Goal: Task Accomplishment & Management: Complete application form

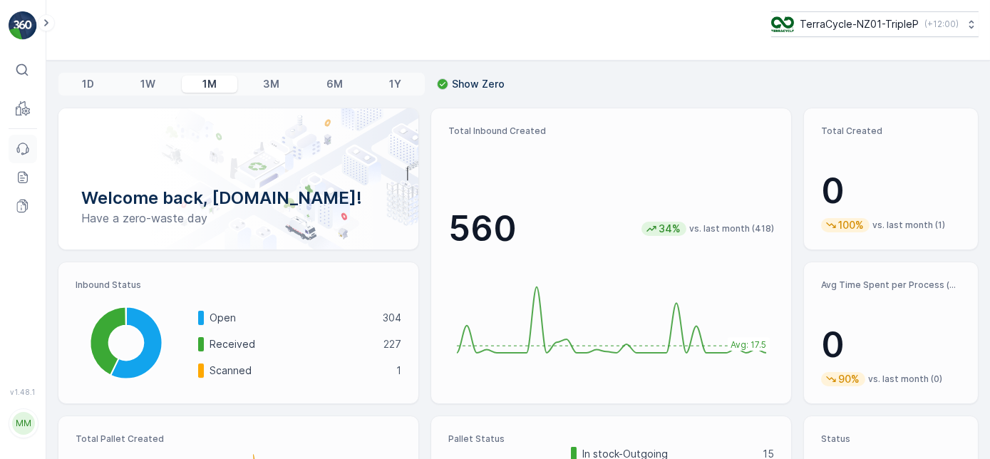
click at [27, 150] on icon at bounding box center [27, 150] width 2 height 4
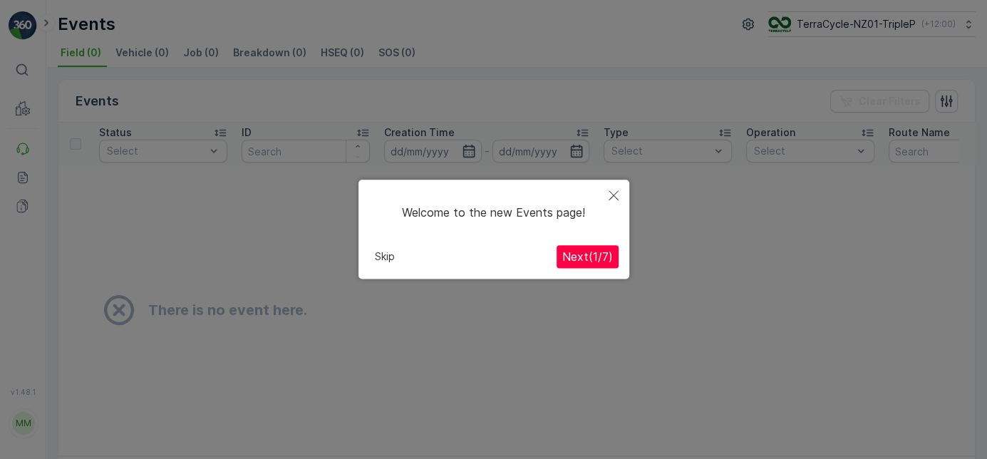
click at [384, 253] on button "Skip" at bounding box center [384, 257] width 31 height 21
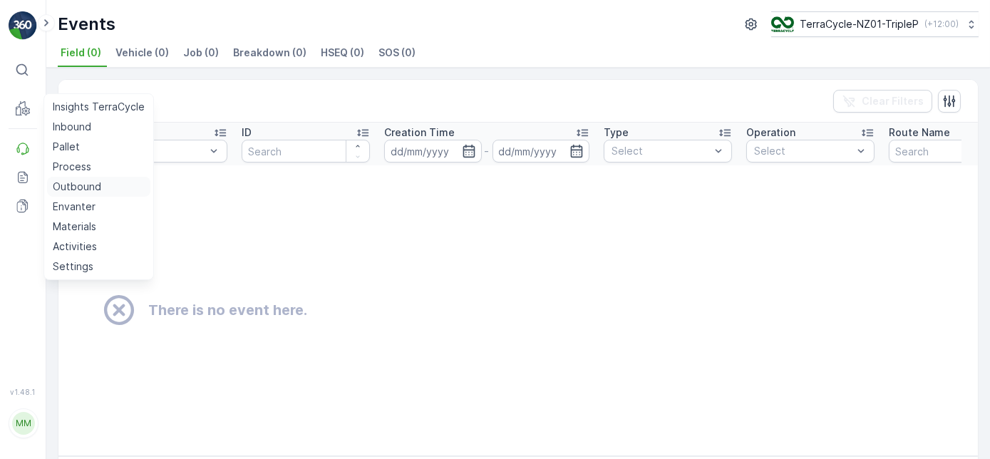
click at [90, 182] on p "Outbound" at bounding box center [77, 187] width 48 height 14
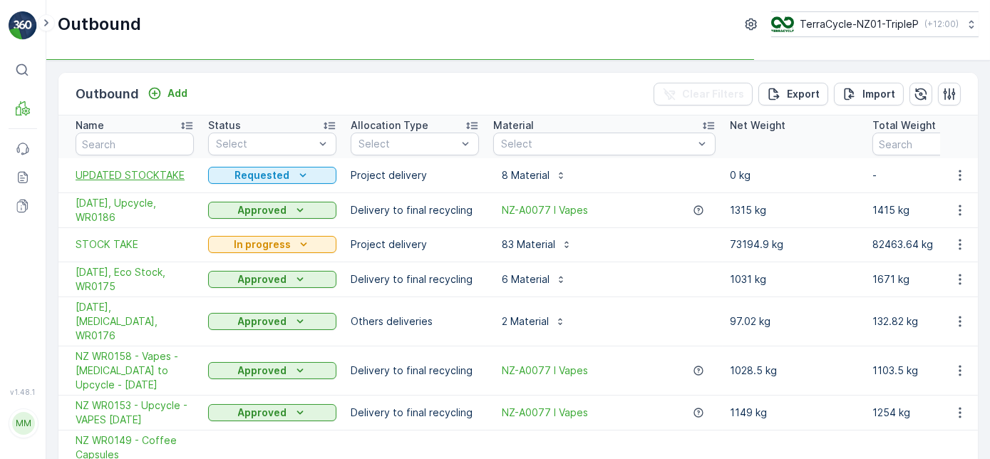
click at [182, 180] on span "UPDATED STOCKTAKE" at bounding box center [135, 175] width 118 height 14
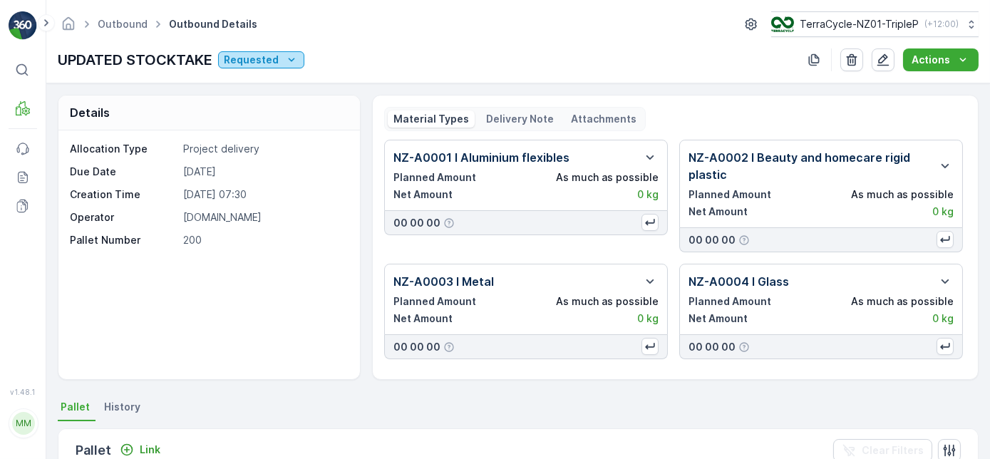
click at [280, 56] on div "Requested" at bounding box center [261, 60] width 75 height 14
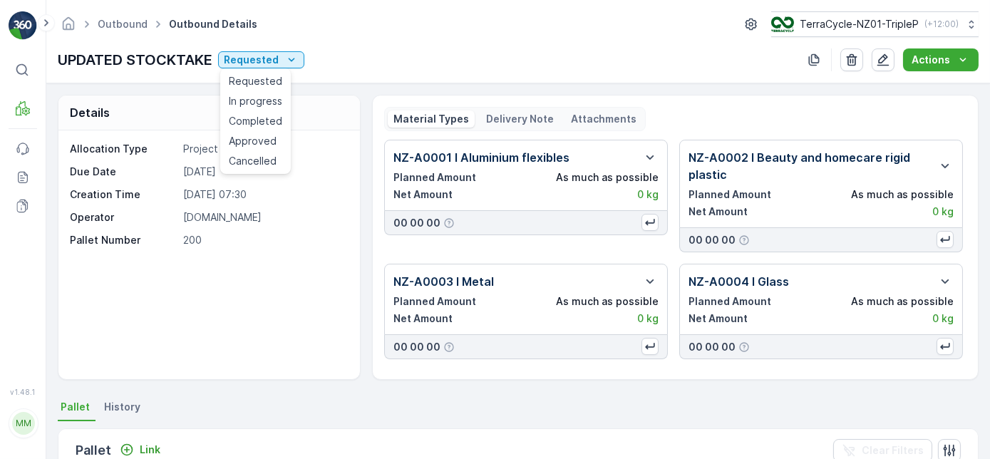
click at [340, 65] on div "UPDATED STOCKTAKE Requested Actions" at bounding box center [518, 59] width 921 height 23
click at [895, 61] on button "button" at bounding box center [883, 59] width 23 height 23
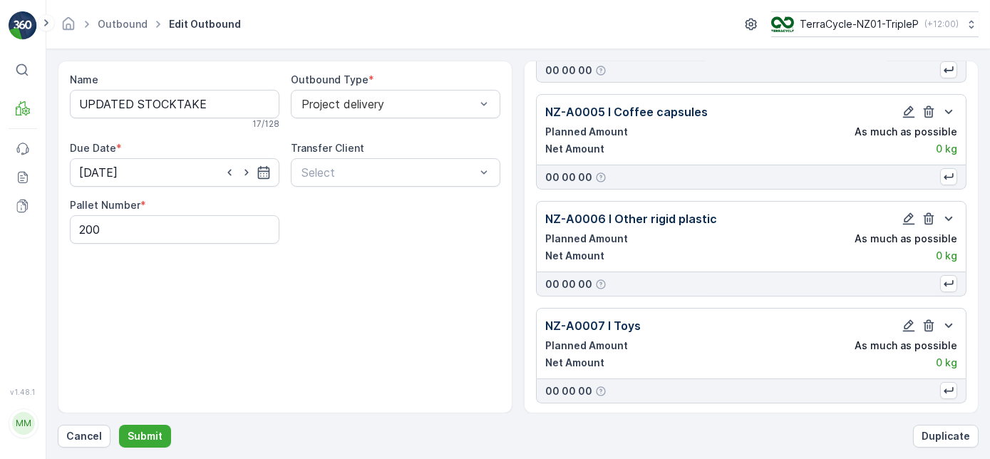
scroll to position [574, 0]
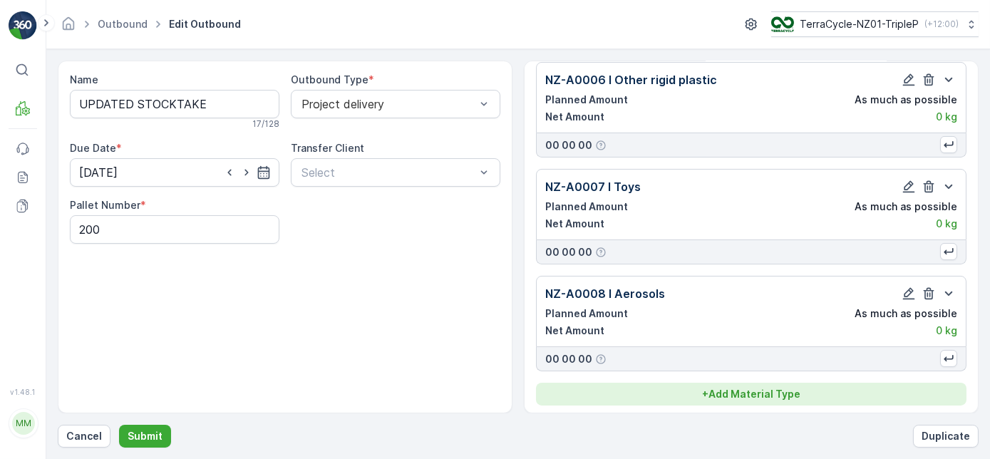
click at [726, 387] on p "+ Add Material Type" at bounding box center [751, 394] width 98 height 14
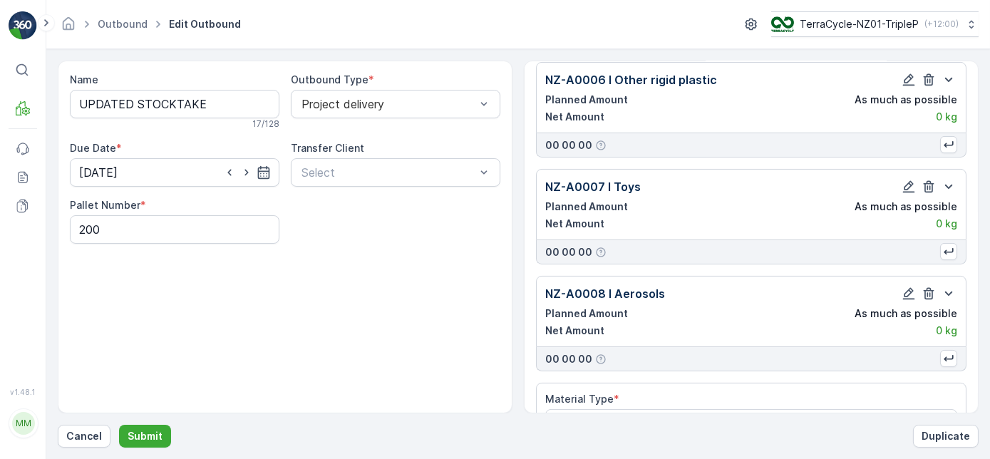
scroll to position [614, 0]
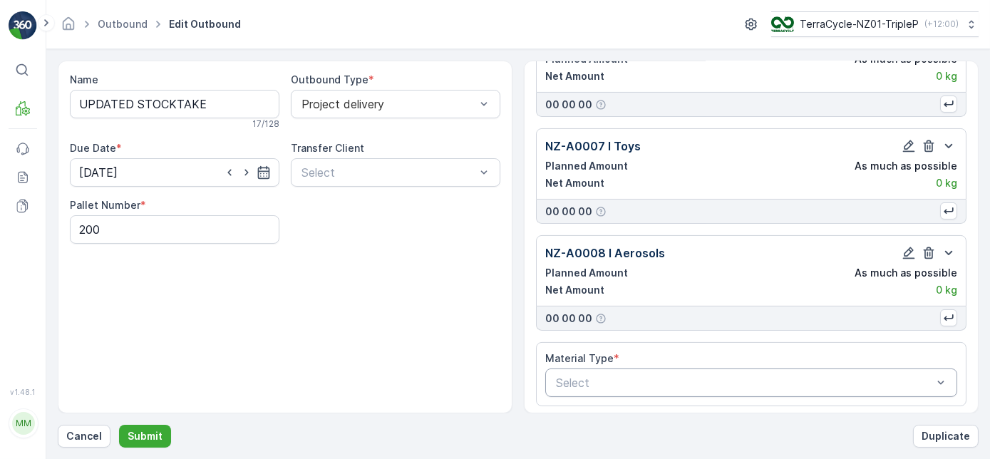
click at [686, 376] on div at bounding box center [744, 382] width 379 height 13
type input "09"
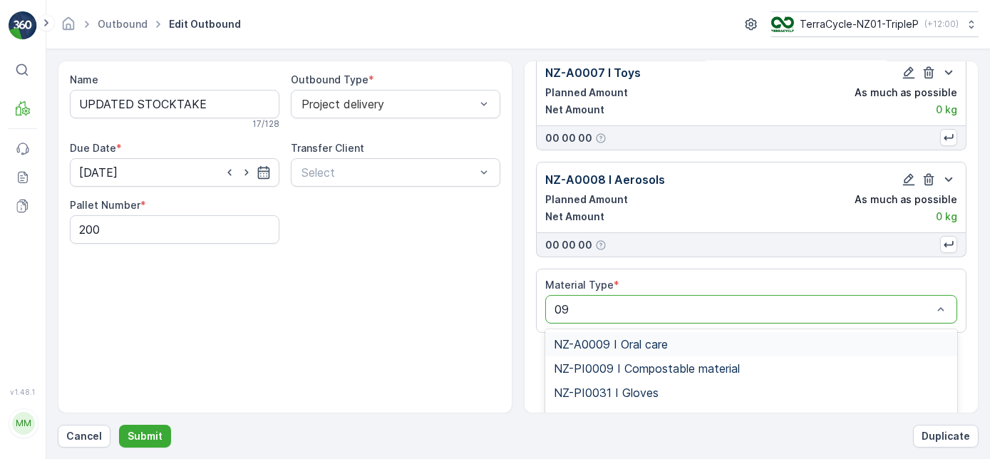
scroll to position [726, 0]
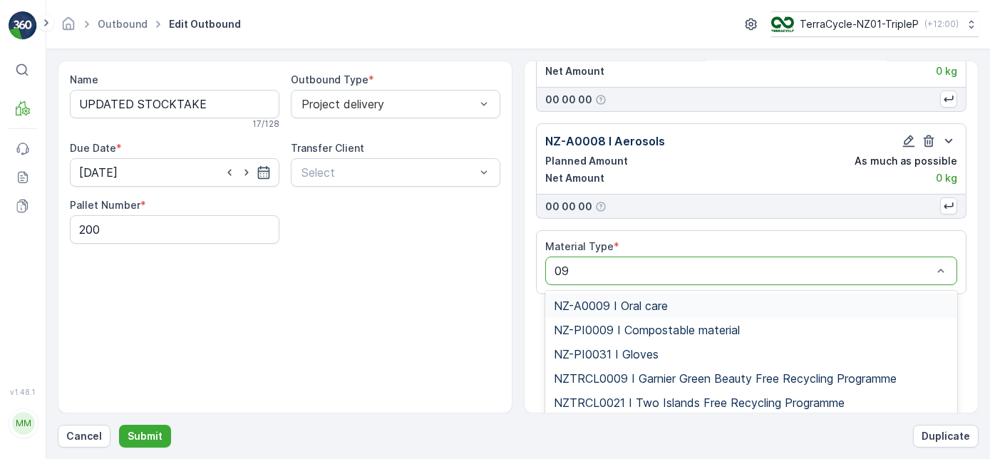
click at [688, 299] on div "NZ-A0009 I Oral care" at bounding box center [751, 305] width 395 height 13
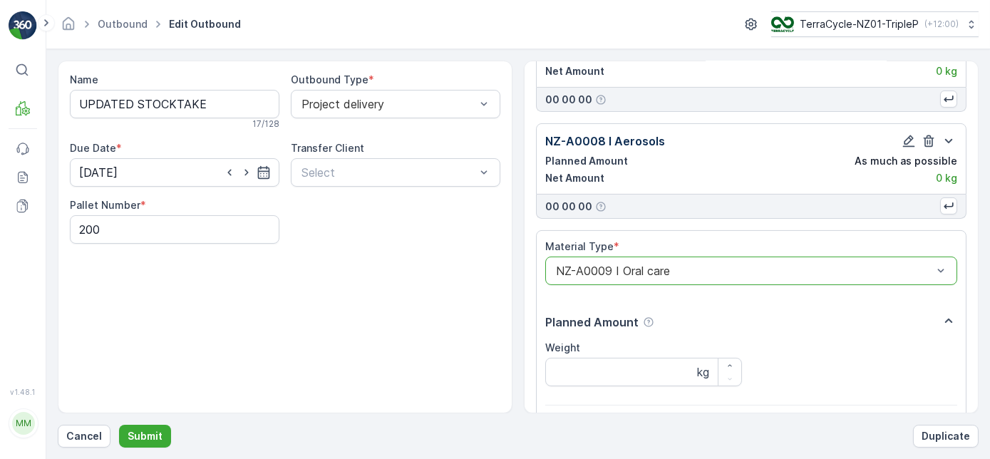
click at [119, 425] on button "Submit" at bounding box center [145, 436] width 52 height 23
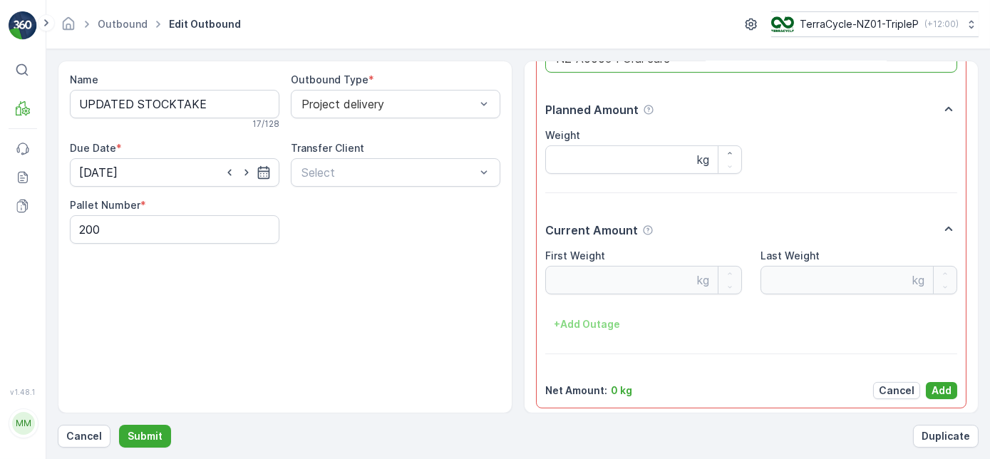
scroll to position [955, 0]
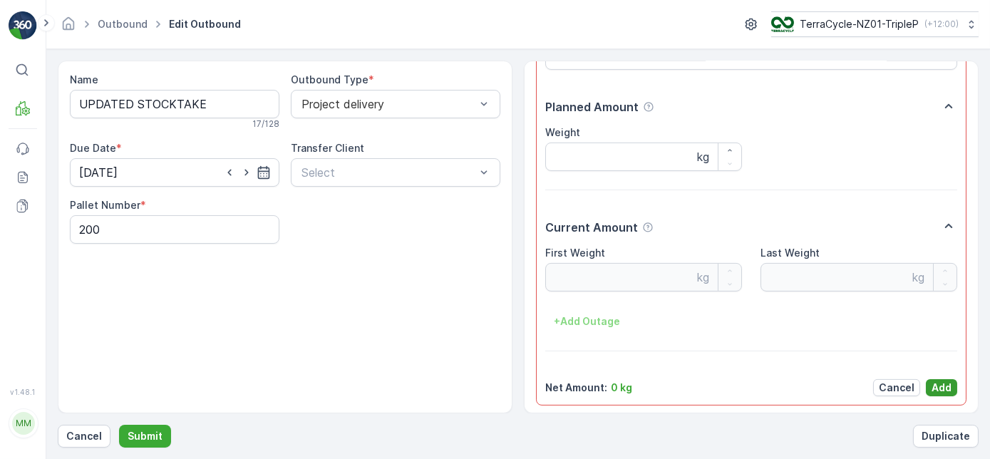
click at [937, 386] on p "Add" at bounding box center [942, 388] width 20 height 14
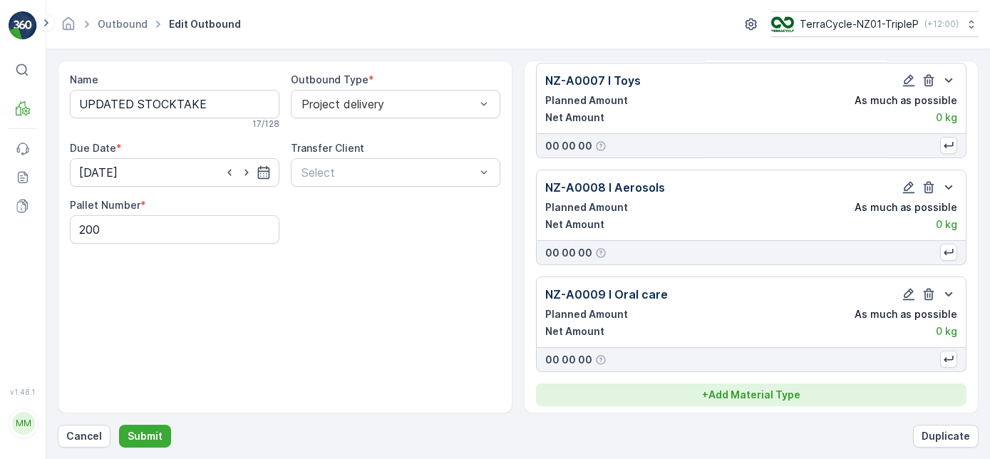
click at [771, 390] on p "+ Add Material Type" at bounding box center [751, 395] width 98 height 14
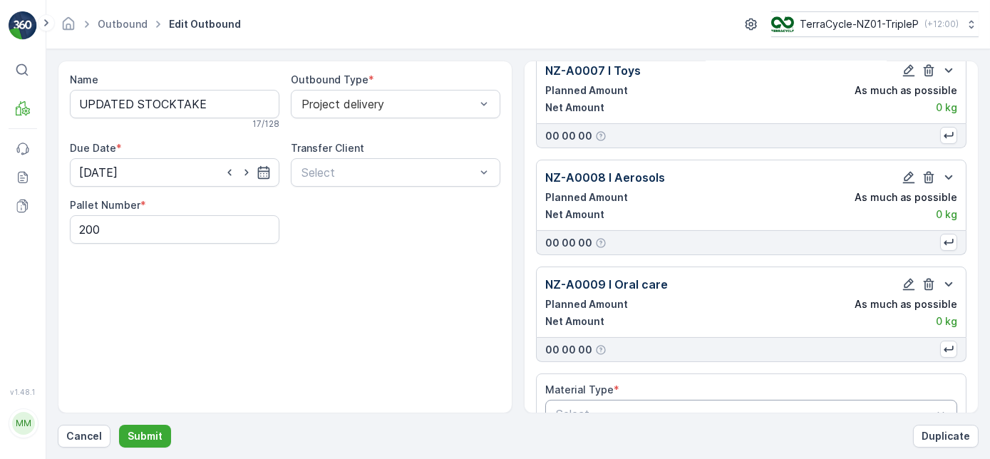
scroll to position [721, 0]
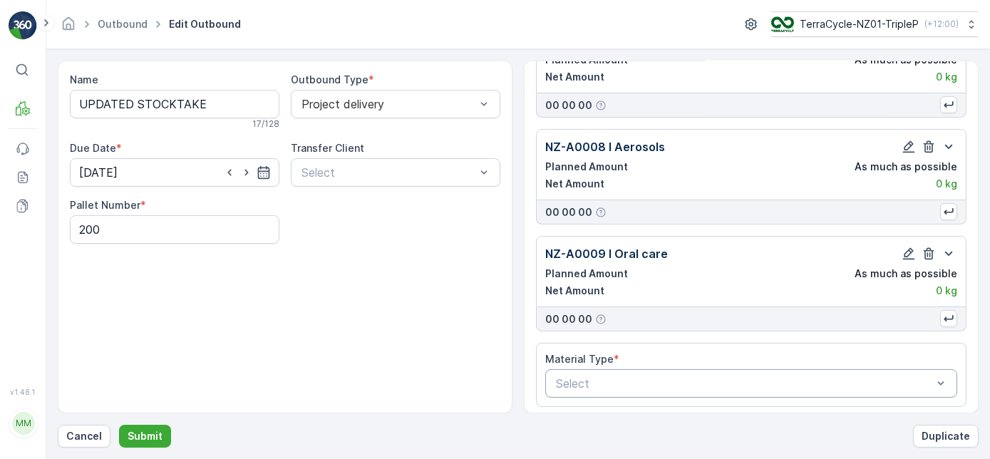
click at [734, 377] on div at bounding box center [744, 383] width 379 height 13
type input "10"
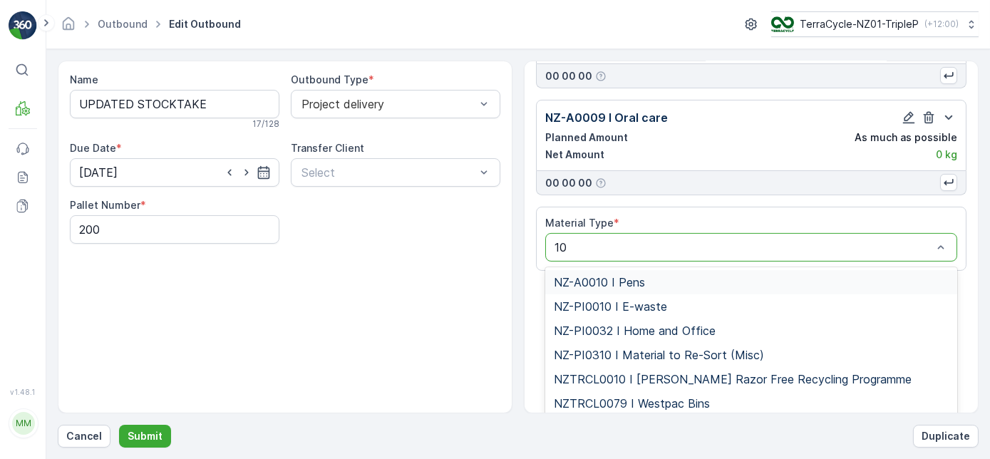
click at [686, 276] on div "NZ-A0010 I Pens" at bounding box center [751, 282] width 395 height 13
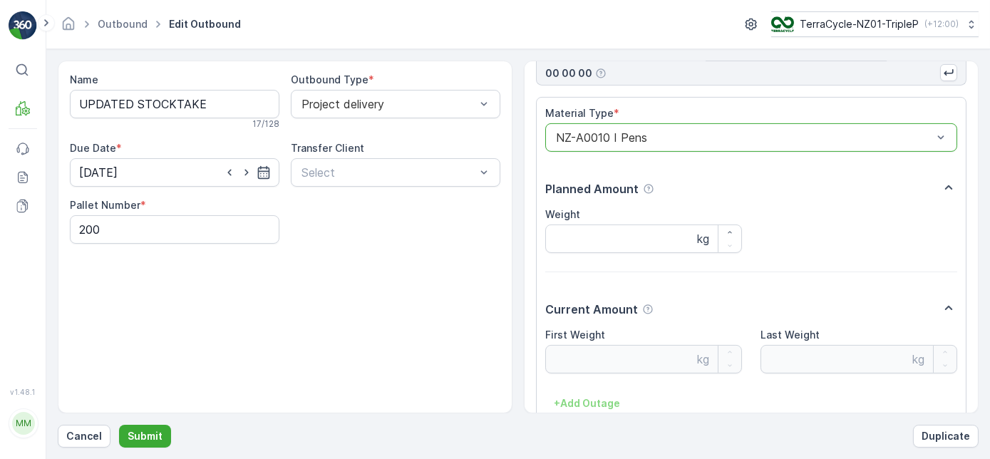
scroll to position [1048, 0]
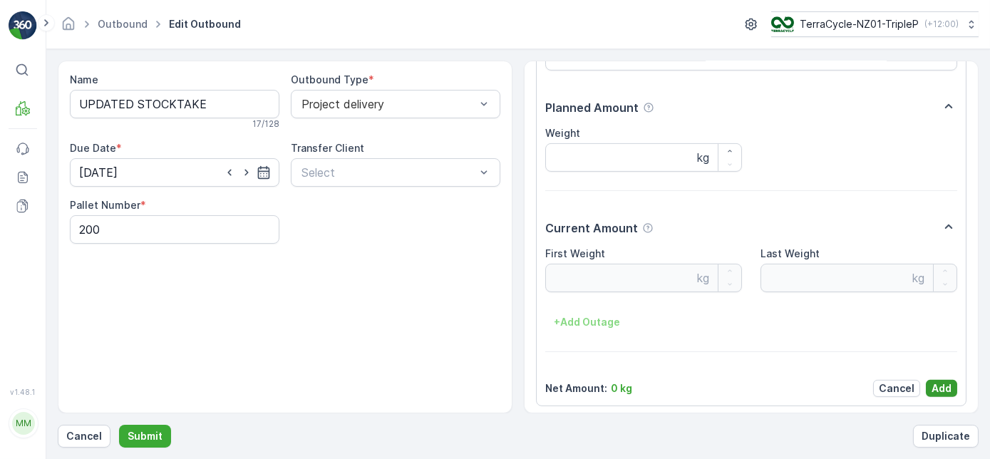
click at [933, 383] on p "Add" at bounding box center [942, 388] width 20 height 14
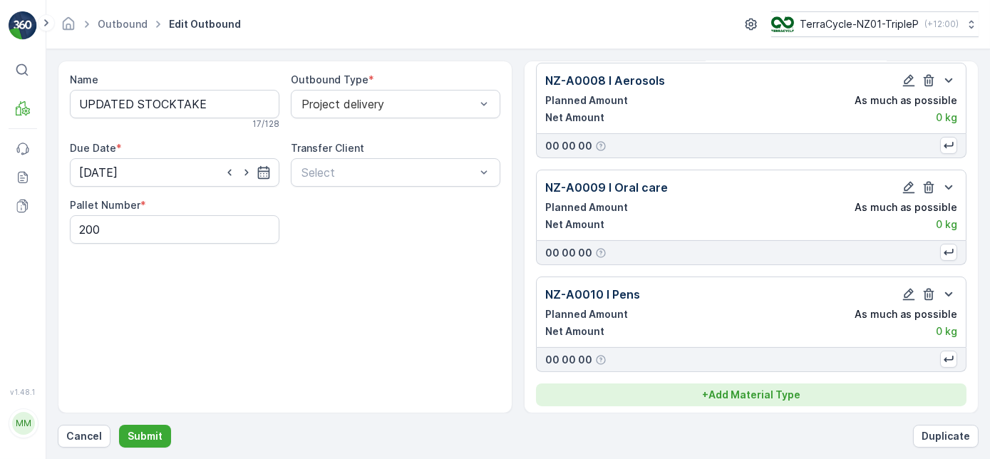
click at [834, 389] on div "+ Add Material Type" at bounding box center [751, 395] width 413 height 14
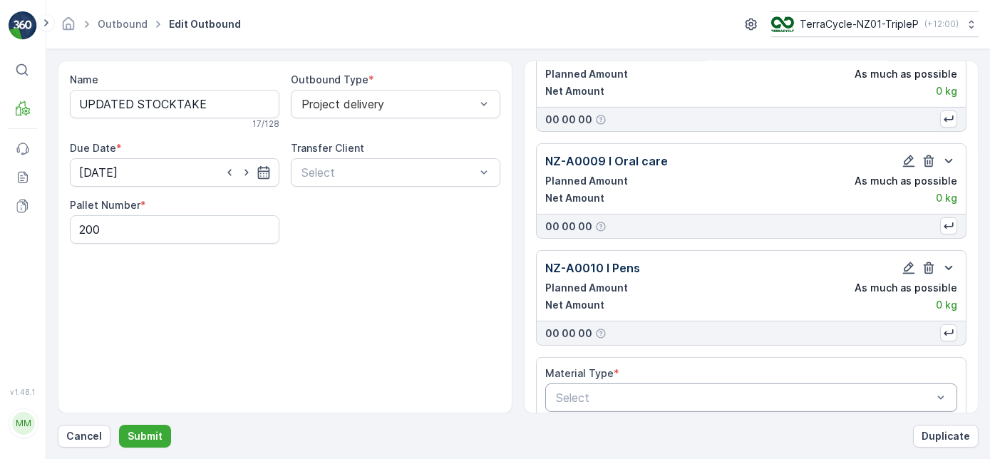
scroll to position [828, 0]
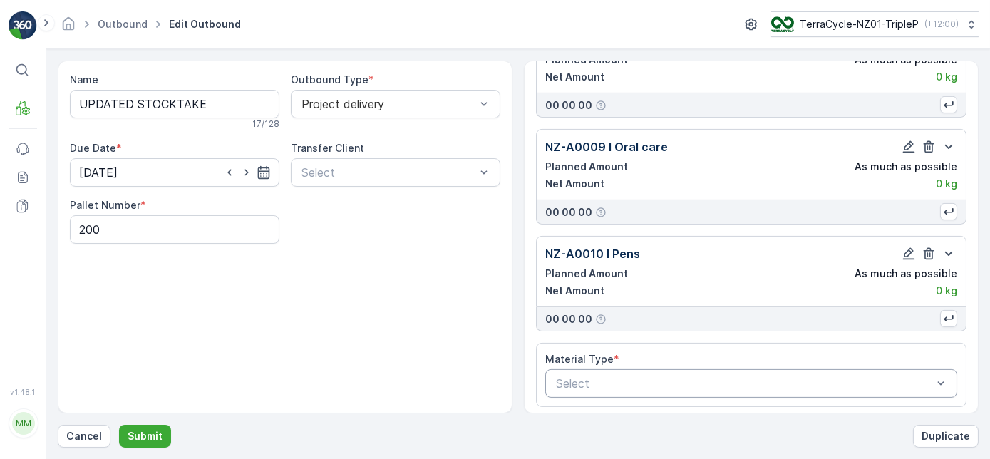
click at [719, 377] on div at bounding box center [744, 383] width 379 height 13
type input "11"
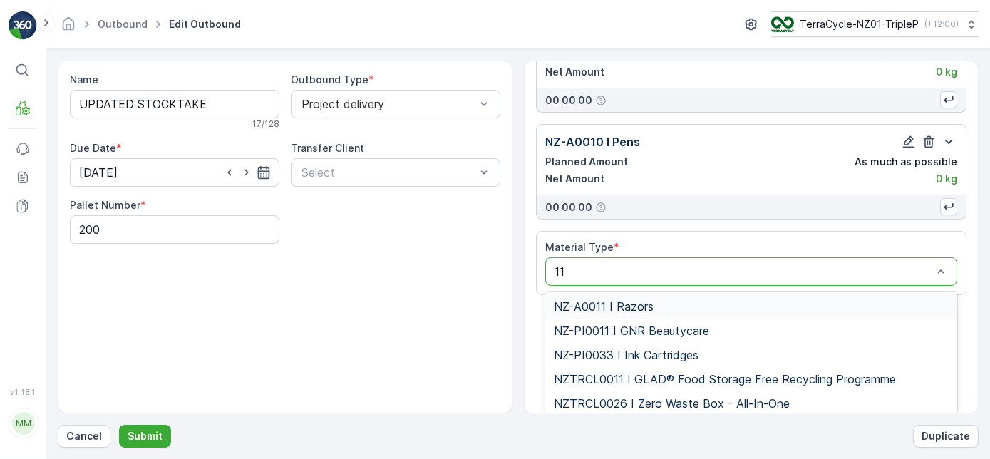
click at [686, 294] on div "NZ-A0011 I Razors" at bounding box center [751, 306] width 412 height 24
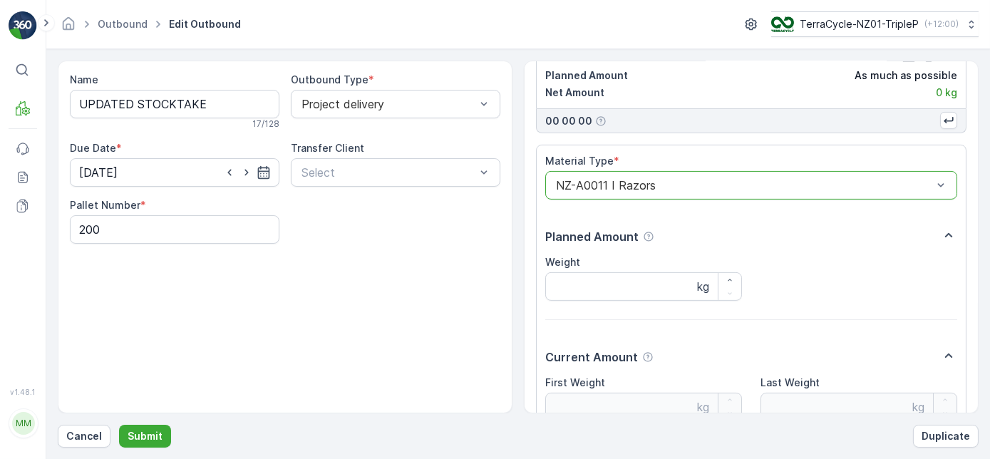
scroll to position [1154, 0]
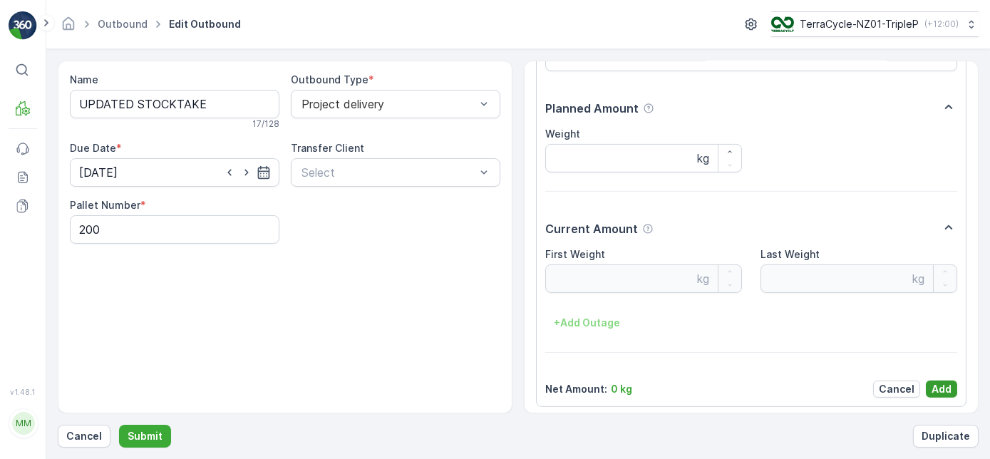
click at [935, 382] on p "Add" at bounding box center [942, 389] width 20 height 14
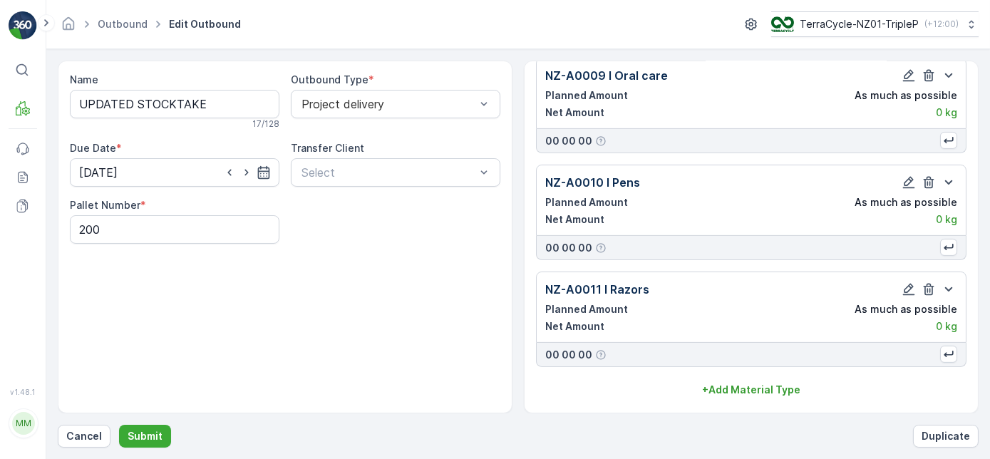
scroll to position [893, 0]
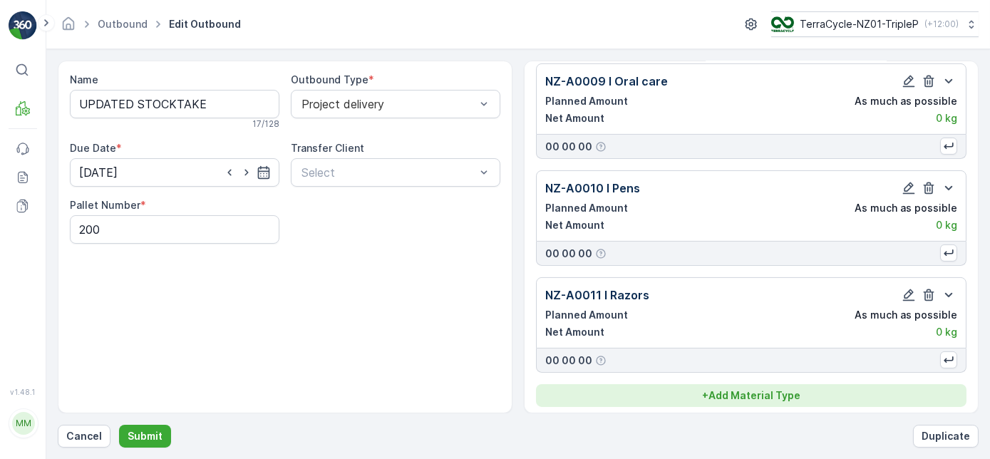
click at [789, 392] on p "+ Add Material Type" at bounding box center [751, 396] width 98 height 14
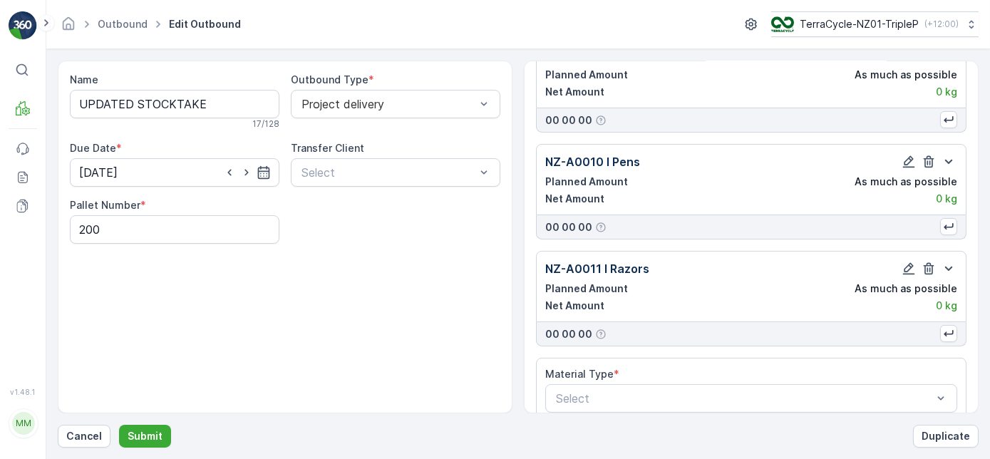
scroll to position [934, 0]
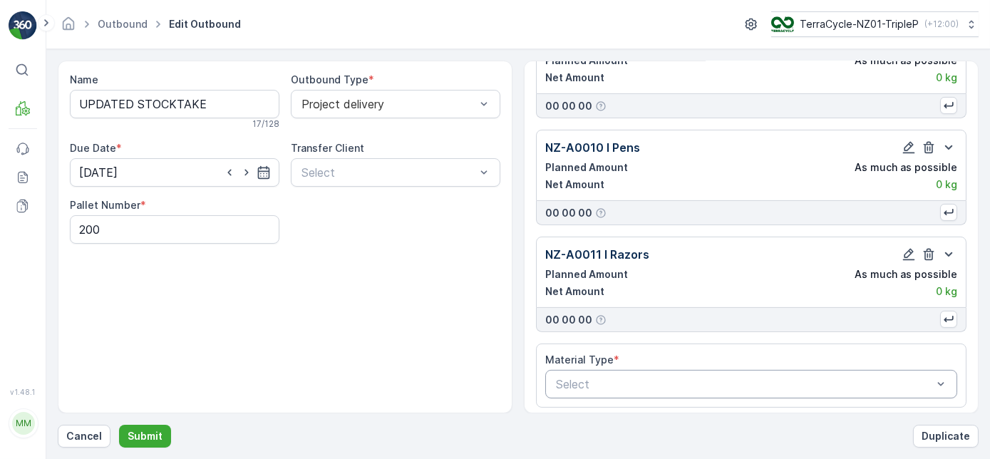
click at [746, 378] on div at bounding box center [744, 384] width 379 height 13
type input "12"
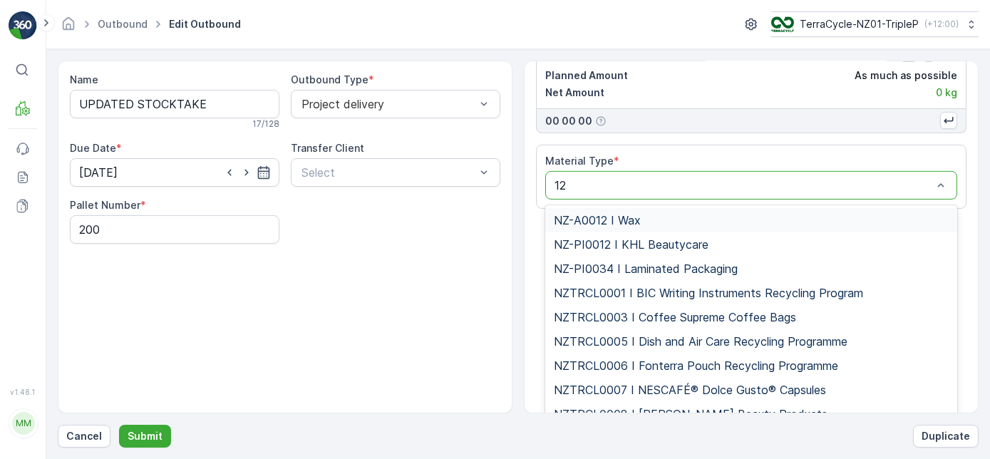
click at [724, 208] on div "NZ-A0012 I Wax" at bounding box center [751, 220] width 412 height 24
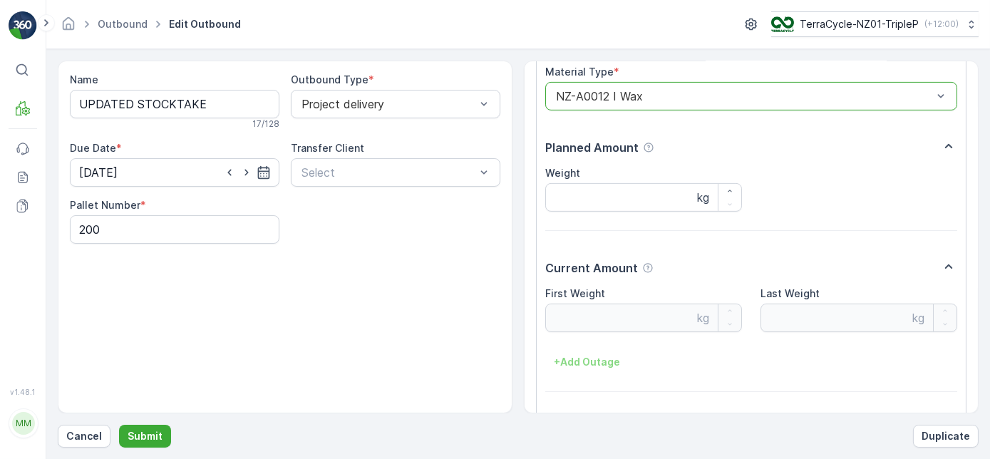
scroll to position [1260, 0]
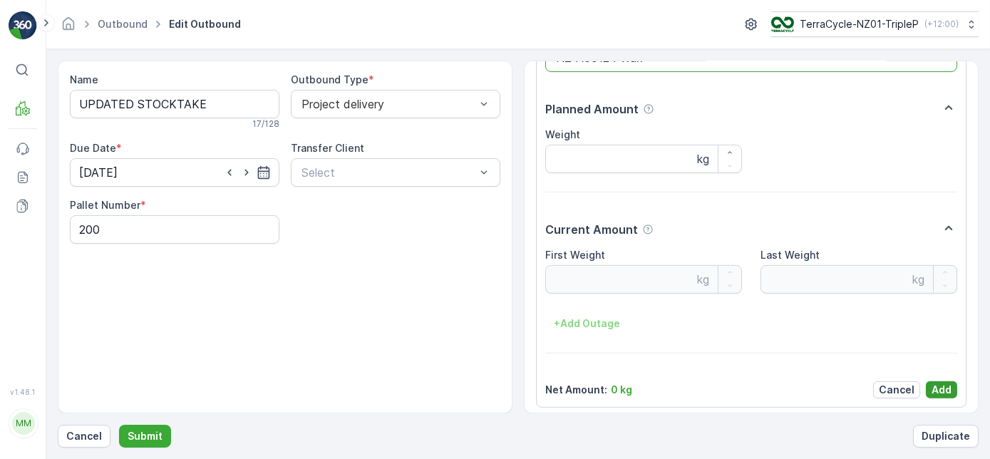
click at [932, 383] on p "Add" at bounding box center [942, 390] width 20 height 14
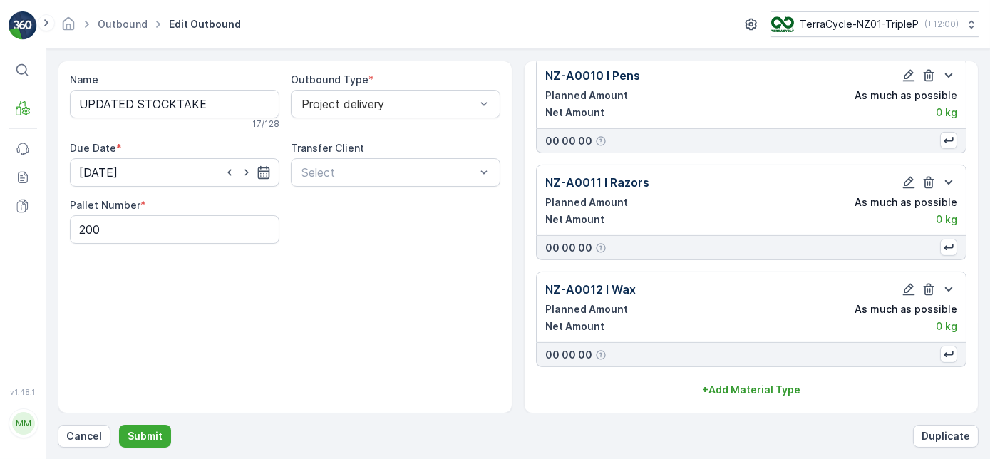
scroll to position [999, 0]
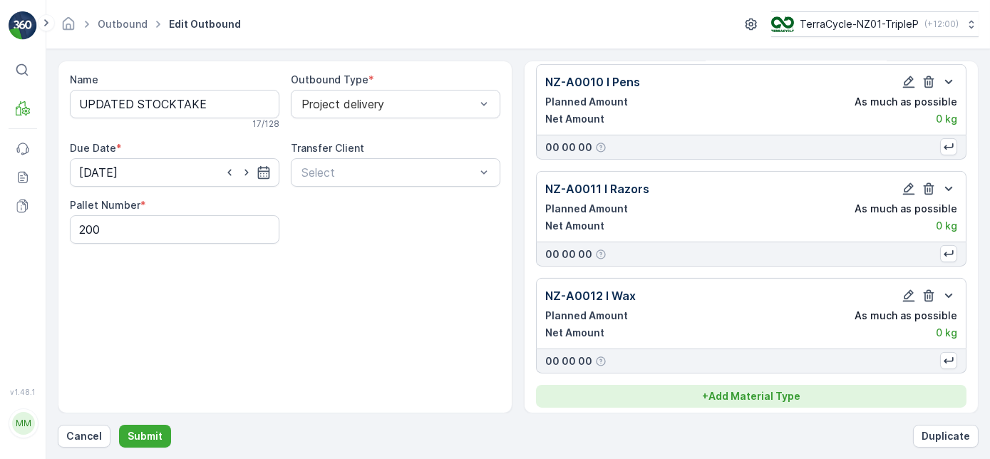
click at [812, 389] on div "+ Add Material Type" at bounding box center [751, 396] width 413 height 14
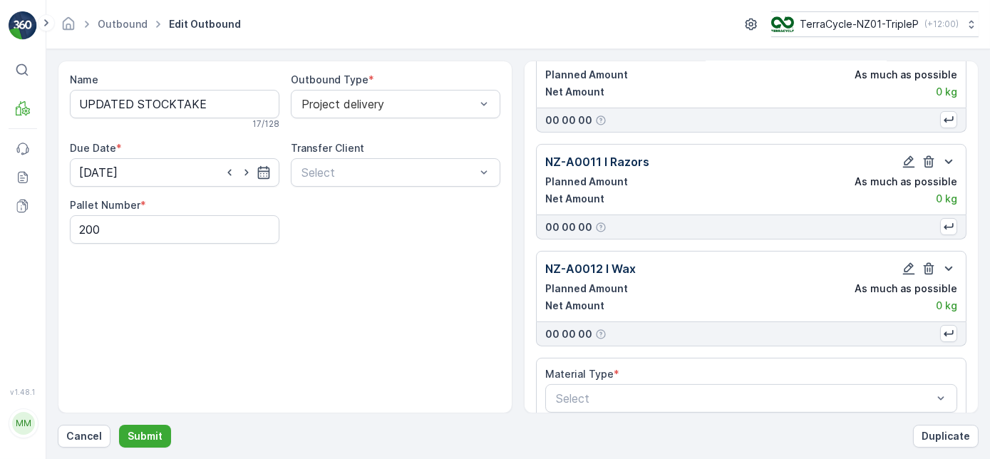
scroll to position [1040, 0]
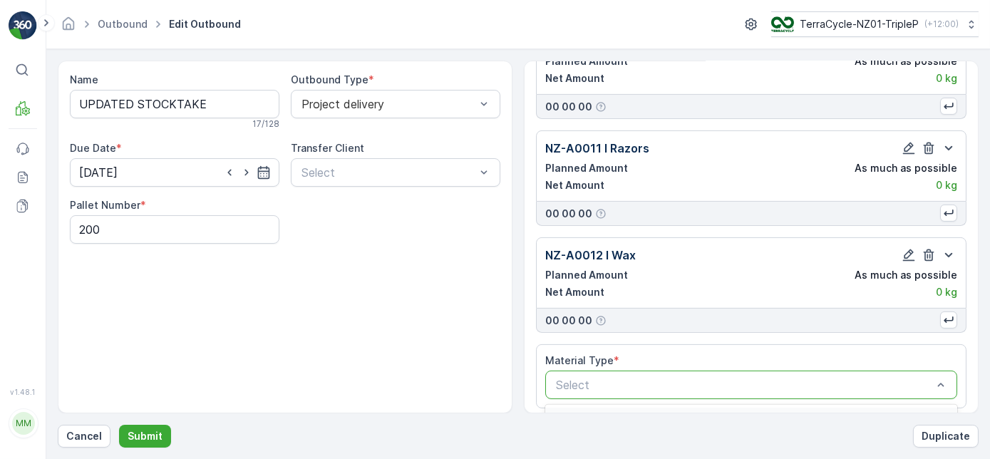
click at [903, 379] on div at bounding box center [744, 385] width 379 height 13
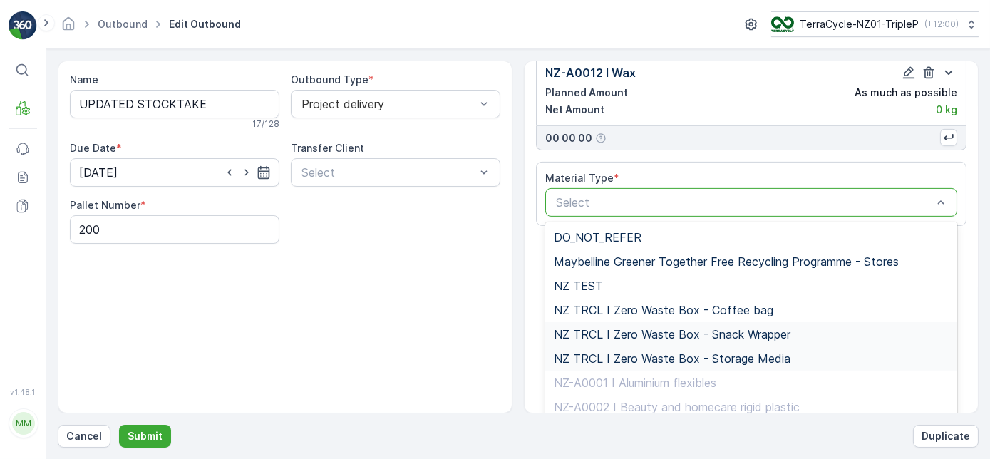
scroll to position [1239, 0]
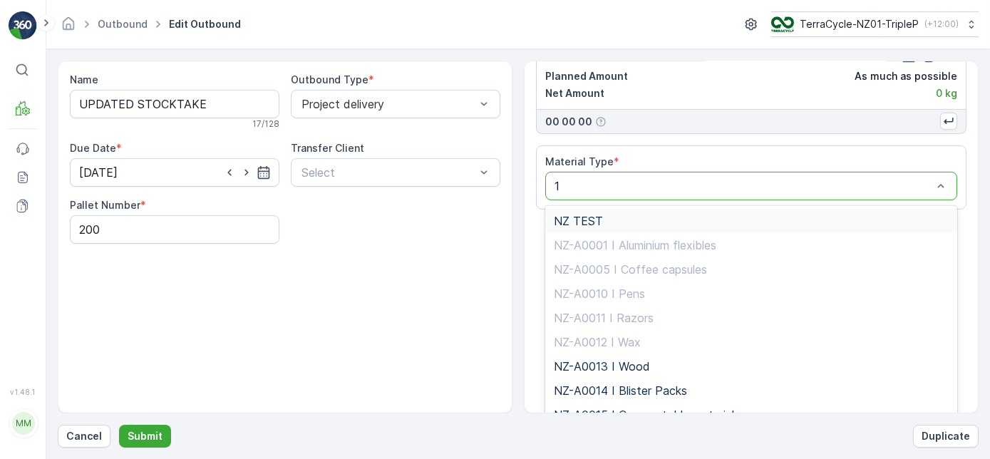
type input "13"
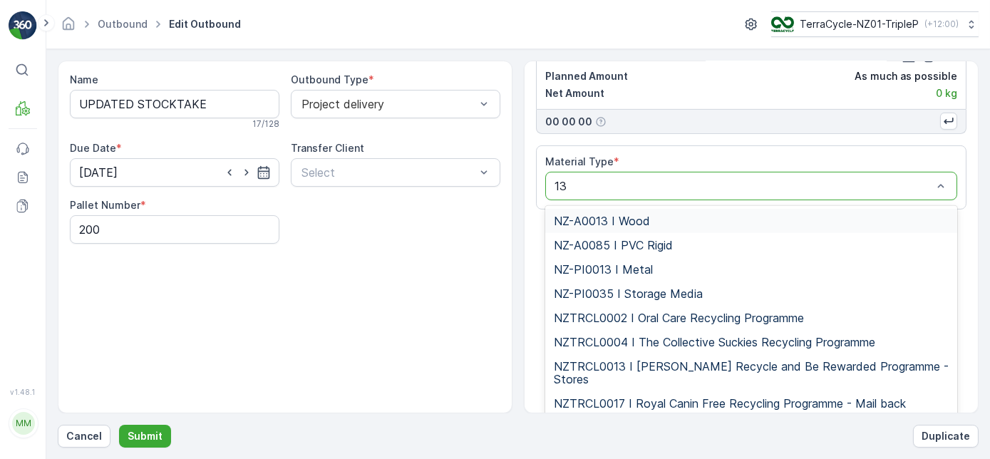
click at [634, 209] on div "NZ-A0013 I Wood" at bounding box center [751, 221] width 412 height 24
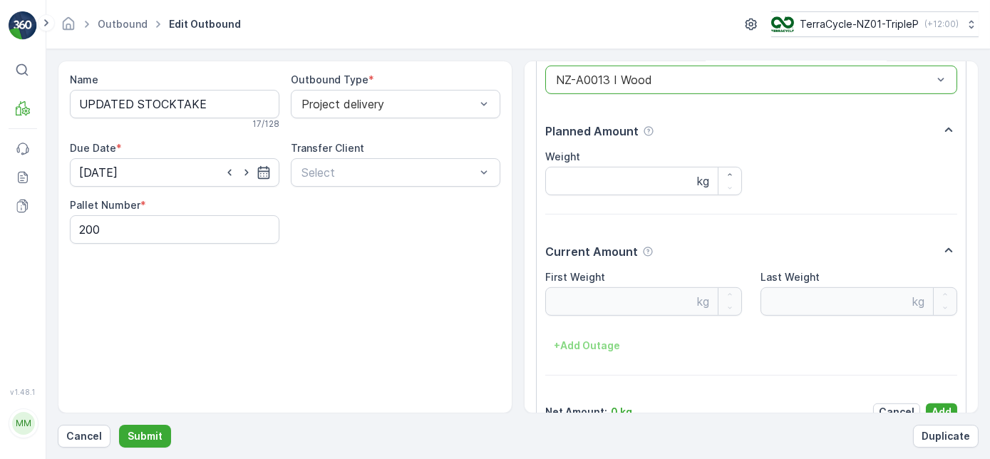
scroll to position [1367, 0]
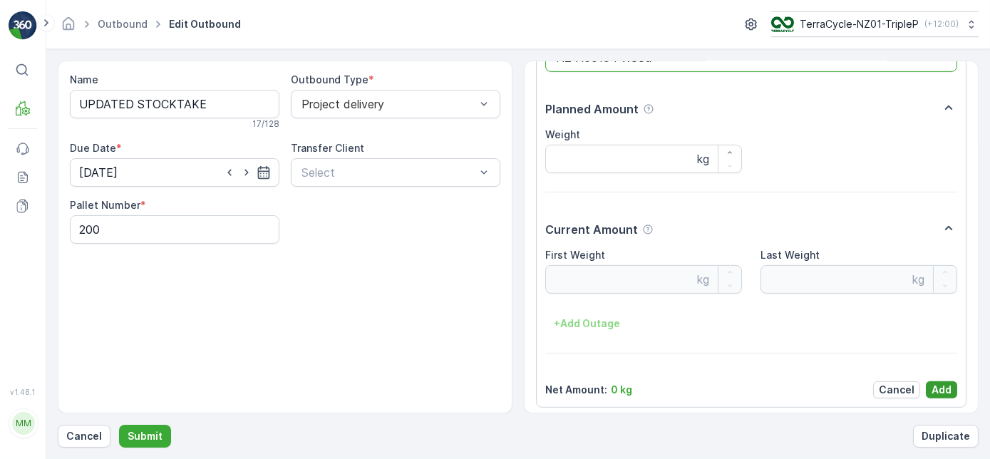
click at [946, 383] on p "Add" at bounding box center [942, 390] width 20 height 14
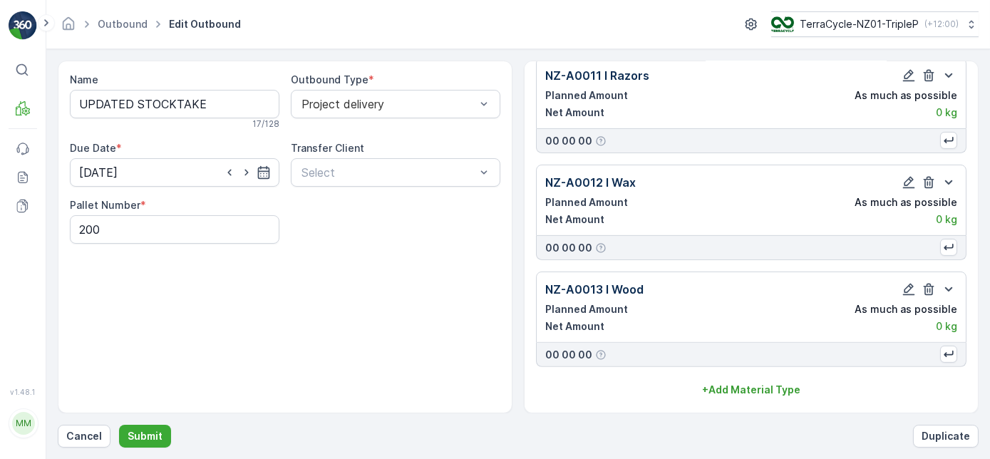
scroll to position [1106, 0]
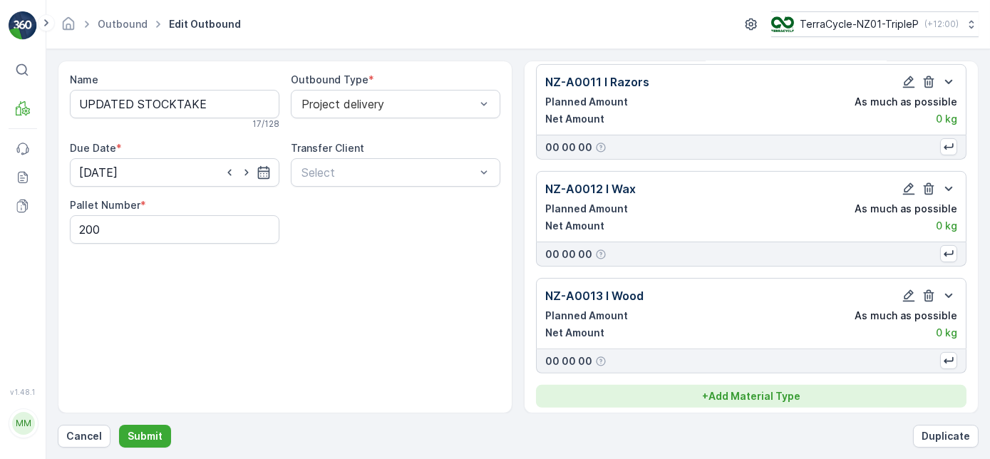
click at [788, 394] on p "+ Add Material Type" at bounding box center [751, 396] width 98 height 14
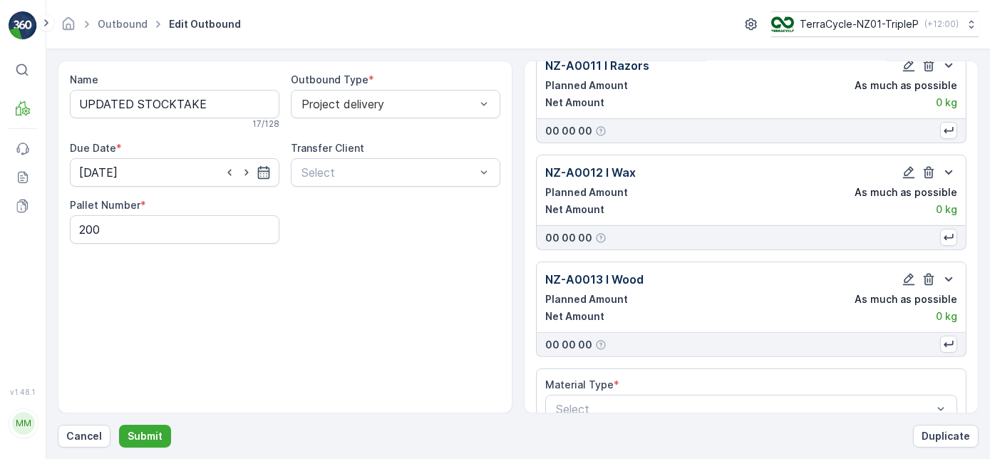
scroll to position [1147, 0]
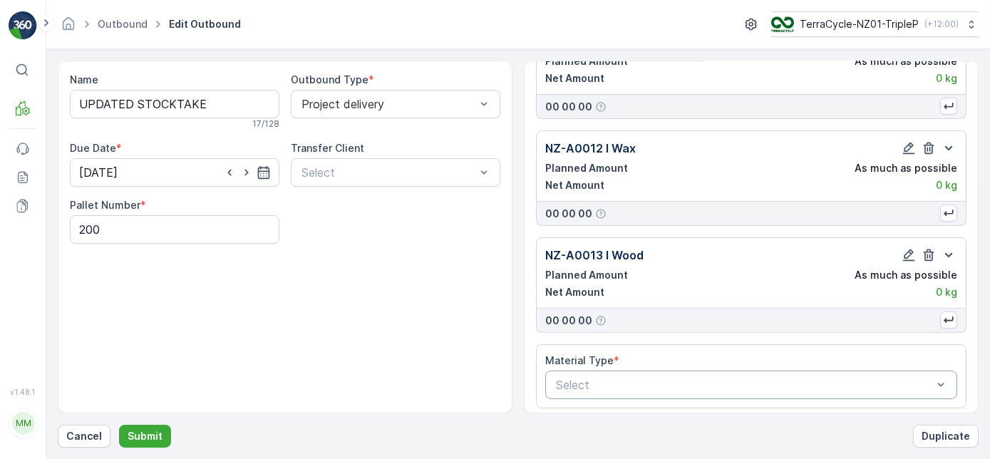
click at [802, 379] on div at bounding box center [744, 385] width 379 height 13
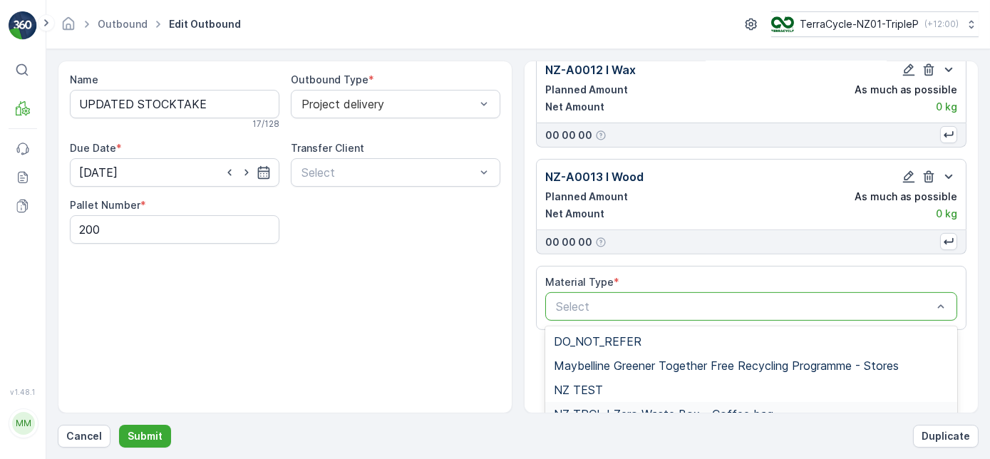
scroll to position [1346, 0]
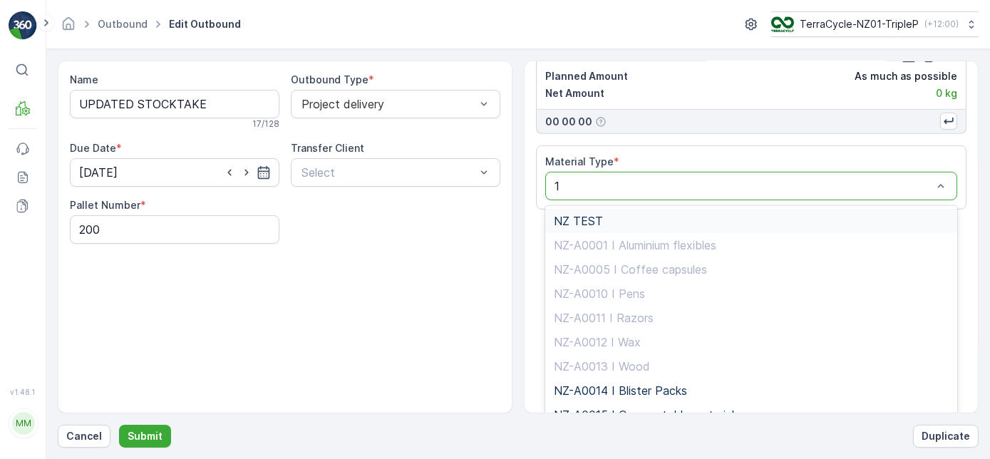
type input "14"
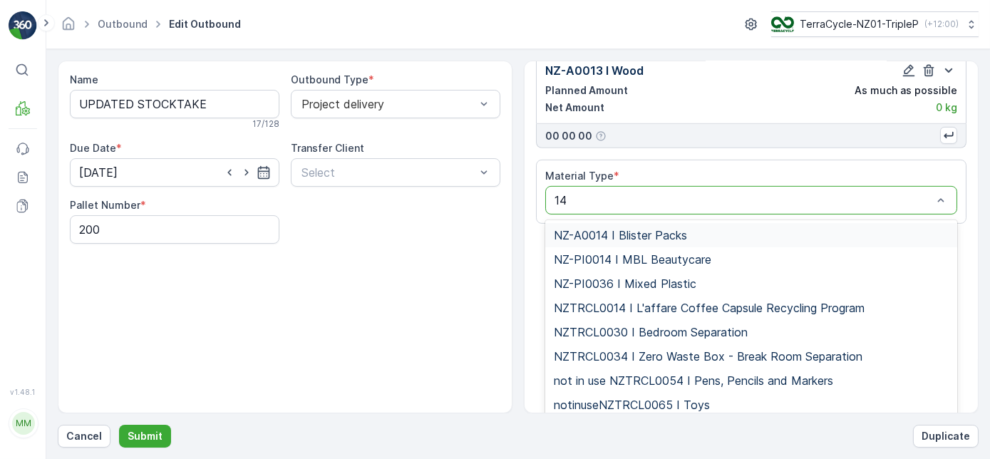
click at [659, 229] on span "NZ-A0014 I Blister Packs" at bounding box center [620, 235] width 133 height 13
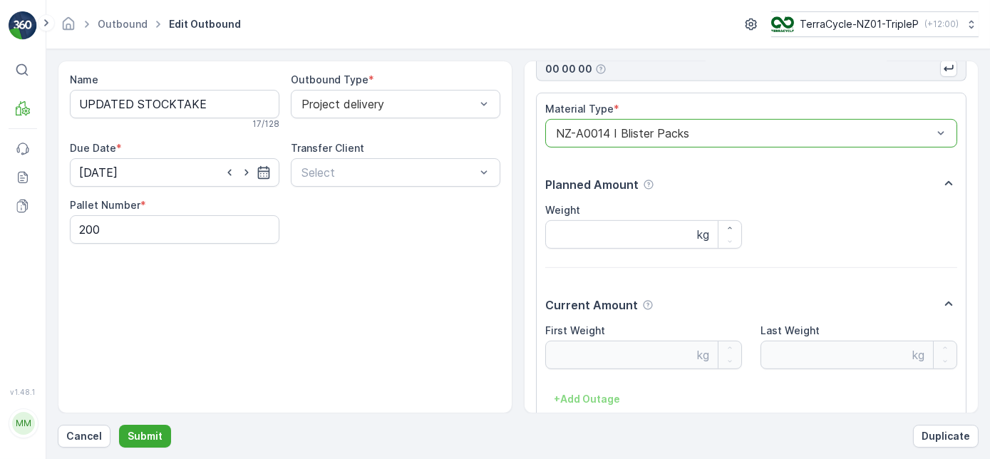
scroll to position [1474, 0]
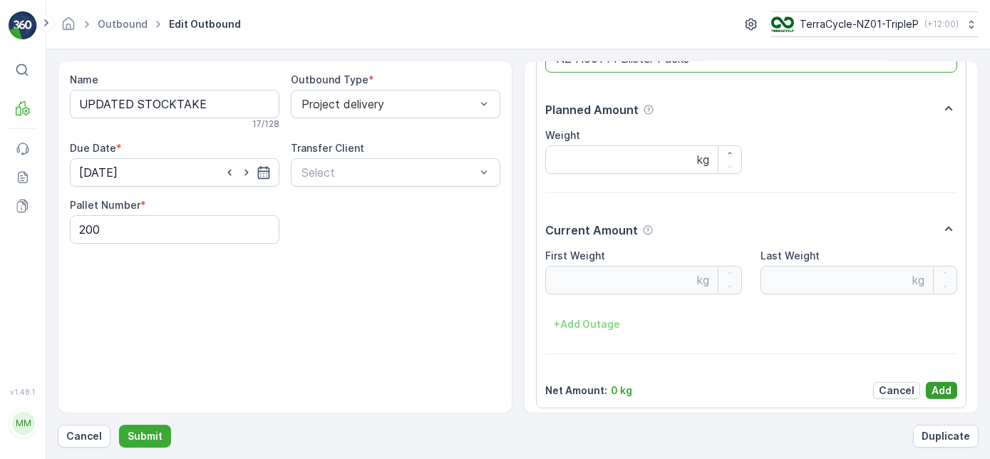
click at [934, 384] on p "Add" at bounding box center [942, 391] width 20 height 14
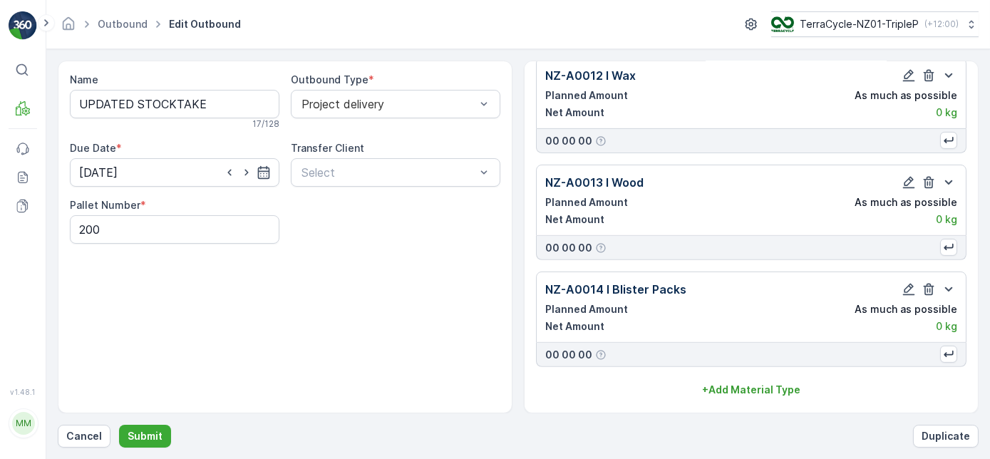
scroll to position [1213, 0]
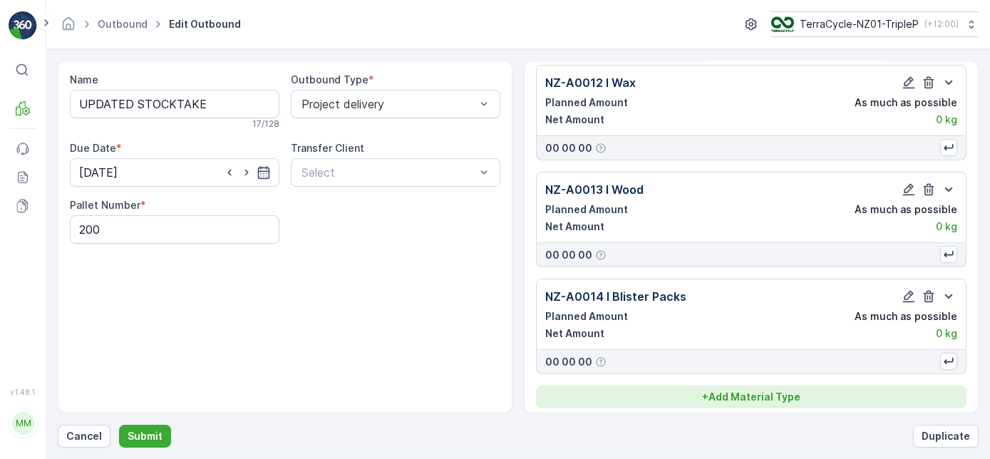
click at [775, 390] on p "+ Add Material Type" at bounding box center [751, 397] width 98 height 14
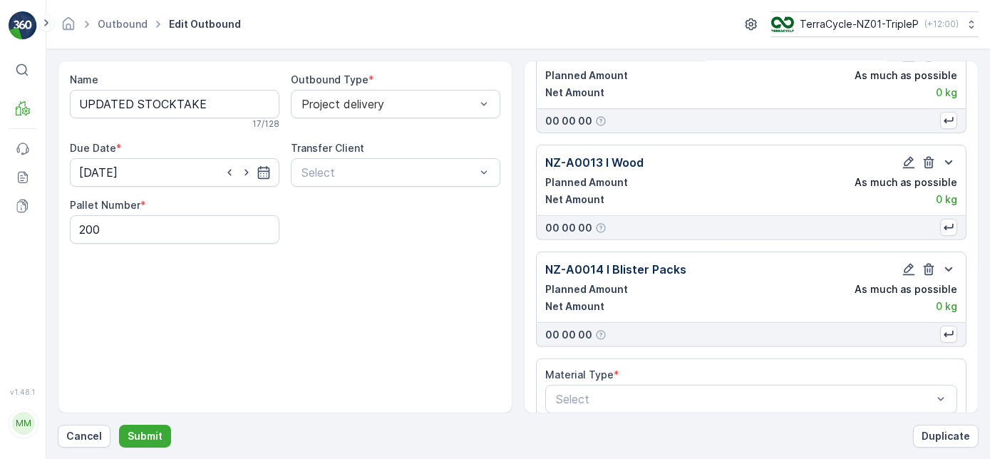
scroll to position [1253, 0]
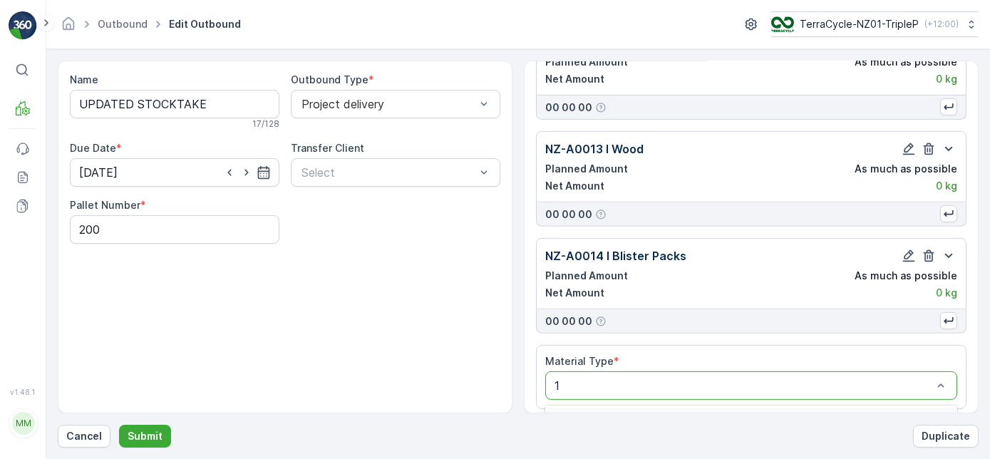
type input "15"
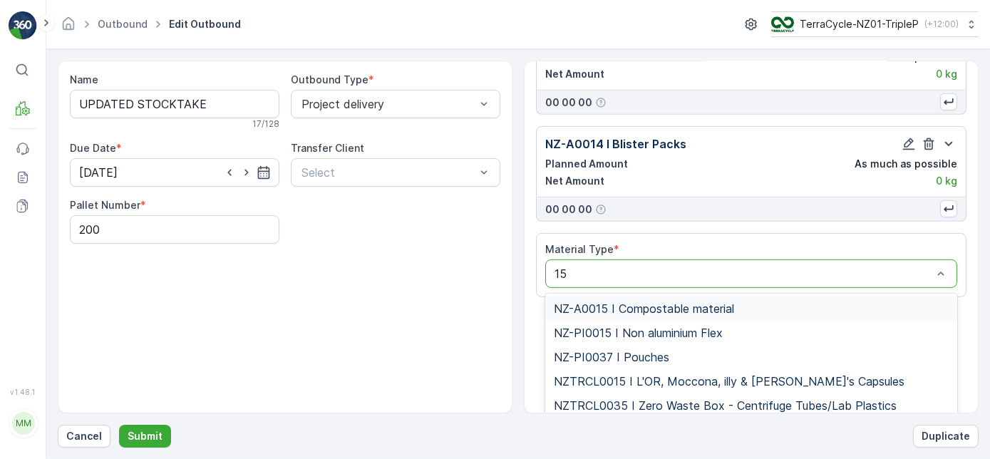
click at [741, 309] on div "NZ-A0015 I Compostable material" at bounding box center [751, 309] width 412 height 24
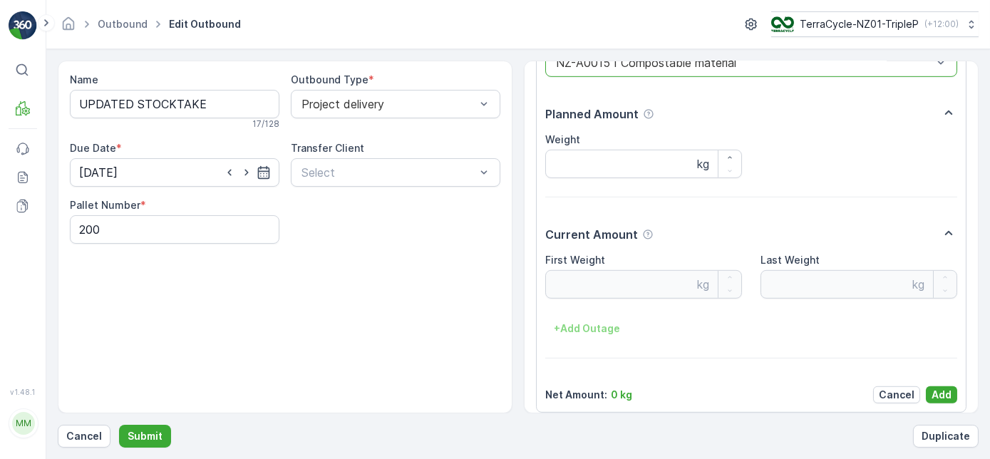
scroll to position [1580, 0]
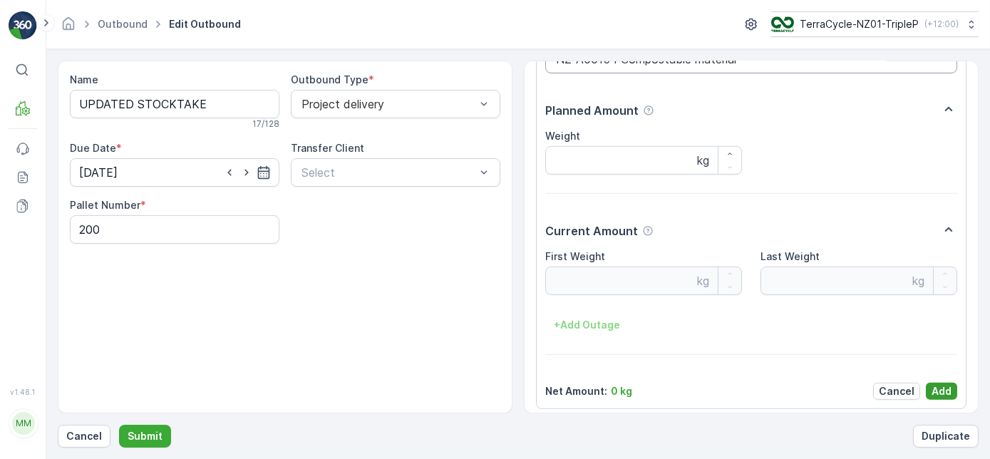
click at [946, 384] on p "Add" at bounding box center [942, 391] width 20 height 14
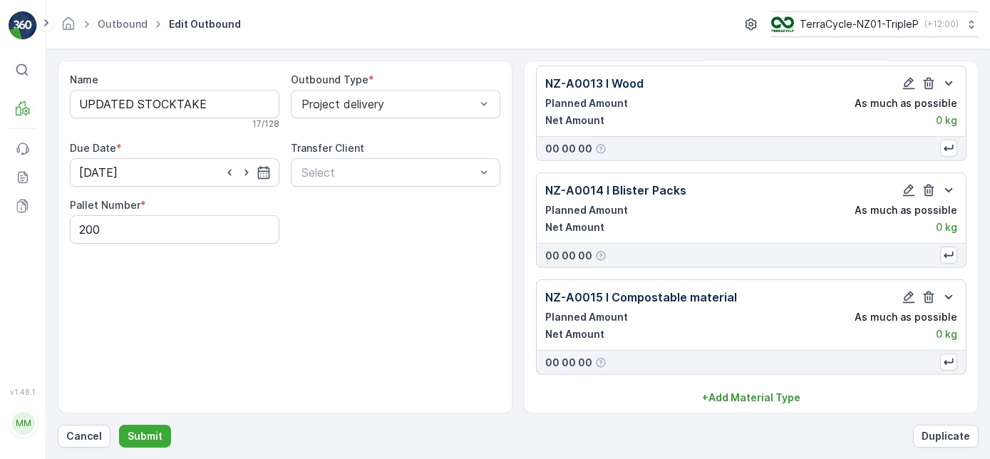
scroll to position [1319, 0]
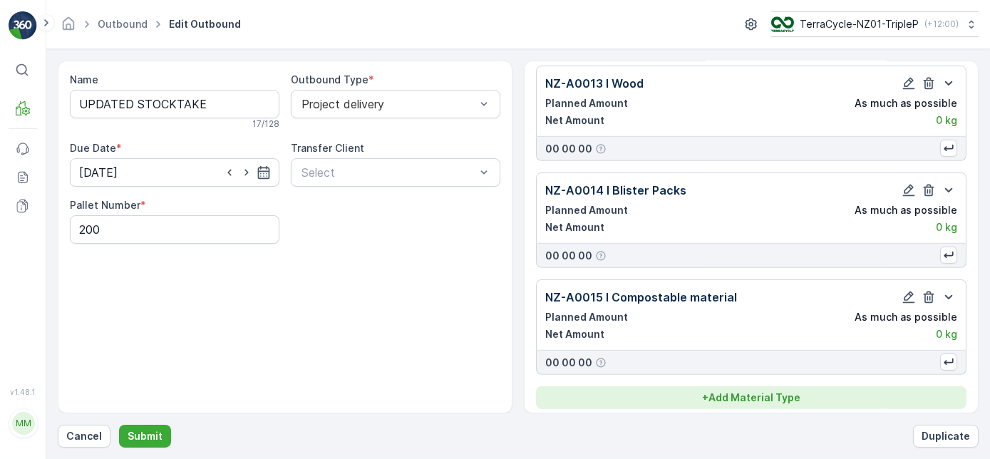
click at [753, 391] on p "+ Add Material Type" at bounding box center [751, 398] width 98 height 14
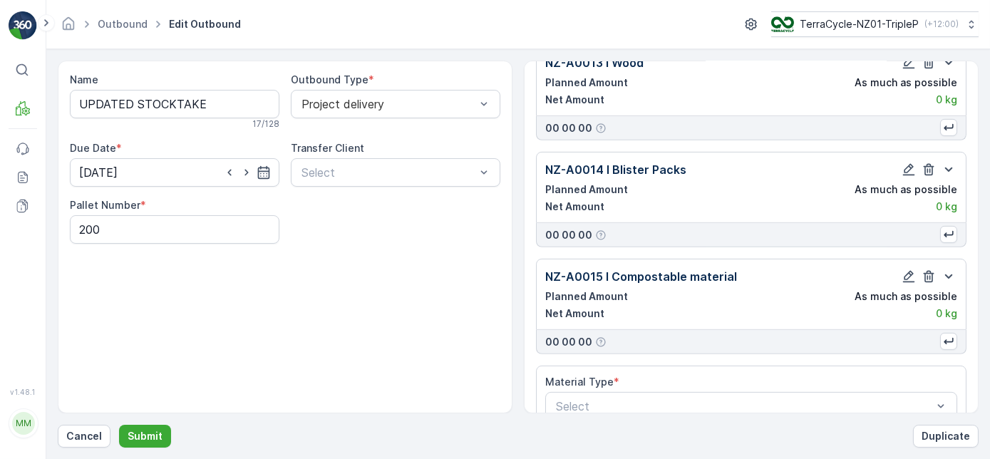
scroll to position [1359, 0]
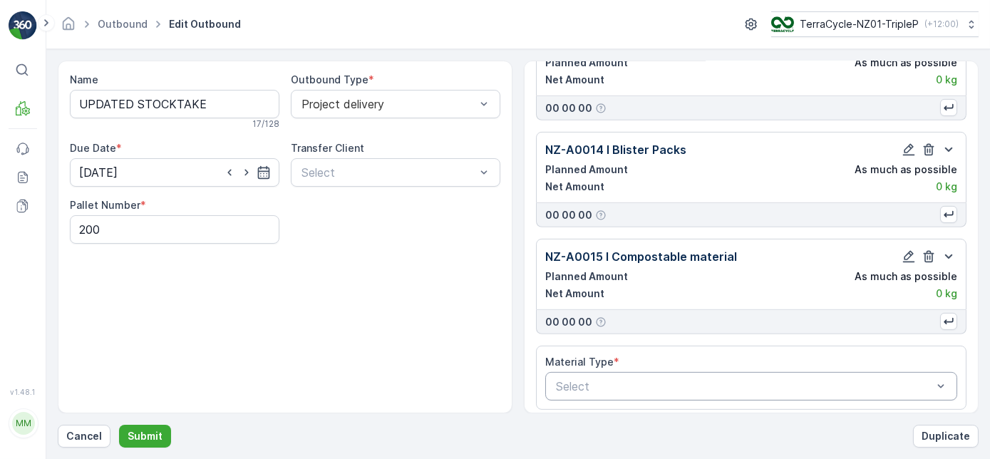
click at [728, 380] on div at bounding box center [744, 386] width 379 height 13
type input "16"
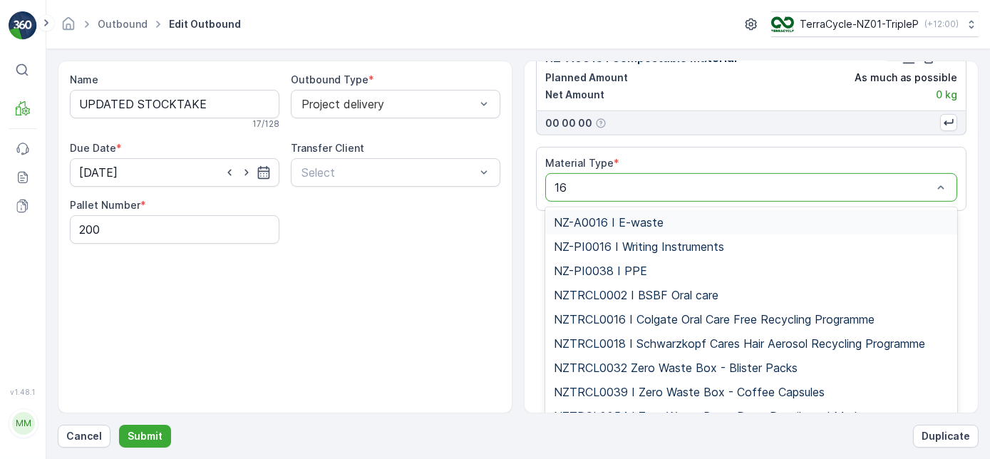
click at [709, 210] on div "NZ-A0016 I E-waste" at bounding box center [751, 222] width 412 height 24
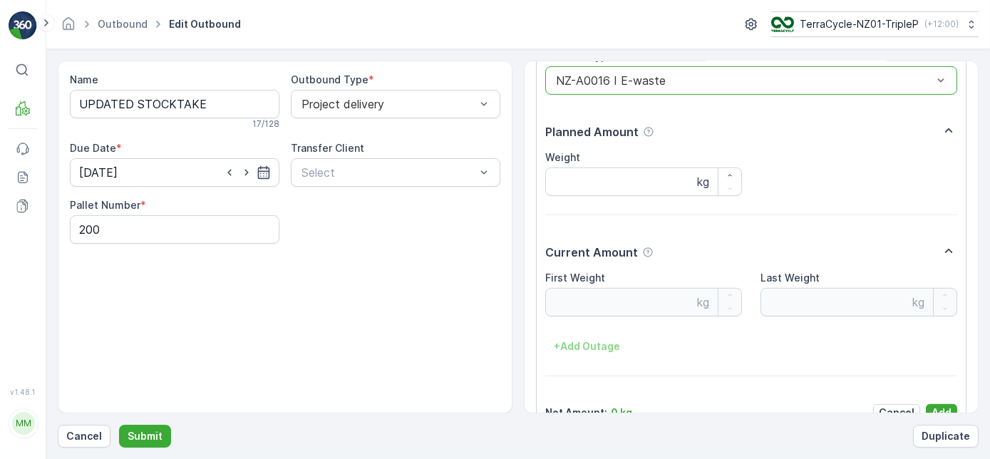
scroll to position [1687, 0]
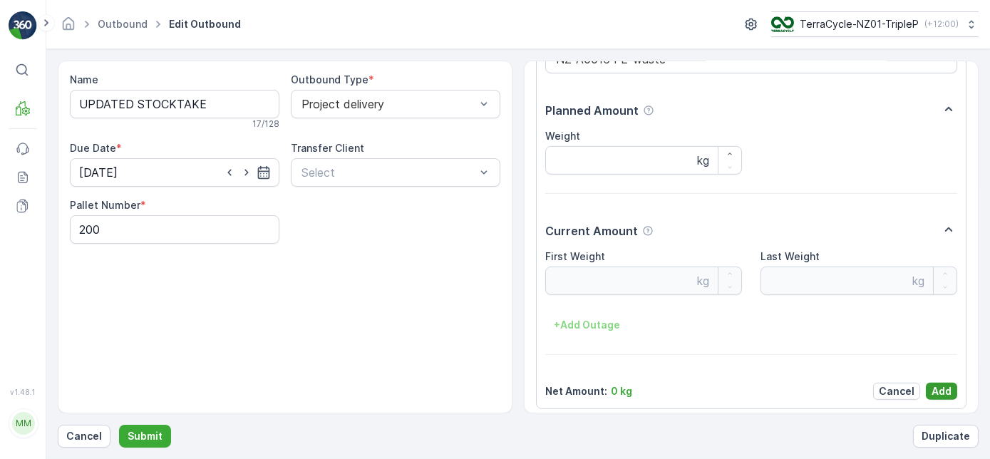
click at [926, 383] on button "Add" at bounding box center [941, 391] width 31 height 17
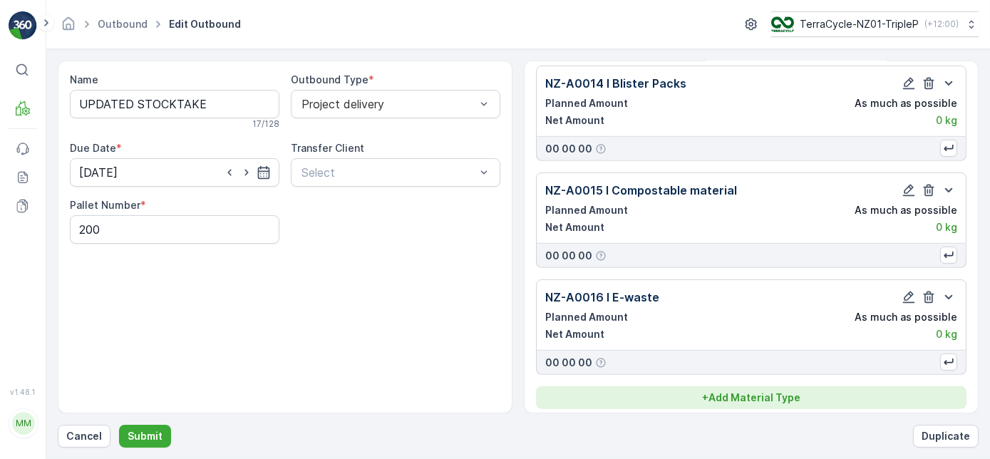
click at [838, 391] on div "+ Add Material Type" at bounding box center [751, 398] width 413 height 14
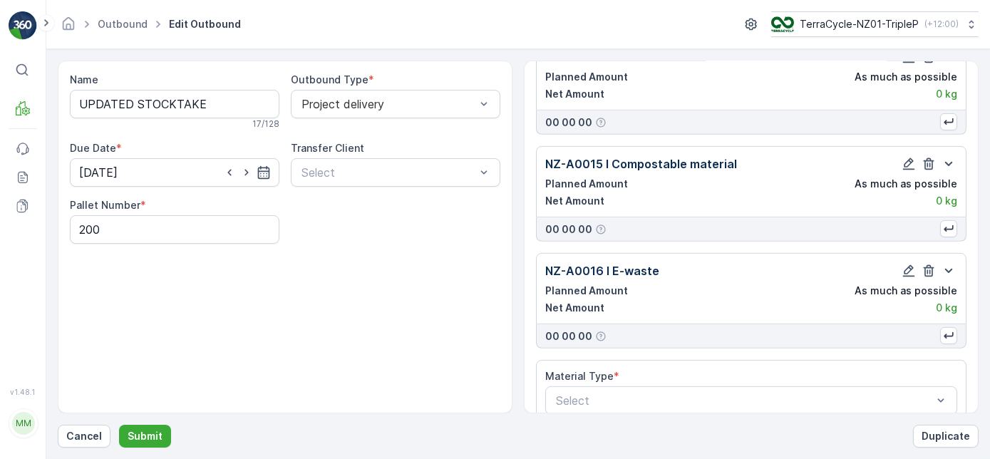
scroll to position [1466, 0]
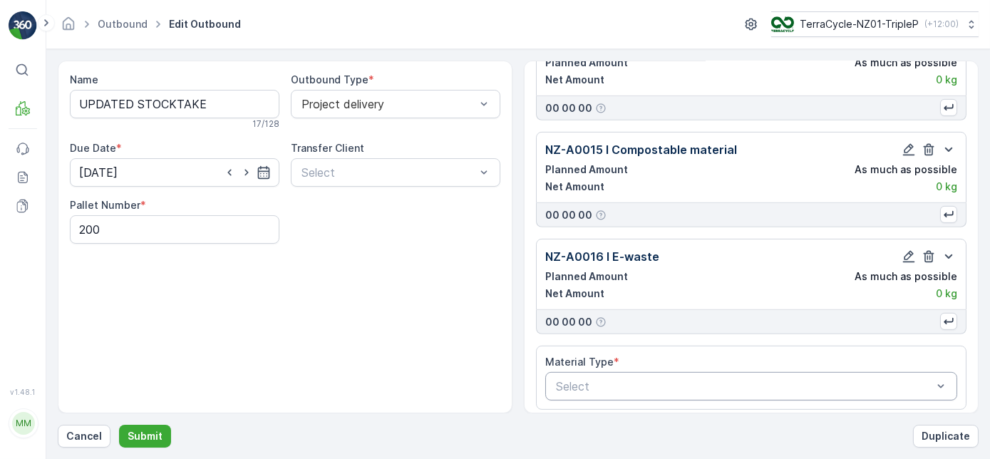
click at [756, 372] on div "Select" at bounding box center [751, 386] width 412 height 29
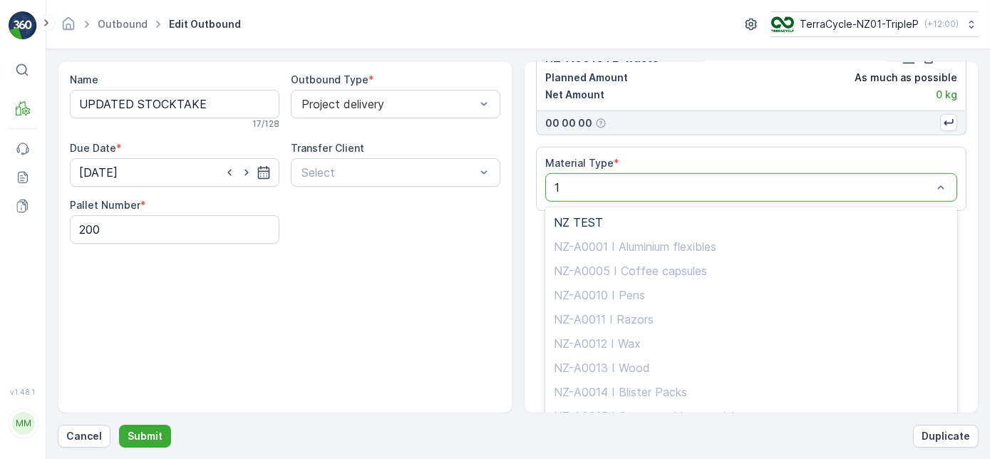
type input "17"
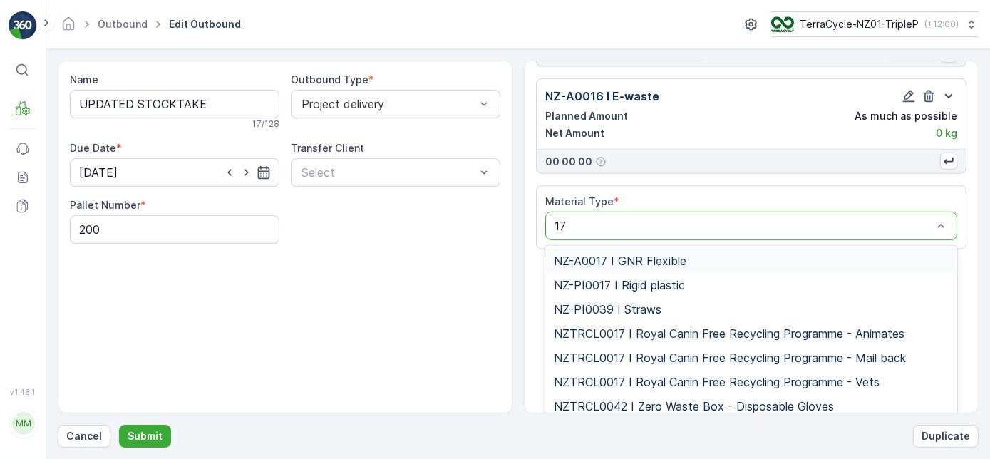
click at [713, 254] on div "NZ-A0017 I GNR Flexible" at bounding box center [751, 260] width 395 height 13
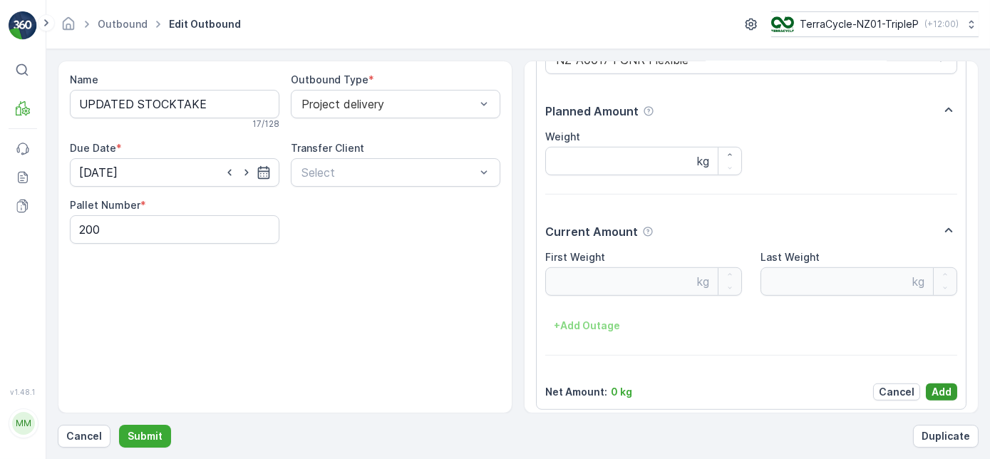
click at [951, 384] on button "Add" at bounding box center [941, 392] width 31 height 17
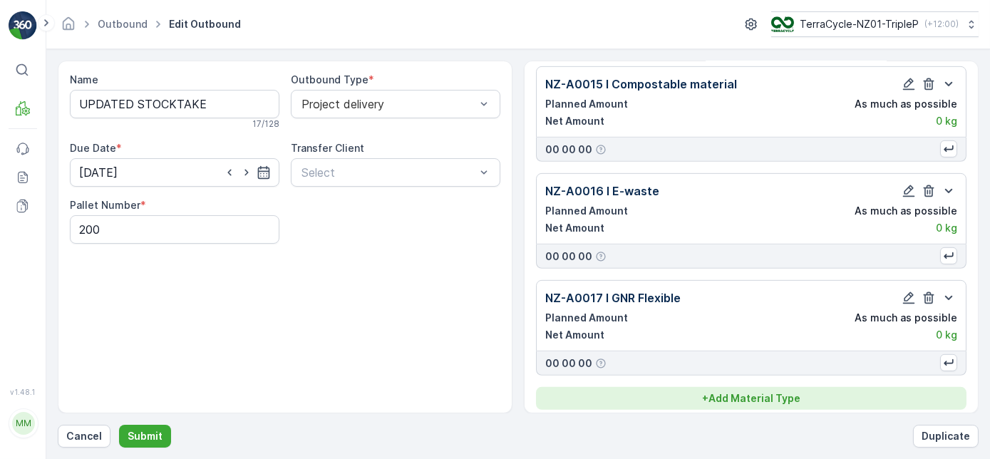
click at [815, 395] on div "+ Add Material Type" at bounding box center [751, 398] width 413 height 14
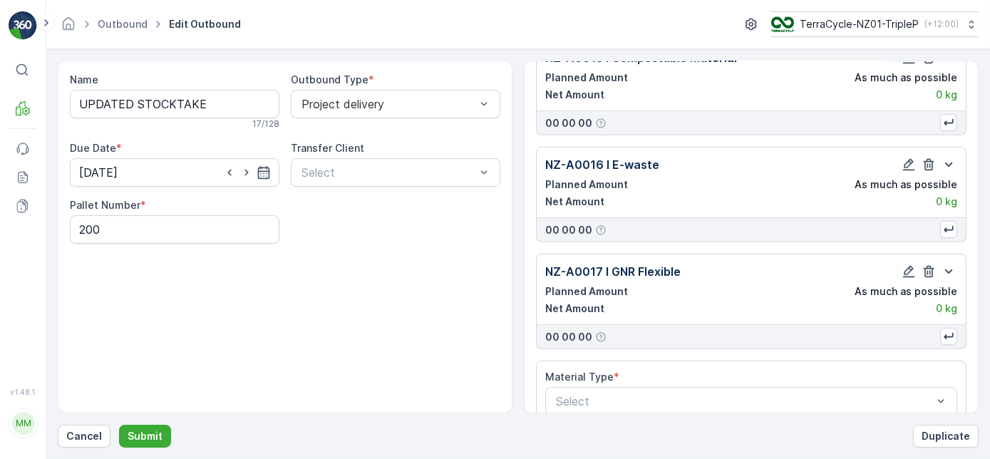
scroll to position [1573, 0]
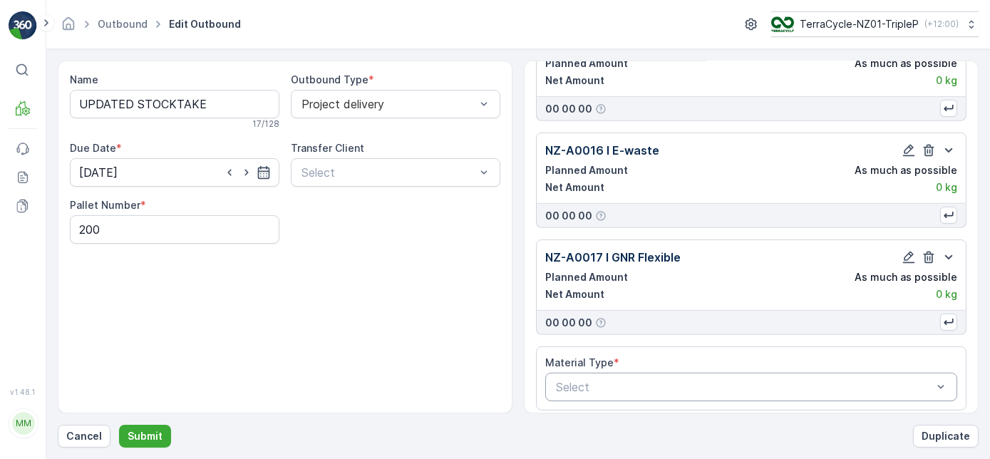
click at [739, 381] on div at bounding box center [744, 387] width 379 height 13
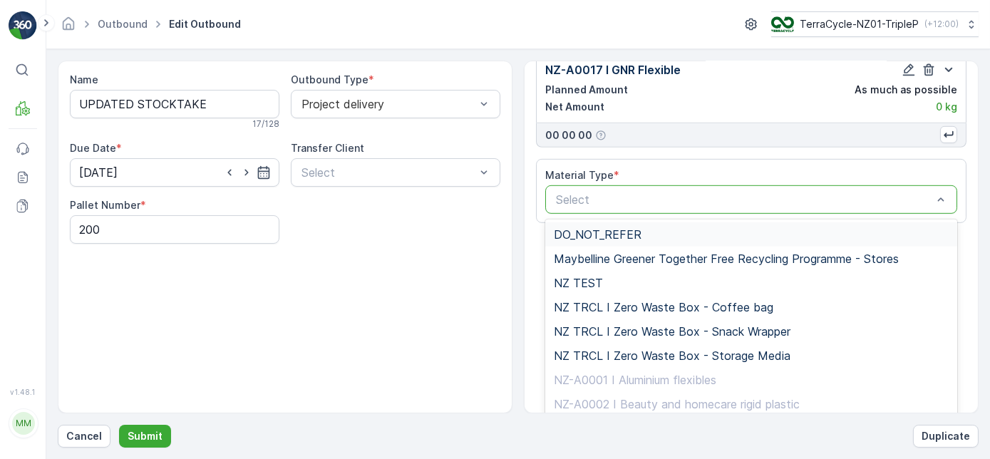
scroll to position [1767, 0]
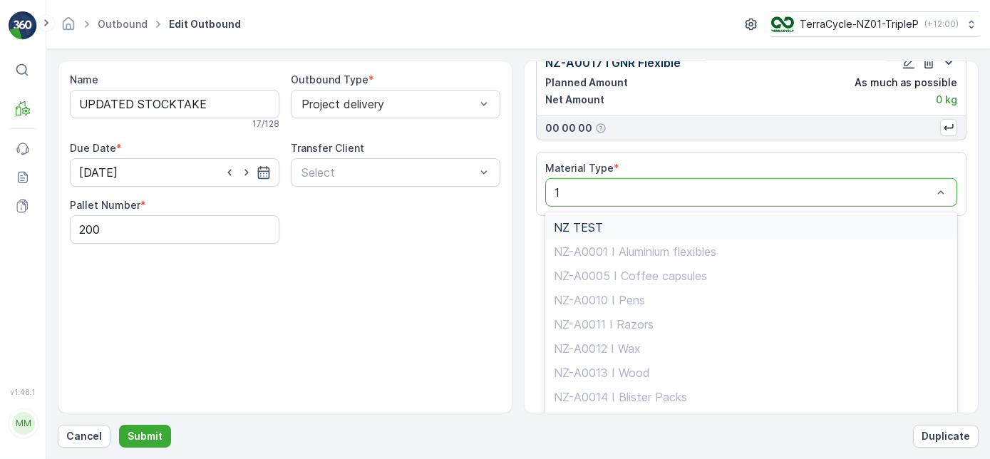
type input "18"
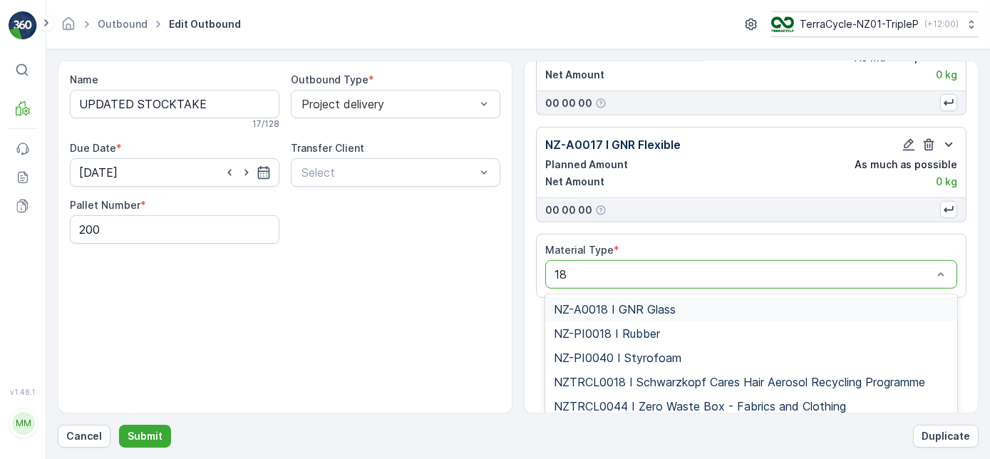
click at [711, 303] on div "NZ-A0018 I GNR Glass" at bounding box center [751, 309] width 395 height 13
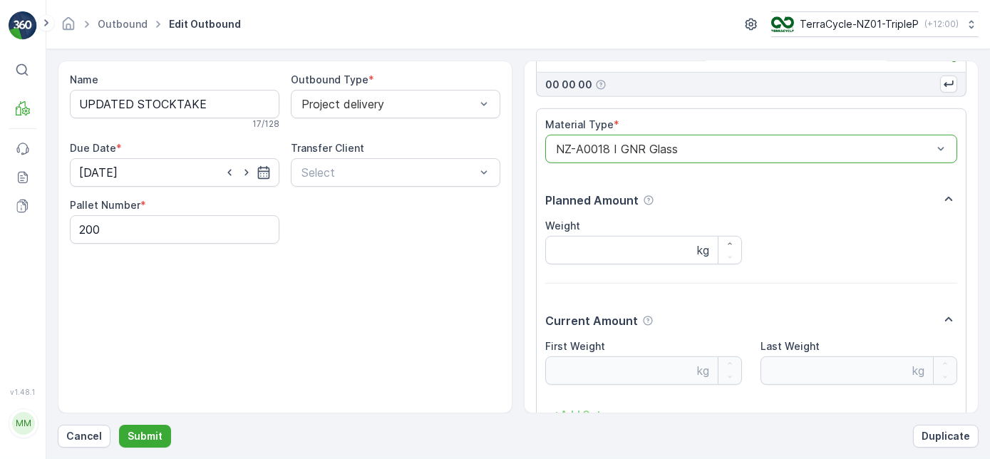
scroll to position [1900, 0]
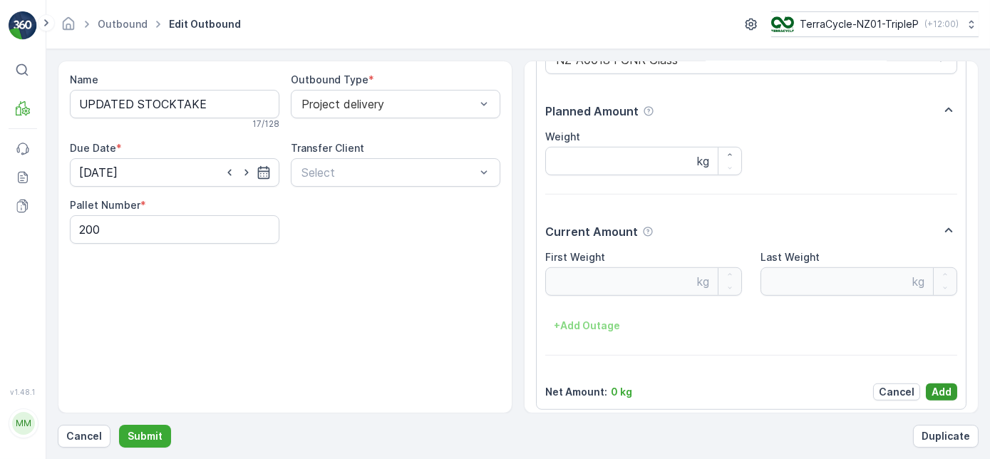
click at [934, 385] on p "Add" at bounding box center [942, 392] width 20 height 14
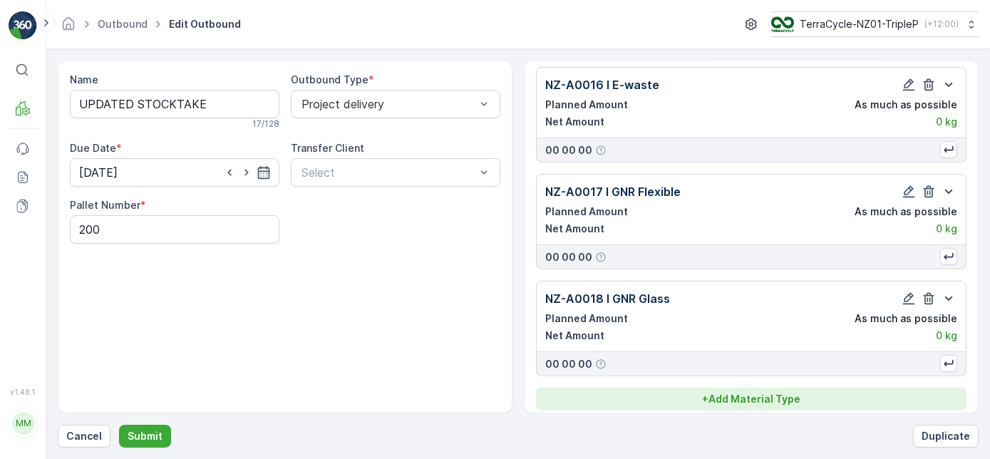
drag, startPoint x: 764, startPoint y: 376, endPoint x: 767, endPoint y: 388, distance: 12.4
click at [767, 392] on p "+ Add Material Type" at bounding box center [751, 399] width 98 height 14
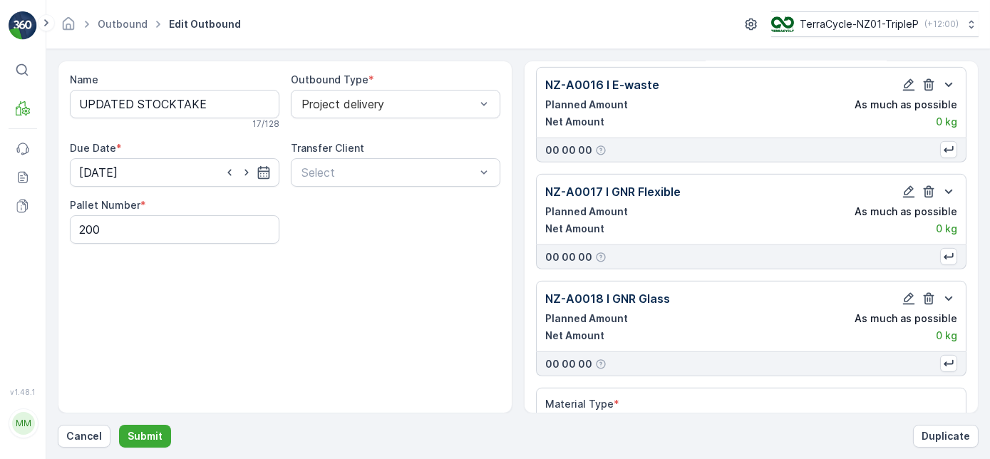
scroll to position [1680, 0]
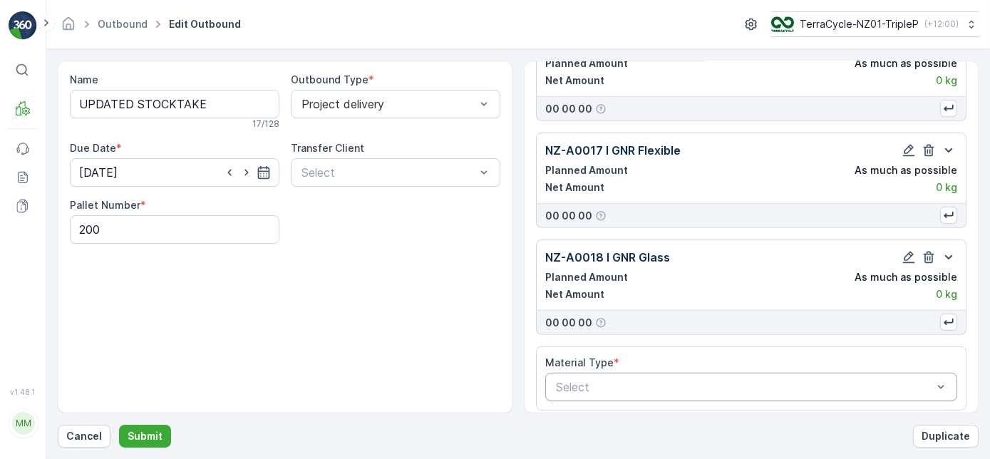
click at [690, 381] on div at bounding box center [744, 387] width 379 height 13
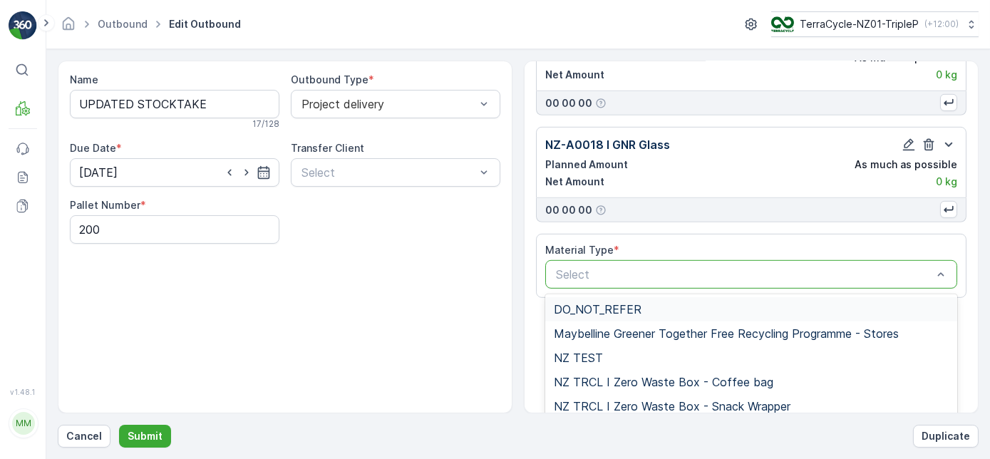
scroll to position [1878, 0]
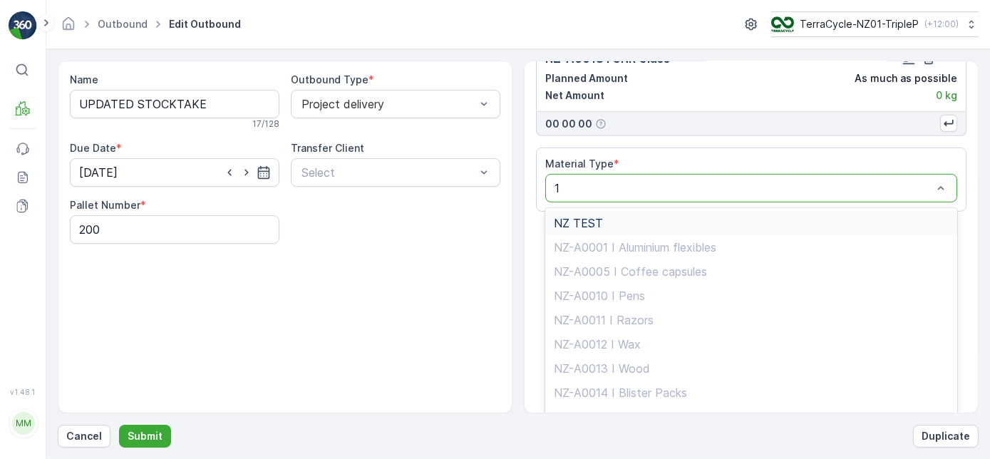
type input "19"
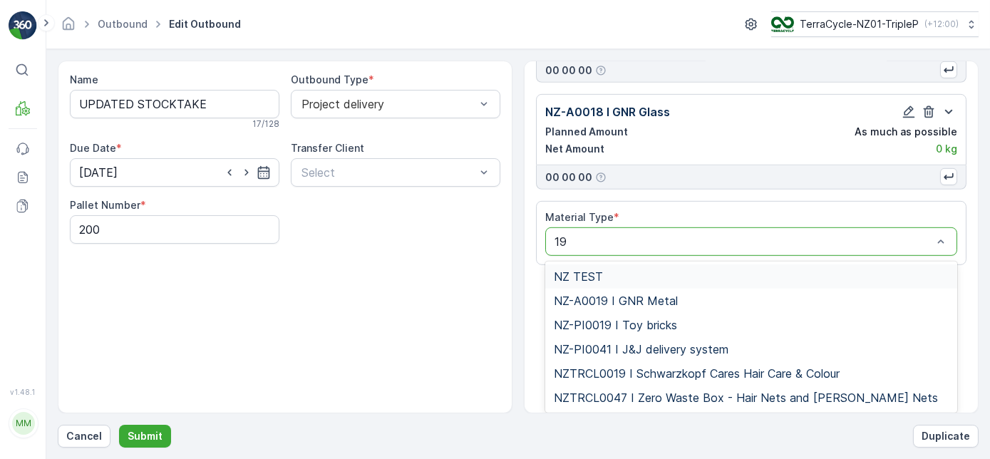
scroll to position [1816, 0]
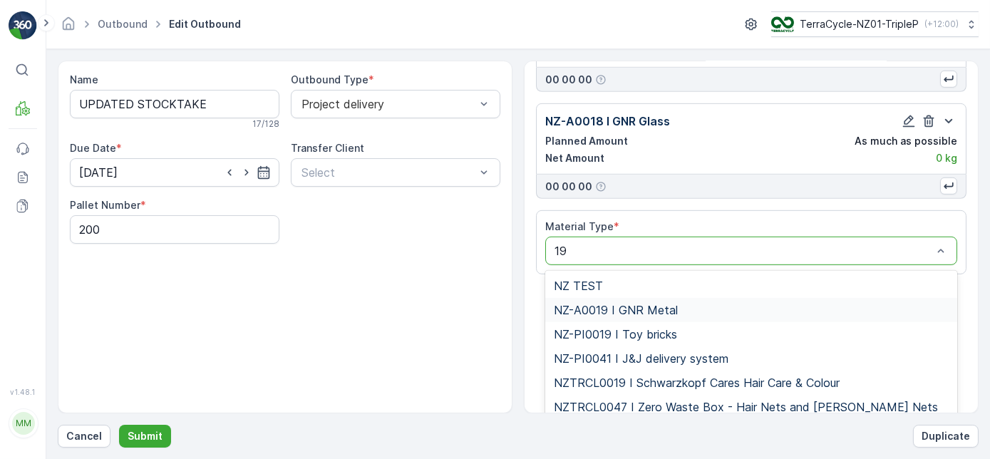
click at [674, 304] on span "NZ-A0019 I GNR Metal" at bounding box center [616, 310] width 124 height 13
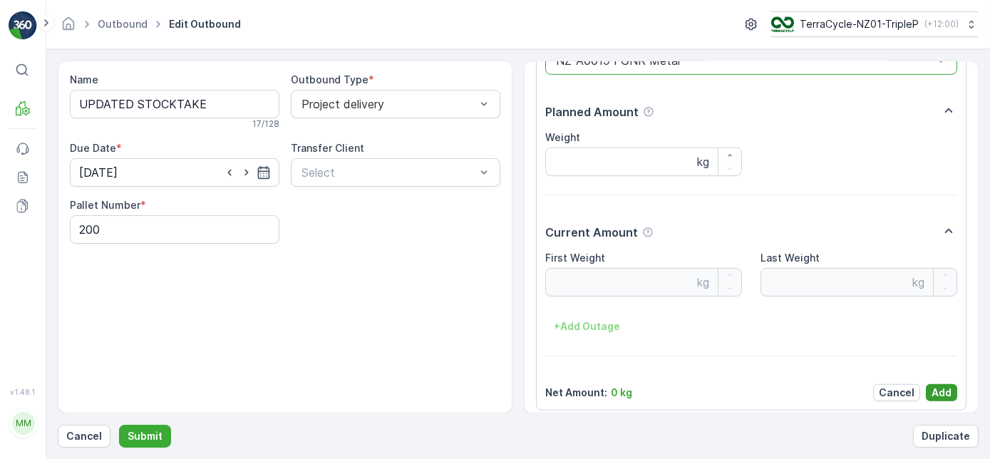
click at [926, 385] on button "Add" at bounding box center [941, 392] width 31 height 17
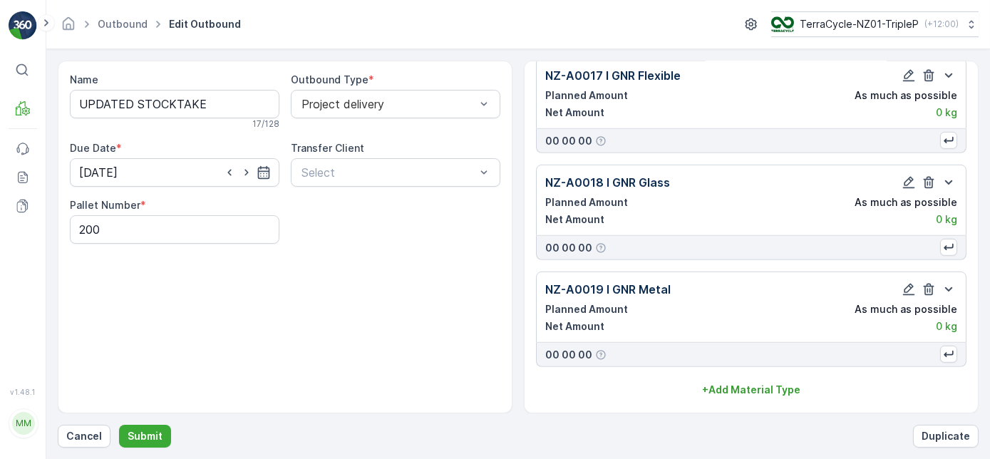
scroll to position [1745, 0]
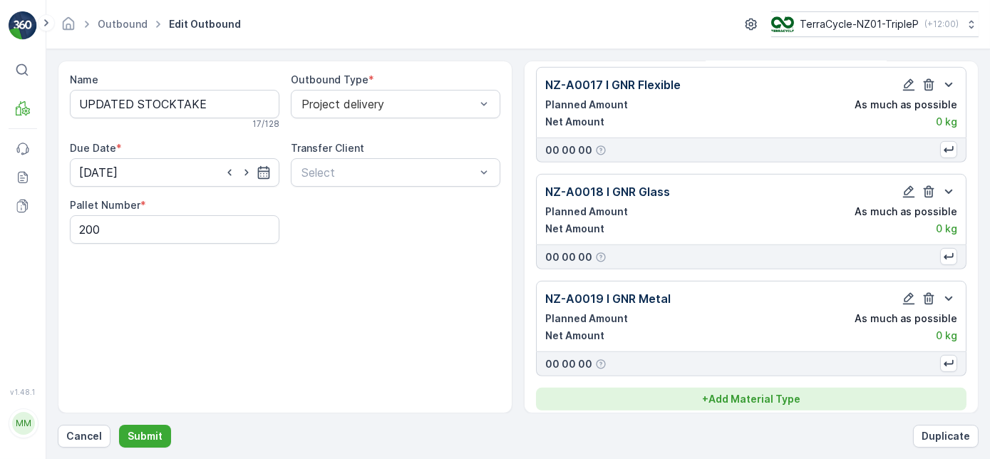
click at [853, 392] on div "+ Add Material Type" at bounding box center [751, 399] width 413 height 14
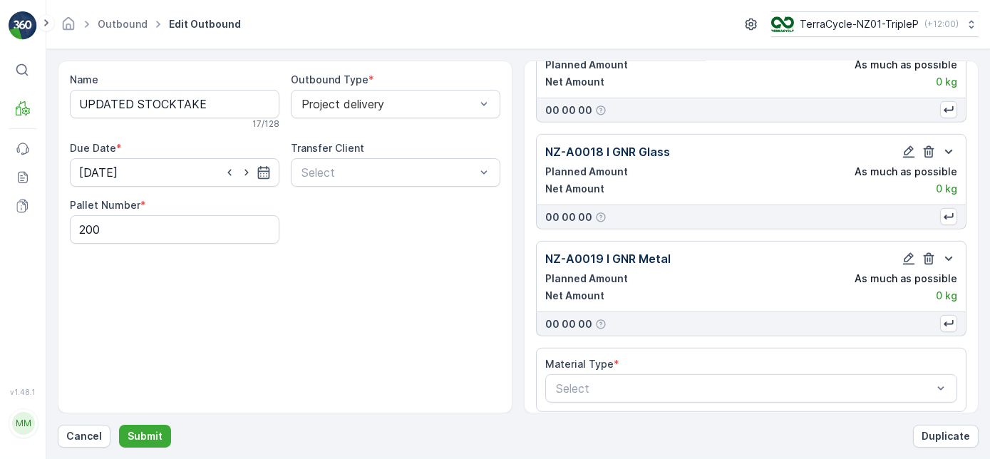
scroll to position [1786, 0]
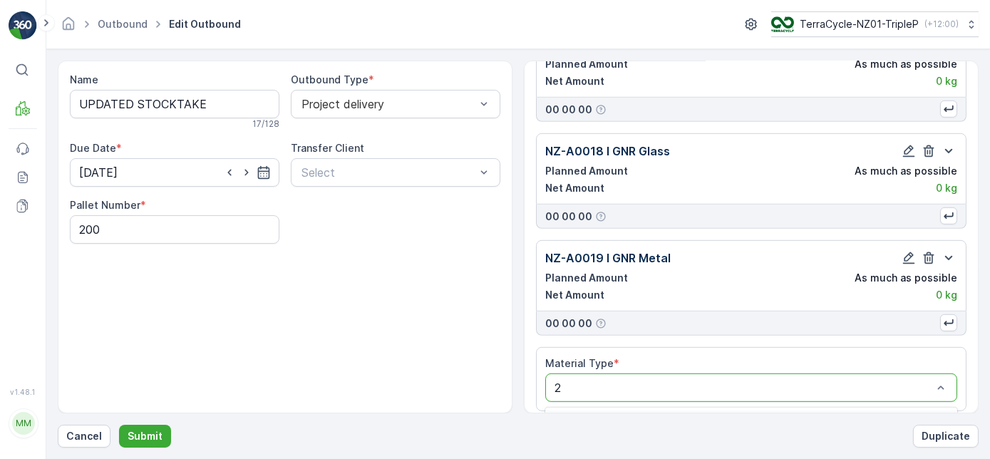
type input "20"
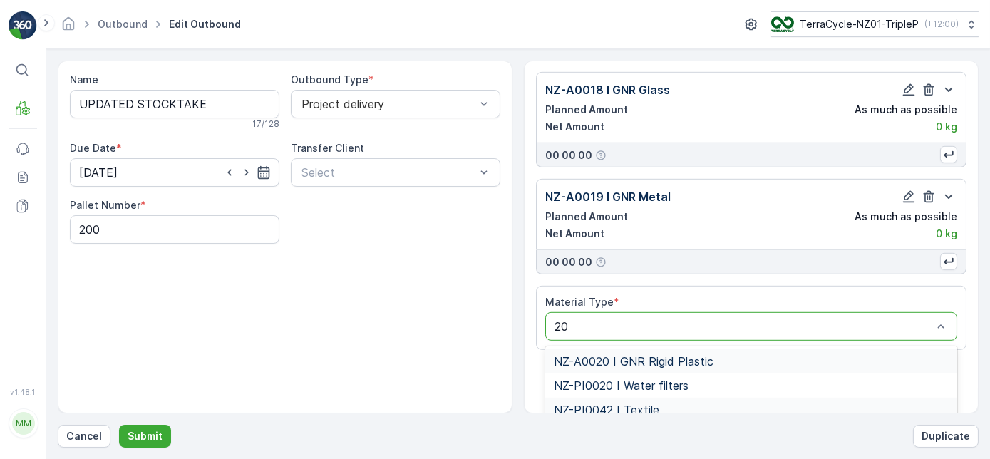
scroll to position [1898, 0]
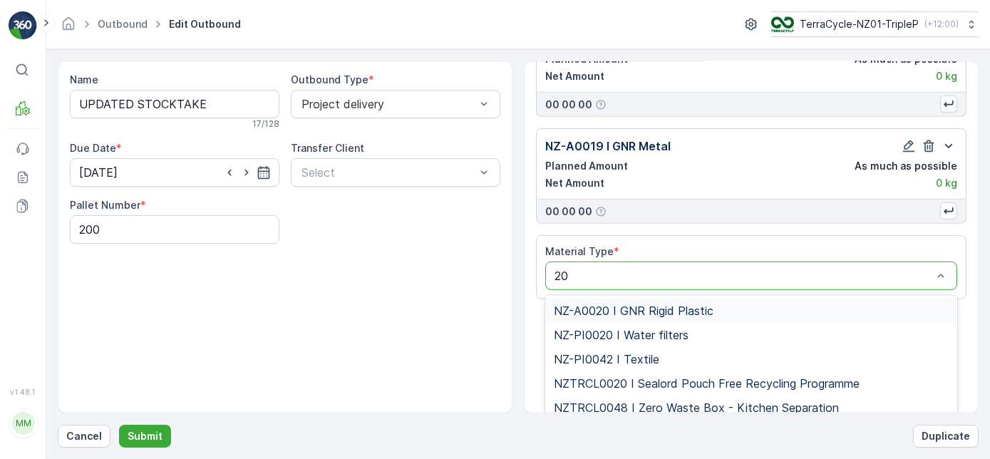
click at [871, 304] on div "NZ-A0020 I GNR Rigid Plastic" at bounding box center [751, 310] width 395 height 13
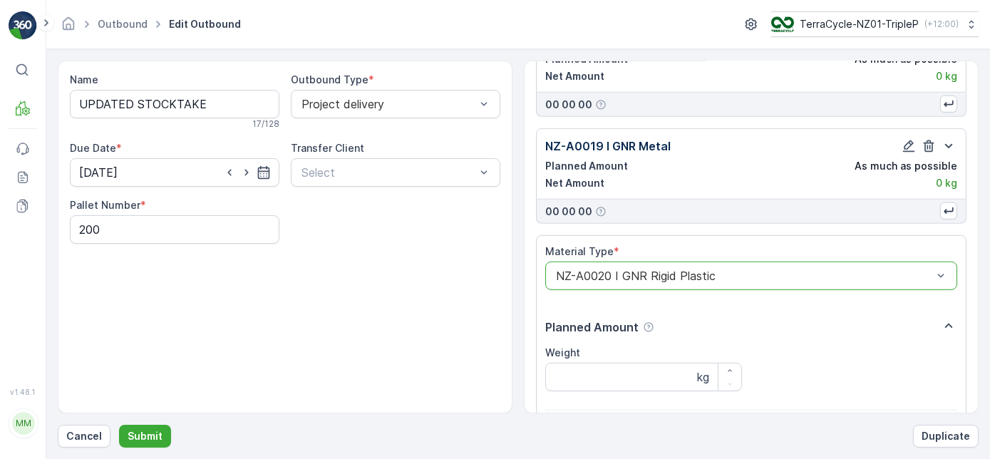
scroll to position [2112, 0]
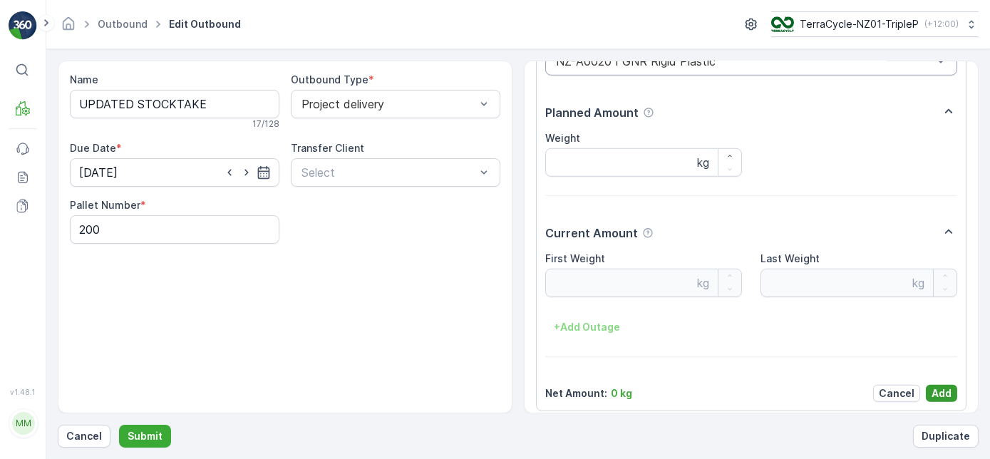
click at [940, 386] on p "Add" at bounding box center [942, 393] width 20 height 14
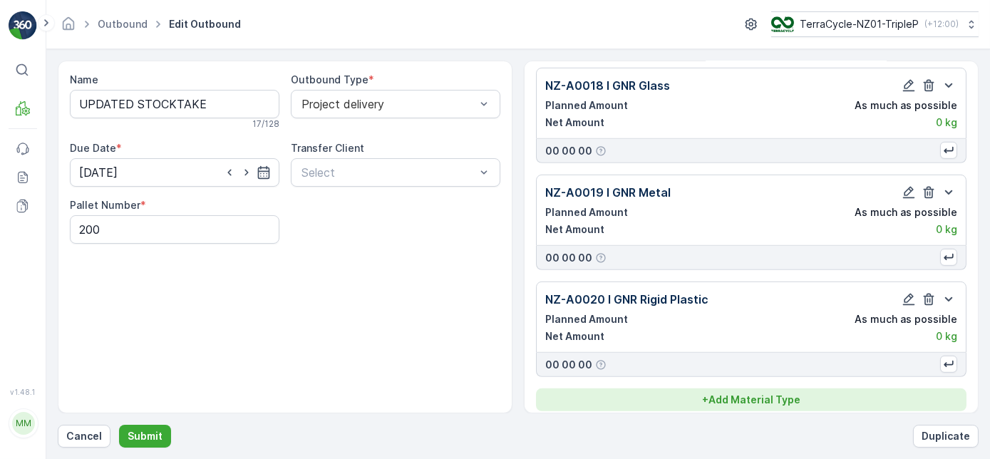
click at [744, 393] on p "+ Add Material Type" at bounding box center [751, 400] width 98 height 14
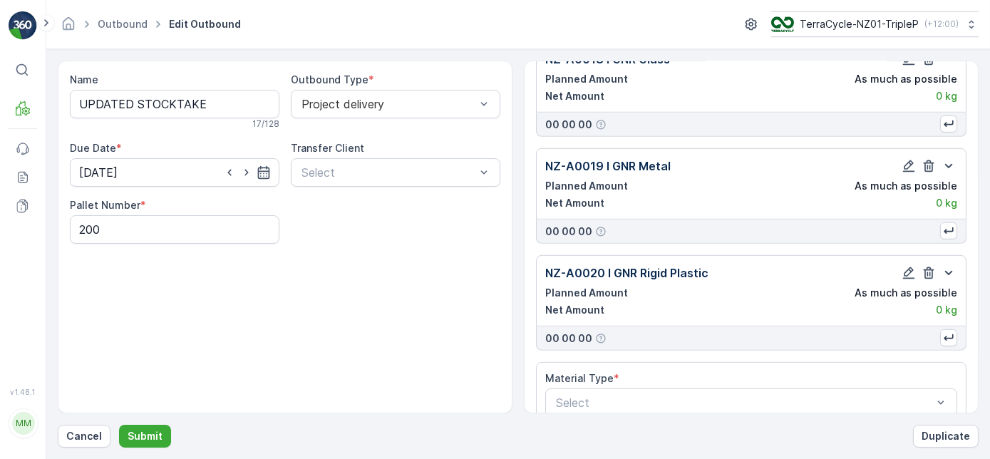
scroll to position [1892, 0]
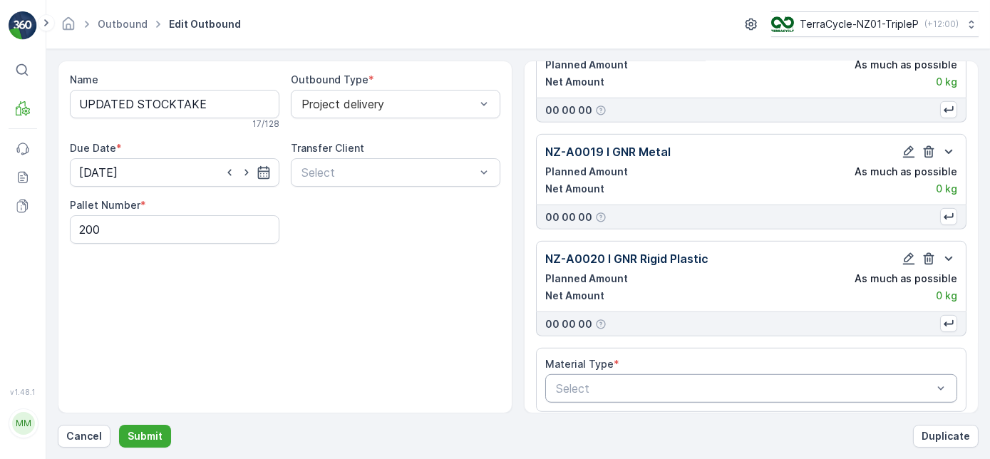
click at [779, 382] on div at bounding box center [744, 388] width 379 height 13
type input "21"
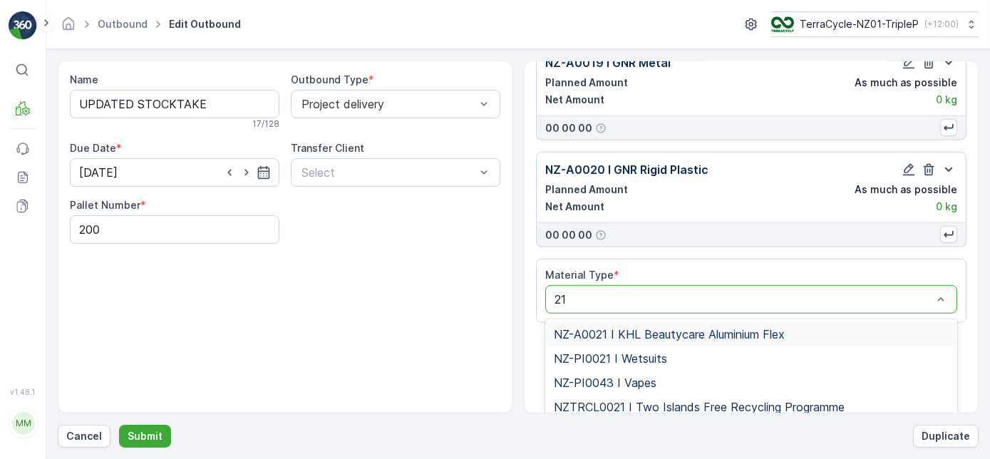
scroll to position [2005, 0]
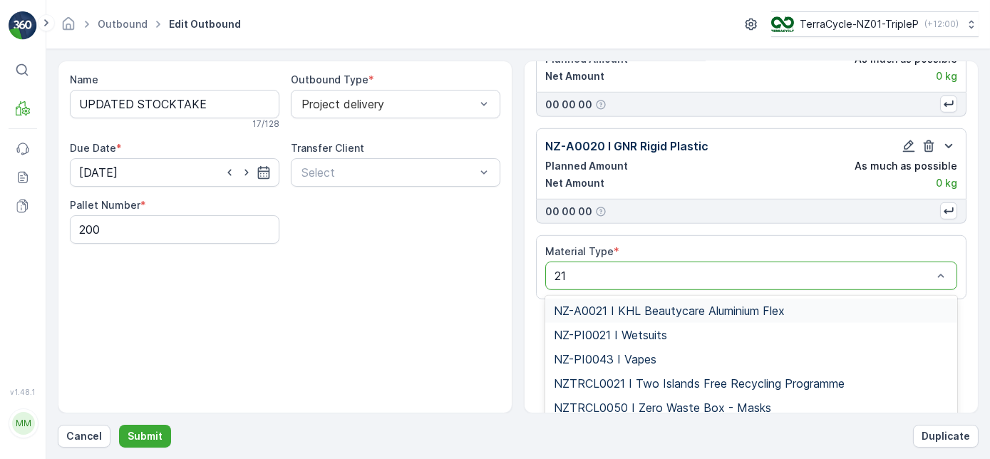
click at [749, 304] on span "NZ-A0021 I KHL Beautycare Aluminium Flex" at bounding box center [669, 310] width 231 height 13
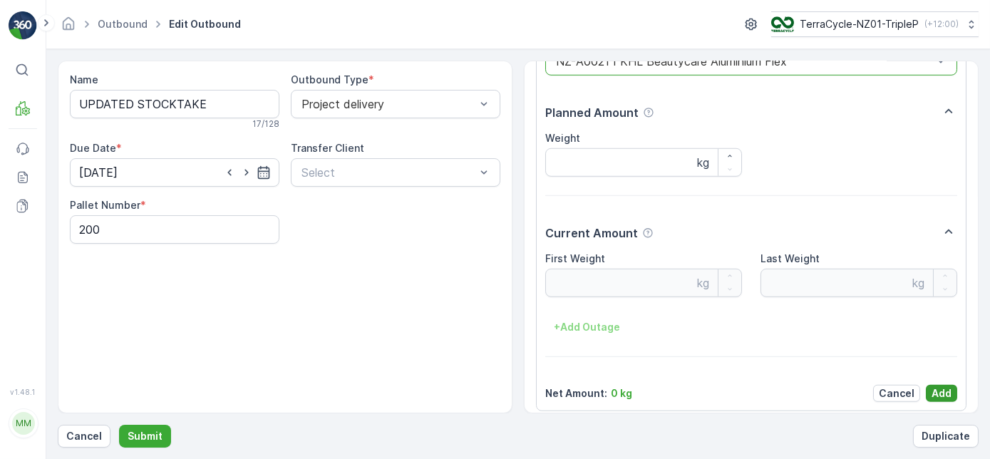
click at [950, 389] on button "Add" at bounding box center [941, 393] width 31 height 17
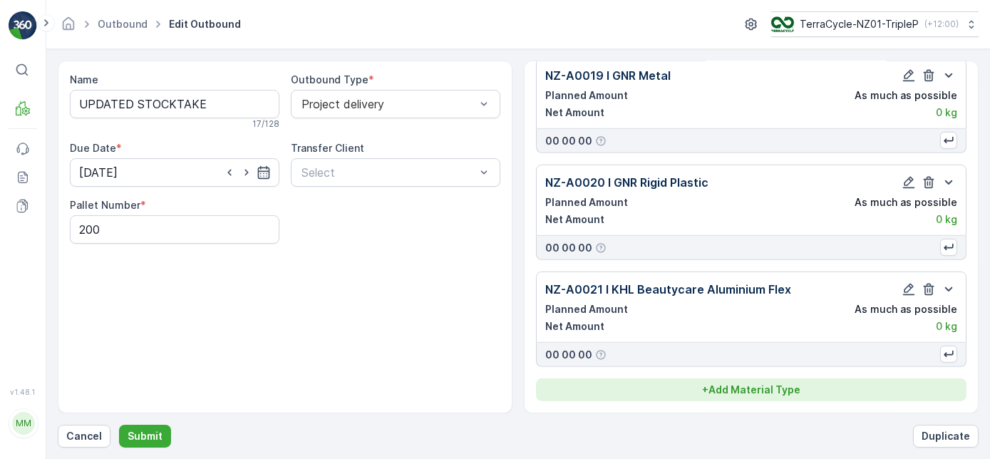
scroll to position [1958, 0]
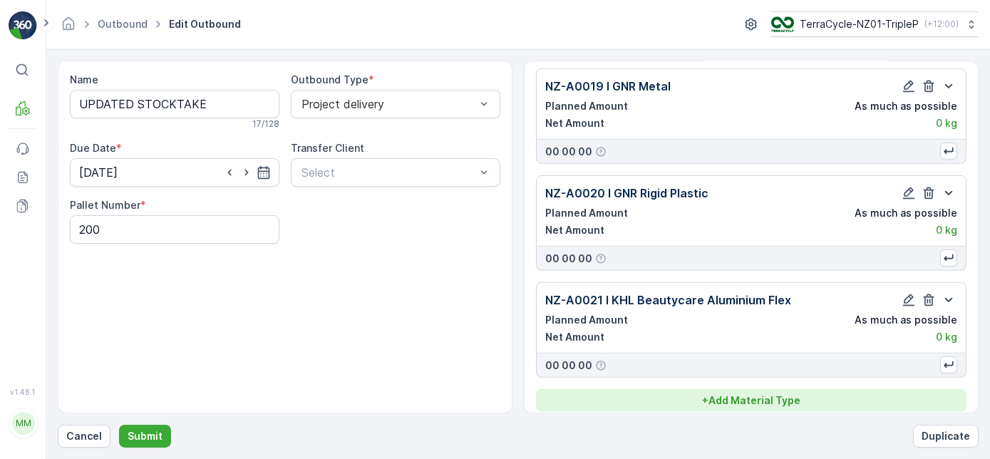
click at [836, 394] on div "+ Add Material Type" at bounding box center [751, 401] width 413 height 14
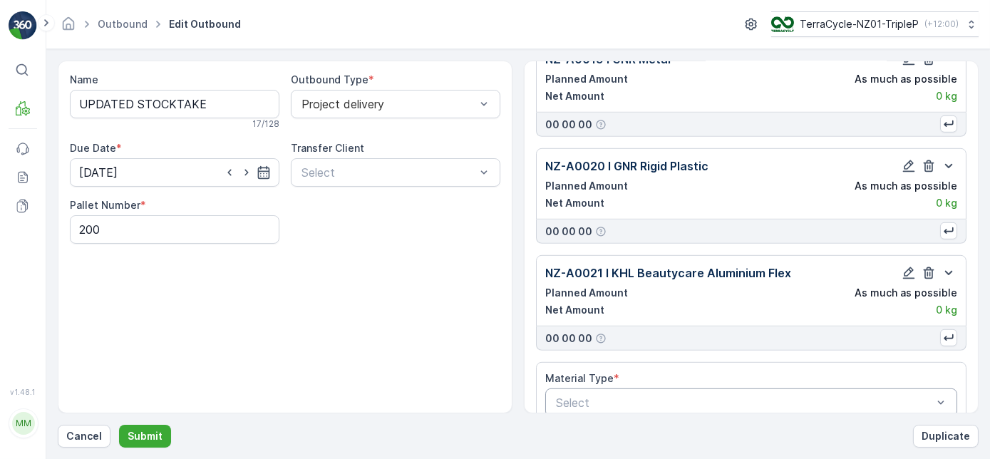
scroll to position [1999, 0]
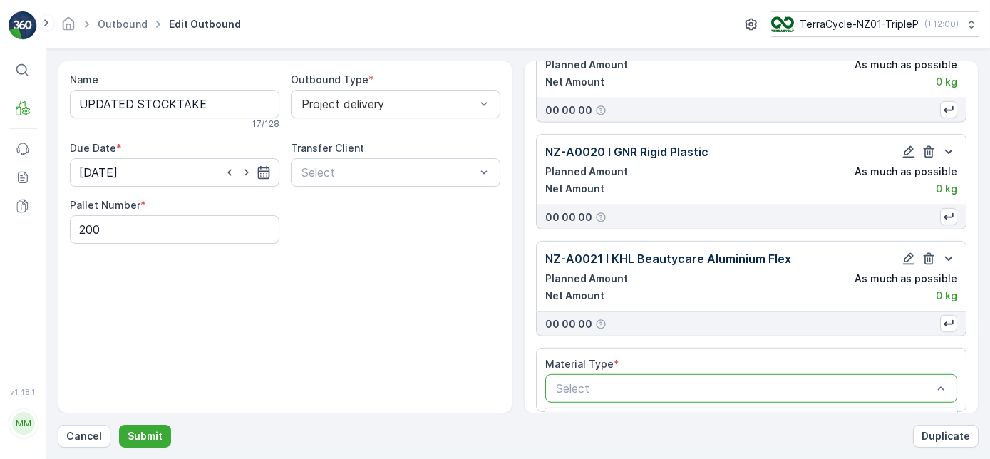
click at [808, 382] on div at bounding box center [744, 388] width 379 height 13
type input "22"
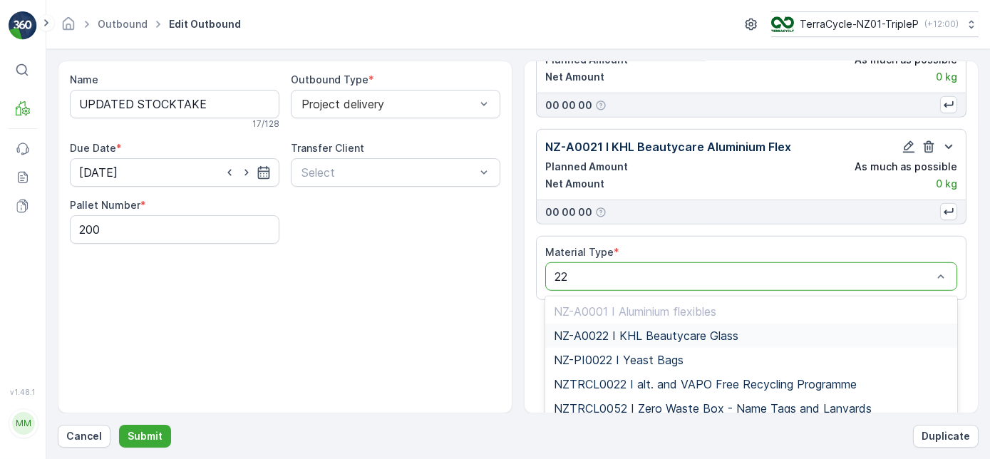
click at [766, 332] on div "NZ-A0022 I KHL Beautycare Glass" at bounding box center [751, 336] width 412 height 24
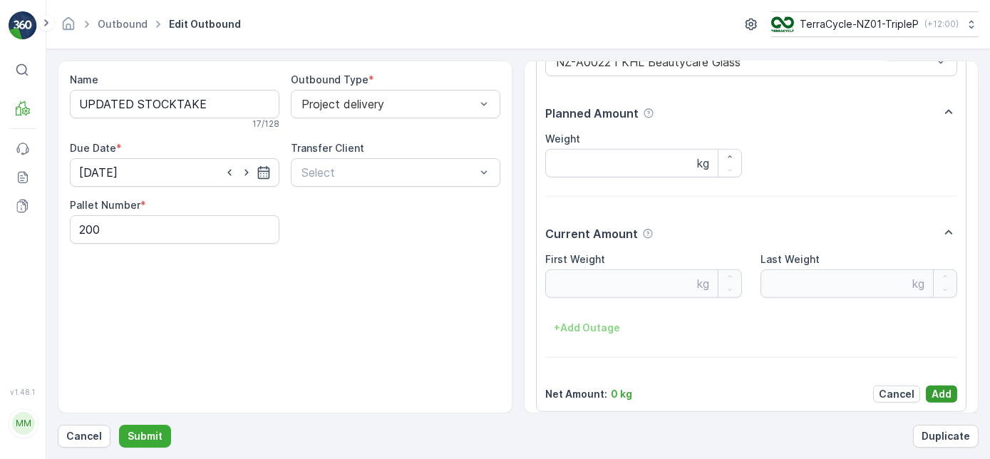
click at [928, 388] on button "Add" at bounding box center [941, 394] width 31 height 17
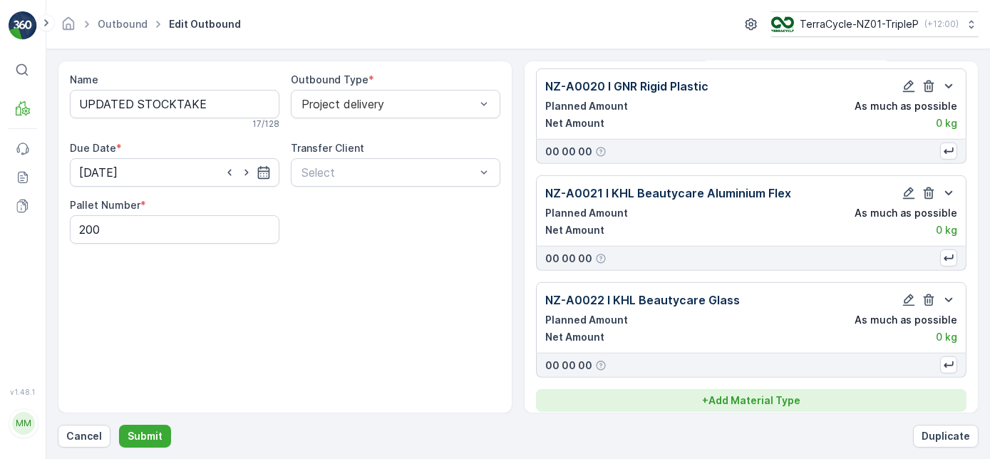
click at [893, 394] on div "+ Add Material Type" at bounding box center [751, 401] width 413 height 14
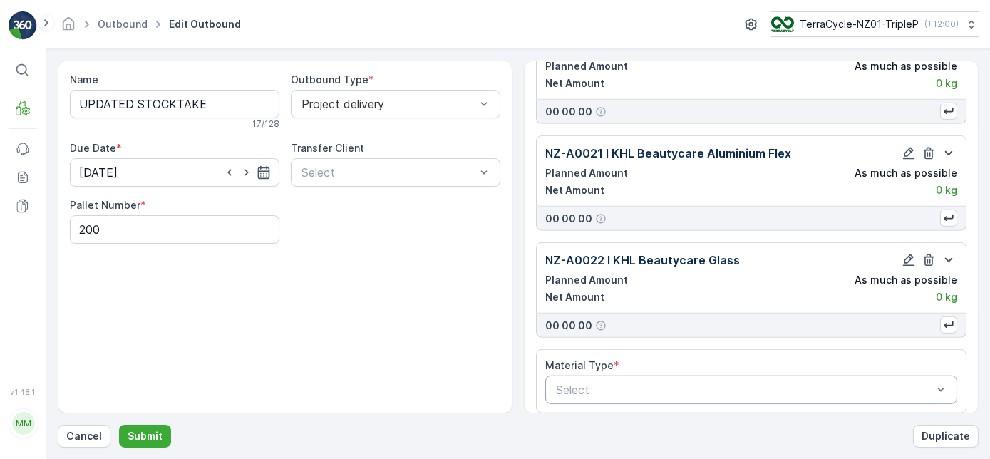
scroll to position [2105, 0]
click at [865, 375] on div "Select" at bounding box center [751, 389] width 412 height 29
type input "23"
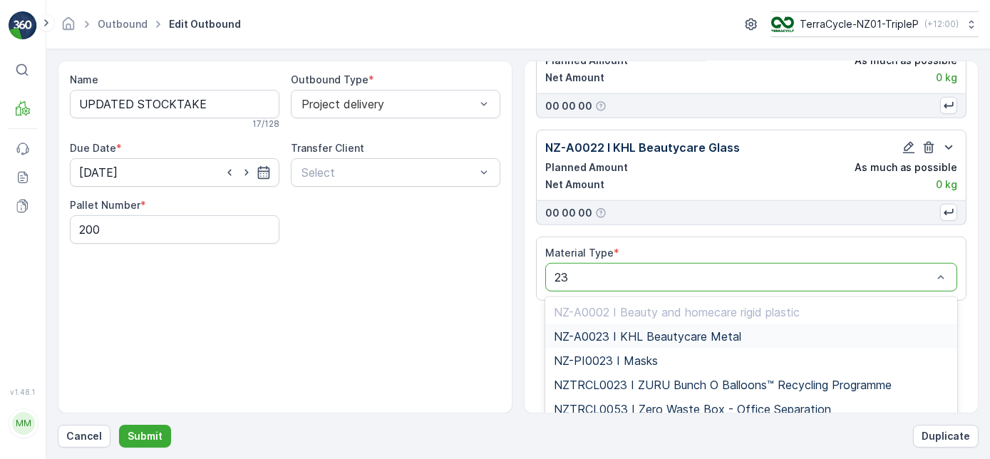
click at [848, 332] on div "NZ-A0023 I KHL Beautycare Metal" at bounding box center [751, 336] width 412 height 24
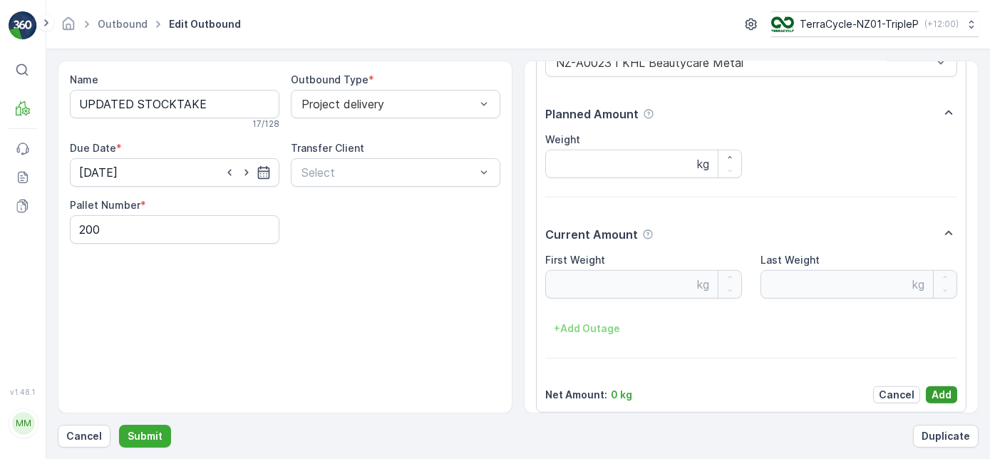
click at [927, 386] on button "Add" at bounding box center [941, 394] width 31 height 17
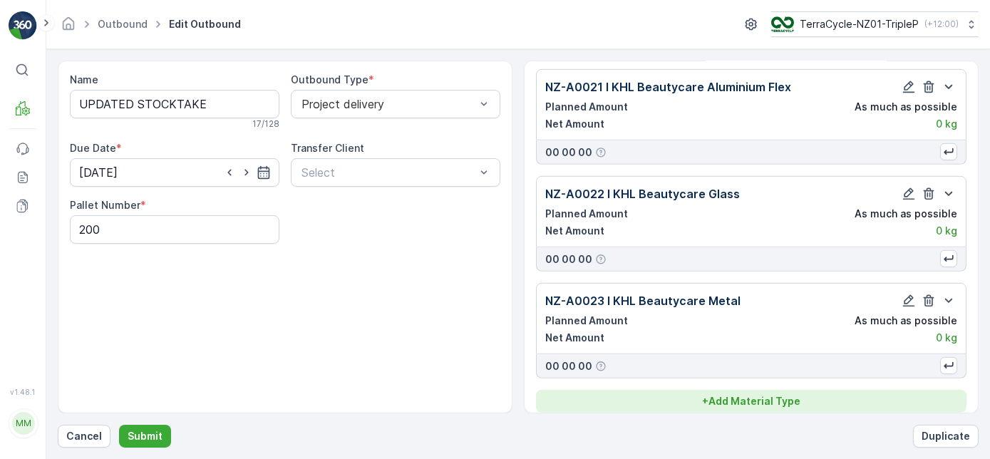
click at [848, 395] on div "+ Add Material Type" at bounding box center [751, 401] width 413 height 14
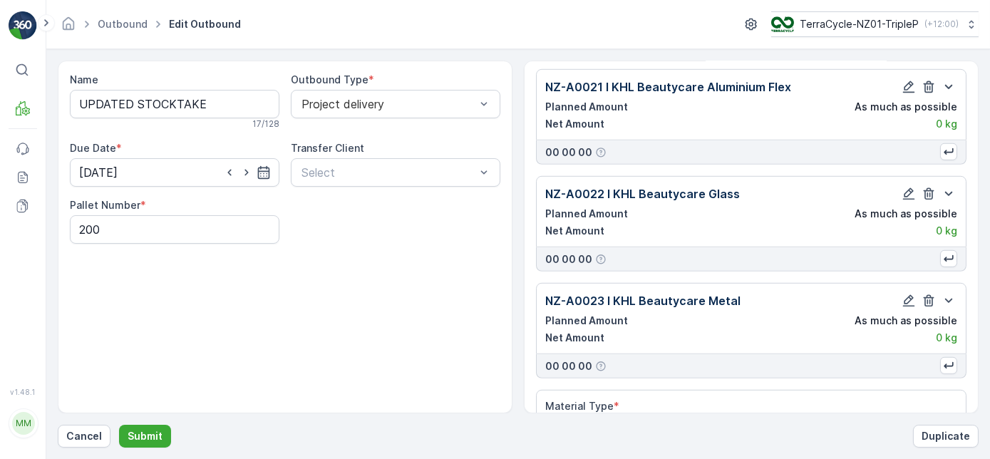
scroll to position [2211, 0]
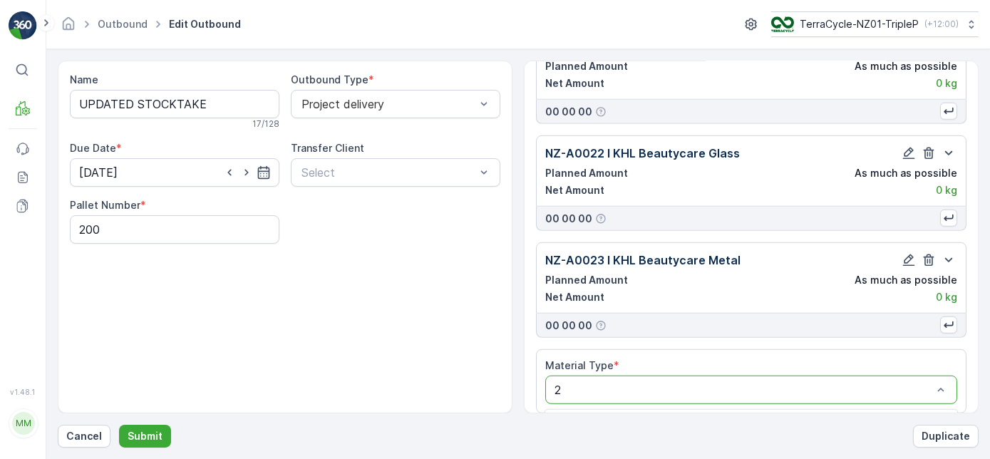
type input "24"
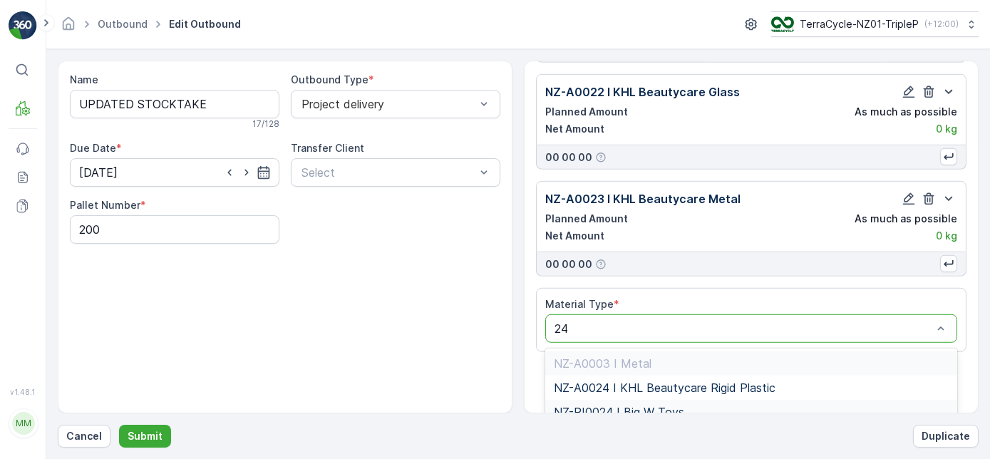
scroll to position [2324, 0]
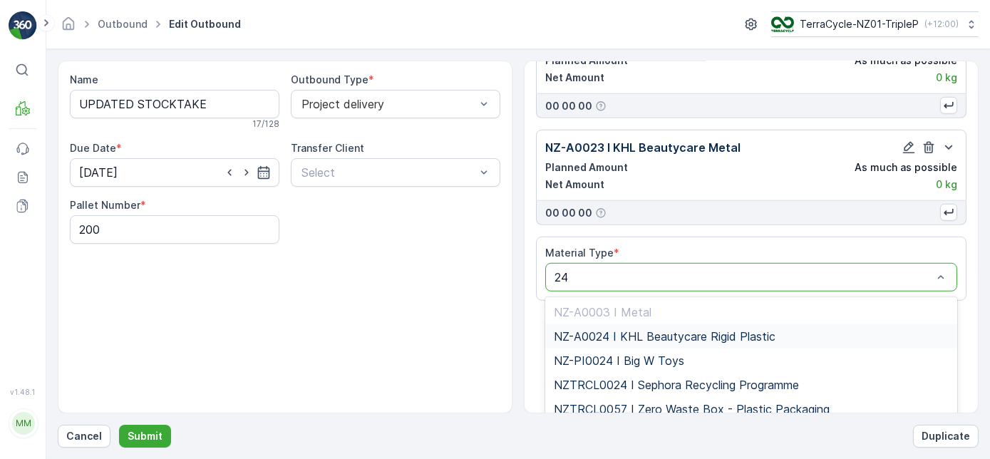
click at [794, 330] on div "NZ-A0024 I KHL Beautycare Rigid Plastic" at bounding box center [751, 336] width 395 height 13
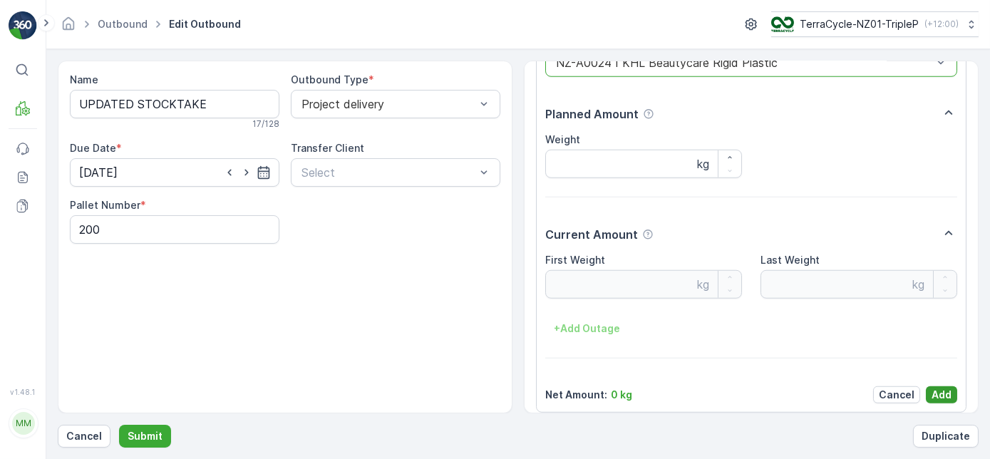
click at [927, 386] on button "Add" at bounding box center [941, 394] width 31 height 17
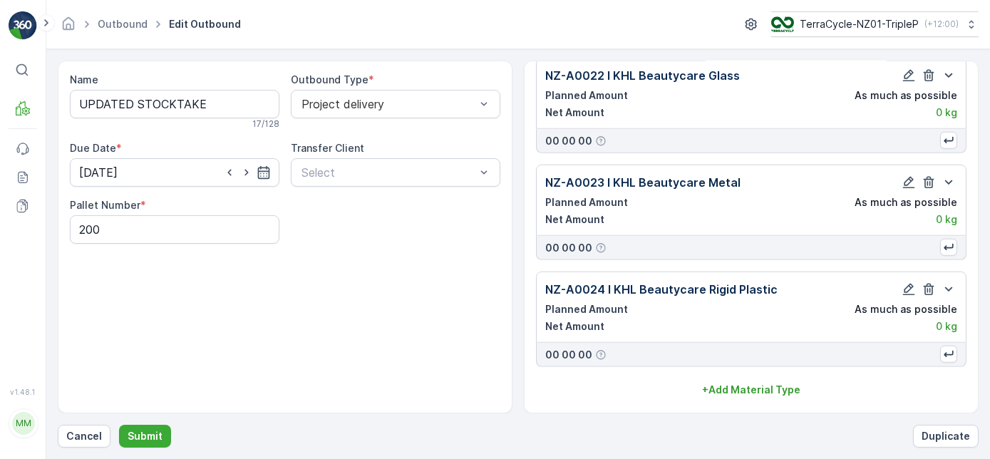
scroll to position [2277, 0]
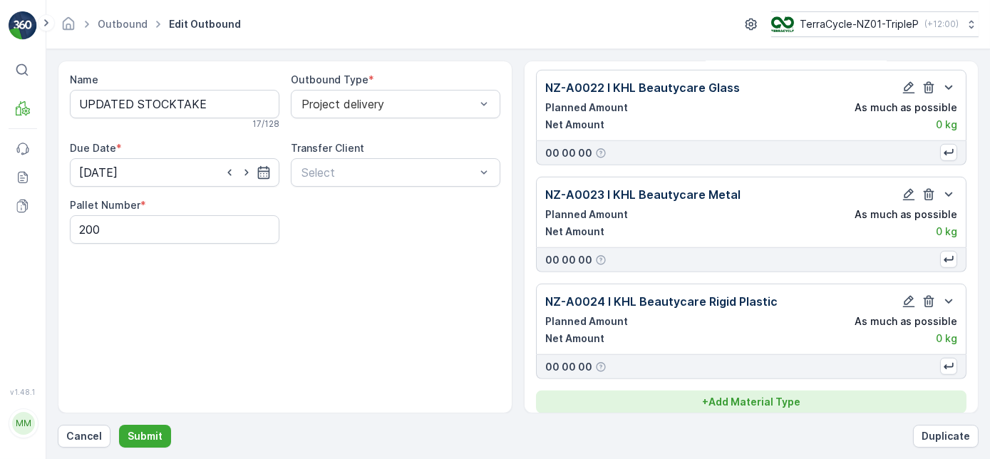
click at [898, 391] on button "+ Add Material Type" at bounding box center [751, 402] width 431 height 23
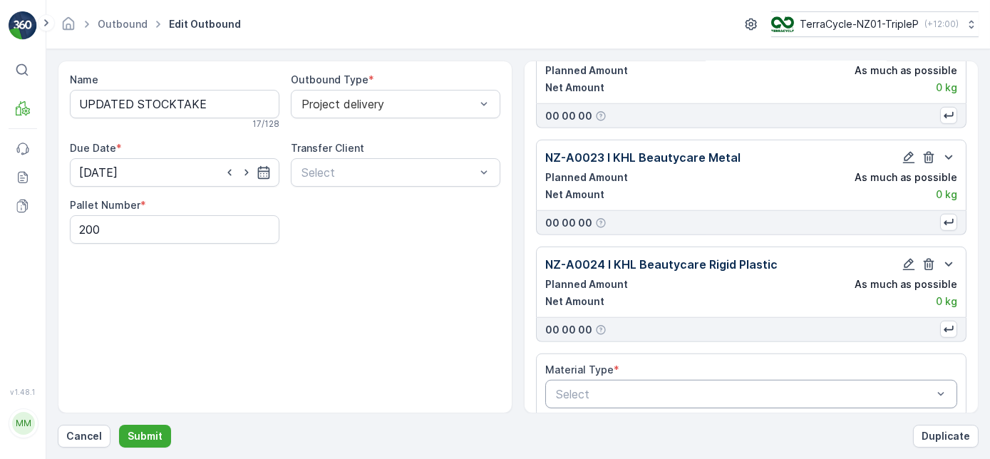
scroll to position [2318, 0]
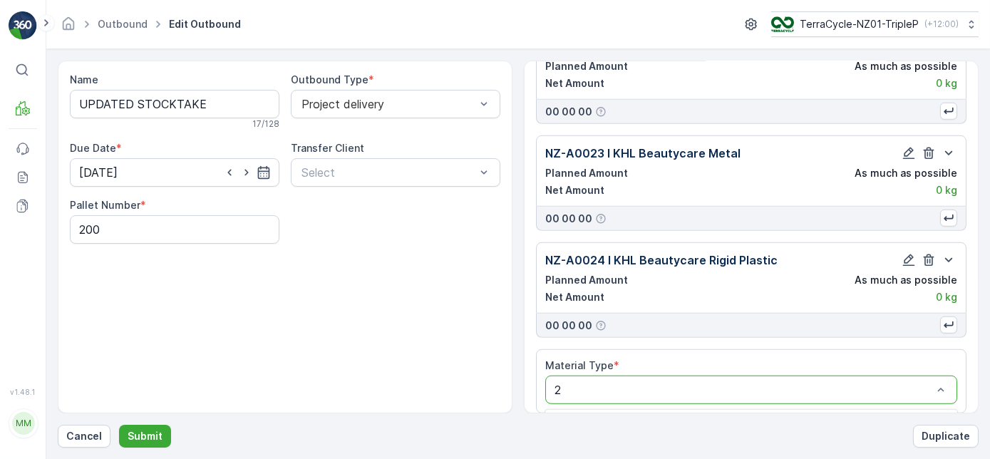
type input "25"
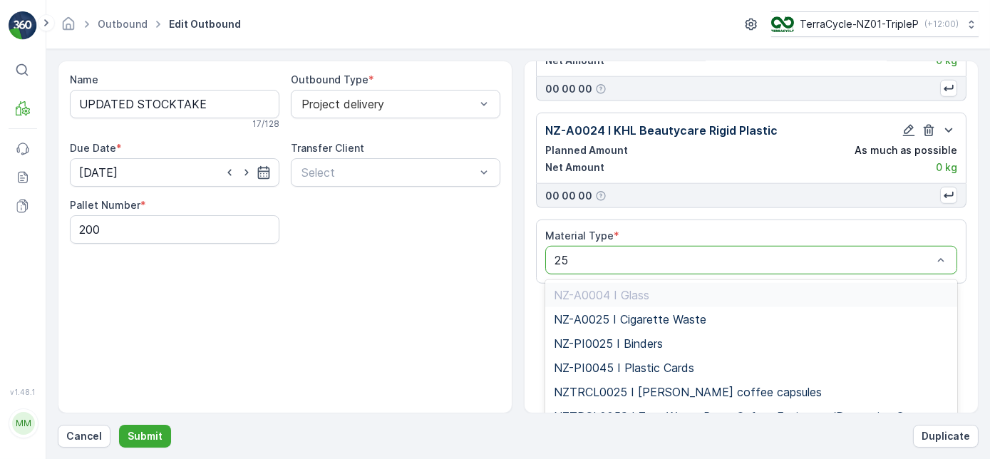
scroll to position [2454, 0]
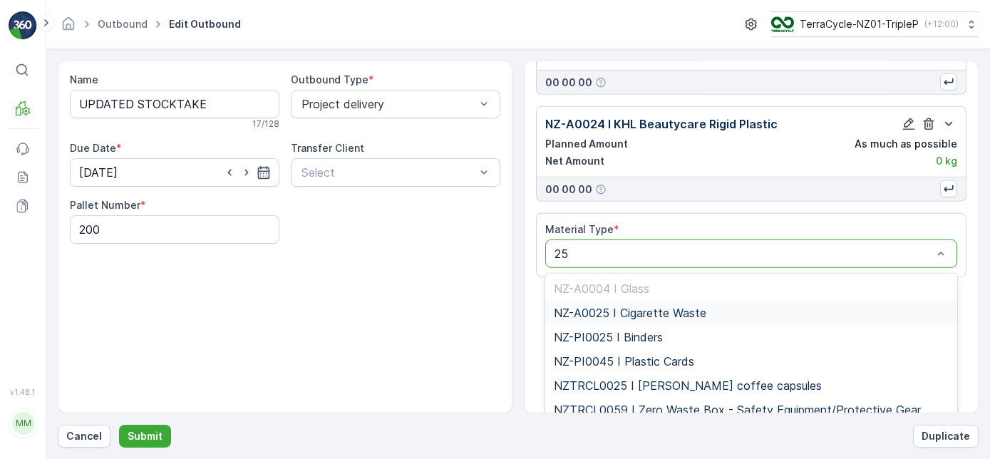
click at [756, 307] on div "NZ-A0025 I Cigarette Waste" at bounding box center [751, 313] width 395 height 13
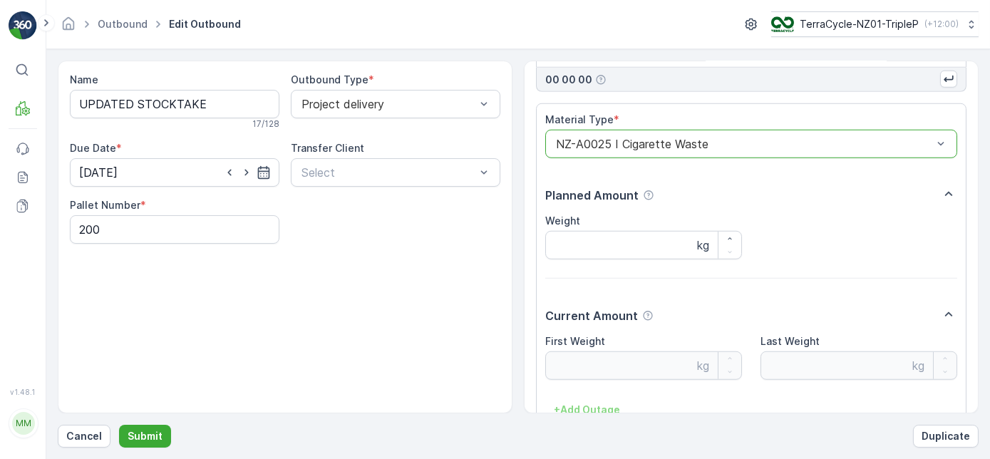
scroll to position [2645, 0]
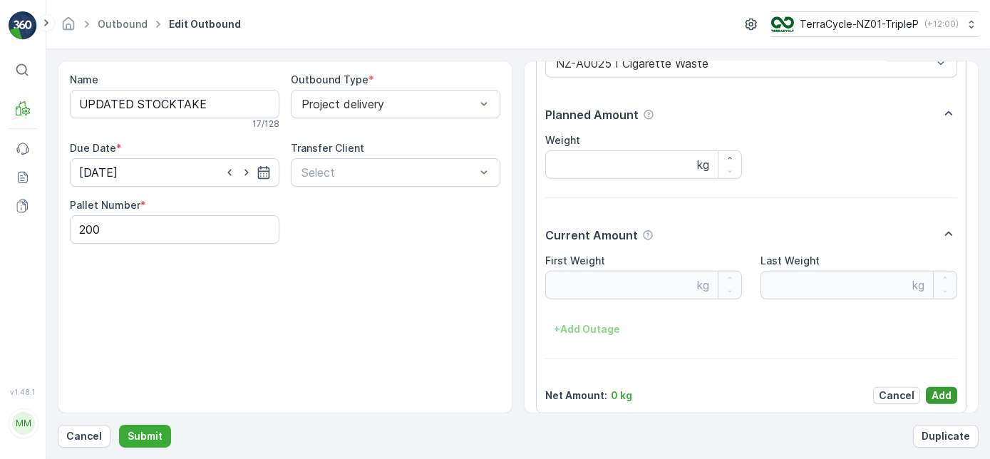
click at [932, 389] on p "Add" at bounding box center [942, 396] width 20 height 14
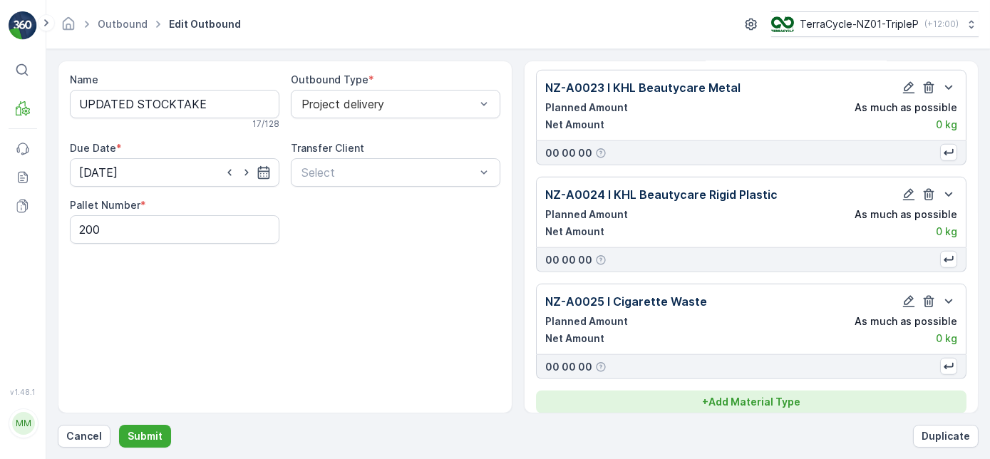
click at [909, 395] on div "+ Add Material Type" at bounding box center [751, 402] width 413 height 14
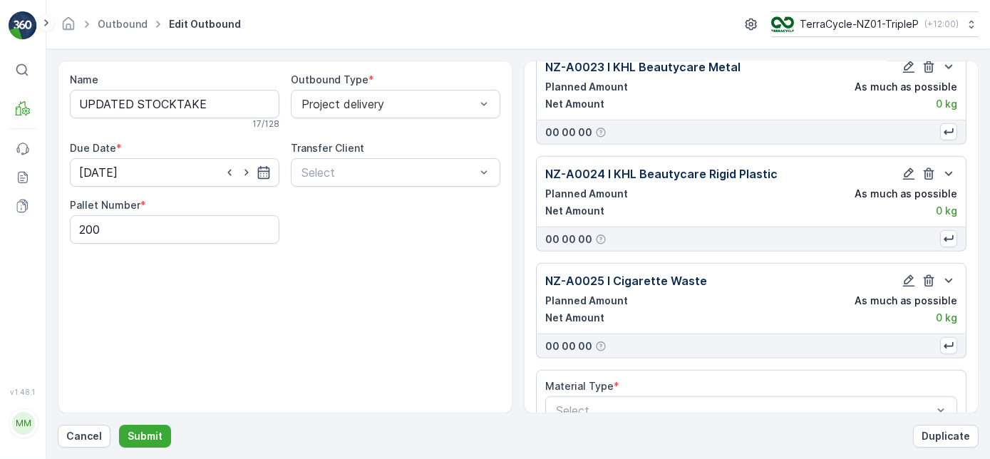
scroll to position [2424, 0]
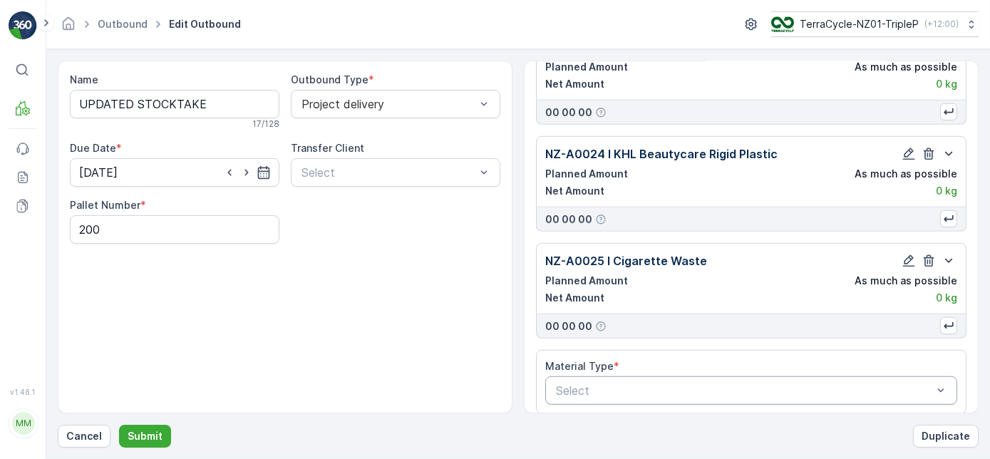
click at [885, 384] on div at bounding box center [744, 390] width 379 height 13
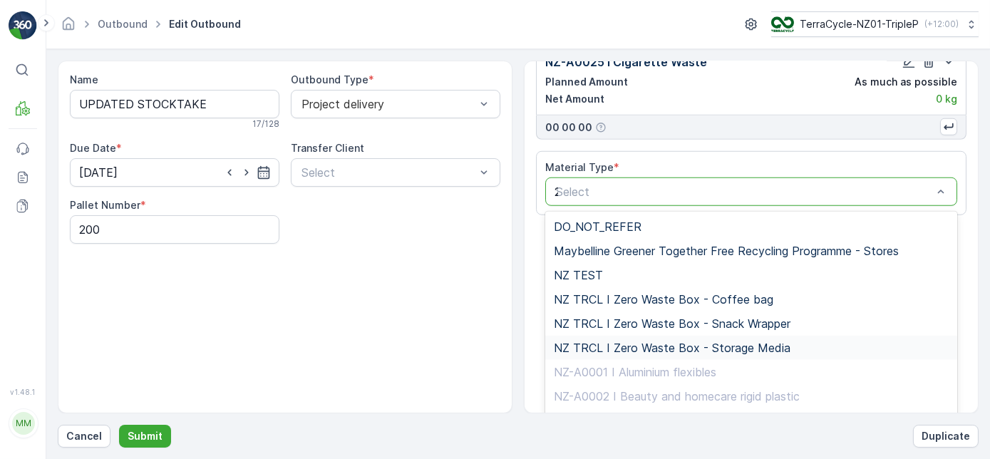
type input "26"
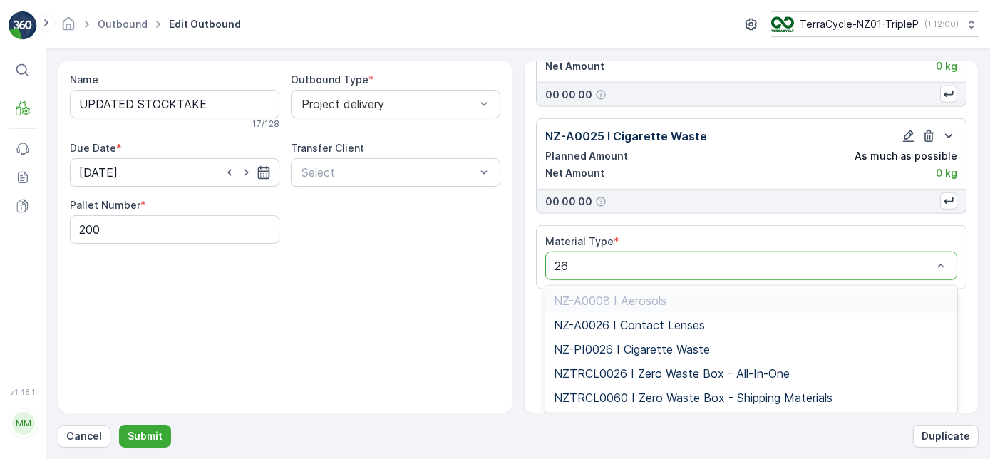
scroll to position [2537, 0]
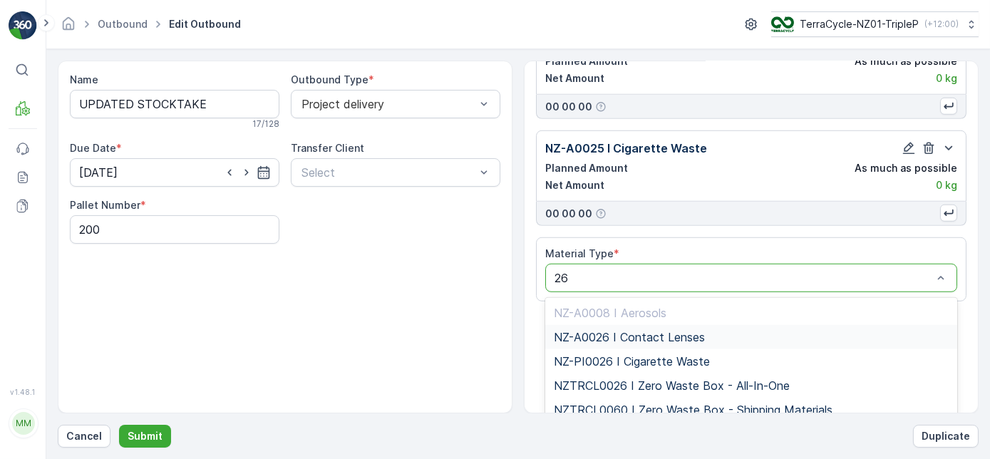
click at [812, 331] on div "NZ-A0026 I Contact Lenses" at bounding box center [751, 337] width 395 height 13
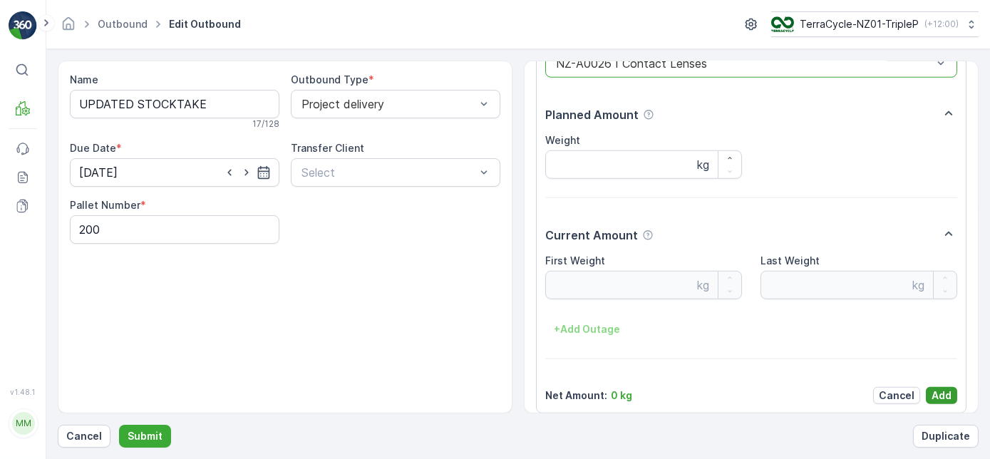
click at [928, 387] on button "Add" at bounding box center [941, 395] width 31 height 17
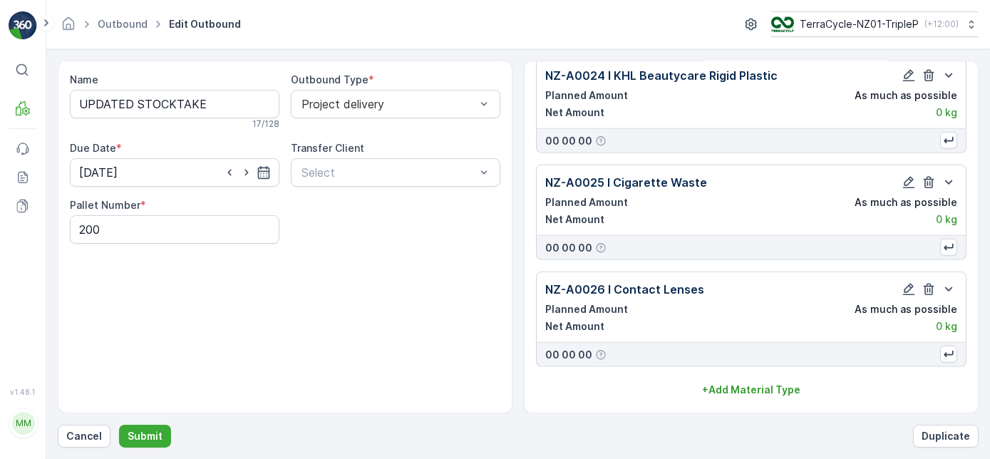
scroll to position [2490, 0]
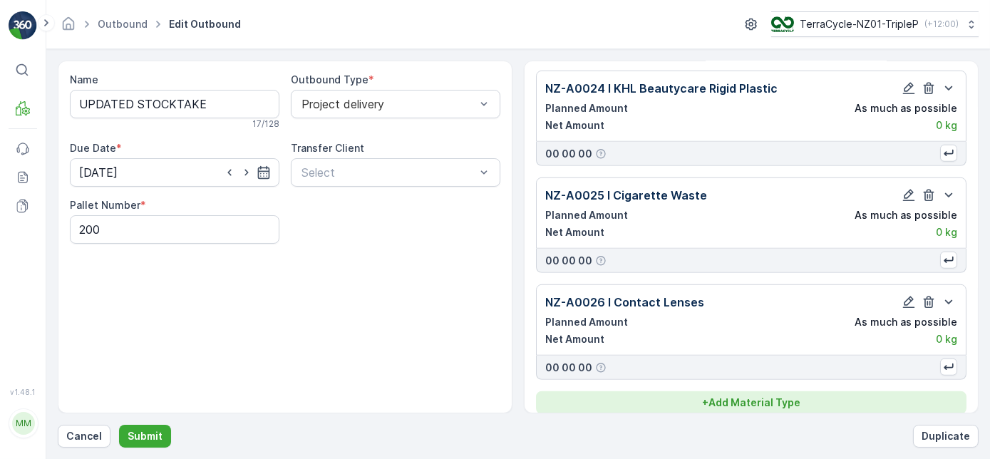
click at [901, 396] on div "+ Add Material Type" at bounding box center [751, 403] width 413 height 14
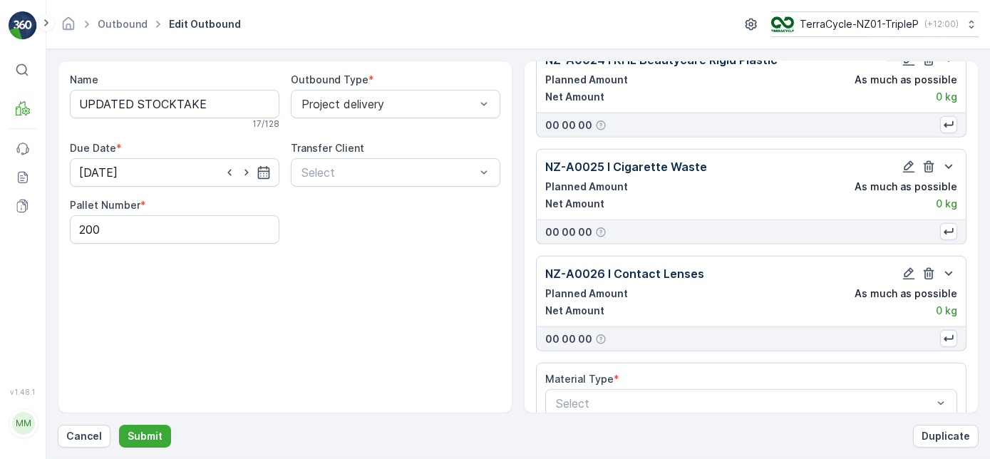
scroll to position [2531, 0]
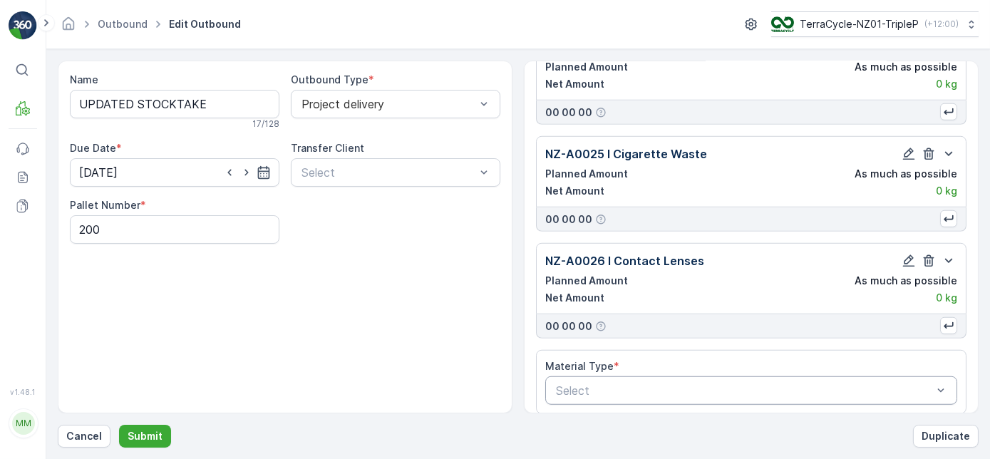
click at [755, 384] on div at bounding box center [744, 390] width 379 height 13
type input "27"
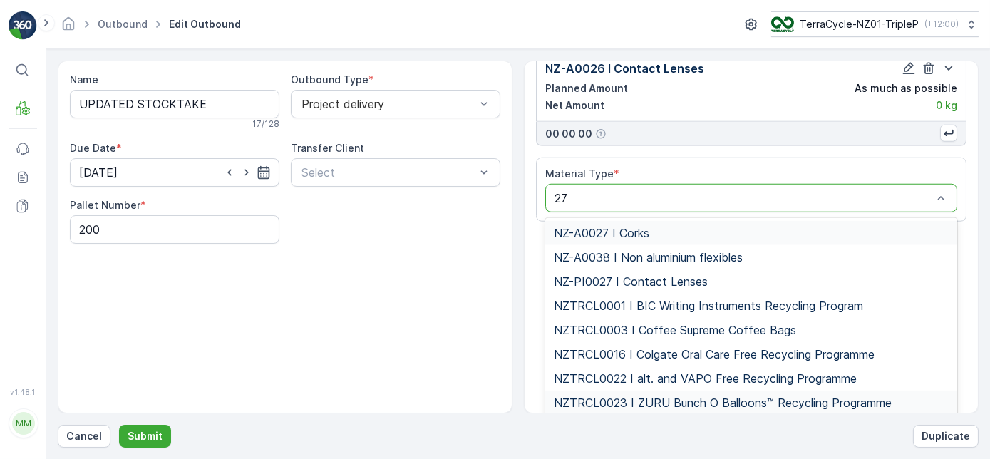
scroll to position [2730, 0]
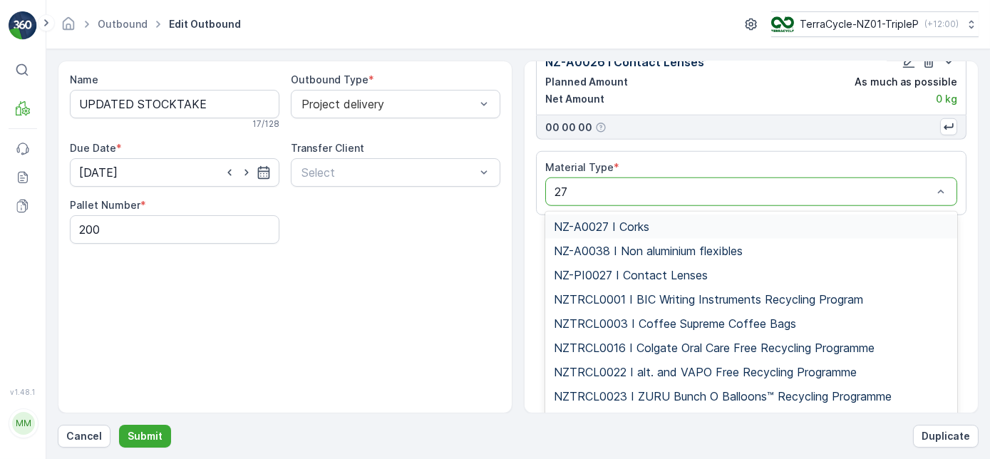
click at [748, 220] on div "NZ-A0027 I Corks" at bounding box center [751, 226] width 395 height 13
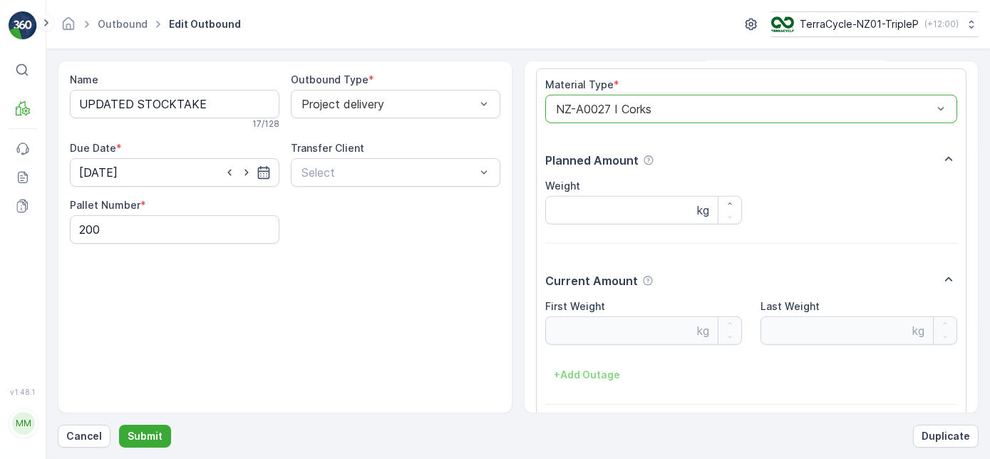
scroll to position [2858, 0]
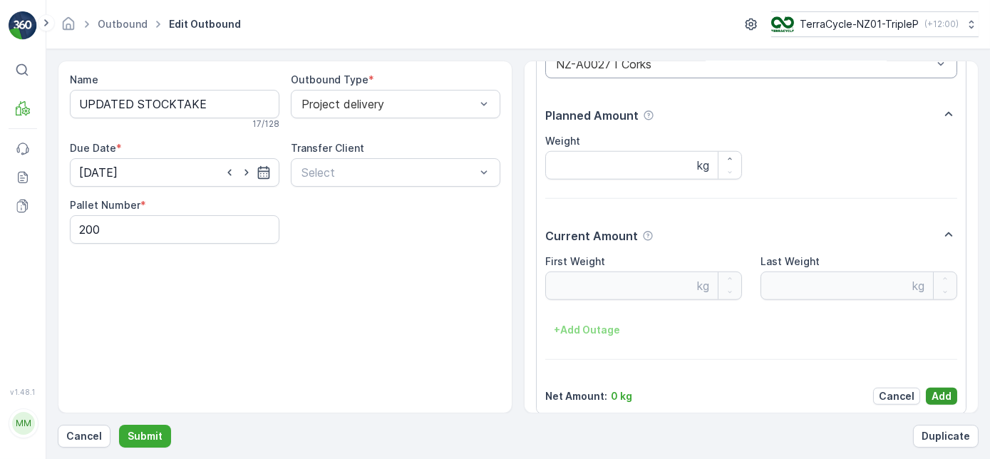
click at [951, 388] on button "Add" at bounding box center [941, 396] width 31 height 17
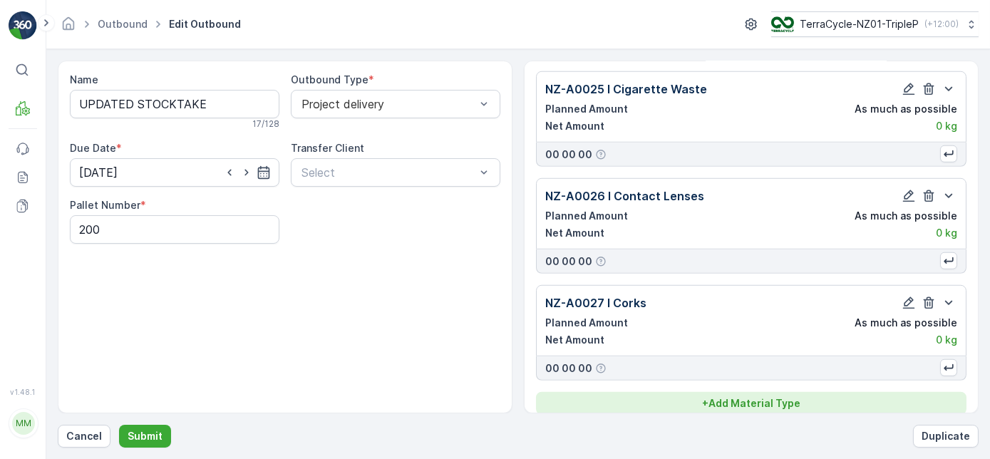
click at [811, 396] on div "+ Add Material Type" at bounding box center [751, 403] width 413 height 14
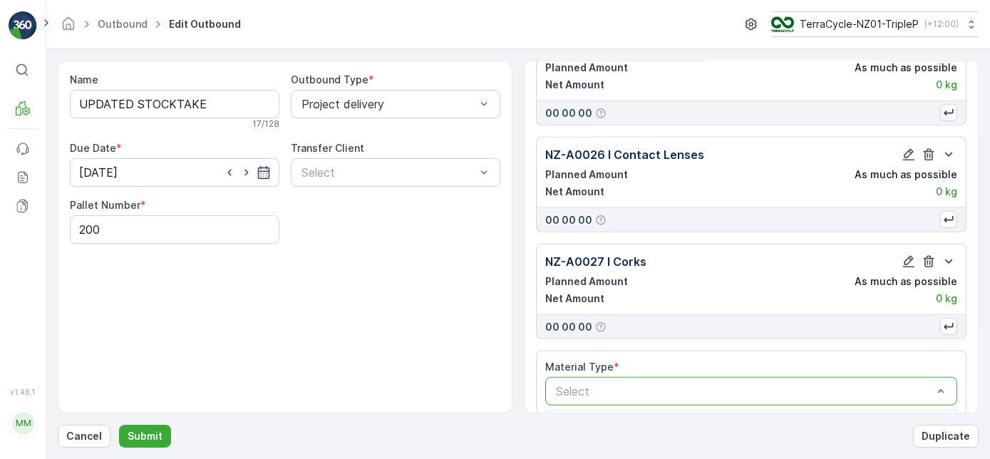
click at [787, 385] on div at bounding box center [744, 391] width 379 height 13
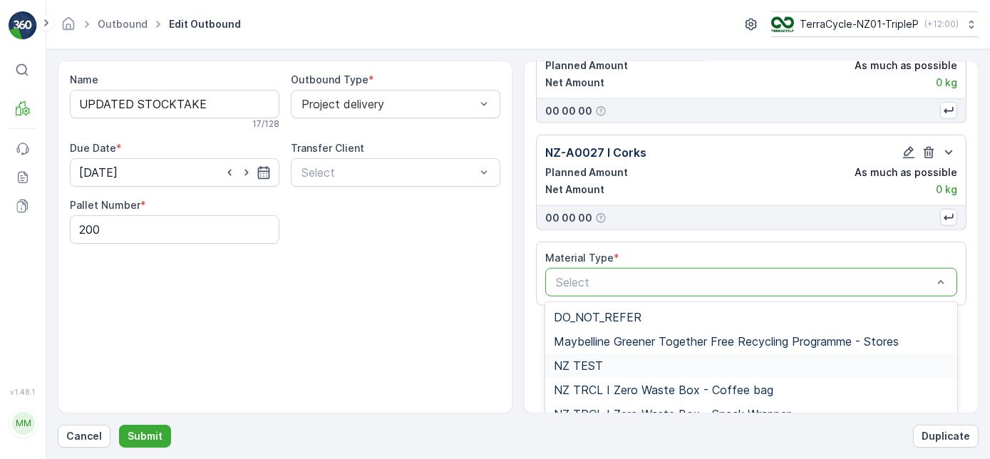
scroll to position [2837, 0]
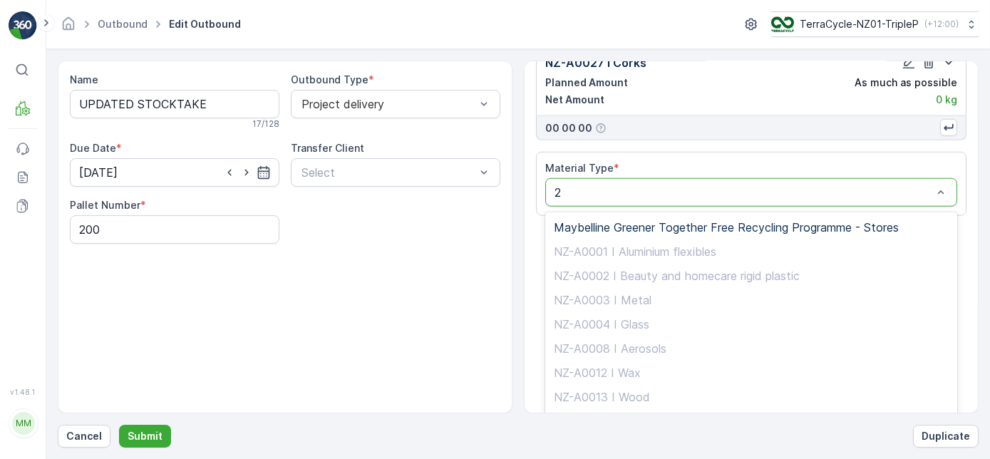
type input "28"
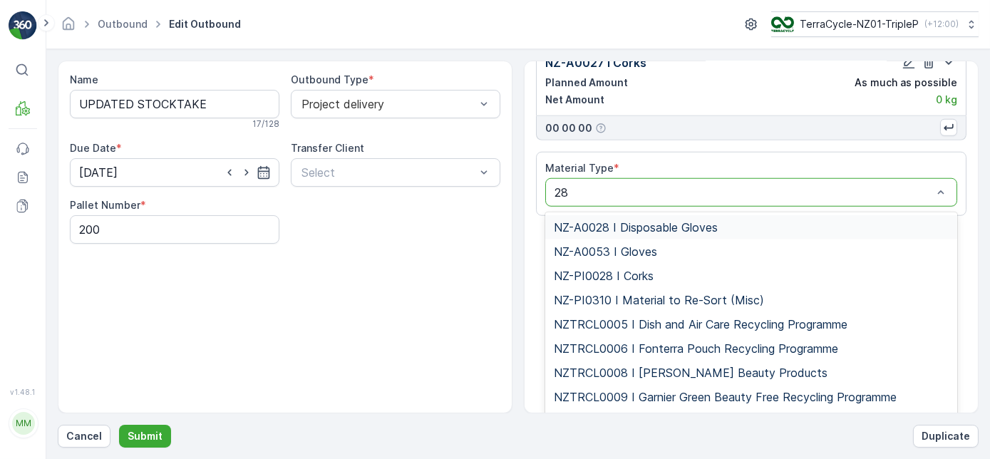
click at [745, 221] on div "NZ-A0028 I Disposable Gloves" at bounding box center [751, 227] width 395 height 13
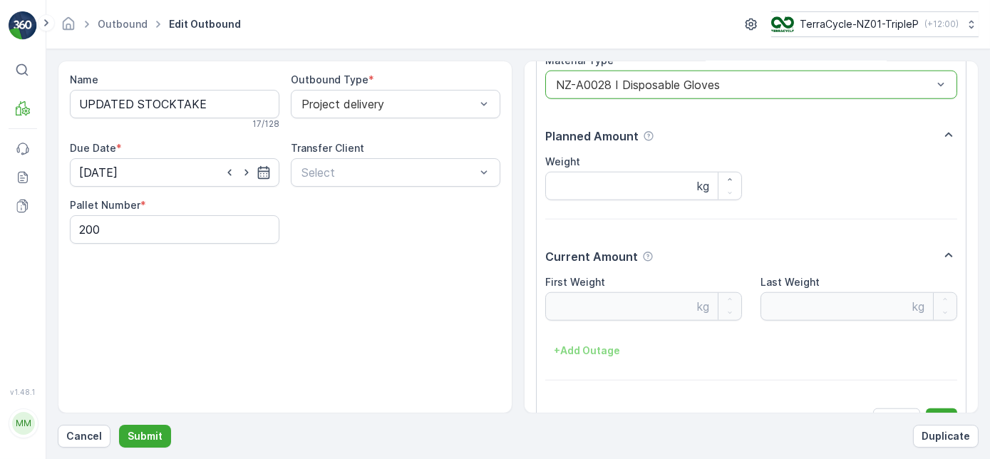
scroll to position [2964, 0]
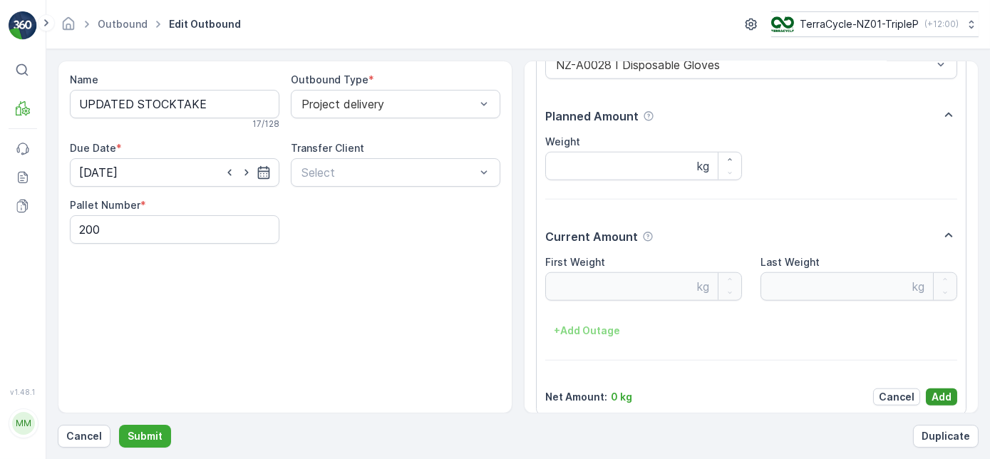
click at [945, 390] on p "Add" at bounding box center [942, 397] width 20 height 14
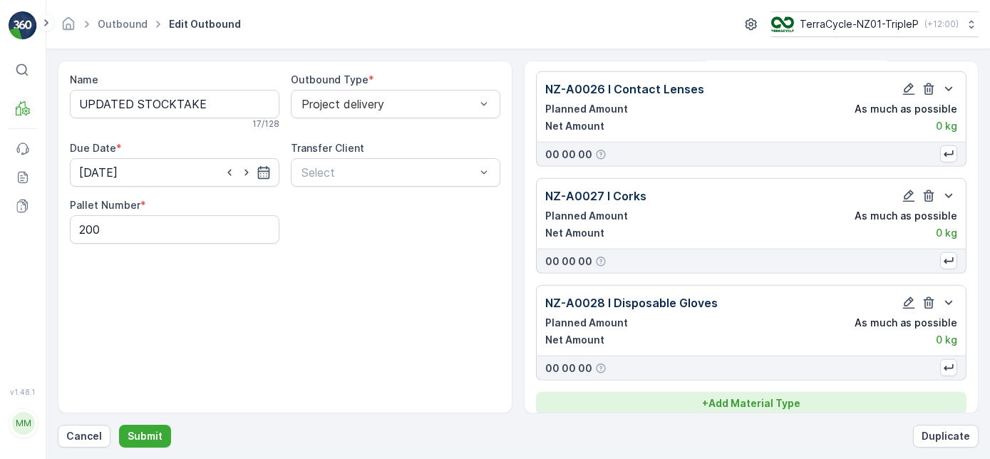
click at [801, 392] on button "+ Add Material Type" at bounding box center [751, 403] width 431 height 23
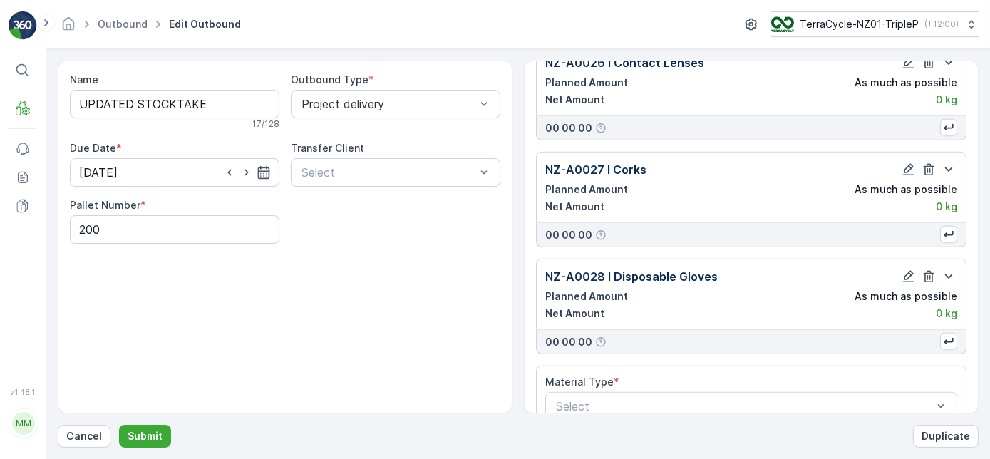
scroll to position [2744, 0]
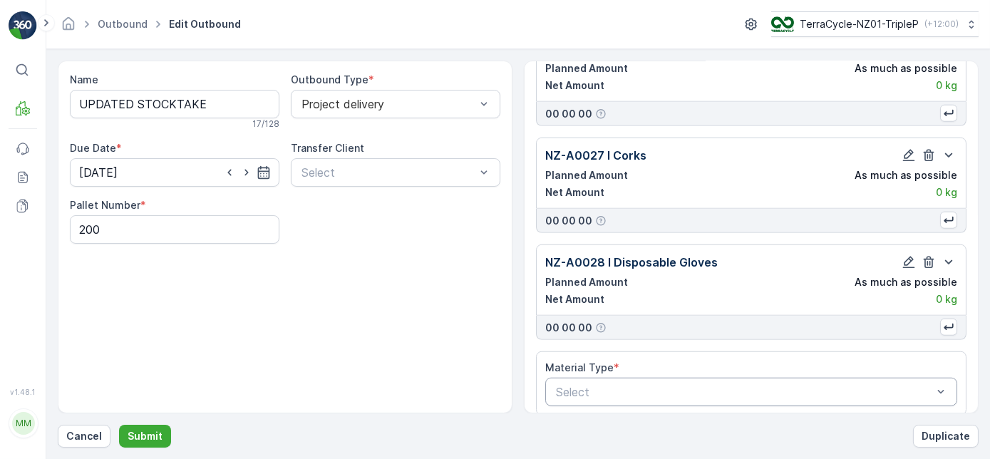
click at [729, 386] on div at bounding box center [744, 392] width 379 height 13
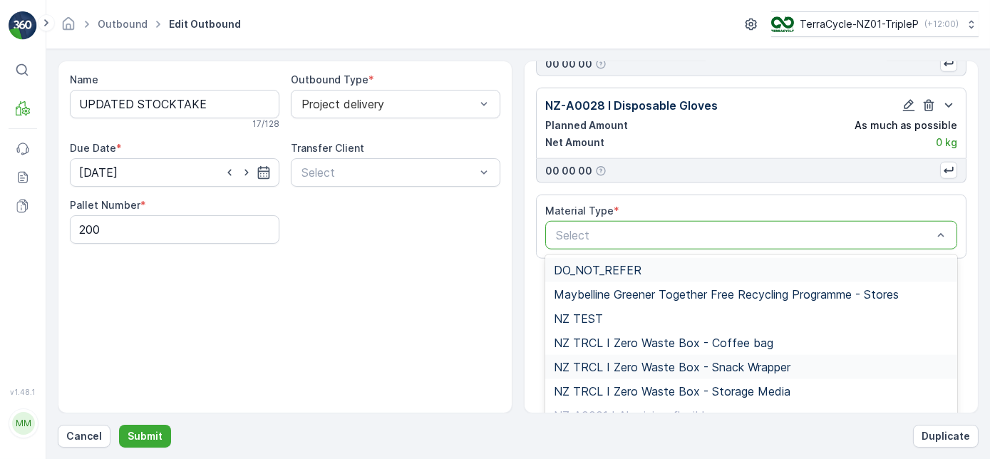
scroll to position [2938, 0]
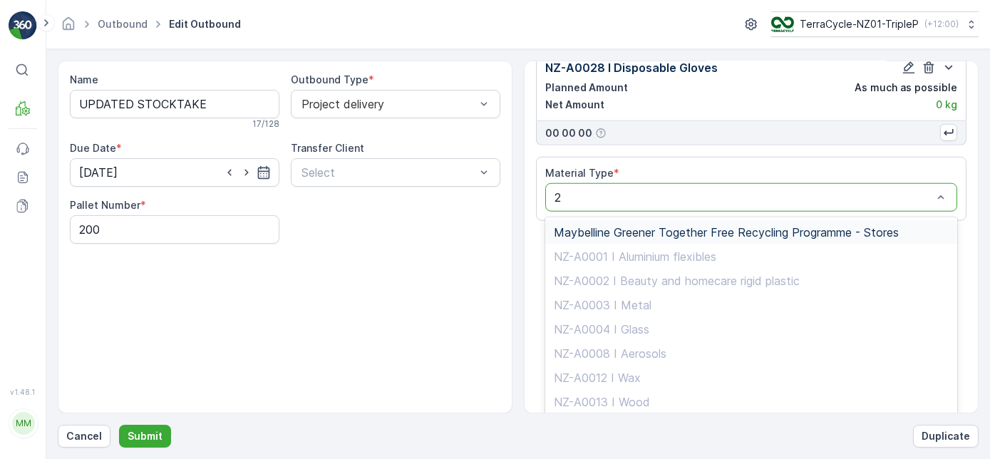
type input "29"
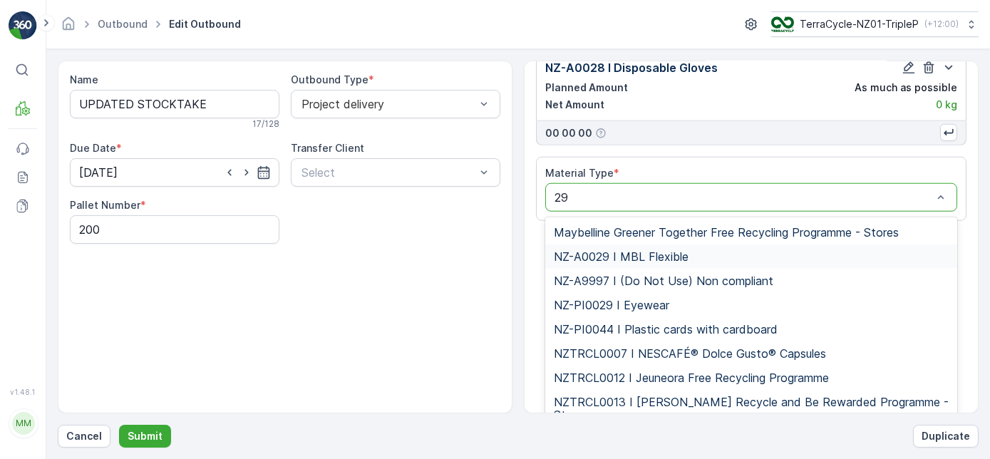
click at [763, 250] on div "NZ-A0029 I MBL Flexible" at bounding box center [751, 256] width 395 height 13
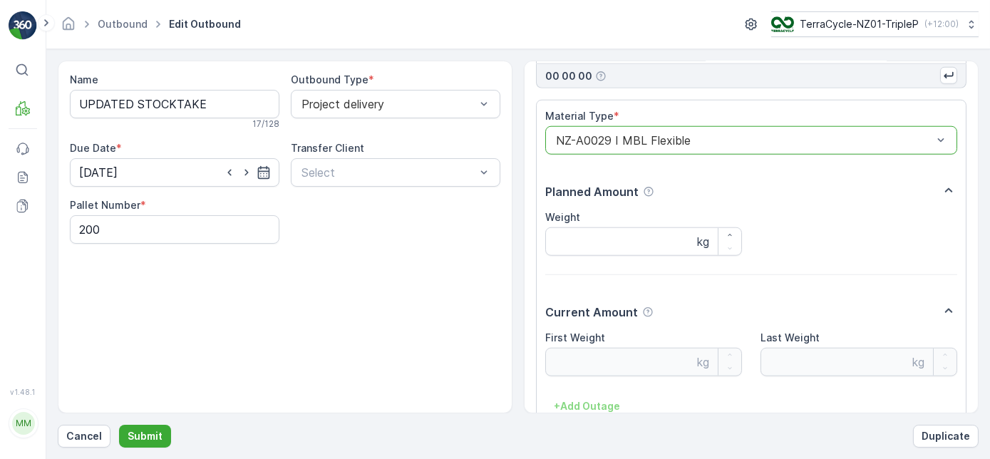
scroll to position [3071, 0]
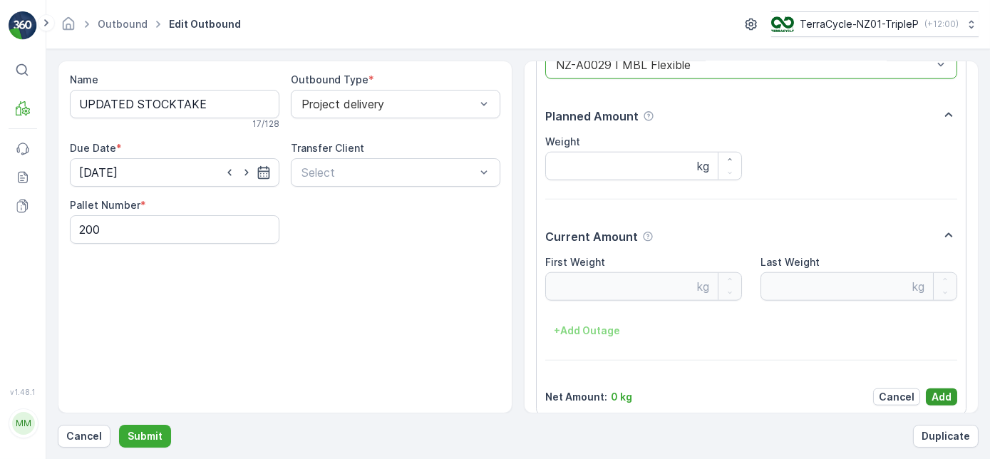
click at [935, 390] on p "Add" at bounding box center [942, 397] width 20 height 14
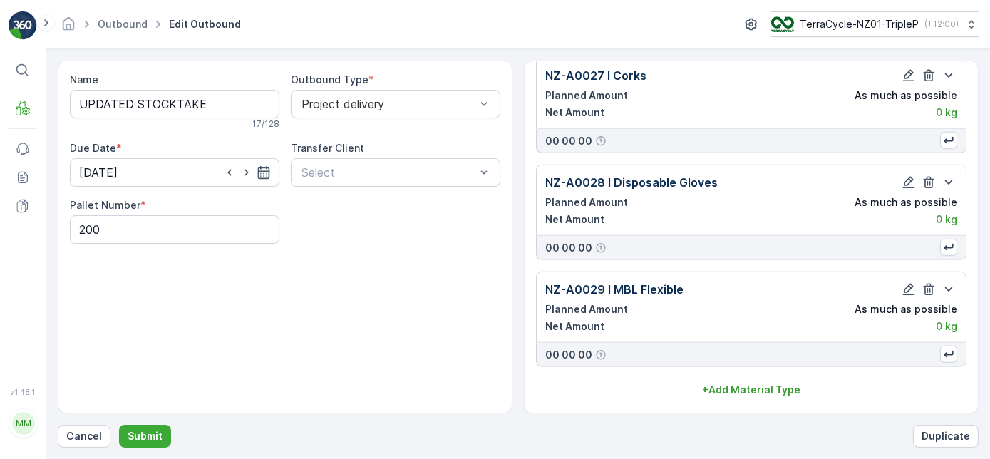
scroll to position [2809, 0]
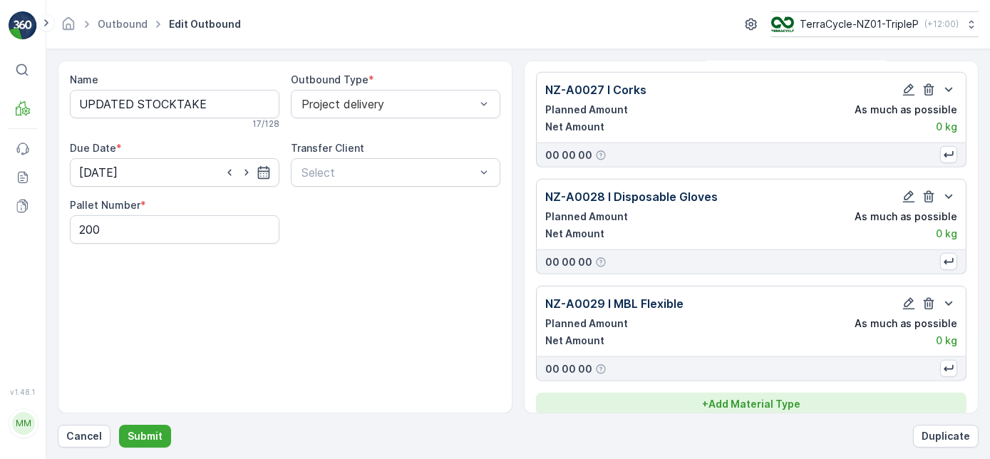
click at [876, 397] on div "+ Add Material Type" at bounding box center [751, 404] width 413 height 14
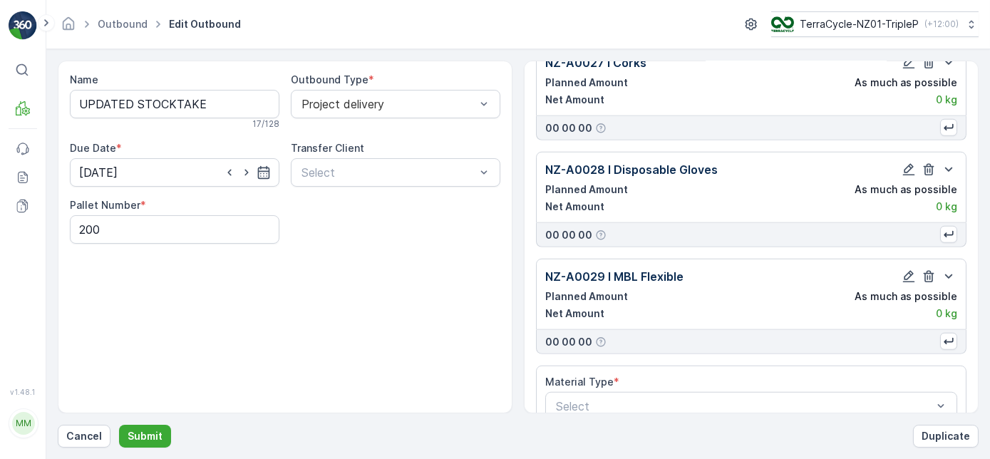
scroll to position [2851, 0]
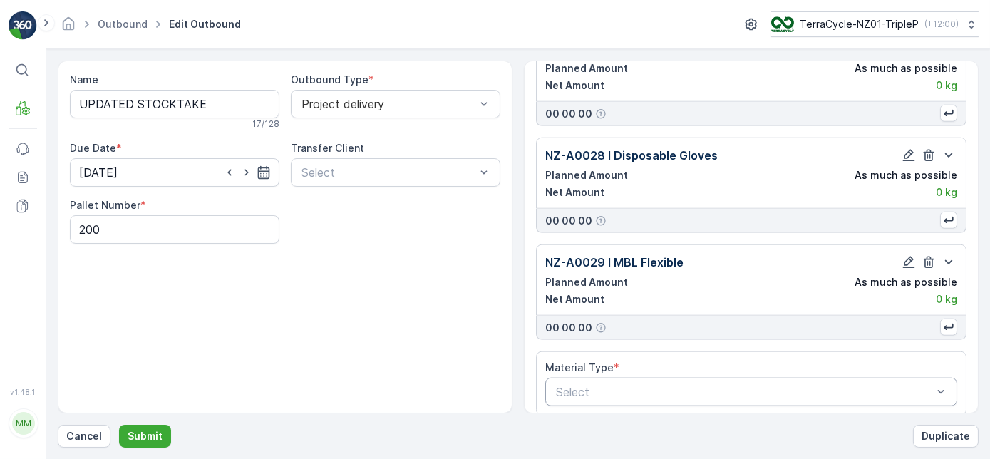
click at [773, 386] on div at bounding box center [744, 392] width 379 height 13
type input "9"
type input "30"
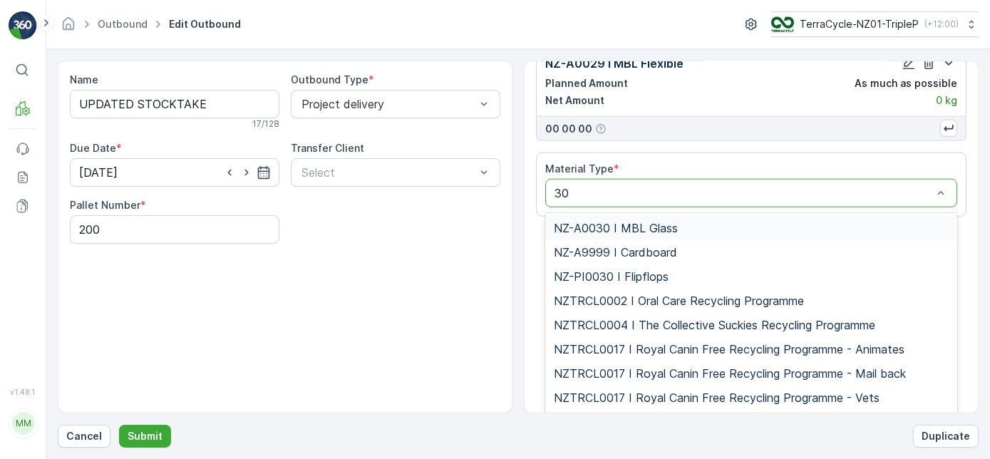
click at [711, 222] on div "NZ-A0030 I MBL Glass" at bounding box center [751, 228] width 395 height 13
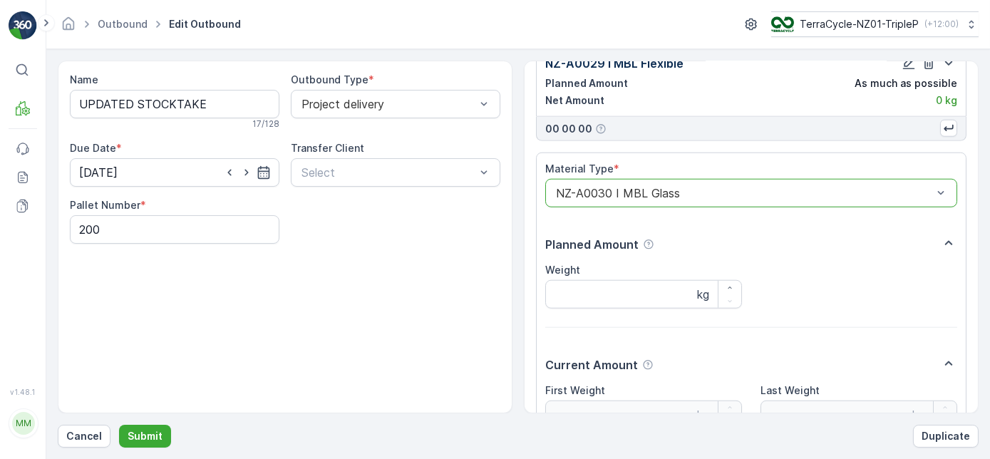
scroll to position [3177, 0]
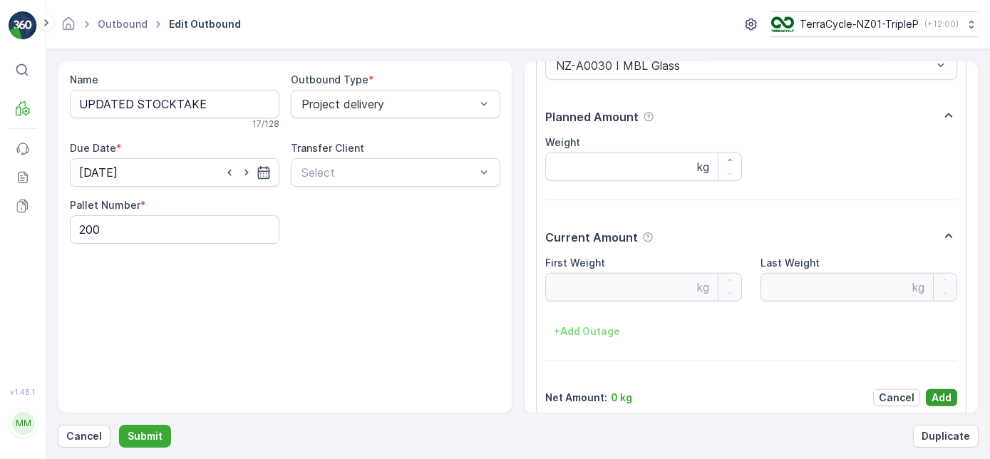
click at [935, 391] on p "Add" at bounding box center [942, 398] width 20 height 14
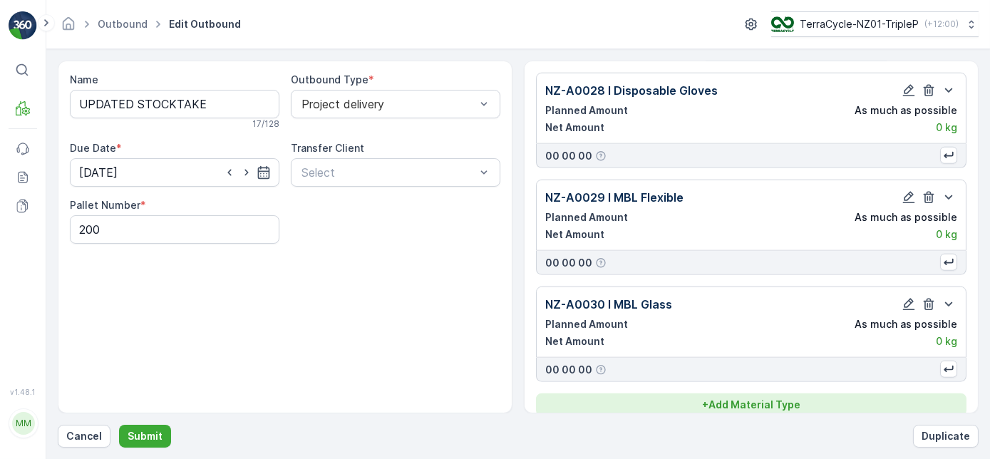
click at [849, 398] on div "+ Add Material Type" at bounding box center [751, 405] width 413 height 14
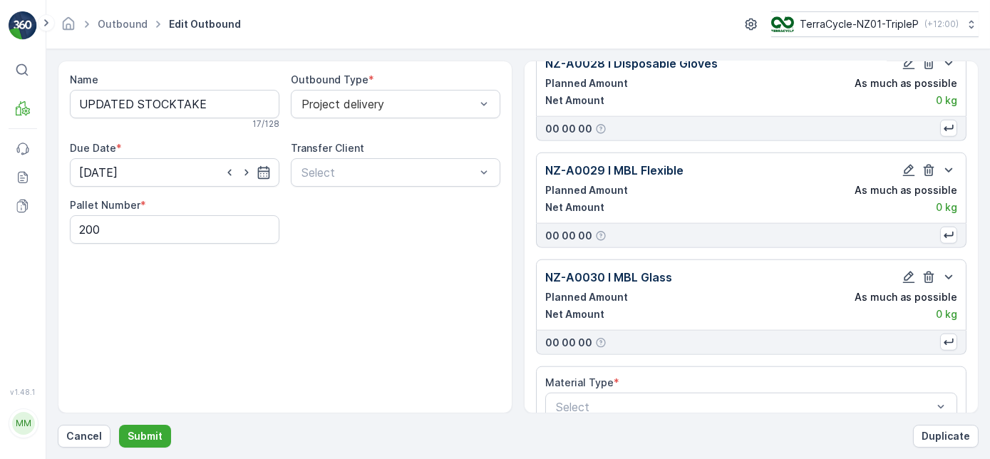
scroll to position [2957, 0]
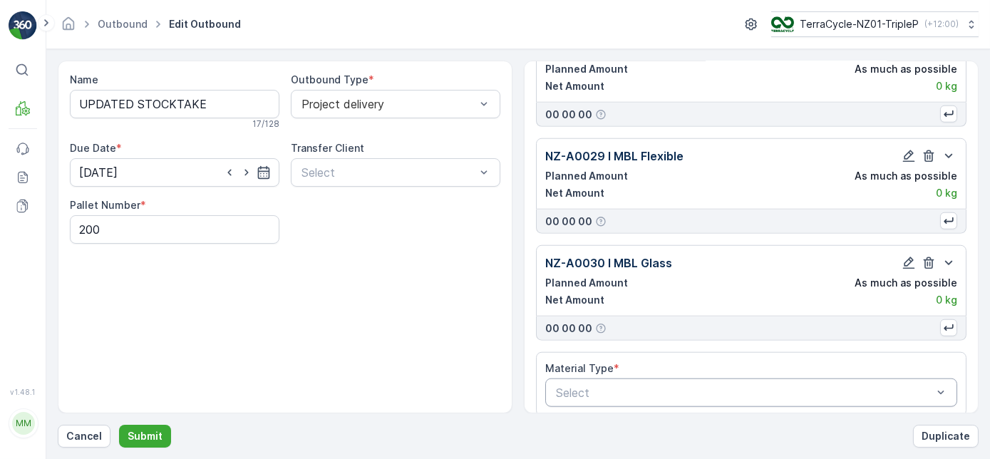
click at [733, 379] on div "Select" at bounding box center [751, 393] width 412 height 29
type input "31"
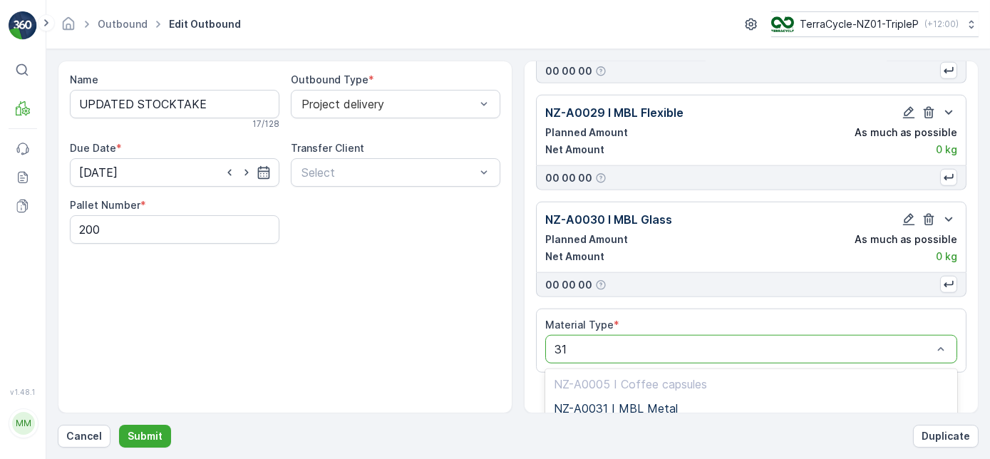
scroll to position [3156, 0]
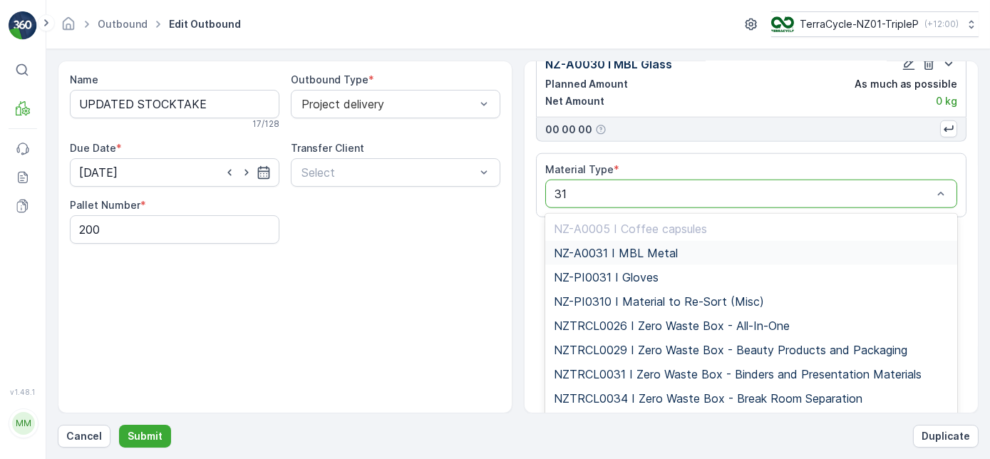
click at [691, 247] on div "NZ-A0031 I MBL Metal" at bounding box center [751, 253] width 395 height 13
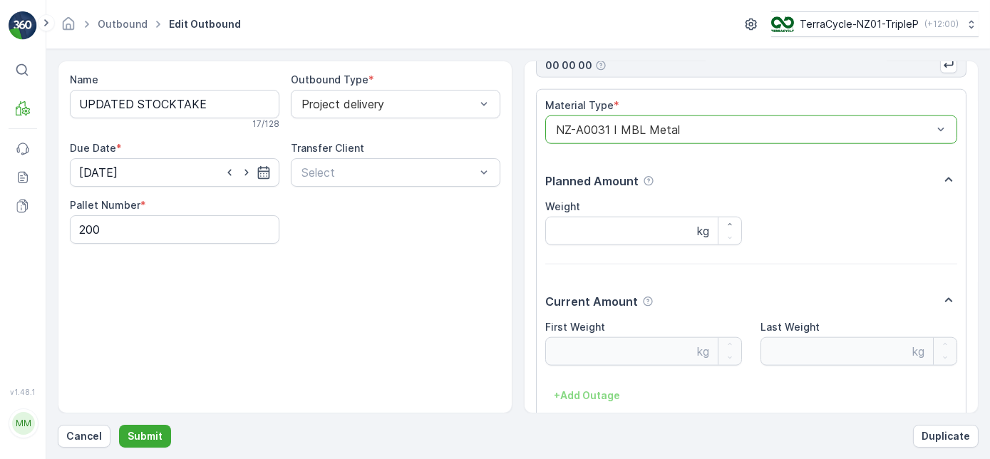
scroll to position [3284, 0]
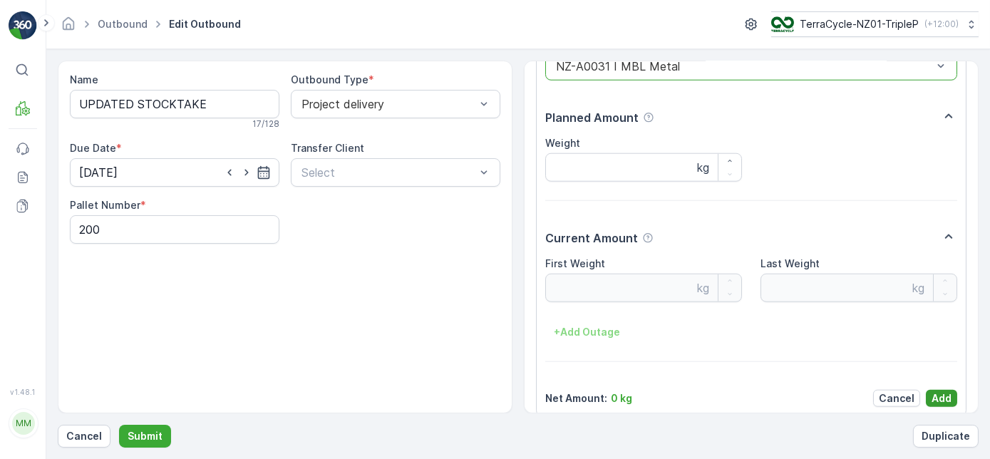
click at [936, 391] on p "Add" at bounding box center [942, 398] width 20 height 14
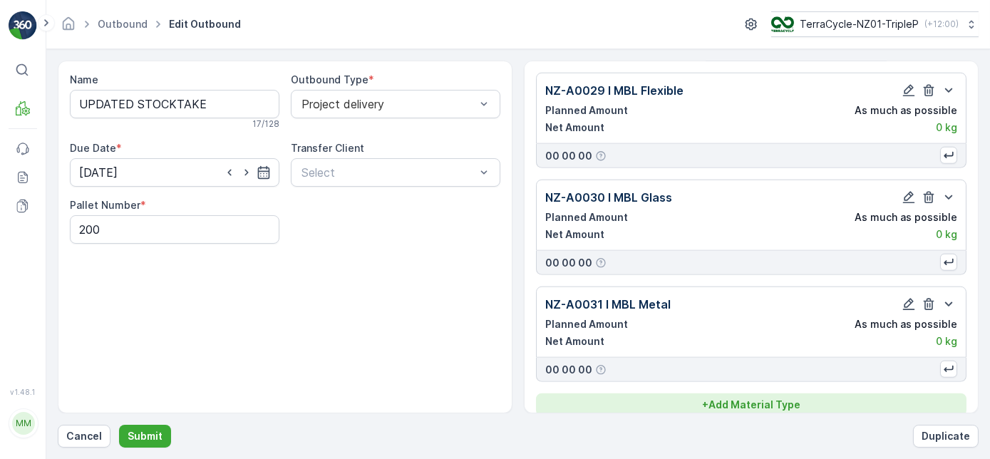
click at [937, 398] on div "+ Add Material Type" at bounding box center [751, 405] width 413 height 14
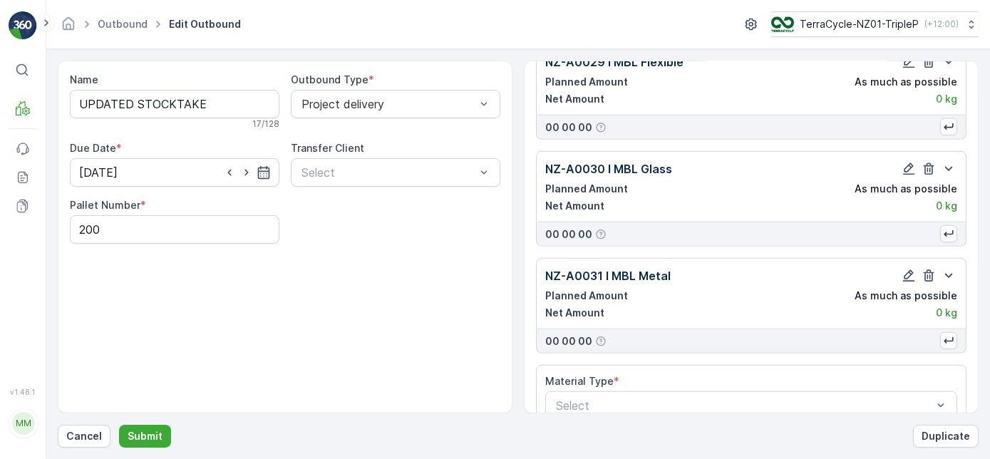
scroll to position [3063, 0]
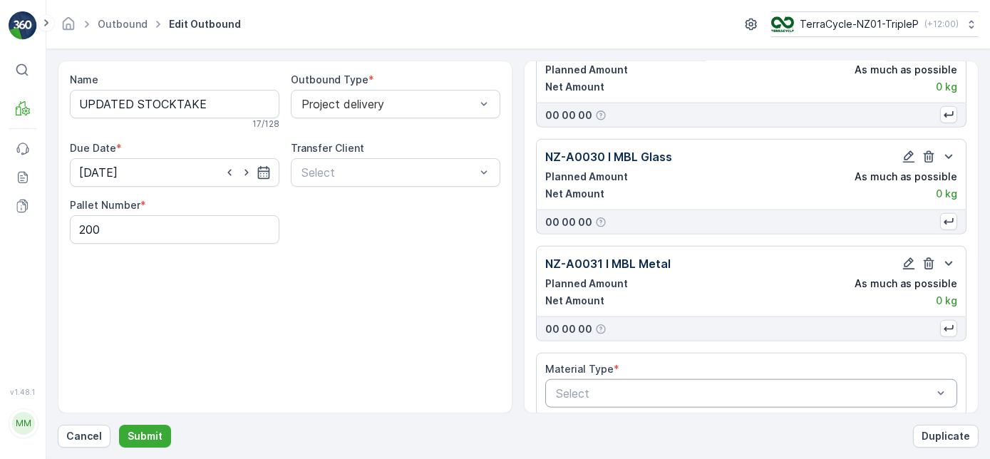
click at [806, 387] on div at bounding box center [744, 393] width 379 height 13
type input "32"
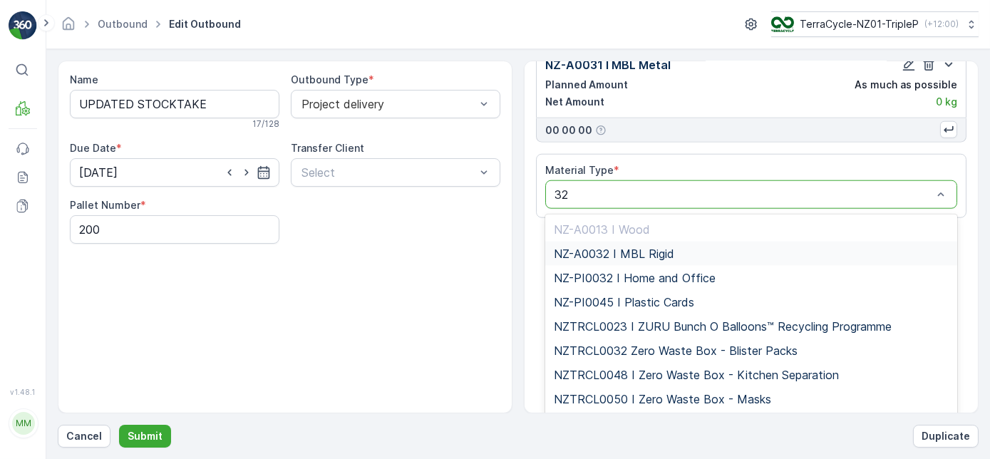
click at [707, 242] on div "NZ-A0032 I MBL Rigid" at bounding box center [751, 254] width 412 height 24
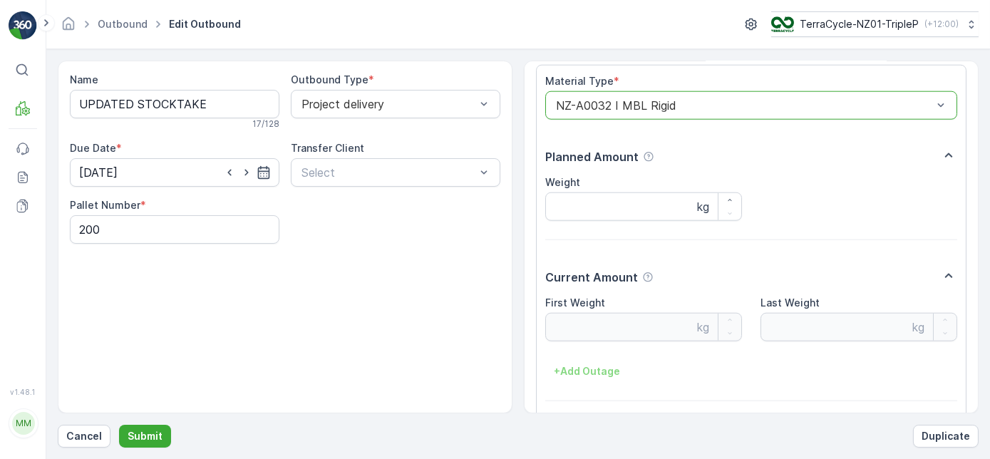
scroll to position [3390, 0]
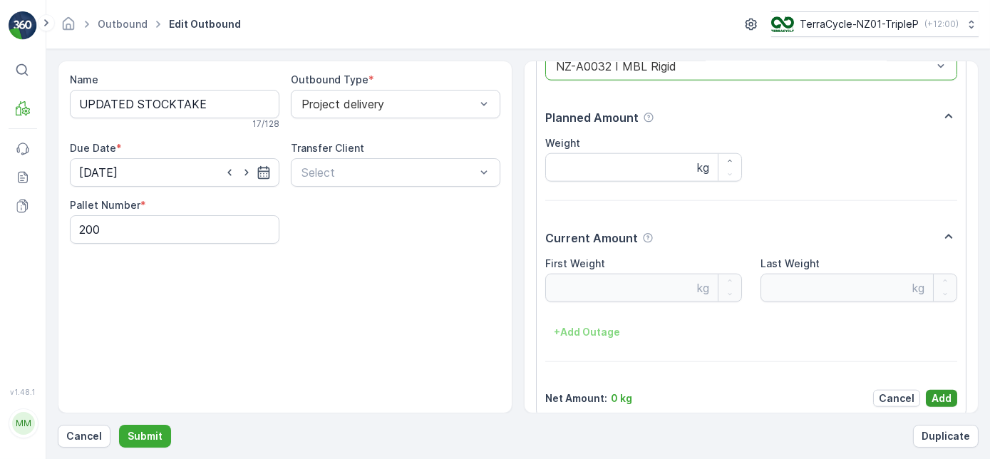
click at [937, 391] on p "Add" at bounding box center [942, 398] width 20 height 14
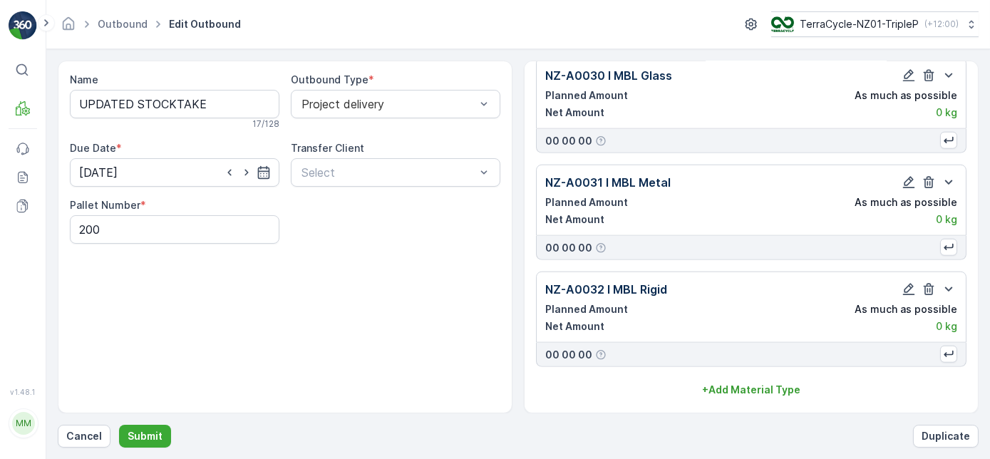
scroll to position [3129, 0]
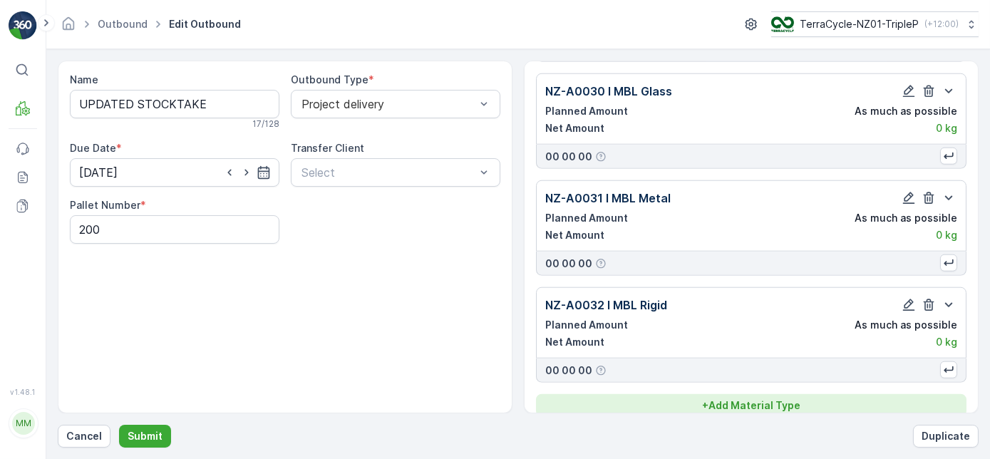
click at [860, 394] on button "+ Add Material Type" at bounding box center [751, 405] width 431 height 23
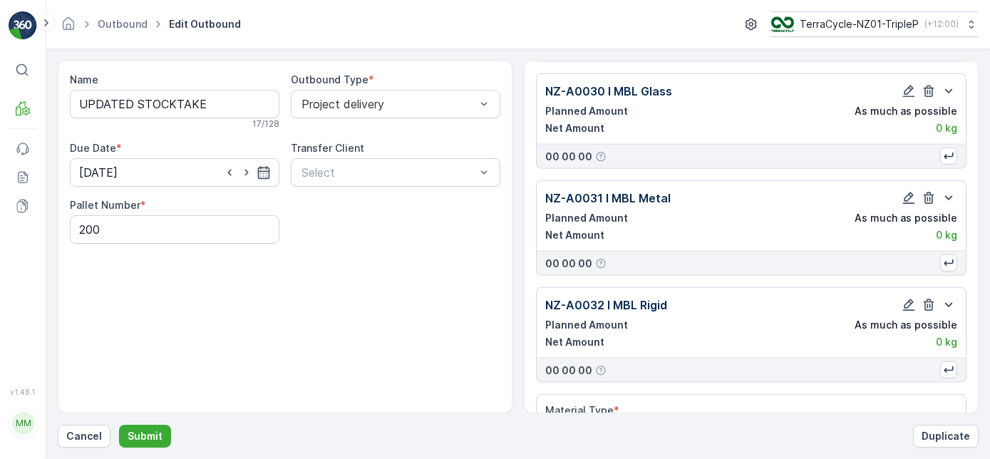
scroll to position [3170, 0]
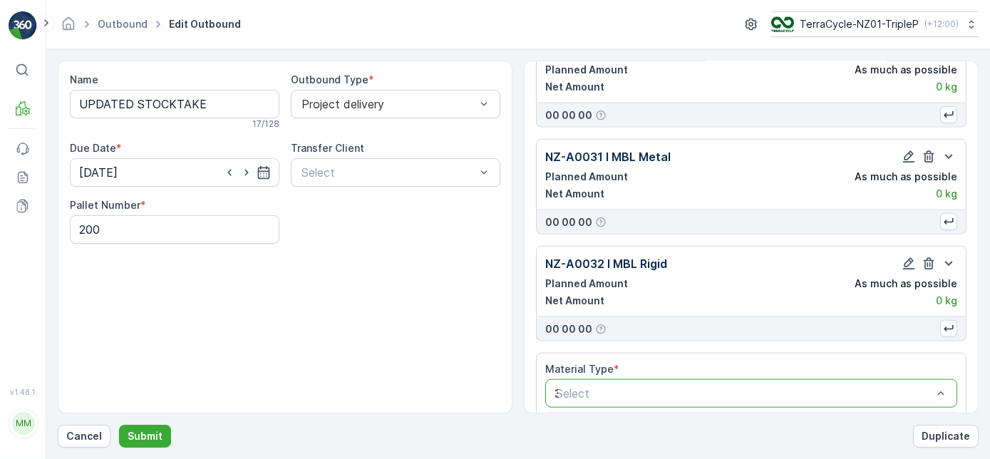
type input "33"
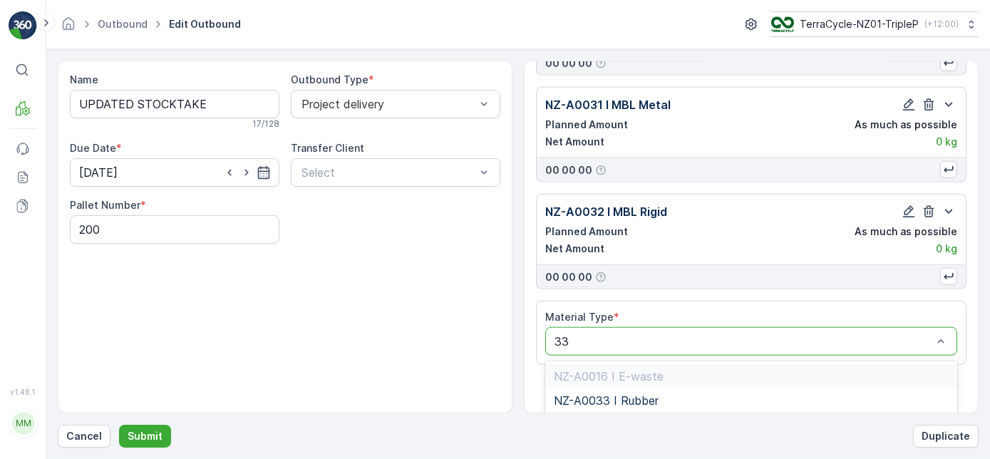
scroll to position [3258, 0]
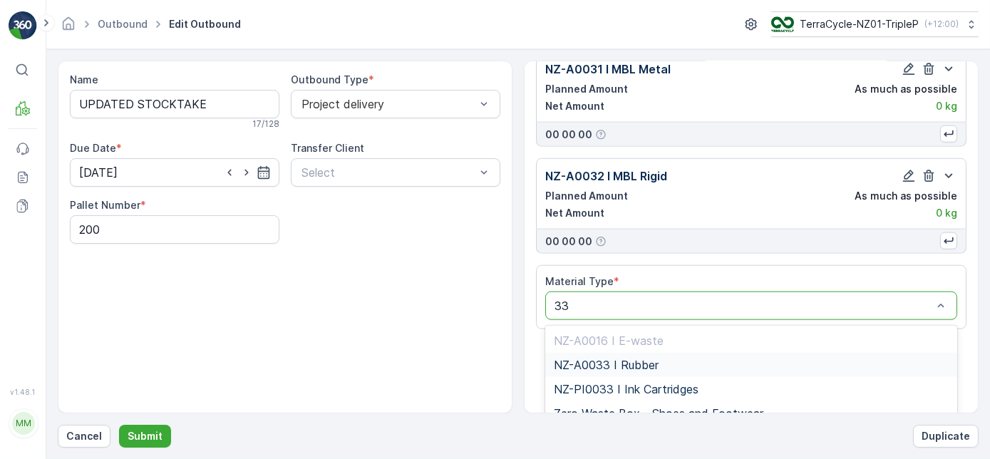
click at [730, 359] on div "NZ-A0033 I Rubber" at bounding box center [751, 365] width 395 height 13
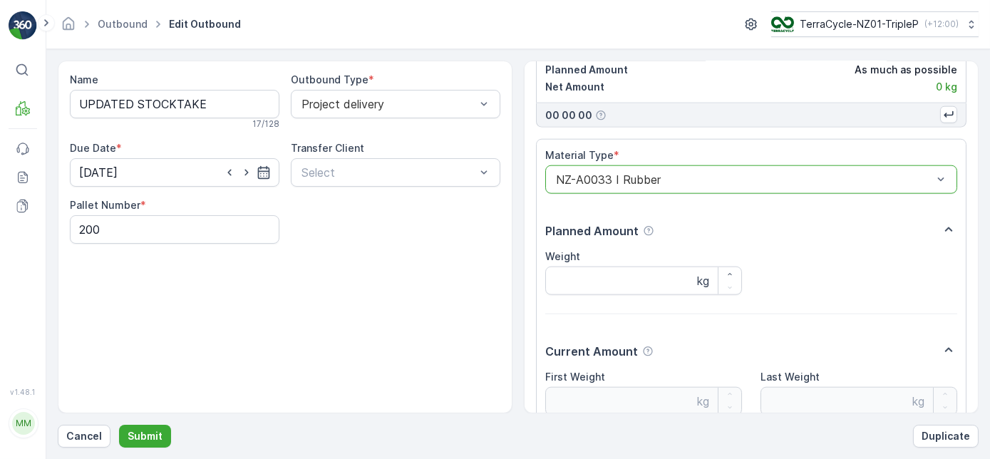
scroll to position [3497, 0]
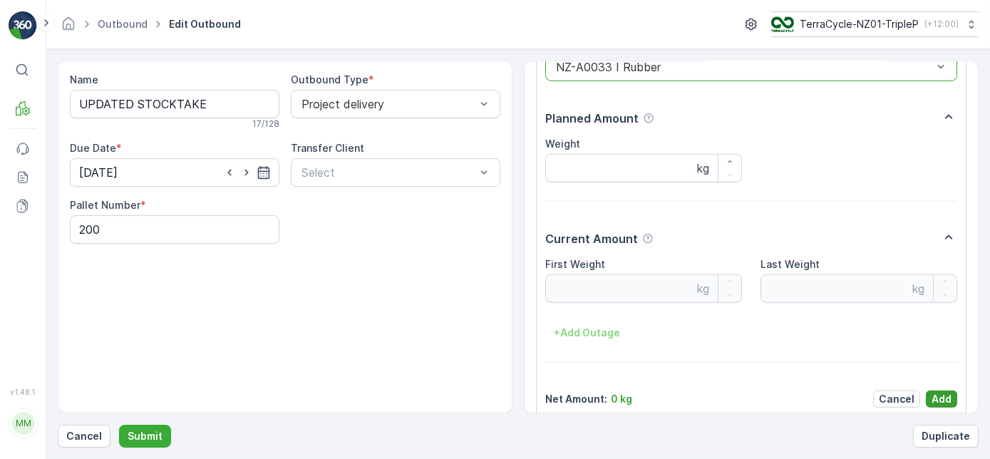
click at [932, 392] on p "Add" at bounding box center [942, 399] width 20 height 14
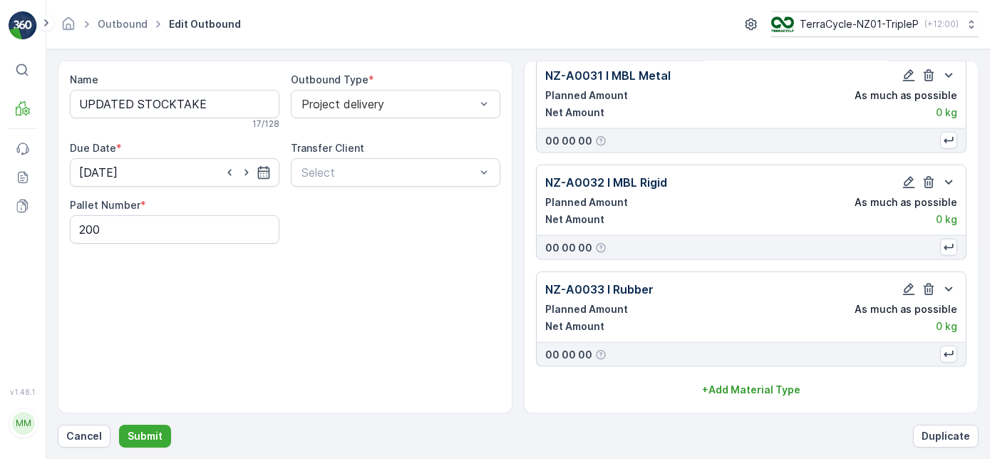
scroll to position [3235, 0]
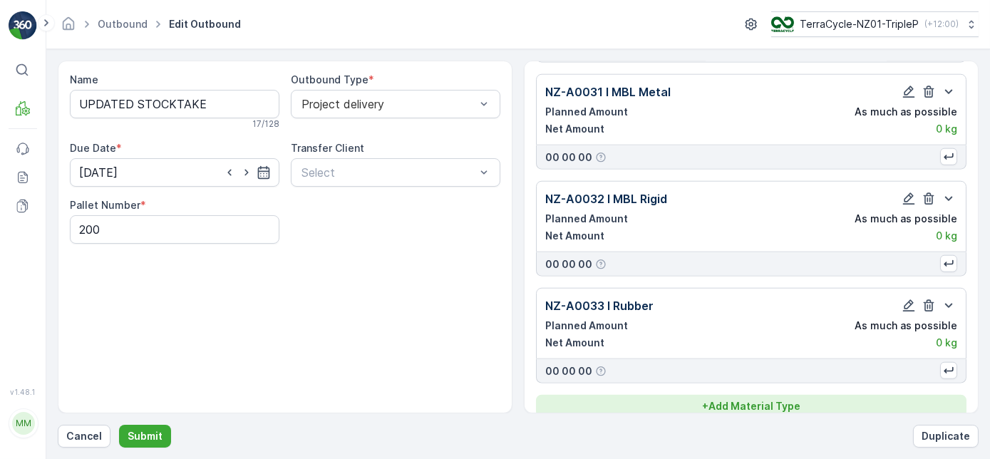
click at [725, 399] on p "+ Add Material Type" at bounding box center [751, 406] width 98 height 14
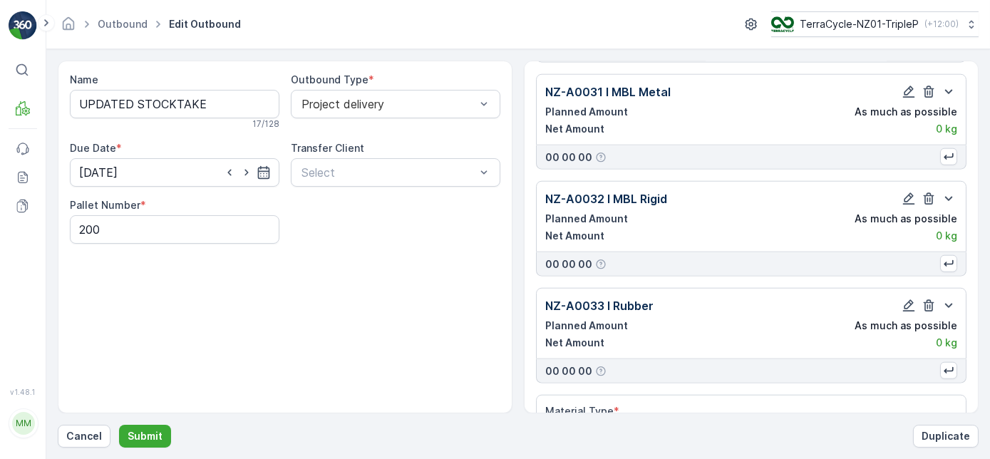
scroll to position [3276, 0]
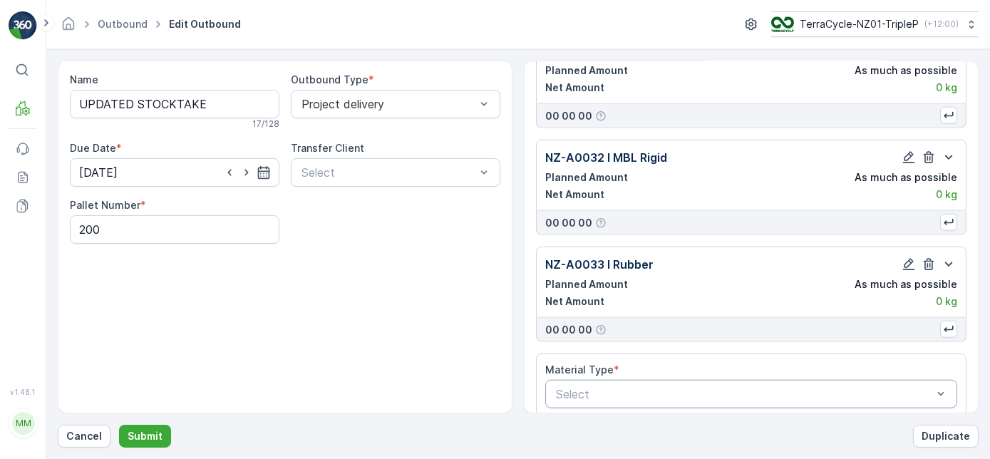
click at [679, 388] on div at bounding box center [744, 394] width 379 height 13
type input "34"
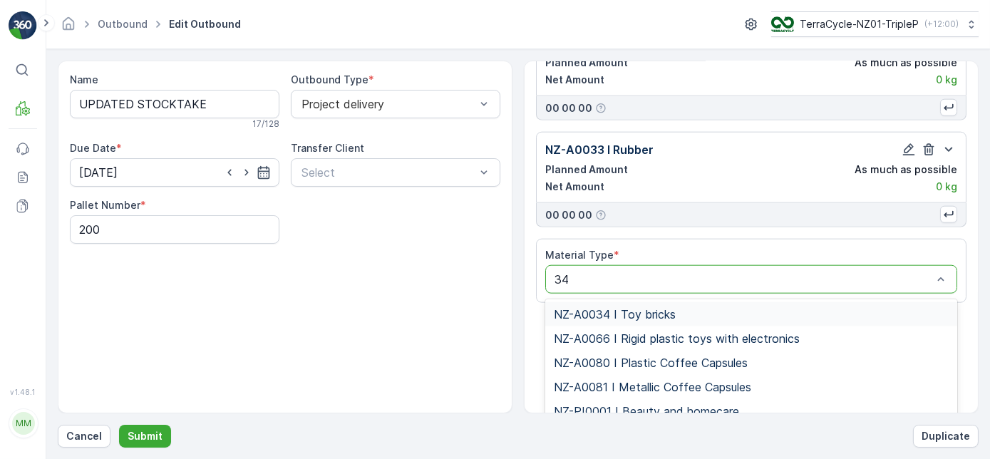
scroll to position [3406, 0]
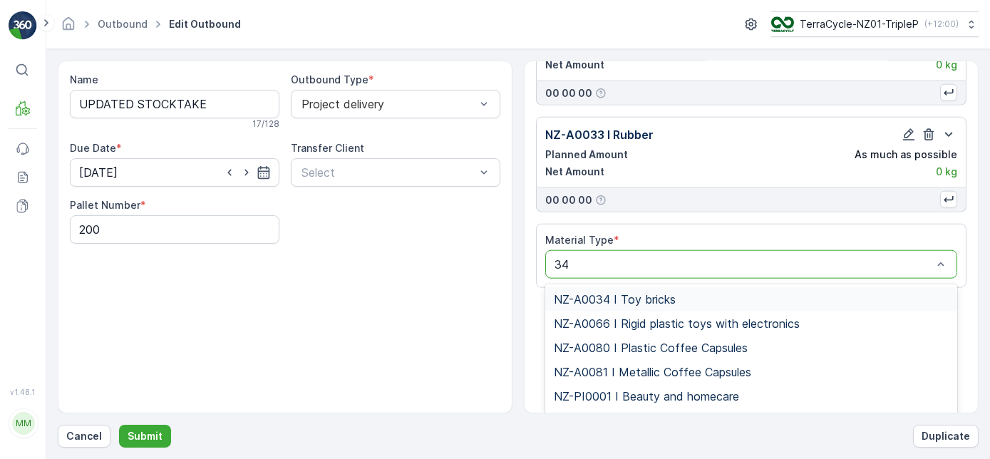
click at [710, 293] on div "NZ-A0034 I Toy bricks" at bounding box center [751, 299] width 395 height 13
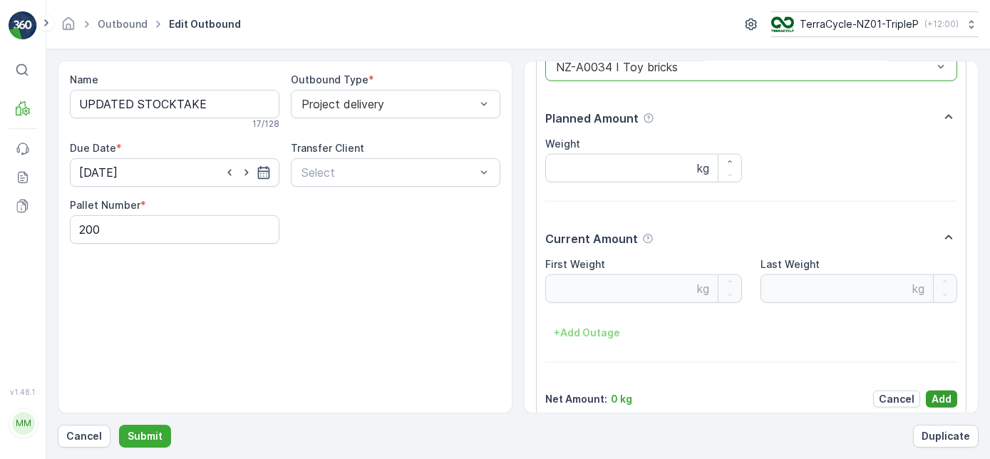
click at [948, 392] on p "Add" at bounding box center [942, 399] width 20 height 14
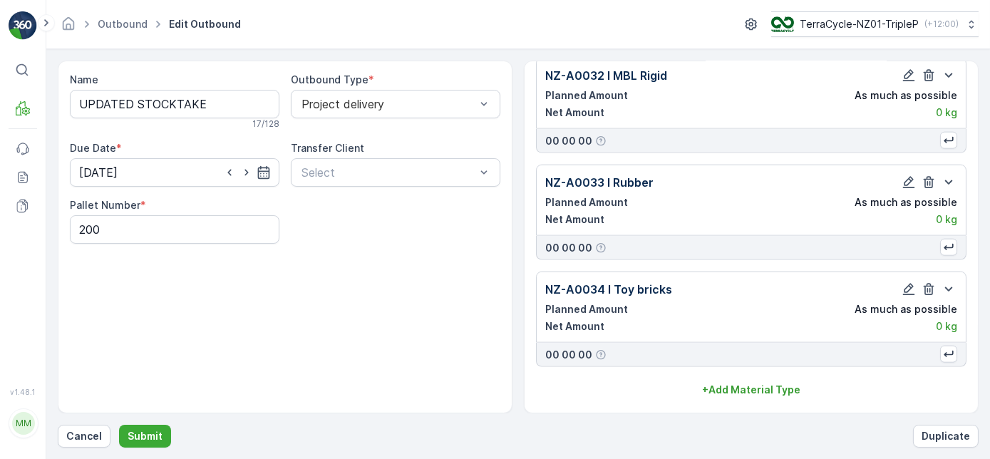
scroll to position [3342, 0]
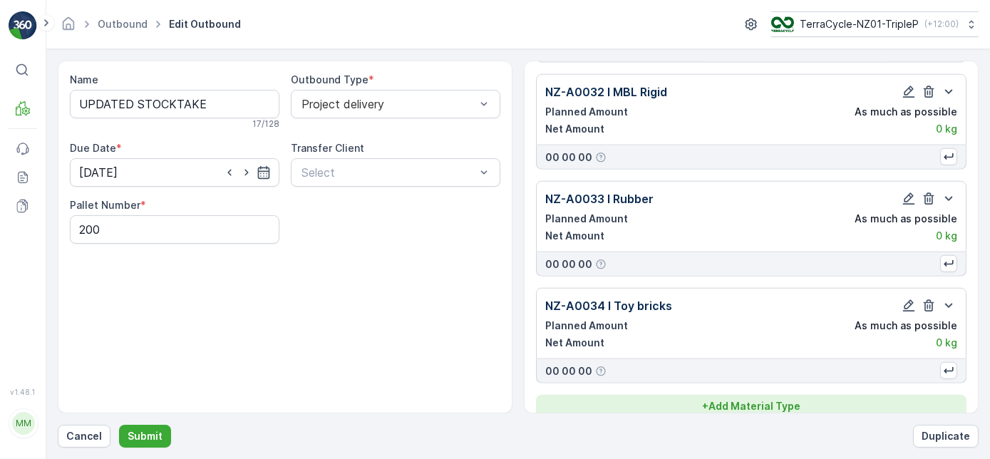
click at [722, 399] on p "+ Add Material Type" at bounding box center [751, 406] width 98 height 14
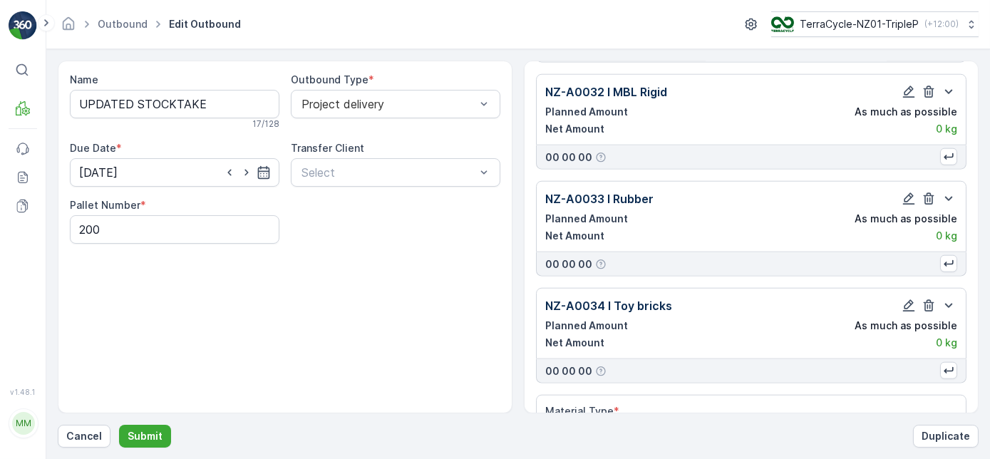
scroll to position [3383, 0]
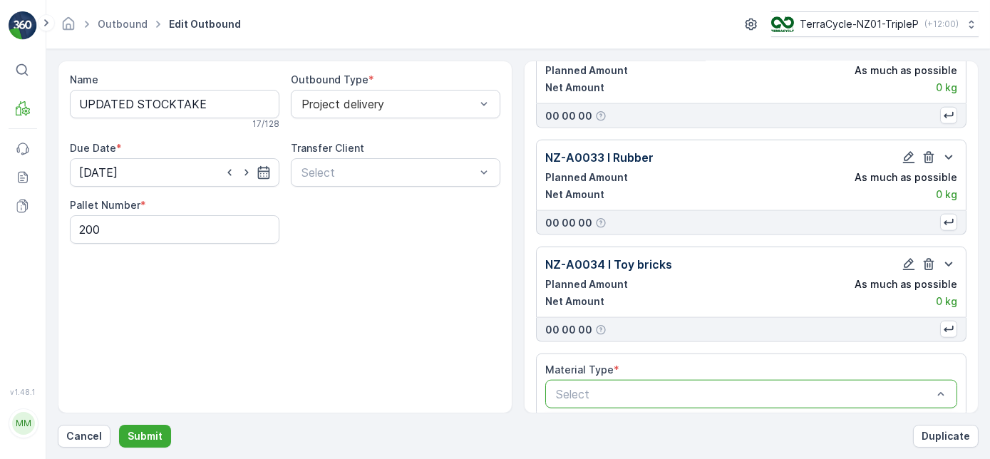
click at [736, 388] on div at bounding box center [744, 394] width 379 height 13
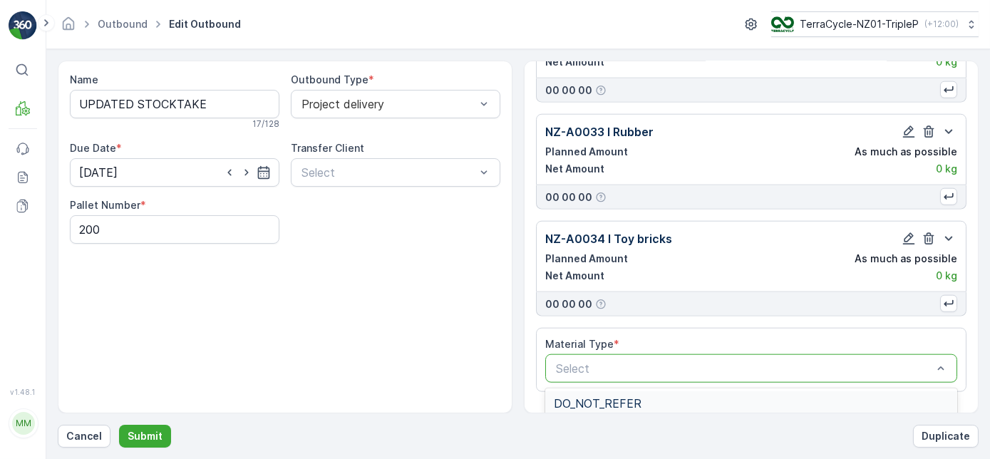
scroll to position [3448, 0]
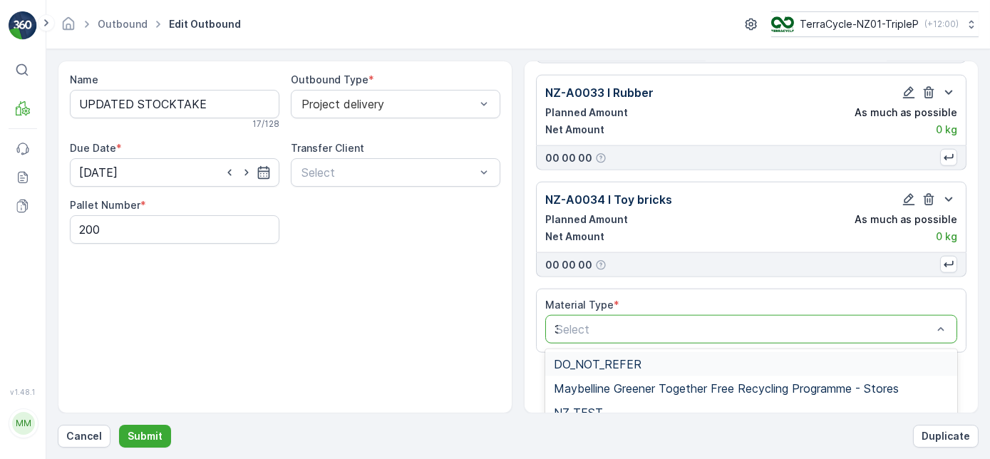
type input "35"
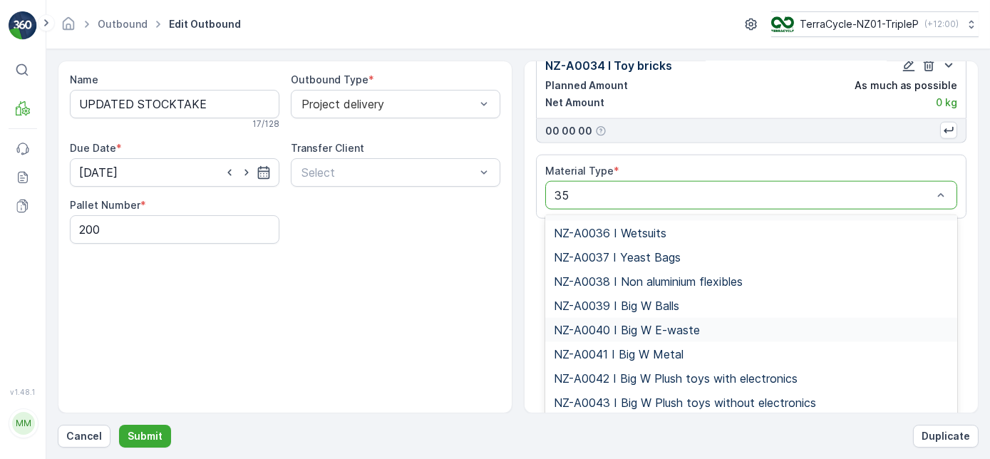
scroll to position [777, 0]
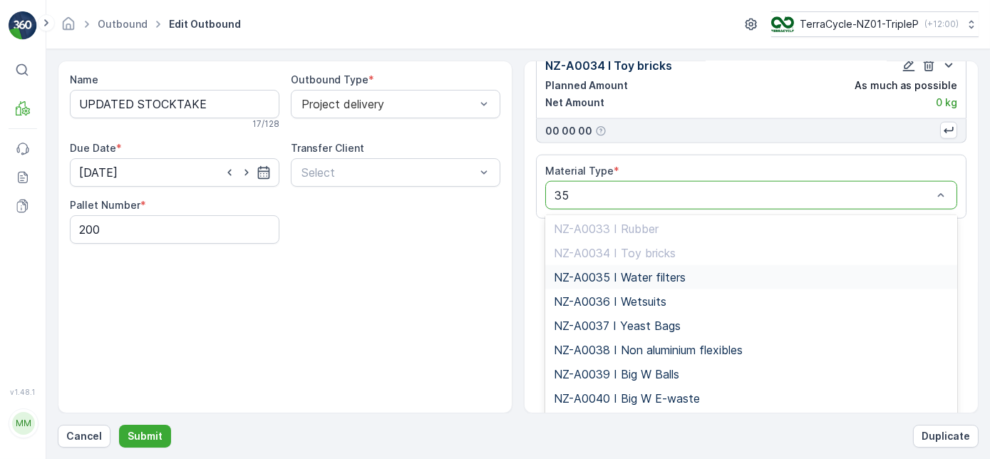
click at [678, 271] on span "NZ-A0035 I Water filters" at bounding box center [620, 277] width 132 height 13
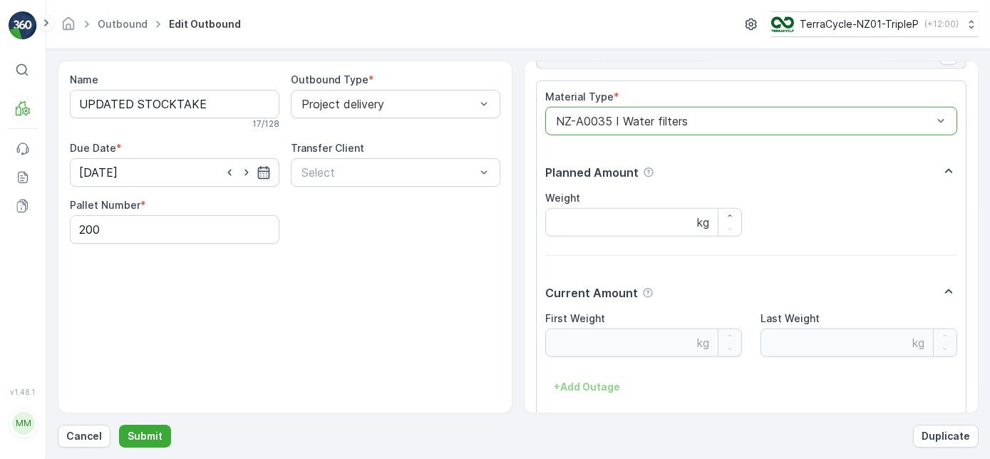
scroll to position [3710, 0]
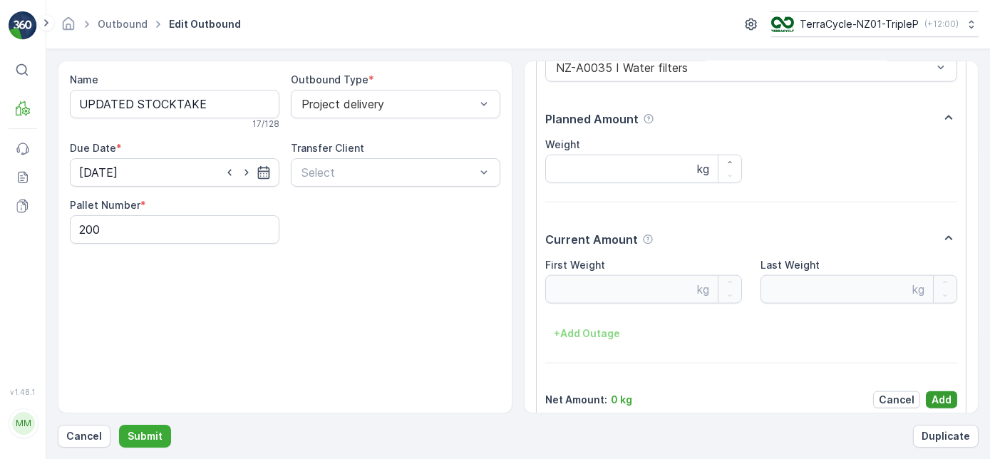
click at [939, 393] on p "Add" at bounding box center [942, 400] width 20 height 14
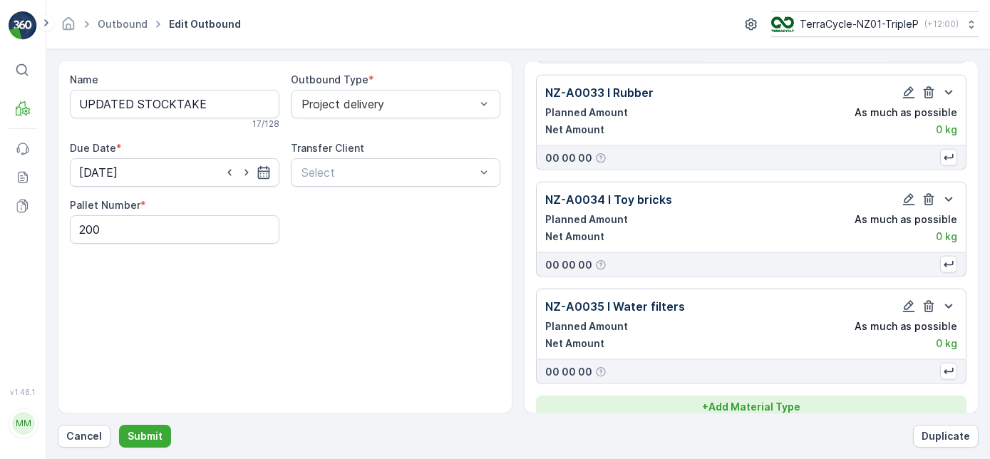
click at [787, 400] on p "+ Add Material Type" at bounding box center [751, 407] width 98 height 14
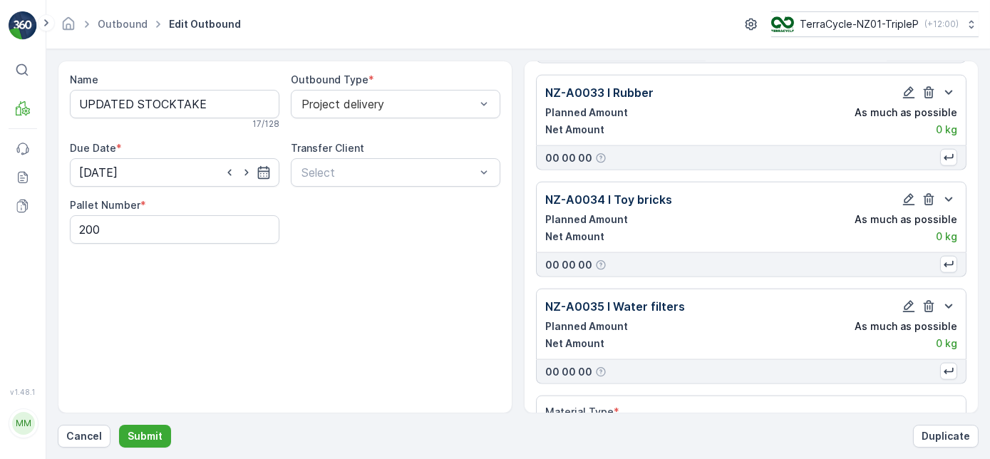
scroll to position [3490, 0]
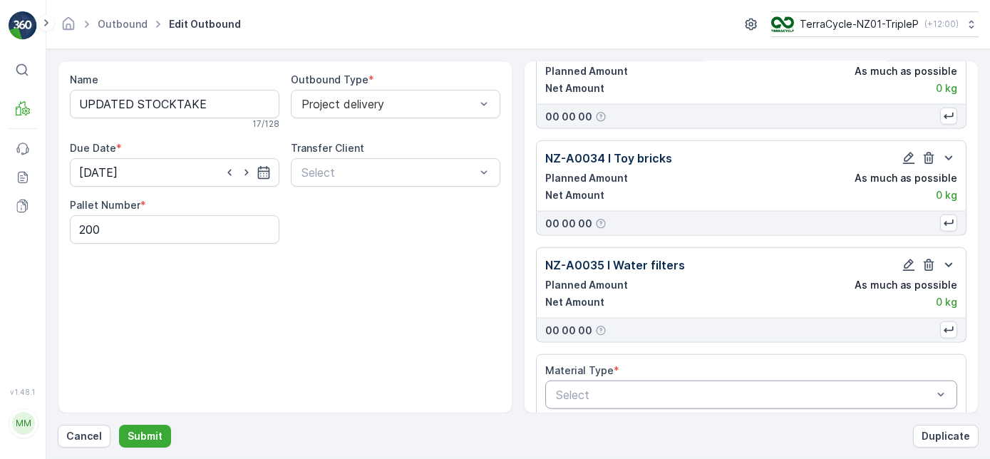
click at [743, 389] on div at bounding box center [744, 395] width 379 height 13
type input "36"
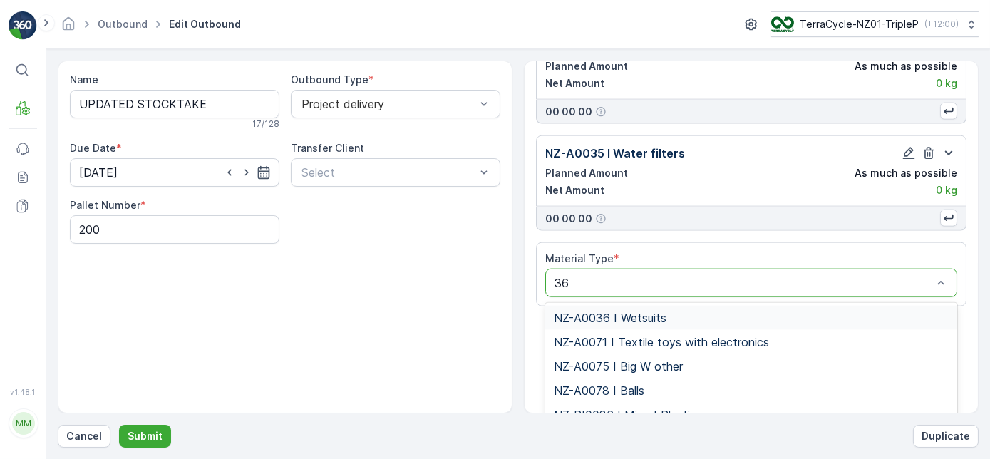
click at [755, 312] on div "NZ-A0036 I Wetsuits" at bounding box center [751, 318] width 395 height 13
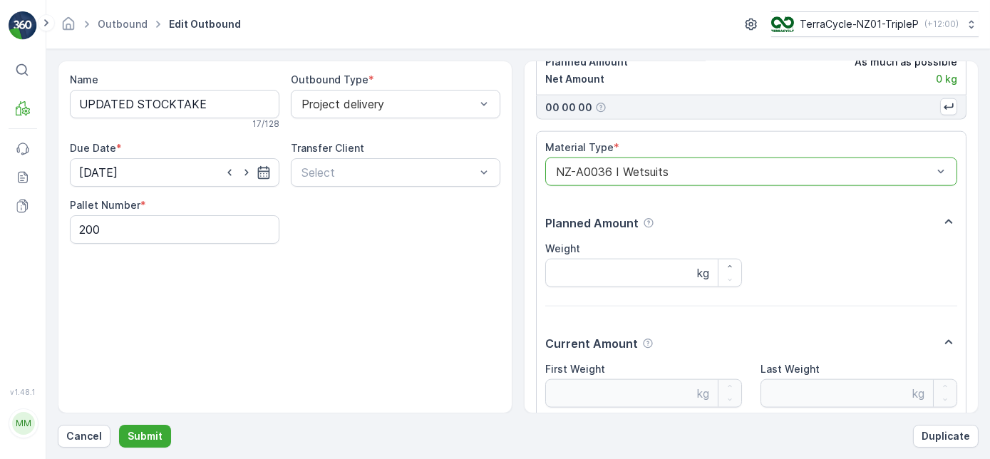
scroll to position [3816, 0]
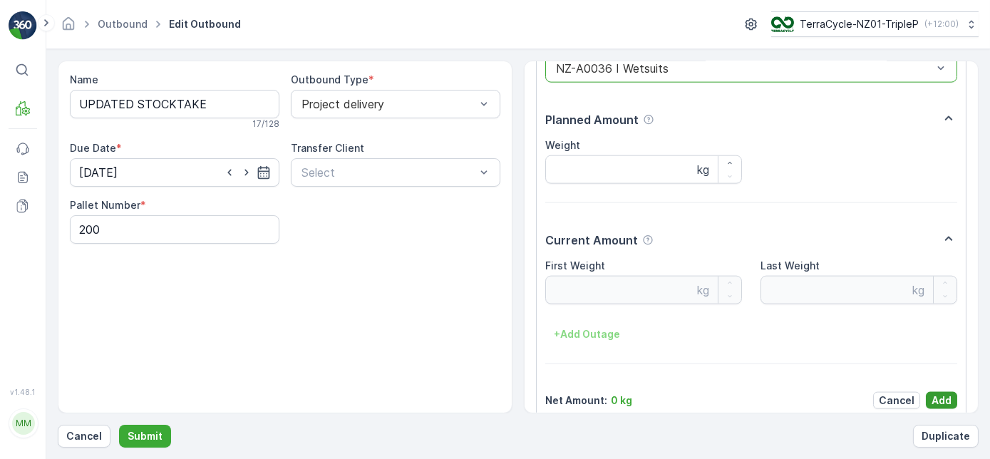
click at [943, 394] on p "Add" at bounding box center [942, 401] width 20 height 14
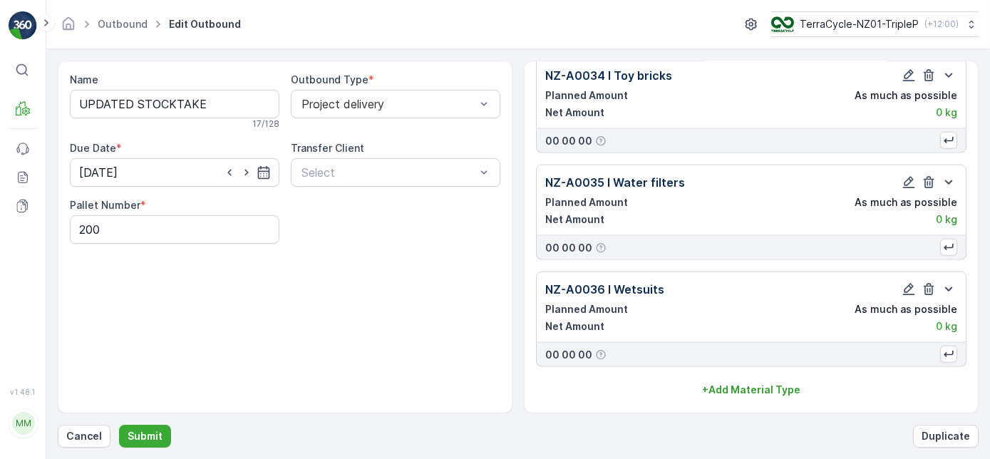
scroll to position [3555, 0]
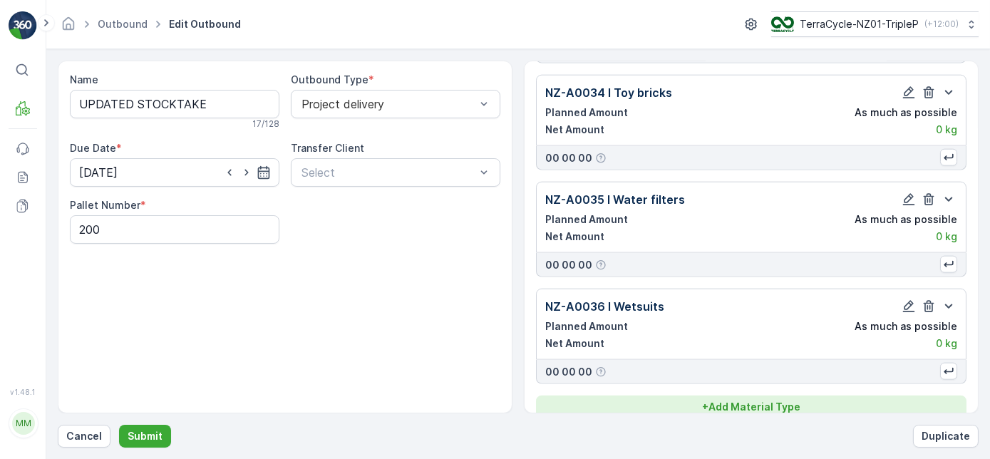
click at [861, 400] on div "+ Add Material Type" at bounding box center [751, 407] width 413 height 14
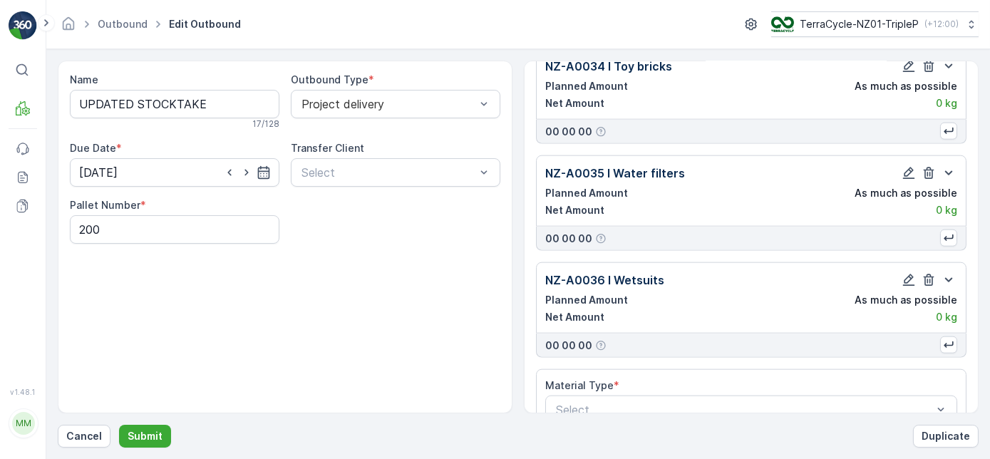
scroll to position [3596, 0]
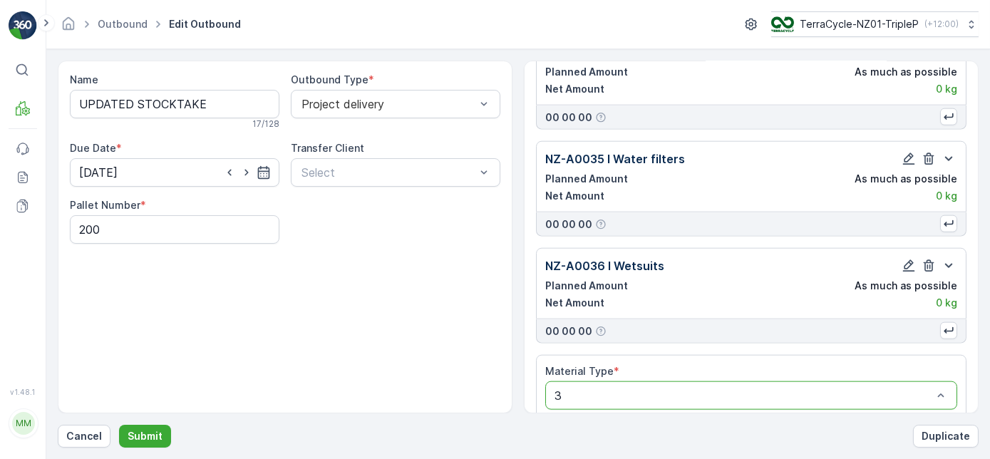
type input "37"
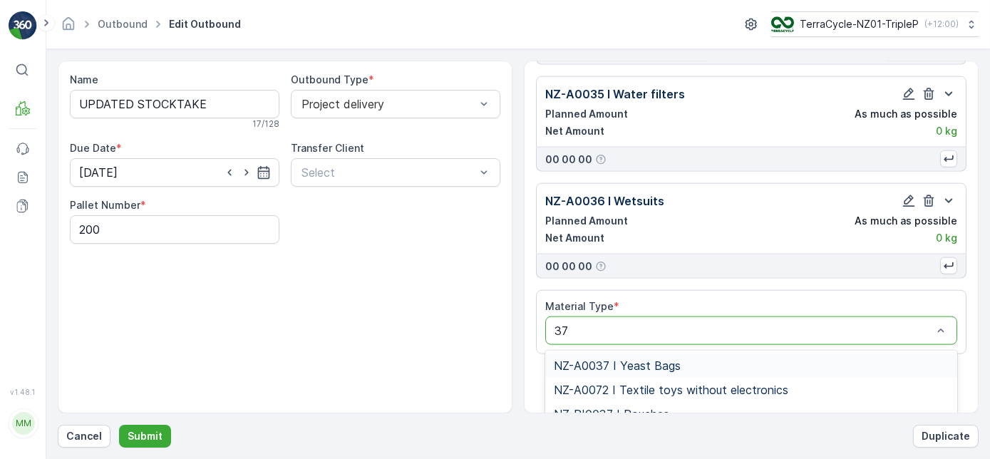
click at [751, 359] on div "NZ-A0037 I Yeast Bags" at bounding box center [751, 365] width 395 height 13
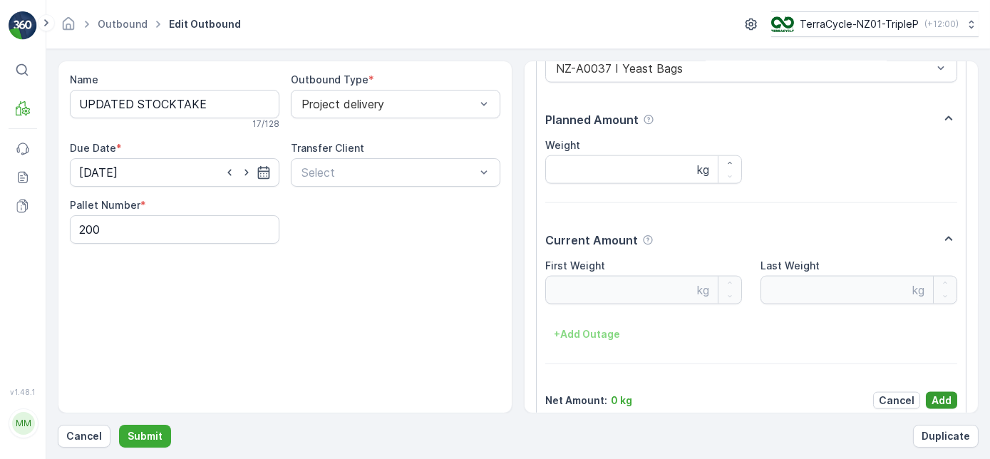
click at [940, 394] on p "Add" at bounding box center [942, 401] width 20 height 14
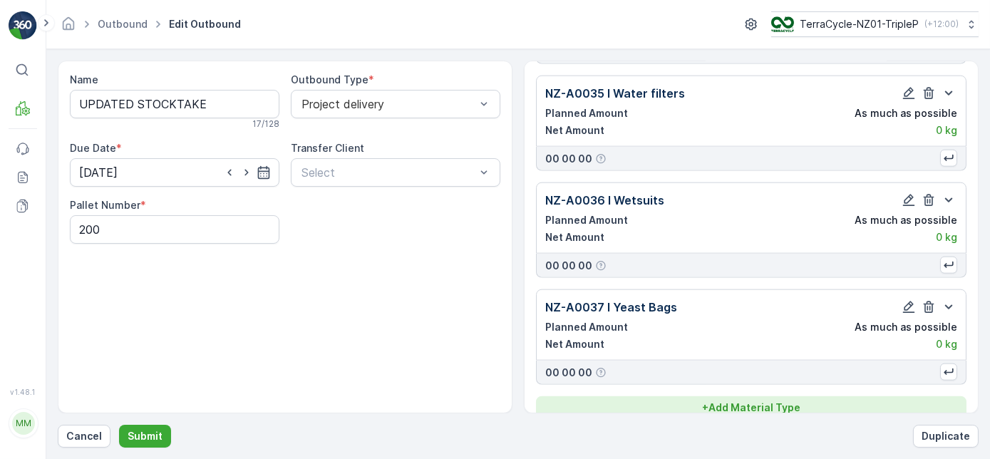
click at [868, 401] on div "+ Add Material Type" at bounding box center [751, 408] width 413 height 14
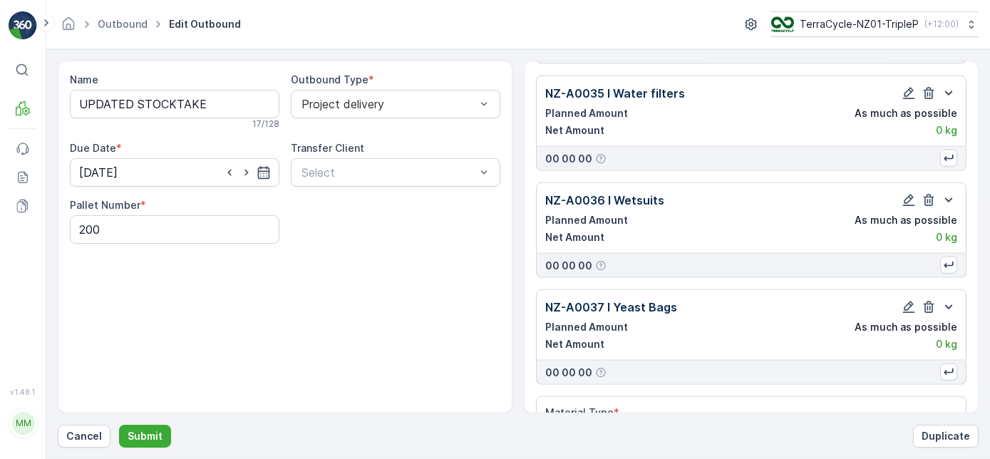
scroll to position [3703, 0]
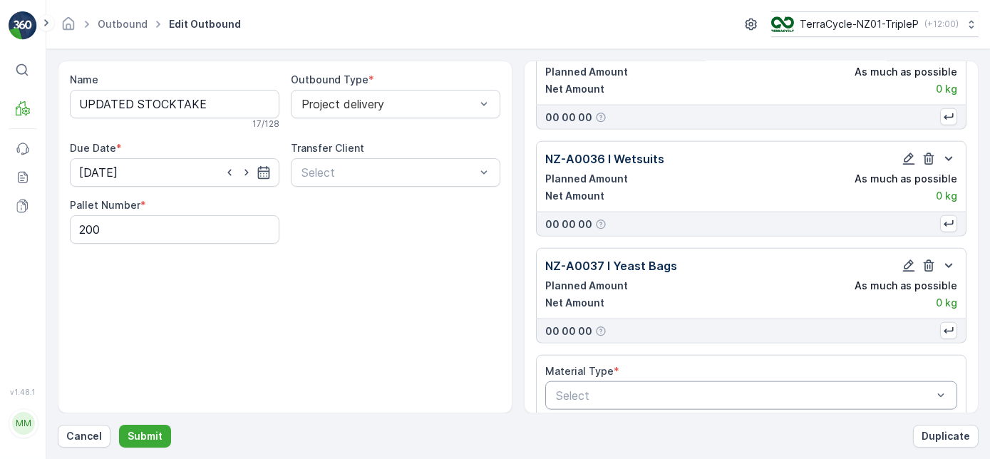
click at [799, 389] on div at bounding box center [744, 395] width 379 height 13
type input "38"
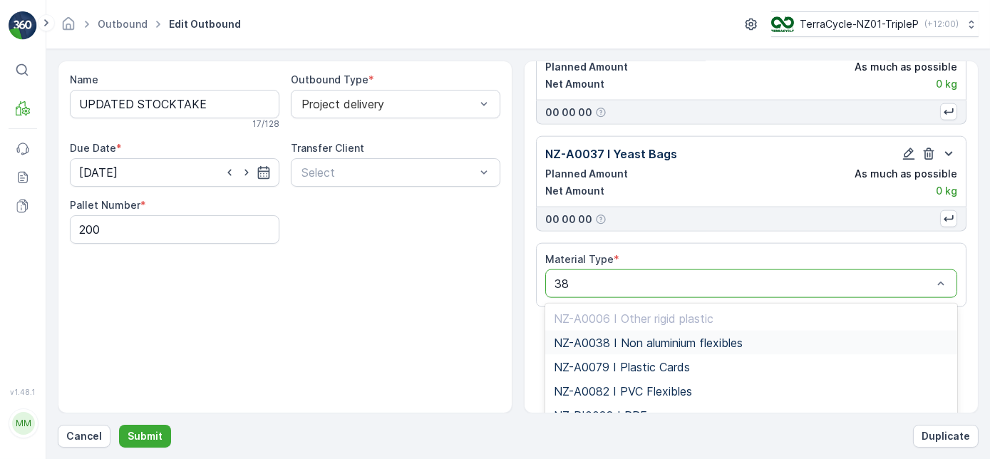
click at [730, 331] on div "NZ-A0038 I Non aluminium flexibles" at bounding box center [751, 343] width 412 height 24
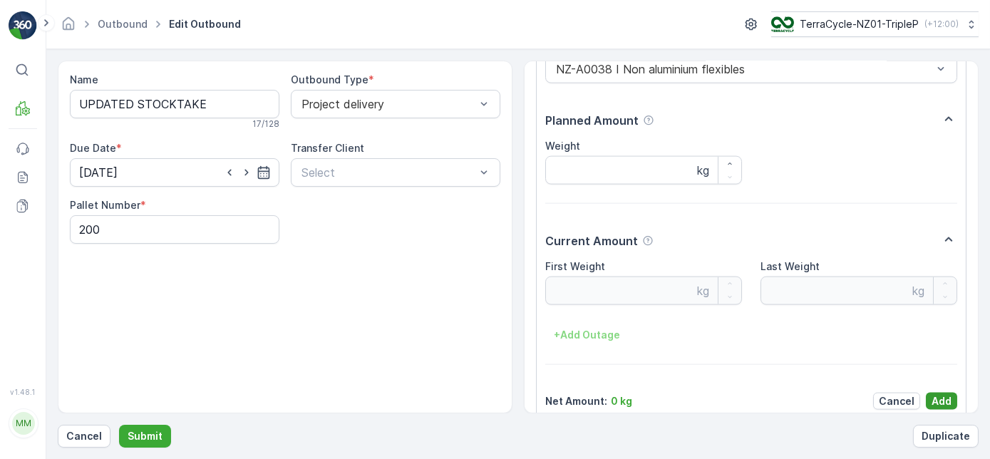
click at [941, 394] on p "Add" at bounding box center [942, 401] width 20 height 14
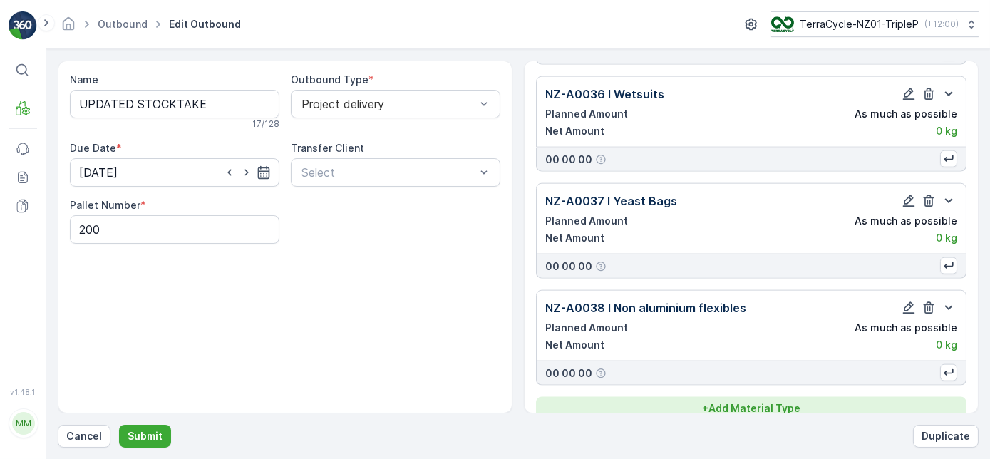
click at [828, 397] on button "+ Add Material Type" at bounding box center [751, 408] width 431 height 23
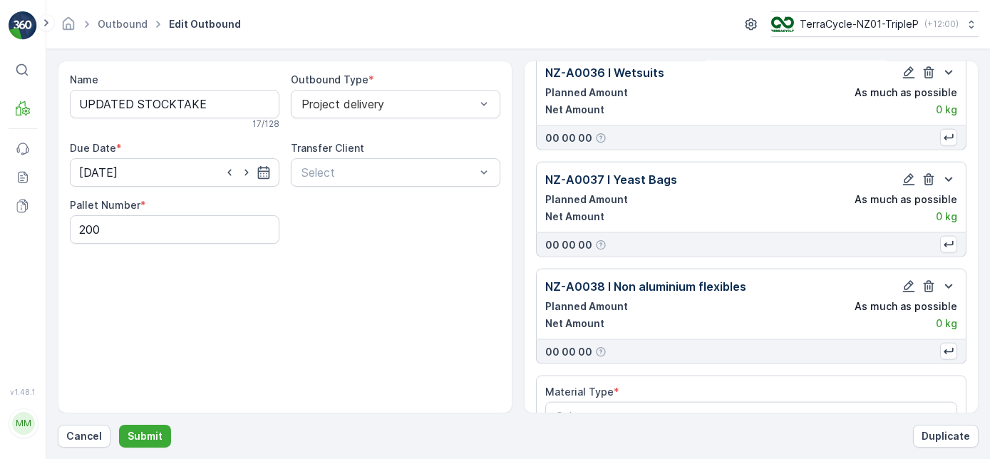
scroll to position [3809, 0]
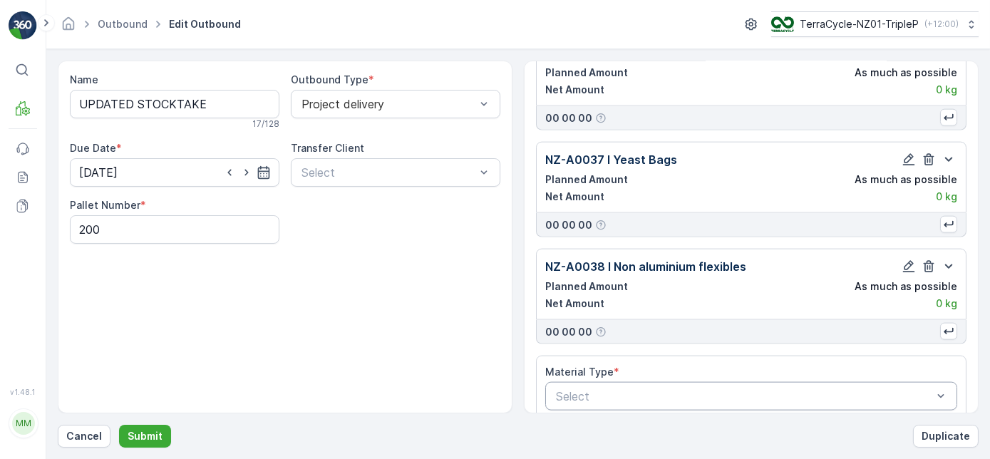
click at [816, 390] on div at bounding box center [744, 396] width 379 height 13
type input "39"
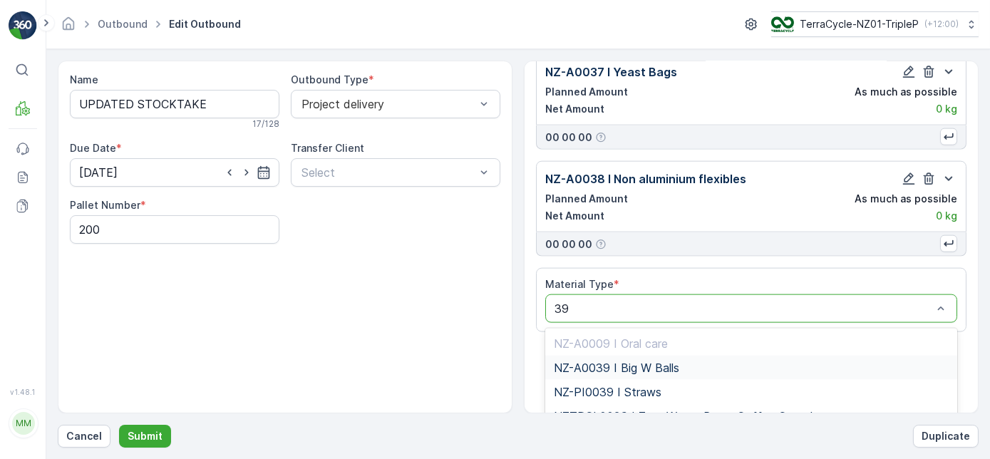
click at [744, 361] on div "NZ-A0039 I Big W Balls" at bounding box center [751, 367] width 395 height 13
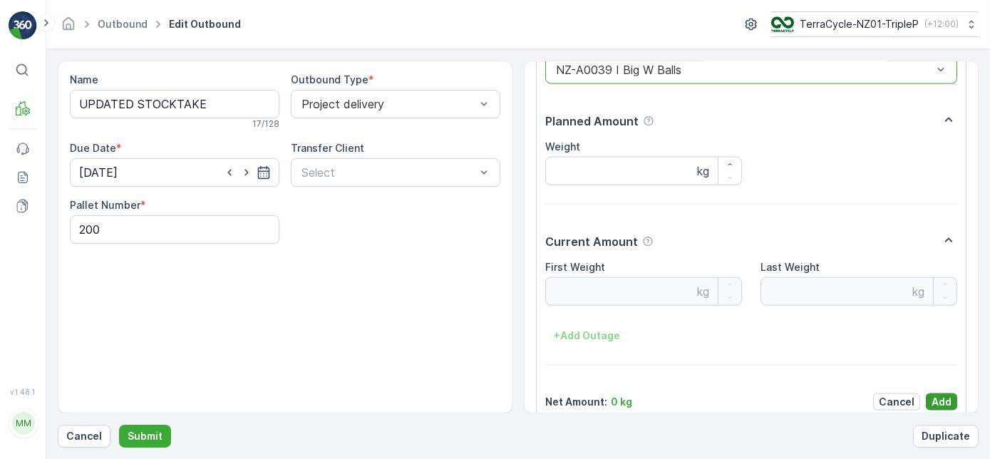
click at [939, 395] on p "Add" at bounding box center [942, 402] width 20 height 14
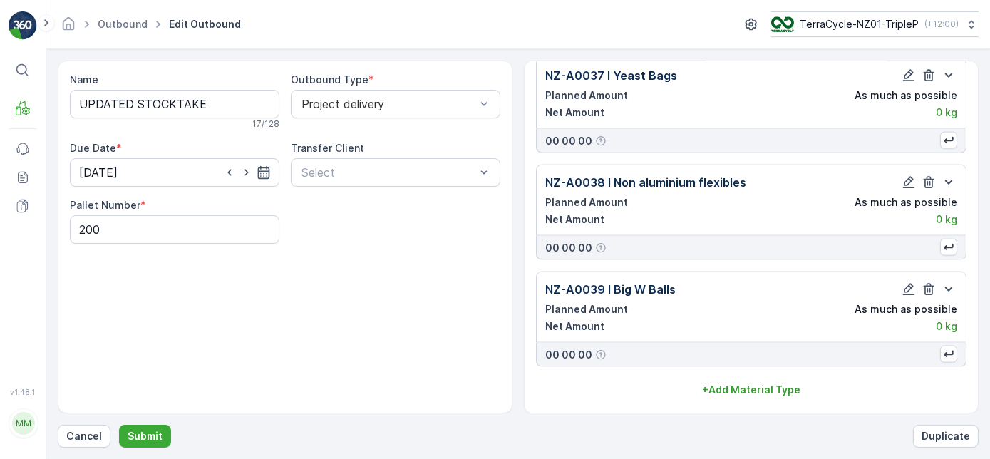
scroll to position [3874, 0]
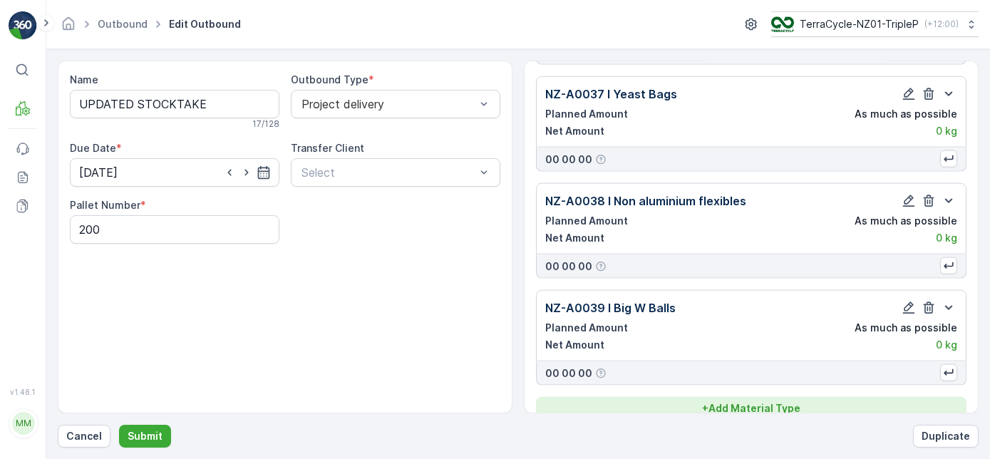
click at [801, 401] on div "+ Add Material Type" at bounding box center [751, 408] width 413 height 14
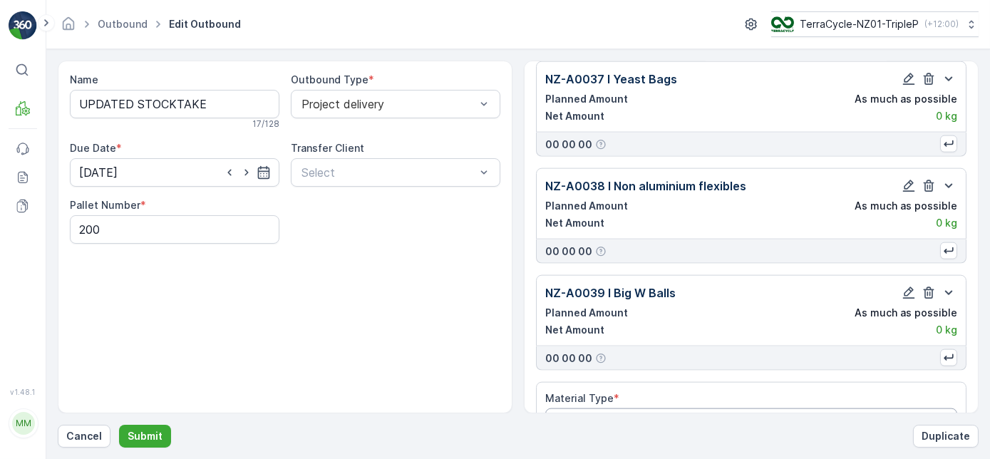
scroll to position [3915, 0]
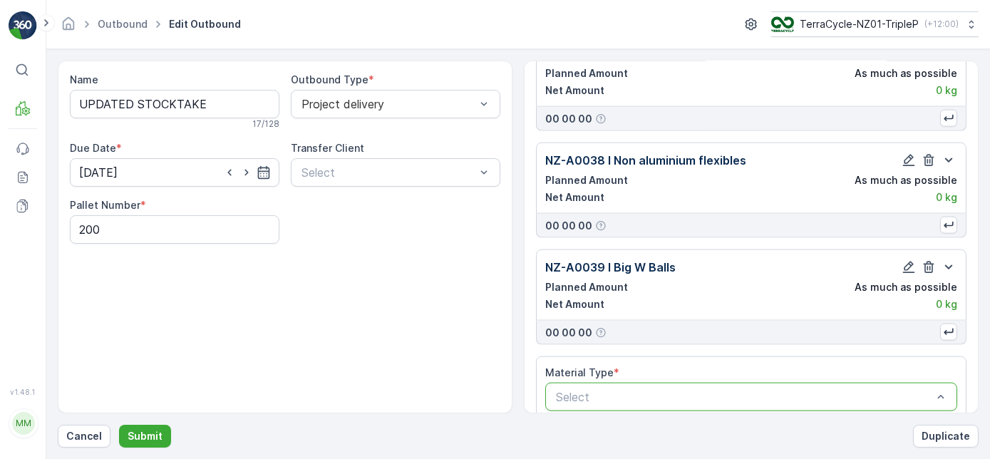
click at [727, 391] on div at bounding box center [744, 397] width 379 height 13
type input "40"
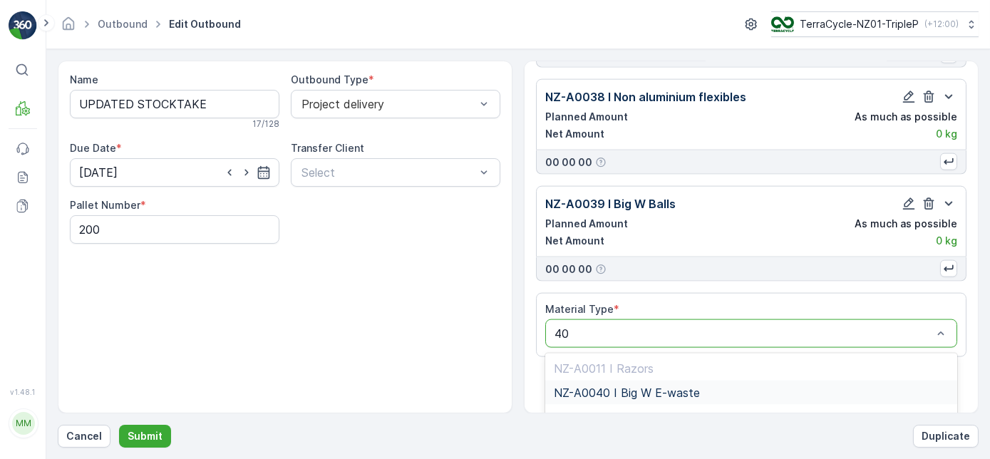
click at [713, 386] on div "NZ-A0040 I Big W E-waste" at bounding box center [751, 392] width 395 height 13
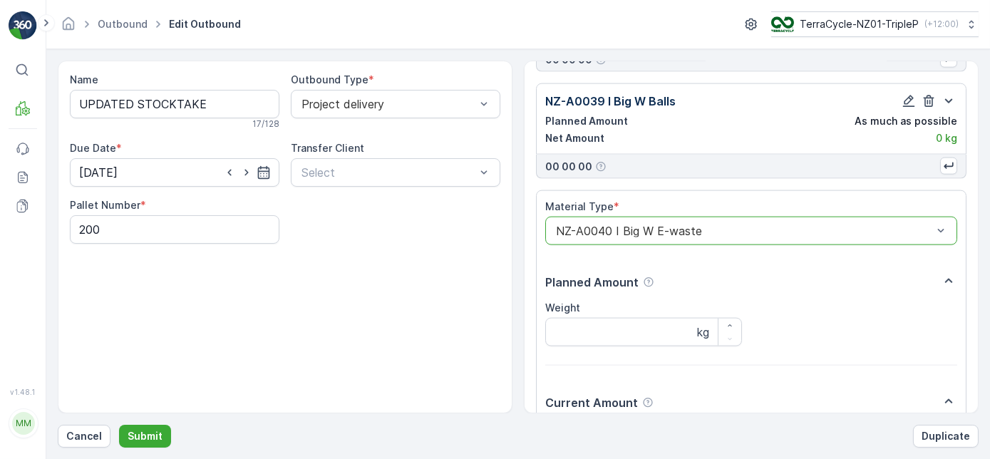
scroll to position [4238, 0]
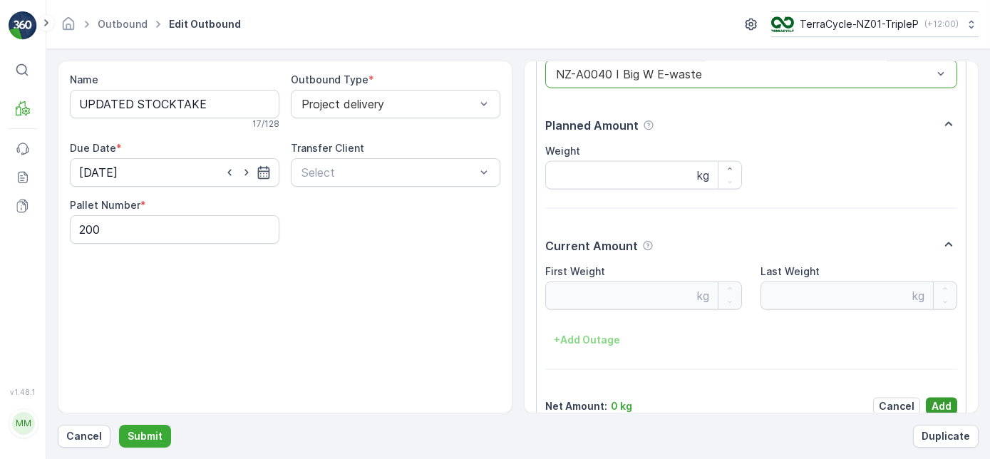
click at [935, 399] on p "Add" at bounding box center [942, 406] width 20 height 14
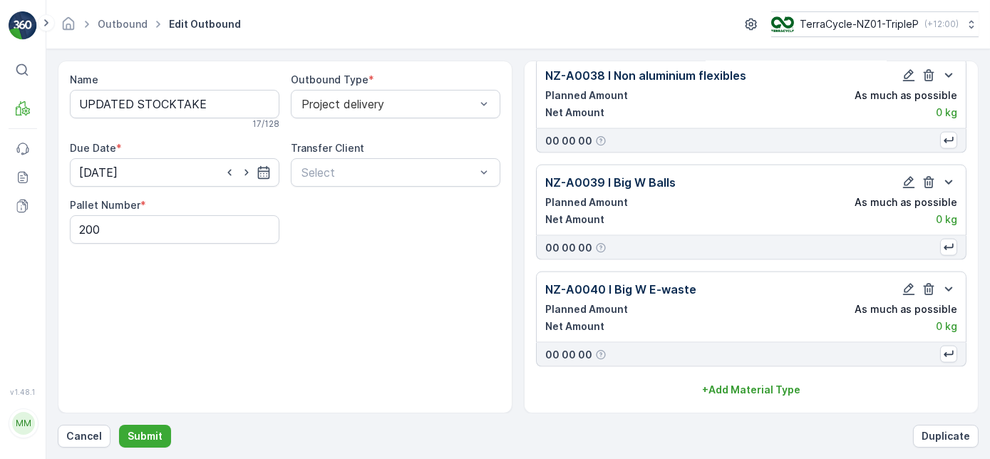
scroll to position [3981, 0]
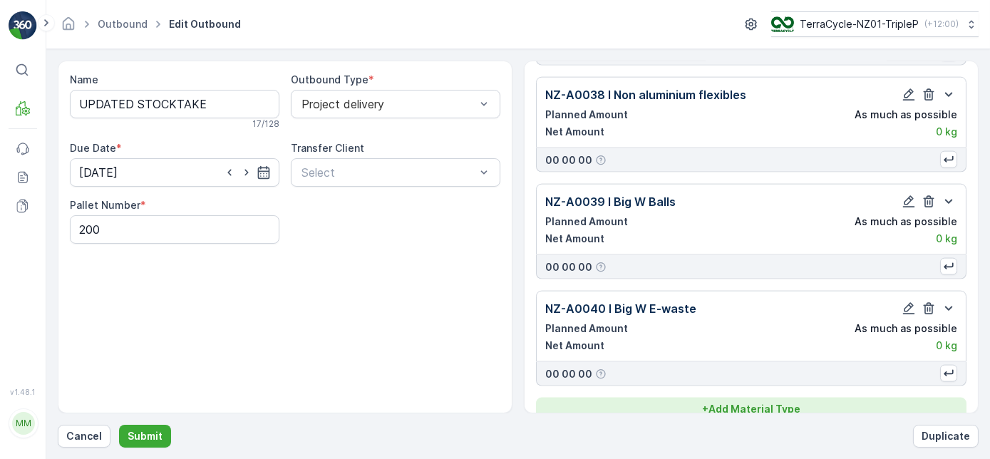
click at [797, 402] on p "+ Add Material Type" at bounding box center [751, 409] width 98 height 14
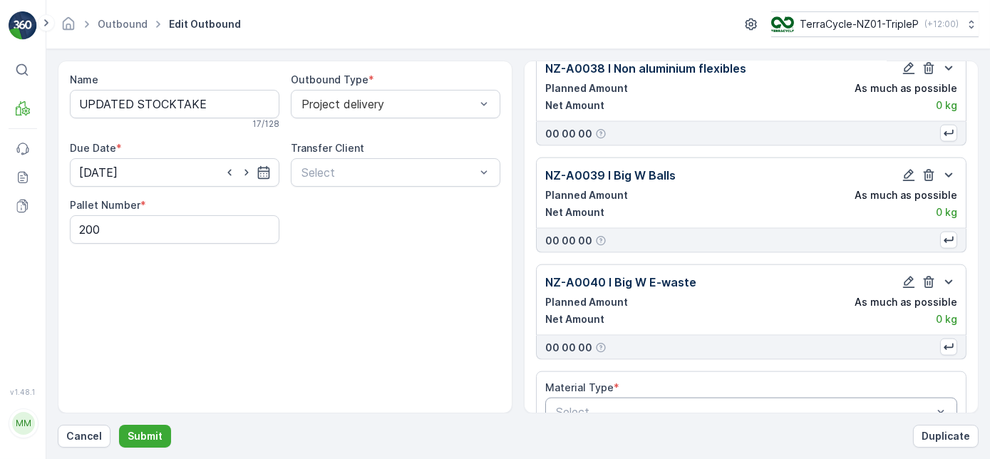
scroll to position [4022, 0]
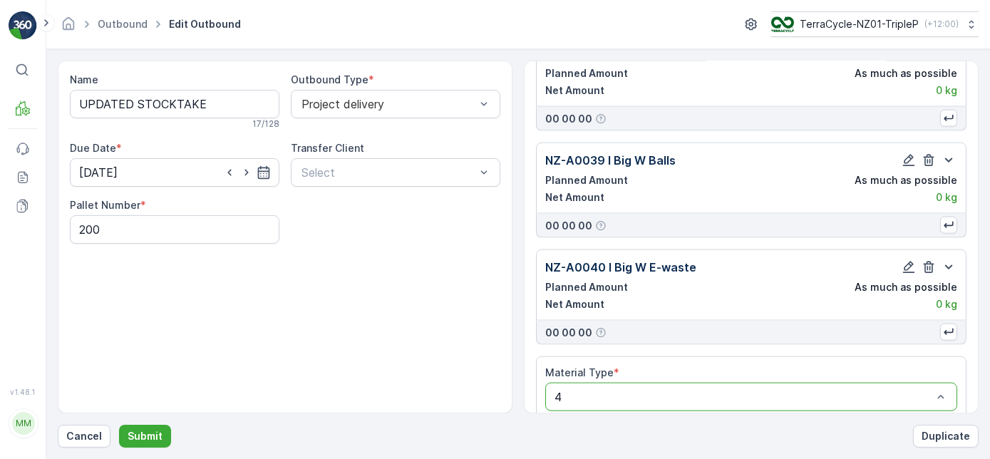
type input "41"
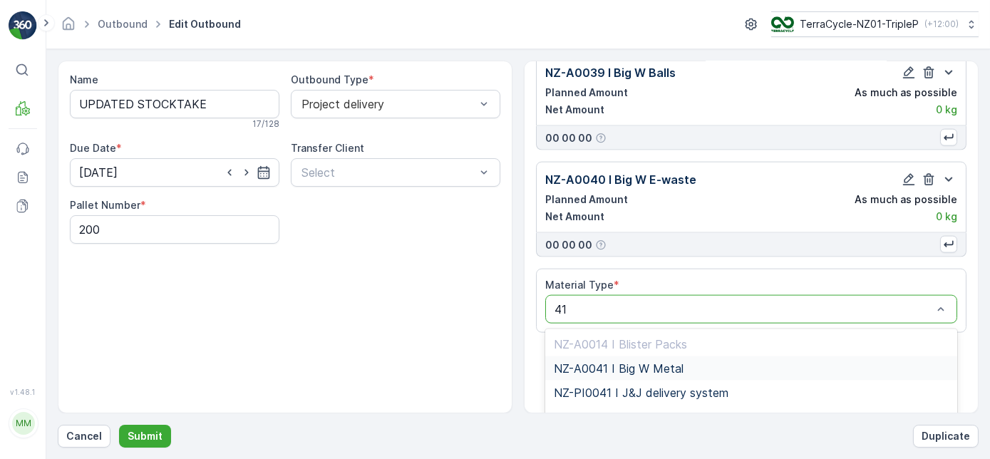
click at [709, 362] on div "NZ-A0041 I Big W Metal" at bounding box center [751, 368] width 395 height 13
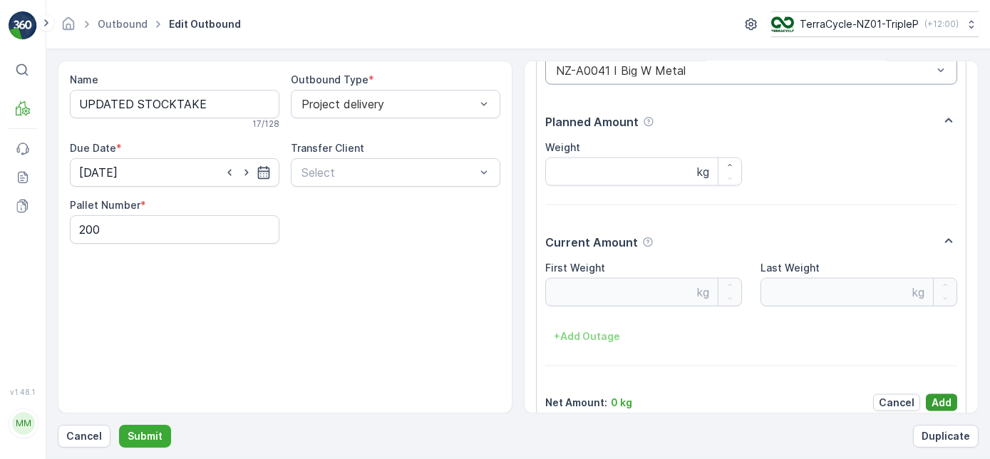
click at [927, 394] on button "Add" at bounding box center [941, 402] width 31 height 17
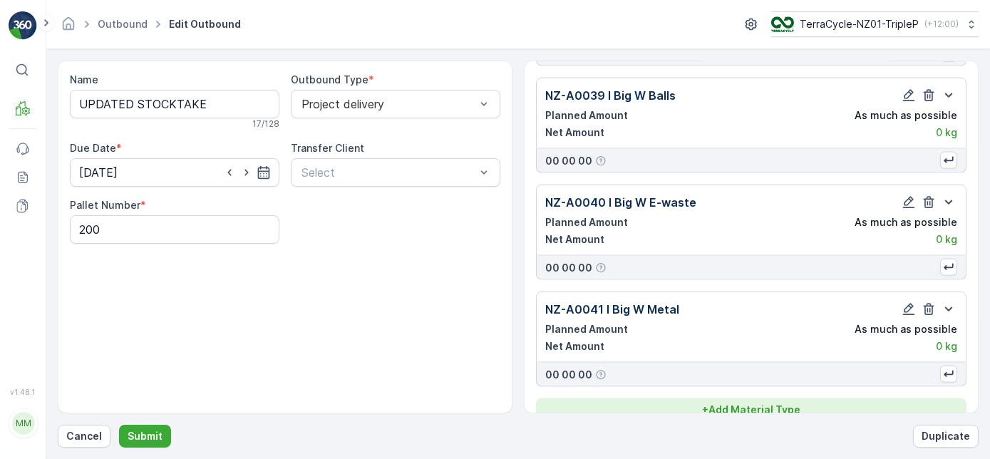
click at [798, 403] on p "+ Add Material Type" at bounding box center [751, 410] width 98 height 14
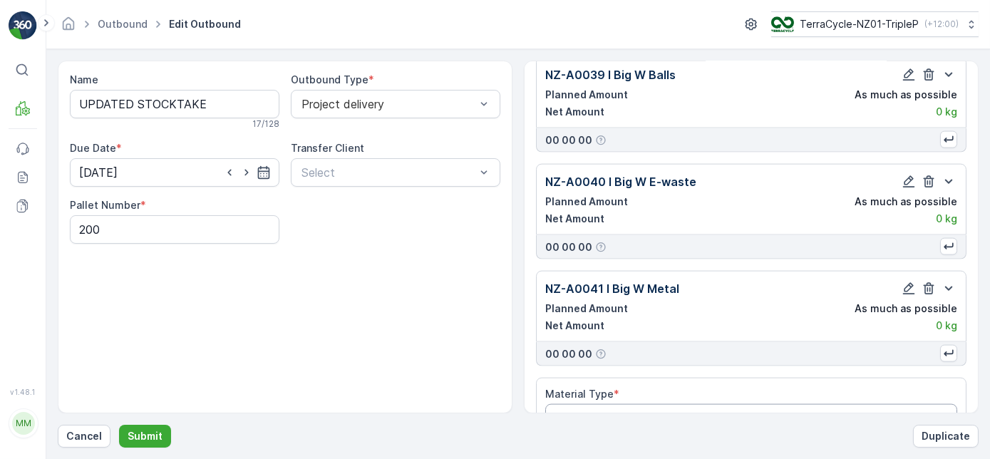
scroll to position [4128, 0]
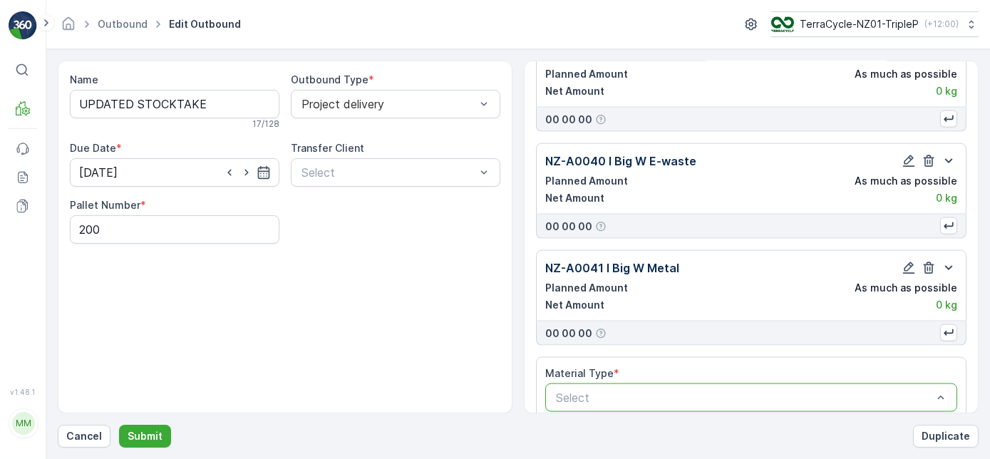
click at [762, 391] on div at bounding box center [744, 397] width 379 height 13
type input "42"
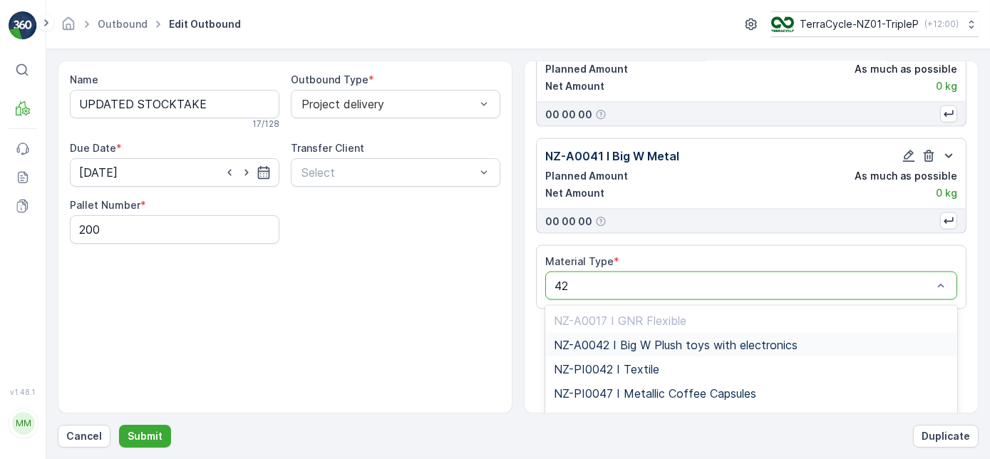
click at [734, 333] on div "NZ-A0042 I Big W Plush toys with electronics" at bounding box center [751, 345] width 412 height 24
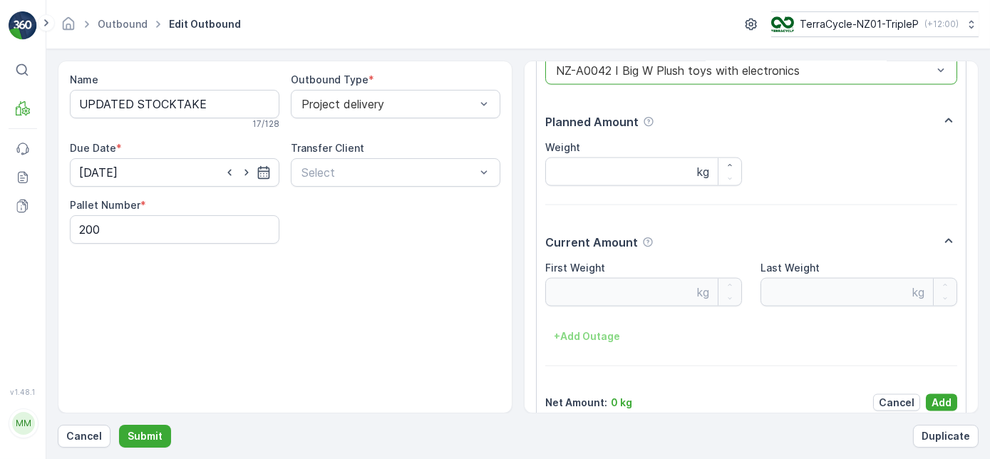
click at [930, 394] on button "Add" at bounding box center [941, 402] width 31 height 17
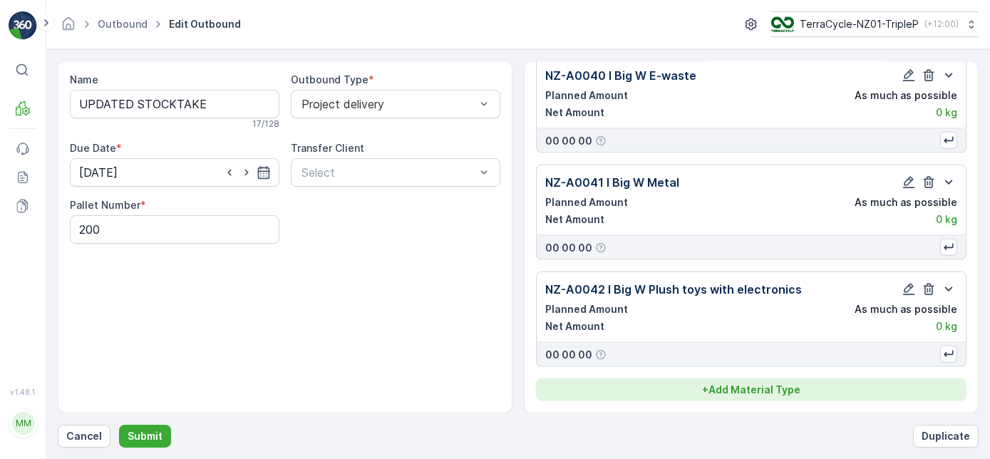
scroll to position [4194, 0]
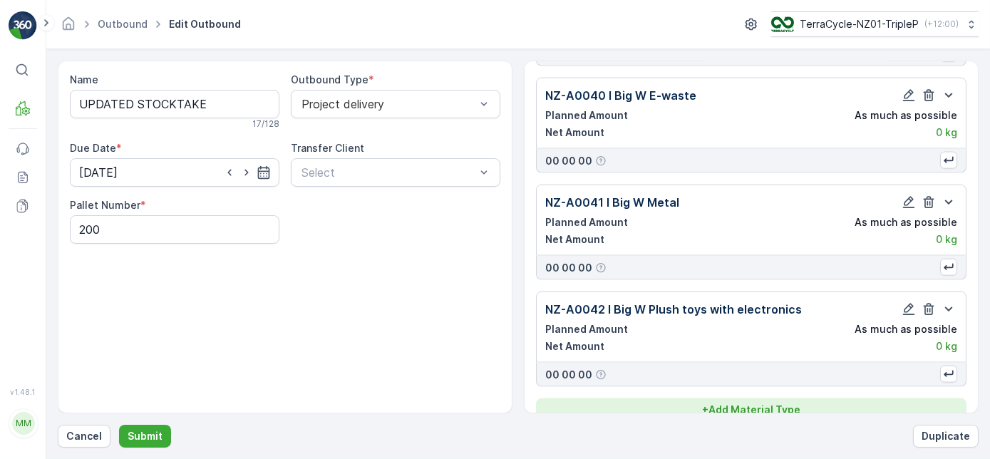
click at [835, 403] on div "+ Add Material Type" at bounding box center [751, 410] width 413 height 14
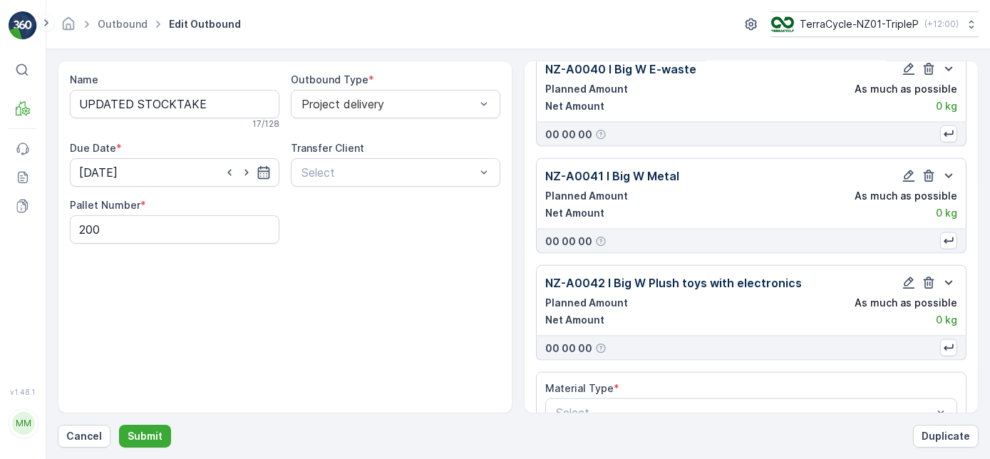
scroll to position [4235, 0]
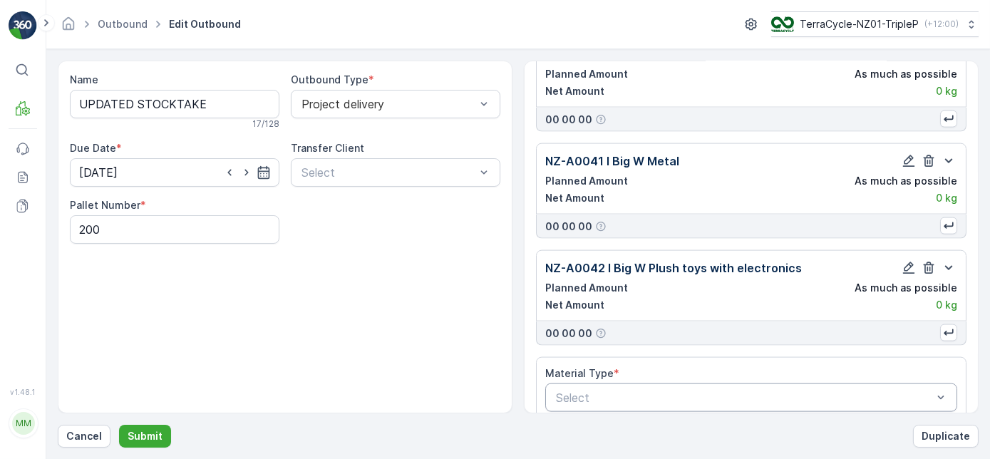
click at [770, 391] on div at bounding box center [744, 397] width 379 height 13
type input "43"
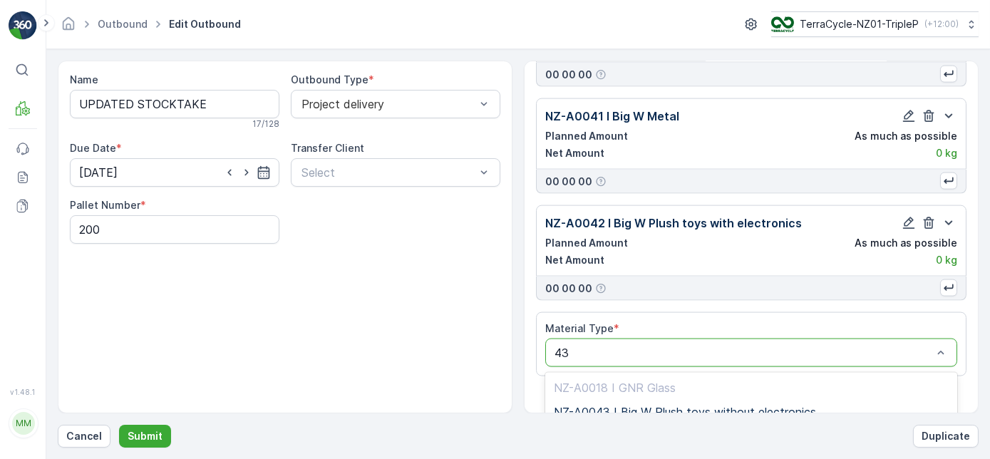
scroll to position [4323, 0]
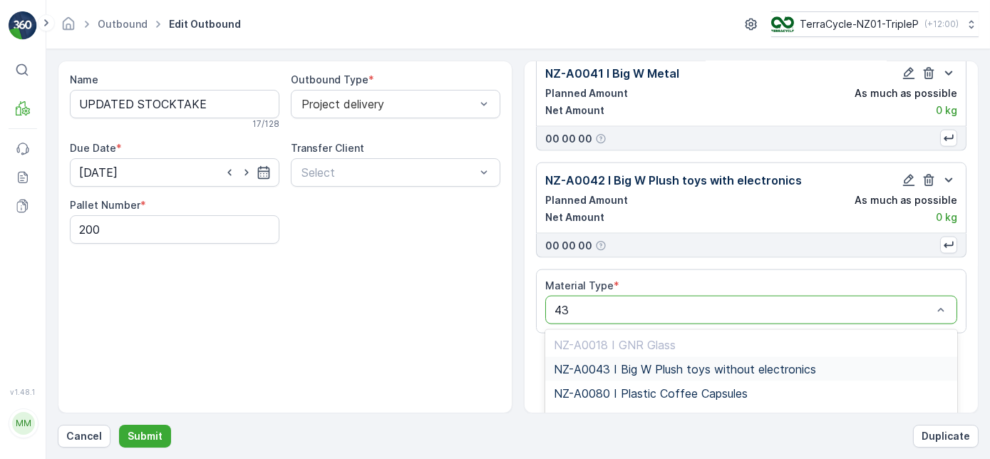
click at [706, 363] on span "NZ-A0043 I Big W Plush toys without electronics" at bounding box center [685, 369] width 262 height 13
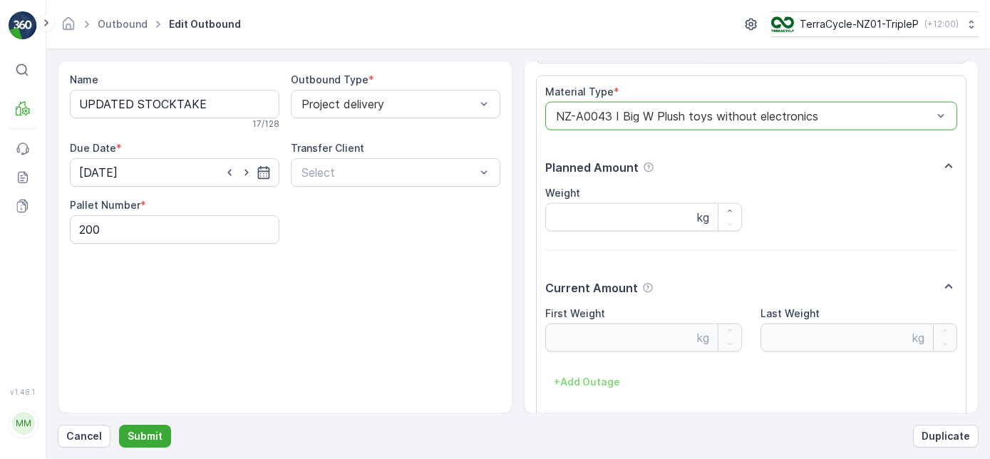
scroll to position [4562, 0]
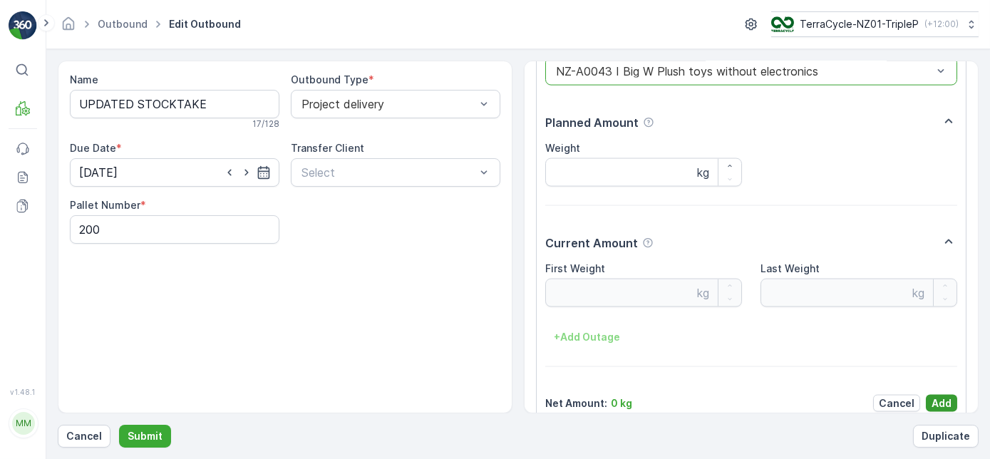
click at [932, 396] on p "Add" at bounding box center [942, 403] width 20 height 14
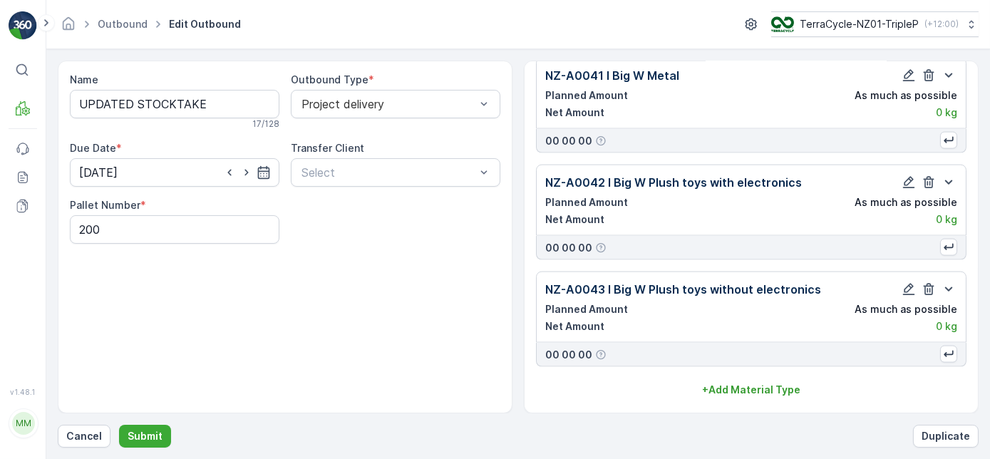
scroll to position [4300, 0]
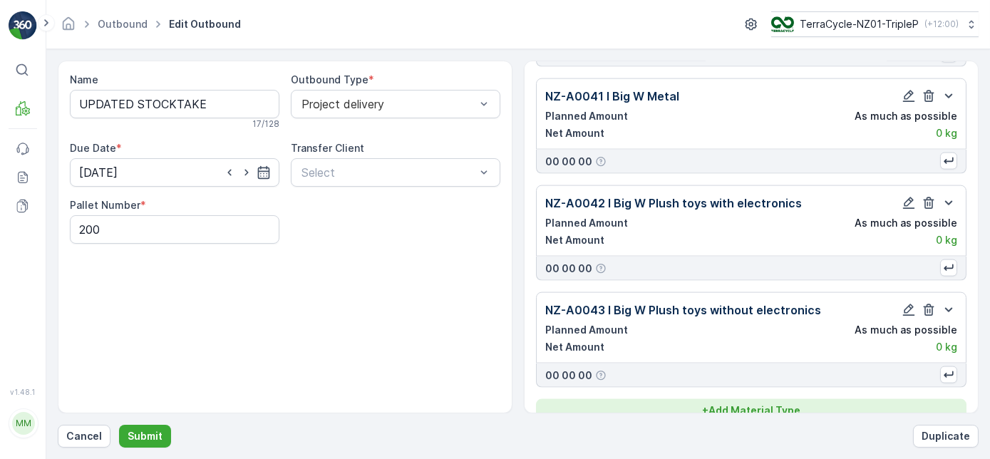
click at [806, 403] on div "+ Add Material Type" at bounding box center [751, 410] width 413 height 14
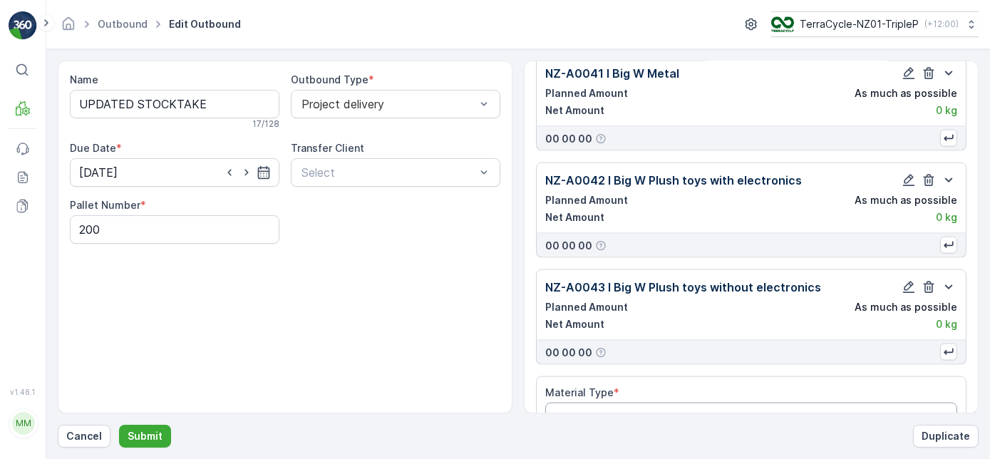
scroll to position [4341, 0]
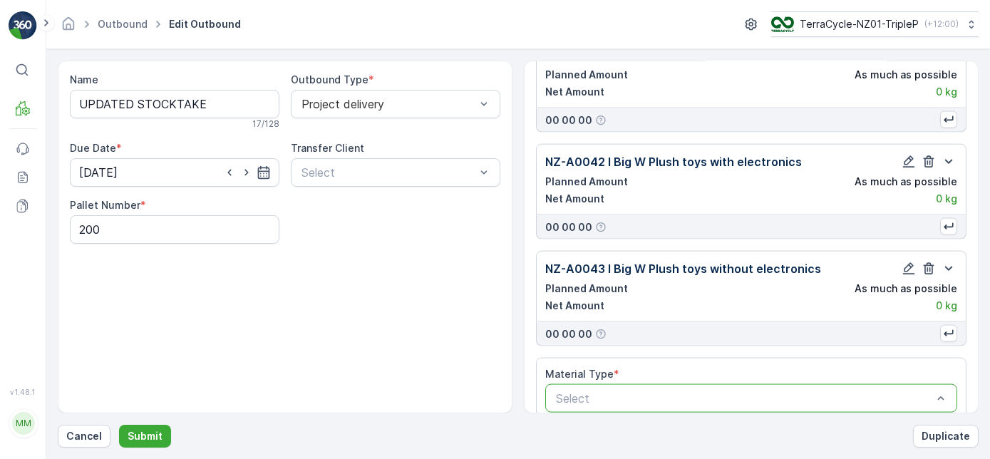
click at [706, 386] on div "Select" at bounding box center [751, 398] width 412 height 29
type input "44"
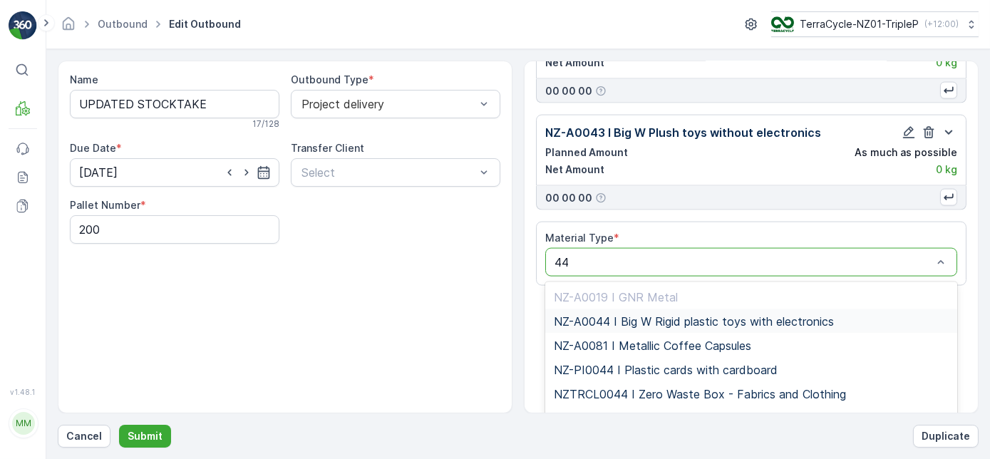
click at [658, 315] on span "NZ-A0044 I Big W Rigid plastic toys with electronics" at bounding box center [694, 321] width 280 height 13
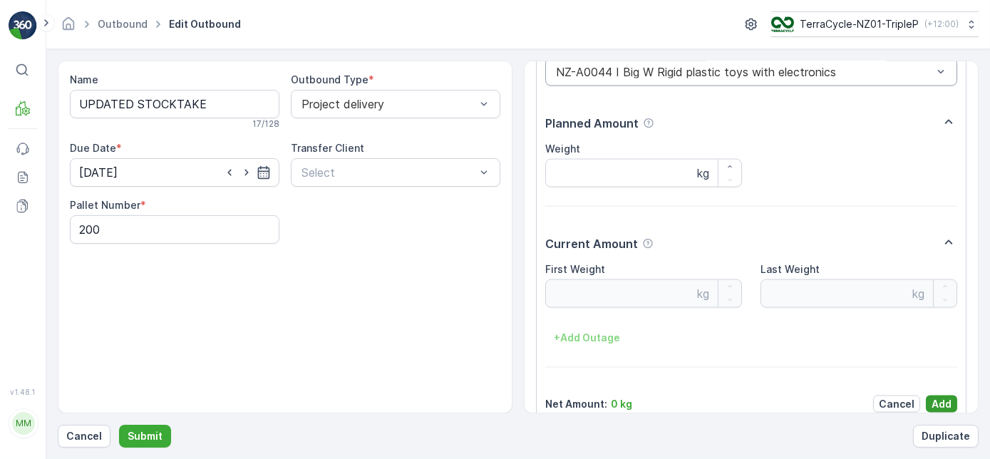
click at [933, 397] on p "Add" at bounding box center [942, 404] width 20 height 14
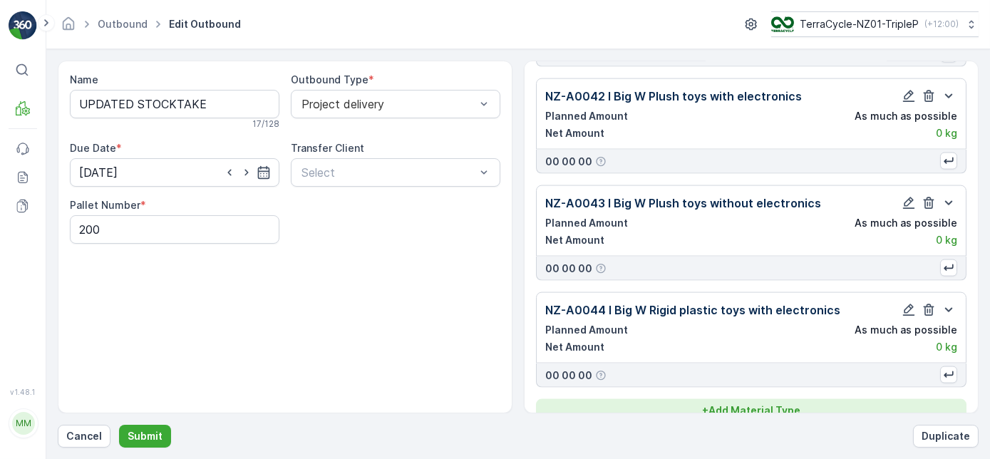
click at [712, 403] on p "+ Add Material Type" at bounding box center [751, 410] width 98 height 14
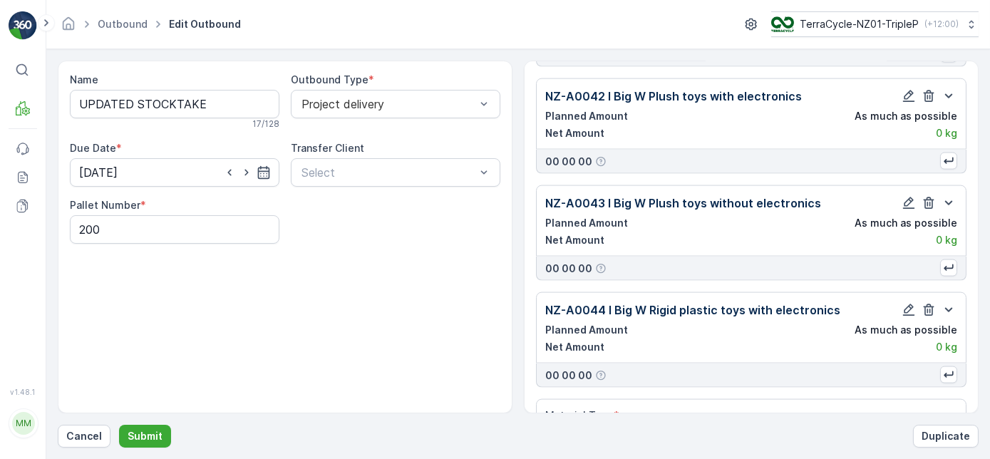
click at [677, 426] on div "Select" at bounding box center [751, 440] width 412 height 29
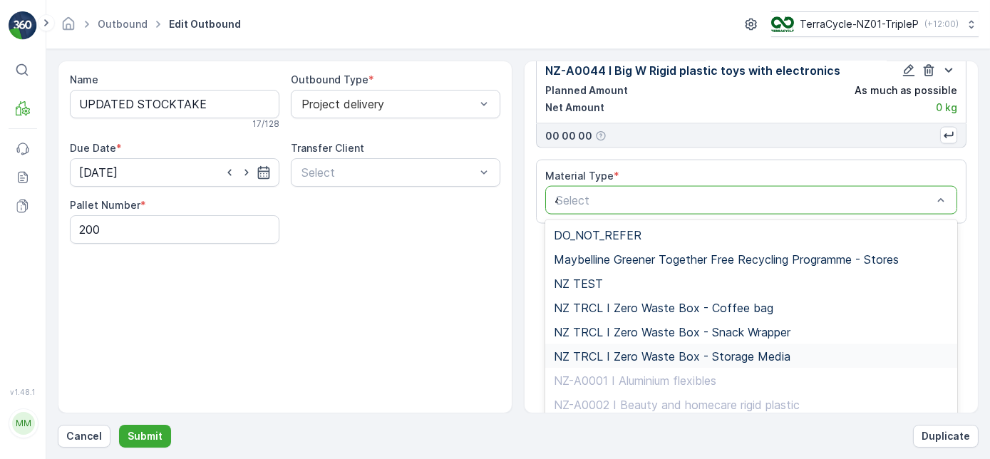
type input "45"
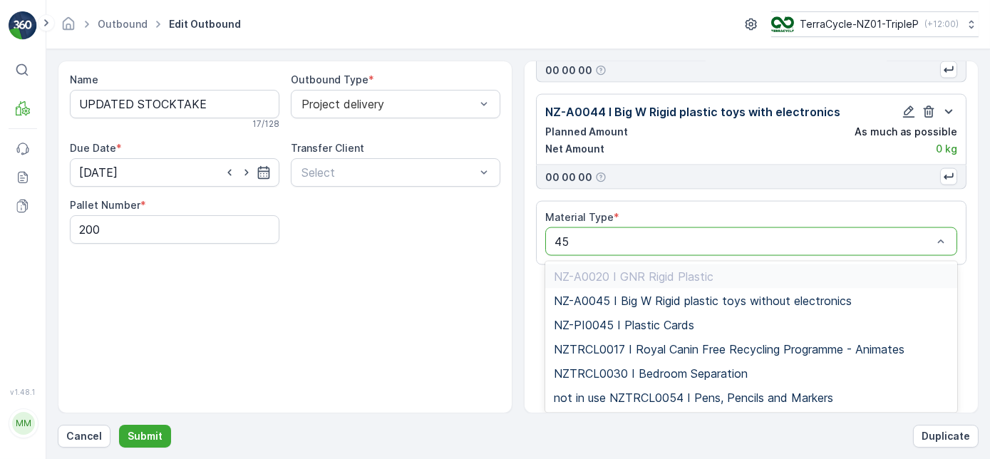
scroll to position [4585, 0]
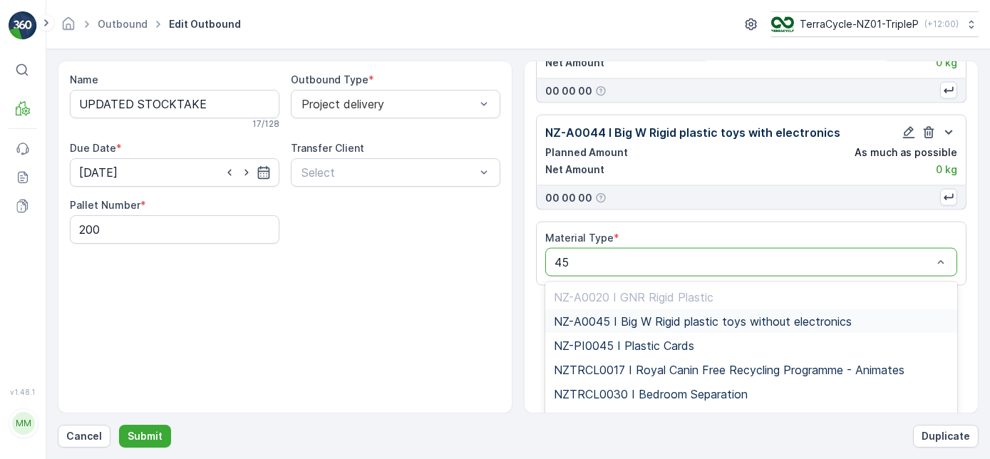
click at [730, 315] on span "NZ-A0045 I Big W Rigid plastic toys without electronics" at bounding box center [703, 321] width 298 height 13
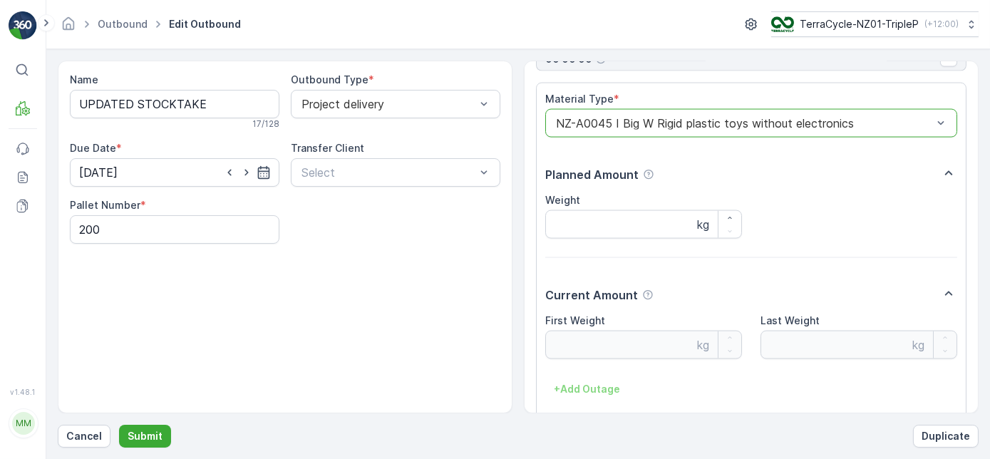
scroll to position [4775, 0]
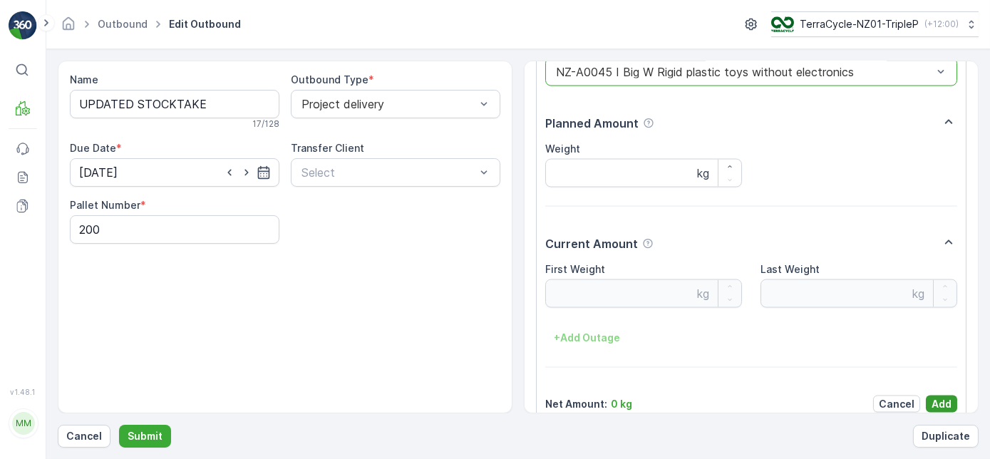
click at [937, 396] on button "Add" at bounding box center [941, 404] width 31 height 17
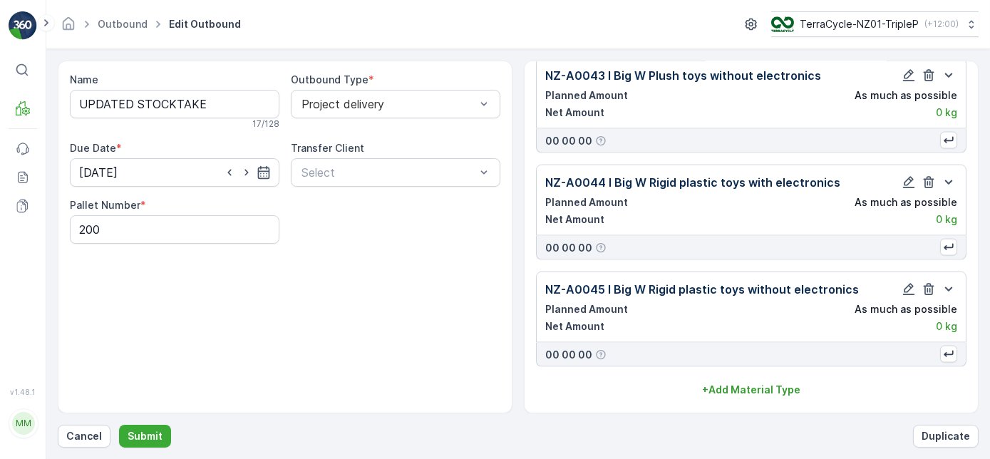
scroll to position [4513, 0]
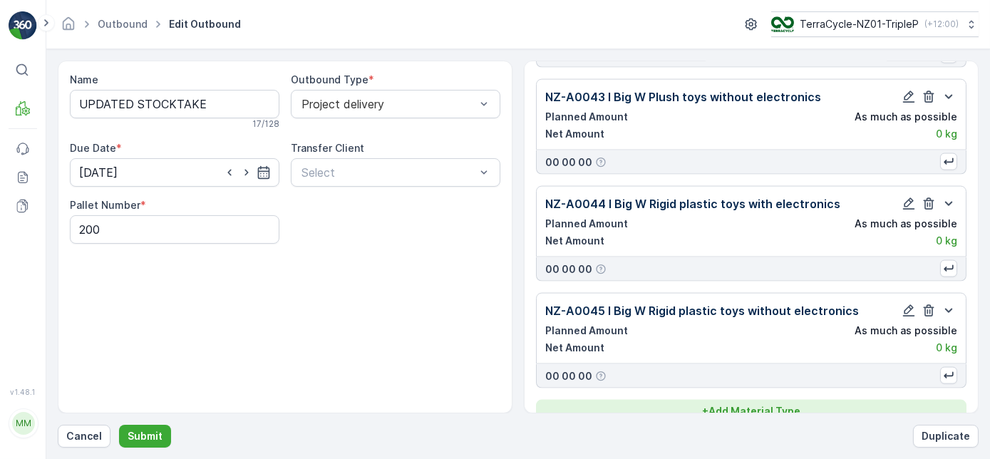
click at [880, 404] on div "+ Add Material Type" at bounding box center [751, 411] width 413 height 14
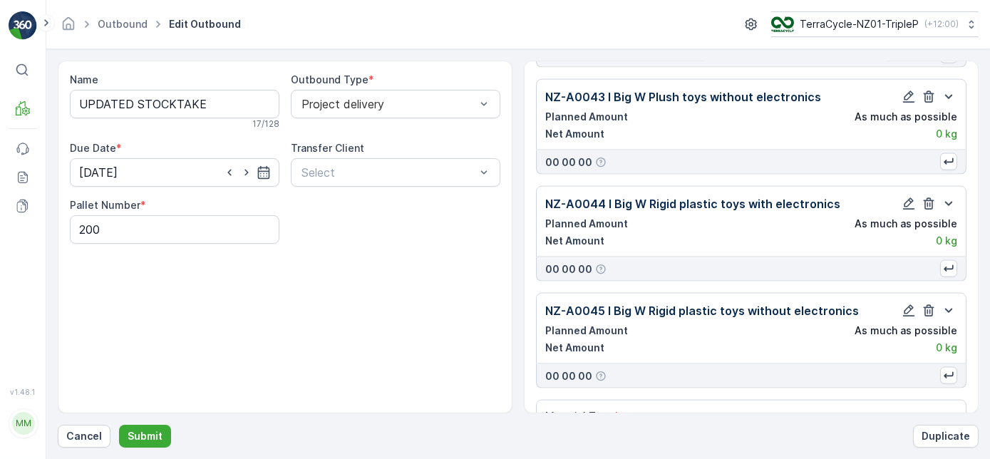
click at [686, 409] on div "Material Type * Select" at bounding box center [751, 432] width 412 height 46
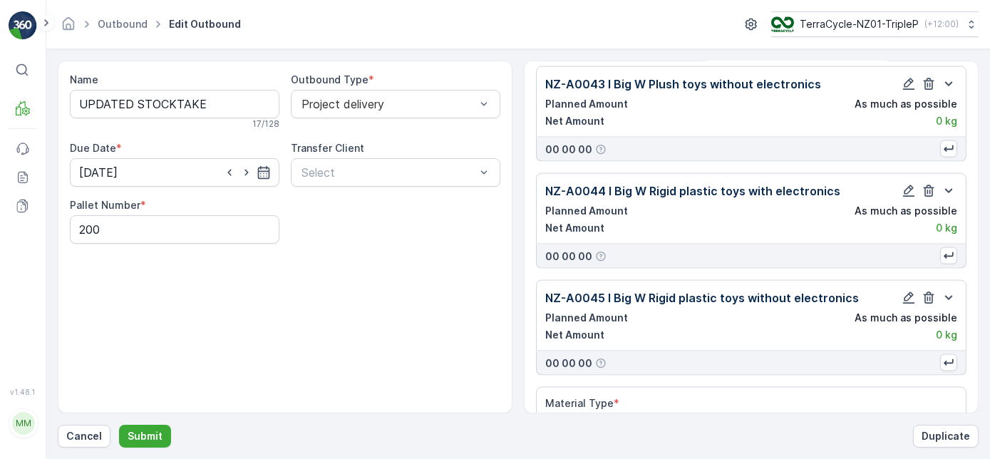
type input "46"
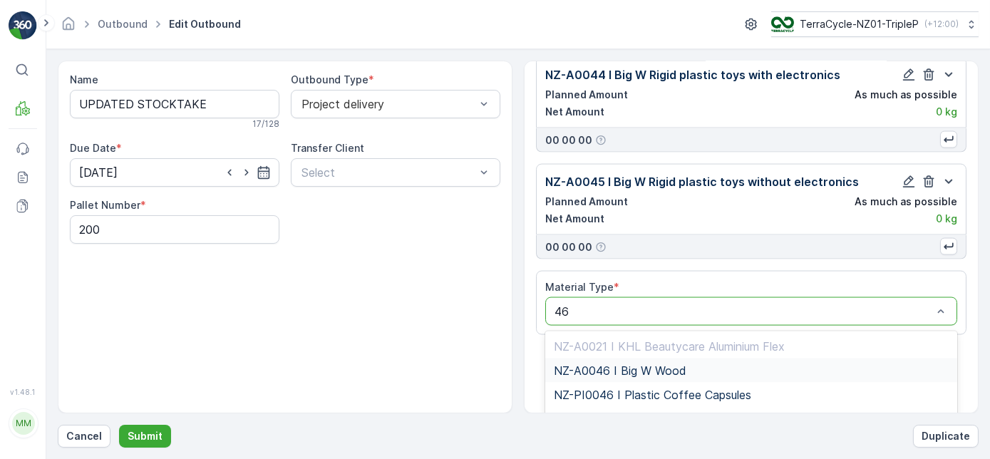
click at [809, 364] on div "NZ-A0046 I Big W Wood" at bounding box center [751, 370] width 395 height 13
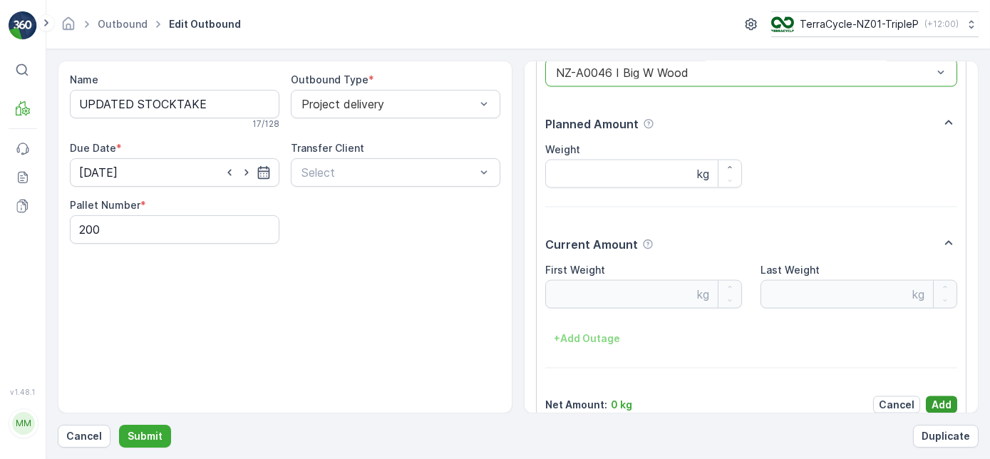
click at [933, 398] on p "Add" at bounding box center [942, 405] width 20 height 14
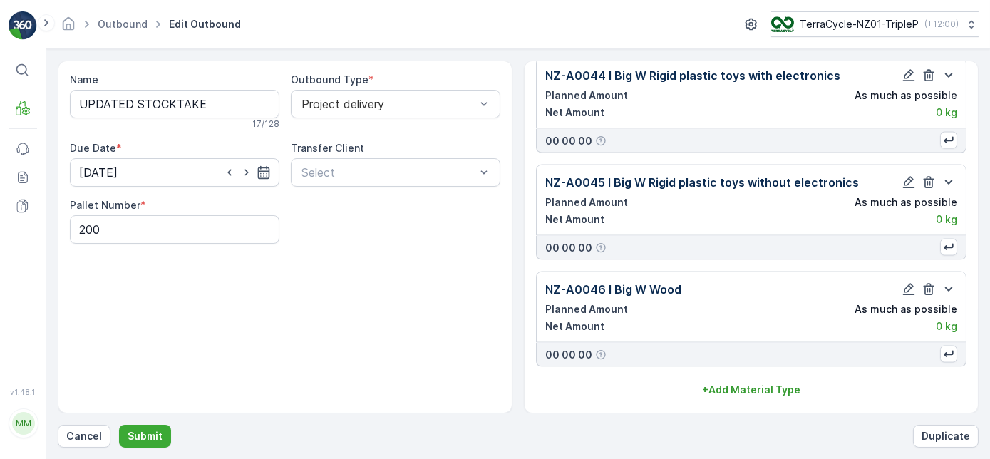
scroll to position [4619, 0]
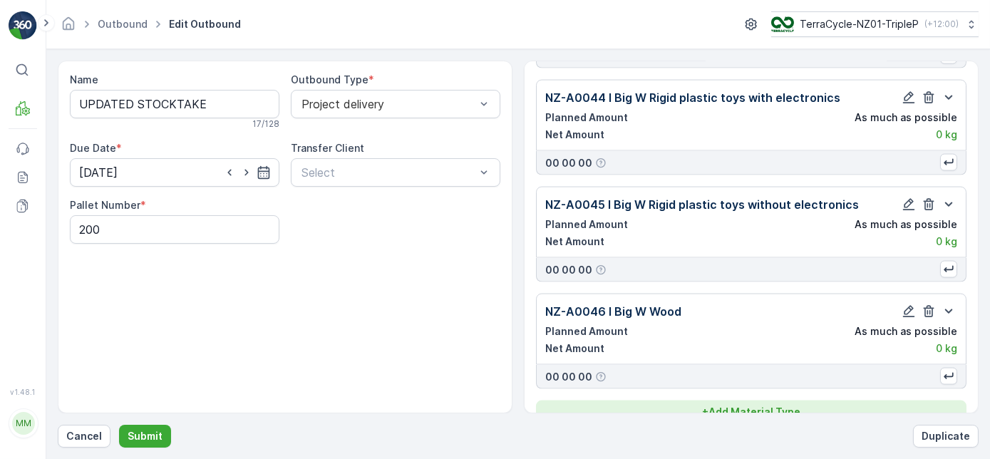
click at [749, 405] on p "+ Add Material Type" at bounding box center [751, 412] width 98 height 14
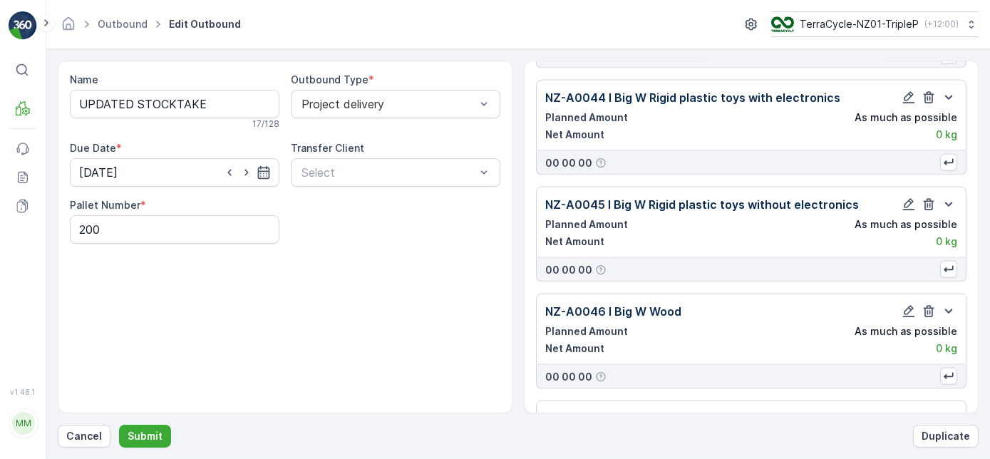
click at [691, 427] on div "Select" at bounding box center [751, 441] width 412 height 29
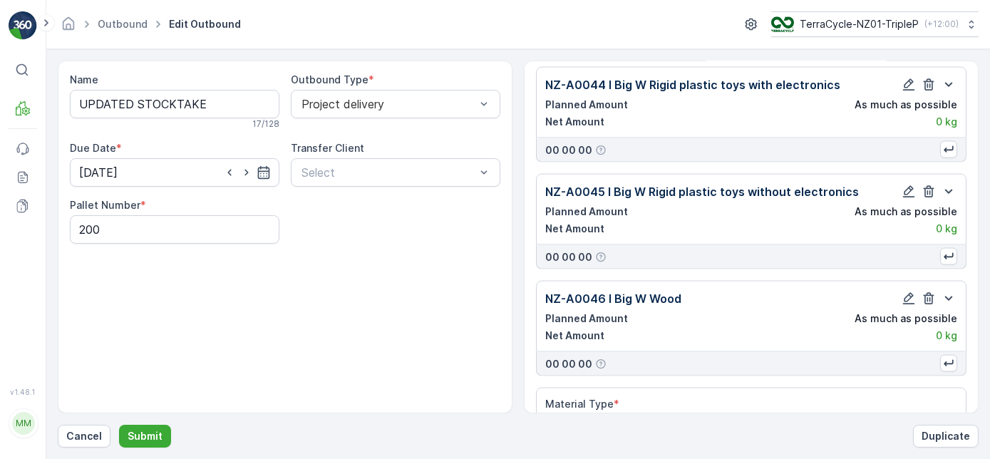
type input "47"
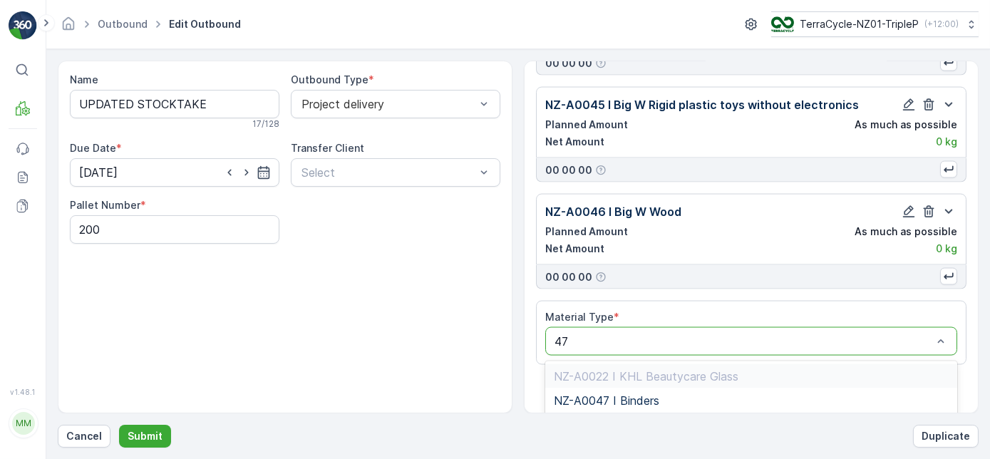
scroll to position [4797, 0]
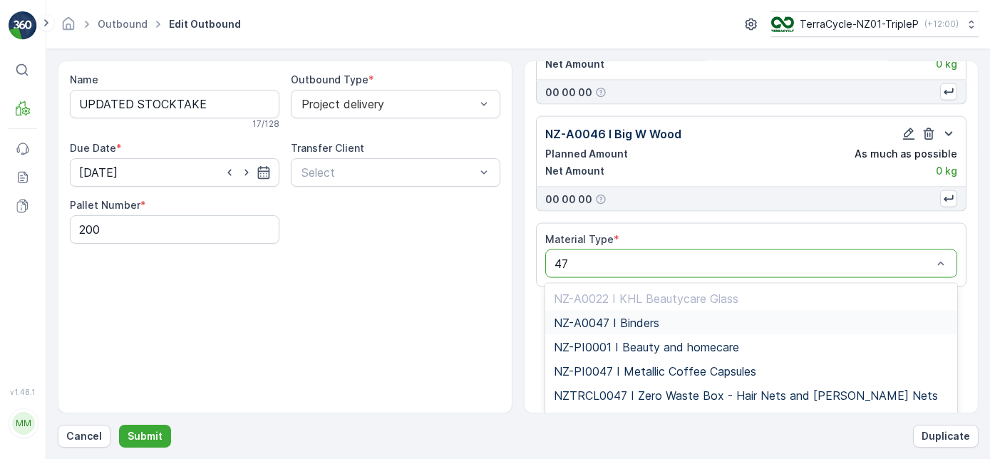
click at [725, 317] on div "NZ-A0047 I Binders" at bounding box center [751, 323] width 395 height 13
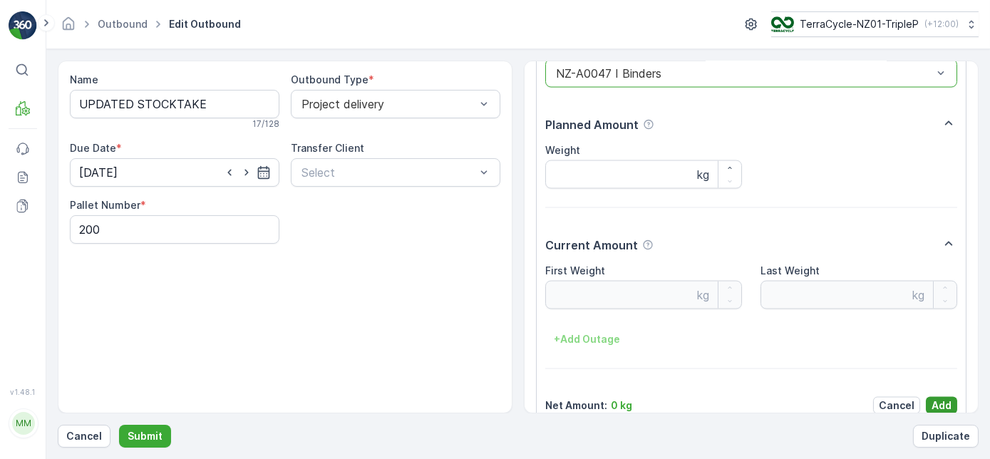
click at [936, 398] on p "Add" at bounding box center [942, 405] width 20 height 14
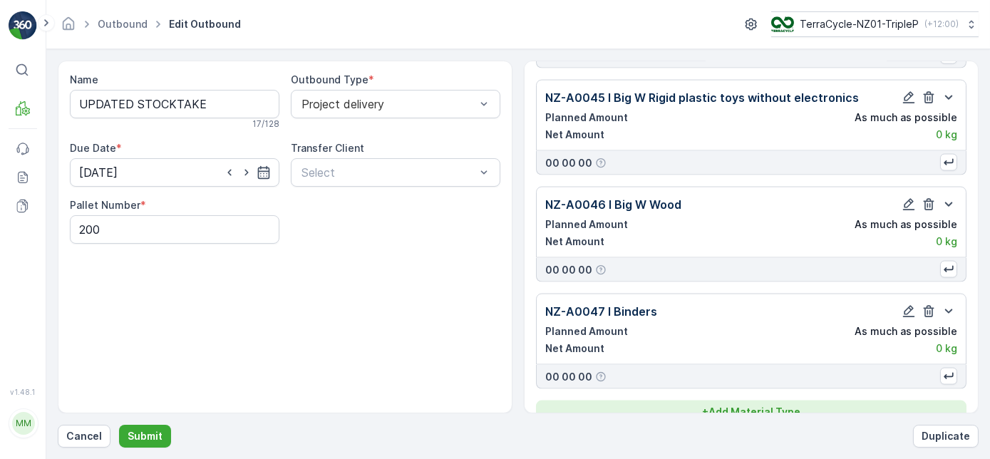
click at [754, 401] on button "+ Add Material Type" at bounding box center [751, 412] width 431 height 23
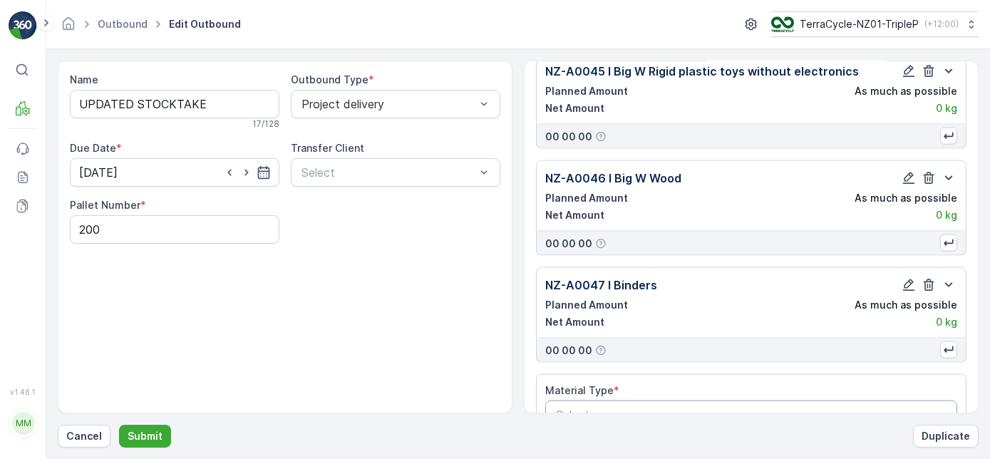
scroll to position [4767, 0]
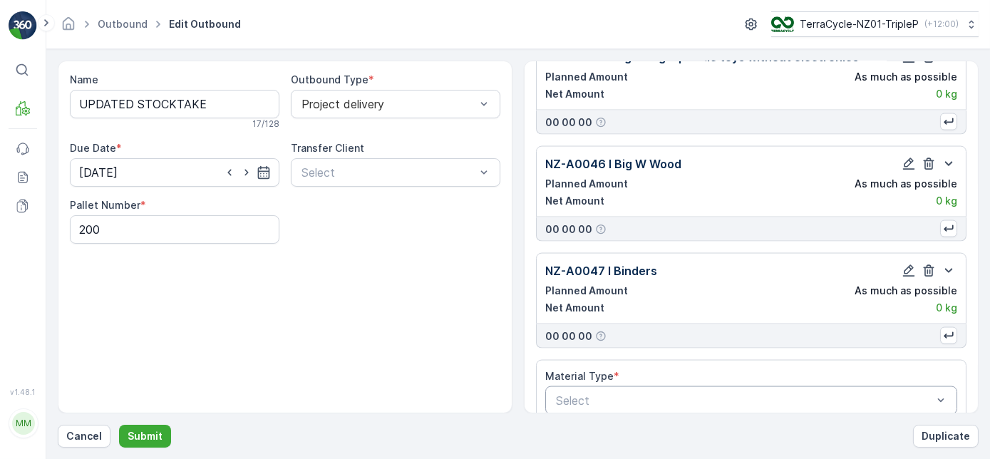
click at [771, 388] on div "Select" at bounding box center [751, 400] width 412 height 29
type input "49"
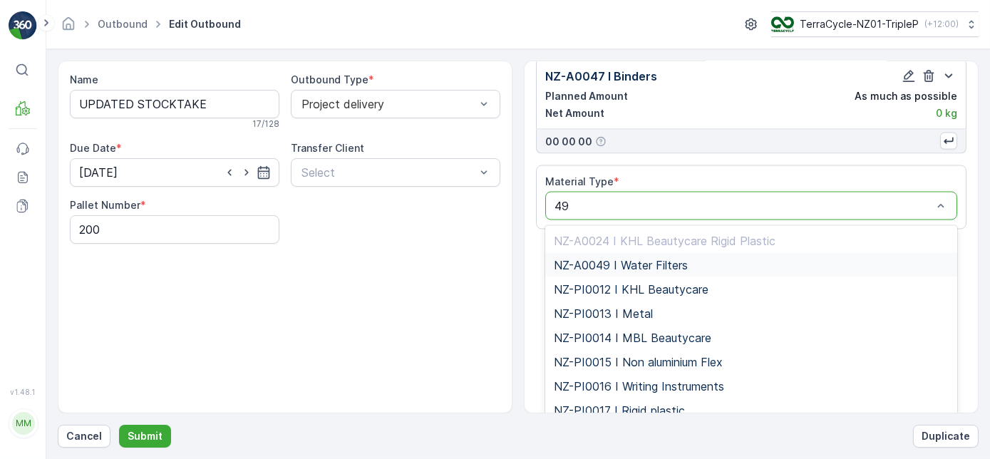
click at [721, 253] on div "NZ-A0049 I Water Filters" at bounding box center [751, 265] width 412 height 24
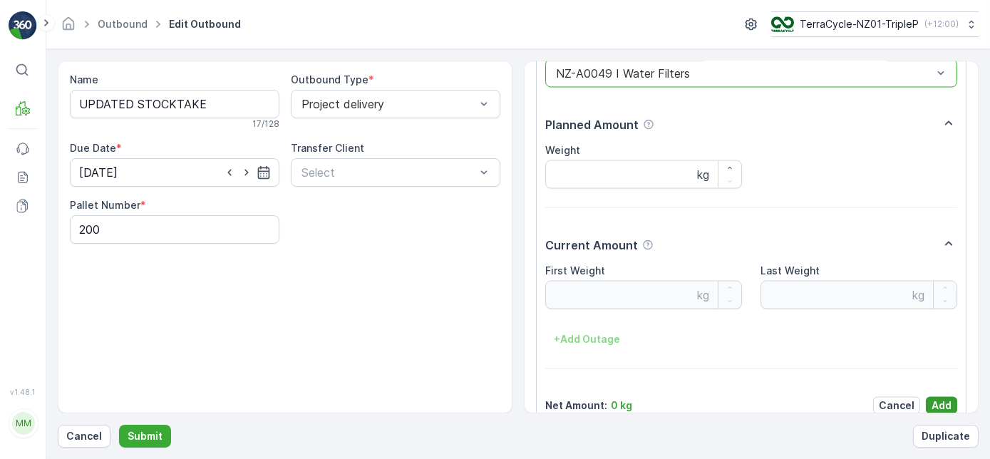
click at [934, 398] on p "Add" at bounding box center [942, 405] width 20 height 14
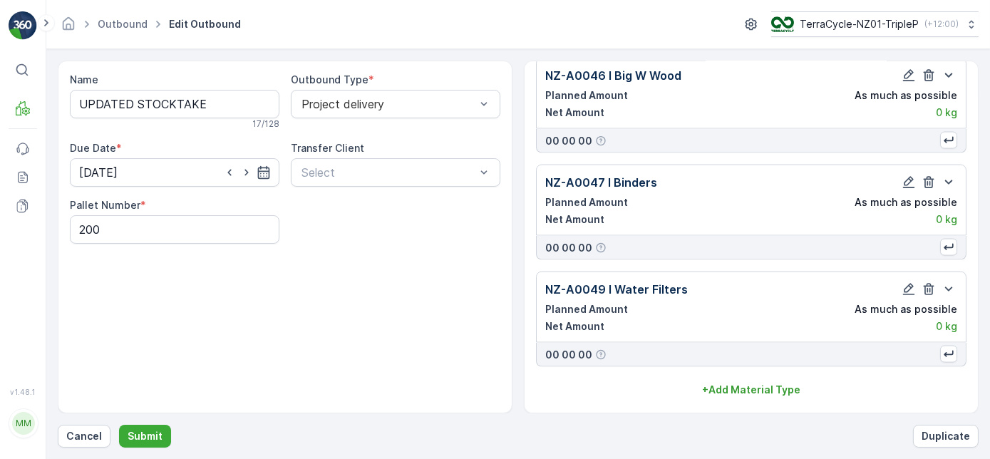
scroll to position [4833, 0]
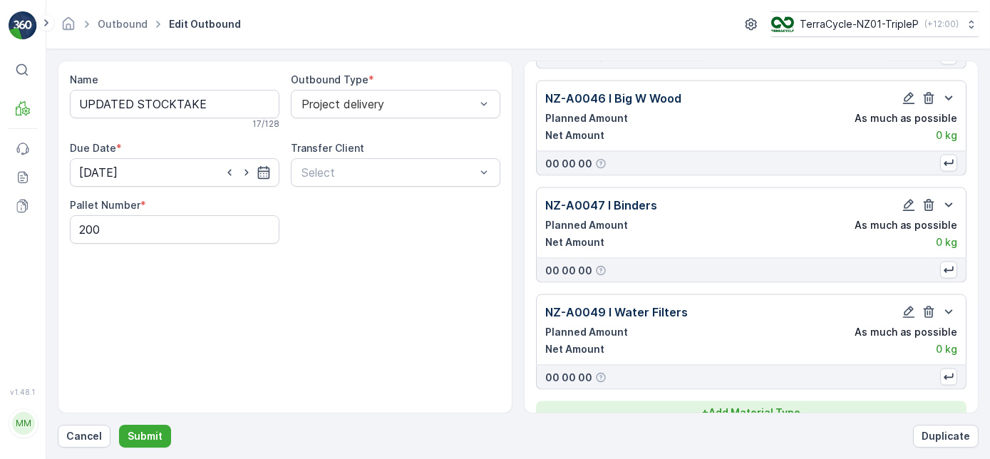
click at [797, 406] on p "+ Add Material Type" at bounding box center [751, 413] width 98 height 14
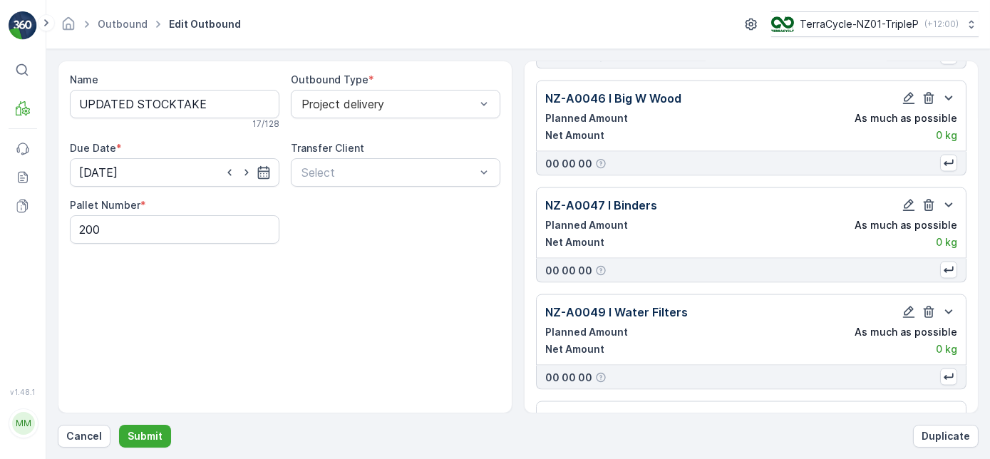
scroll to position [4874, 0]
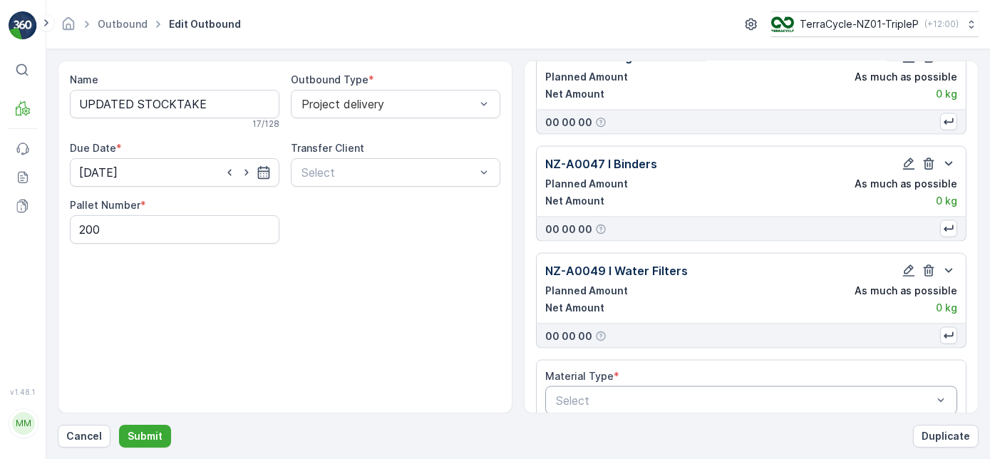
click at [794, 394] on div at bounding box center [744, 400] width 379 height 13
type input "50"
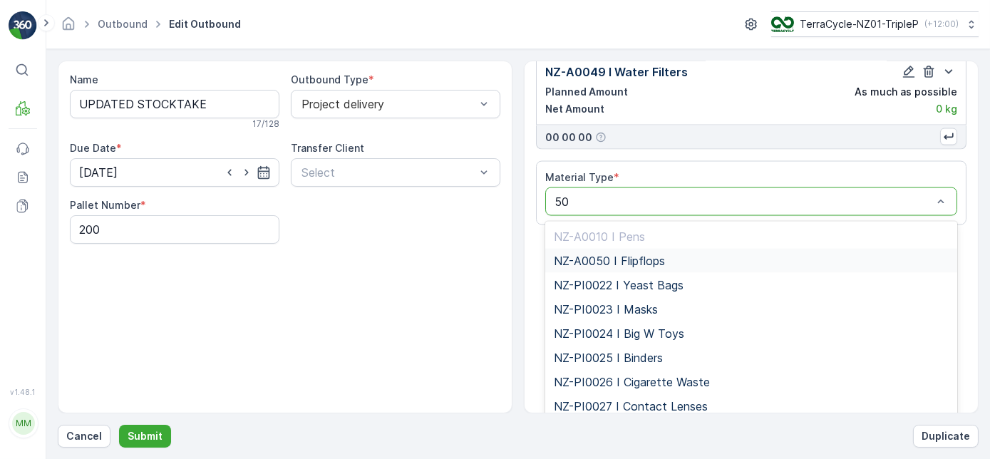
click at [749, 254] on div "NZ-A0050 I Flipflops" at bounding box center [751, 260] width 395 height 13
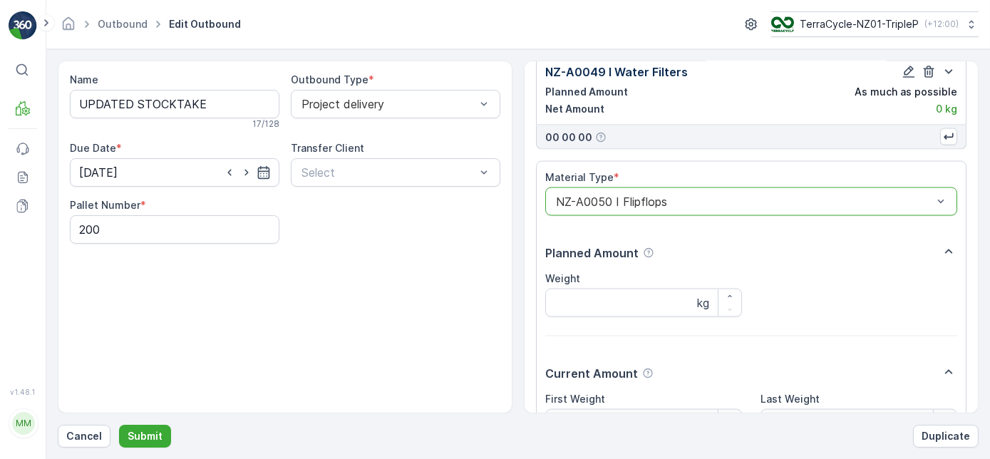
click at [776, 195] on div at bounding box center [744, 201] width 379 height 13
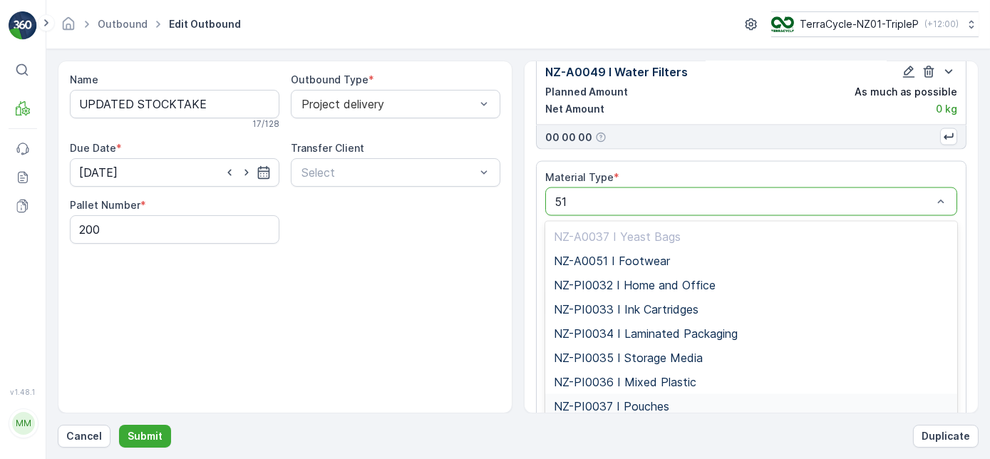
type input "5"
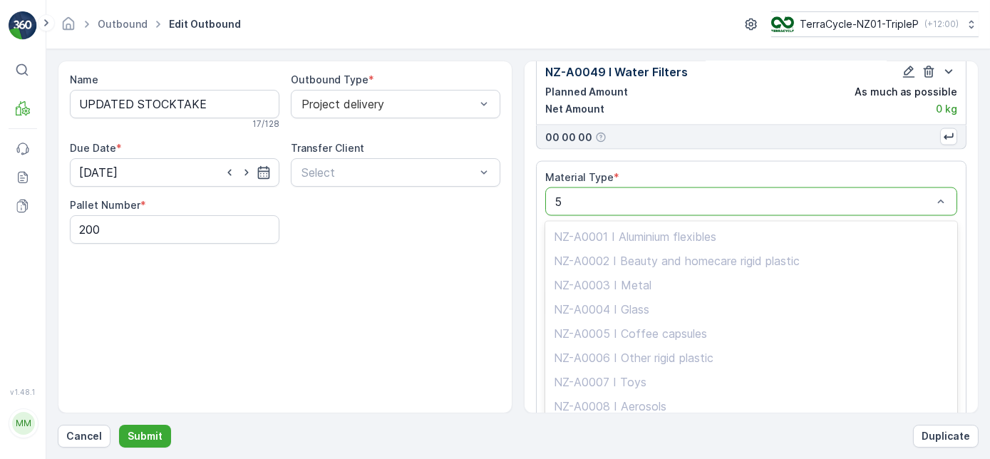
type input "52"
click at [663, 376] on div "NZ-A0052 I Glasses" at bounding box center [751, 382] width 395 height 13
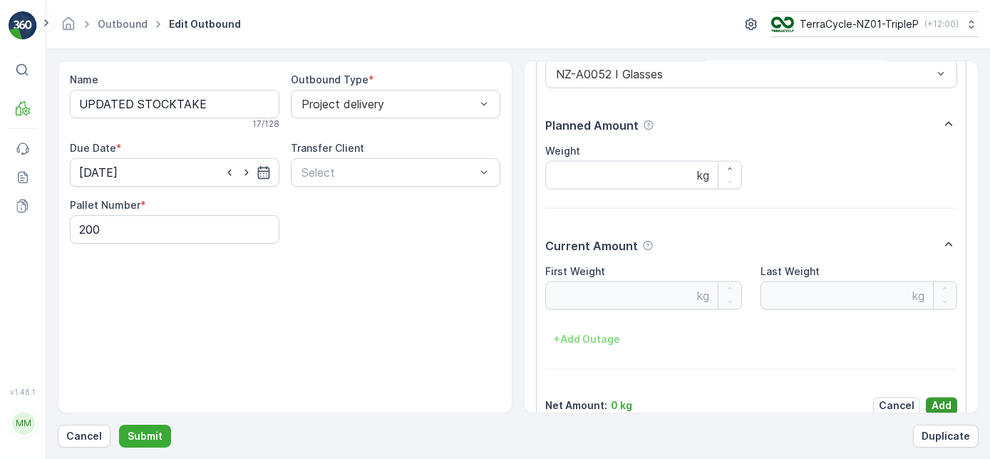
click at [950, 398] on button "Add" at bounding box center [941, 406] width 31 height 17
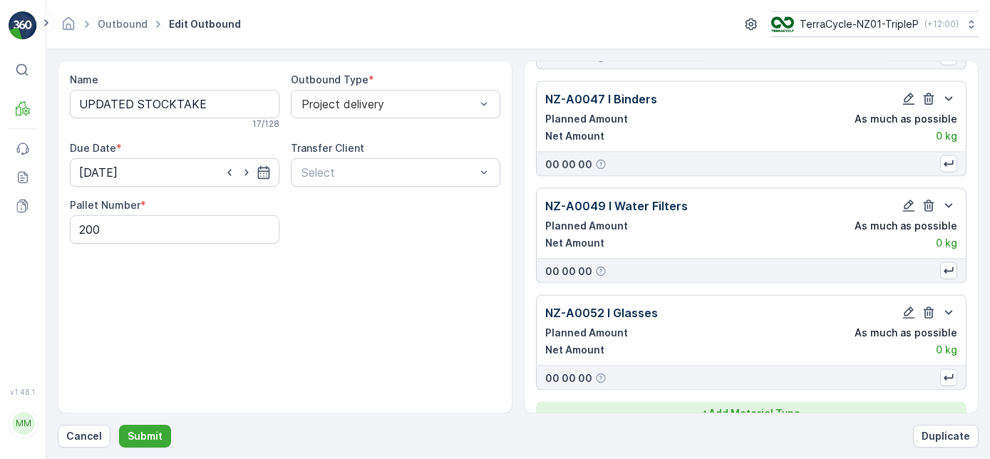
click at [741, 406] on p "+ Add Material Type" at bounding box center [751, 413] width 98 height 14
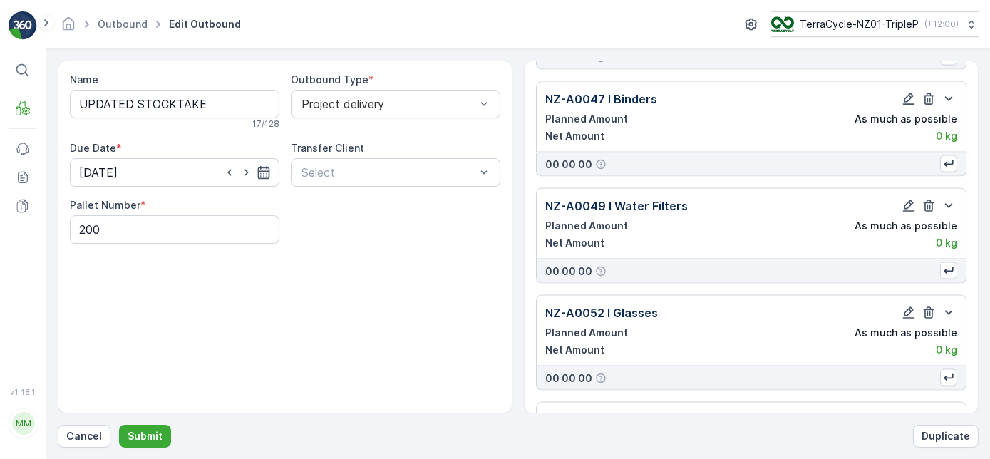
scroll to position [4980, 0]
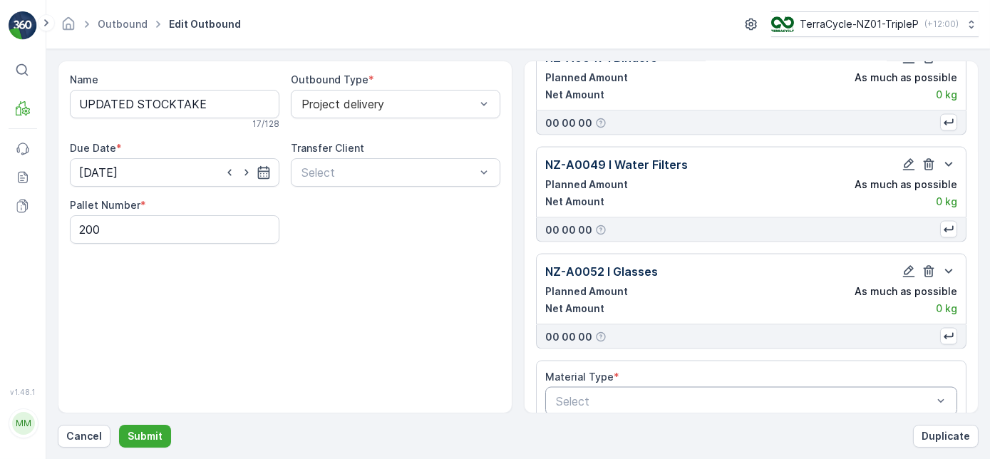
click at [739, 395] on div at bounding box center [744, 401] width 379 height 13
type input "53"
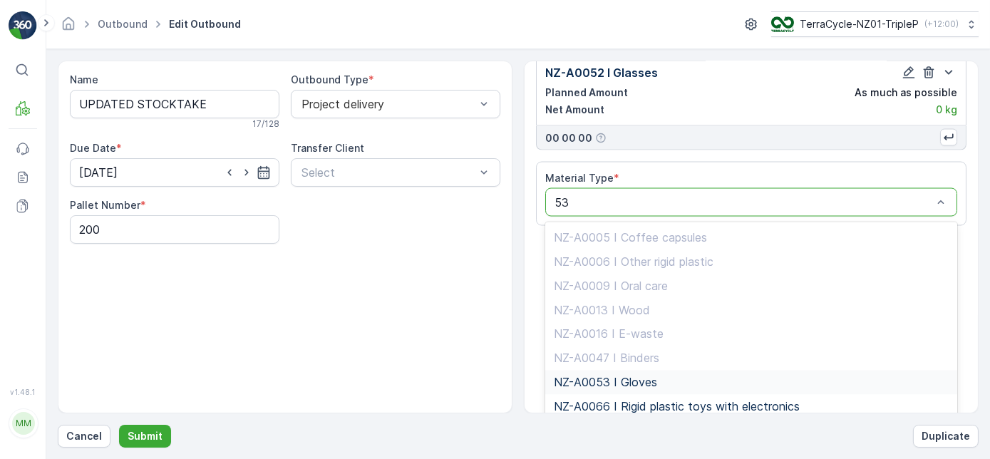
click at [720, 376] on div "NZ-A0053 I Gloves" at bounding box center [751, 382] width 395 height 13
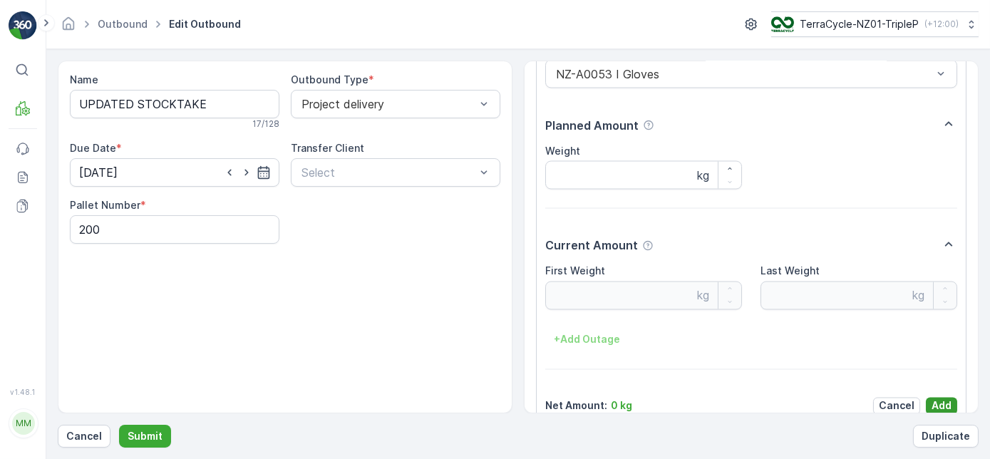
click at [928, 398] on button "Add" at bounding box center [941, 406] width 31 height 17
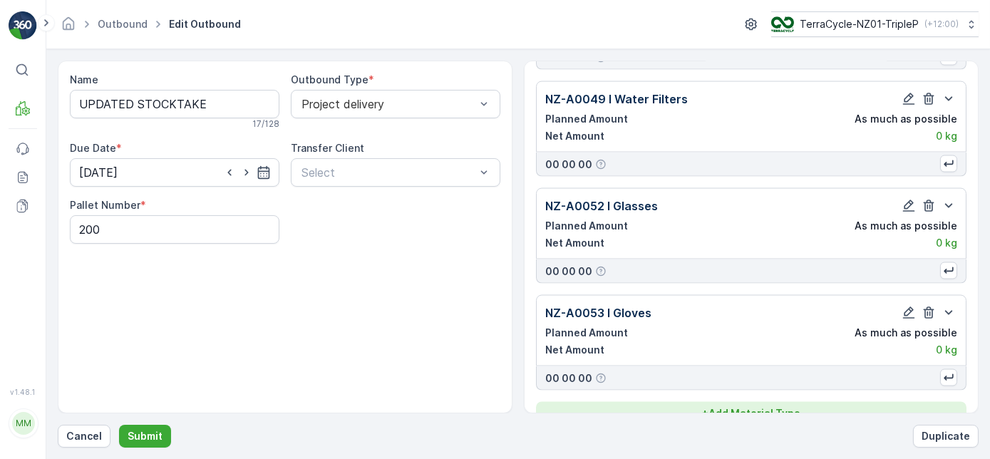
click at [788, 406] on p "+ Add Material Type" at bounding box center [751, 413] width 98 height 14
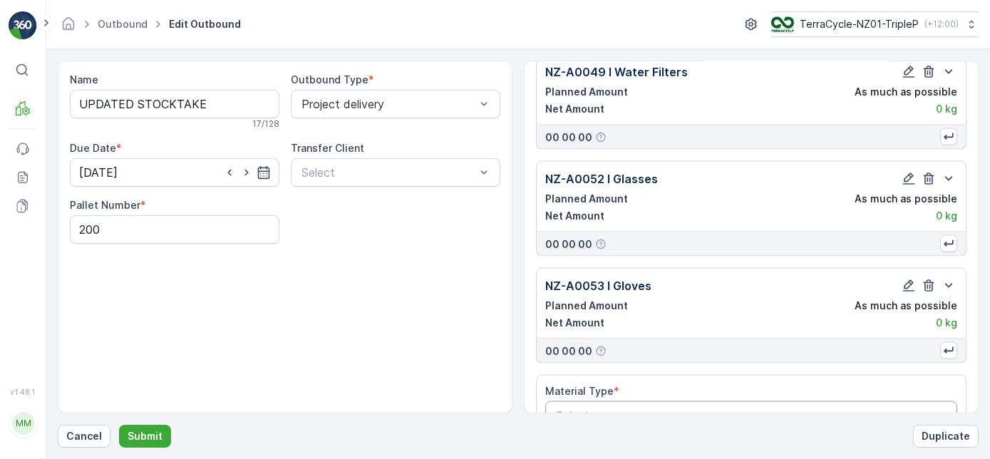
scroll to position [5087, 0]
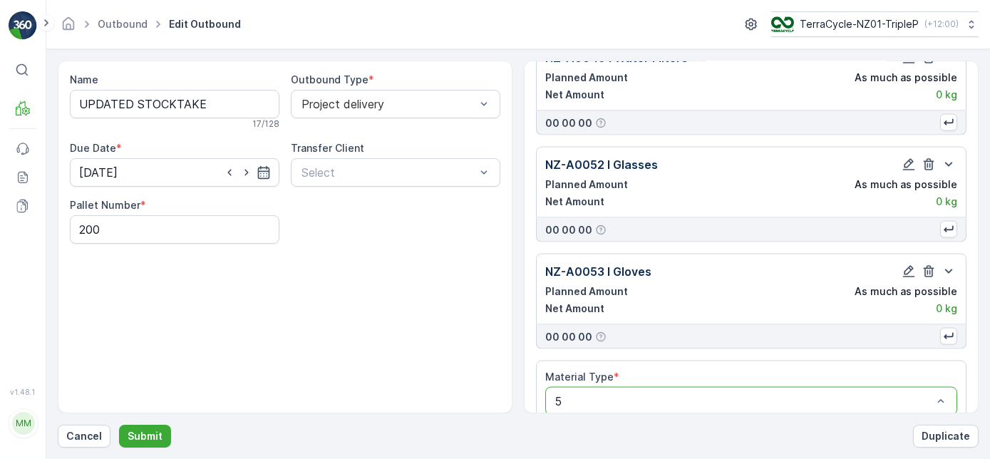
type input "54"
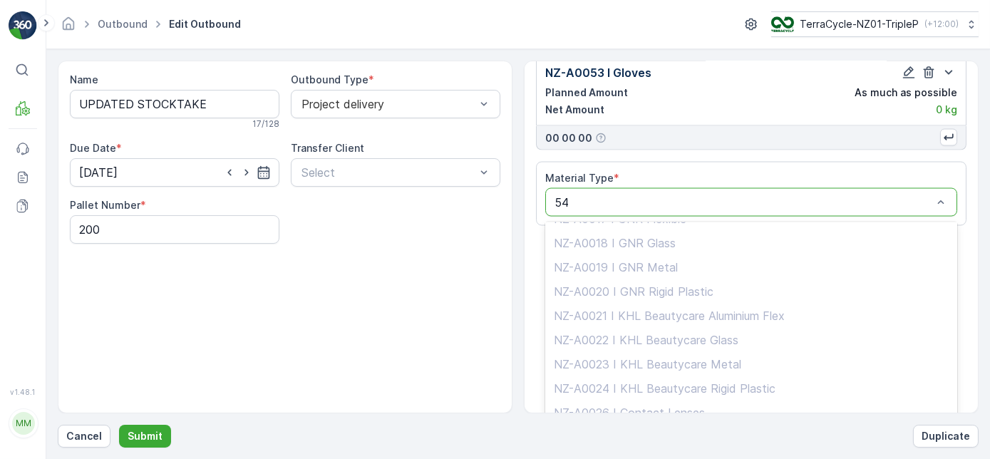
scroll to position [131, 0]
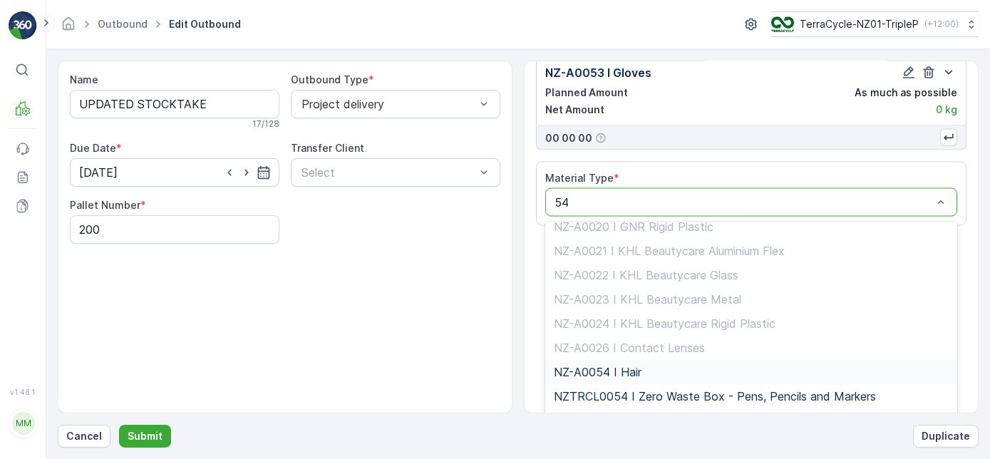
click at [659, 361] on div "NZ-A0054 I Hair" at bounding box center [751, 373] width 412 height 24
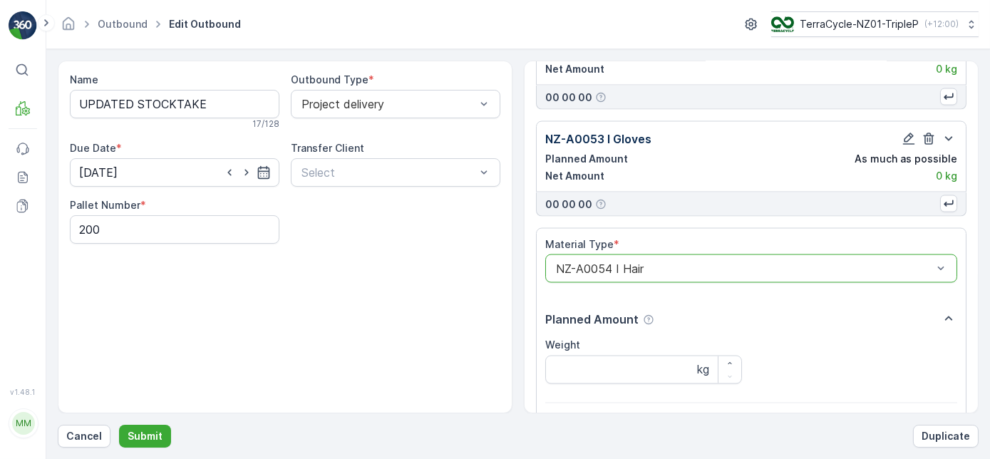
scroll to position [5219, 0]
click at [674, 263] on div at bounding box center [744, 269] width 379 height 13
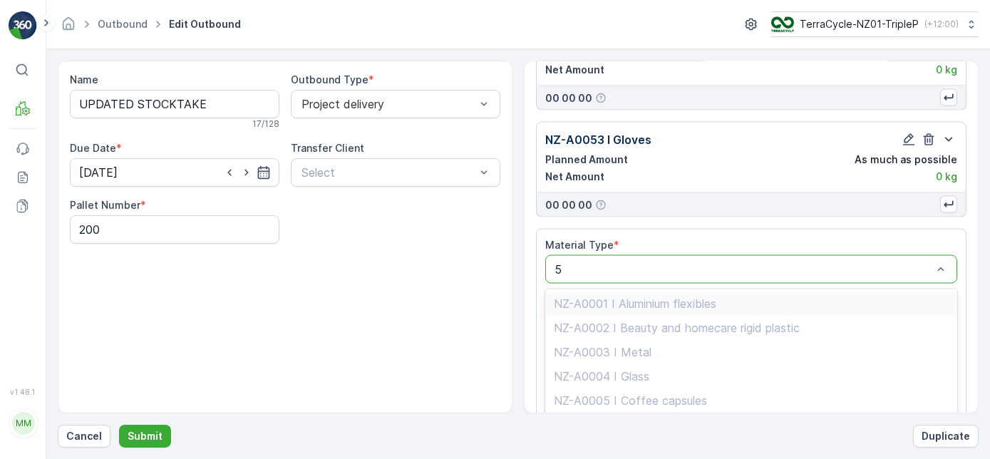
type input "55"
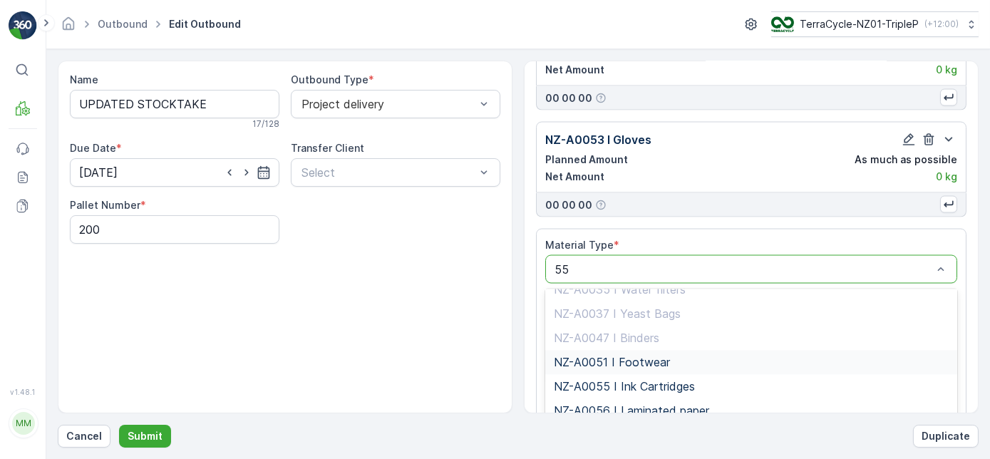
scroll to position [108, 0]
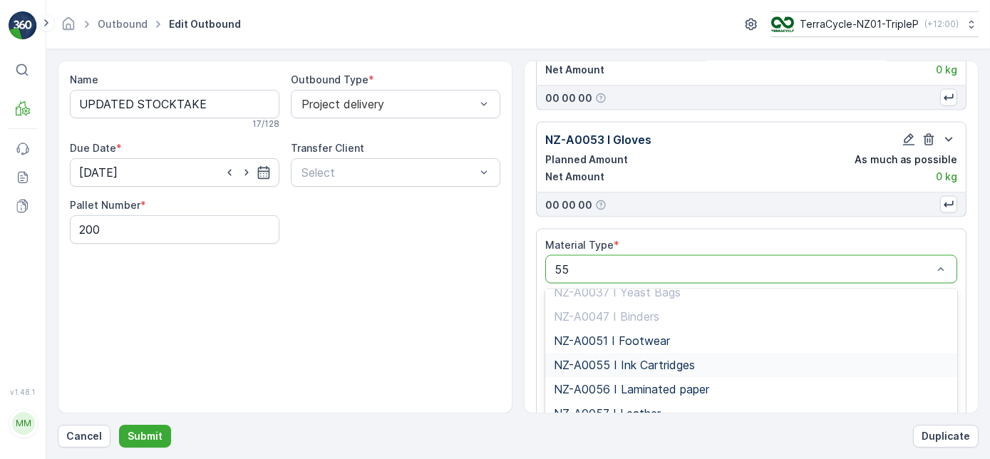
click at [669, 359] on span "NZ-A0055 I Ink Cartridges" at bounding box center [624, 365] width 141 height 13
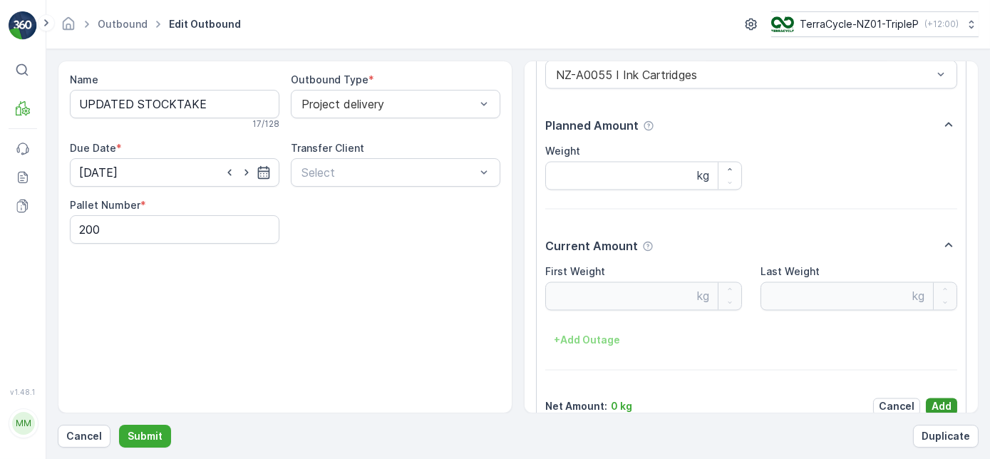
click at [934, 400] on p "Add" at bounding box center [942, 407] width 20 height 14
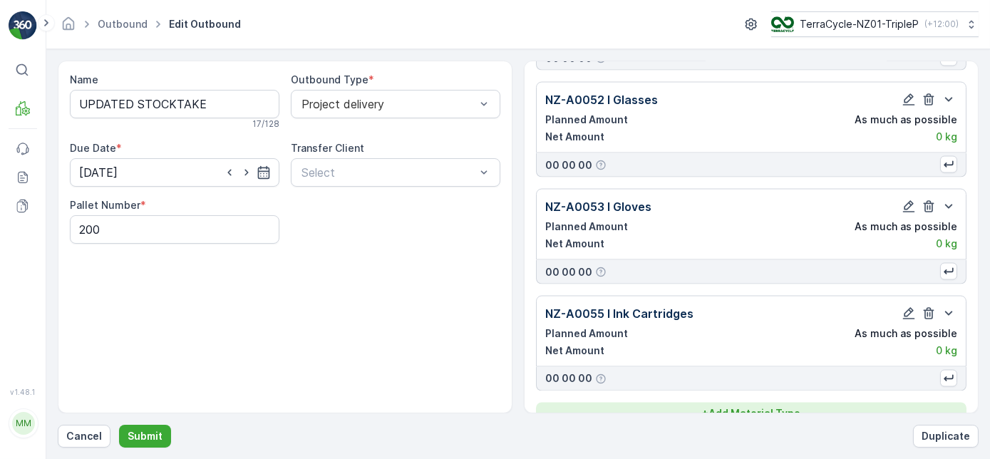
click at [713, 407] on p "+ Add Material Type" at bounding box center [751, 414] width 98 height 14
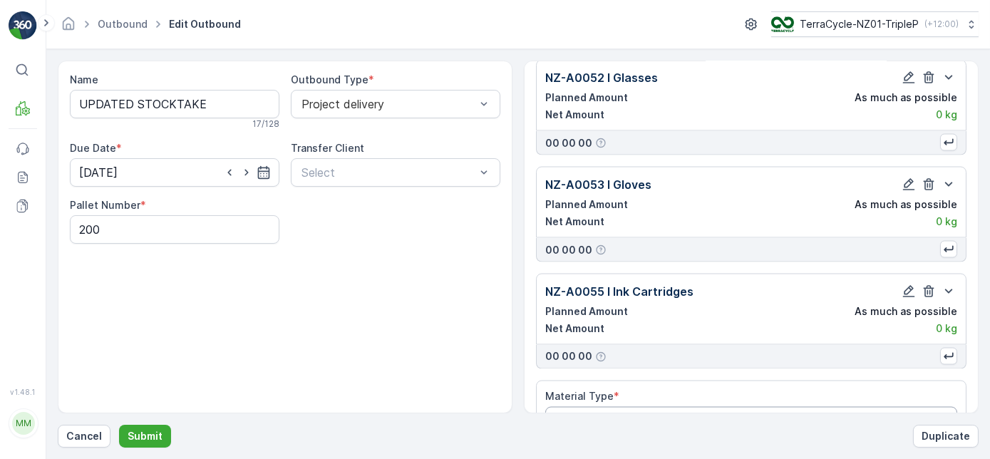
scroll to position [5193, 0]
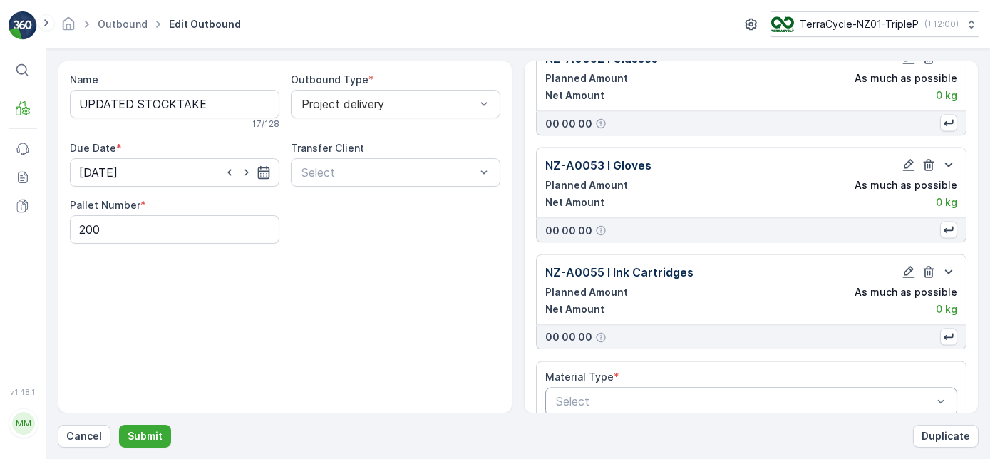
click at [701, 388] on div "Select" at bounding box center [751, 402] width 412 height 29
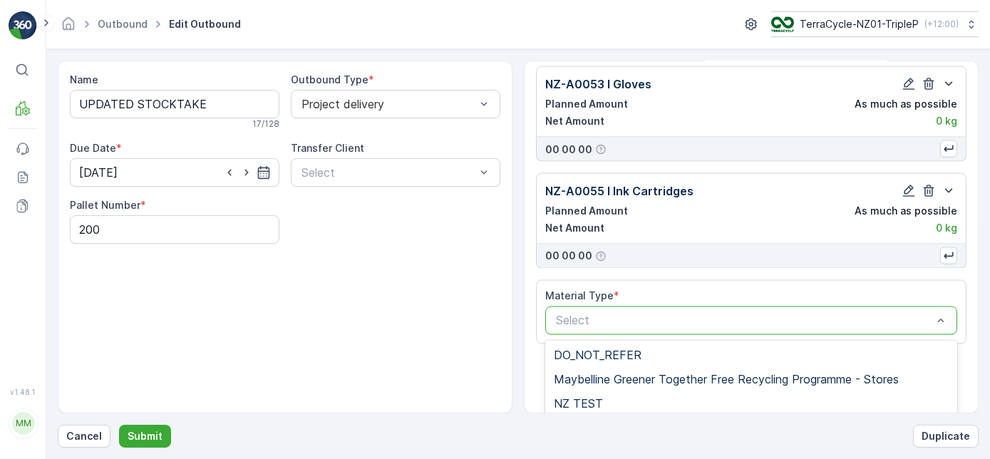
scroll to position [5392, 0]
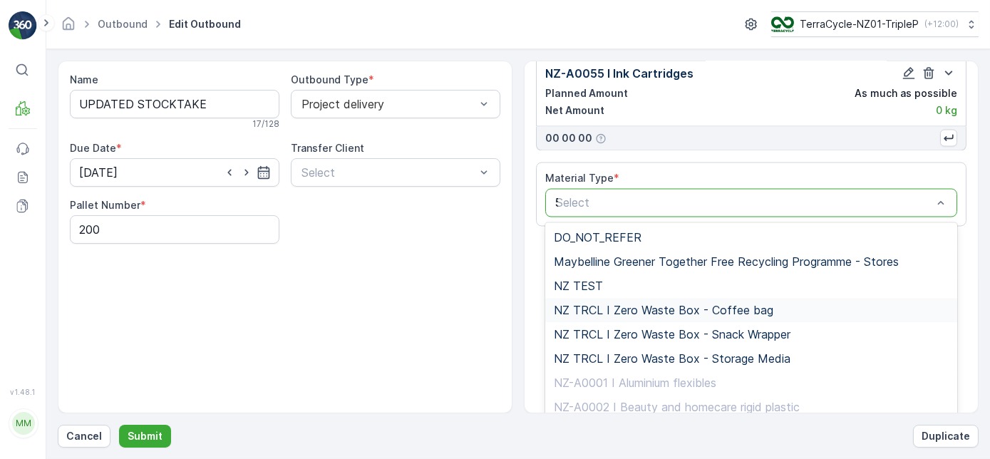
type input "56"
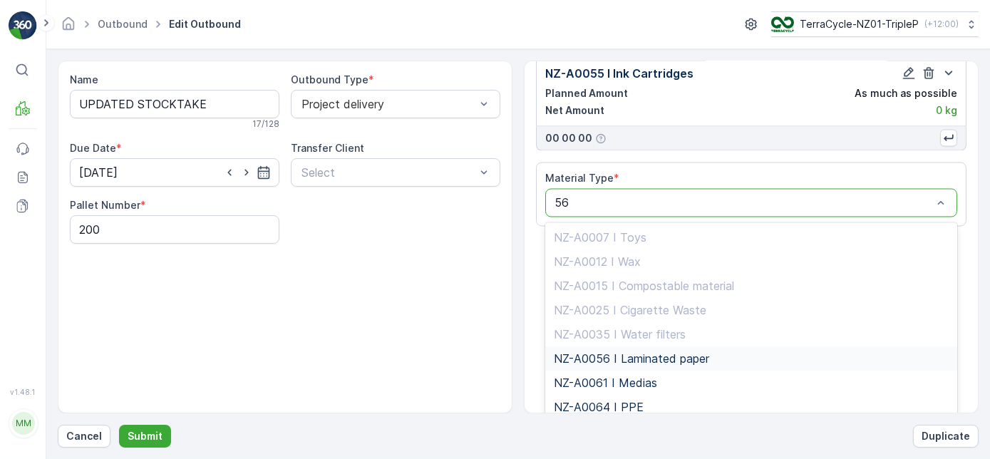
click at [714, 353] on div "NZ-A0056 I Laminated paper" at bounding box center [751, 359] width 395 height 13
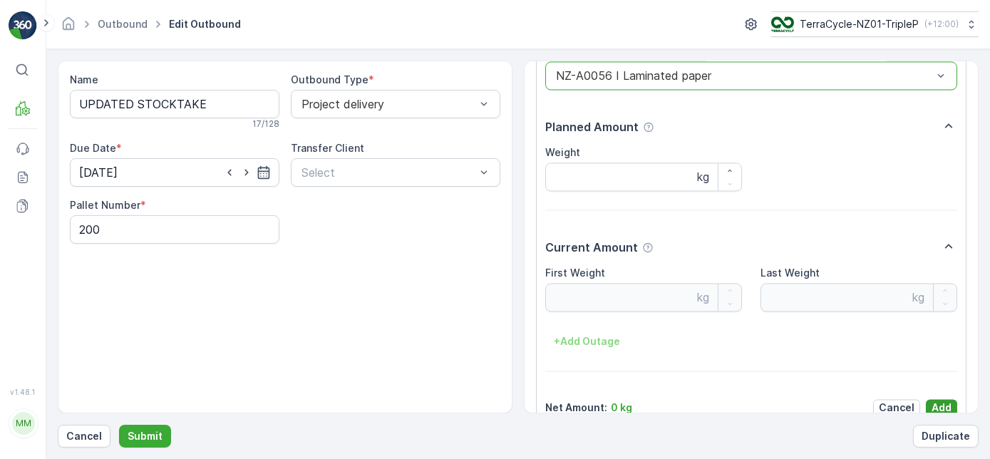
click at [932, 401] on p "Add" at bounding box center [942, 408] width 20 height 14
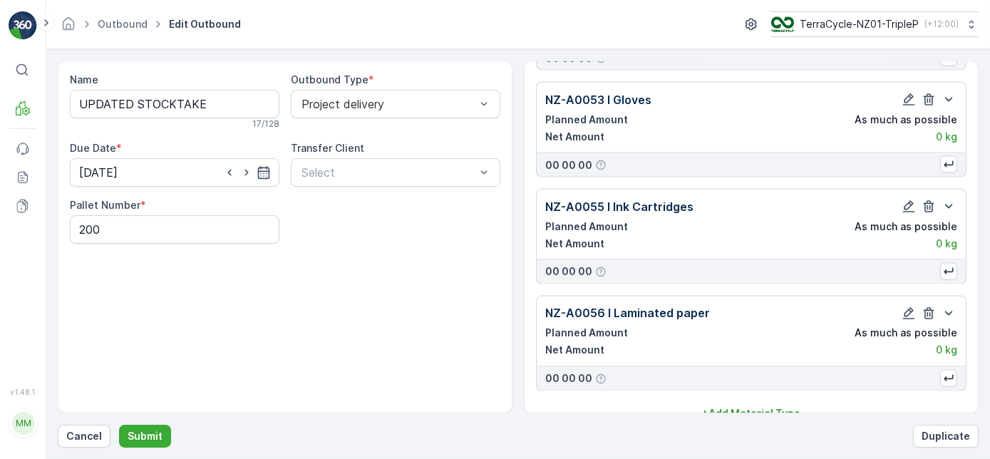
scroll to position [5258, 0]
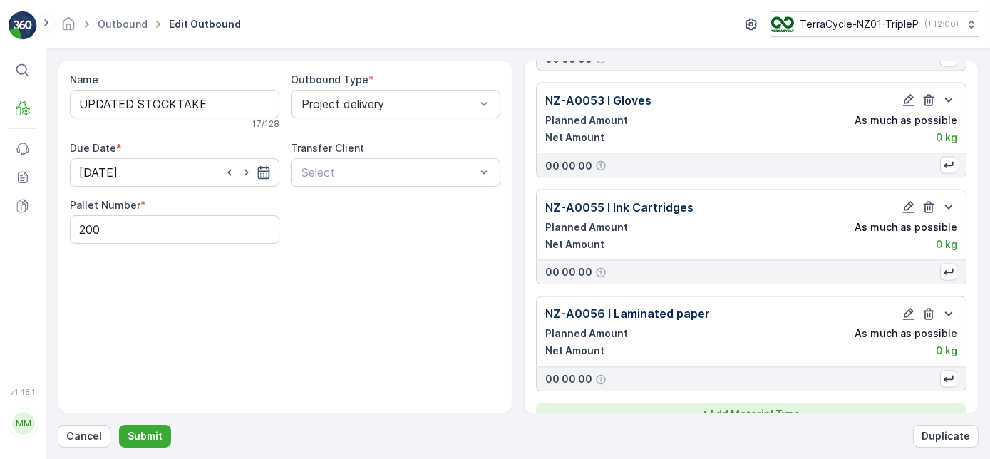
click at [729, 408] on p "+ Add Material Type" at bounding box center [751, 415] width 98 height 14
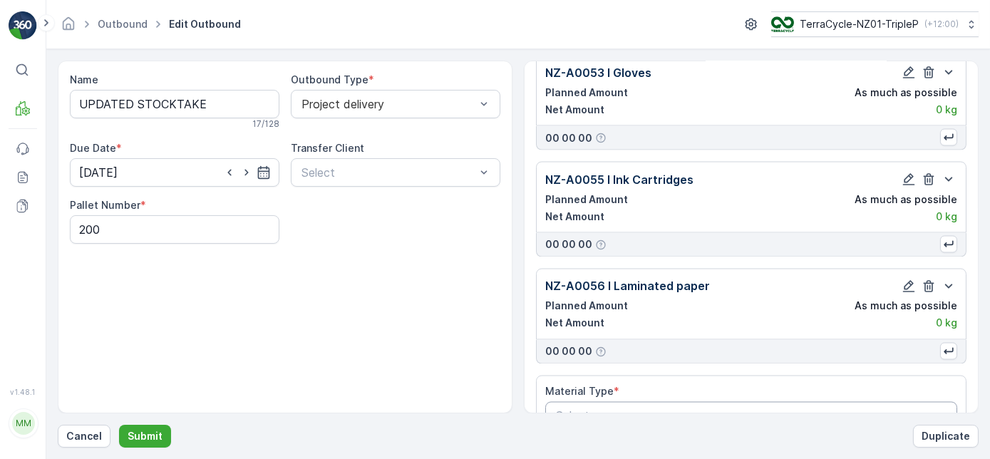
scroll to position [5300, 0]
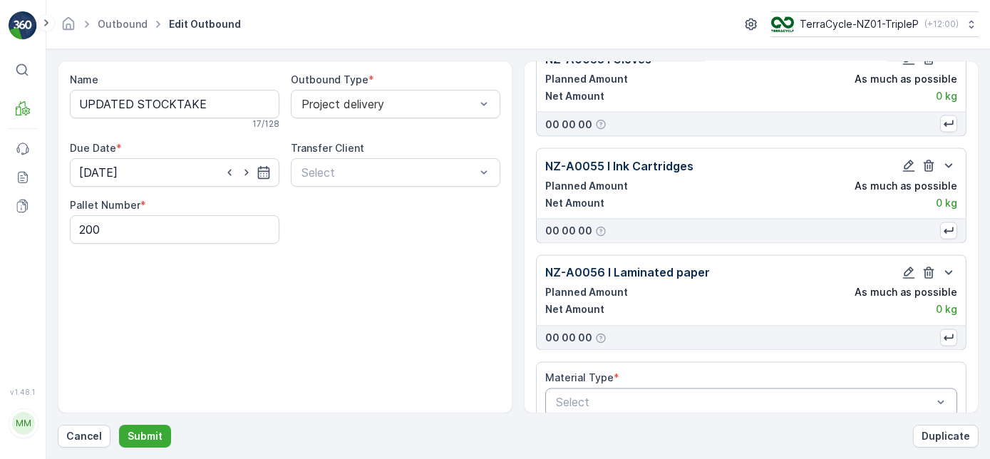
click at [713, 396] on div at bounding box center [744, 402] width 379 height 13
type input "57"
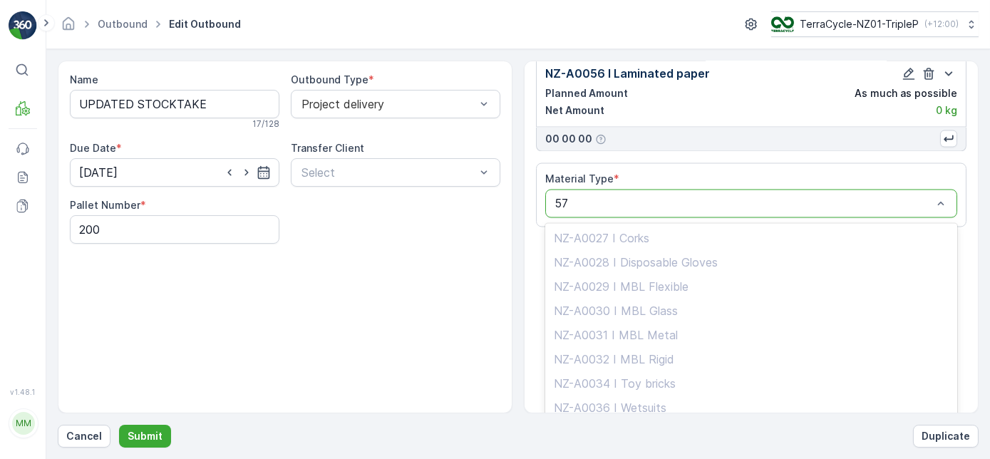
scroll to position [106, 0]
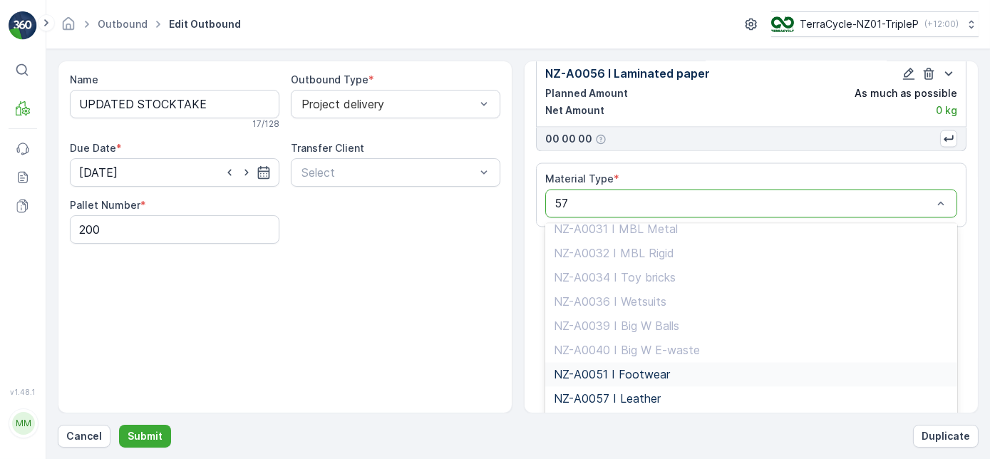
click at [693, 369] on div "NZ-A0051 I Footwear" at bounding box center [751, 375] width 395 height 13
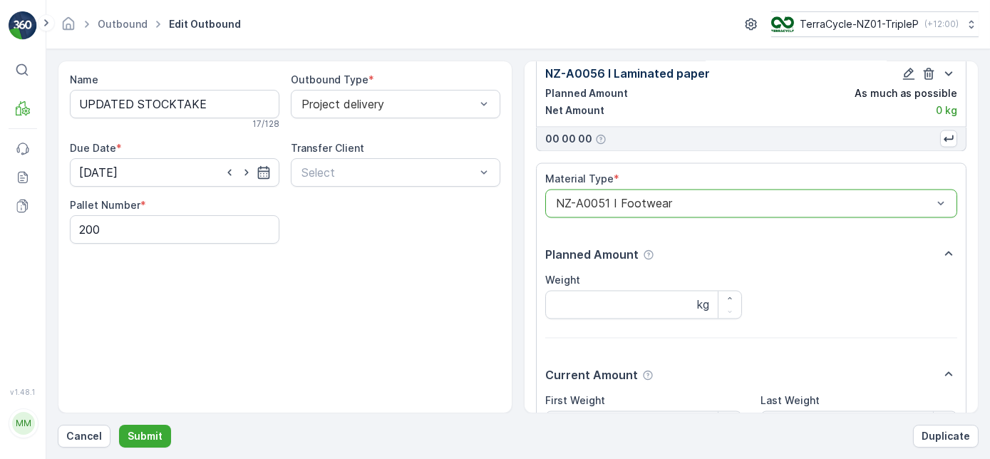
scroll to position [5498, 0]
click at [716, 197] on div at bounding box center [744, 203] width 379 height 13
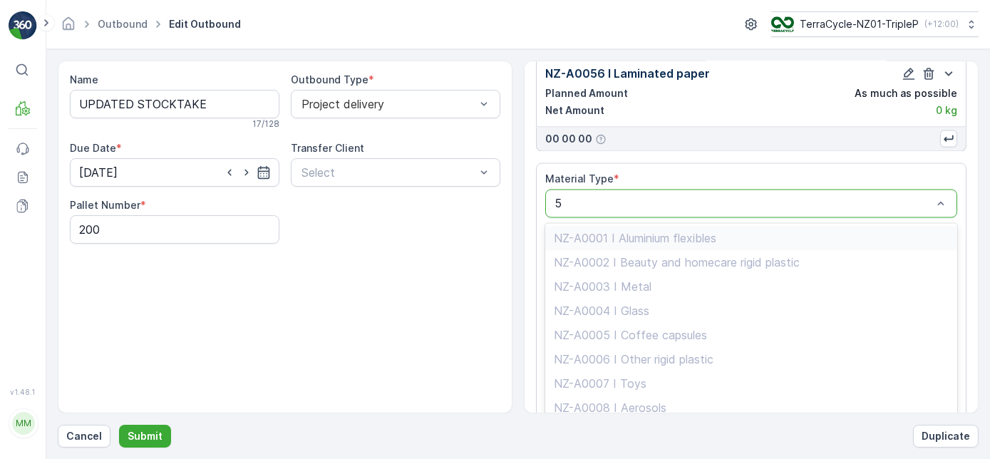
type input "57"
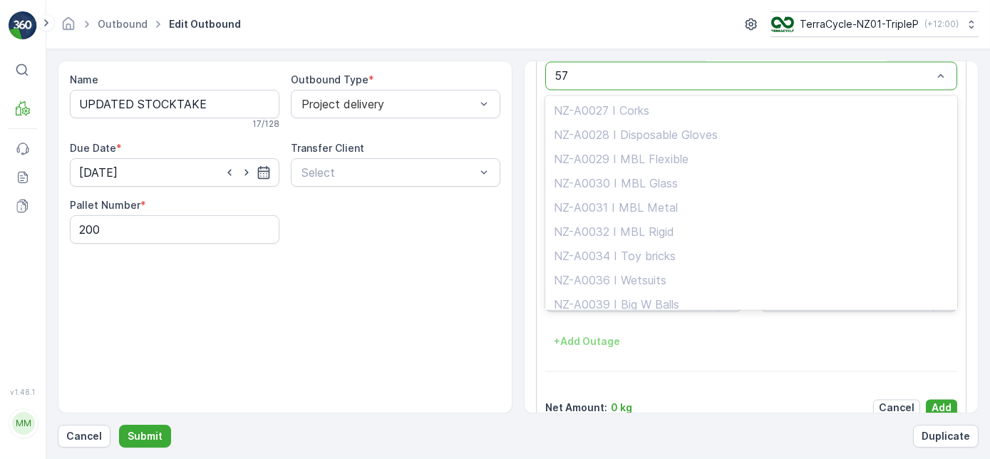
scroll to position [106, 0]
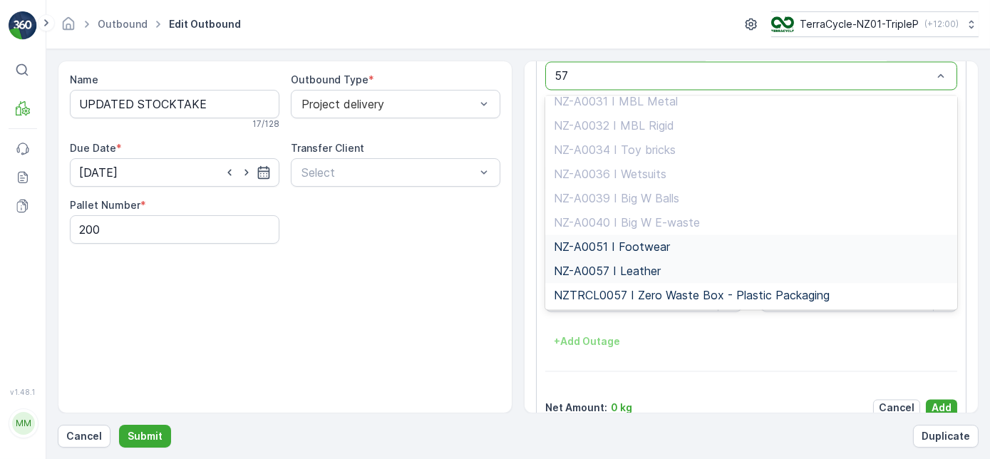
click at [701, 264] on div "NZ-A0057 I Leather" at bounding box center [751, 270] width 395 height 13
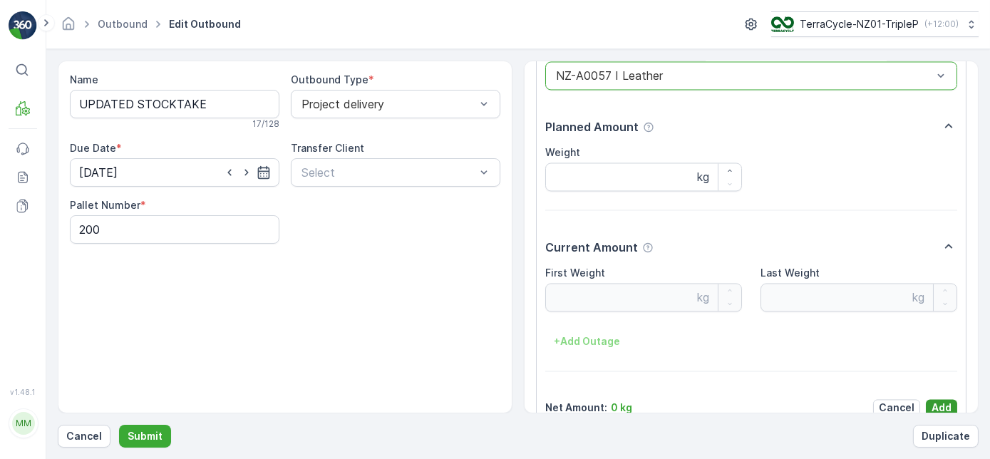
click at [926, 399] on button "Add" at bounding box center [941, 407] width 31 height 17
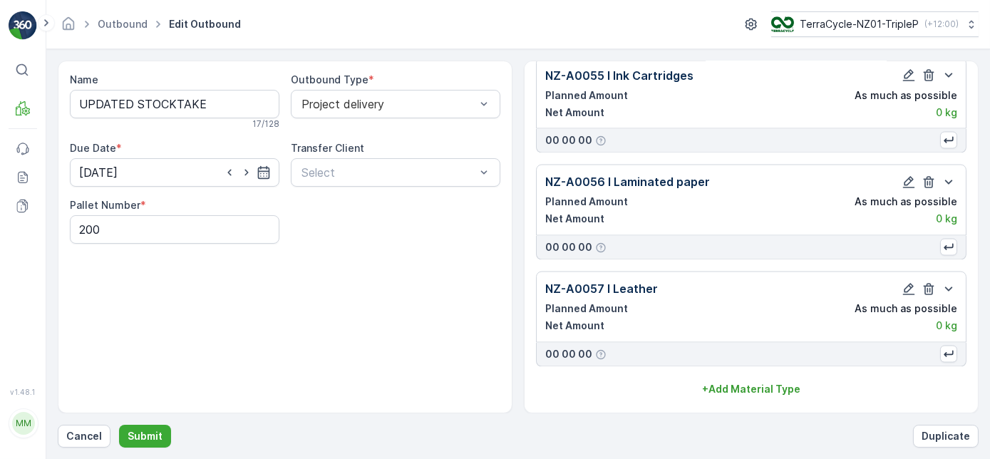
scroll to position [5365, 0]
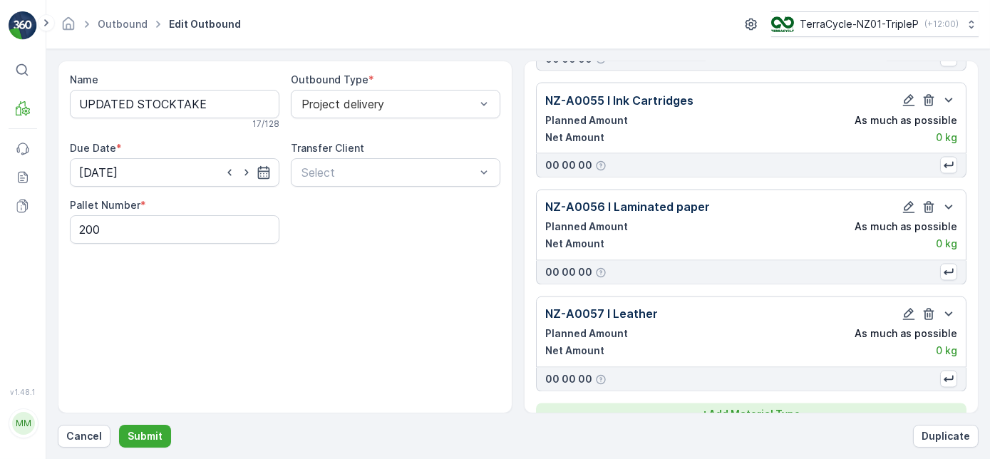
click at [721, 408] on p "+ Add Material Type" at bounding box center [751, 415] width 98 height 14
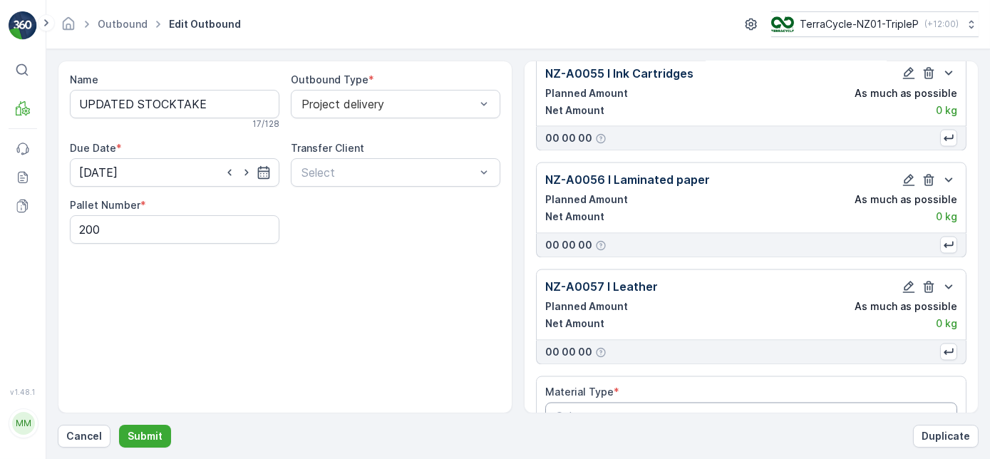
scroll to position [5406, 0]
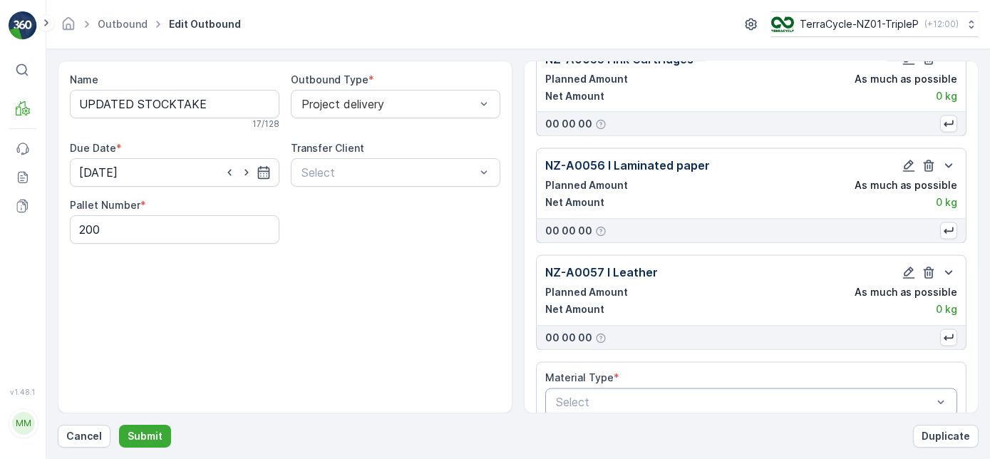
click at [696, 396] on div at bounding box center [744, 402] width 379 height 13
type input "58"
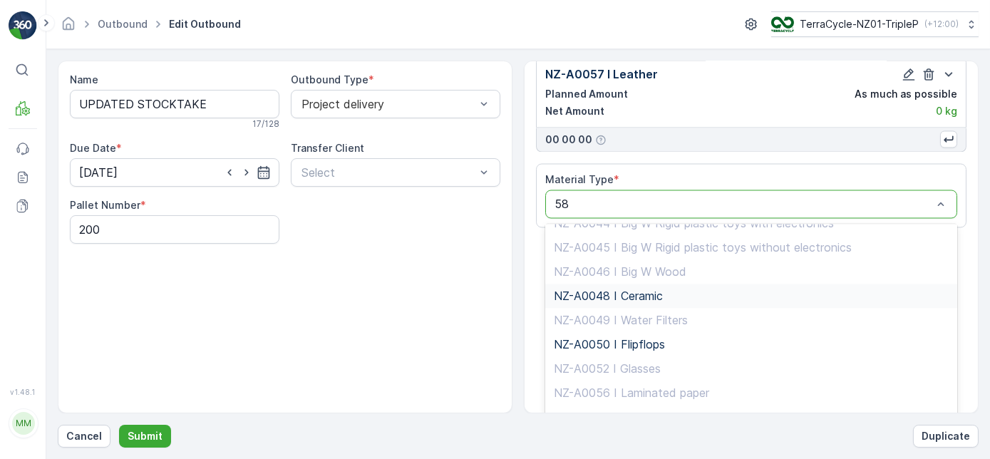
scroll to position [106, 0]
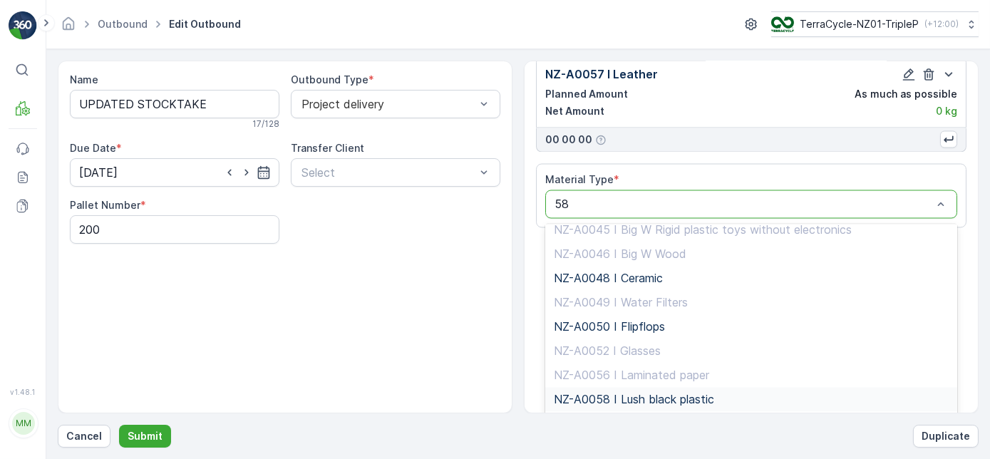
click at [704, 393] on span "NZ-A0058 I Lush black plastic" at bounding box center [634, 399] width 160 height 13
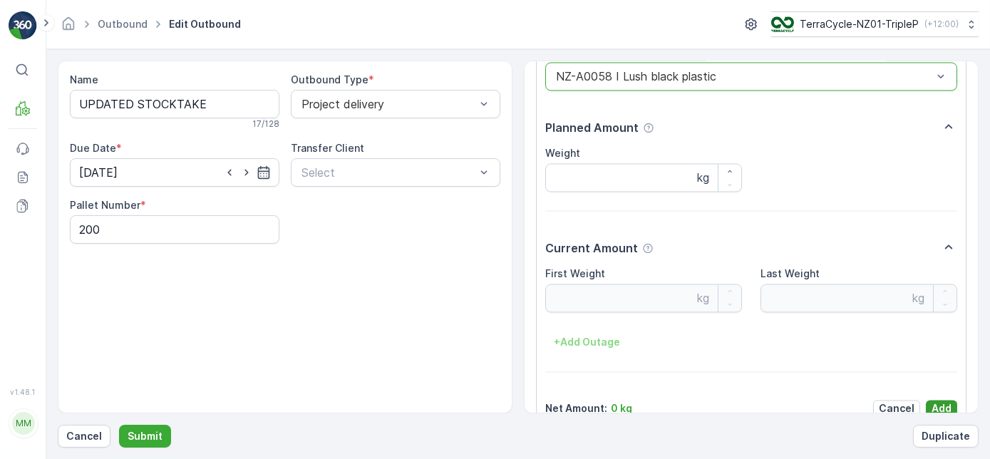
click at [941, 401] on p "Add" at bounding box center [942, 408] width 20 height 14
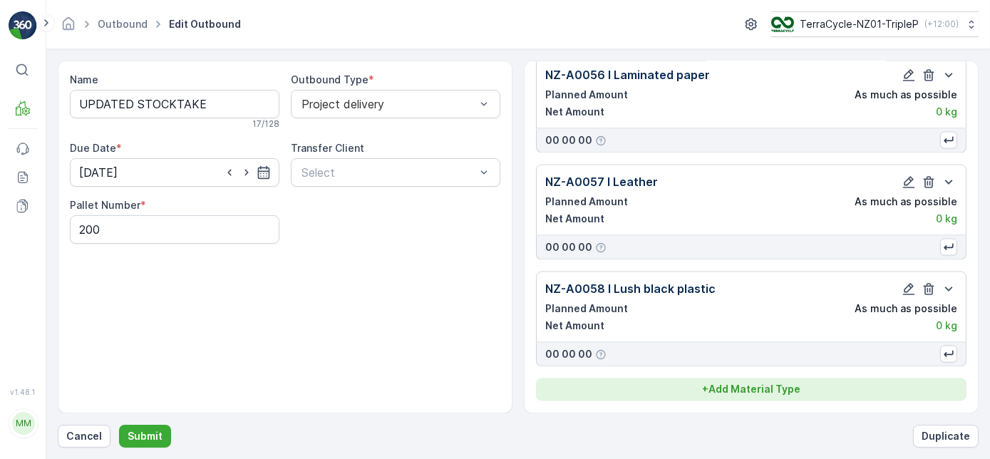
scroll to position [5471, 0]
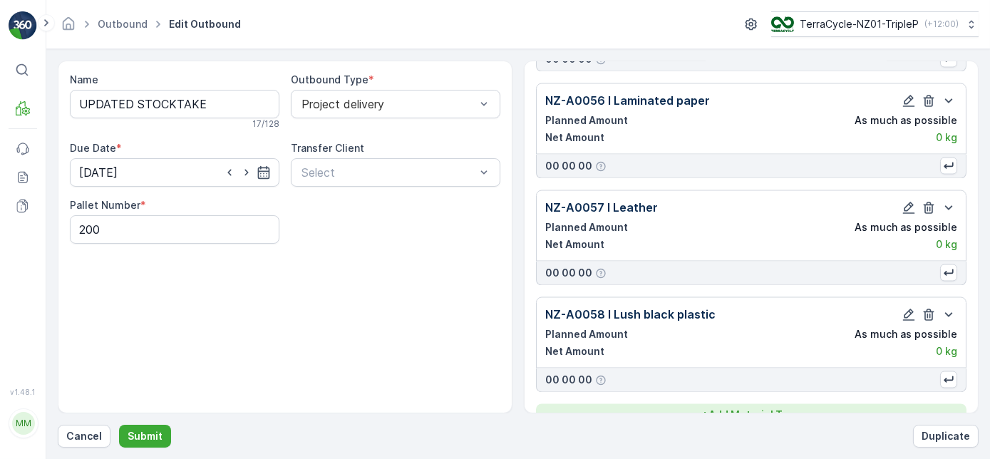
click at [859, 408] on div "+ Add Material Type" at bounding box center [751, 415] width 413 height 14
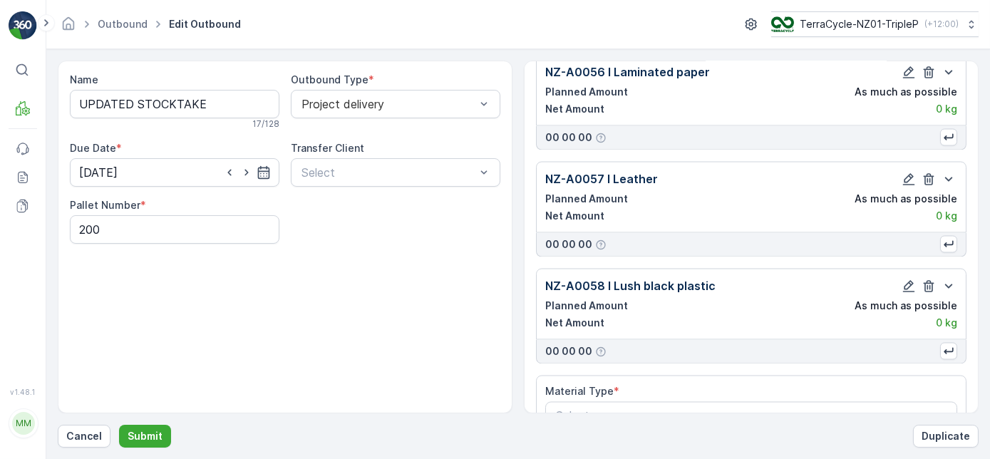
scroll to position [5513, 0]
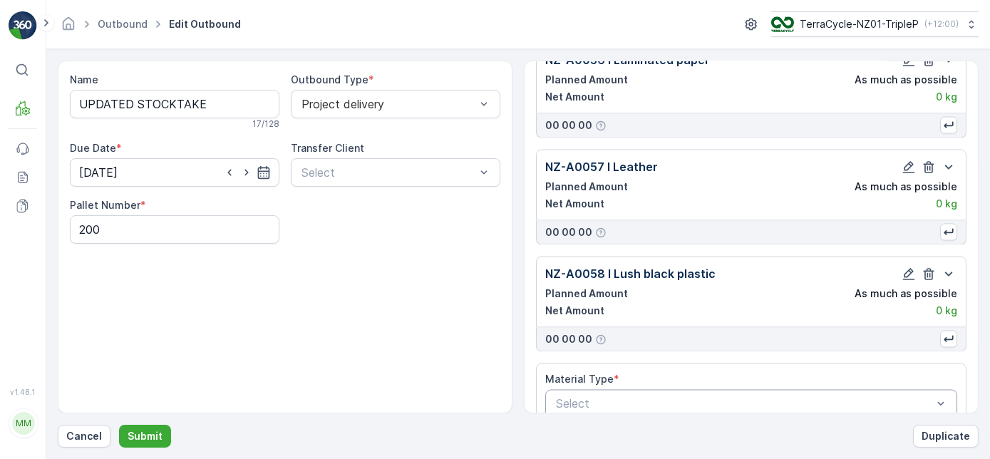
click at [781, 397] on div at bounding box center [744, 403] width 379 height 13
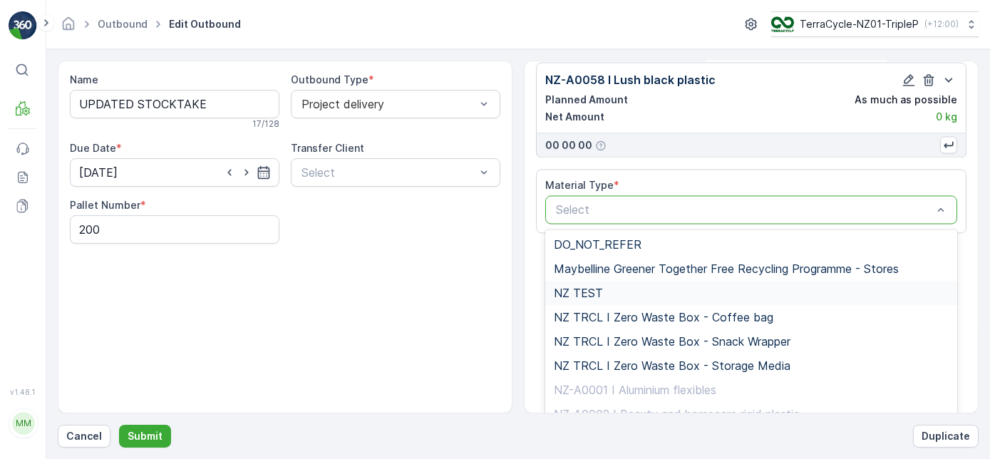
scroll to position [5712, 0]
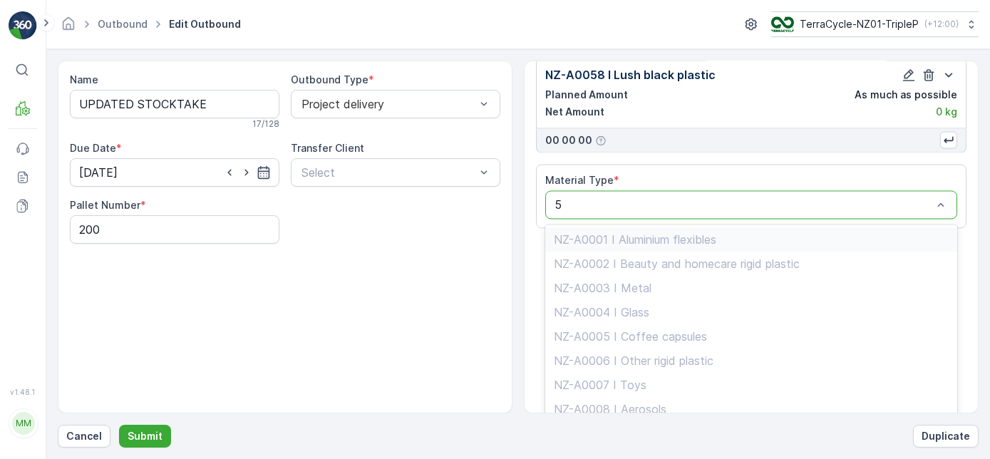
type input "59"
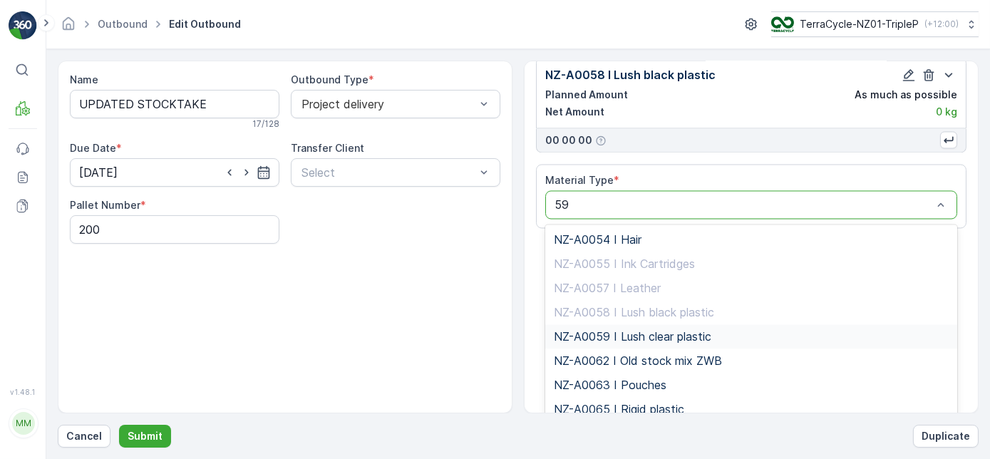
click at [701, 330] on span "NZ-A0059 I Lush clear plastic" at bounding box center [633, 336] width 158 height 13
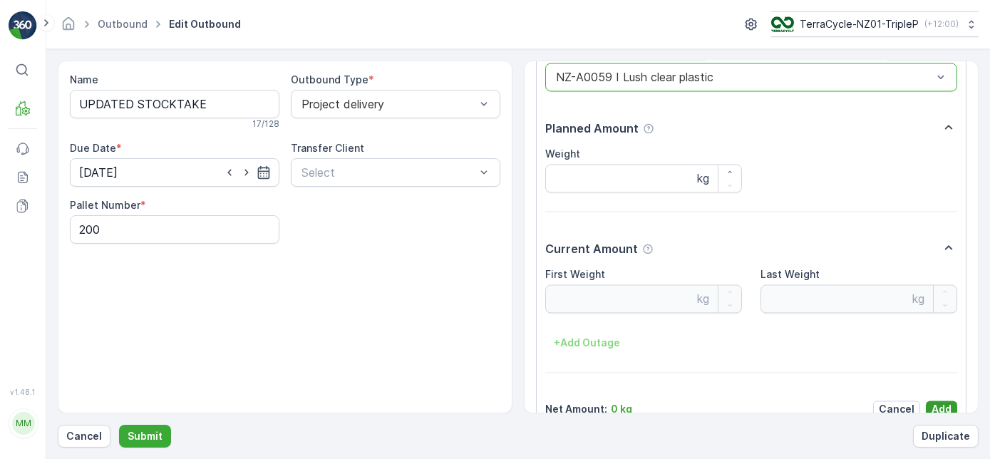
click at [941, 402] on p "Add" at bounding box center [942, 409] width 20 height 14
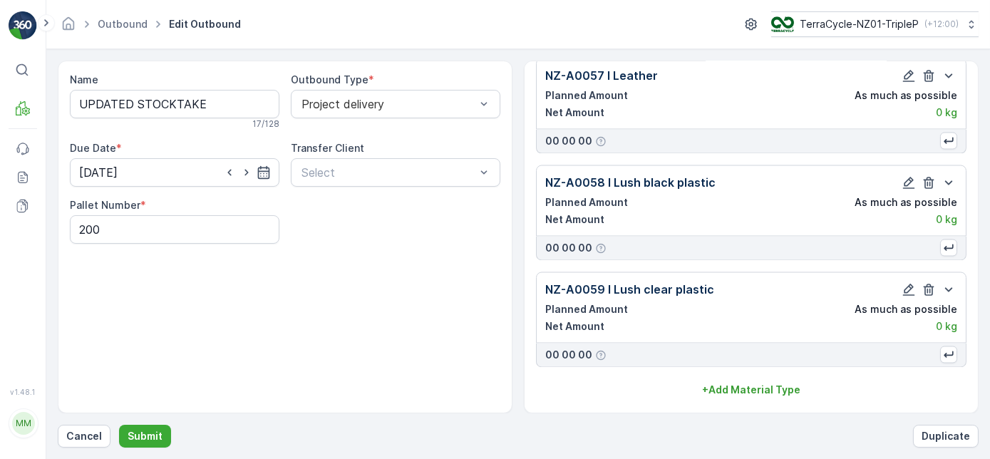
scroll to position [5578, 0]
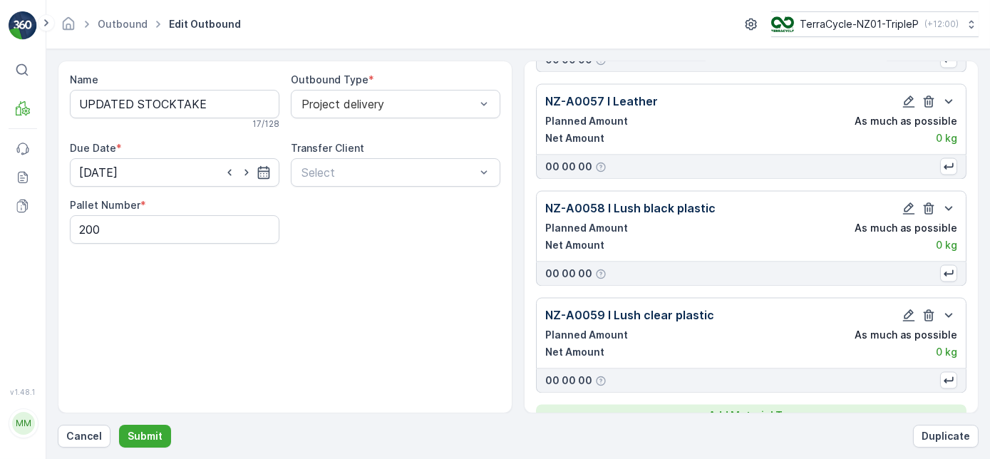
click at [731, 408] on p "+ Add Material Type" at bounding box center [751, 415] width 98 height 14
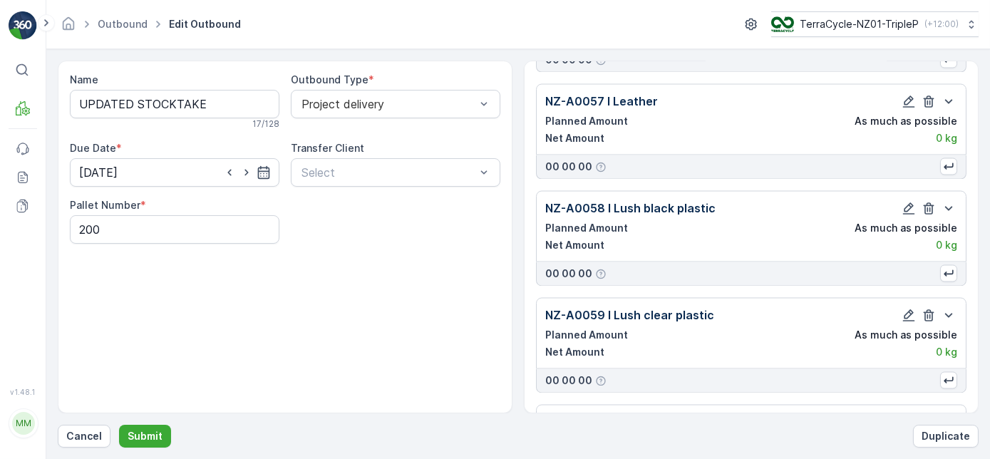
scroll to position [5619, 0]
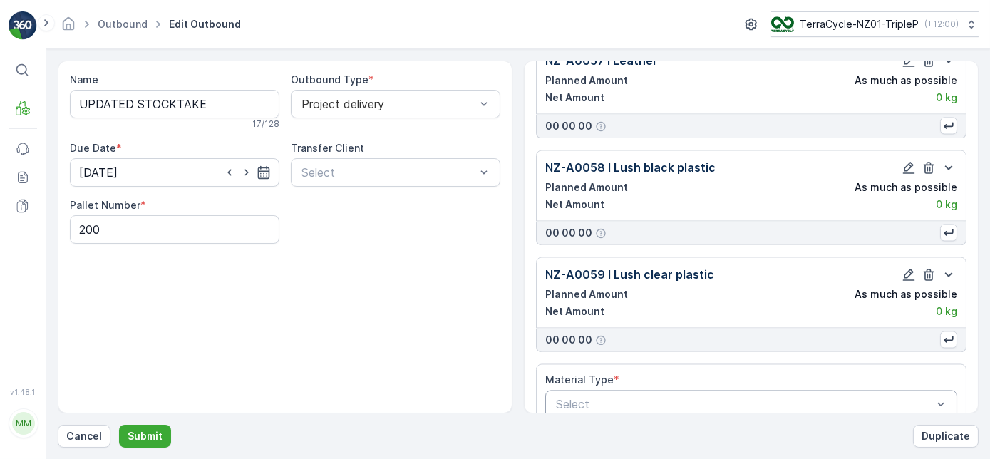
click at [706, 398] on div at bounding box center [744, 404] width 379 height 13
type input "60"
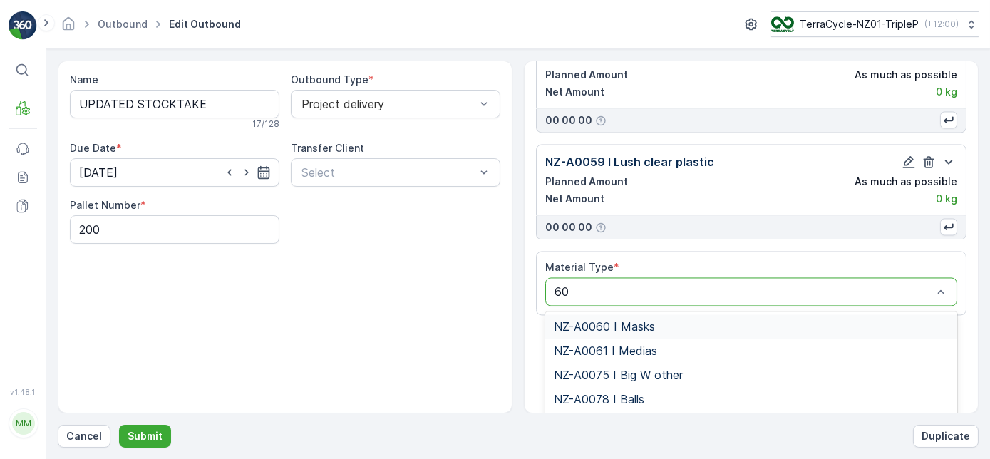
click at [686, 320] on div "NZ-A0060 I Masks" at bounding box center [751, 326] width 395 height 13
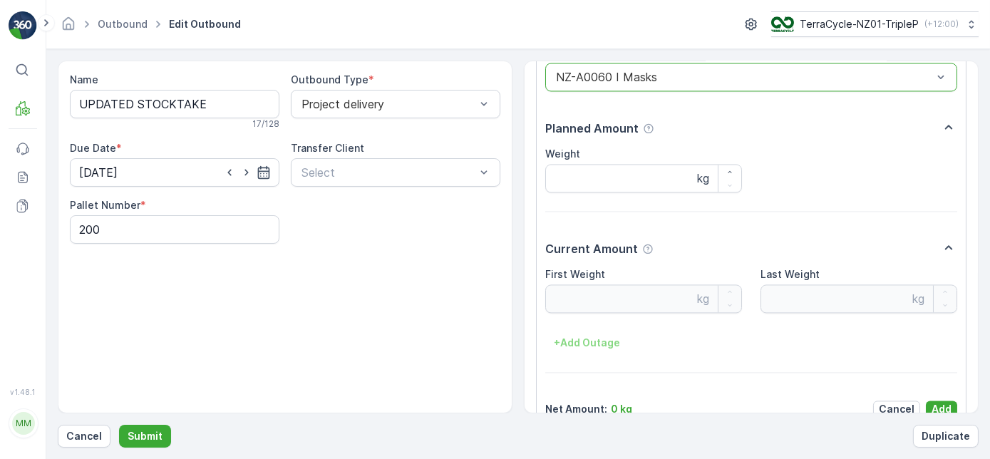
click at [932, 402] on p "Add" at bounding box center [942, 409] width 20 height 14
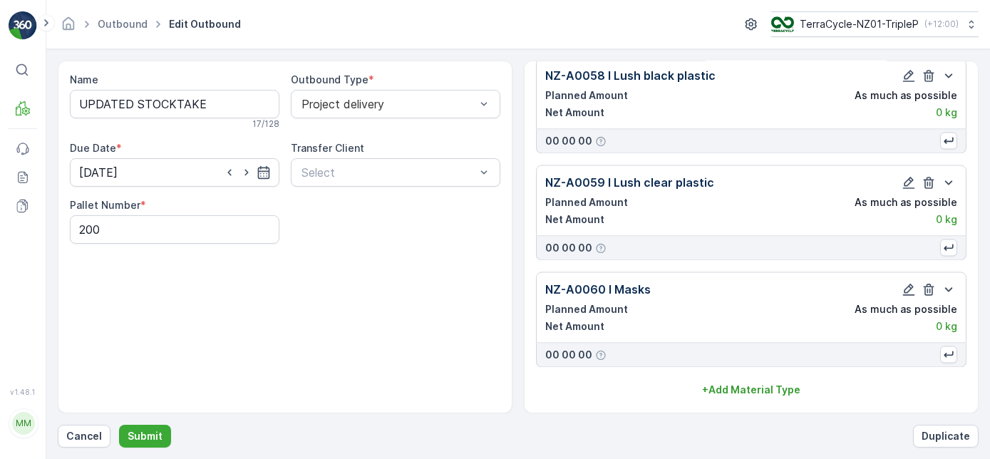
scroll to position [5684, 0]
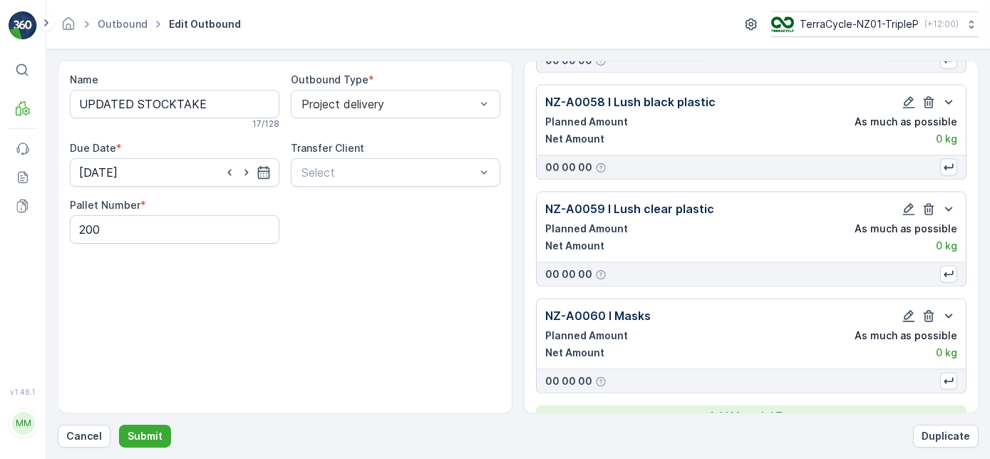
click at [760, 409] on p "+ Add Material Type" at bounding box center [751, 416] width 98 height 14
click at [737, 431] on div "Select" at bounding box center [751, 445] width 412 height 29
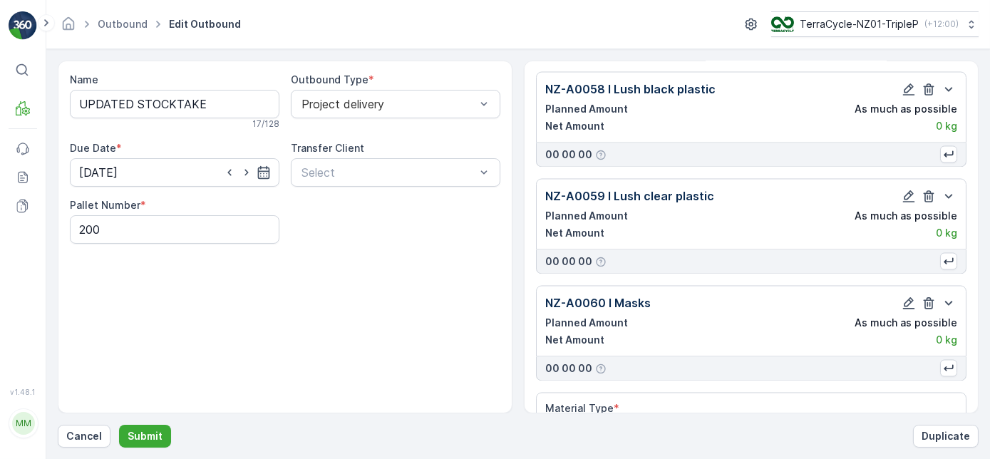
click at [740, 426] on div at bounding box center [744, 432] width 379 height 13
click at [735, 424] on p "Select" at bounding box center [744, 432] width 376 height 17
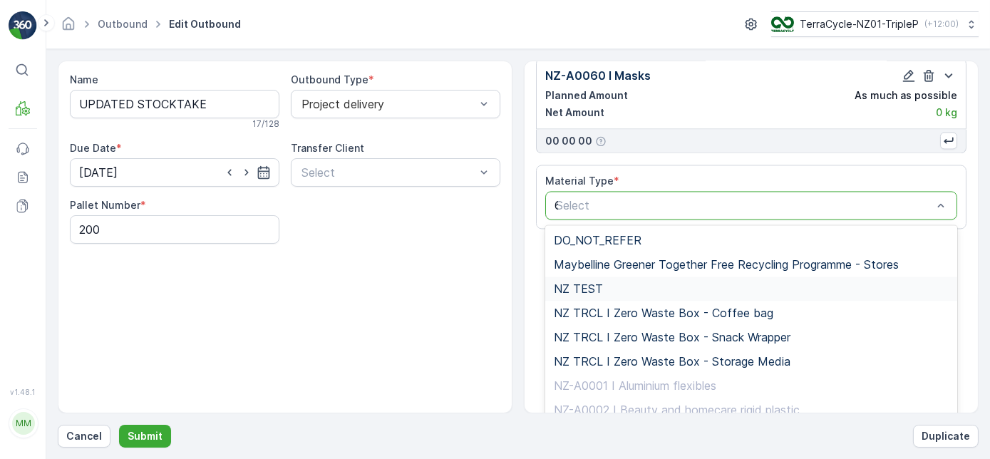
type input "61"
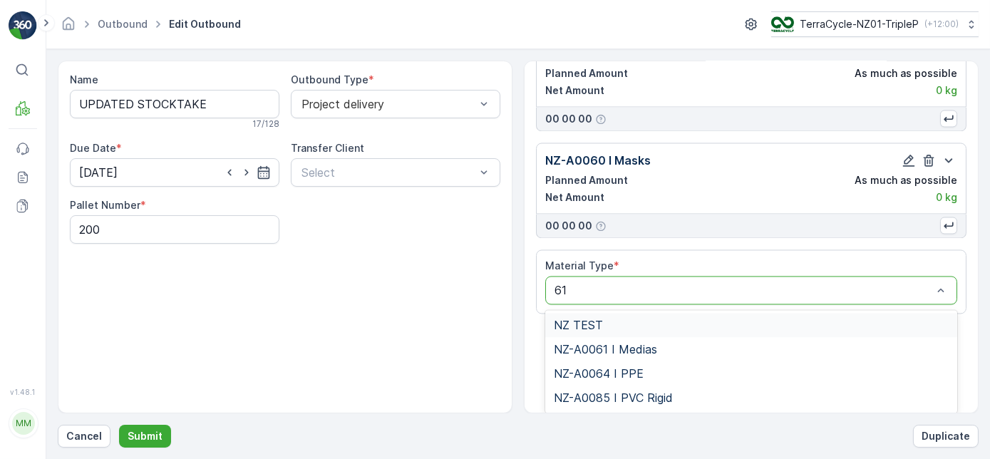
scroll to position [5813, 0]
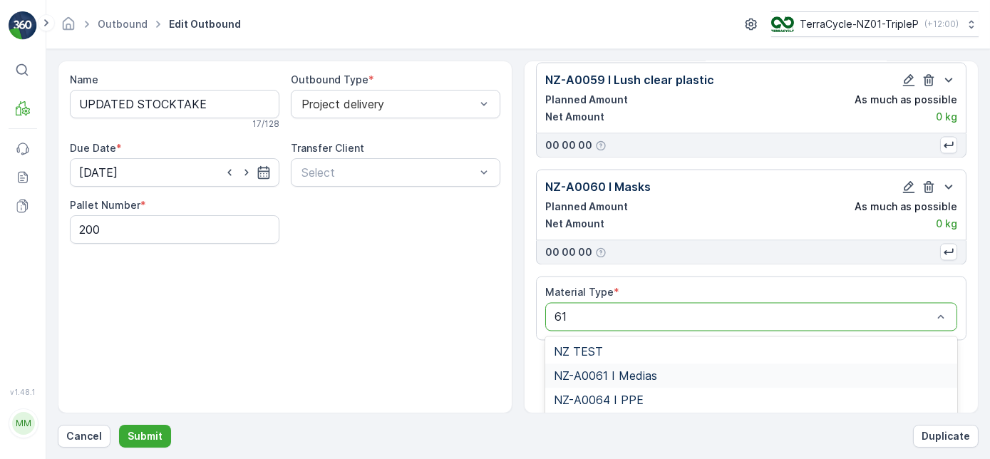
click at [744, 369] on div "NZ-A0061 I Medias" at bounding box center [751, 375] width 395 height 13
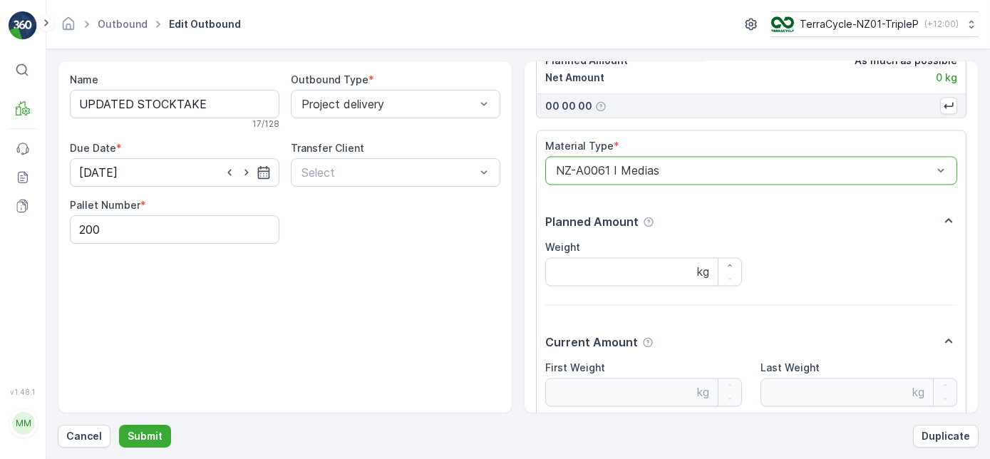
scroll to position [6052, 0]
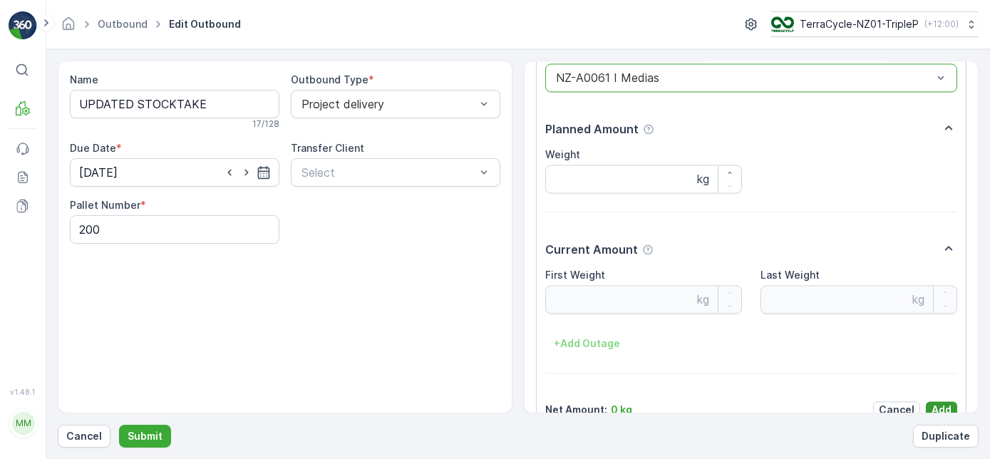
click at [933, 403] on p "Add" at bounding box center [942, 410] width 20 height 14
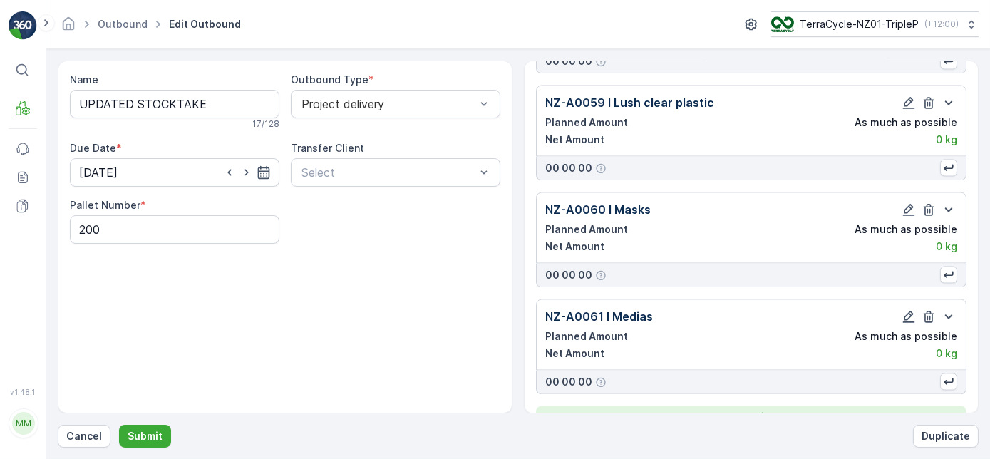
click at [823, 410] on div "+ Add Material Type" at bounding box center [751, 417] width 413 height 14
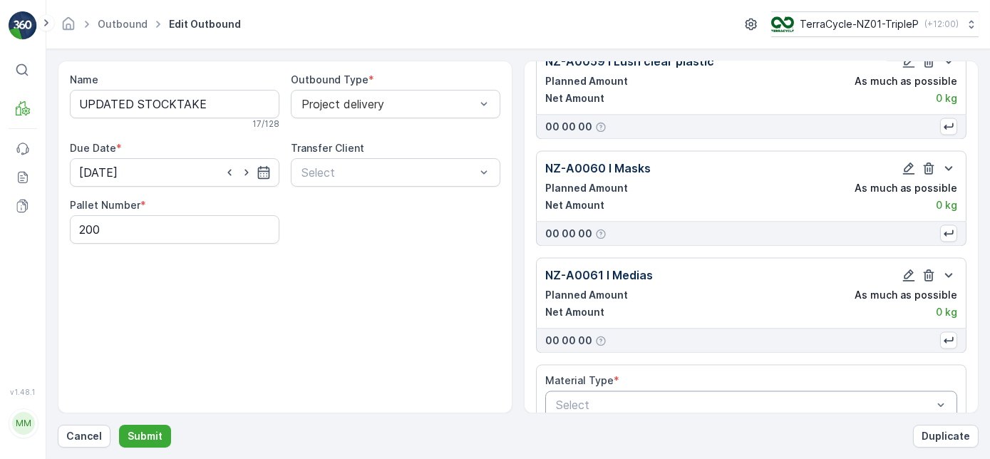
click at [746, 398] on div at bounding box center [744, 404] width 379 height 13
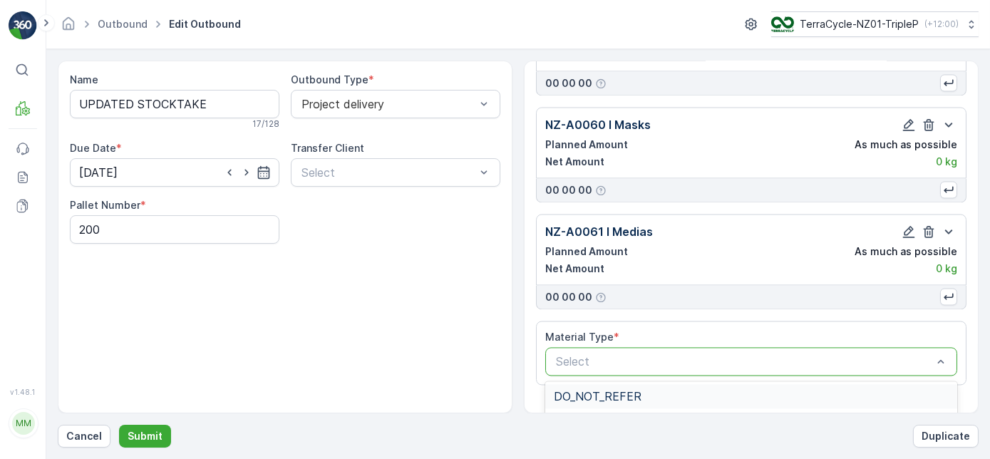
scroll to position [5897, 0]
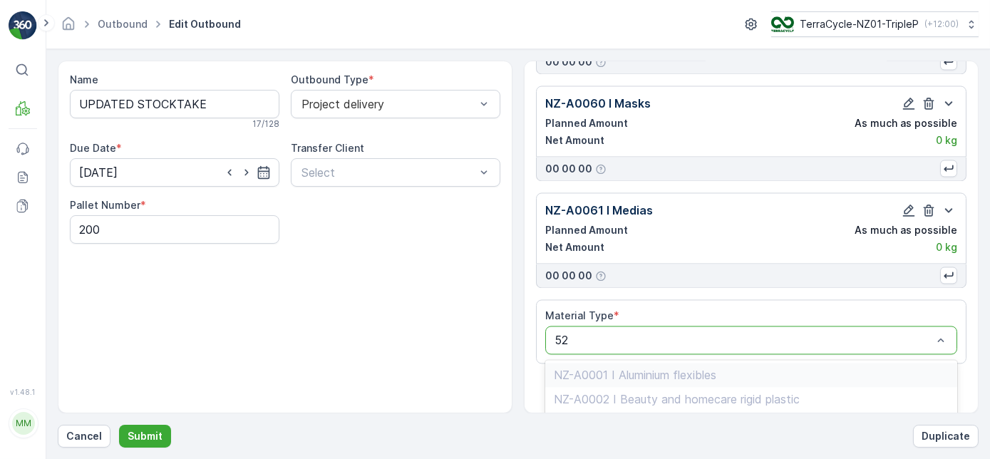
type input "5"
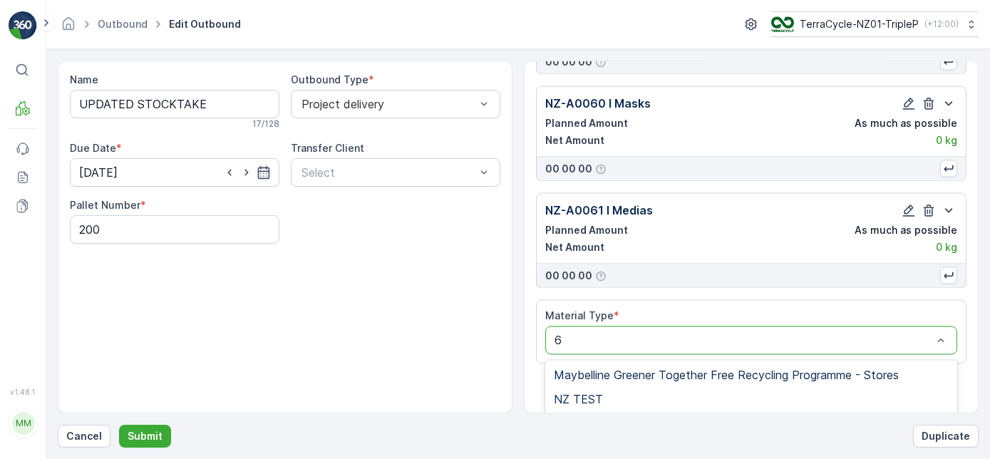
type input "63"
click at [726, 393] on div "NZ-A0063 I Pouches" at bounding box center [751, 399] width 395 height 13
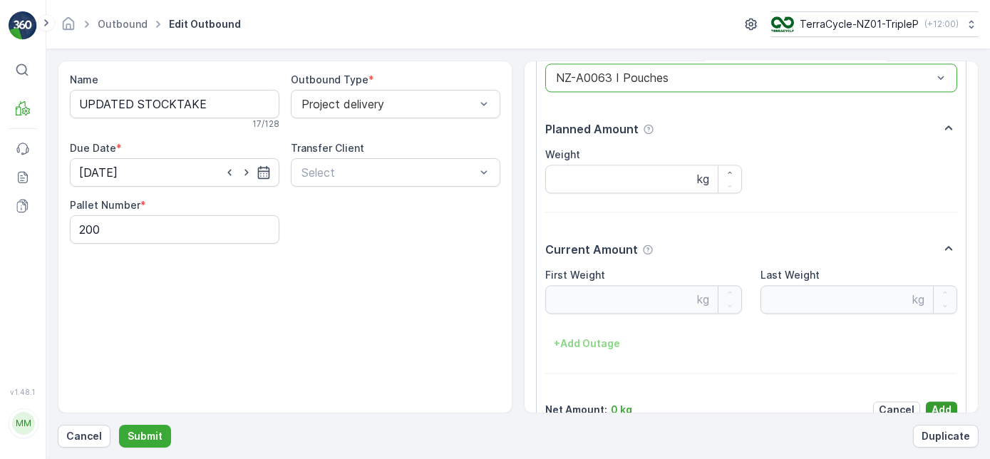
click at [943, 403] on p "Add" at bounding box center [942, 410] width 20 height 14
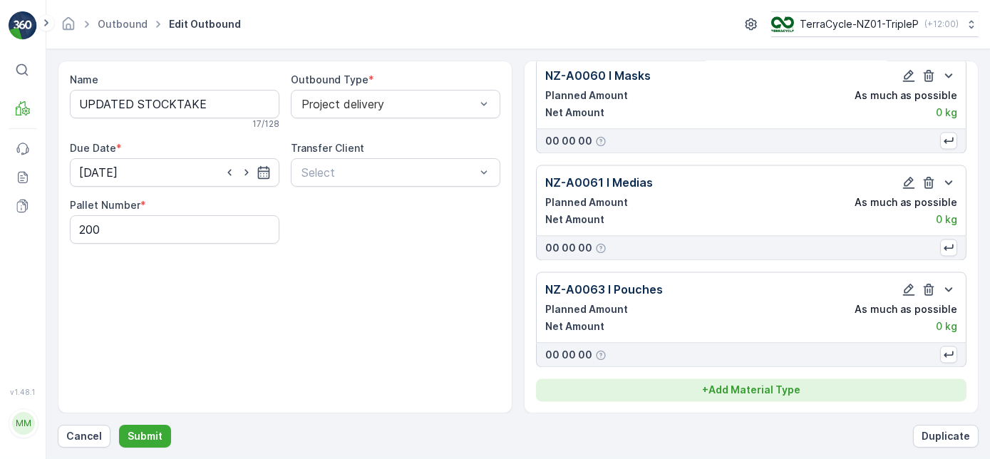
scroll to position [5898, 0]
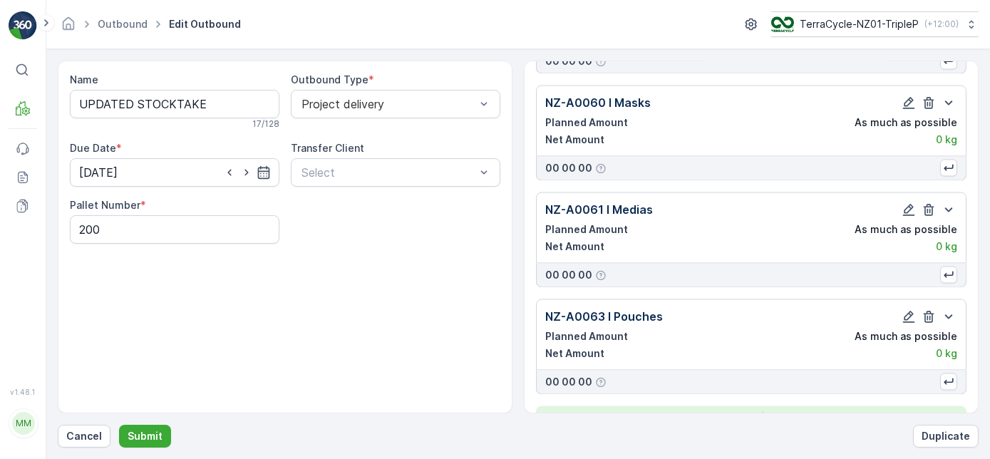
click at [690, 406] on button "+ Add Material Type" at bounding box center [751, 417] width 431 height 23
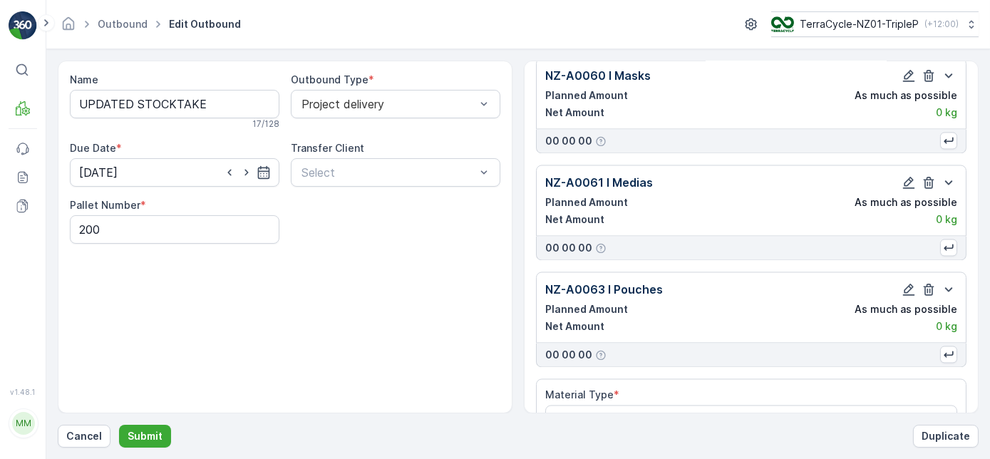
scroll to position [5938, 0]
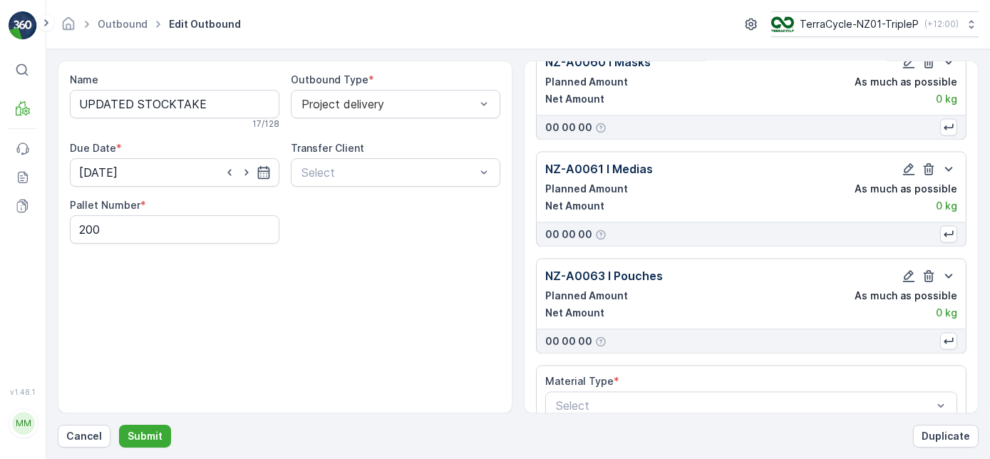
click at [686, 399] on div at bounding box center [744, 405] width 379 height 13
type input "64"
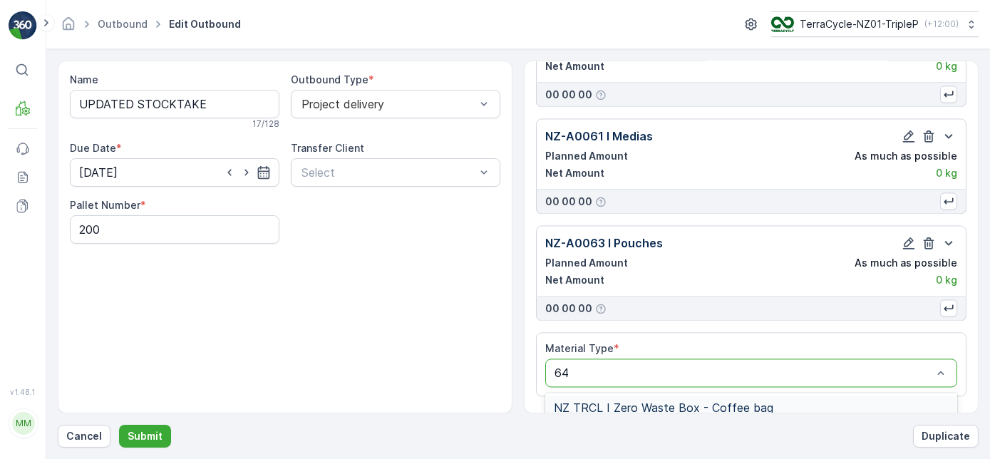
scroll to position [6002, 0]
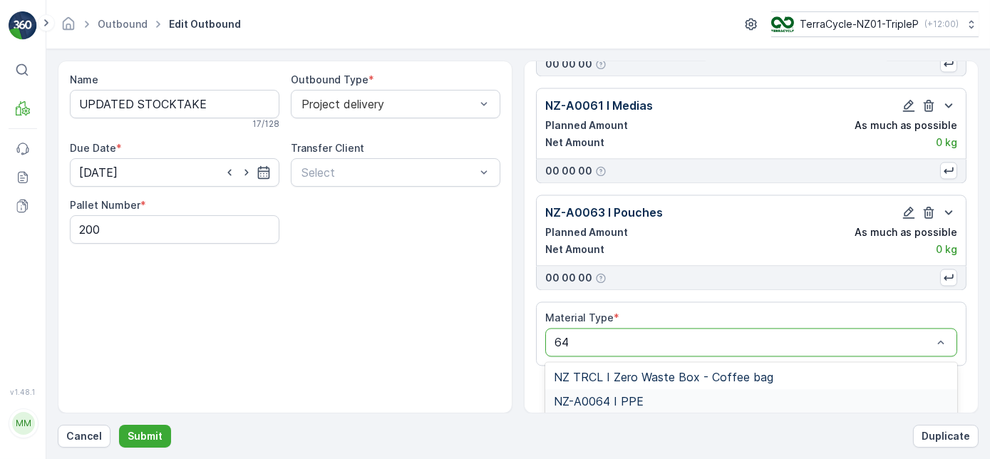
click at [694, 395] on div "NZ-A0064 I PPE" at bounding box center [751, 401] width 395 height 13
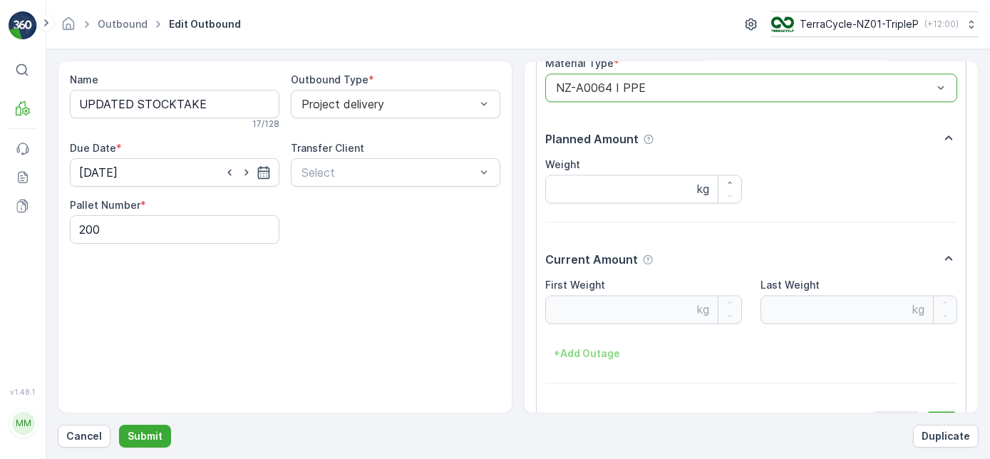
scroll to position [6265, 0]
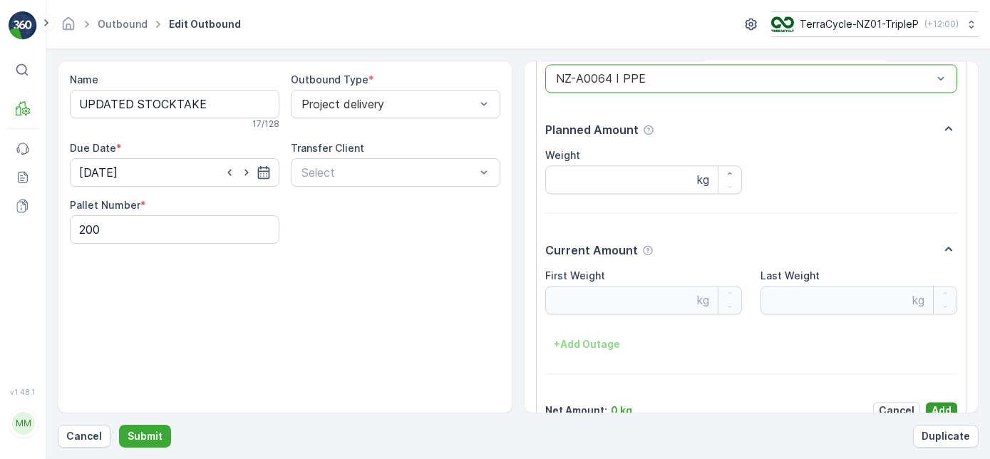
click at [932, 403] on p "Add" at bounding box center [942, 410] width 20 height 14
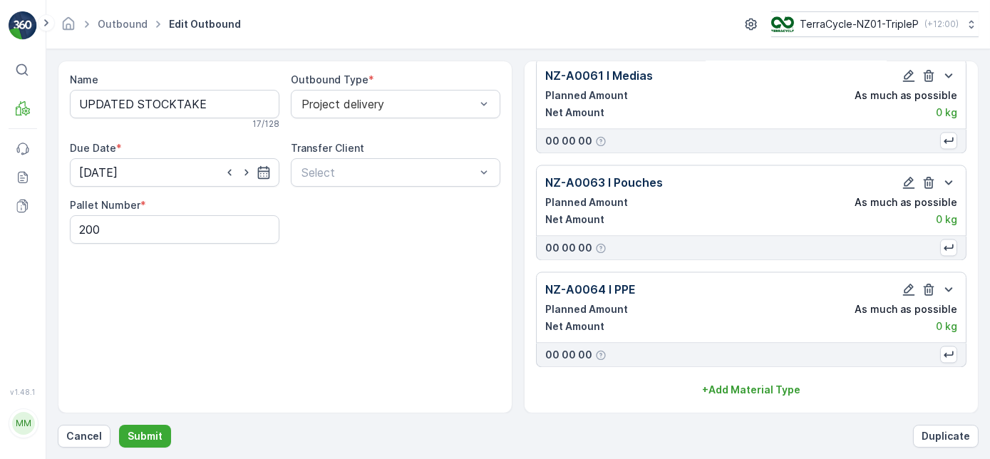
scroll to position [6004, 0]
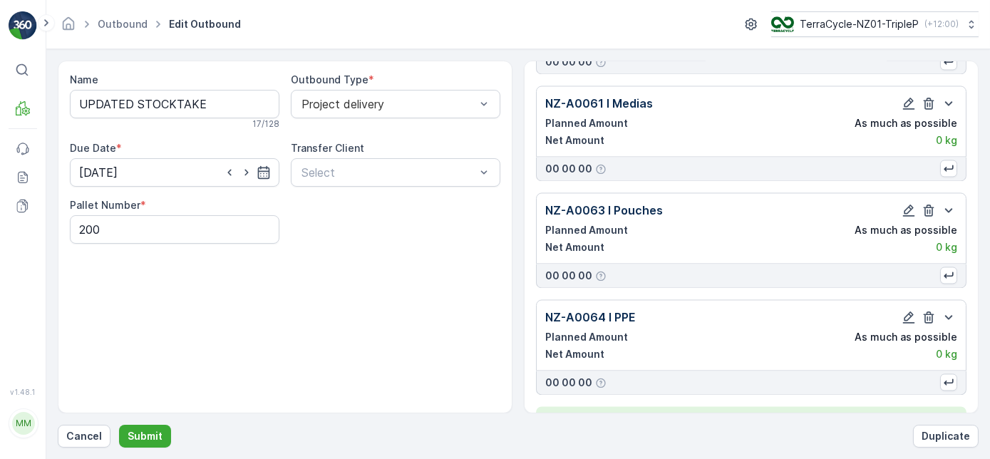
click at [855, 406] on button "+ Add Material Type" at bounding box center [751, 417] width 431 height 23
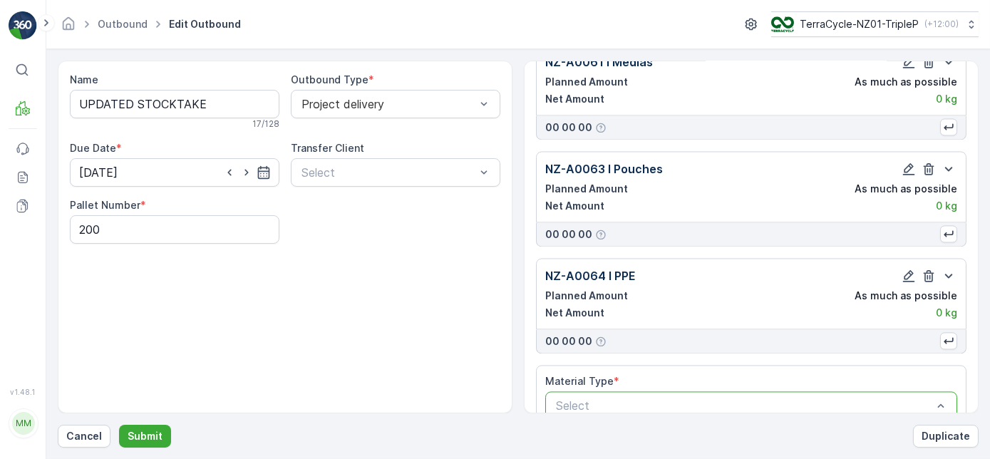
click at [796, 399] on div at bounding box center [744, 405] width 379 height 13
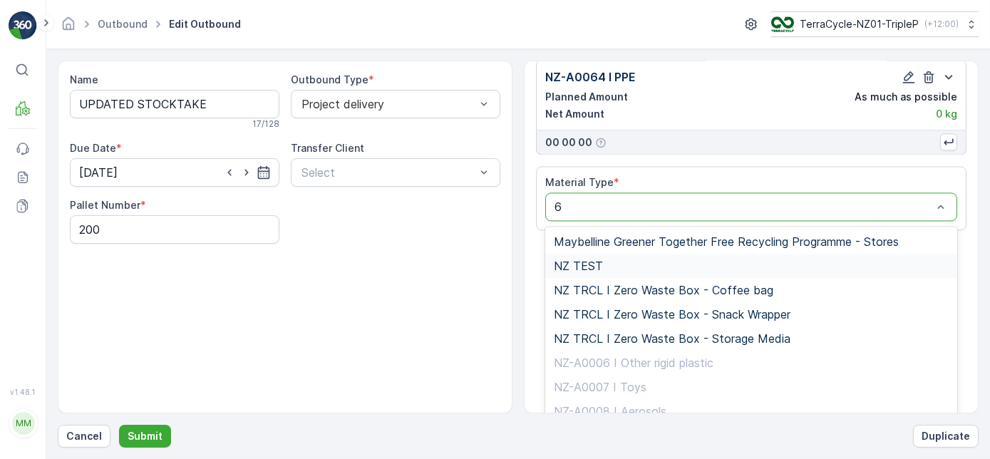
type input "65"
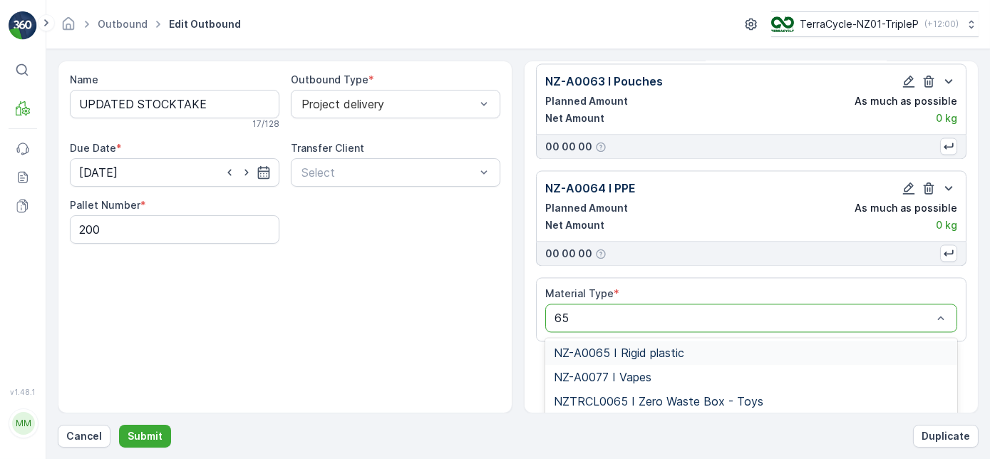
click at [682, 346] on span "NZ-A0065 I Rigid plastic" at bounding box center [619, 352] width 130 height 13
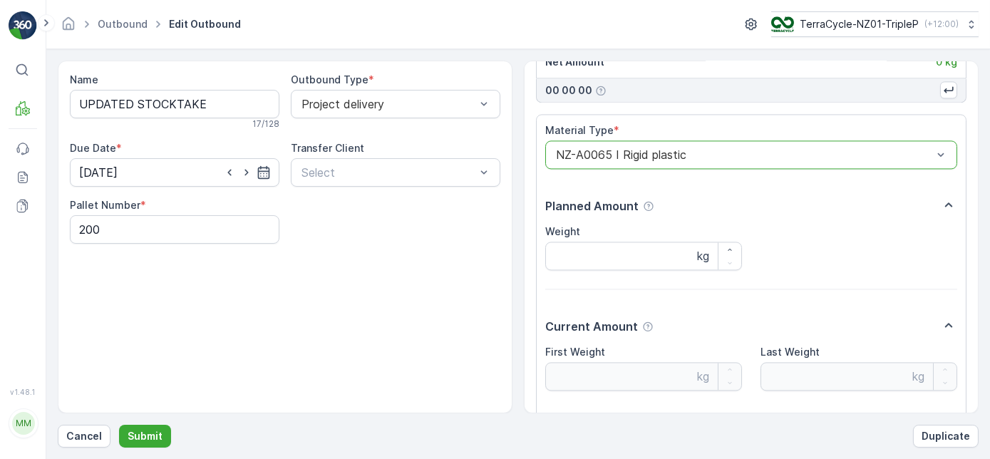
scroll to position [6372, 0]
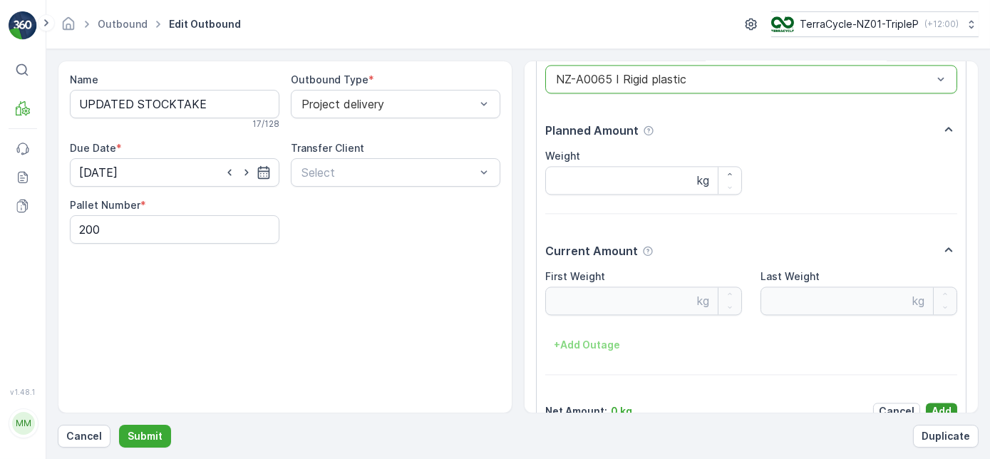
click at [943, 404] on p "Add" at bounding box center [942, 411] width 20 height 14
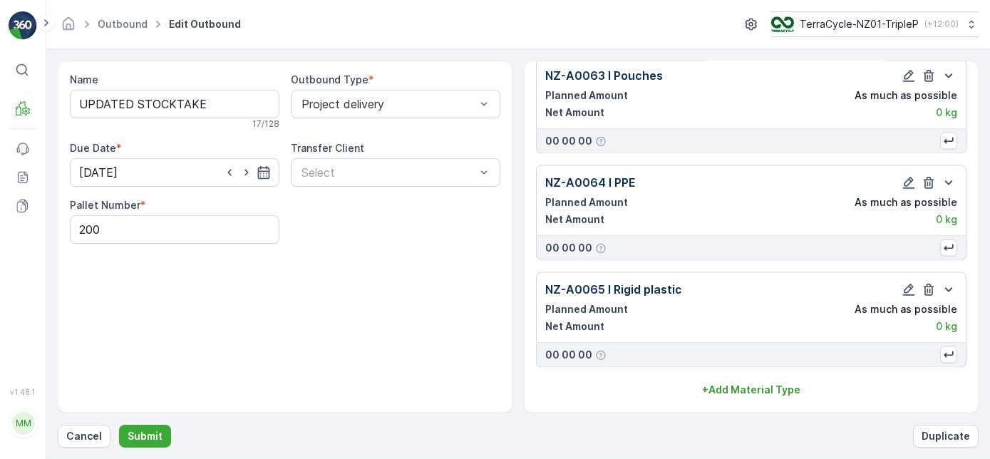
scroll to position [6111, 0]
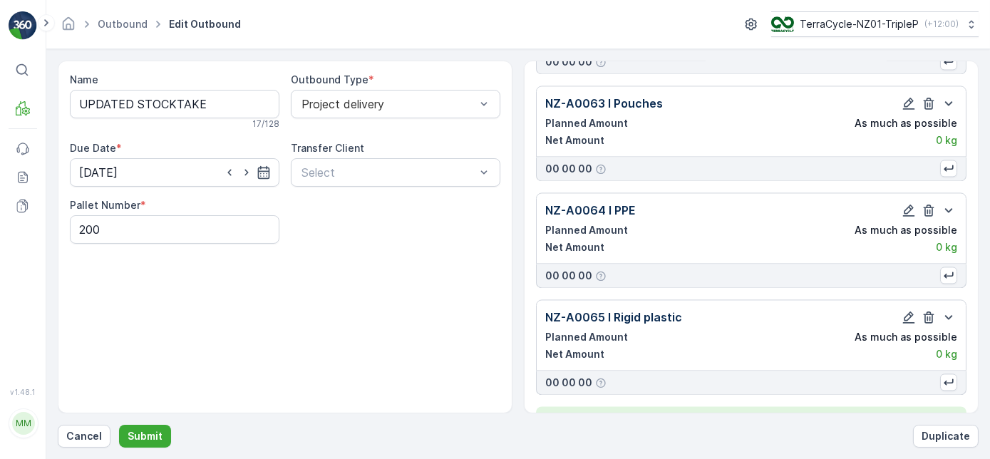
click at [770, 411] on p "+ Add Material Type" at bounding box center [751, 418] width 98 height 14
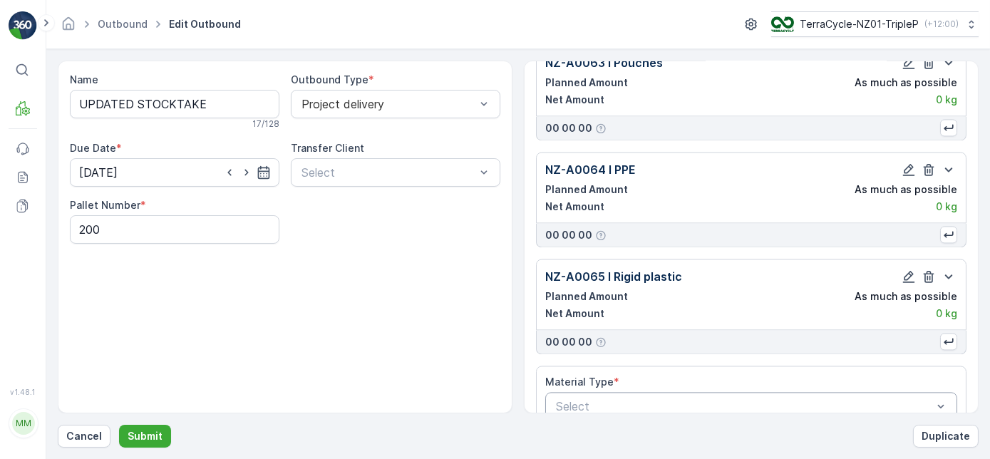
click at [771, 400] on div at bounding box center [744, 406] width 379 height 13
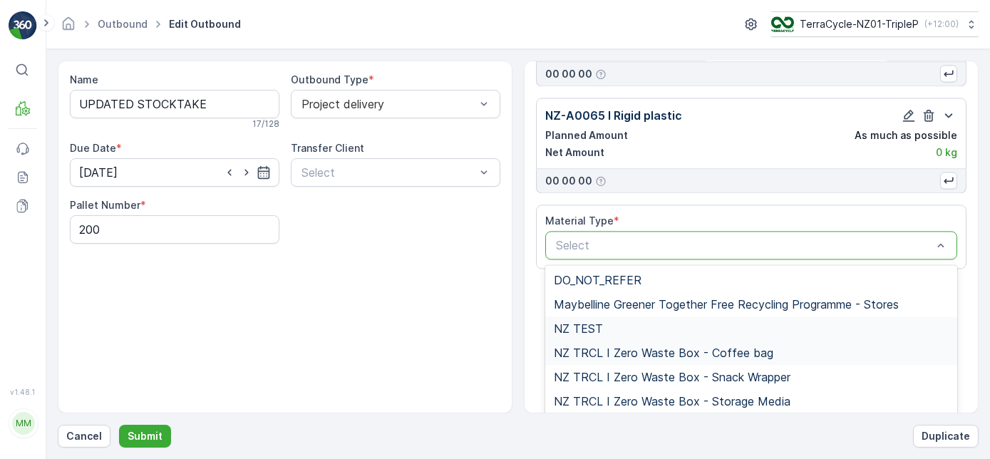
scroll to position [6350, 0]
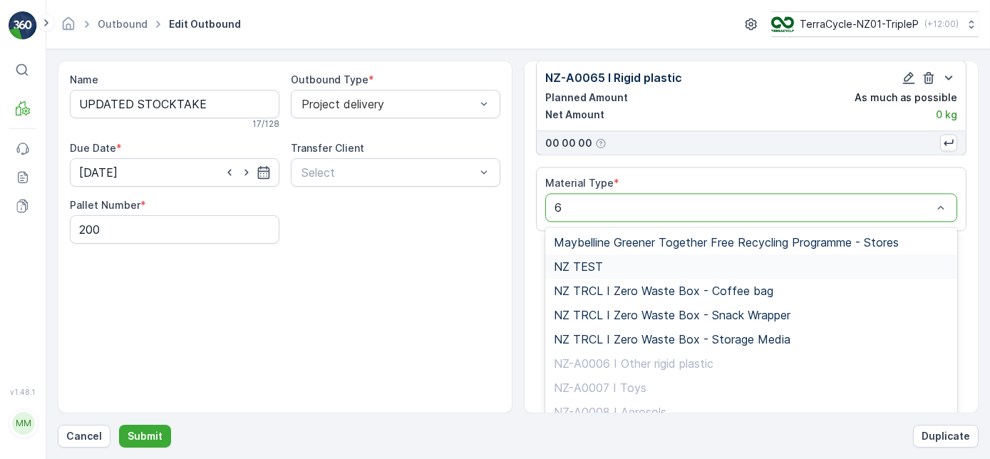
type input "67"
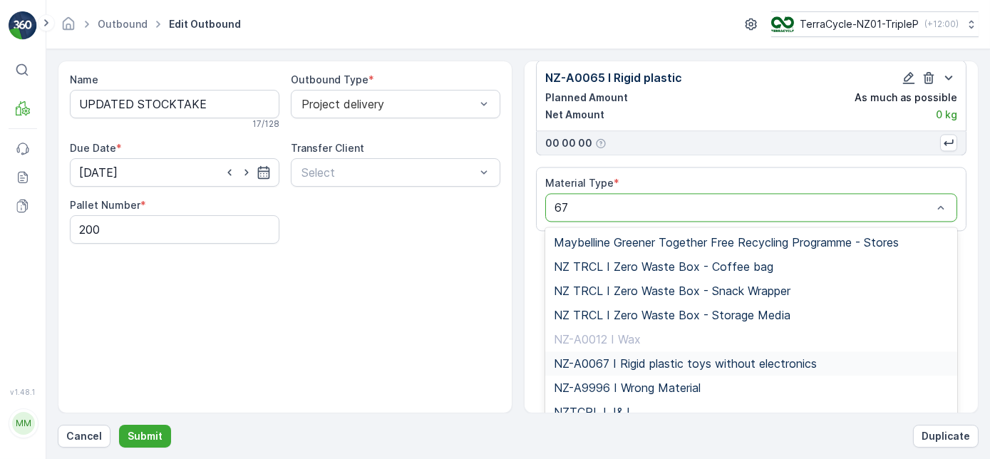
click at [707, 357] on span "NZ-A0067 I Rigid plastic toys without electronics" at bounding box center [685, 363] width 263 height 13
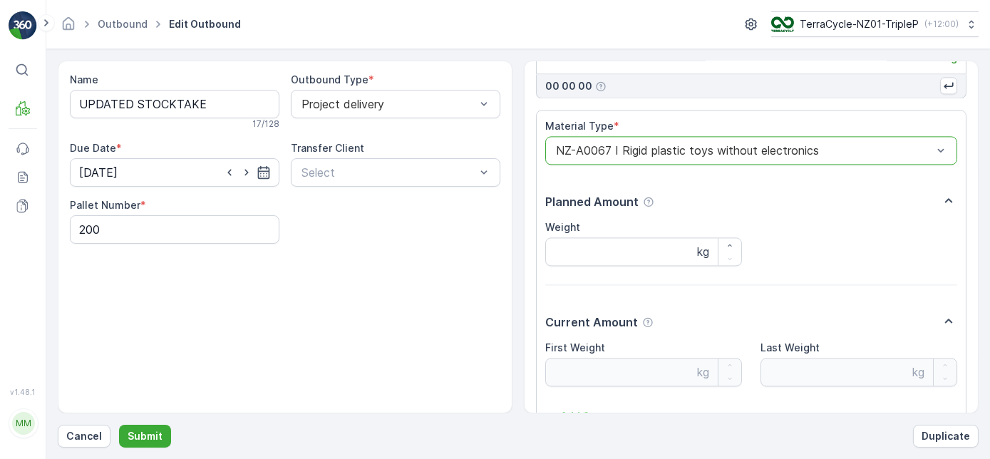
scroll to position [6479, 0]
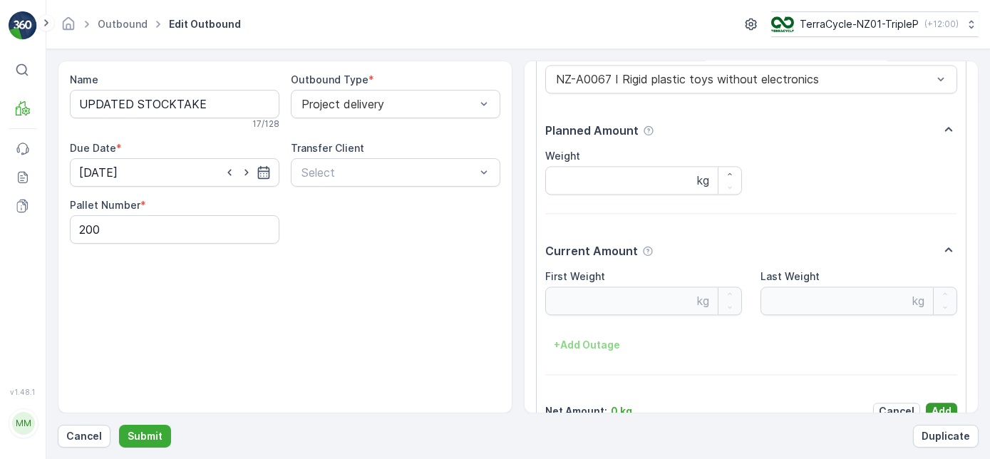
click at [936, 404] on p "Add" at bounding box center [942, 411] width 20 height 14
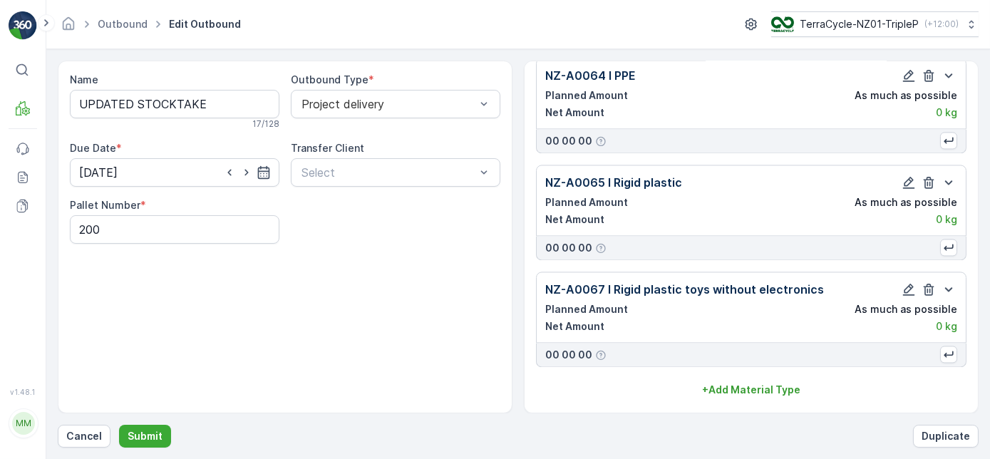
scroll to position [6217, 0]
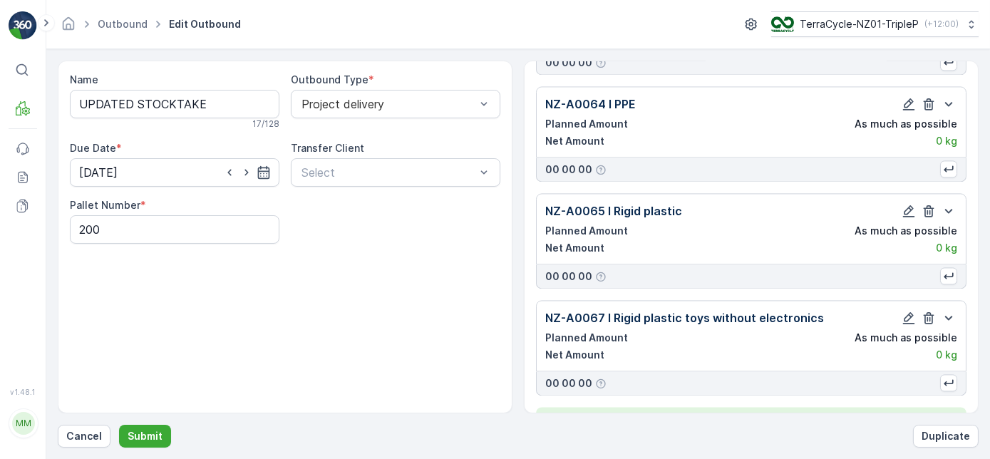
click at [783, 411] on p "+ Add Material Type" at bounding box center [751, 418] width 98 height 14
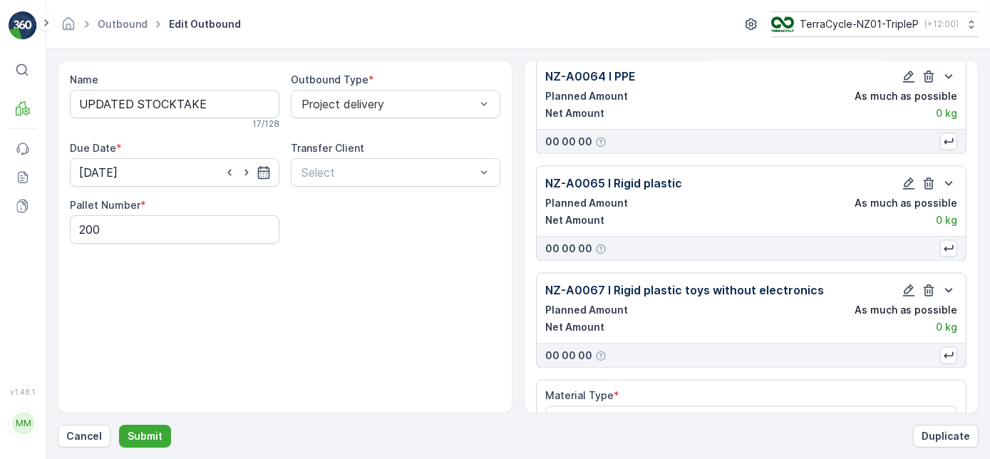
scroll to position [6258, 0]
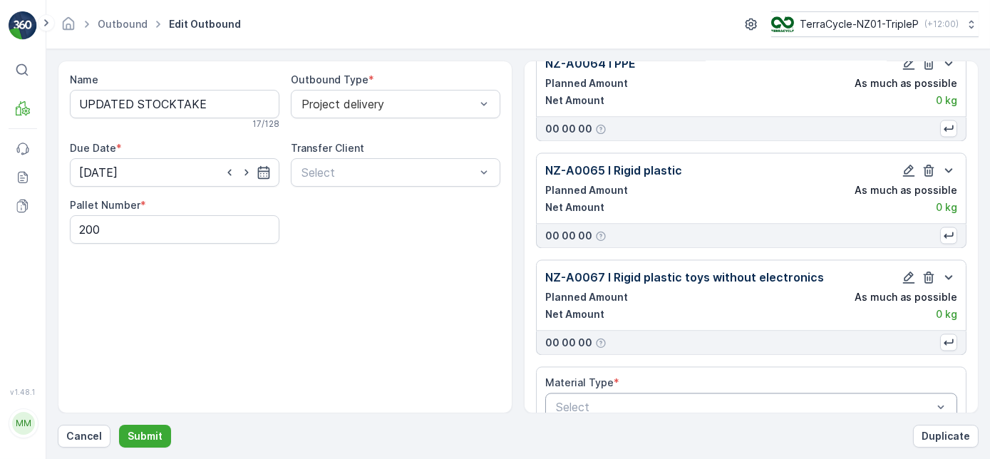
click at [754, 393] on div "Select" at bounding box center [751, 407] width 412 height 29
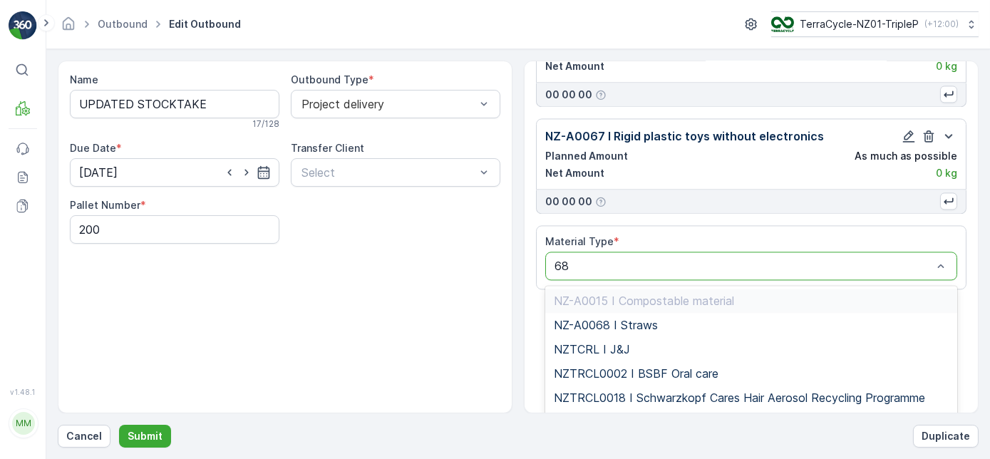
scroll to position [6442, 0]
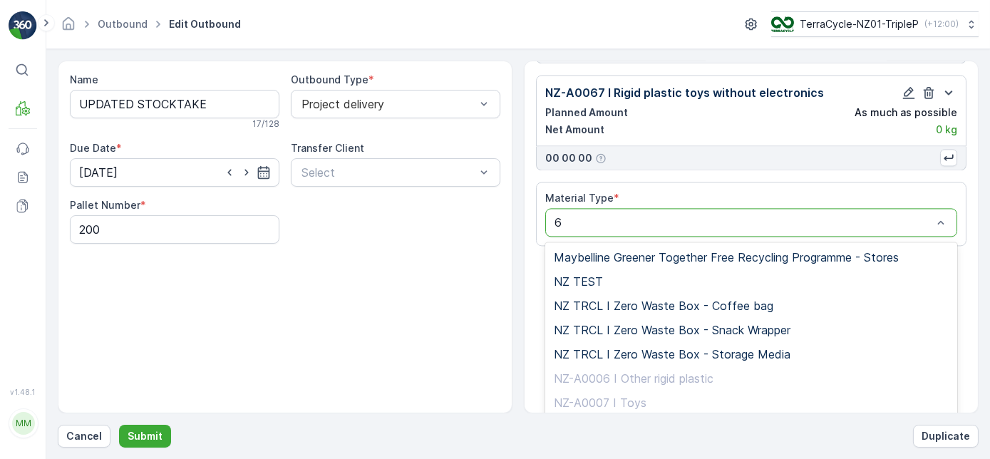
type input "69"
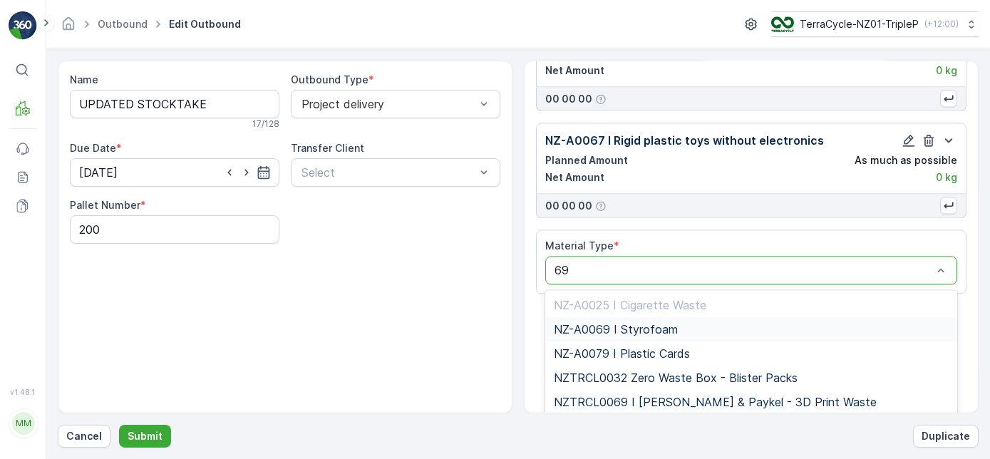
click at [648, 323] on span "NZ-A0069 I Styrofoam" at bounding box center [616, 329] width 124 height 13
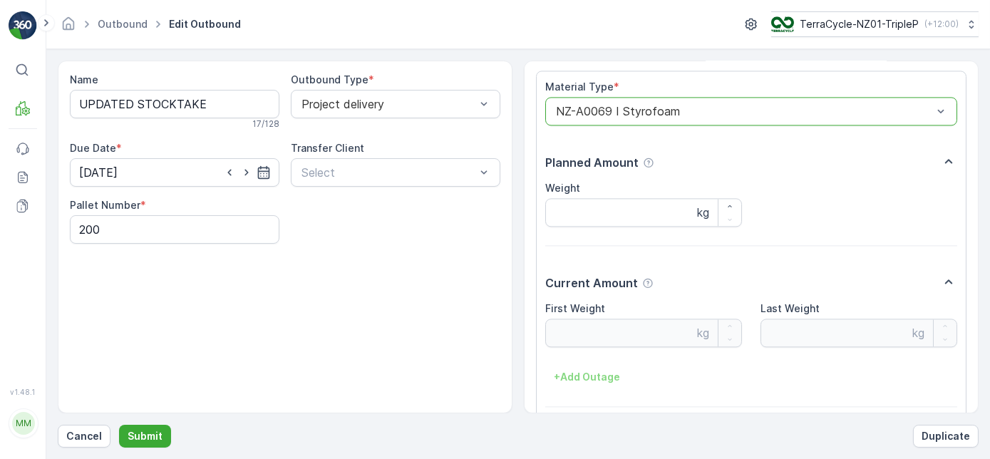
scroll to position [6585, 0]
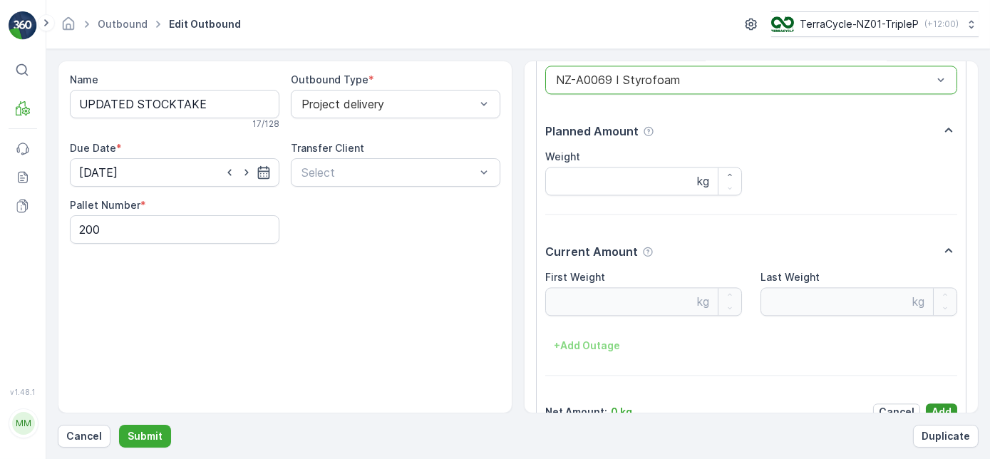
click at [932, 405] on p "Add" at bounding box center [942, 412] width 20 height 14
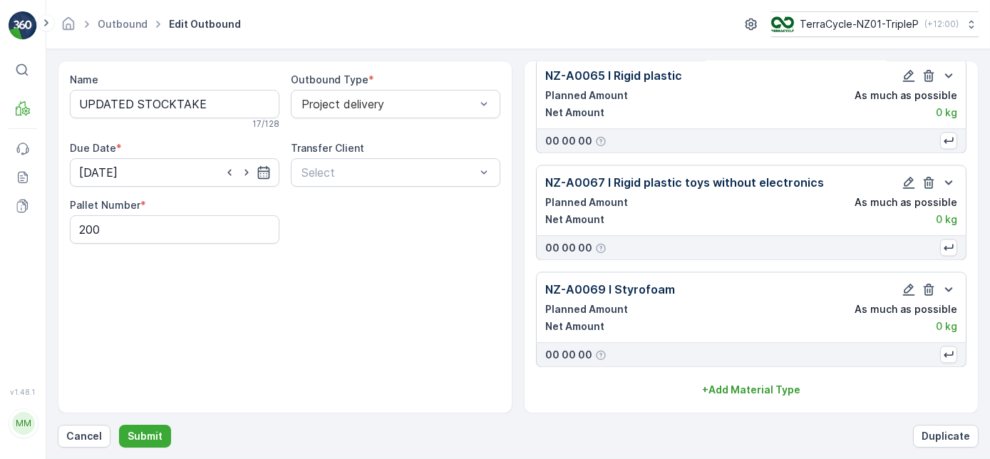
scroll to position [6323, 0]
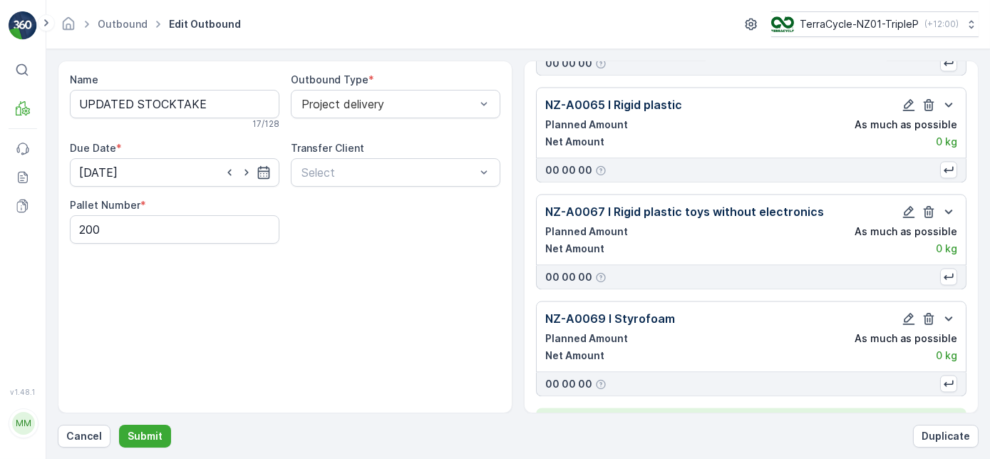
click at [726, 412] on p "+ Add Material Type" at bounding box center [751, 419] width 98 height 14
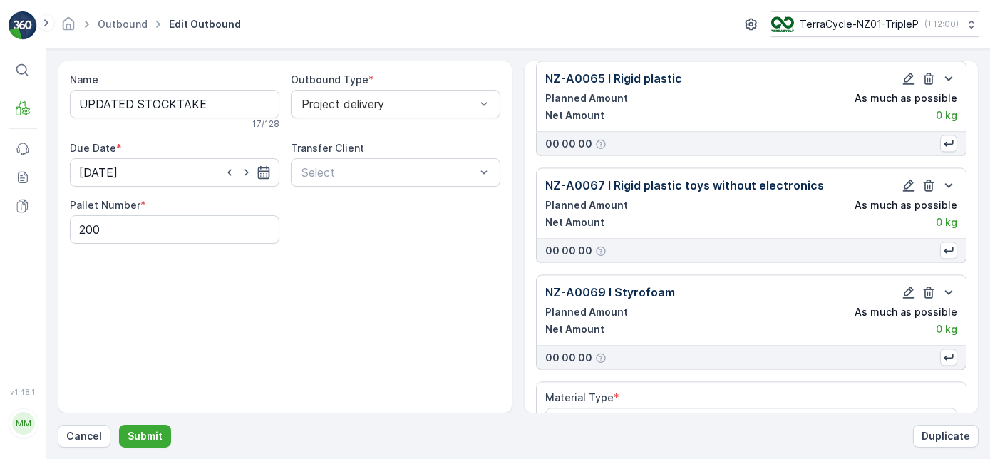
scroll to position [6365, 0]
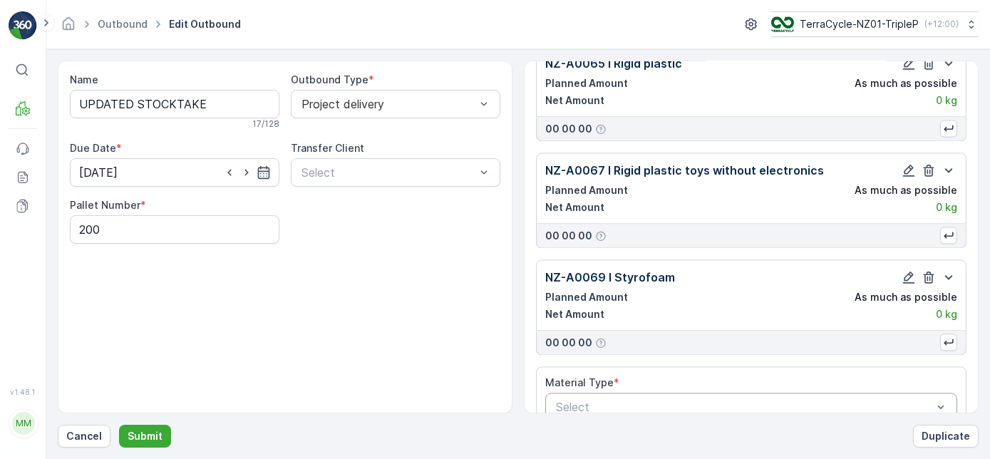
click at [713, 401] on div at bounding box center [744, 407] width 379 height 13
type input "70"
drag, startPoint x: 713, startPoint y: 371, endPoint x: 692, endPoint y: 329, distance: 47.5
click at [711, 401] on div at bounding box center [744, 407] width 379 height 13
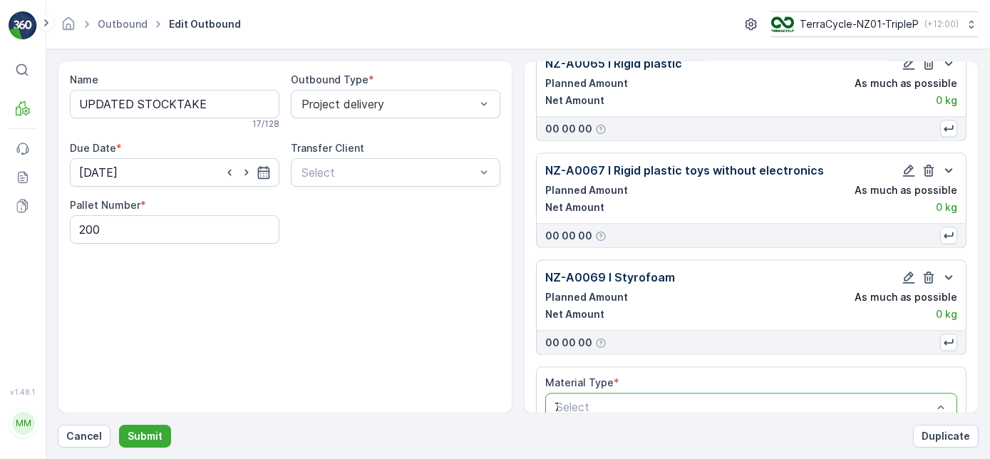
type input "70"
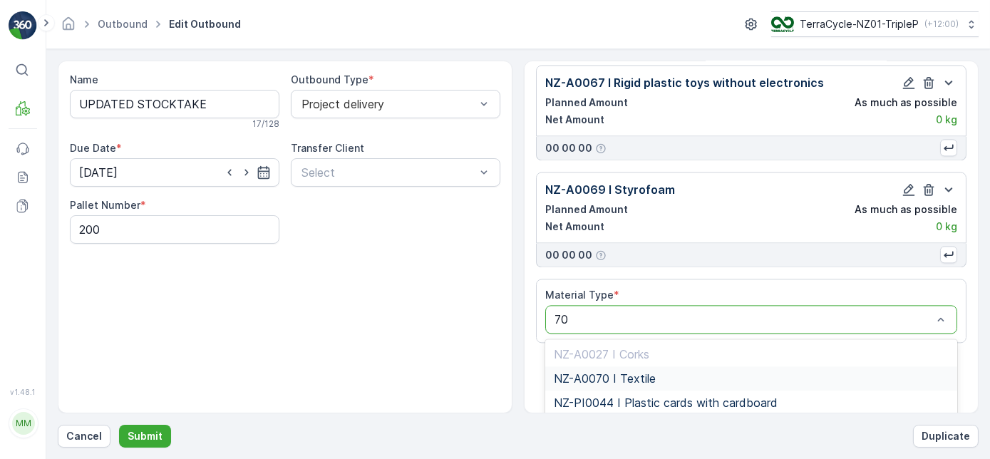
click at [772, 372] on div "NZ-A0070 I Textile" at bounding box center [751, 378] width 395 height 13
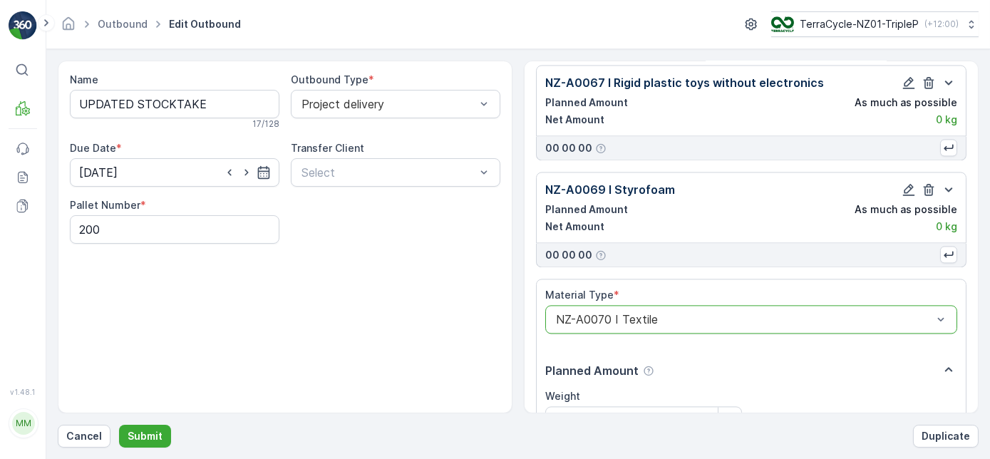
scroll to position [6691, 0]
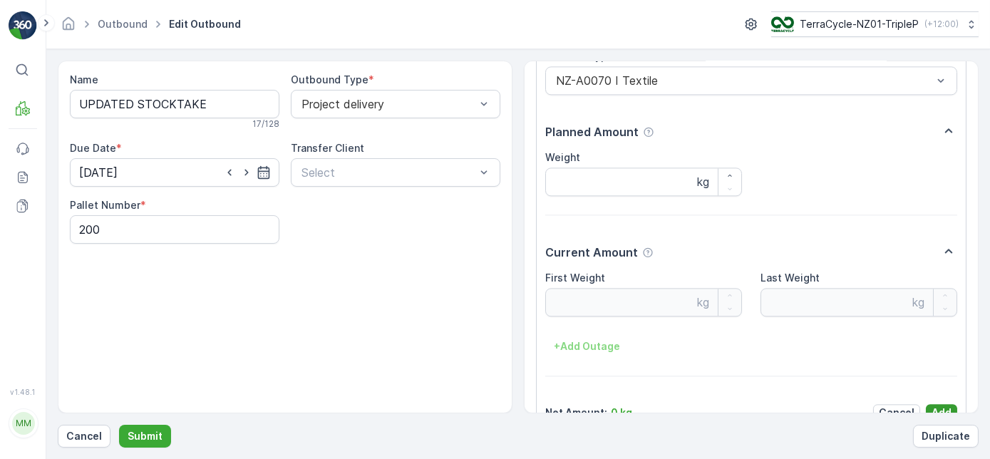
click at [938, 406] on p "Add" at bounding box center [942, 413] width 20 height 14
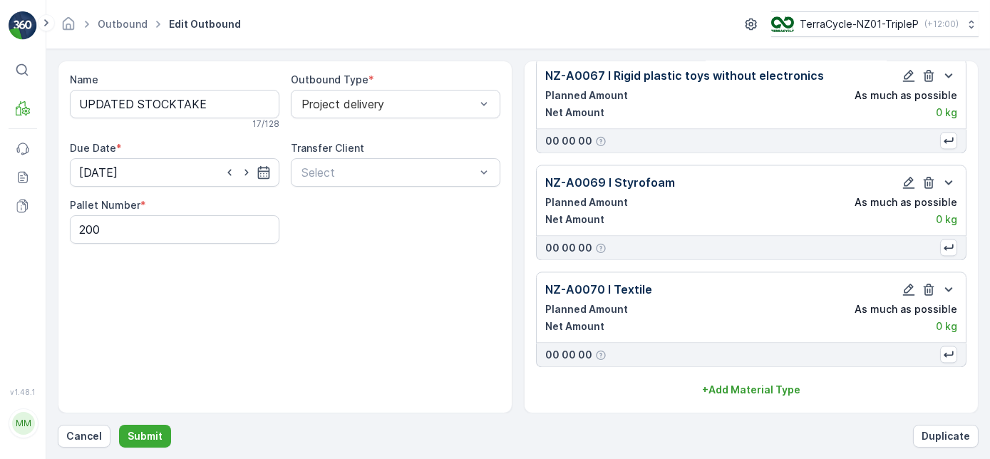
scroll to position [6430, 0]
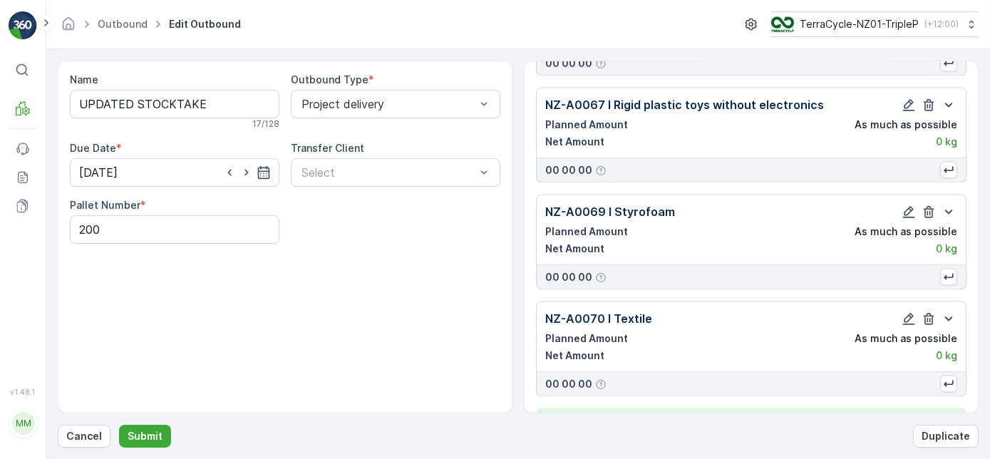
click at [781, 408] on button "+ Add Material Type" at bounding box center [751, 419] width 431 height 23
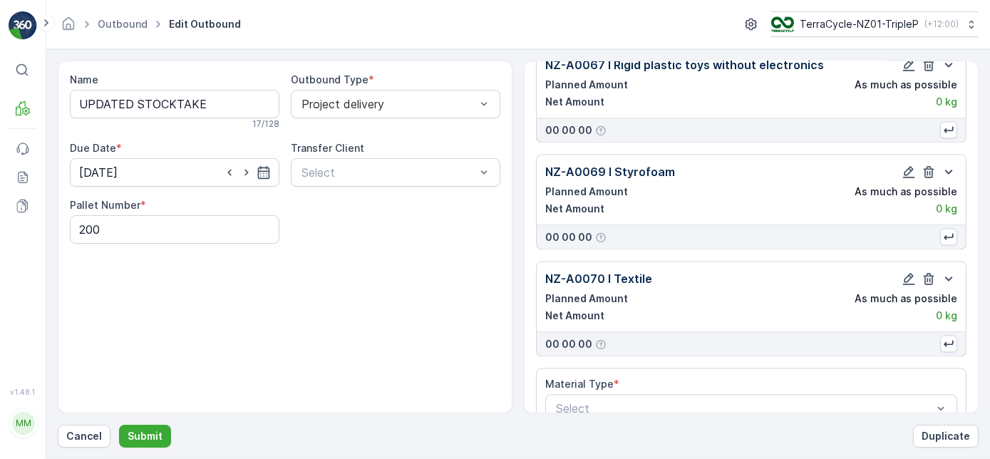
scroll to position [6471, 0]
click at [746, 401] on div at bounding box center [744, 407] width 379 height 13
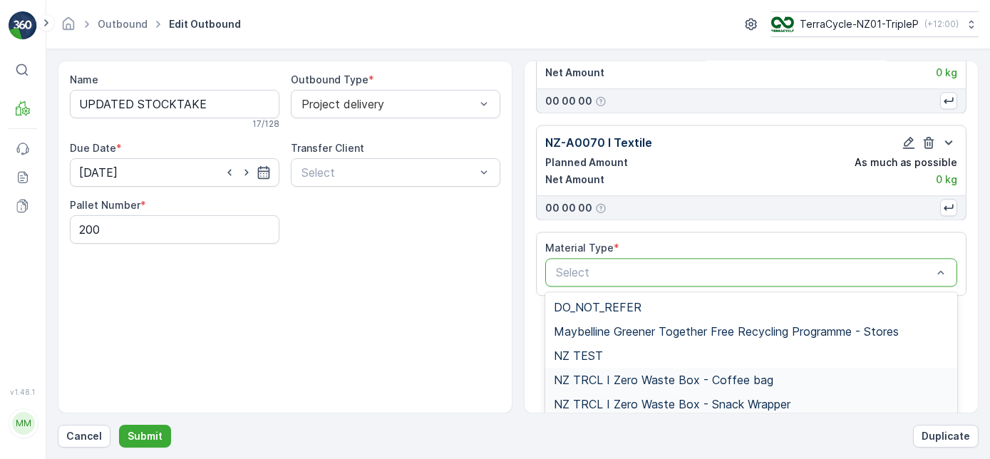
scroll to position [6670, 0]
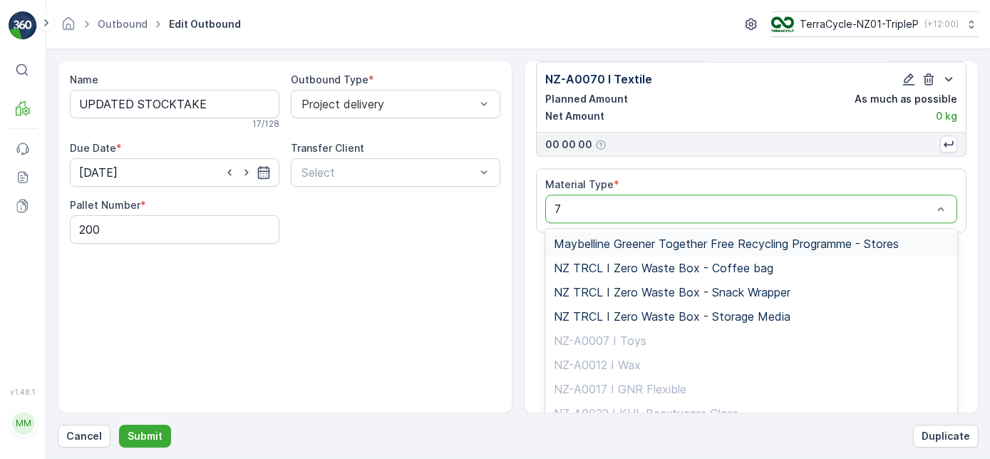
type input "71"
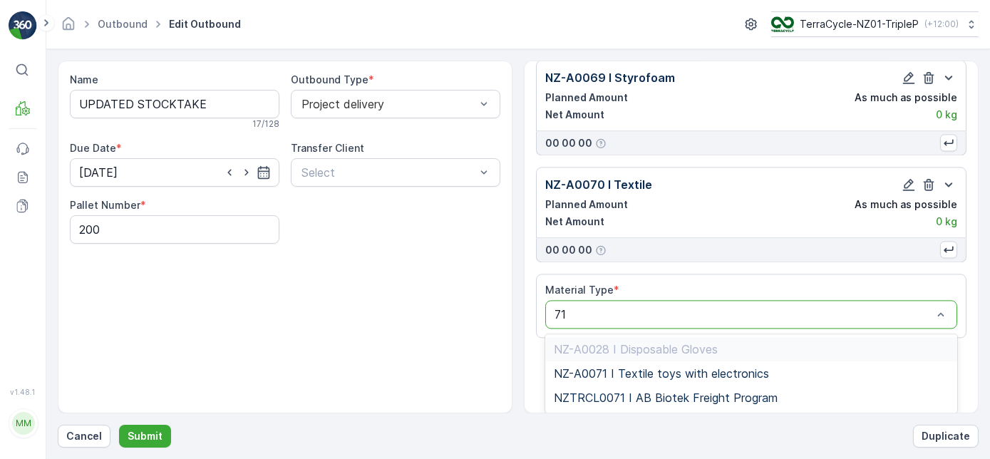
scroll to position [6534, 0]
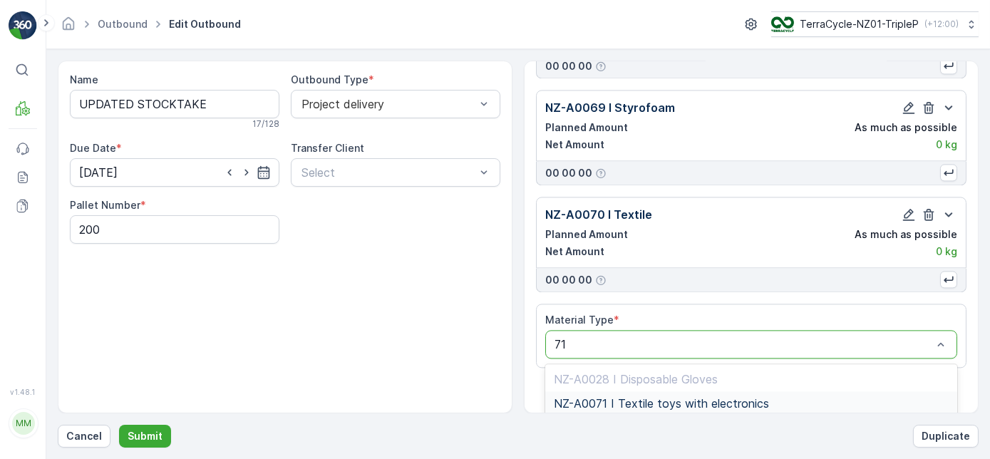
click at [741, 397] on span "NZ-A0071 I Textile toys with electronics" at bounding box center [661, 403] width 215 height 13
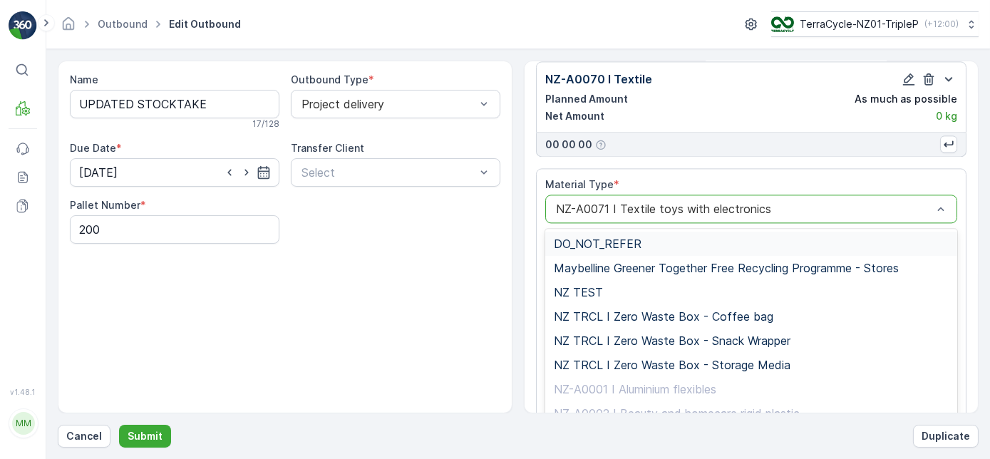
click at [746, 202] on div at bounding box center [744, 208] width 379 height 13
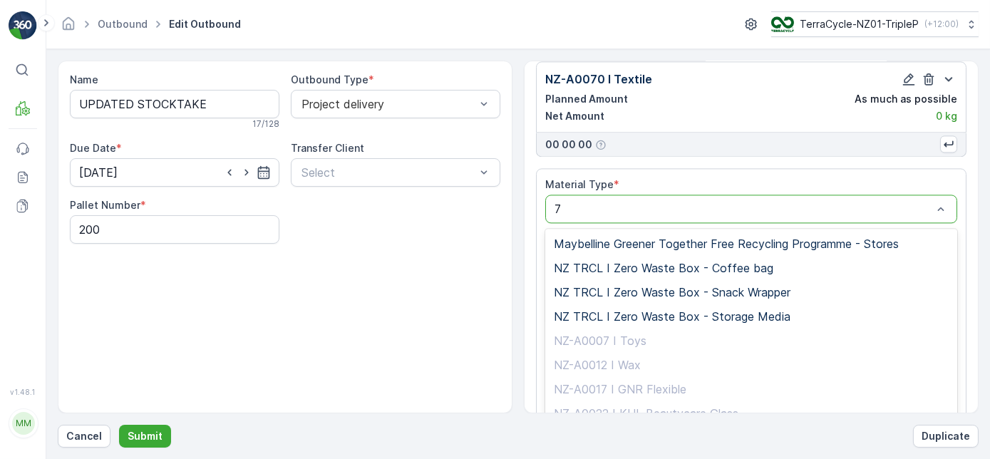
type input "76"
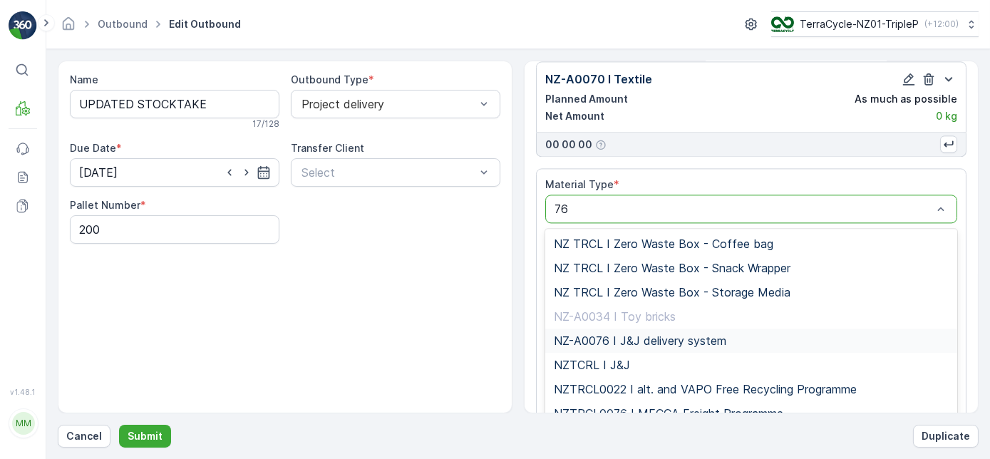
click at [694, 329] on div "NZ-A0076 I J&J delivery system" at bounding box center [751, 341] width 412 height 24
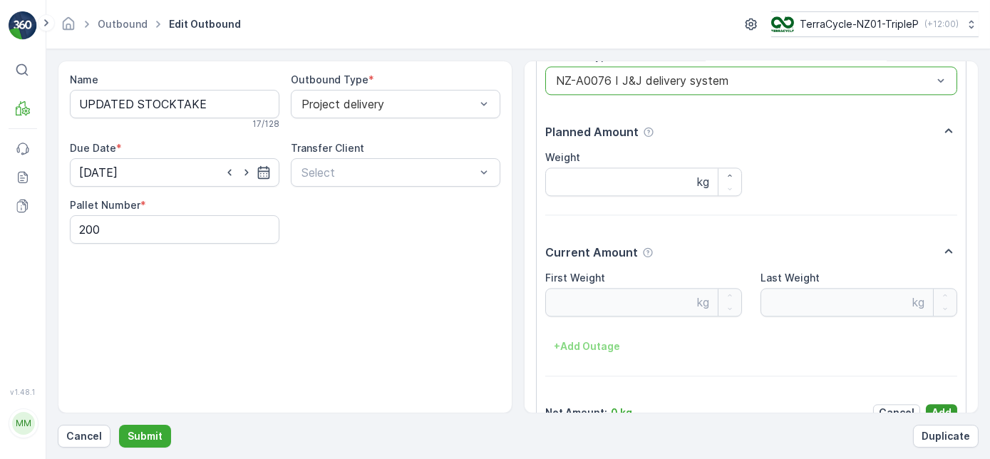
click at [927, 404] on button "Add" at bounding box center [941, 412] width 31 height 17
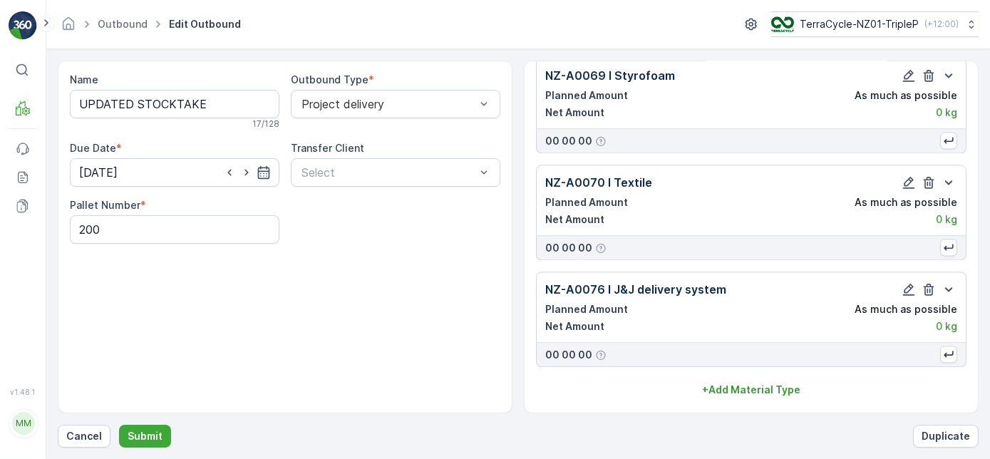
scroll to position [6536, 0]
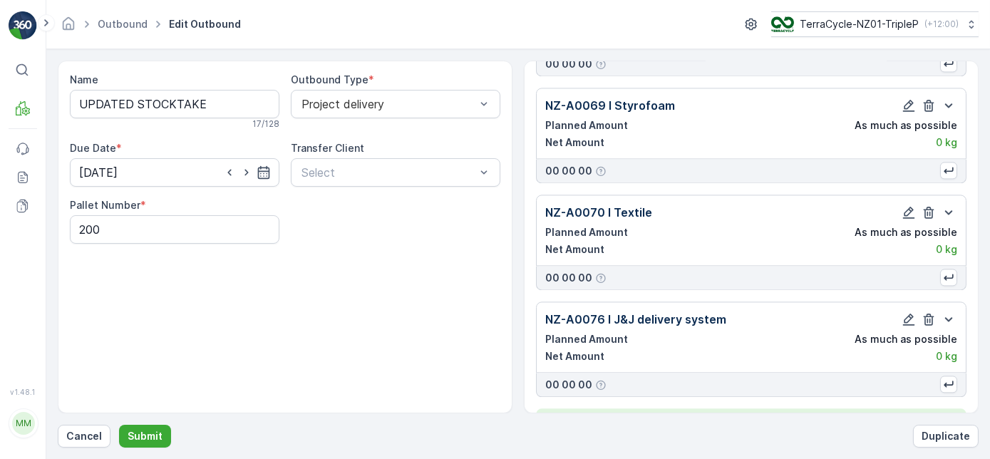
click at [783, 413] on p "+ Add Material Type" at bounding box center [751, 420] width 98 height 14
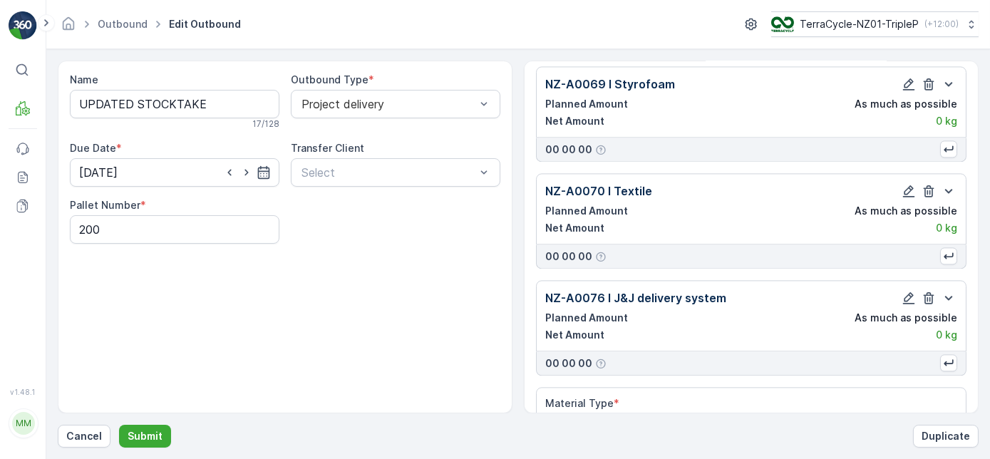
scroll to position [6577, 0]
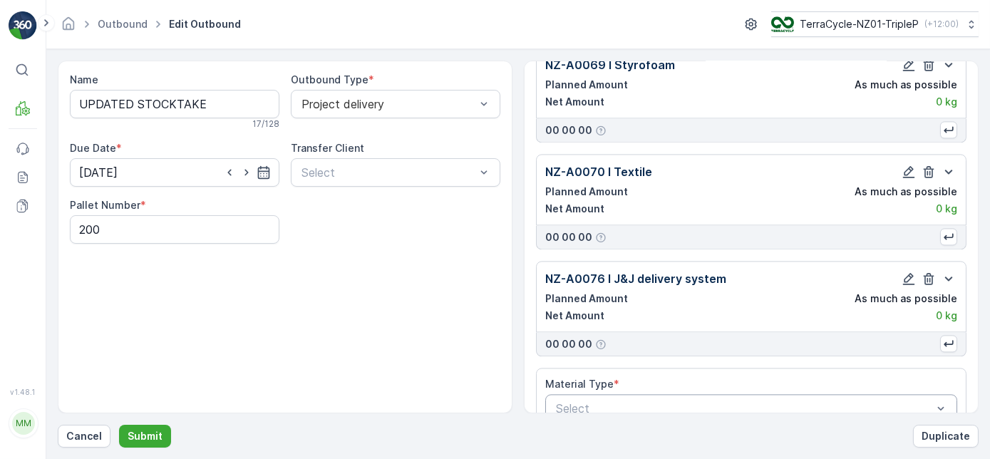
click at [722, 402] on div at bounding box center [744, 408] width 379 height 13
type input "77"
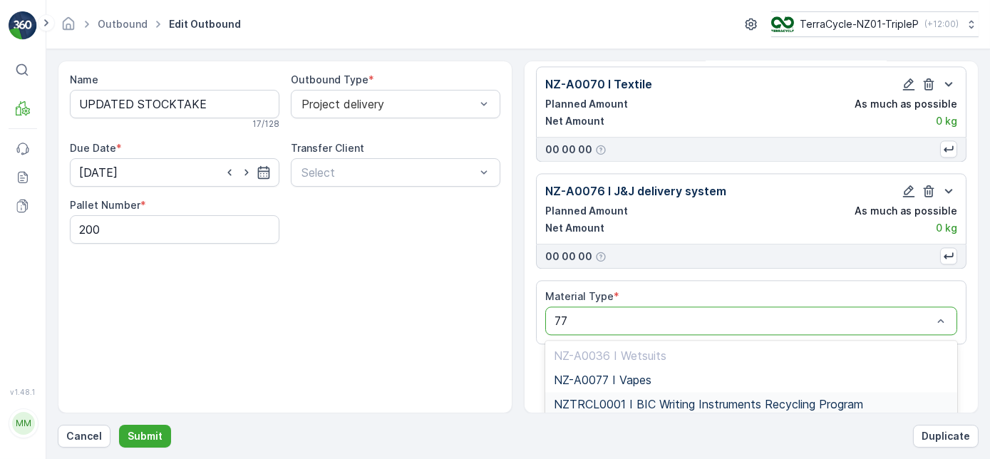
click at [711, 392] on div "NZTRCL0001 I BIC Writing Instruments Recycling Program" at bounding box center [751, 404] width 412 height 24
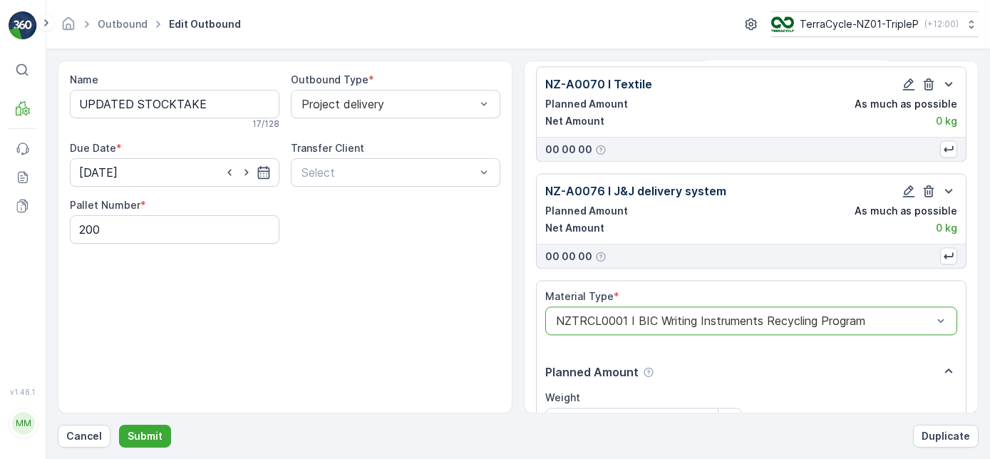
click at [705, 307] on div "NZTRCL0001 I BIC Writing Instruments Recycling Program" at bounding box center [751, 321] width 412 height 29
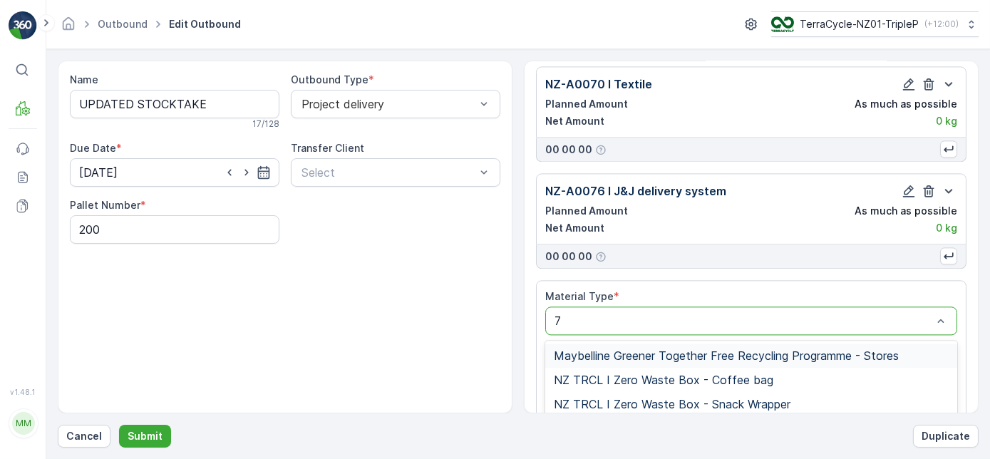
type input "77"
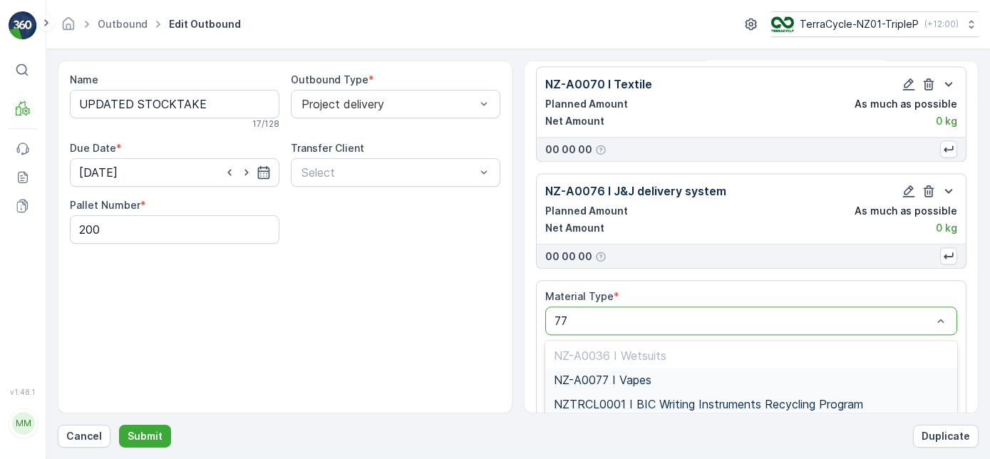
click at [769, 374] on div "NZ-A0077 I Vapes" at bounding box center [751, 380] width 395 height 13
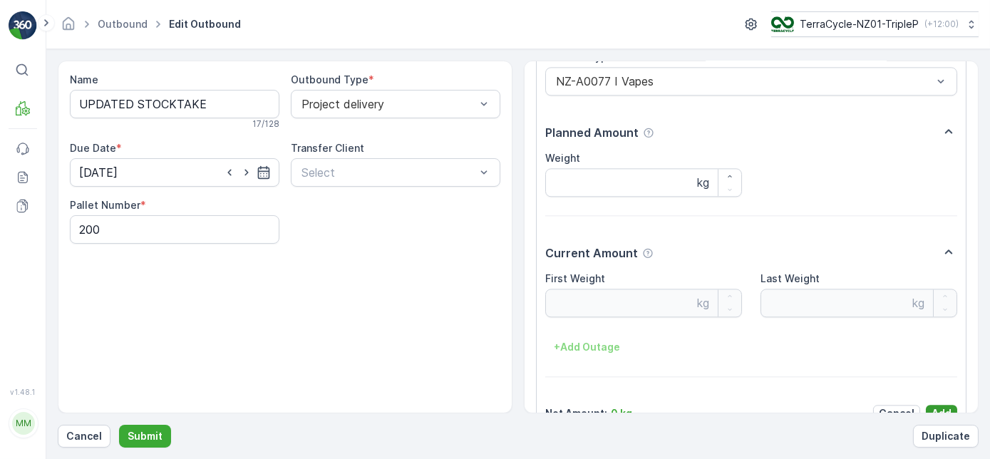
click at [939, 406] on p "Add" at bounding box center [942, 413] width 20 height 14
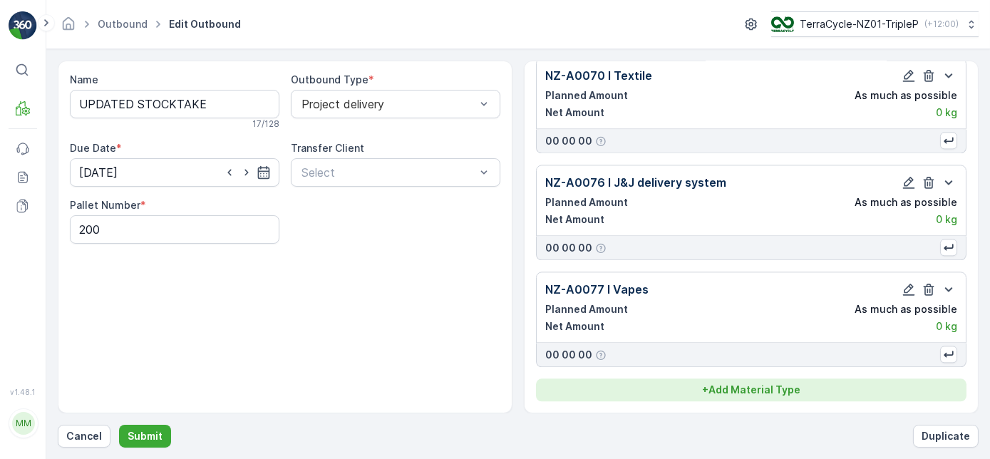
scroll to position [6643, 0]
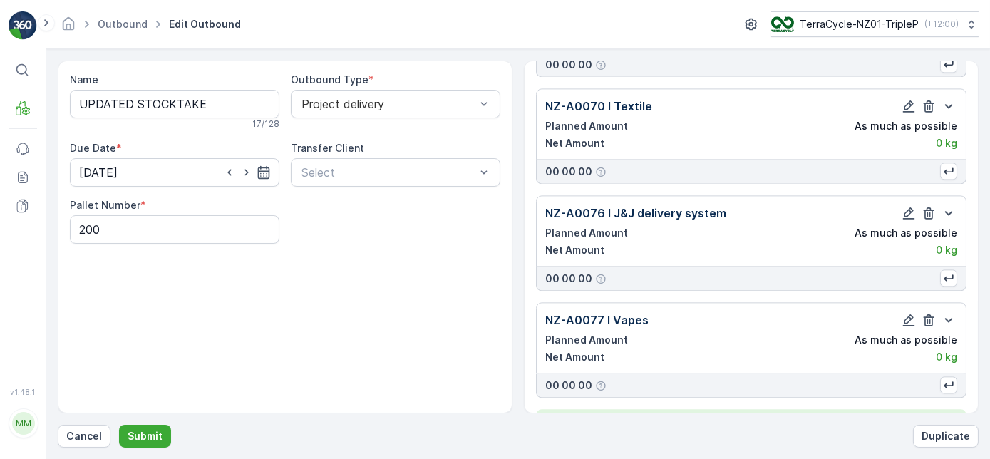
click at [787, 409] on button "+ Add Material Type" at bounding box center [751, 420] width 431 height 23
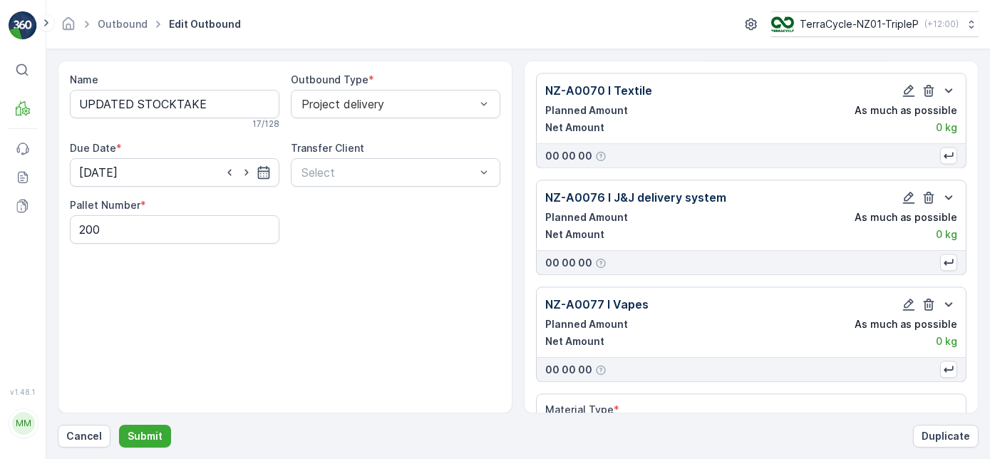
scroll to position [6684, 0]
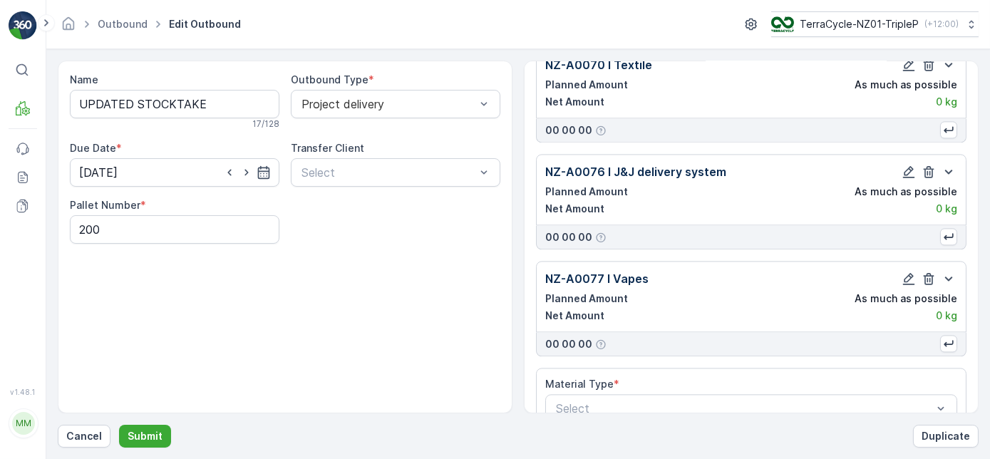
click at [704, 394] on div "Select" at bounding box center [751, 408] width 412 height 29
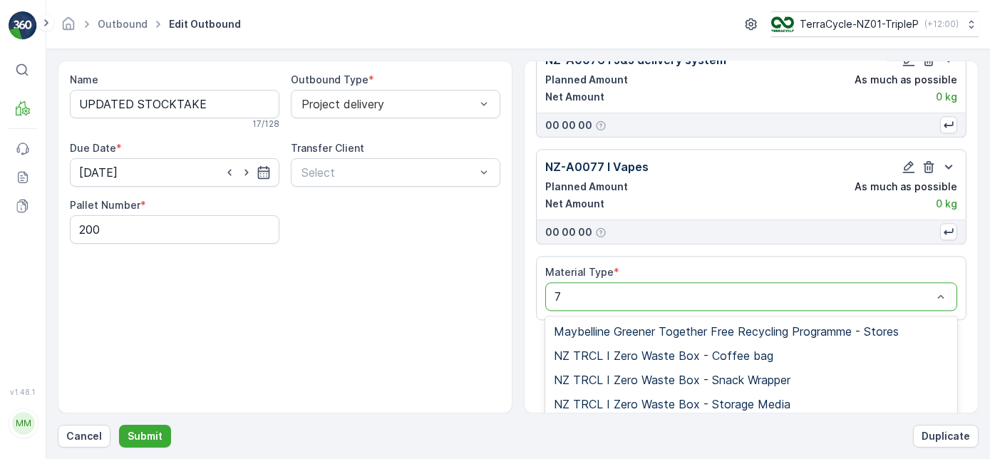
type input "79"
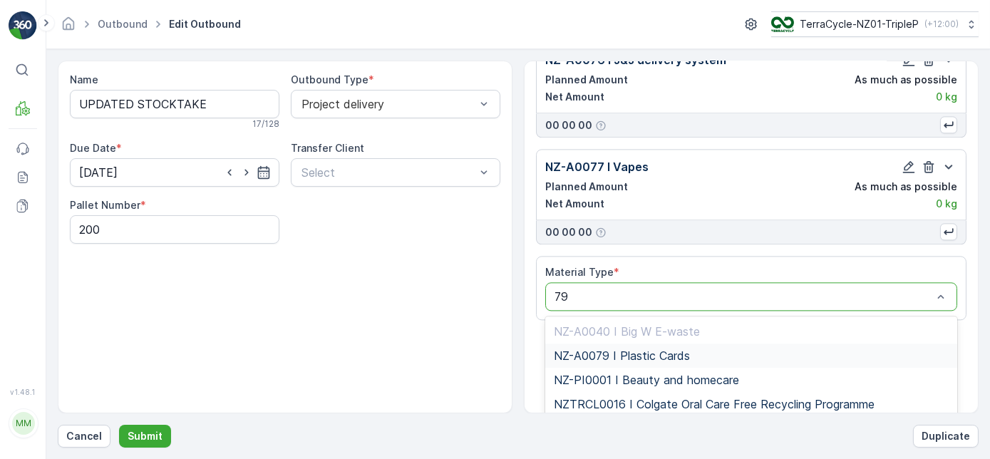
click at [680, 349] on span "NZ-A0079 I Plastic Cards" at bounding box center [622, 355] width 136 height 13
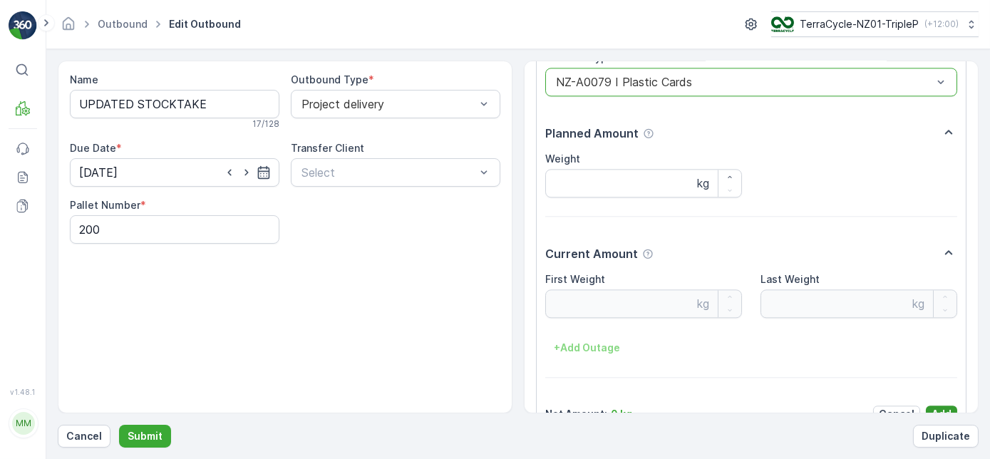
click at [940, 407] on p "Add" at bounding box center [942, 414] width 20 height 14
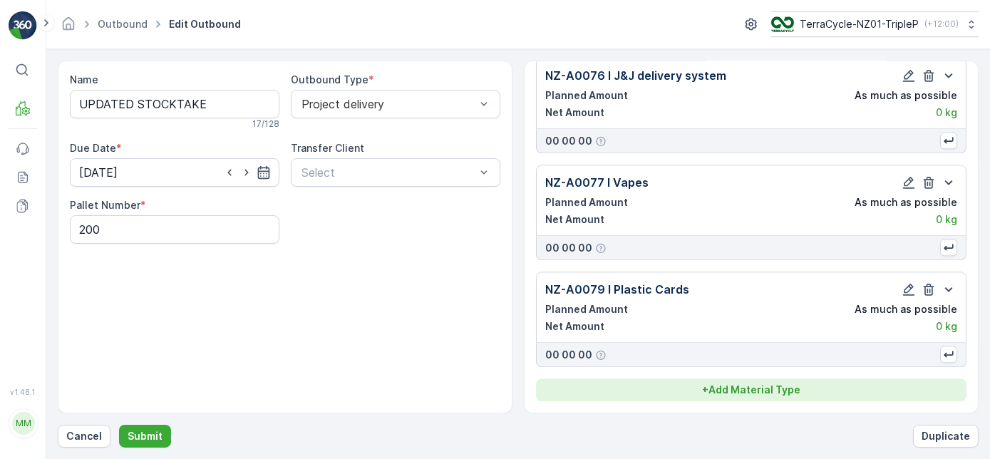
scroll to position [6750, 0]
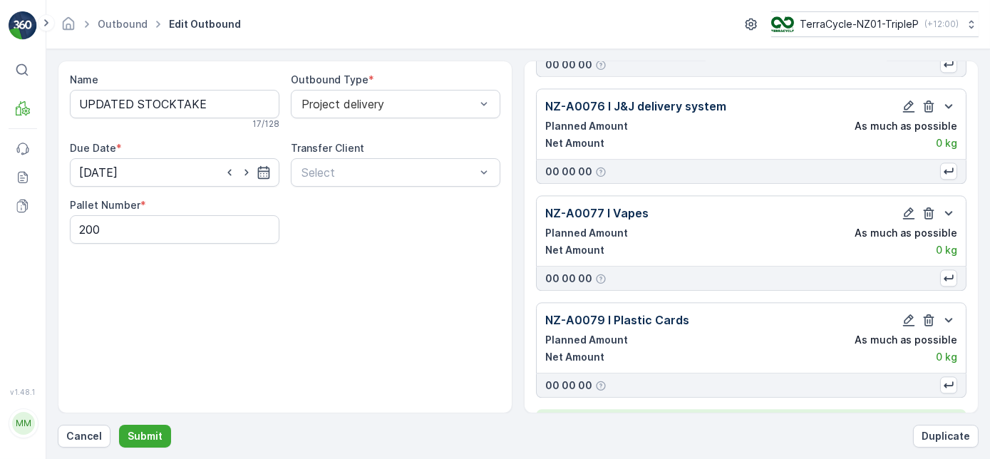
click at [833, 409] on button "+ Add Material Type" at bounding box center [751, 420] width 431 height 23
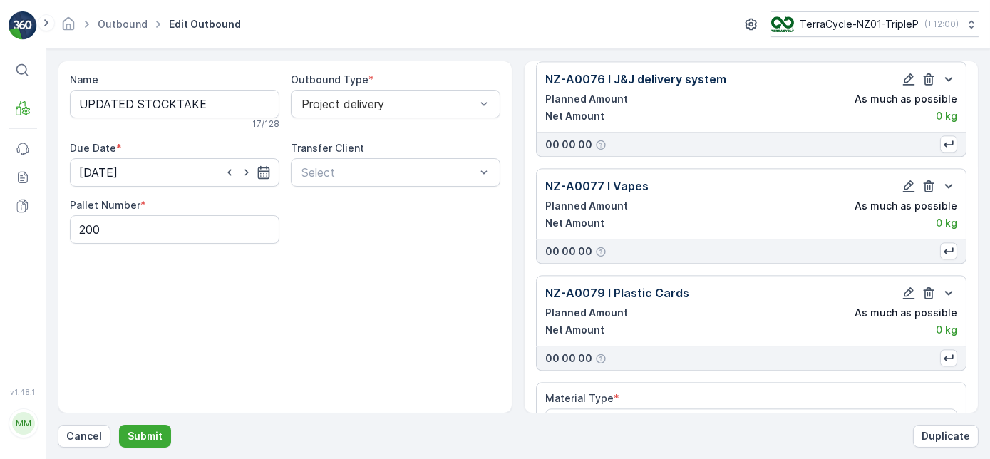
scroll to position [6790, 0]
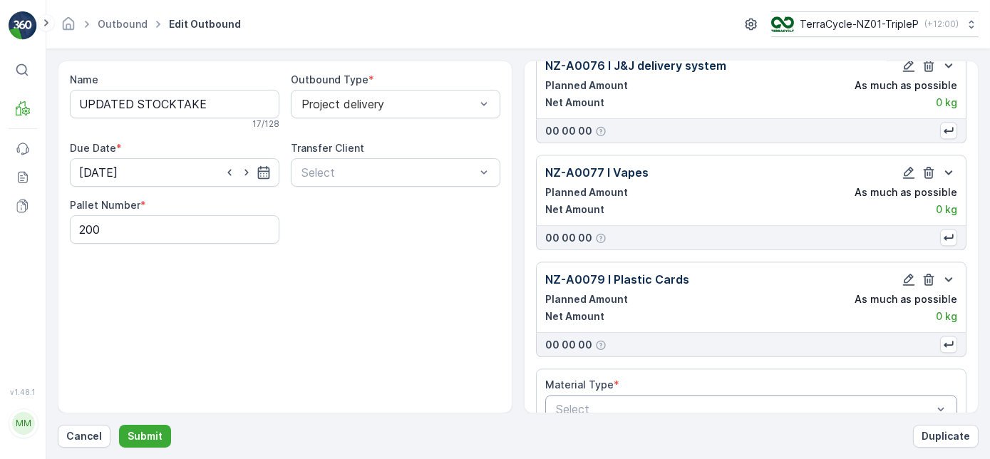
click at [735, 403] on div at bounding box center [744, 409] width 379 height 13
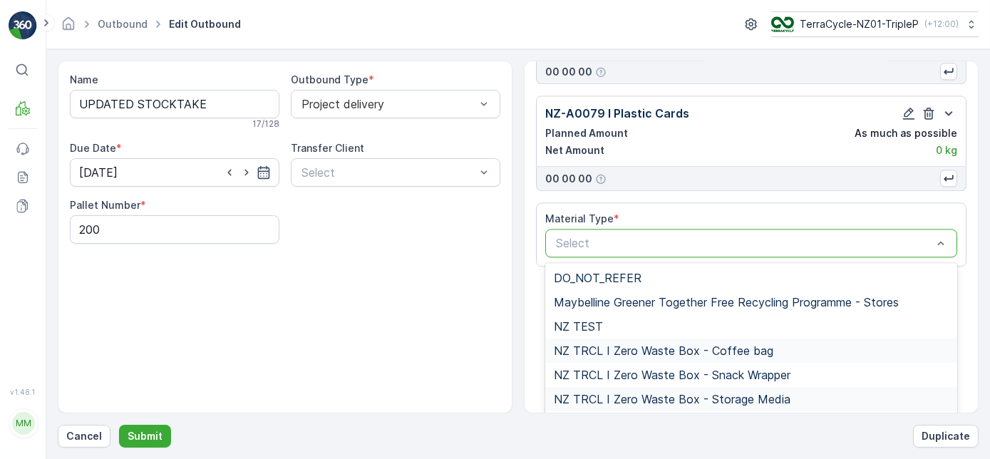
scroll to position [6990, 0]
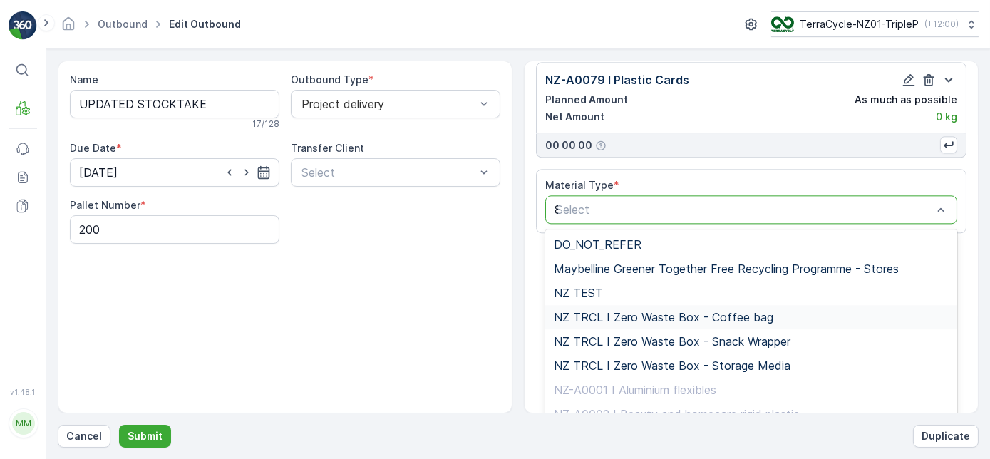
type input "80"
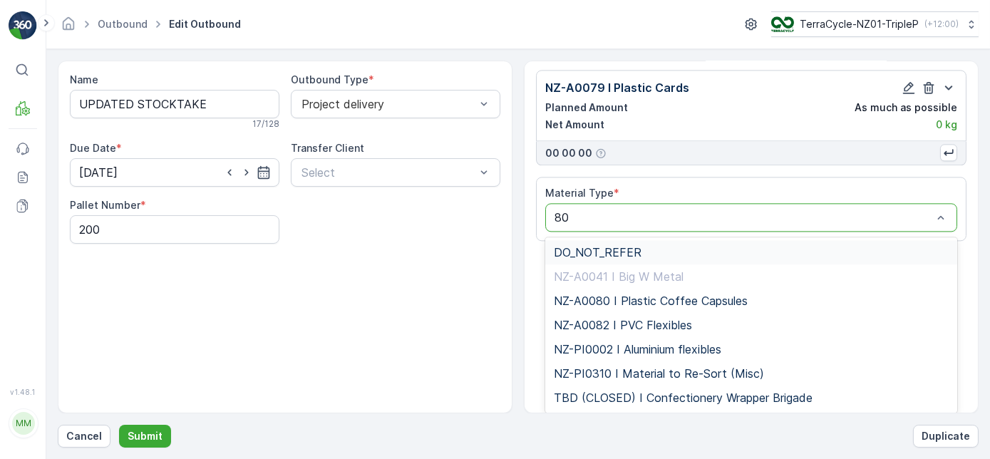
scroll to position [6951, 0]
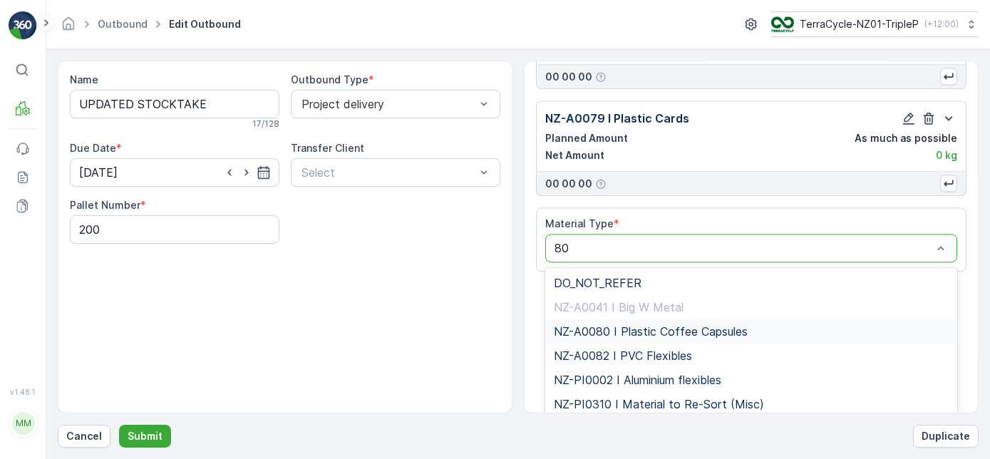
click at [677, 325] on span "NZ-A0080 I Plastic Coffee Capsules" at bounding box center [651, 331] width 194 height 13
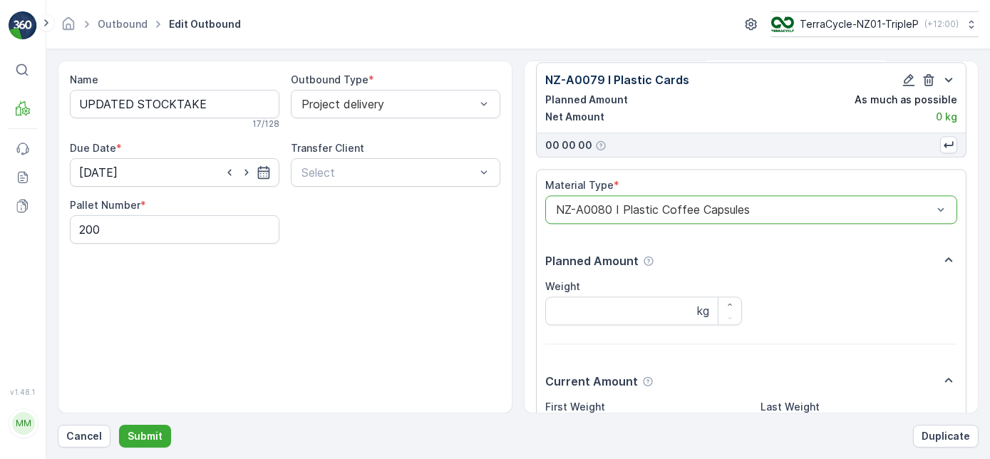
scroll to position [7117, 0]
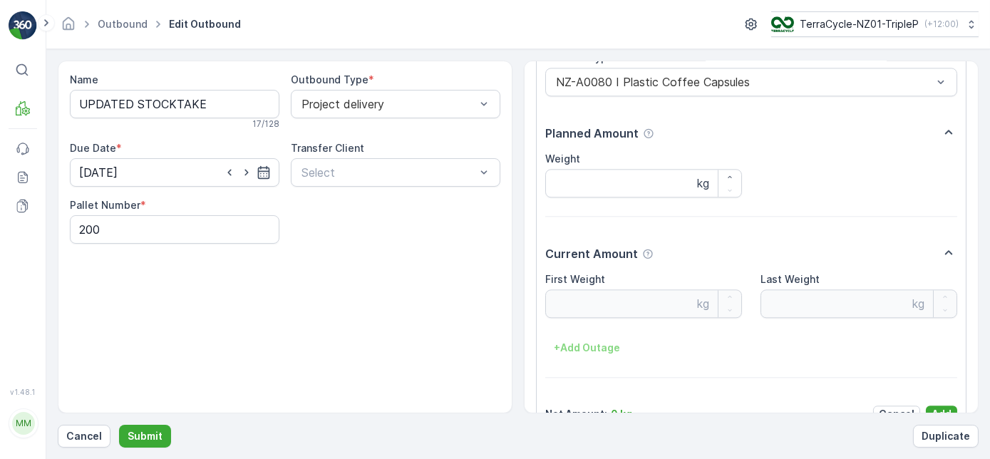
drag, startPoint x: 931, startPoint y: 384, endPoint x: 803, endPoint y: 376, distance: 128.6
click at [932, 407] on p "Add" at bounding box center [942, 414] width 20 height 14
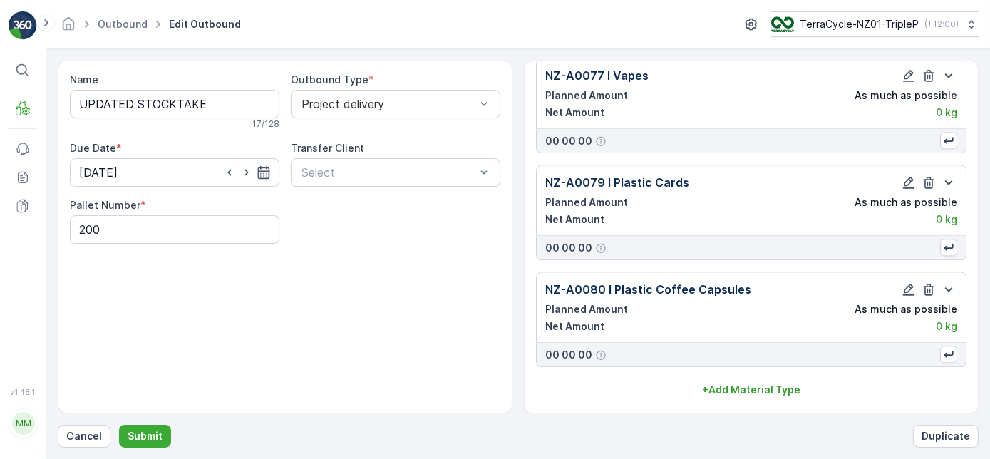
scroll to position [6856, 0]
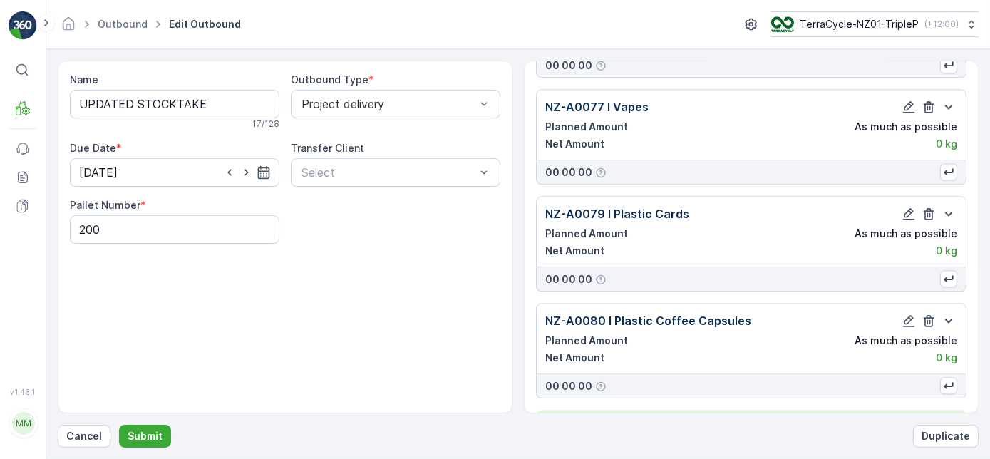
click at [743, 414] on p "+ Add Material Type" at bounding box center [751, 421] width 98 height 14
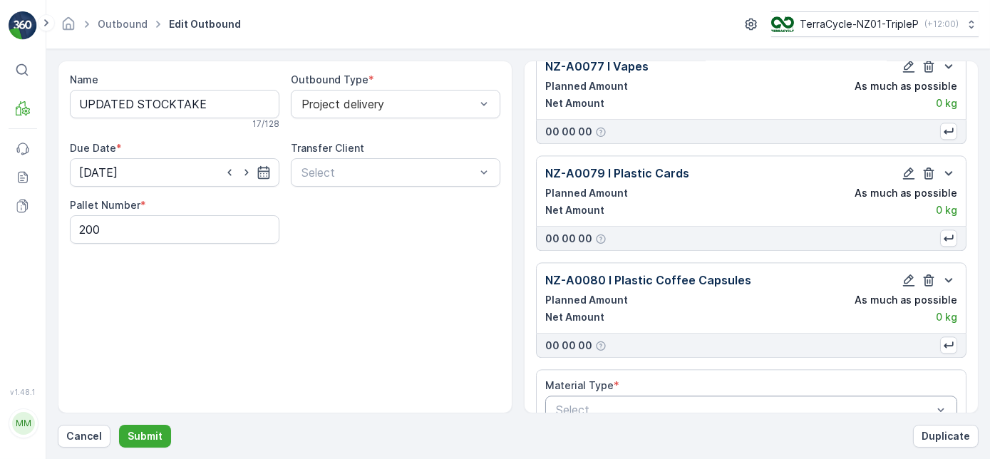
click at [706, 403] on div at bounding box center [744, 409] width 379 height 13
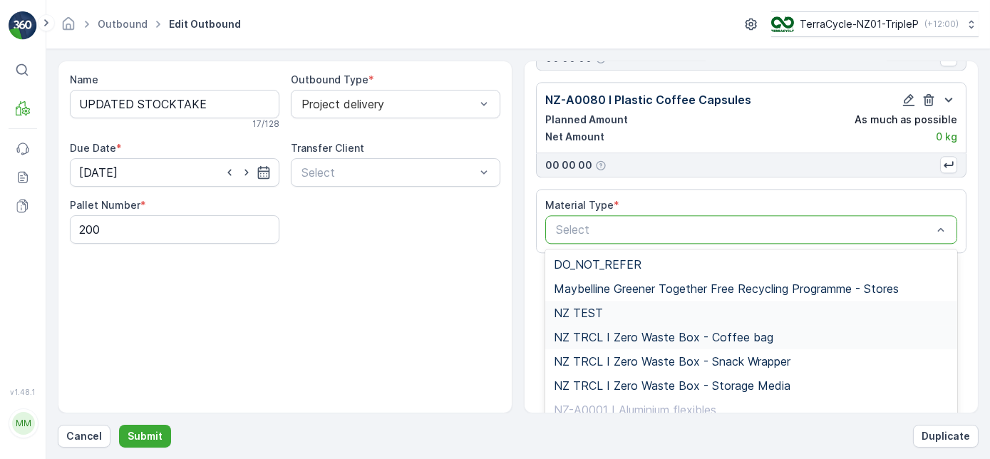
scroll to position [7091, 0]
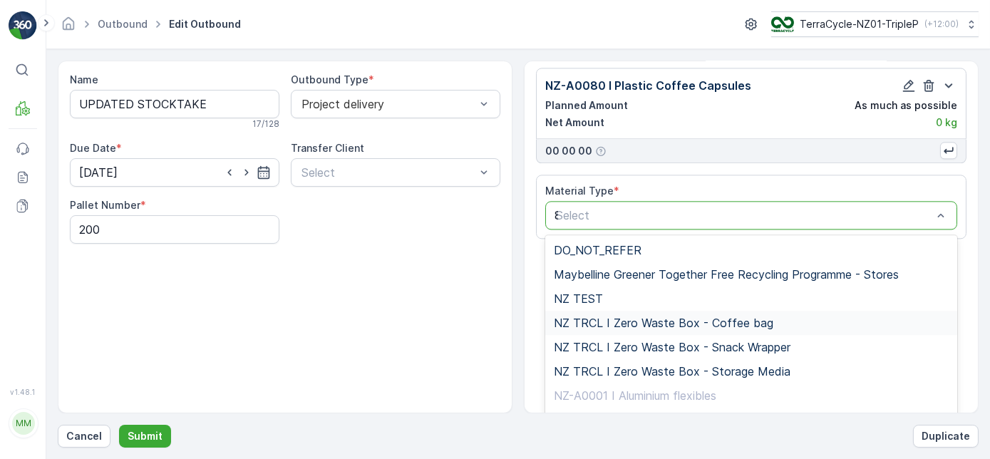
type input "81"
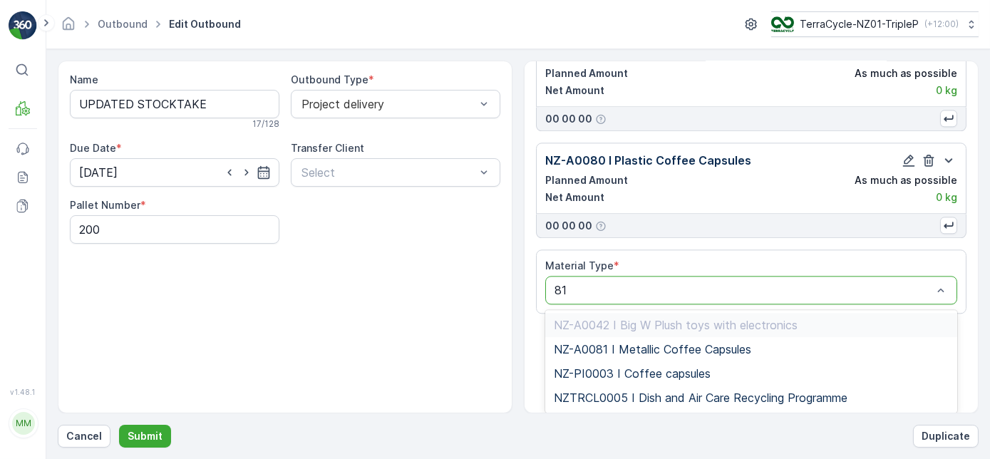
scroll to position [6985, 0]
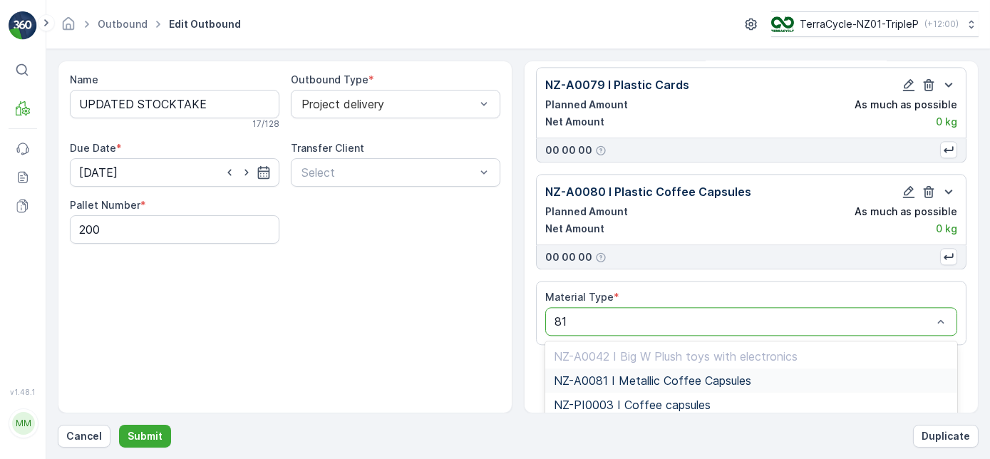
click at [713, 374] on span "NZ-A0081 I Metallic Coffee Capsules" at bounding box center [652, 380] width 197 height 13
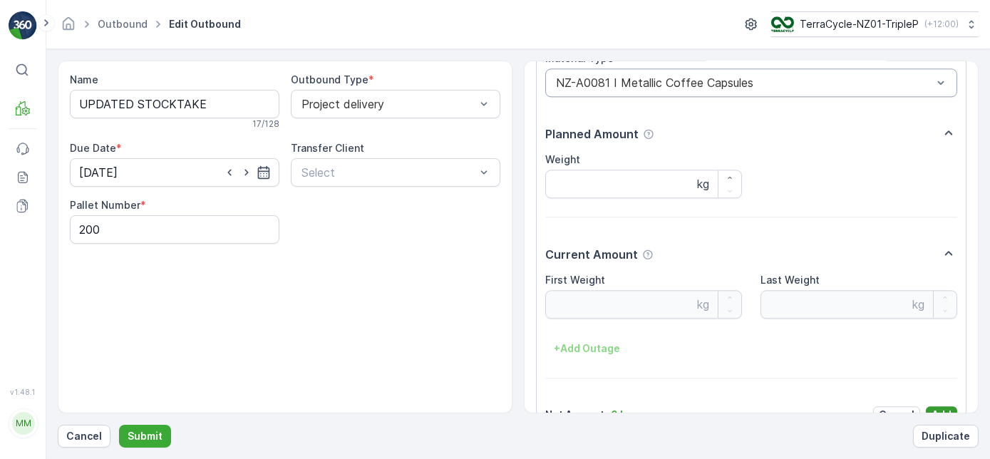
click at [949, 406] on button "Add" at bounding box center [941, 414] width 31 height 17
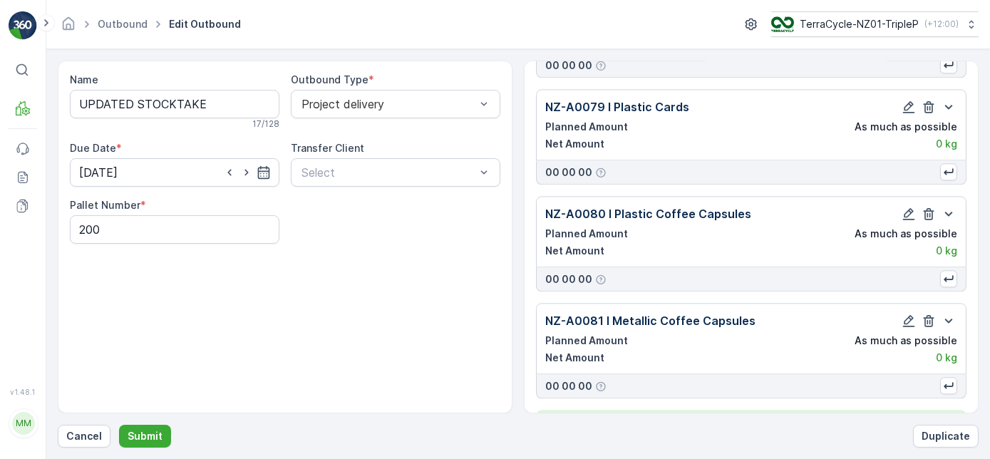
scroll to position [6962, 0]
click at [783, 411] on button "+ Add Material Type" at bounding box center [751, 422] width 431 height 23
click at [760, 420] on div "Material Type * Select" at bounding box center [751, 443] width 412 height 46
click at [762, 437] on div "Select" at bounding box center [751, 451] width 412 height 29
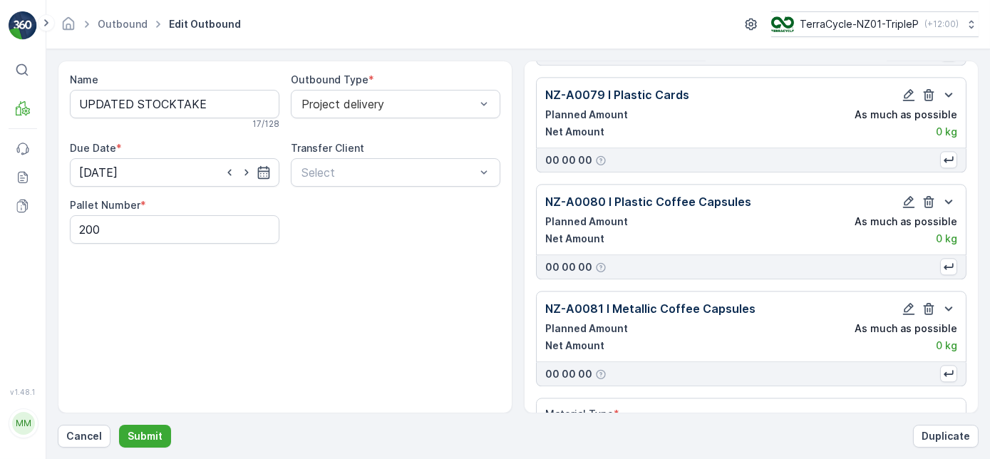
type input "82"
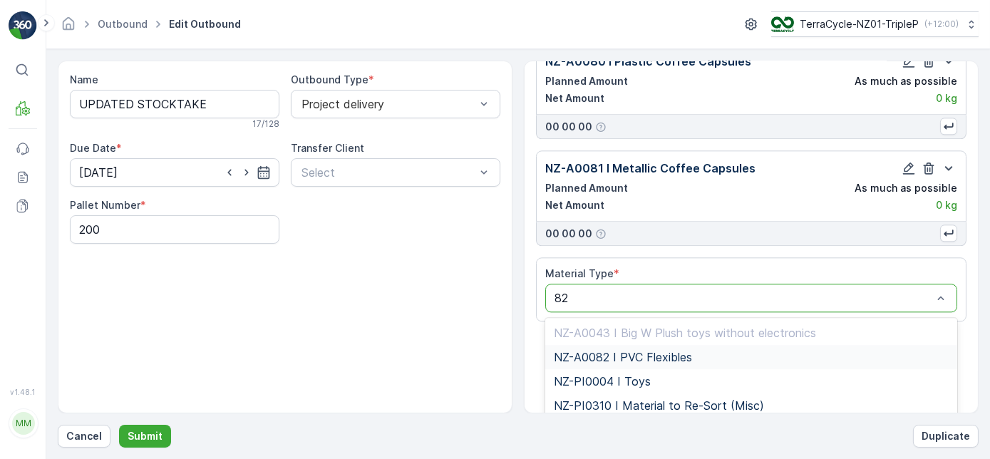
click at [726, 351] on div "NZ-A0082 I PVC Flexibles" at bounding box center [751, 357] width 395 height 13
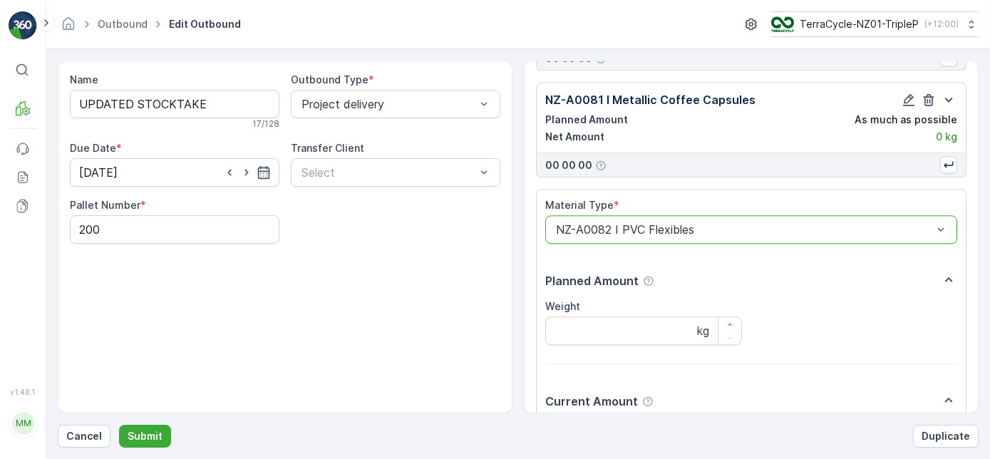
scroll to position [7006, 0]
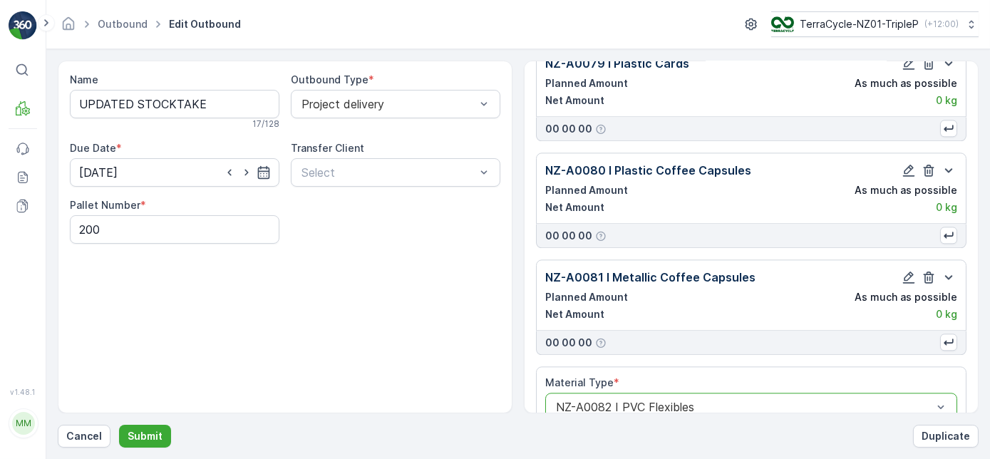
click at [656, 401] on div at bounding box center [744, 407] width 379 height 13
type input "83"
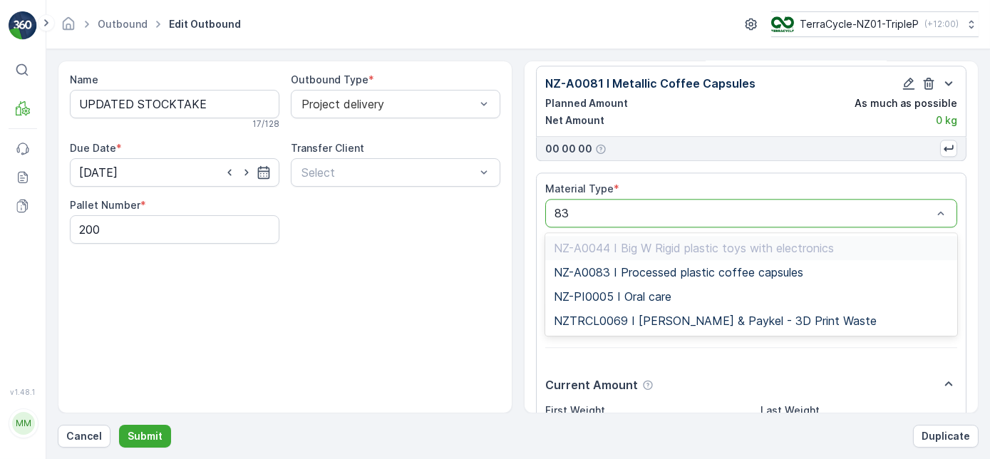
scroll to position [7201, 0]
click at [691, 265] on span "NZ-A0083 I Processed plastic coffee capsules" at bounding box center [679, 271] width 250 height 13
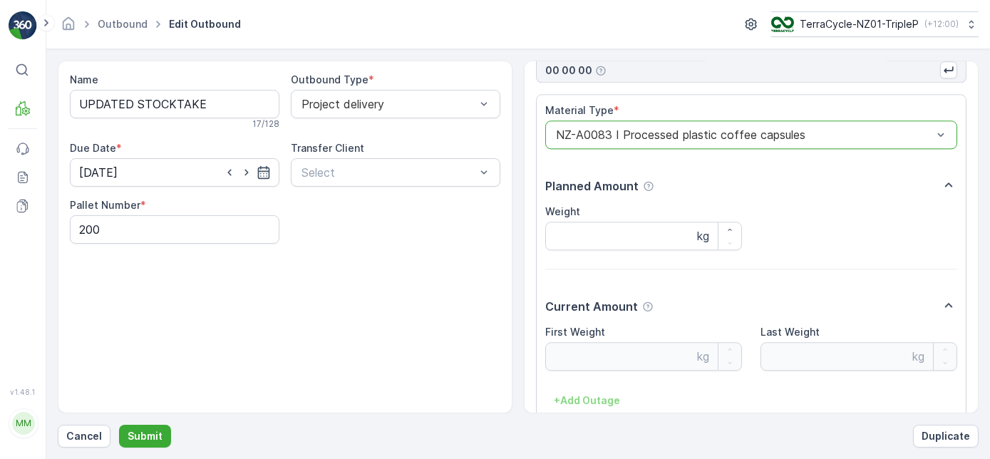
scroll to position [7330, 0]
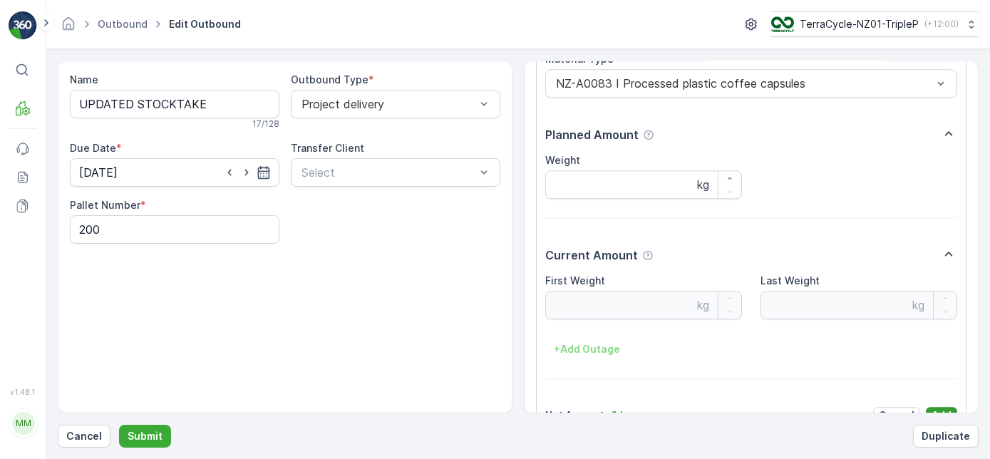
click at [932, 408] on p "Add" at bounding box center [942, 415] width 20 height 14
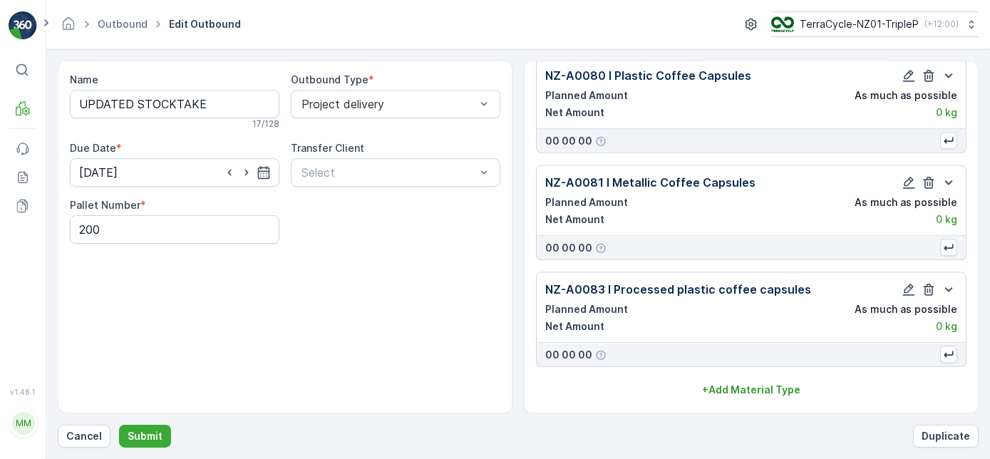
scroll to position [7069, 0]
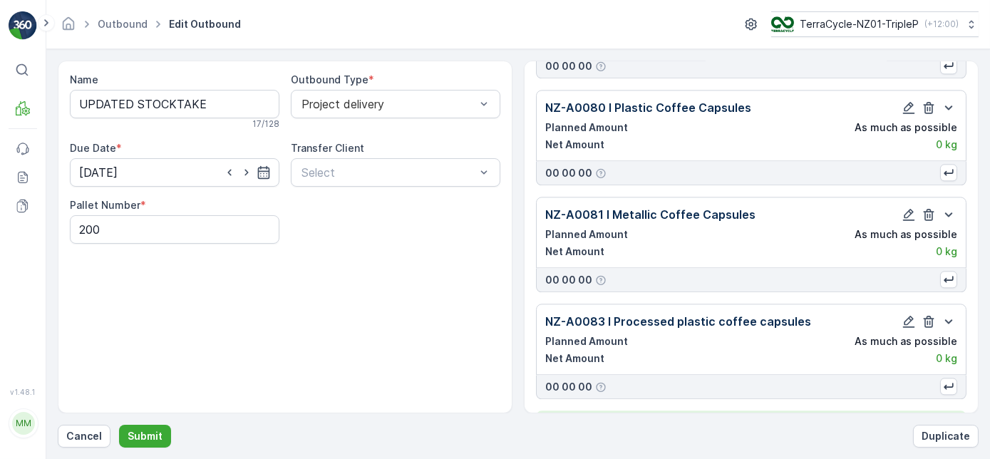
click at [771, 415] on p "+ Add Material Type" at bounding box center [751, 422] width 98 height 14
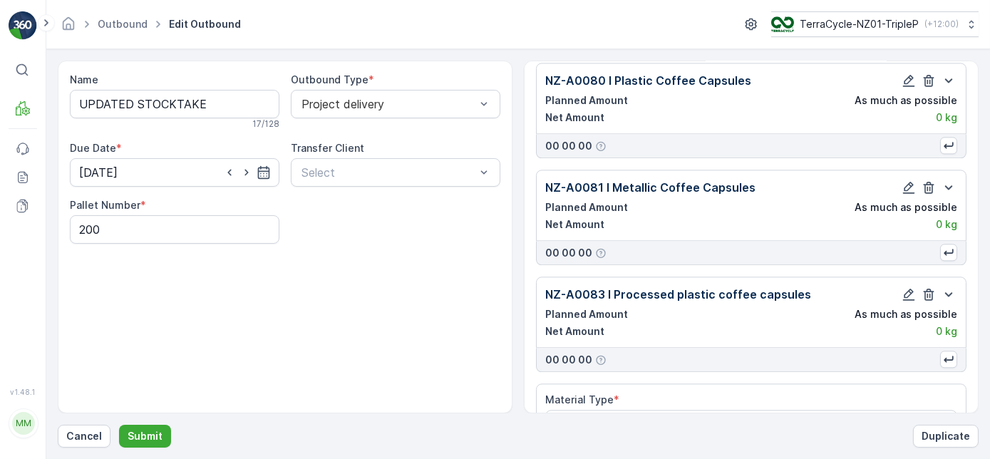
scroll to position [7110, 0]
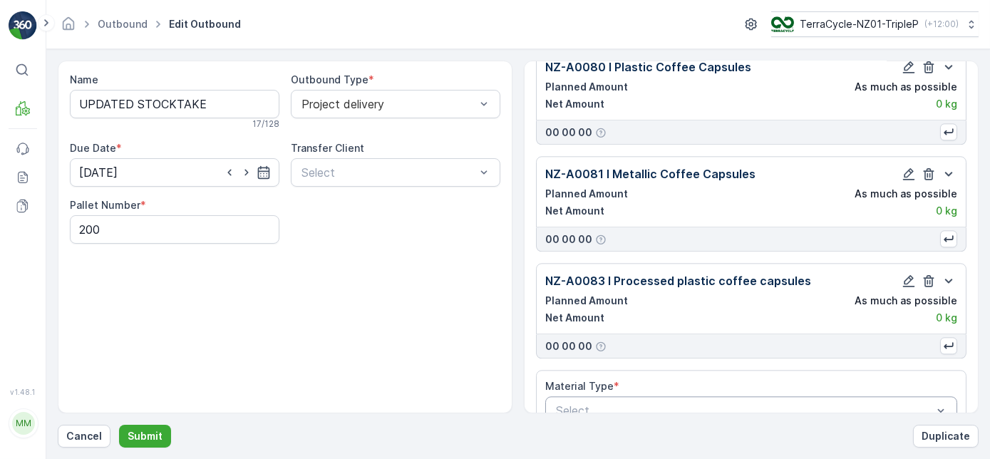
click at [674, 404] on div at bounding box center [744, 410] width 379 height 13
type input "84"
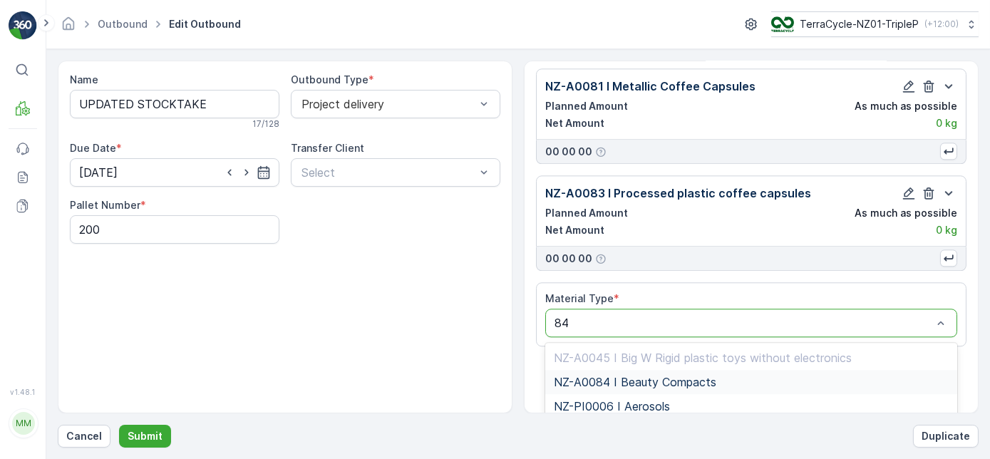
click at [659, 376] on span "NZ-A0084 I Beauty Compacts" at bounding box center [635, 382] width 163 height 13
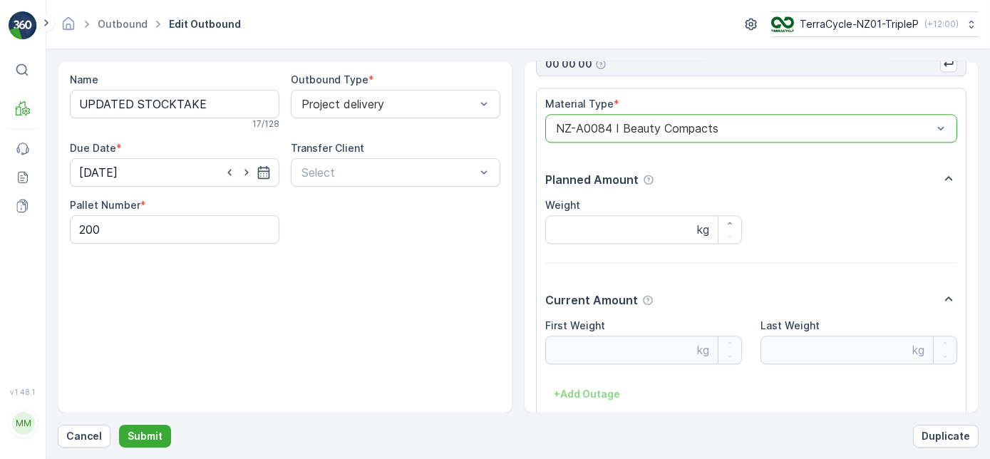
scroll to position [7327, 0]
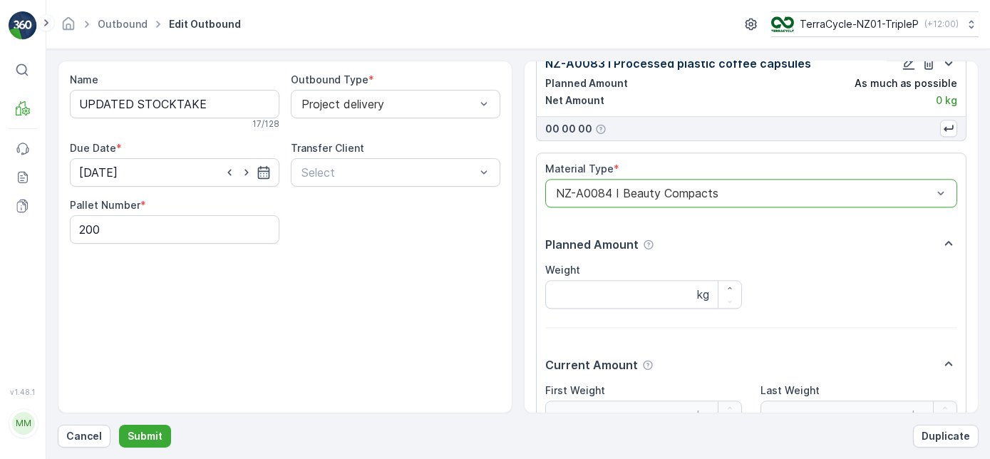
click at [696, 179] on div "NZ-A0084 I Beauty Compacts" at bounding box center [751, 193] width 412 height 29
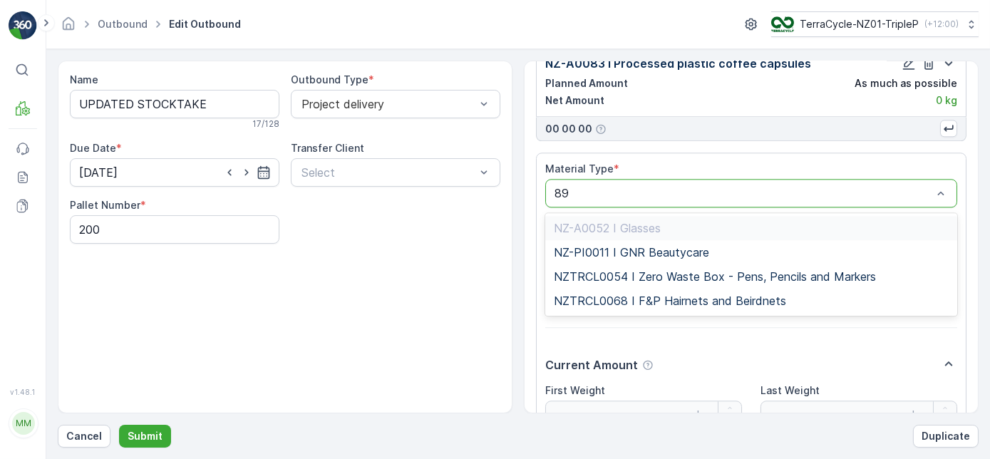
type input "8"
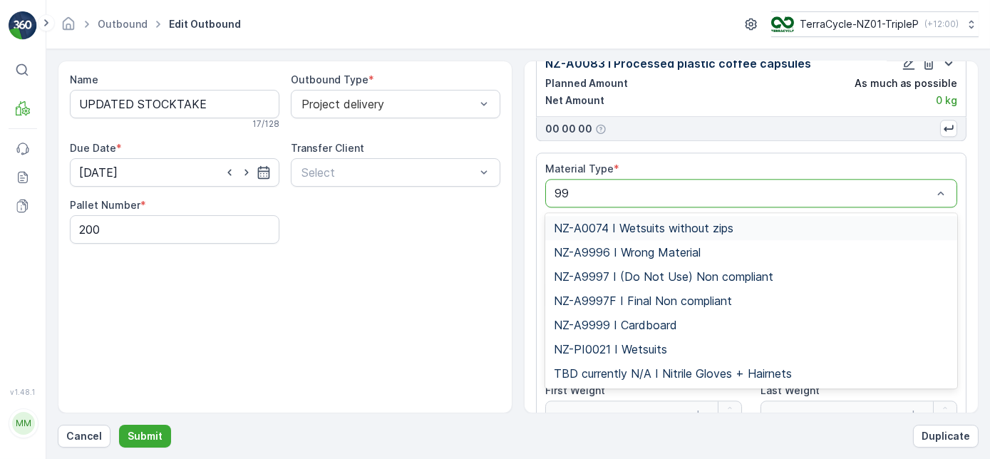
type input "9"
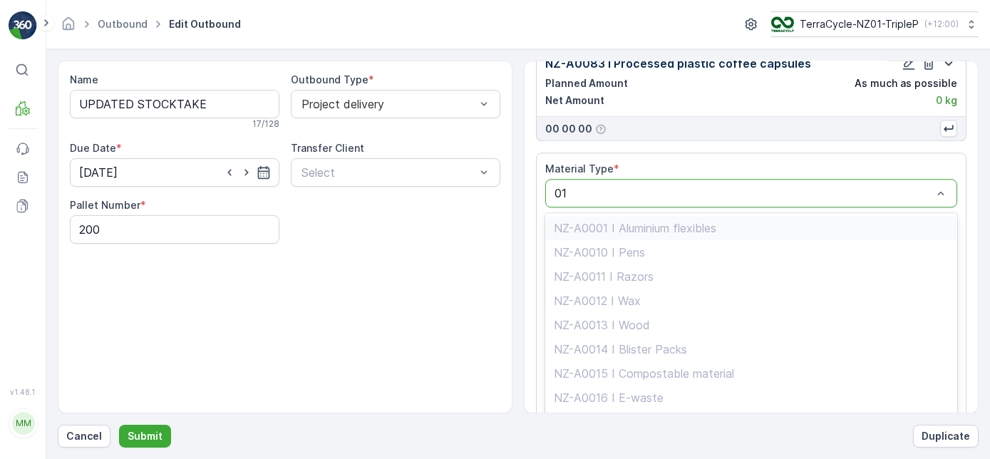
type input "0"
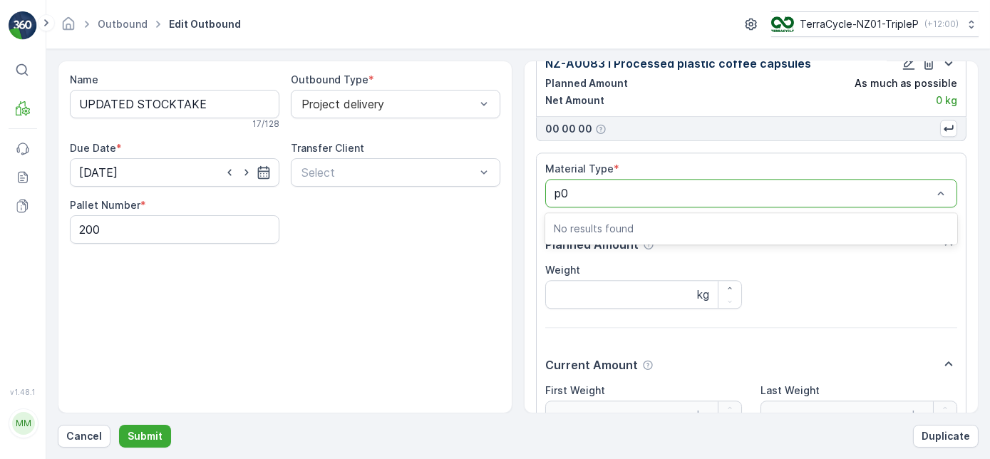
type input "p"
type input "P"
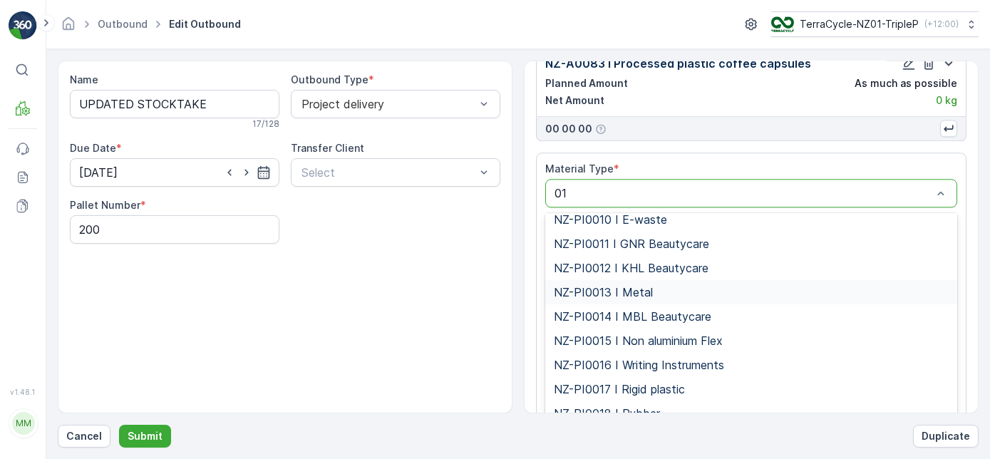
scroll to position [194, 0]
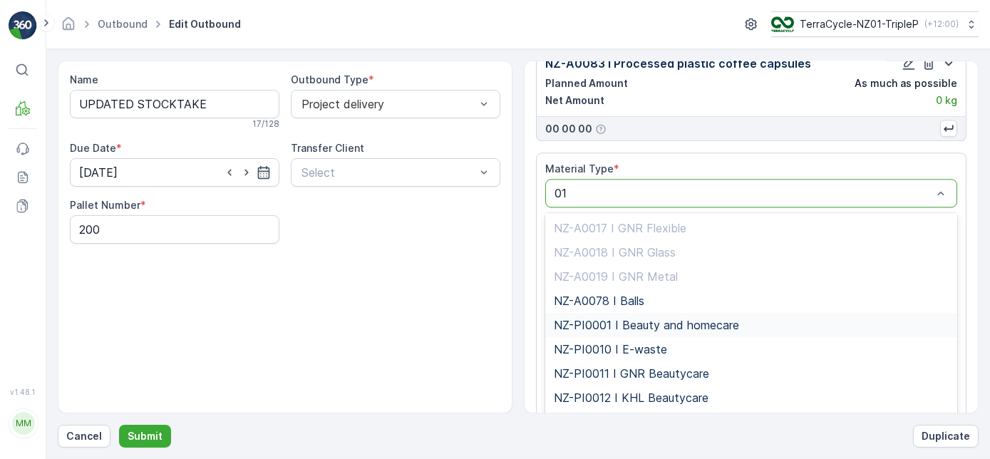
type input "0"
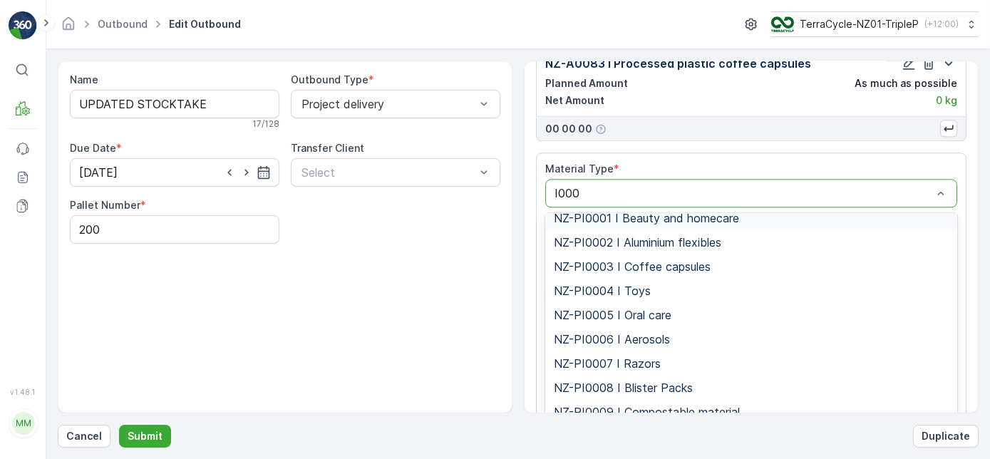
scroll to position [9, 0]
type input "I0001"
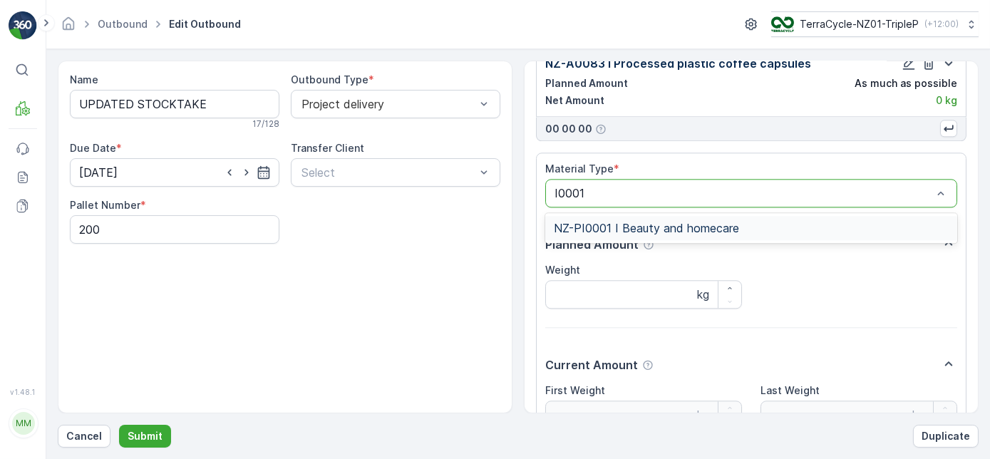
click at [673, 216] on div "NZ-PI0001 I Beauty and homecare" at bounding box center [751, 228] width 412 height 24
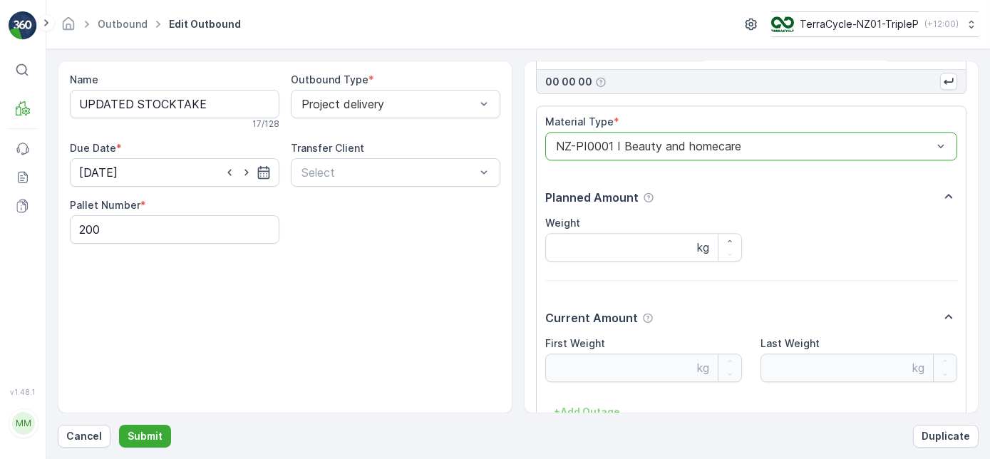
scroll to position [7437, 0]
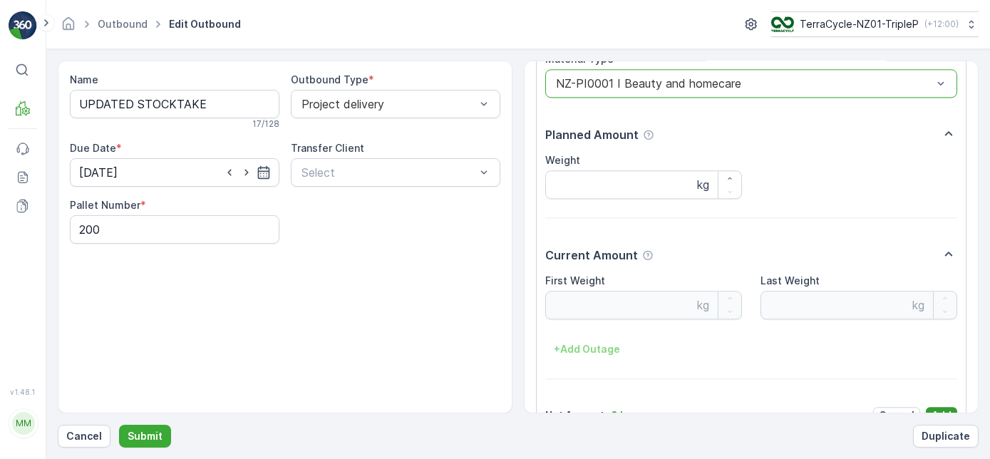
click at [933, 408] on p "Add" at bounding box center [942, 415] width 20 height 14
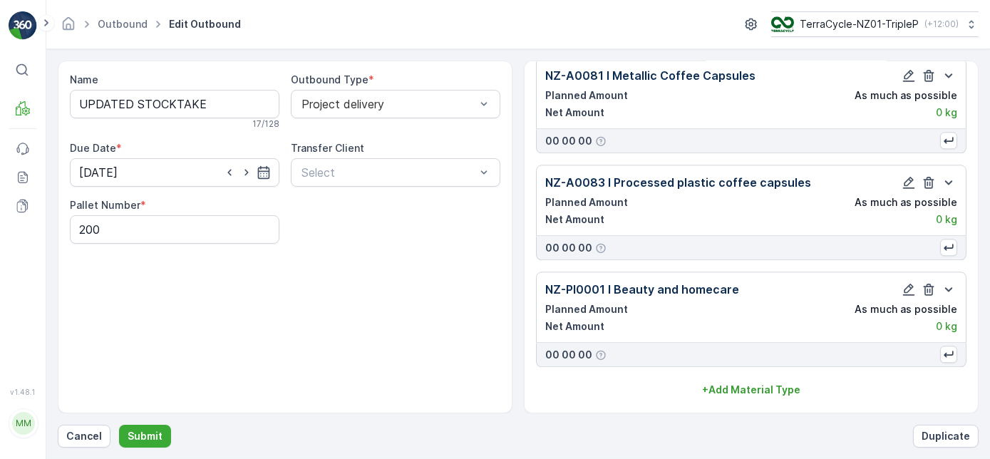
scroll to position [7175, 0]
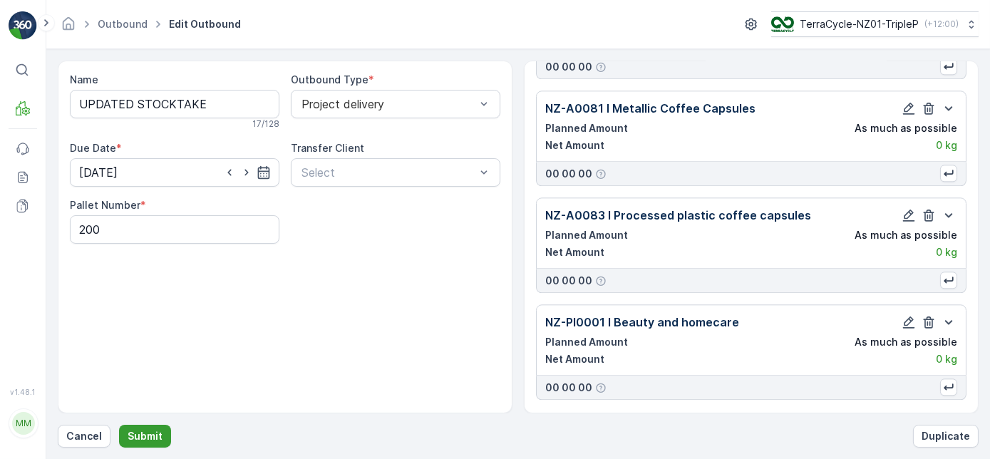
click at [158, 433] on p "Submit" at bounding box center [145, 436] width 35 height 14
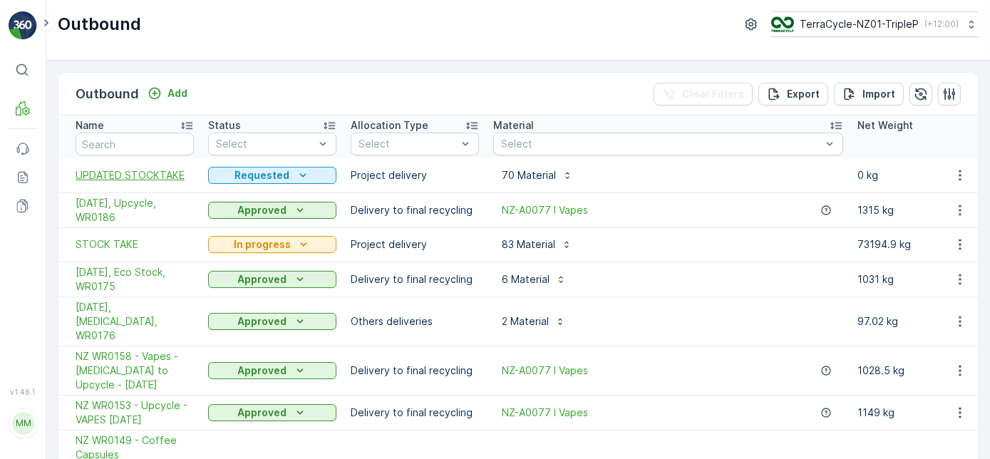
click at [148, 175] on span "UPDATED STOCKTAKE" at bounding box center [135, 175] width 118 height 14
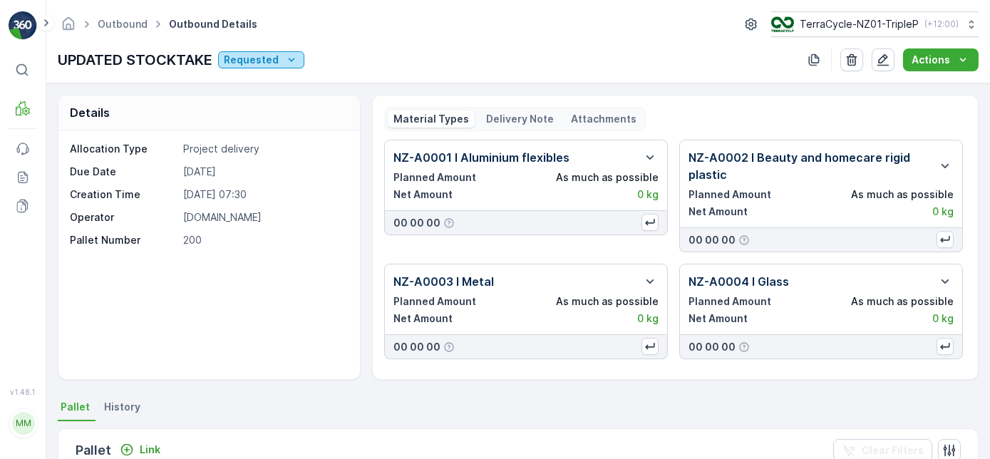
click at [240, 61] on p "Requested" at bounding box center [251, 60] width 55 height 14
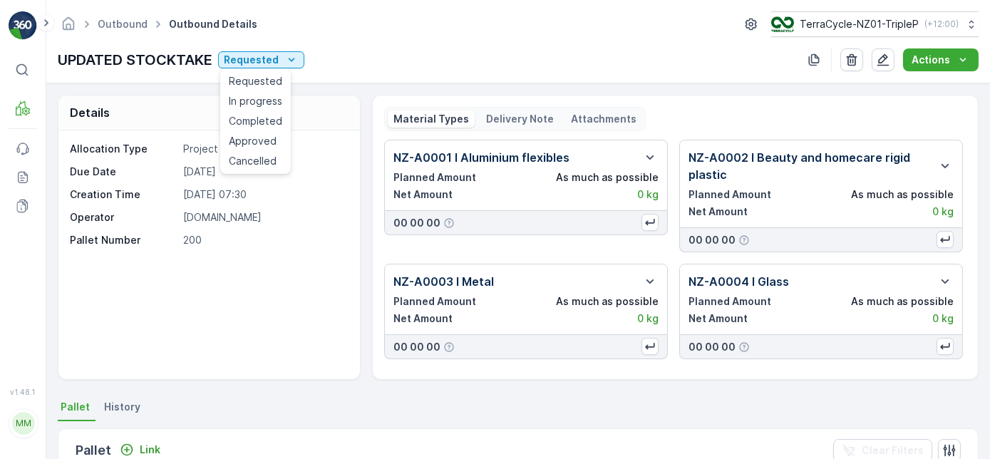
click at [250, 101] on span "In progress" at bounding box center [255, 101] width 53 height 14
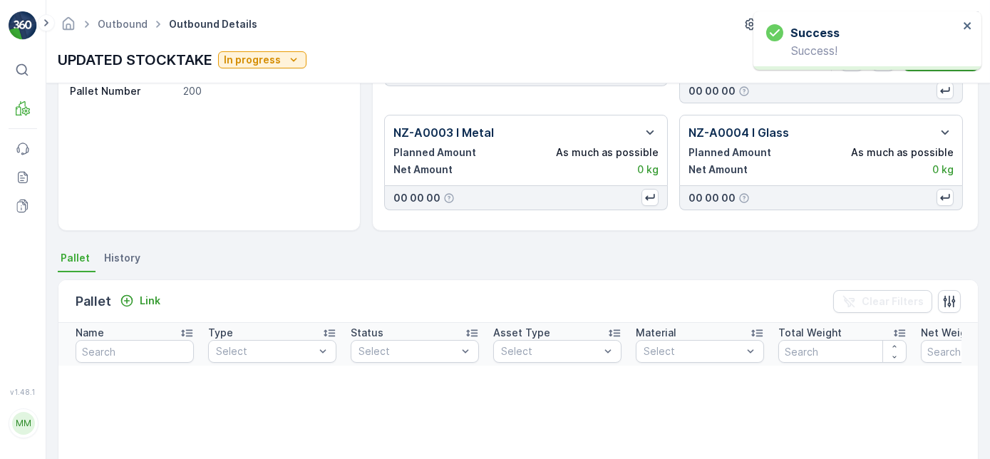
scroll to position [194, 0]
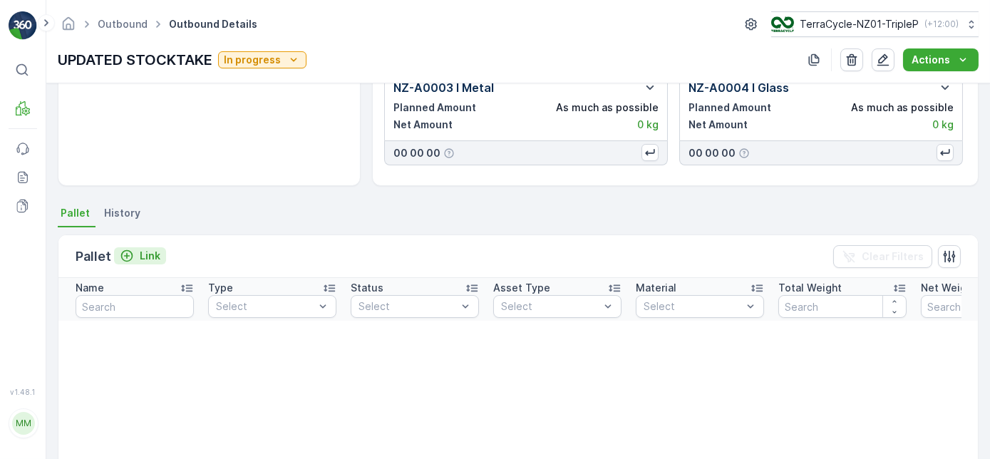
click at [148, 250] on p "Link" at bounding box center [150, 256] width 21 height 14
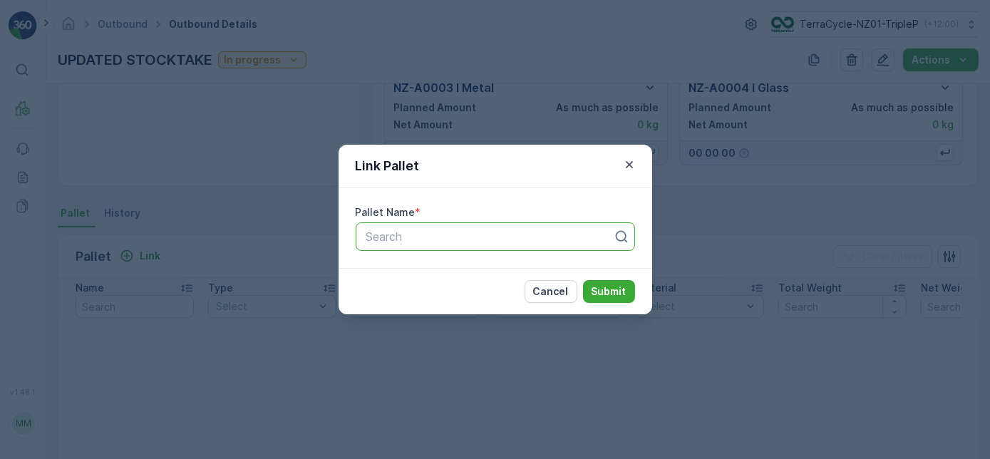
click at [433, 225] on div "Search" at bounding box center [495, 236] width 279 height 29
type input "20225"
drag, startPoint x: 425, startPoint y: 272, endPoint x: 565, endPoint y: 270, distance: 140.5
click at [426, 272] on span "Pallet #20225" at bounding box center [401, 271] width 74 height 13
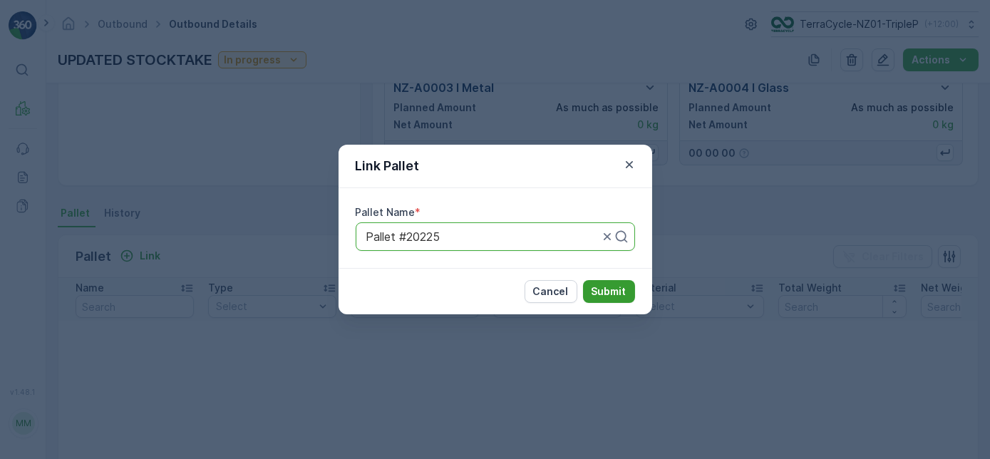
click at [614, 294] on p "Submit" at bounding box center [609, 291] width 35 height 14
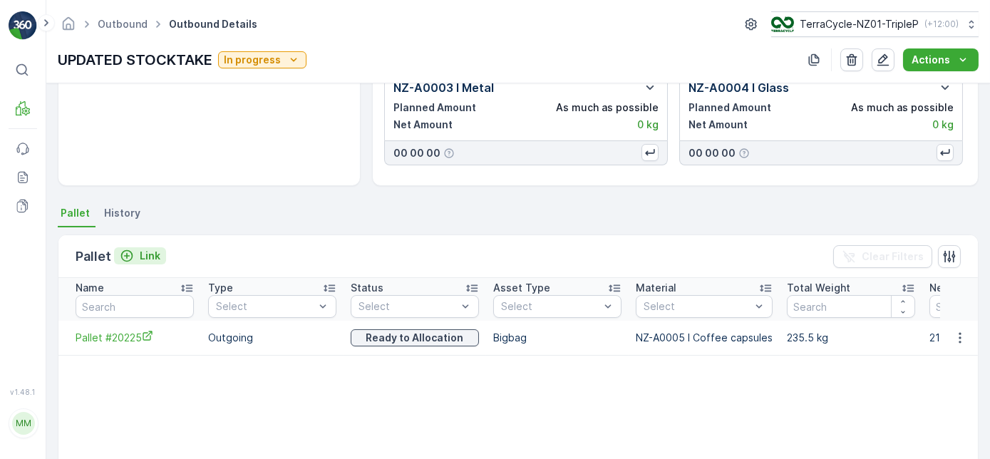
click at [144, 256] on p "Link" at bounding box center [150, 256] width 21 height 14
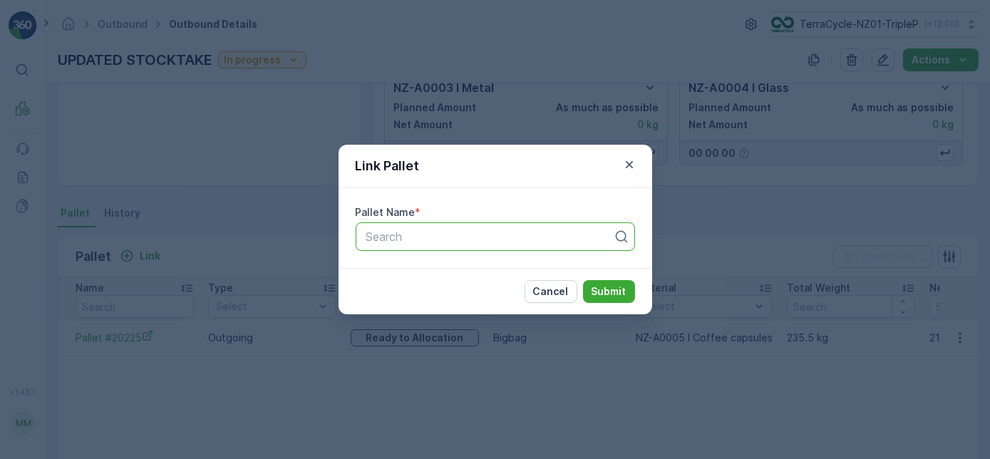
click at [455, 240] on div at bounding box center [490, 236] width 250 height 13
type input "20559"
click at [458, 267] on div "Pallet #20559" at bounding box center [495, 271] width 262 height 13
click at [618, 294] on p "Submit" at bounding box center [609, 291] width 35 height 14
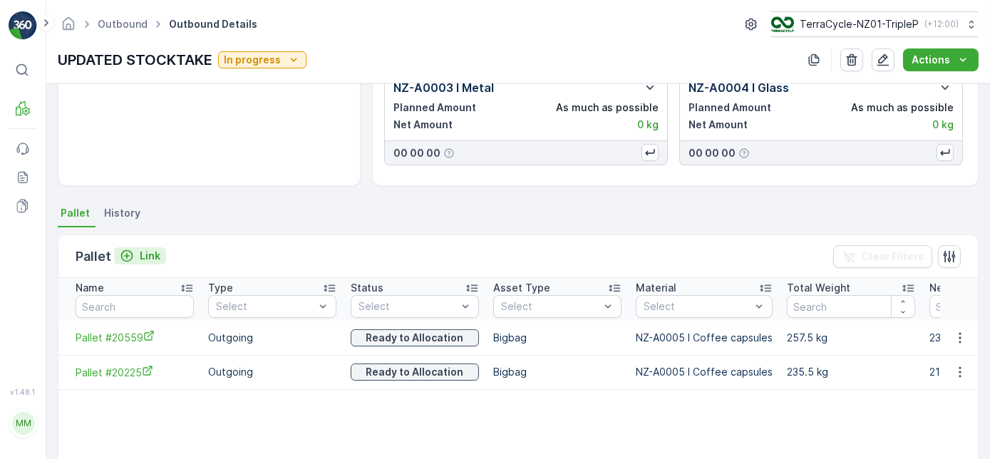
click at [155, 250] on p "Link" at bounding box center [150, 256] width 21 height 14
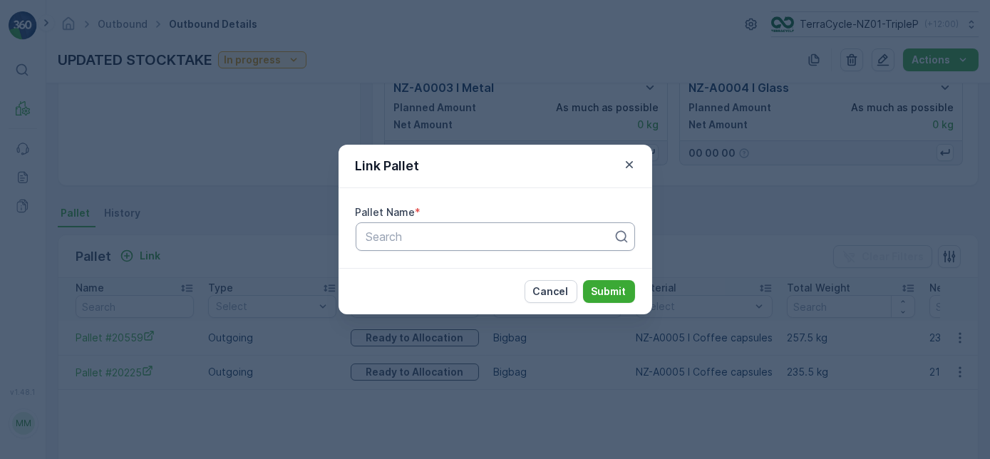
click at [490, 237] on div at bounding box center [490, 236] width 250 height 13
type input "20223"
click at [456, 272] on div "Pallet #20223" at bounding box center [495, 271] width 262 height 13
click at [617, 292] on p "Submit" at bounding box center [609, 291] width 35 height 14
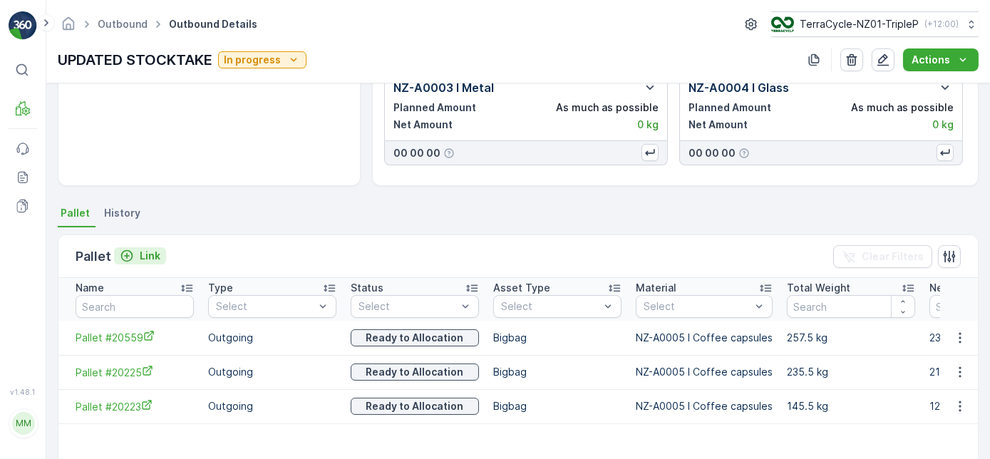
click at [152, 259] on p "Link" at bounding box center [150, 256] width 21 height 14
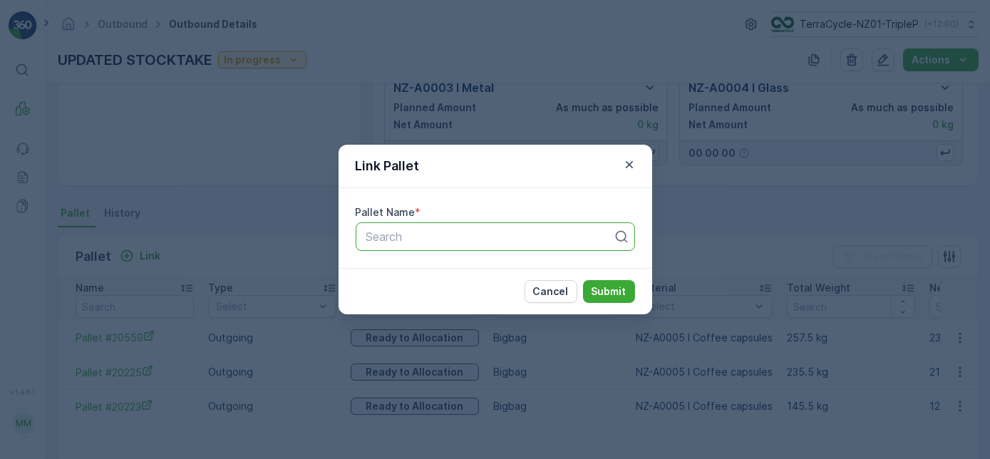
click at [436, 233] on div at bounding box center [490, 236] width 250 height 13
type input "20228"
click at [441, 274] on div "Pallet #20228" at bounding box center [495, 271] width 262 height 13
click at [606, 285] on p "Submit" at bounding box center [609, 291] width 35 height 14
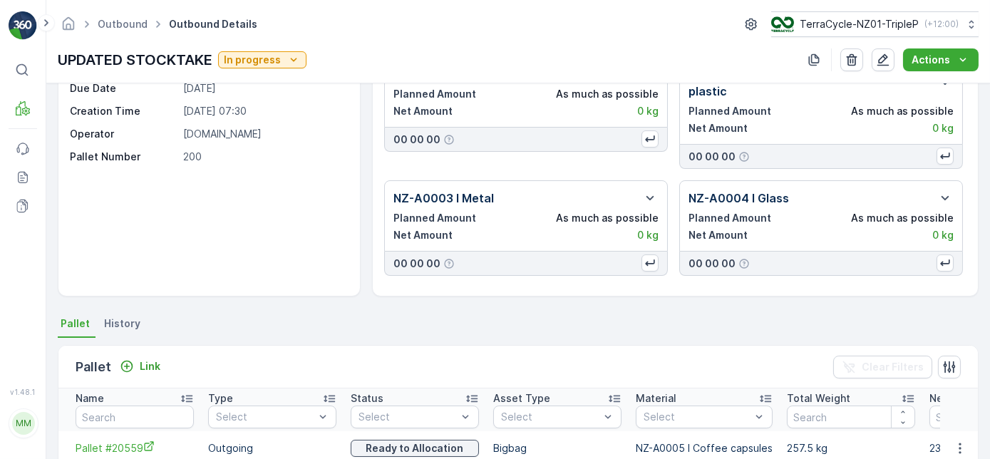
scroll to position [145, 0]
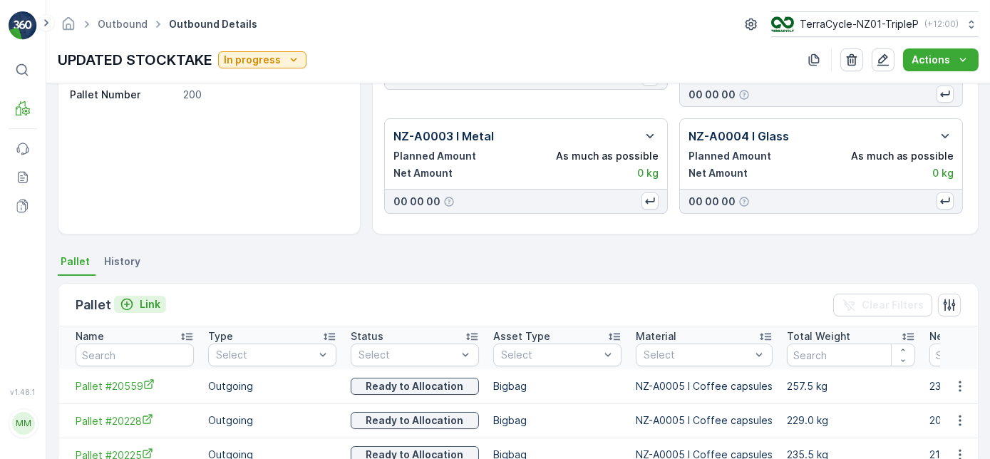
click at [148, 302] on p "Link" at bounding box center [150, 304] width 21 height 14
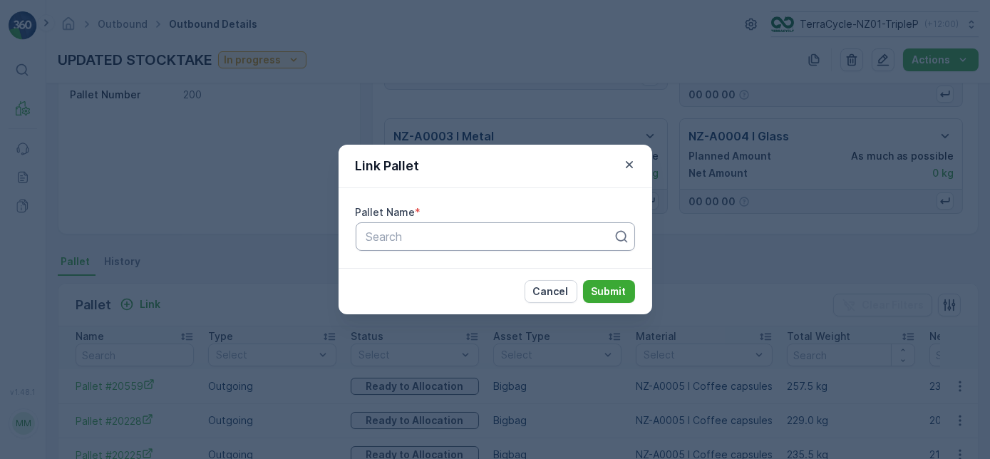
click at [475, 232] on div at bounding box center [490, 236] width 250 height 13
type input "20224"
click at [481, 274] on div "Pallet #20224" at bounding box center [495, 271] width 262 height 13
click at [619, 289] on p "Submit" at bounding box center [609, 291] width 35 height 14
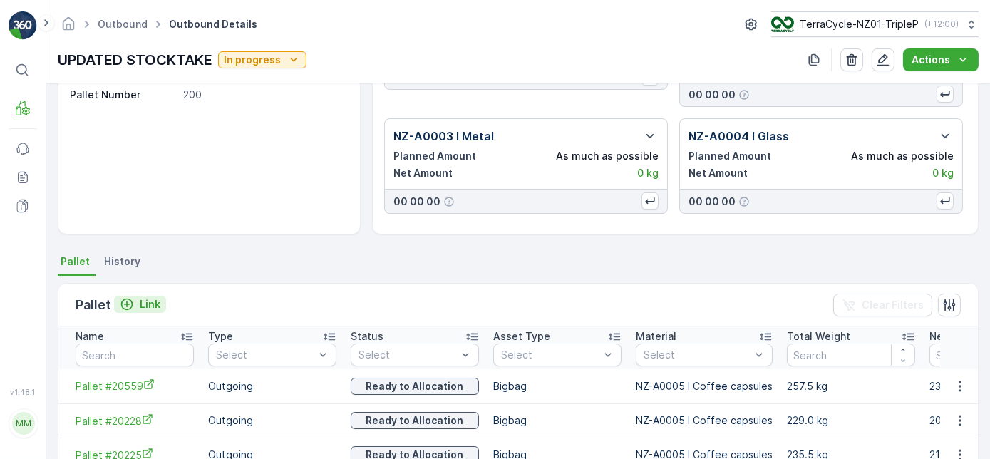
click at [148, 304] on p "Link" at bounding box center [150, 304] width 21 height 14
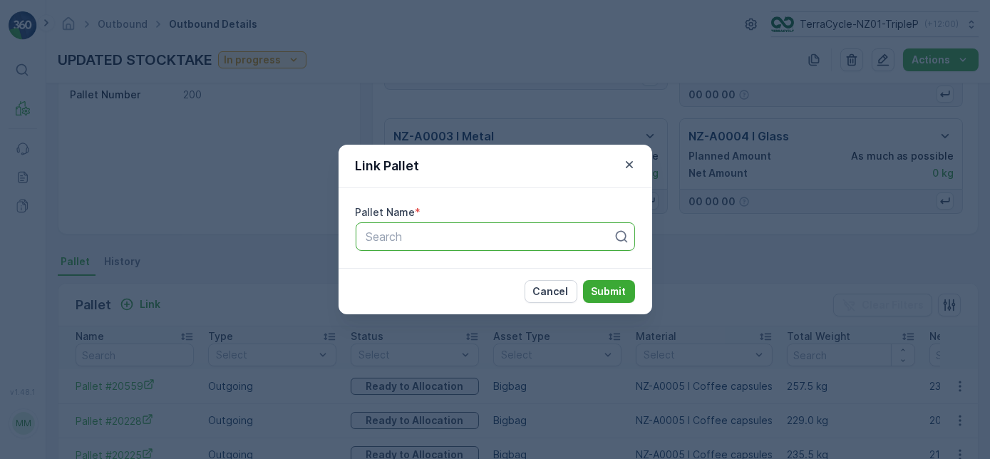
click at [416, 242] on div at bounding box center [490, 236] width 250 height 13
type input "20227"
click at [458, 273] on div "Pallet #20227" at bounding box center [495, 271] width 262 height 13
click at [600, 289] on p "Submit" at bounding box center [609, 291] width 35 height 14
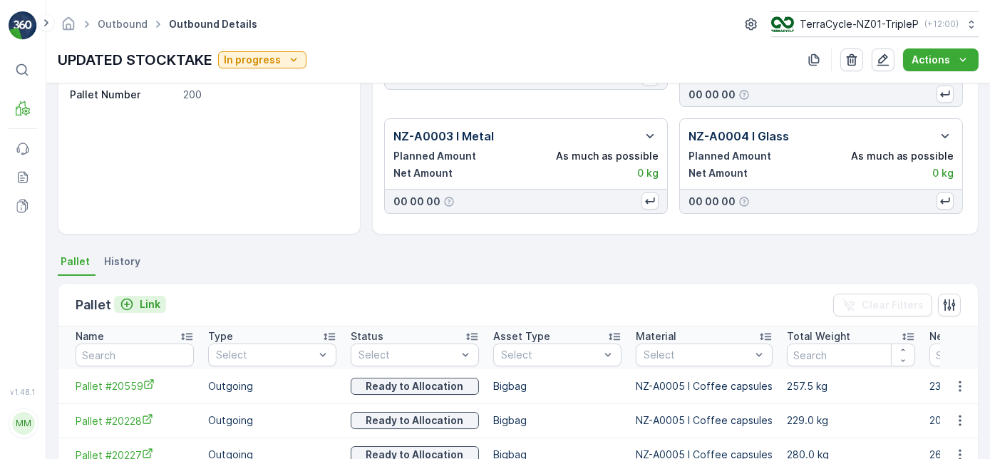
click at [133, 297] on div "Link" at bounding box center [140, 304] width 41 height 14
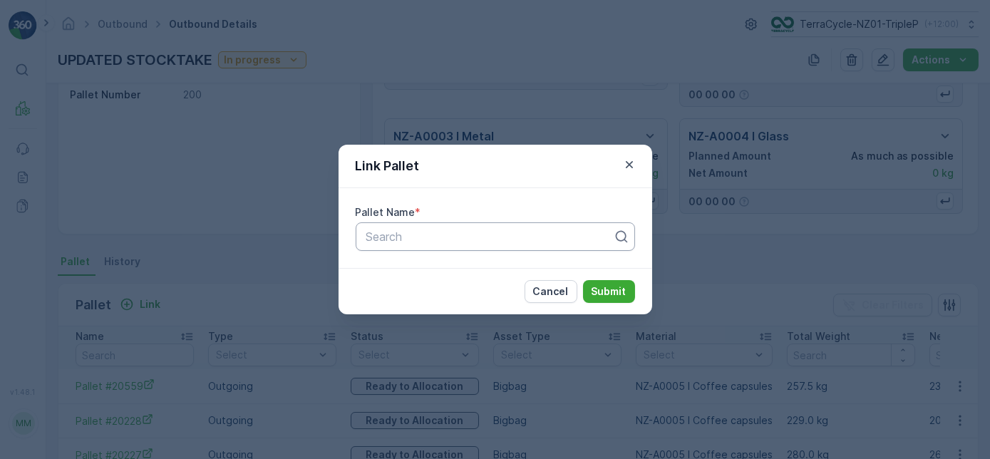
drag, startPoint x: 388, startPoint y: 254, endPoint x: 397, endPoint y: 241, distance: 15.8
click at [394, 246] on div "Pallet Name * Search" at bounding box center [496, 228] width 314 height 80
click at [397, 241] on div at bounding box center [490, 236] width 250 height 13
type input "20677"
drag, startPoint x: 449, startPoint y: 274, endPoint x: 499, endPoint y: 289, distance: 52.1
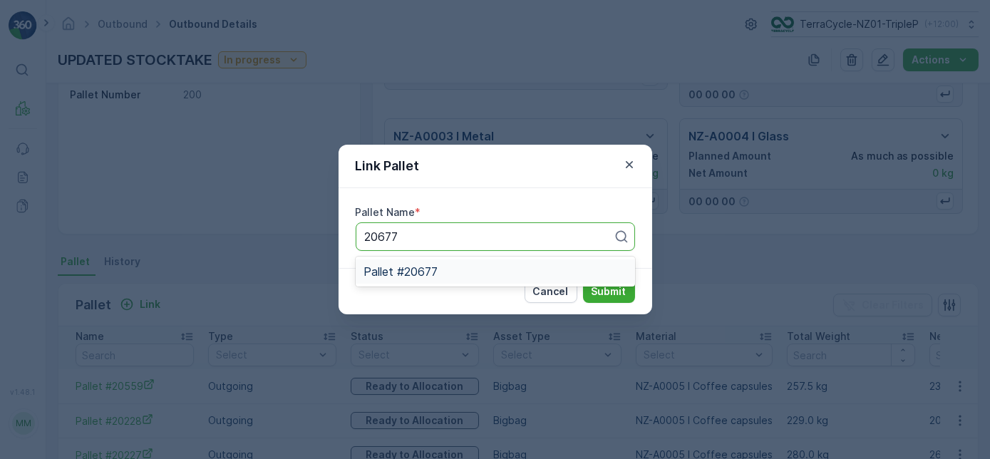
click at [449, 274] on div "Pallet #20677" at bounding box center [495, 271] width 262 height 13
click at [608, 289] on p "Submit" at bounding box center [609, 291] width 35 height 14
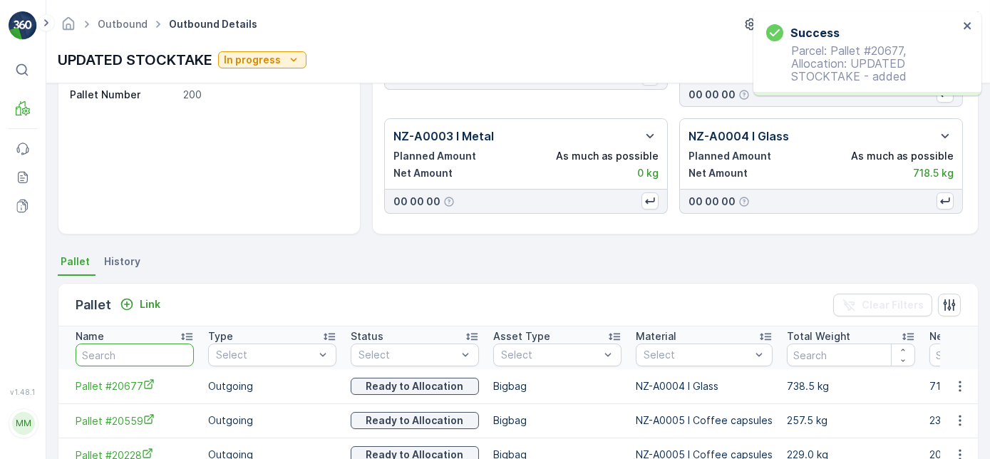
click at [137, 350] on input "text" at bounding box center [135, 355] width 118 height 23
click at [140, 307] on p "Link" at bounding box center [150, 304] width 21 height 14
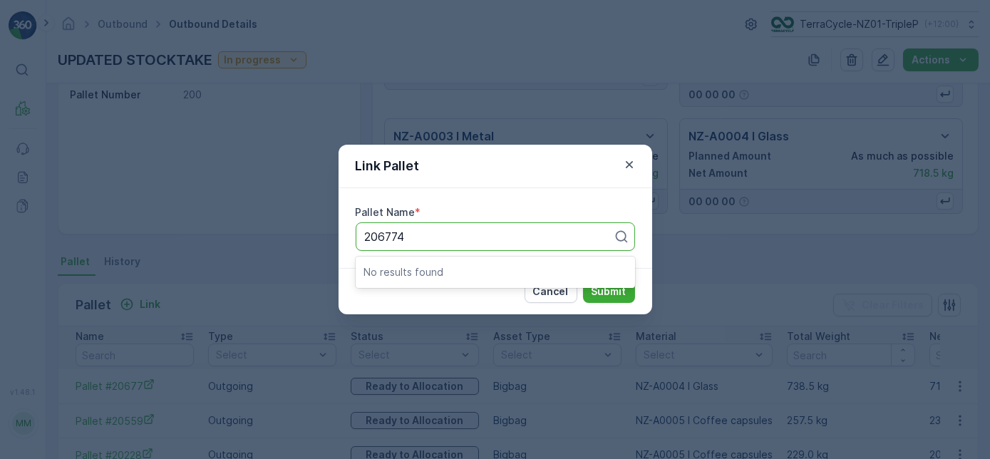
click at [386, 235] on input "206774" at bounding box center [386, 236] width 43 height 13
type input "20674"
click at [410, 265] on span "Pallet #20674" at bounding box center [401, 271] width 74 height 13
click at [624, 291] on p "Submit" at bounding box center [609, 291] width 35 height 14
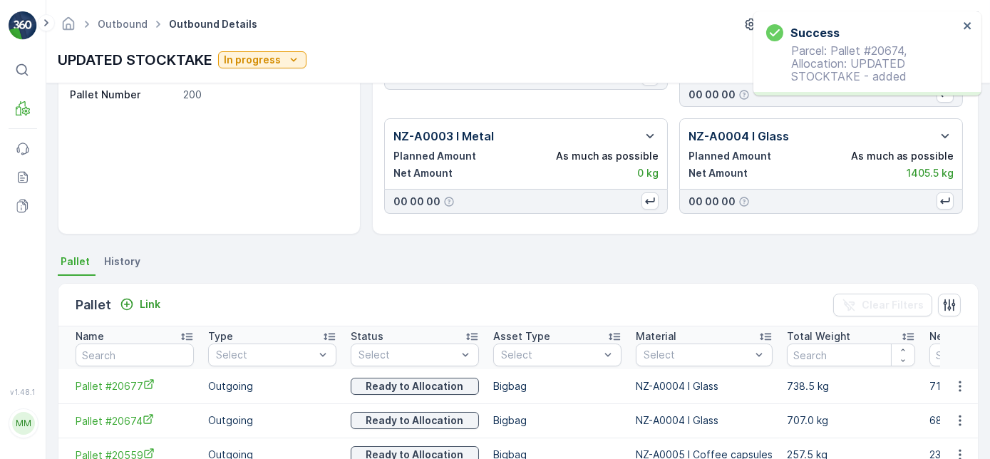
click at [150, 291] on div "Pallet Link Clear Filters" at bounding box center [518, 305] width 920 height 43
click at [147, 312] on div "Pallet Link" at bounding box center [121, 305] width 91 height 20
click at [151, 296] on button "Link" at bounding box center [140, 304] width 52 height 17
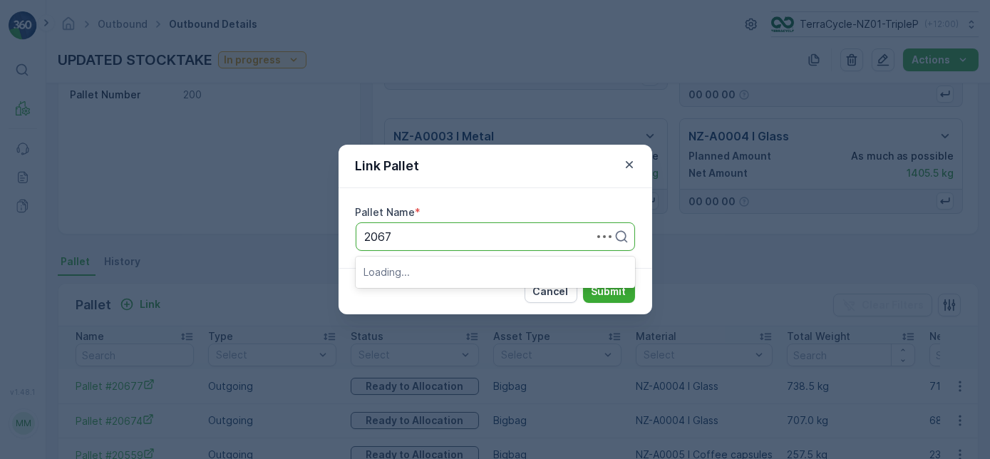
type input "20672"
click at [440, 272] on div "Pallet #20672" at bounding box center [495, 271] width 262 height 13
click at [587, 287] on button "Submit" at bounding box center [609, 291] width 52 height 23
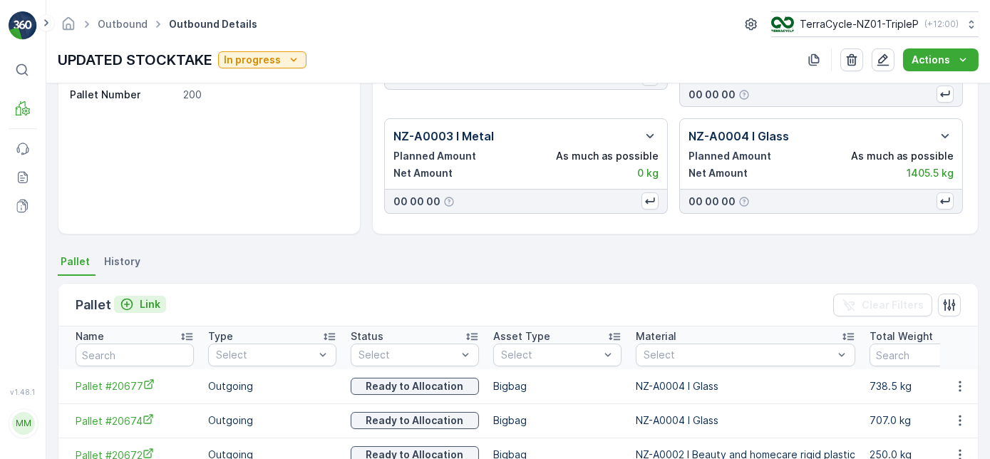
click at [148, 307] on p "Link" at bounding box center [150, 304] width 21 height 14
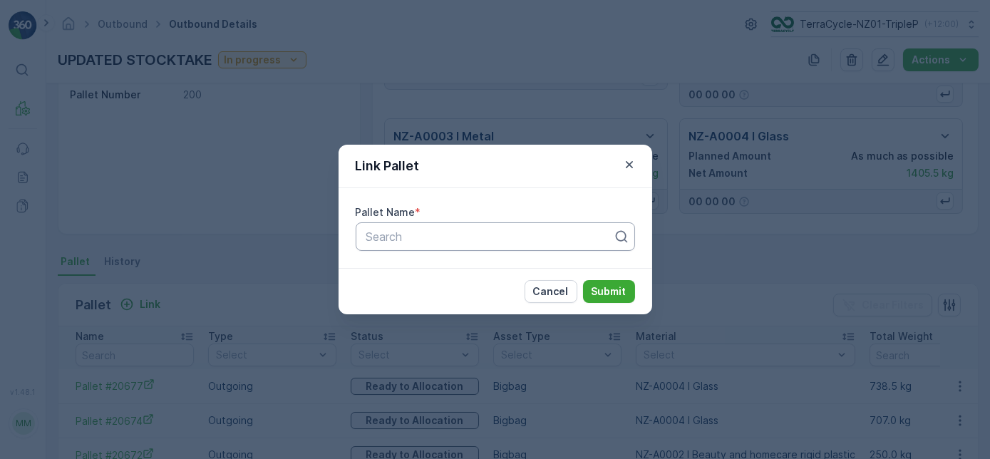
click at [426, 235] on div at bounding box center [490, 236] width 250 height 13
type input "20671"
click at [429, 274] on span "Pallet #20671" at bounding box center [400, 271] width 73 height 13
click at [597, 290] on p "Submit" at bounding box center [609, 291] width 35 height 14
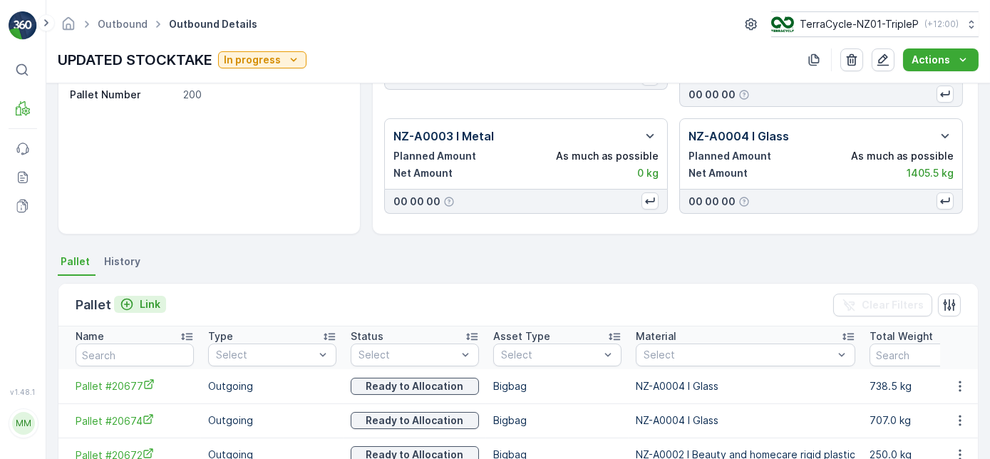
click at [147, 302] on p "Link" at bounding box center [150, 304] width 21 height 14
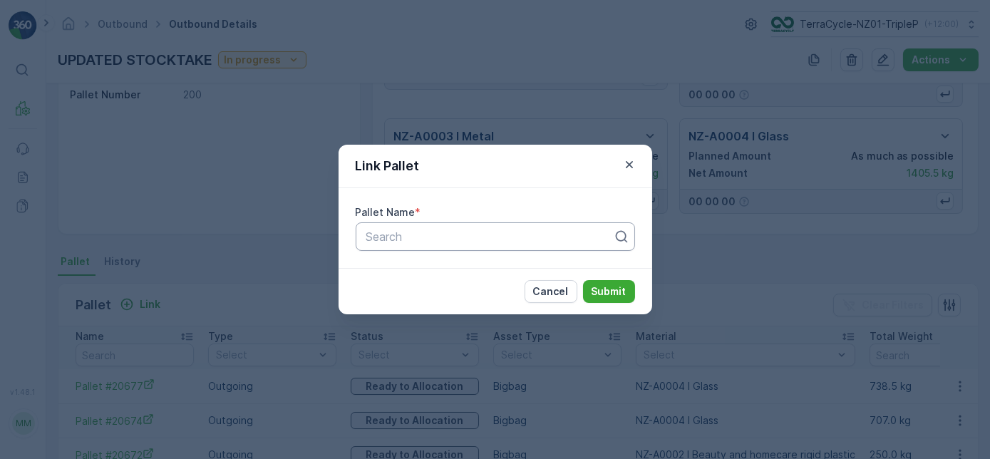
click at [417, 242] on div at bounding box center [490, 236] width 250 height 13
type input "20664"
click at [431, 264] on div "Pallet #20664" at bounding box center [495, 271] width 279 height 24
click at [619, 285] on p "Submit" at bounding box center [609, 291] width 35 height 14
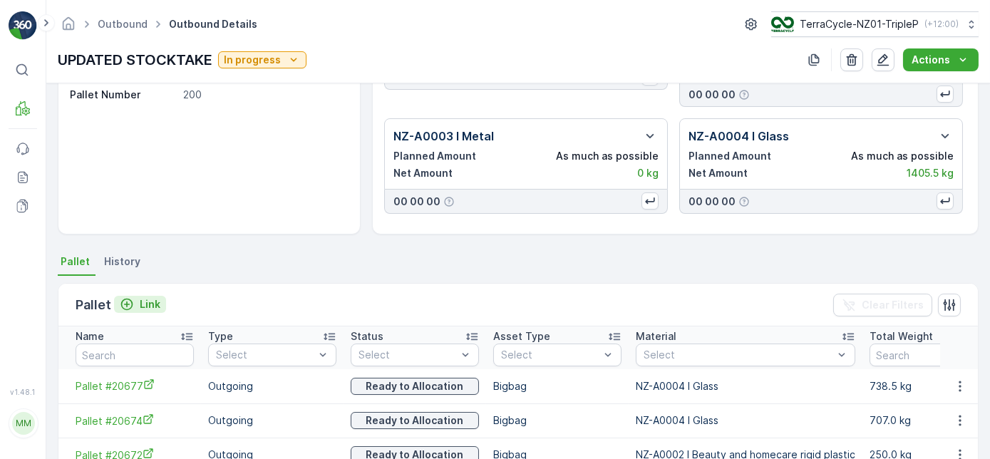
click at [144, 298] on p "Link" at bounding box center [150, 304] width 21 height 14
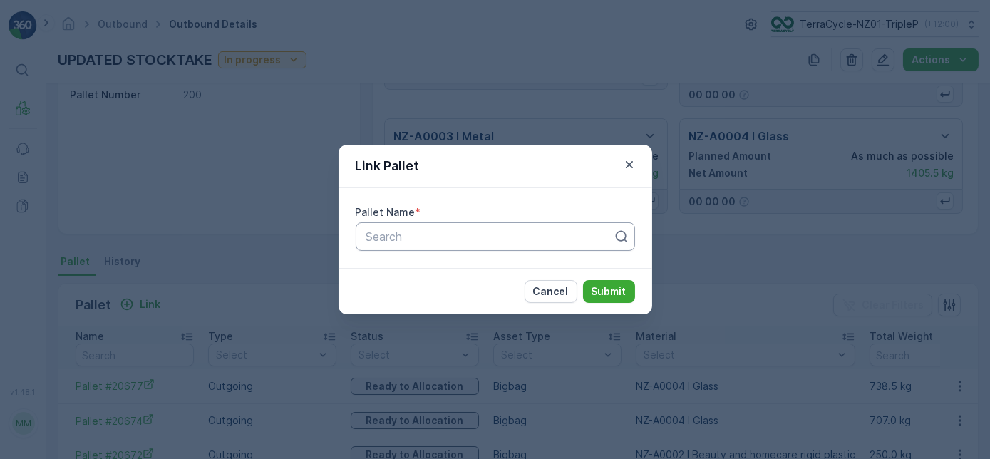
click at [450, 240] on div at bounding box center [490, 236] width 250 height 13
click at [385, 237] on input "20258" at bounding box center [384, 236] width 38 height 13
type input "20658"
click at [547, 260] on div "Pallet #20658" at bounding box center [495, 271] width 279 height 24
click at [619, 294] on p "Submit" at bounding box center [609, 291] width 35 height 14
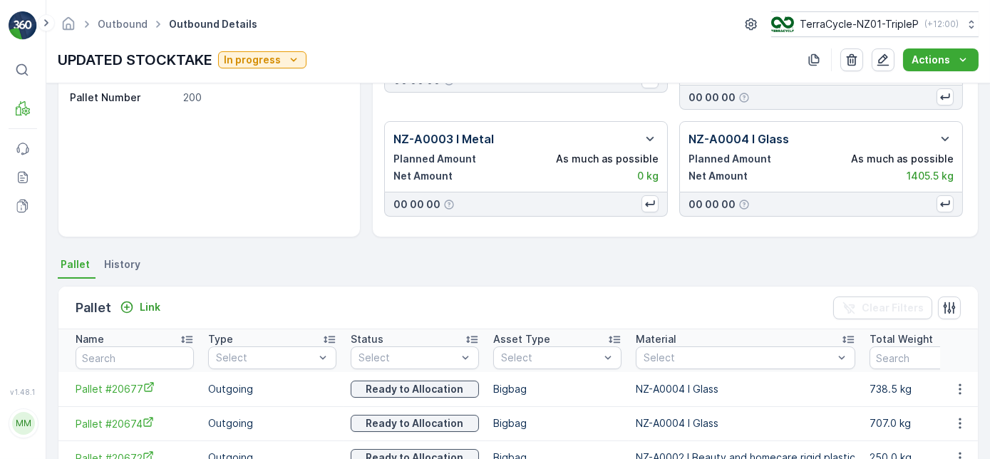
scroll to position [0, 0]
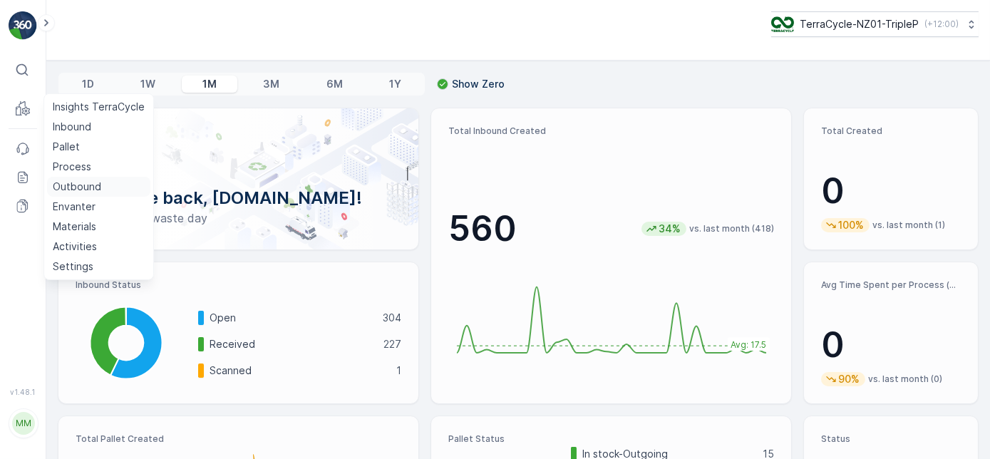
click at [83, 186] on p "Outbound" at bounding box center [77, 187] width 48 height 14
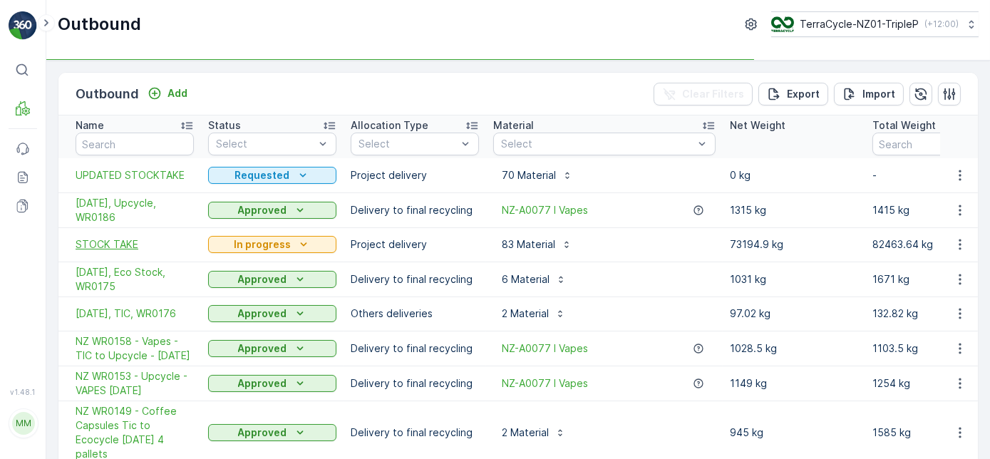
click at [163, 249] on span "STOCK TAKE" at bounding box center [135, 244] width 118 height 14
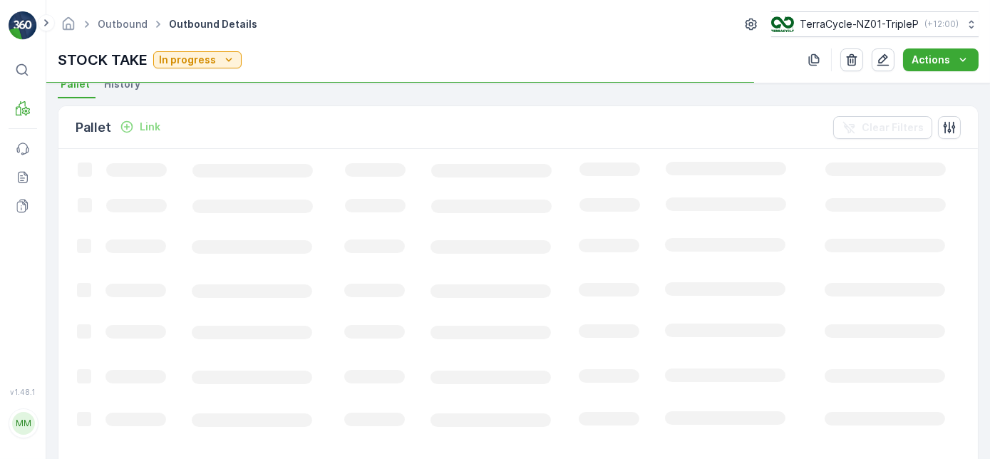
scroll to position [259, 0]
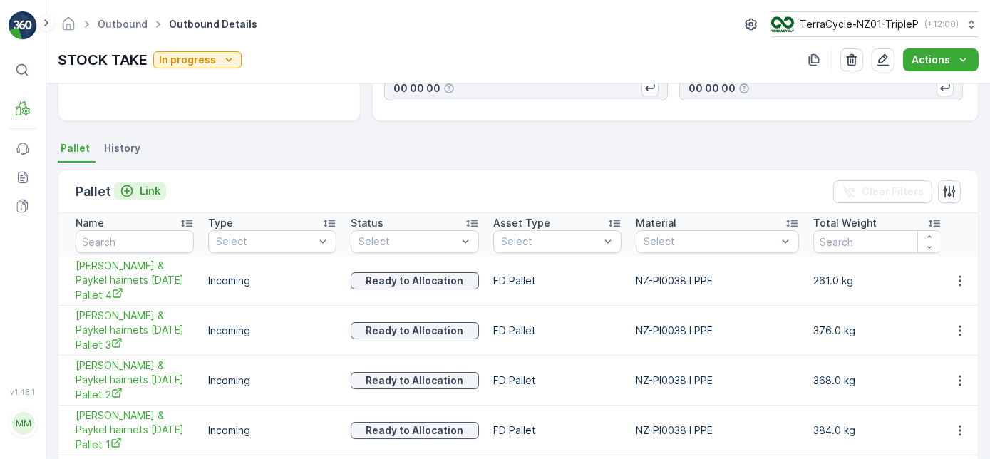
click at [138, 195] on div "Link" at bounding box center [140, 191] width 41 height 14
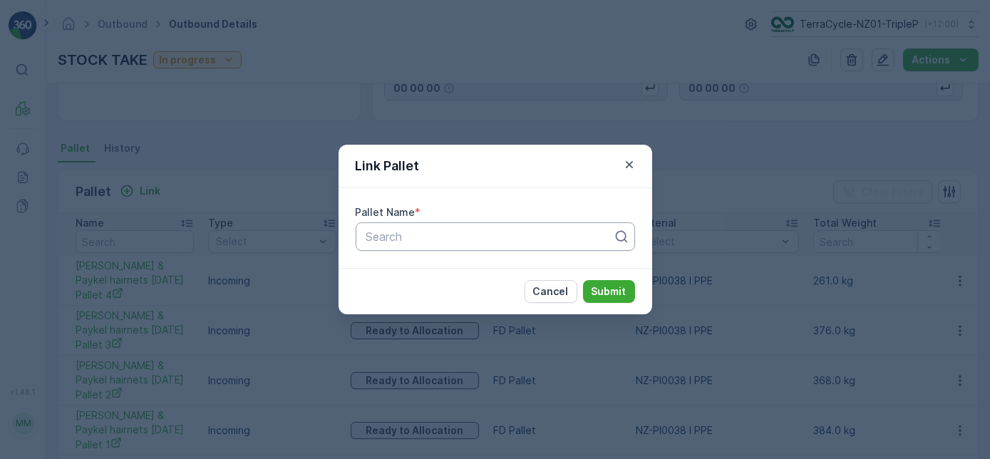
click at [379, 234] on div at bounding box center [490, 236] width 250 height 13
type input "20225"
click at [422, 337] on div "Link Pallet Pallet Name * Search Cancel Submit" at bounding box center [495, 229] width 990 height 459
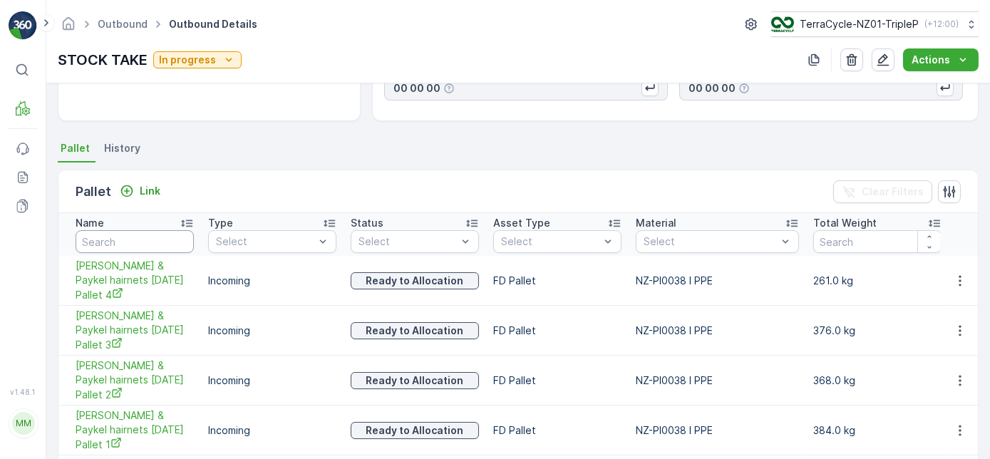
click at [156, 243] on input "text" at bounding box center [135, 241] width 118 height 23
type input "20225"
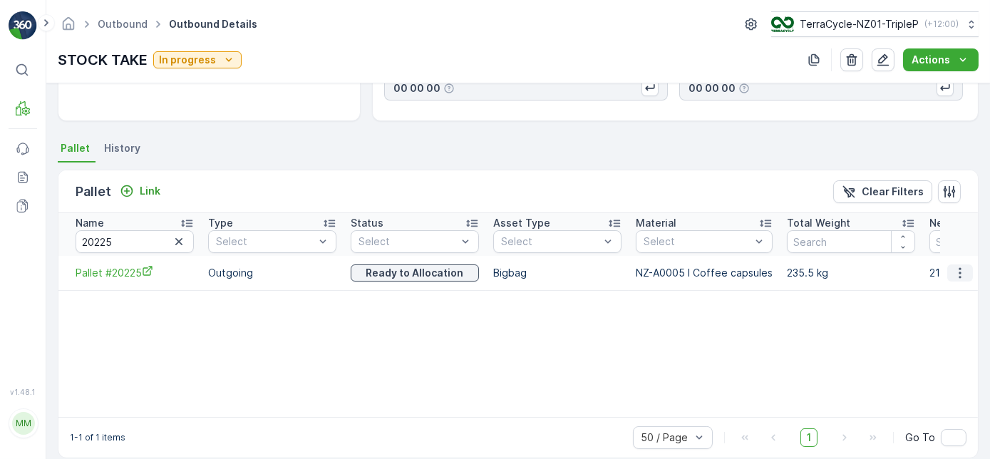
click at [958, 270] on icon "button" at bounding box center [960, 273] width 14 height 14
click at [932, 317] on span "Unlink Pallet" at bounding box center [931, 319] width 58 height 14
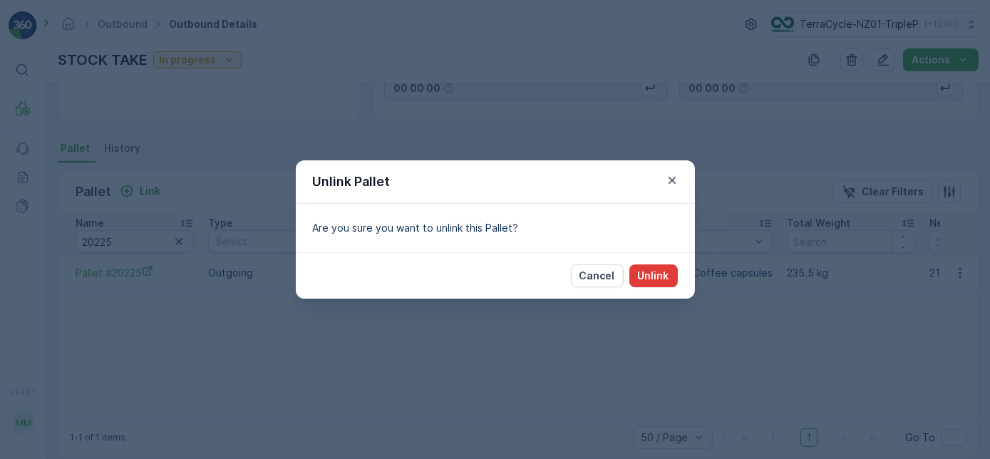
click at [665, 284] on button "Unlink" at bounding box center [653, 275] width 48 height 23
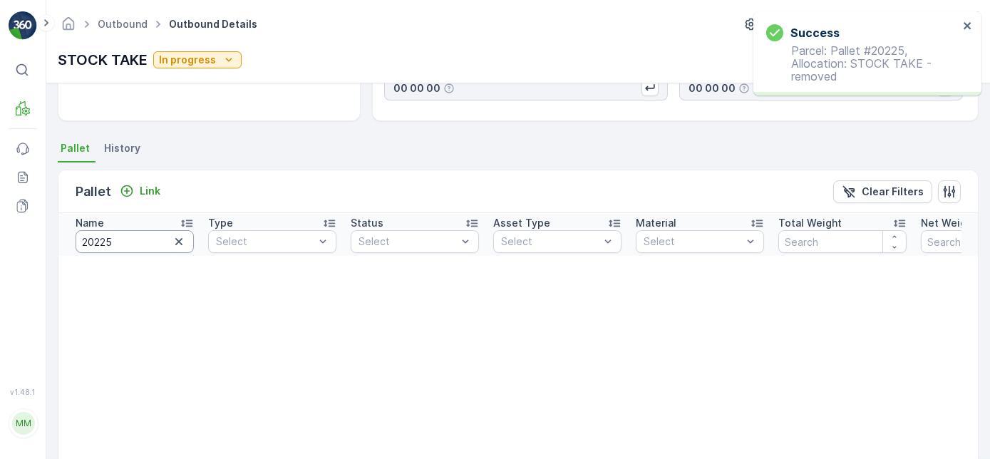
click at [123, 240] on input "20225" at bounding box center [135, 241] width 118 height 23
type input "20559"
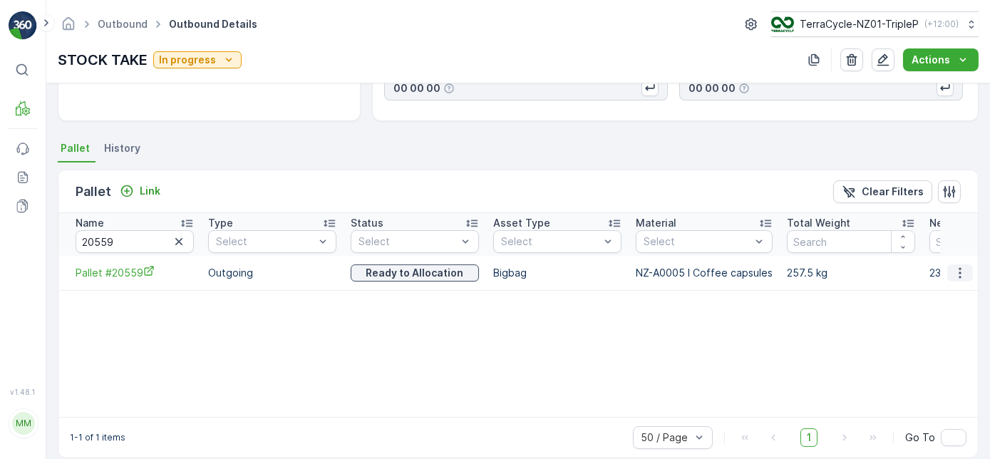
click at [959, 268] on icon "button" at bounding box center [960, 272] width 2 height 11
click at [947, 315] on span "Unlink Pallet" at bounding box center [931, 319] width 58 height 14
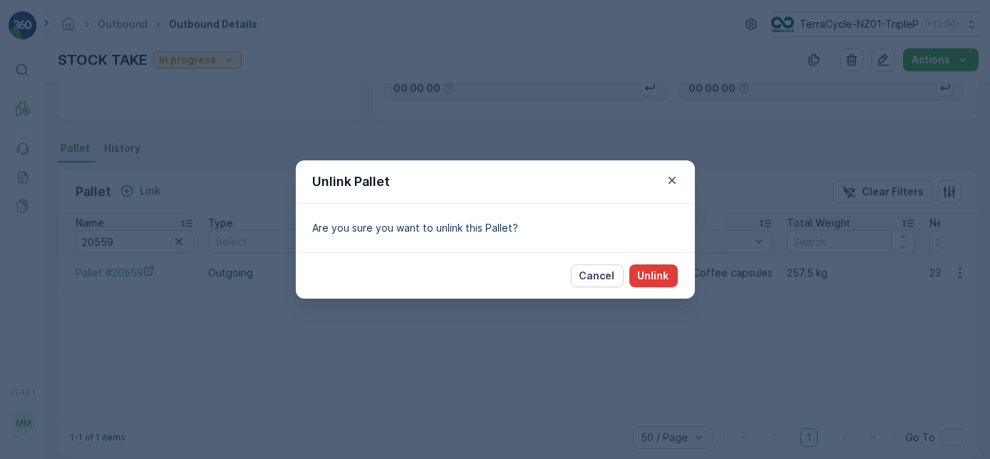
click at [655, 276] on p "Unlink" at bounding box center [653, 276] width 31 height 14
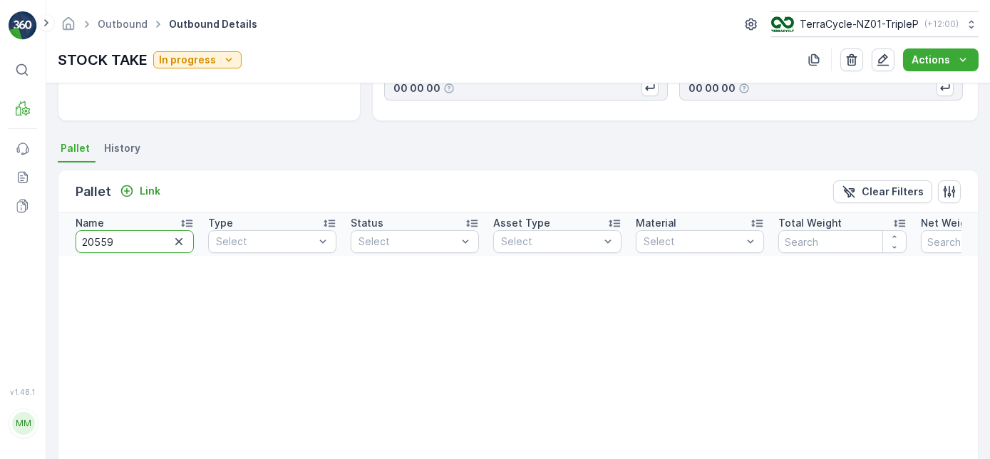
click at [117, 245] on input "20559" at bounding box center [135, 241] width 118 height 23
type input "20223"
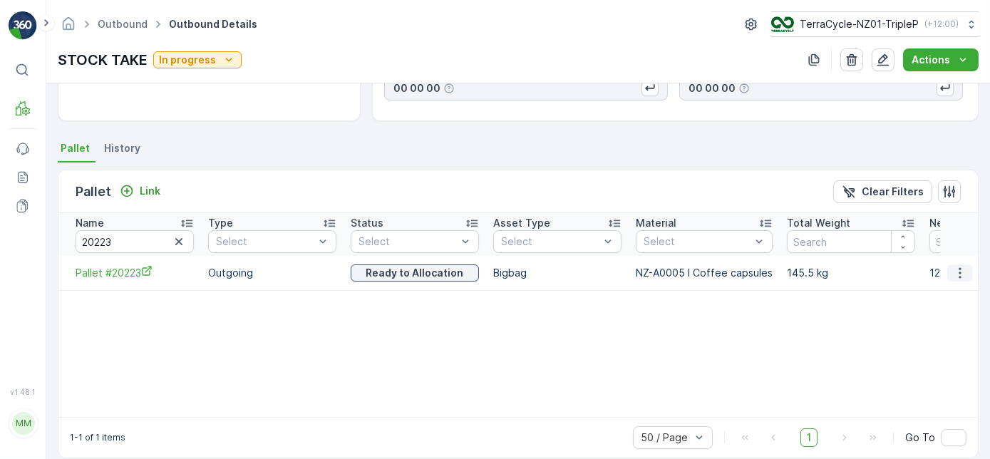
click at [953, 269] on icon "button" at bounding box center [960, 273] width 14 height 14
click at [942, 317] on span "Unlink Pallet" at bounding box center [931, 319] width 58 height 14
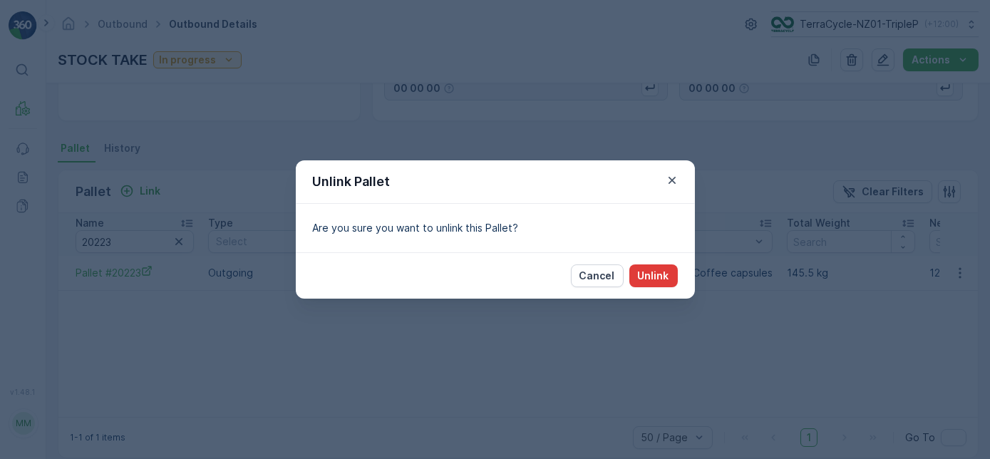
click at [653, 277] on p "Unlink" at bounding box center [653, 276] width 31 height 14
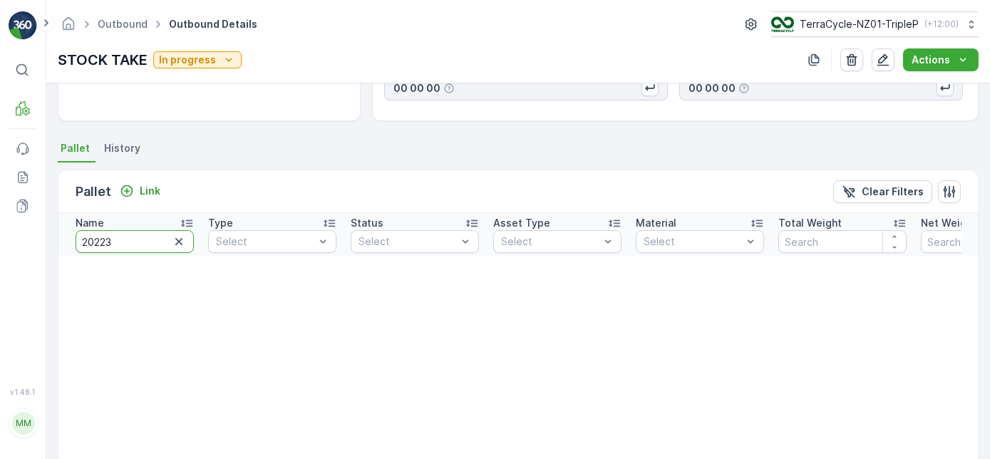
click at [119, 238] on input "20223" at bounding box center [135, 241] width 118 height 23
type input "20229"
click at [129, 245] on input "20229" at bounding box center [135, 241] width 118 height 23
type input "20228"
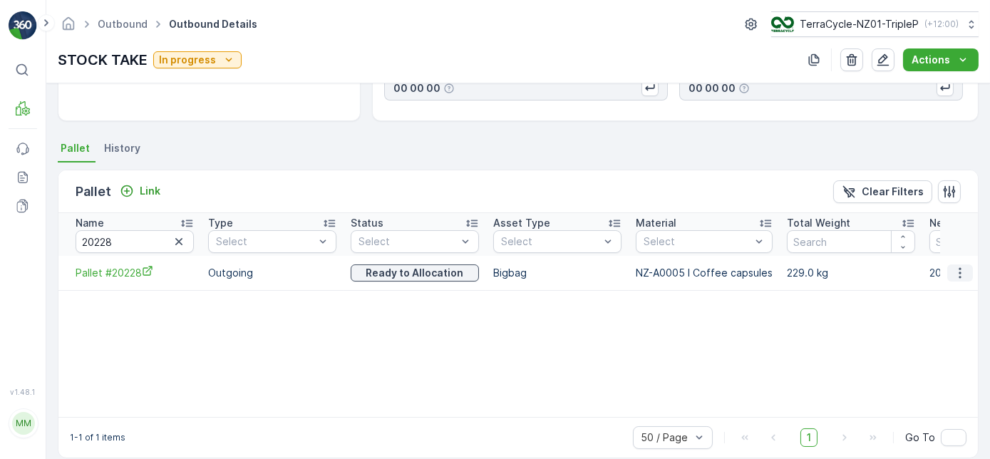
click at [958, 276] on icon "button" at bounding box center [960, 273] width 14 height 14
click at [954, 319] on span "Unlink Pallet" at bounding box center [931, 319] width 58 height 14
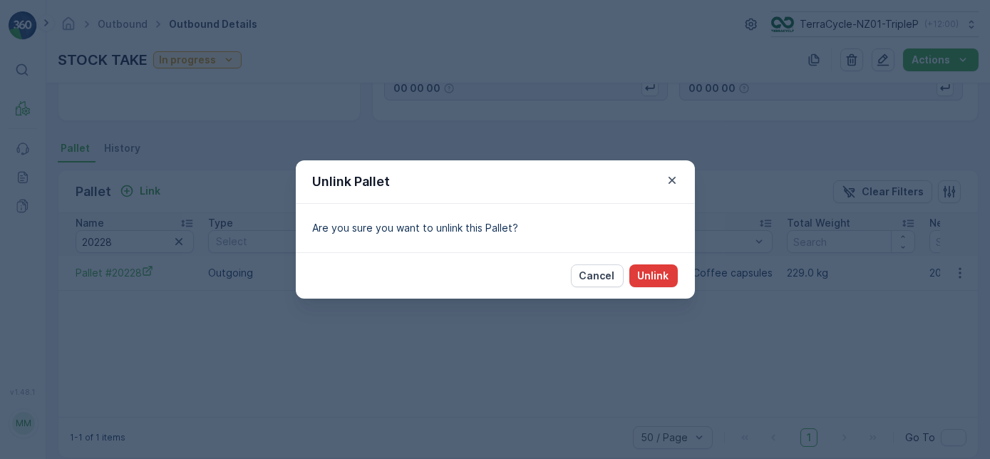
click at [671, 275] on button "Unlink" at bounding box center [653, 275] width 48 height 23
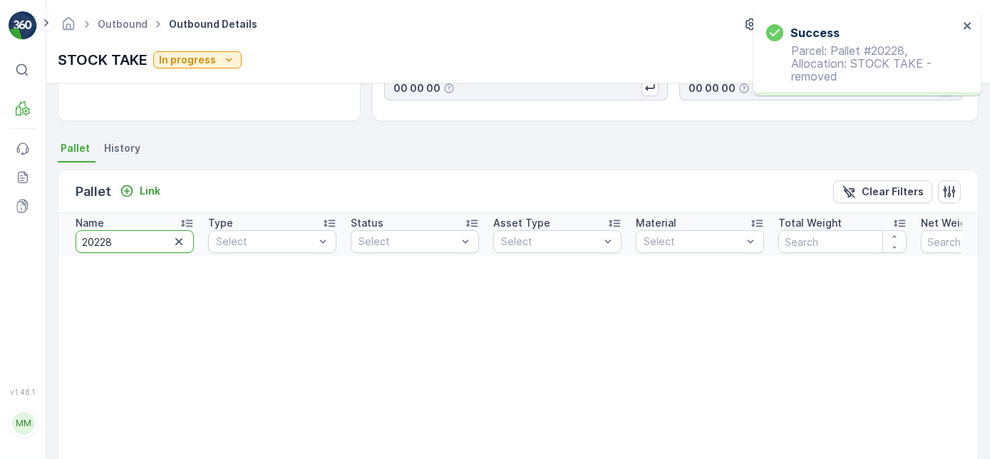
drag, startPoint x: 119, startPoint y: 242, endPoint x: 42, endPoint y: 242, distance: 77.0
click at [42, 242] on div "⌘B MRF Events Reports Documents v 1.48.1 MM MRF.NZ clemence.vasseur@terracycle.…" at bounding box center [495, 229] width 990 height 459
type input "20224"
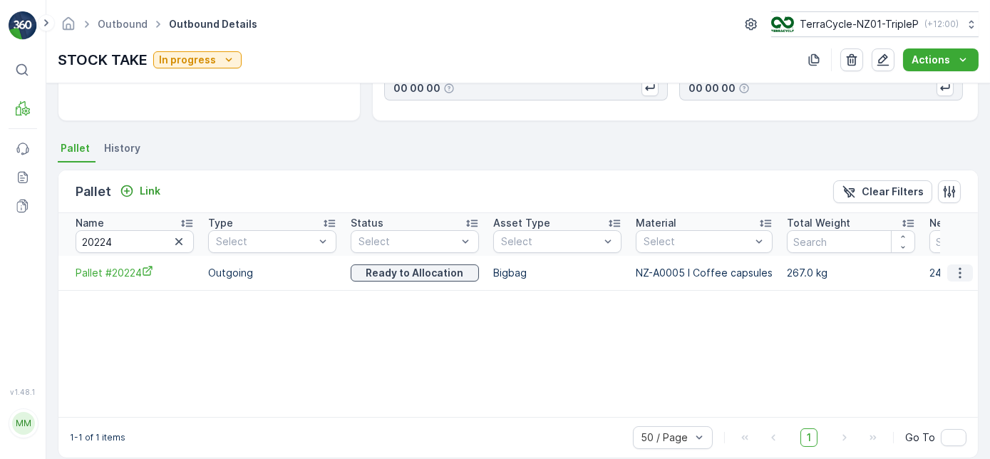
click at [959, 272] on icon "button" at bounding box center [960, 273] width 14 height 14
click at [947, 321] on span "Unlink Pallet" at bounding box center [931, 319] width 58 height 14
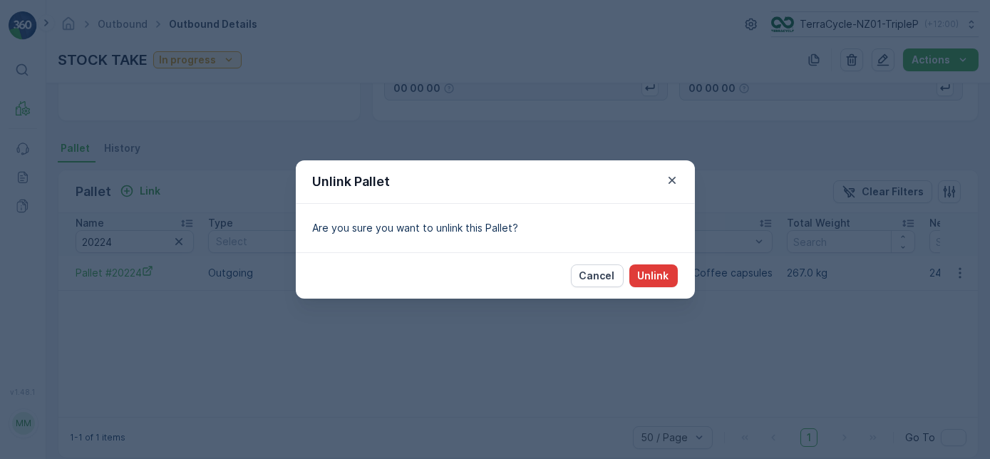
click at [667, 279] on p "Unlink" at bounding box center [653, 276] width 31 height 14
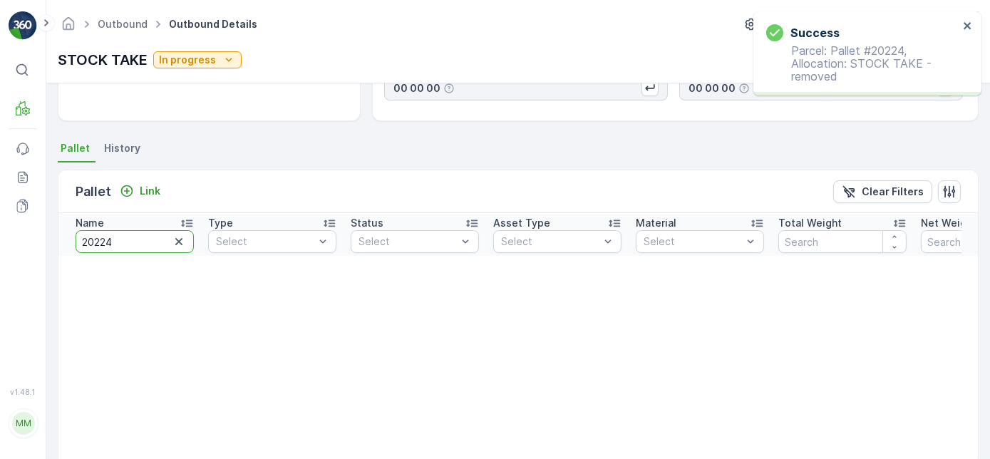
click at [154, 240] on input "20224" at bounding box center [135, 241] width 118 height 23
type input "20227"
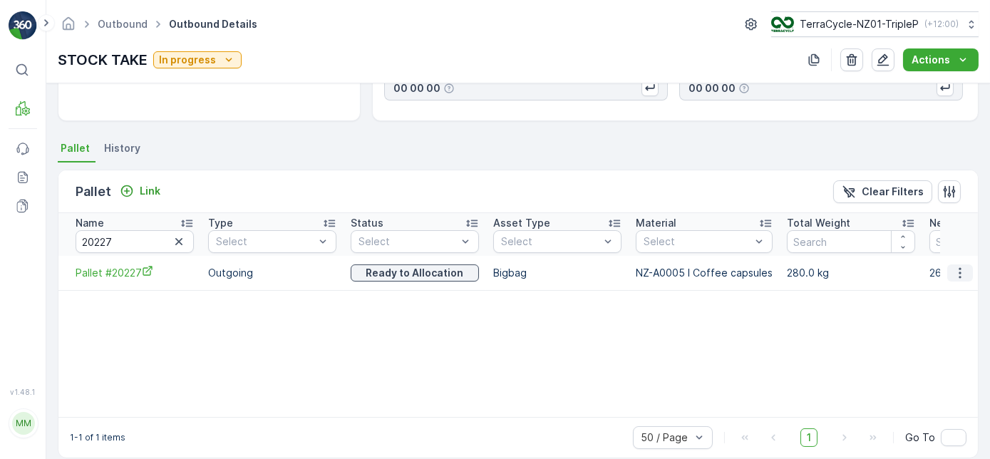
click at [953, 269] on icon "button" at bounding box center [960, 273] width 14 height 14
click at [945, 315] on span "Unlink Pallet" at bounding box center [931, 319] width 58 height 14
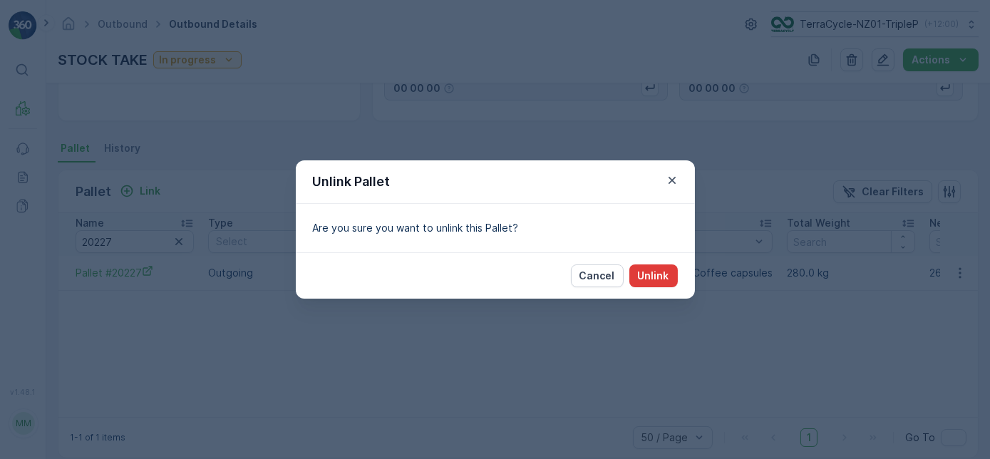
click at [666, 275] on p "Unlink" at bounding box center [653, 276] width 31 height 14
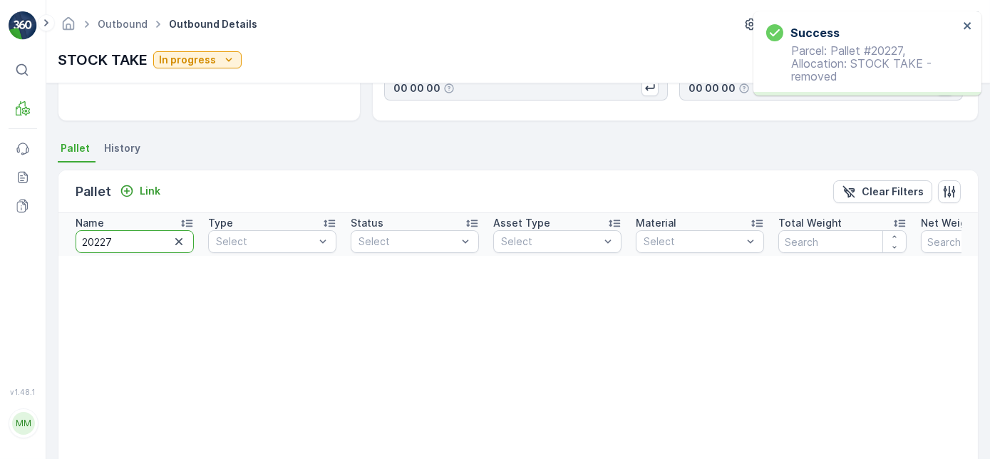
click at [151, 235] on input "20227" at bounding box center [135, 241] width 118 height 23
type input "20221"
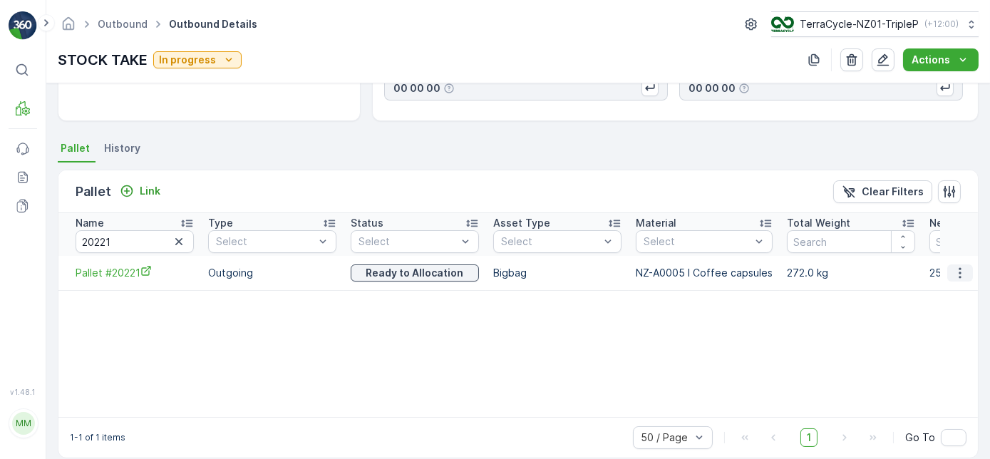
click at [959, 267] on icon "button" at bounding box center [960, 272] width 2 height 11
click at [937, 322] on span "Unlink Pallet" at bounding box center [931, 319] width 58 height 14
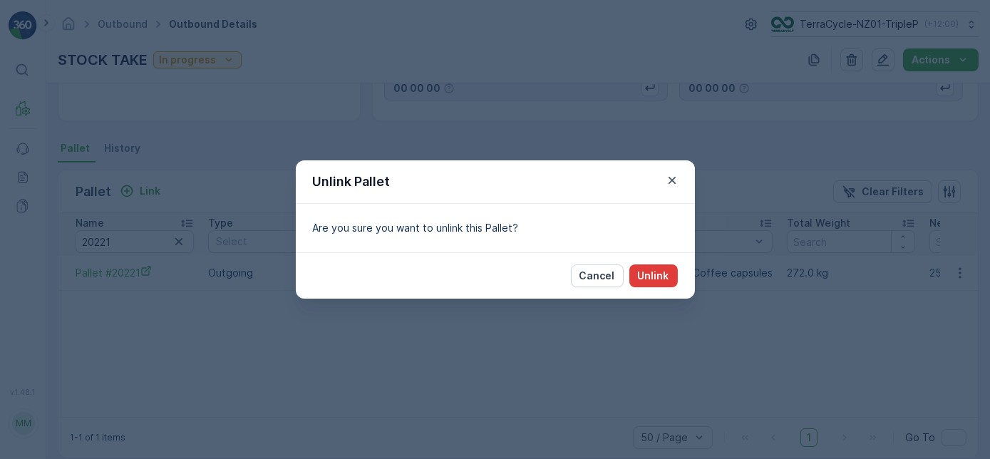
click at [659, 276] on p "Unlink" at bounding box center [653, 276] width 31 height 14
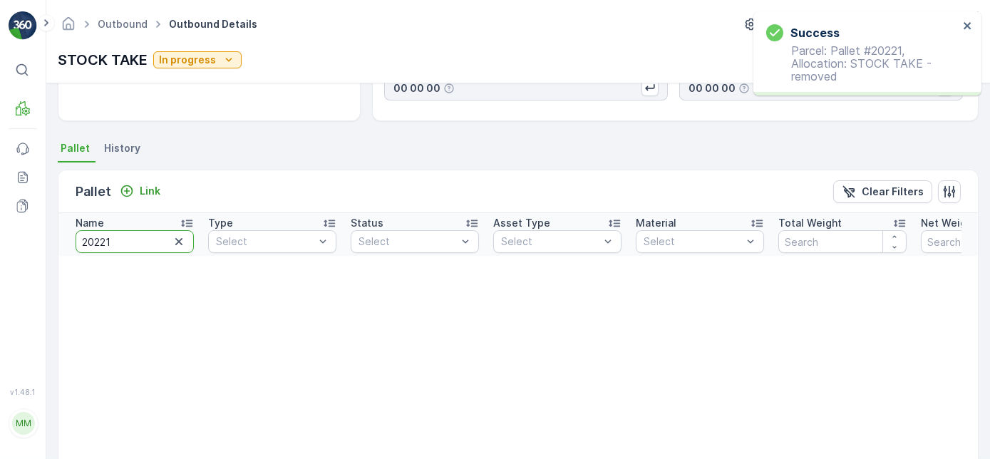
click at [133, 238] on input "20221" at bounding box center [135, 241] width 118 height 23
type input "20215"
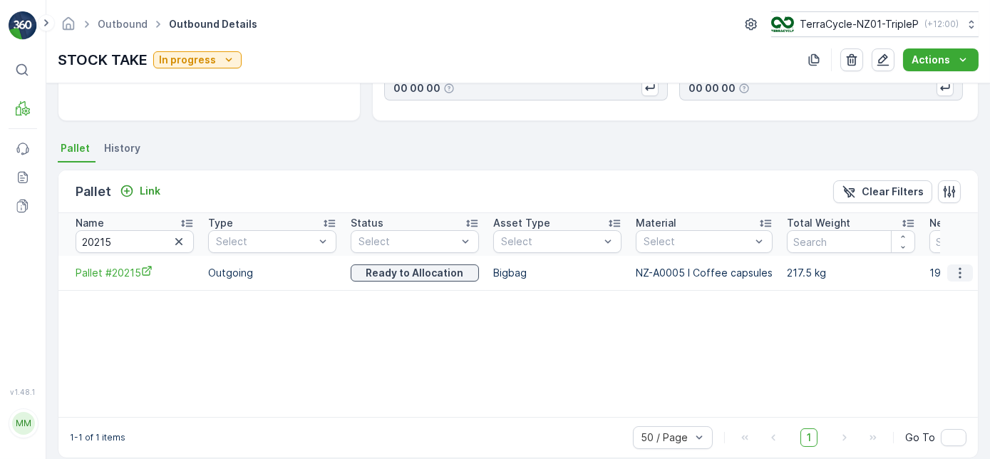
click at [961, 269] on icon "button" at bounding box center [960, 273] width 14 height 14
click at [922, 325] on span "Unlink Pallet" at bounding box center [931, 319] width 58 height 14
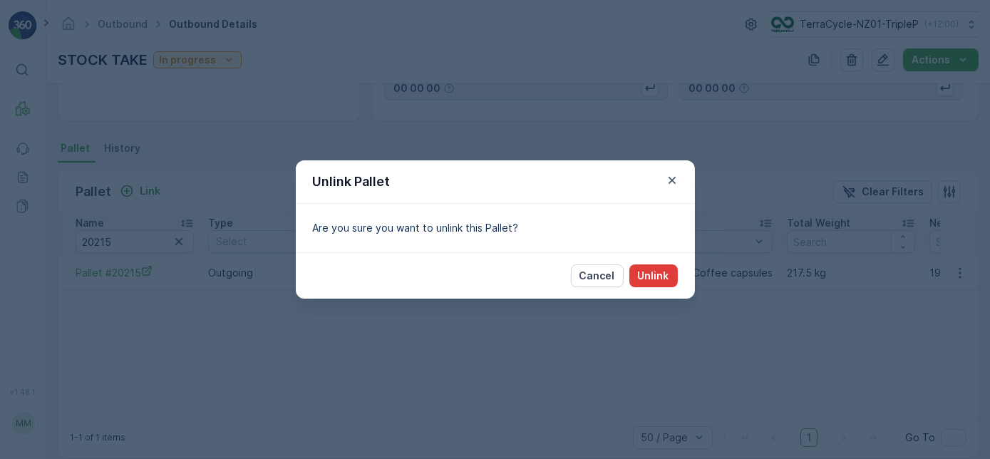
click at [657, 285] on button "Unlink" at bounding box center [653, 275] width 48 height 23
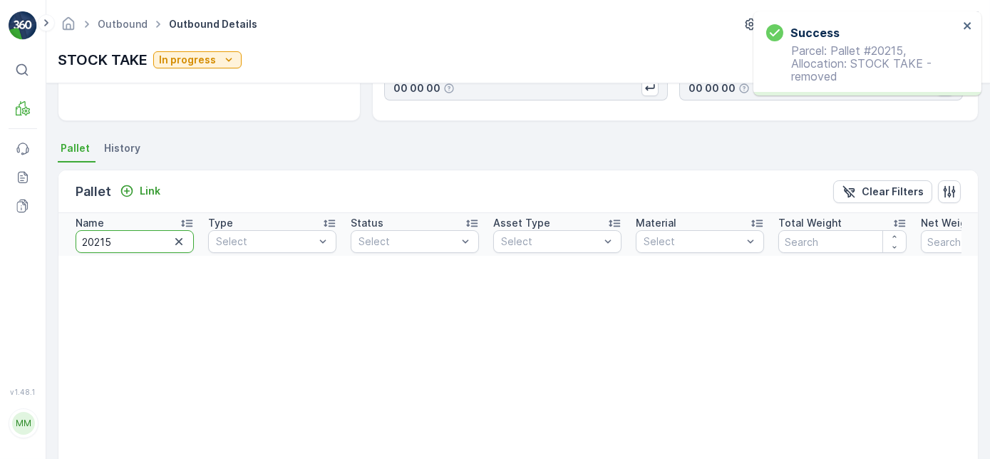
drag, startPoint x: 140, startPoint y: 237, endPoint x: 33, endPoint y: 247, distance: 107.3
click at [33, 247] on div "⌘B MRF Events Reports Documents v 1.48.1 MM MRF.NZ clemence.vasseur@terracycle.…" at bounding box center [495, 229] width 990 height 459
type input "20677"
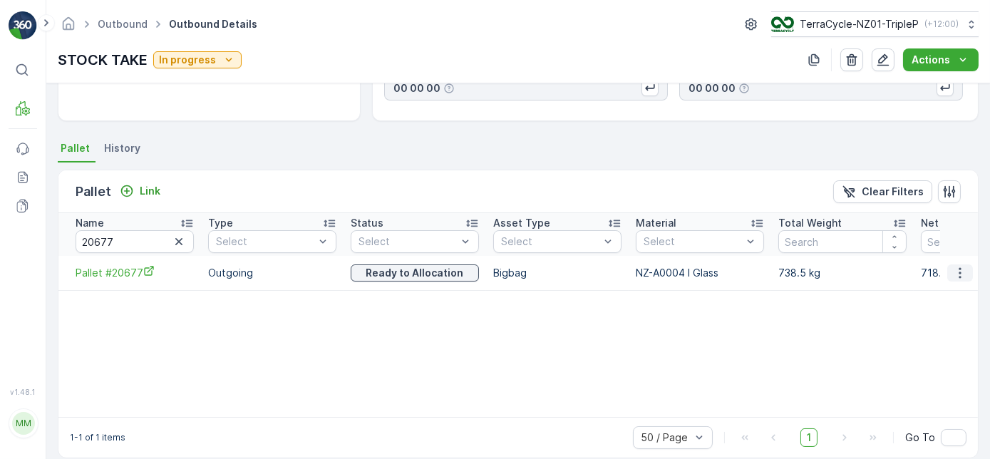
click at [960, 274] on icon "button" at bounding box center [960, 273] width 14 height 14
click at [958, 314] on span "Unlink Pallet" at bounding box center [931, 319] width 58 height 14
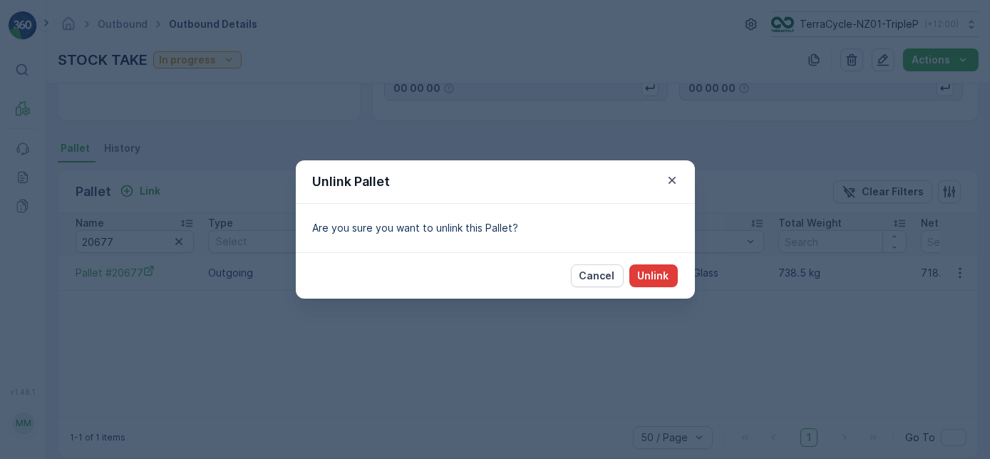
click at [659, 272] on p "Unlink" at bounding box center [653, 276] width 31 height 14
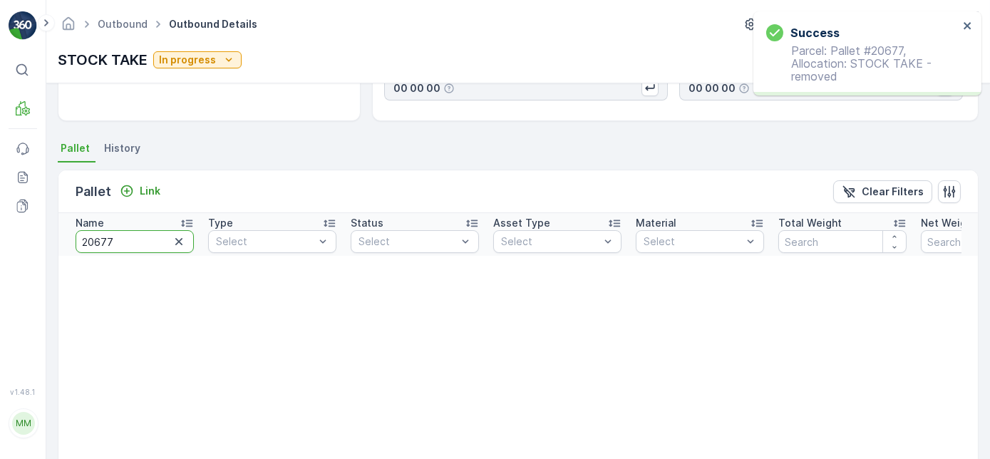
click at [140, 235] on input "20677" at bounding box center [135, 241] width 118 height 23
type input "20674"
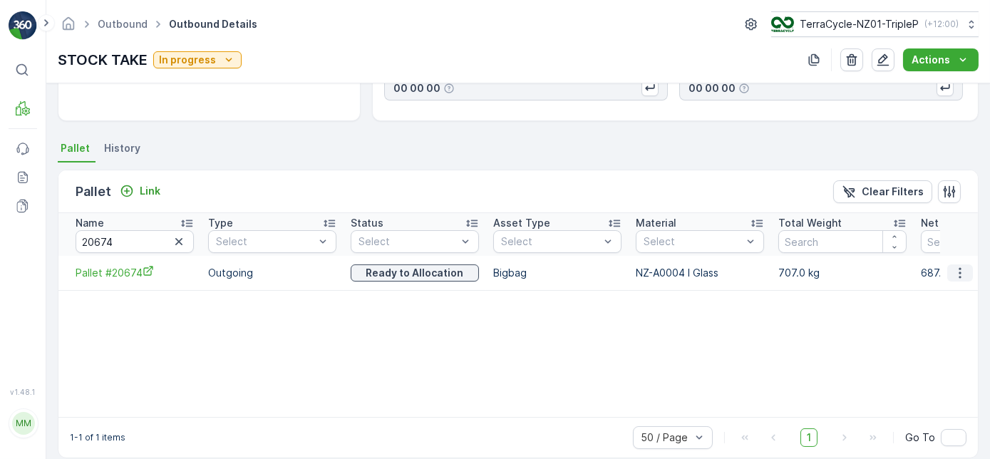
click at [953, 267] on icon "button" at bounding box center [960, 273] width 14 height 14
click at [947, 326] on span "Unlink Pallet" at bounding box center [931, 319] width 58 height 14
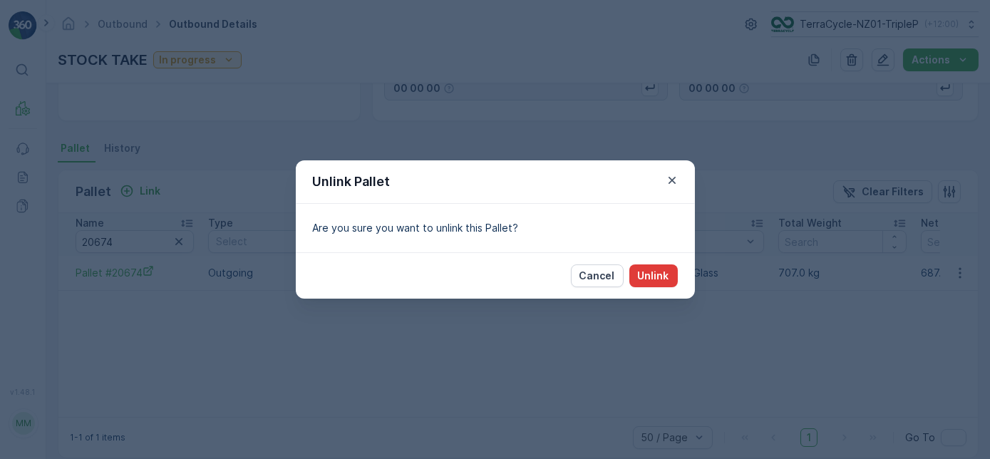
click at [651, 269] on p "Unlink" at bounding box center [653, 276] width 31 height 14
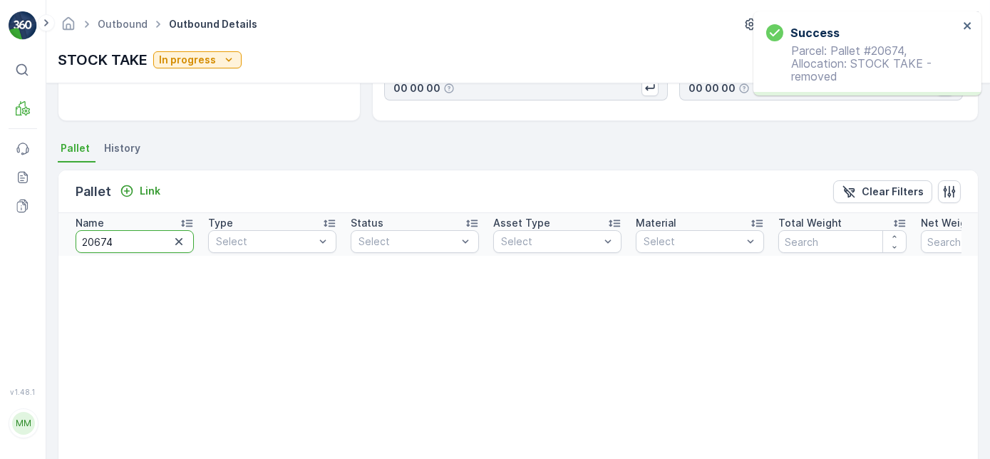
click at [137, 238] on input "20674" at bounding box center [135, 241] width 118 height 23
type input "20672"
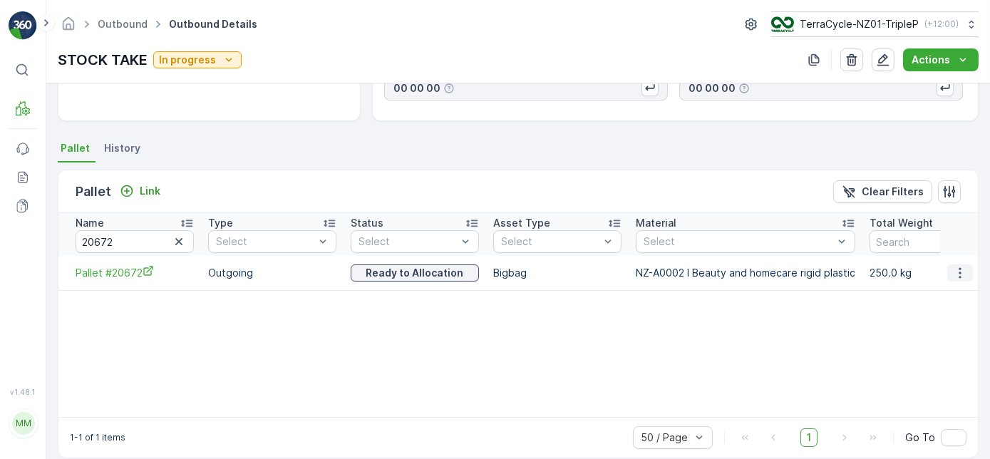
click at [963, 272] on icon "button" at bounding box center [960, 273] width 14 height 14
click at [947, 312] on span "Unlink Pallet" at bounding box center [931, 319] width 58 height 14
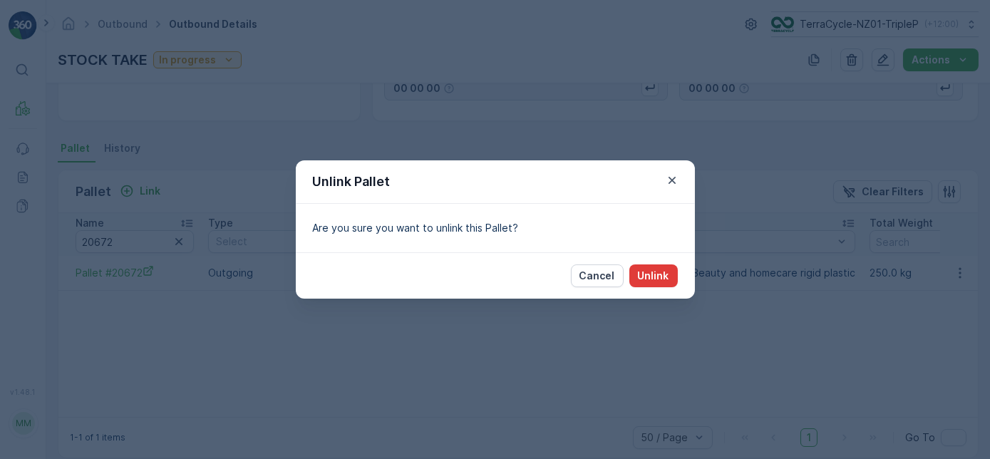
click at [668, 279] on p "Unlink" at bounding box center [653, 276] width 31 height 14
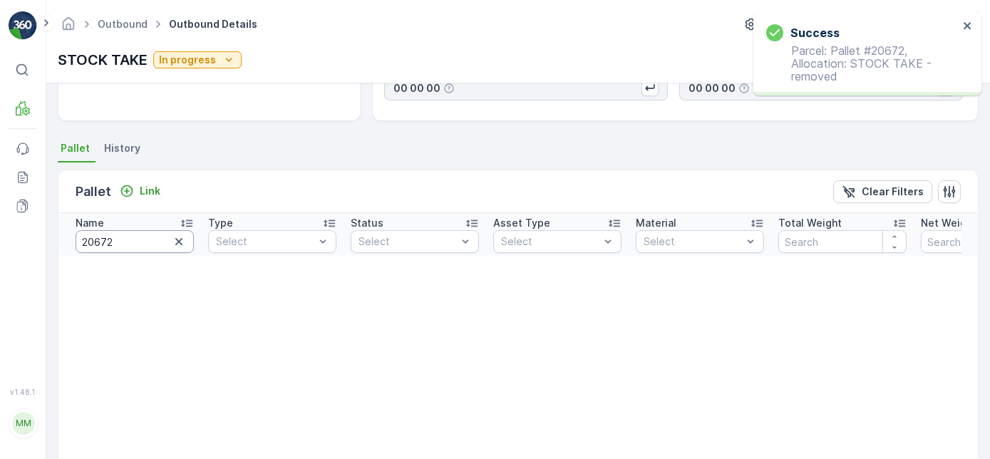
click at [121, 237] on input "20672" at bounding box center [135, 241] width 118 height 23
type input "20671"
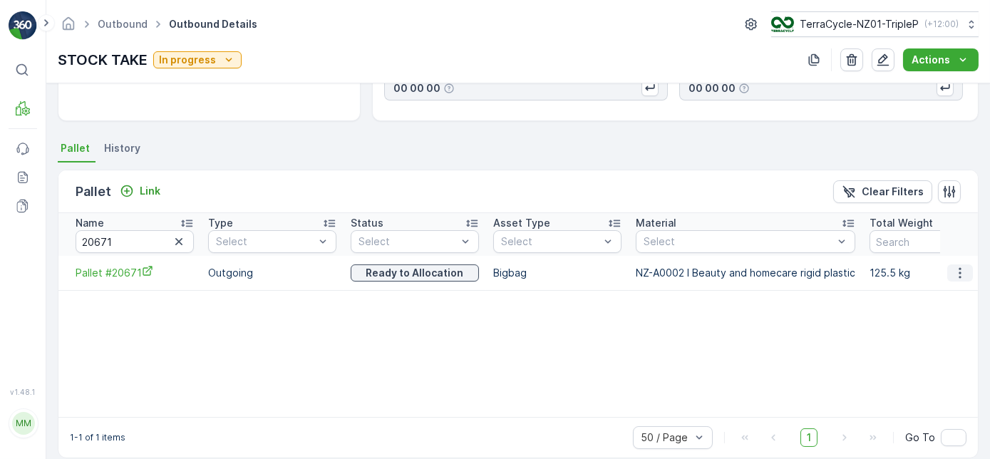
click at [955, 267] on icon "button" at bounding box center [960, 273] width 14 height 14
click at [940, 311] on div "Unlink Pallet" at bounding box center [943, 319] width 94 height 20
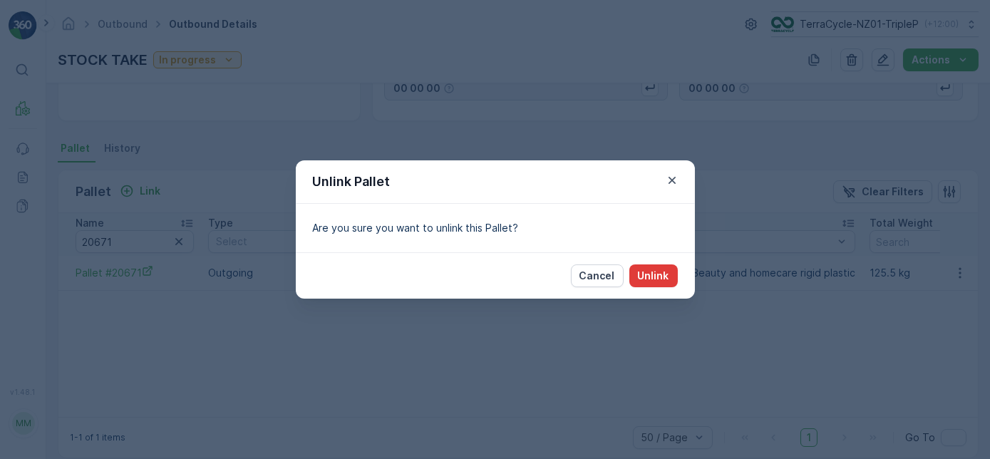
click at [646, 274] on p "Unlink" at bounding box center [653, 276] width 31 height 14
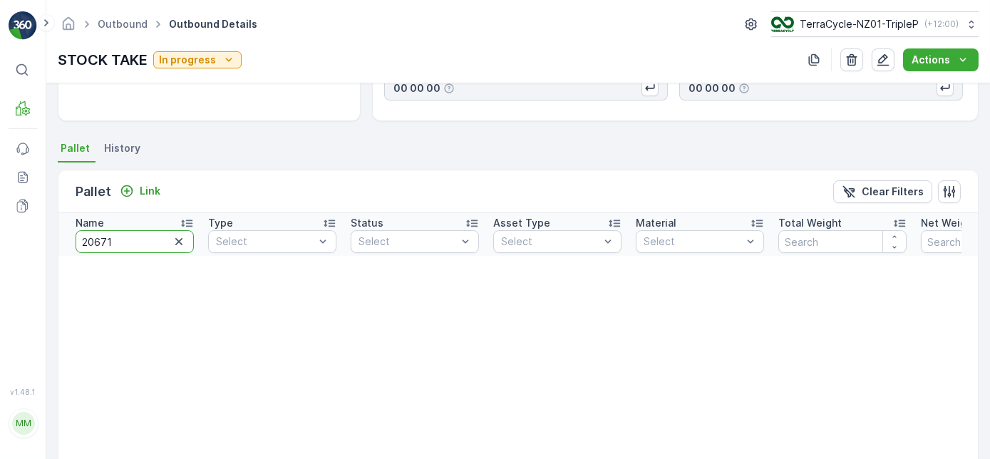
click at [125, 247] on input "20671" at bounding box center [135, 241] width 118 height 23
type input "20664"
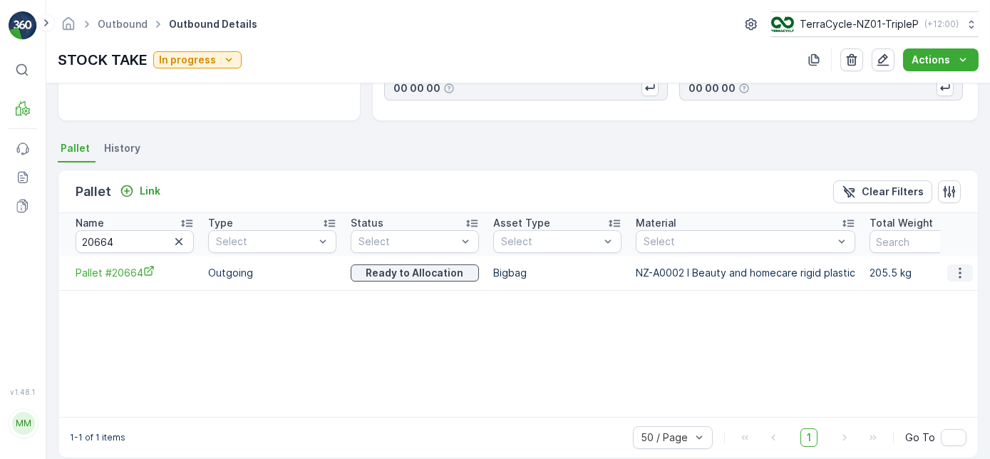
click at [954, 267] on icon "button" at bounding box center [960, 273] width 14 height 14
click at [957, 317] on span "Unlink Pallet" at bounding box center [931, 319] width 58 height 14
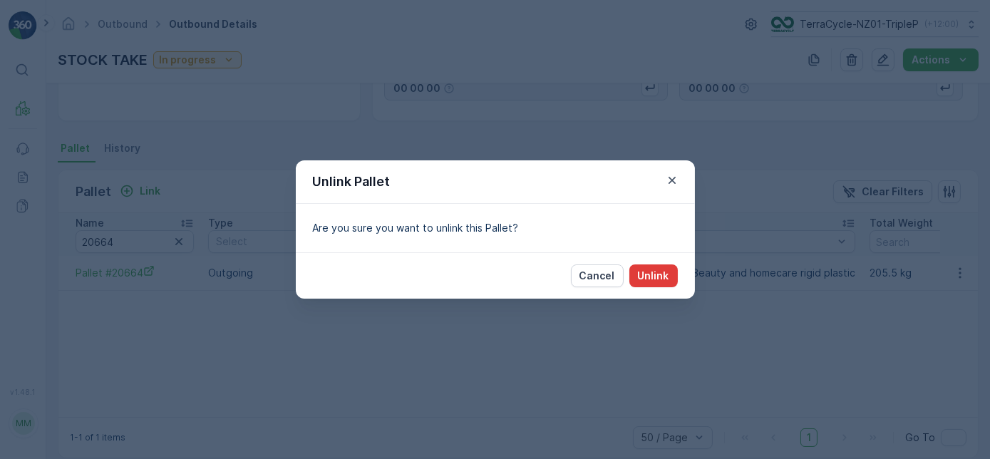
click at [662, 275] on p "Unlink" at bounding box center [653, 276] width 31 height 14
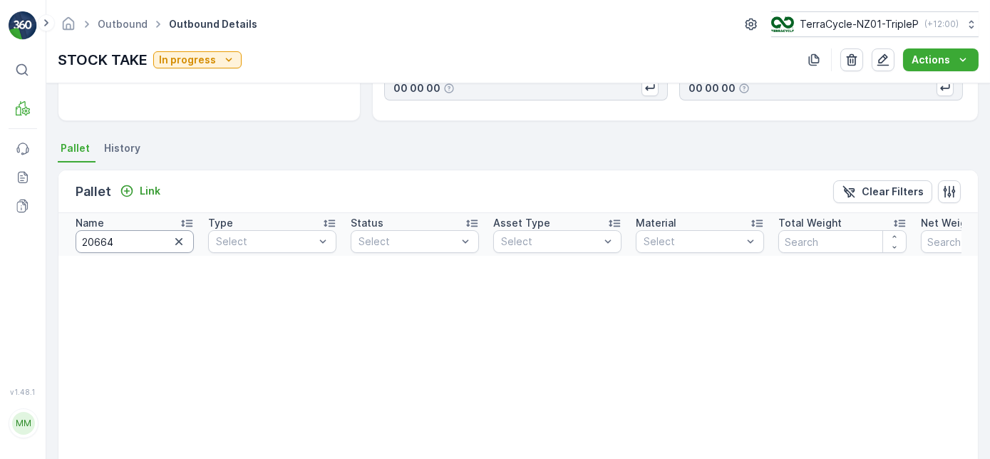
click at [134, 242] on input "20664" at bounding box center [135, 241] width 118 height 23
type input "20658"
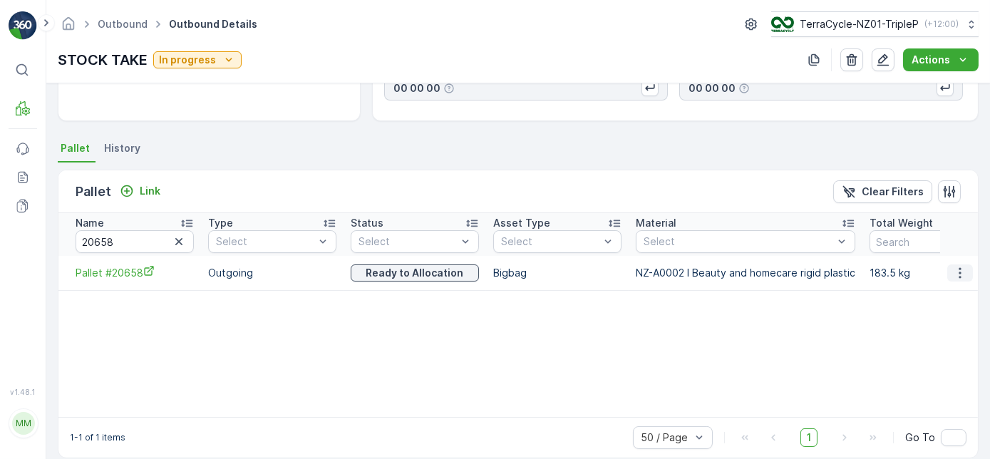
click at [959, 266] on icon "button" at bounding box center [960, 273] width 14 height 14
click at [947, 319] on span "Unlink Pallet" at bounding box center [931, 319] width 58 height 14
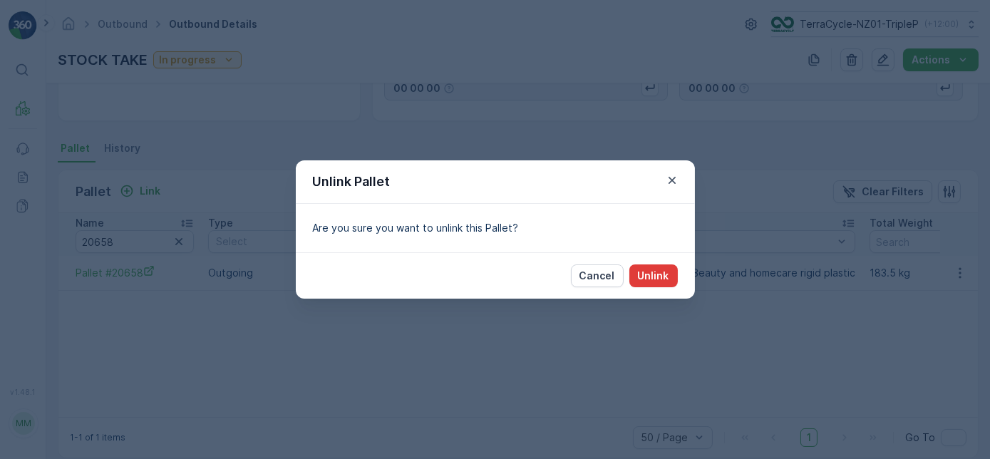
click at [640, 275] on p "Unlink" at bounding box center [653, 276] width 31 height 14
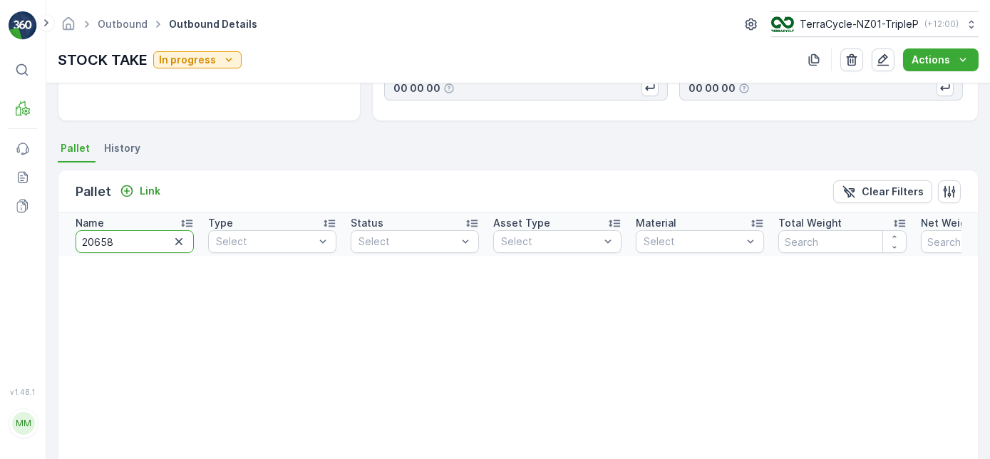
click at [150, 237] on input "20658" at bounding box center [135, 241] width 118 height 23
type input "20668"
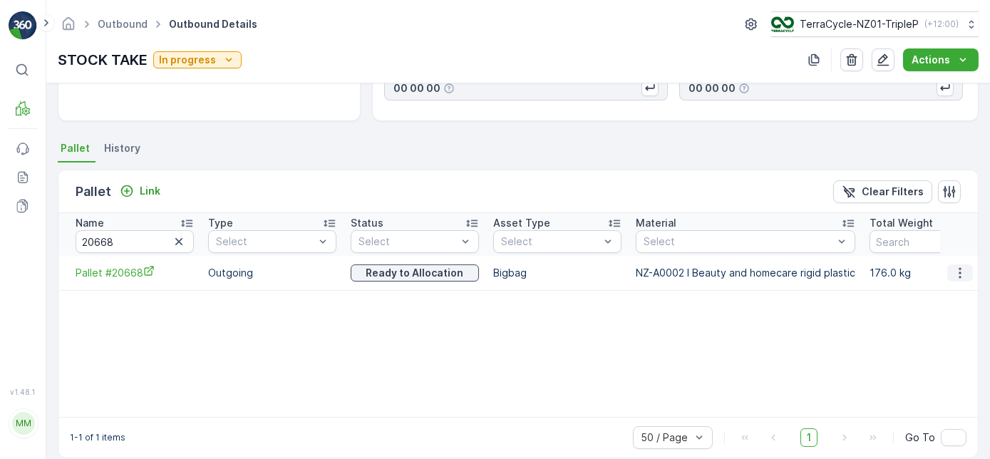
click at [962, 268] on icon "button" at bounding box center [960, 273] width 14 height 14
click at [945, 314] on span "Unlink Pallet" at bounding box center [931, 319] width 58 height 14
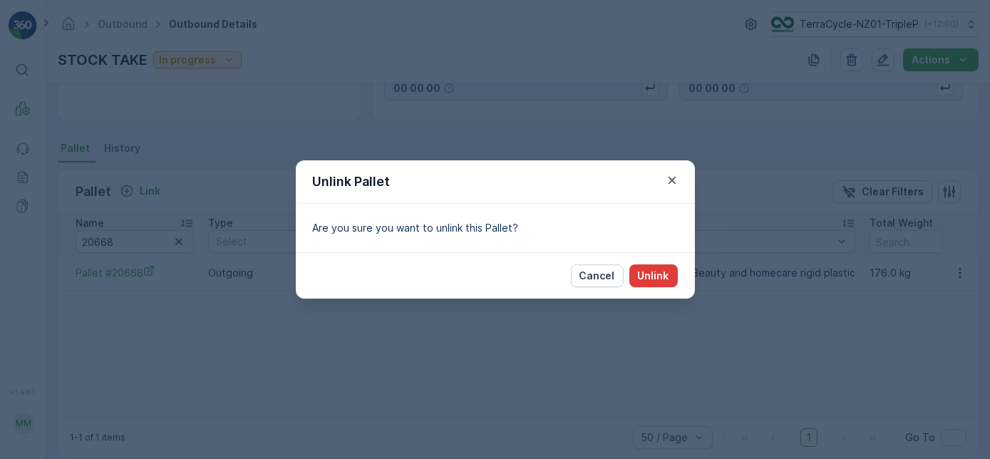
click at [660, 274] on p "Unlink" at bounding box center [653, 276] width 31 height 14
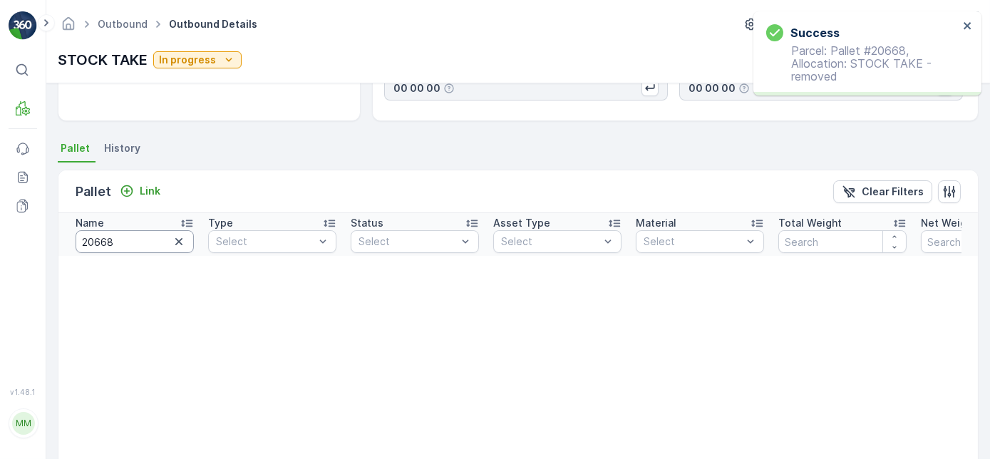
click at [123, 243] on input "20668" at bounding box center [135, 241] width 118 height 23
type input "20669"
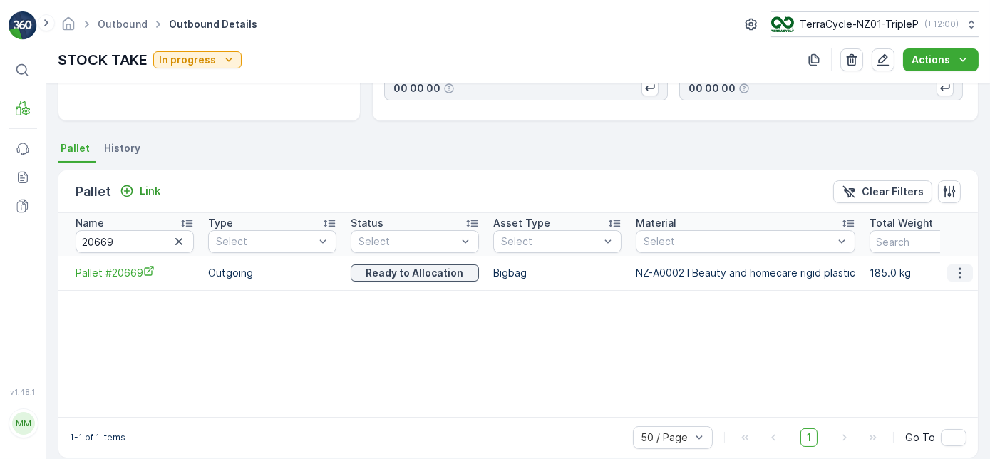
click at [960, 275] on icon "button" at bounding box center [960, 273] width 14 height 14
click at [950, 326] on div "Unlink Pallet" at bounding box center [943, 319] width 94 height 20
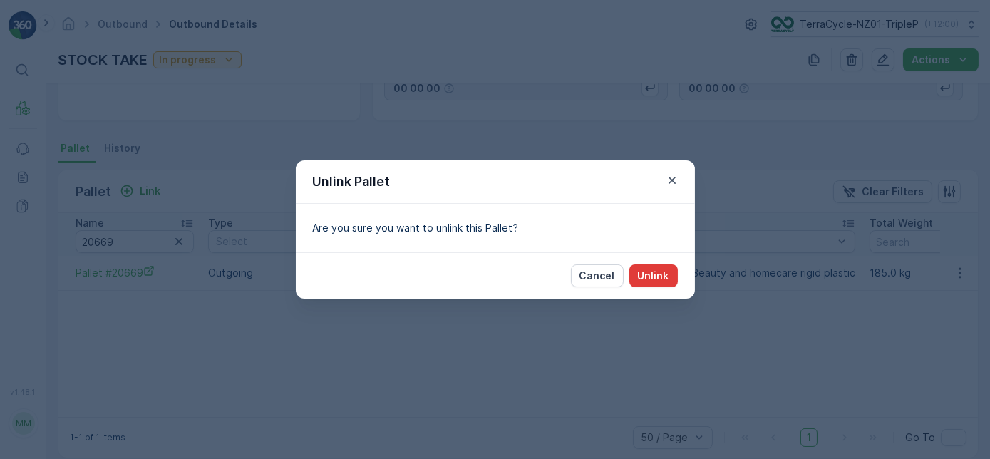
click at [662, 274] on p "Unlink" at bounding box center [653, 276] width 31 height 14
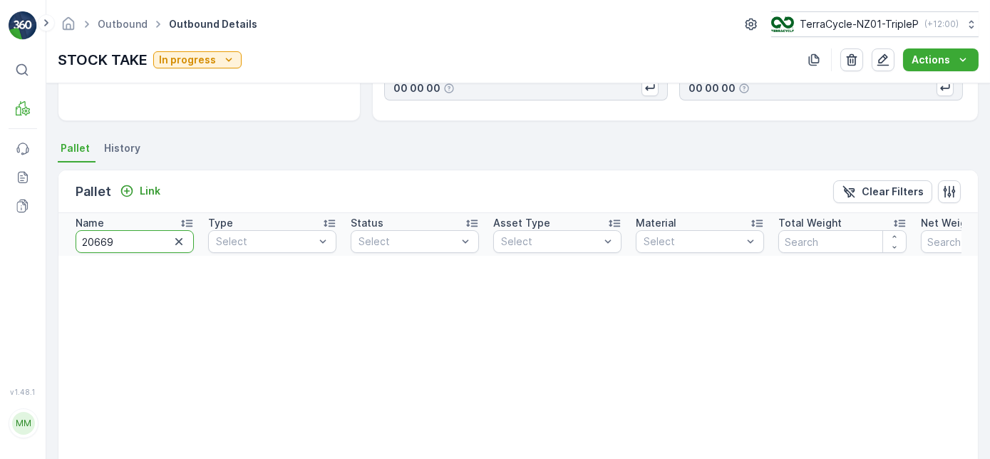
click at [140, 236] on input "20669" at bounding box center [135, 241] width 118 height 23
type input "20670"
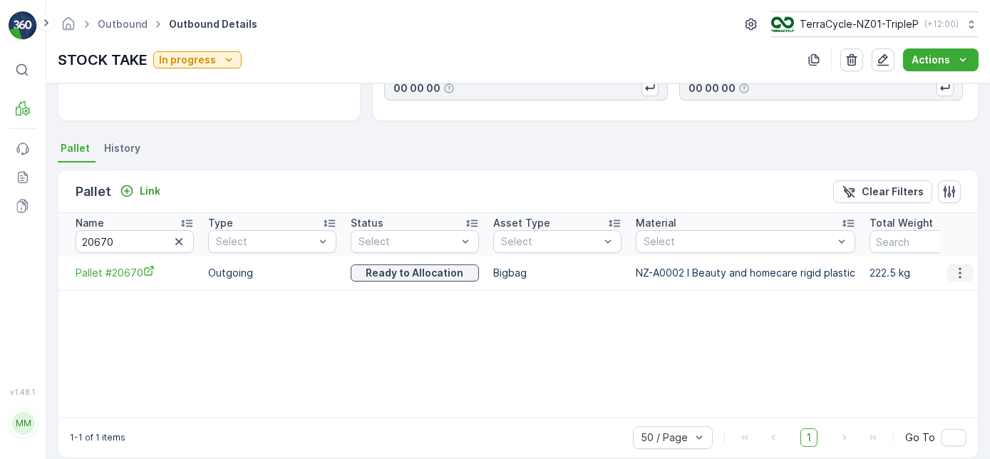
click at [959, 275] on icon "button" at bounding box center [960, 272] width 2 height 11
click at [944, 314] on span "Unlink Pallet" at bounding box center [931, 319] width 58 height 14
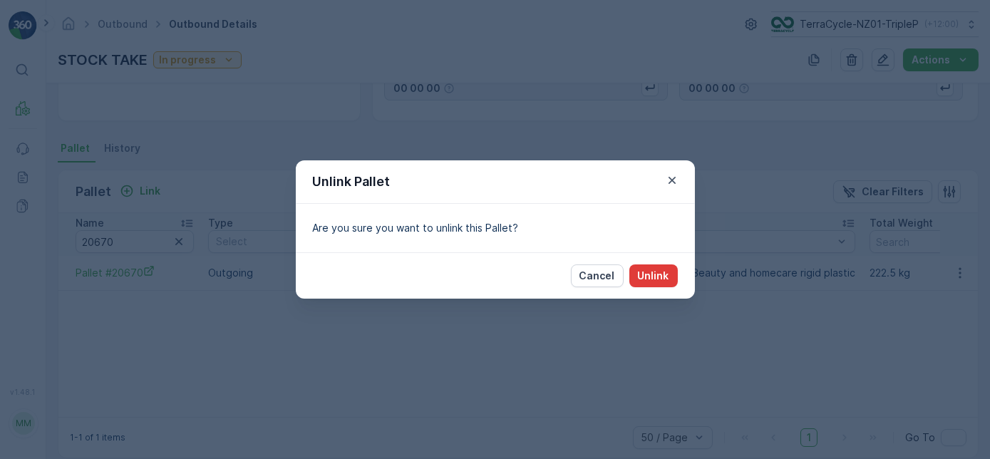
click at [650, 276] on p "Unlink" at bounding box center [653, 276] width 31 height 14
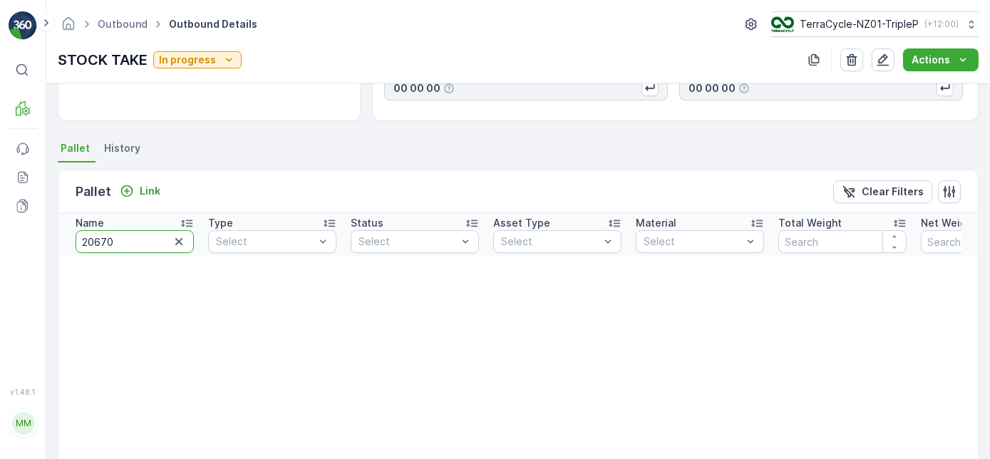
click at [120, 239] on input "20670" at bounding box center [135, 241] width 118 height 23
click at [113, 237] on input "20670" at bounding box center [135, 241] width 118 height 23
type input "20680"
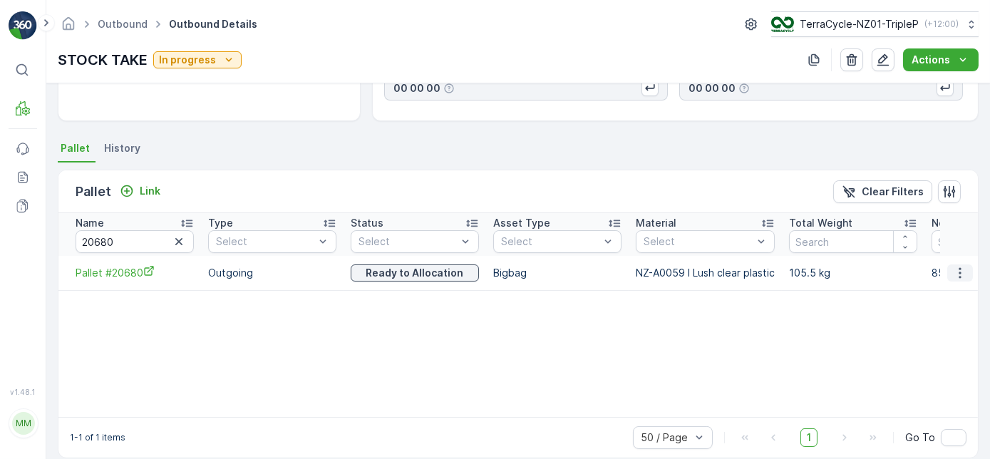
click at [953, 268] on icon "button" at bounding box center [960, 273] width 14 height 14
click at [952, 314] on span "Unlink Pallet" at bounding box center [931, 319] width 58 height 14
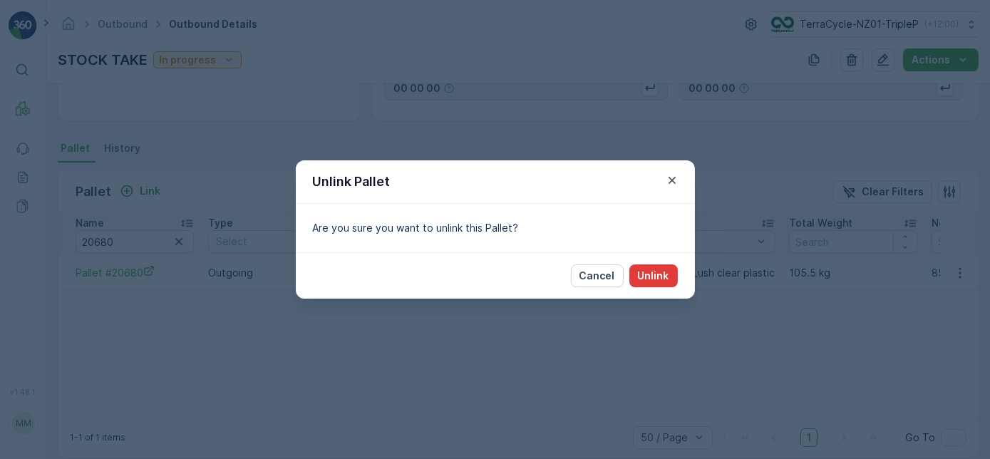
click at [640, 274] on p "Unlink" at bounding box center [653, 276] width 31 height 14
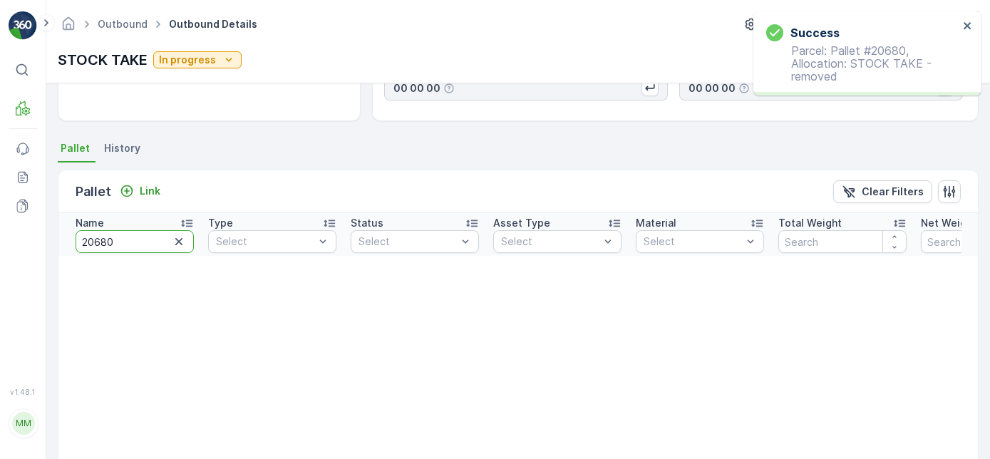
click at [120, 241] on input "20680" at bounding box center [135, 241] width 118 height 23
type input "206387"
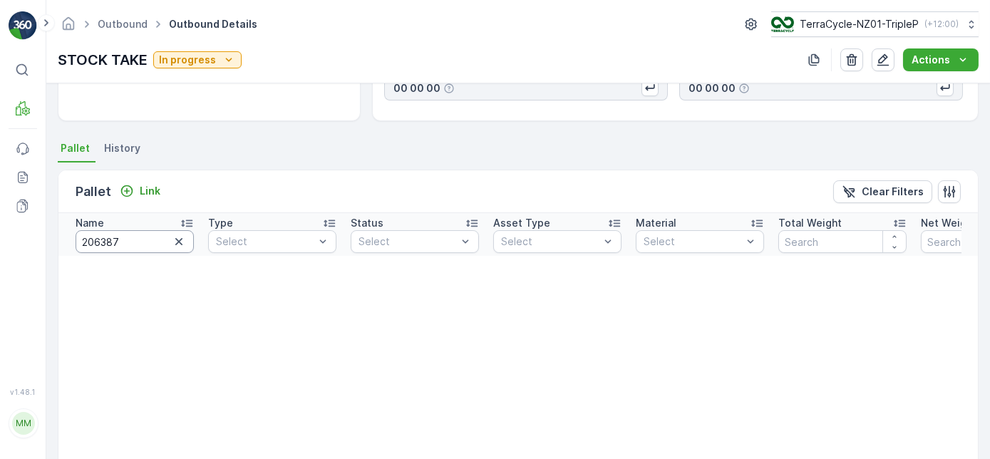
click at [103, 238] on input "206387" at bounding box center [135, 241] width 118 height 23
type input "20387"
click at [135, 243] on input "20387" at bounding box center [135, 241] width 118 height 23
type input "20681"
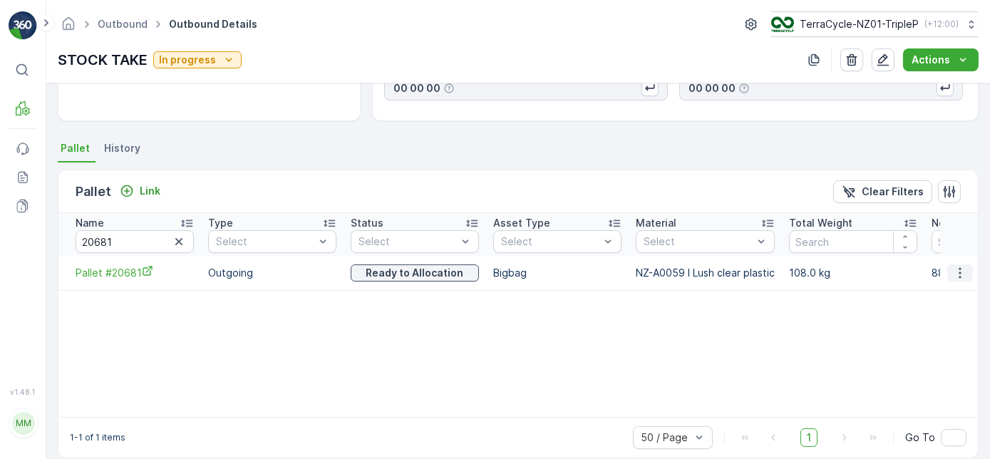
click at [959, 272] on icon "button" at bounding box center [960, 272] width 2 height 11
click at [941, 312] on span "Unlink Pallet" at bounding box center [931, 319] width 58 height 14
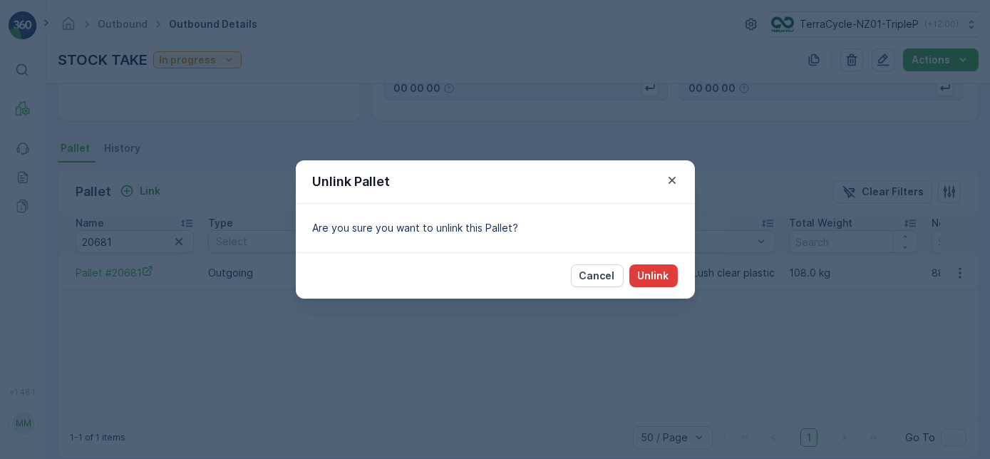
click at [648, 277] on p "Unlink" at bounding box center [653, 276] width 31 height 14
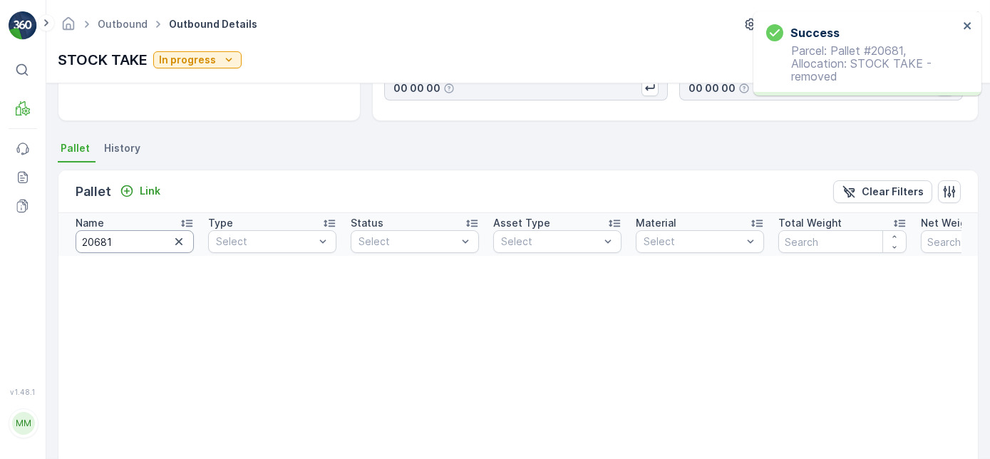
click at [137, 237] on input "20681" at bounding box center [135, 241] width 118 height 23
type input "20682"
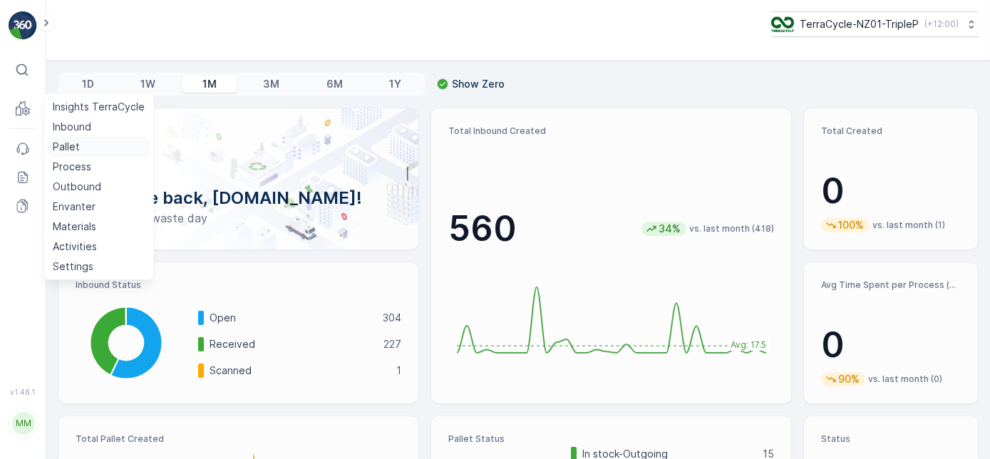
click at [74, 144] on p "Pallet" at bounding box center [66, 147] width 27 height 14
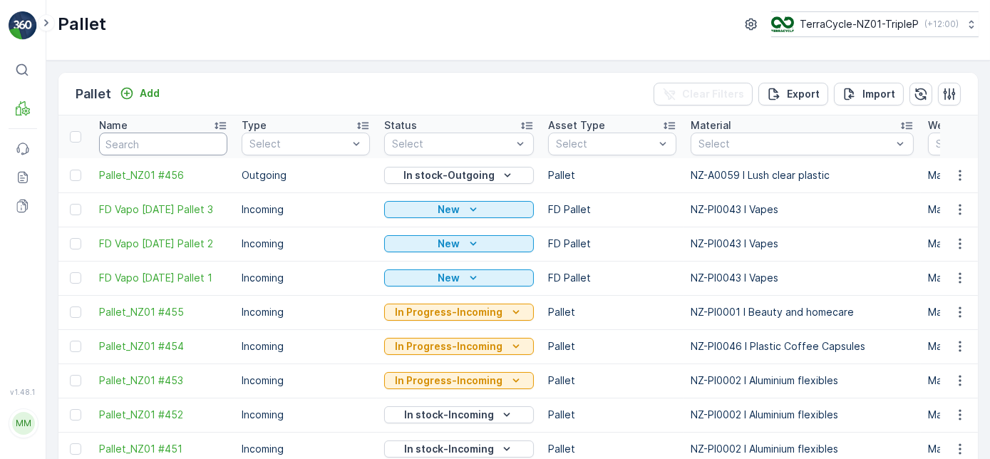
click at [184, 143] on input "text" at bounding box center [163, 144] width 128 height 23
type input "20225"
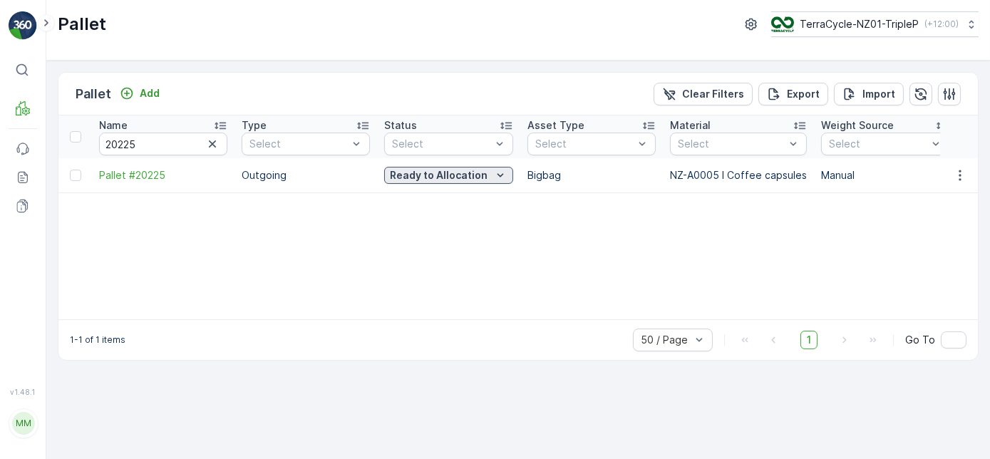
click at [435, 176] on p "Ready to Allocation" at bounding box center [439, 175] width 98 height 14
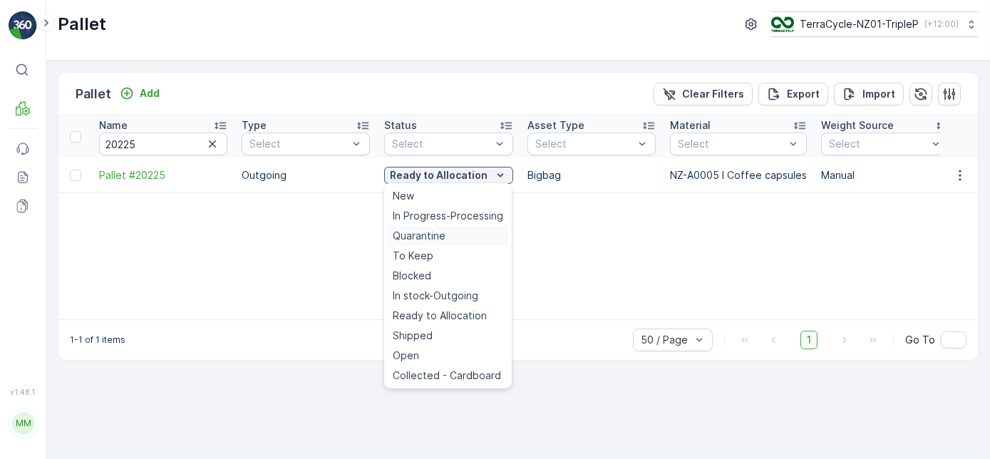
click at [426, 234] on span "Quarantine" at bounding box center [419, 236] width 53 height 14
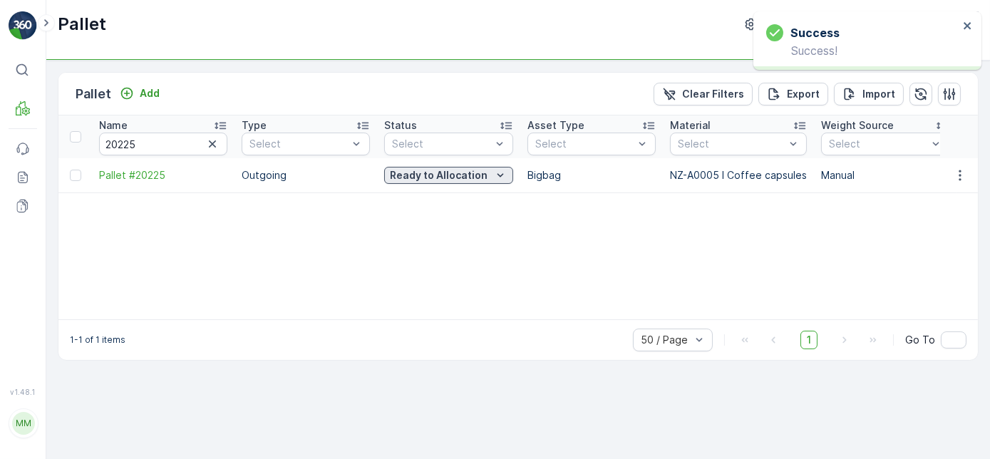
click at [431, 173] on p "Ready to Allocation" at bounding box center [439, 175] width 98 height 14
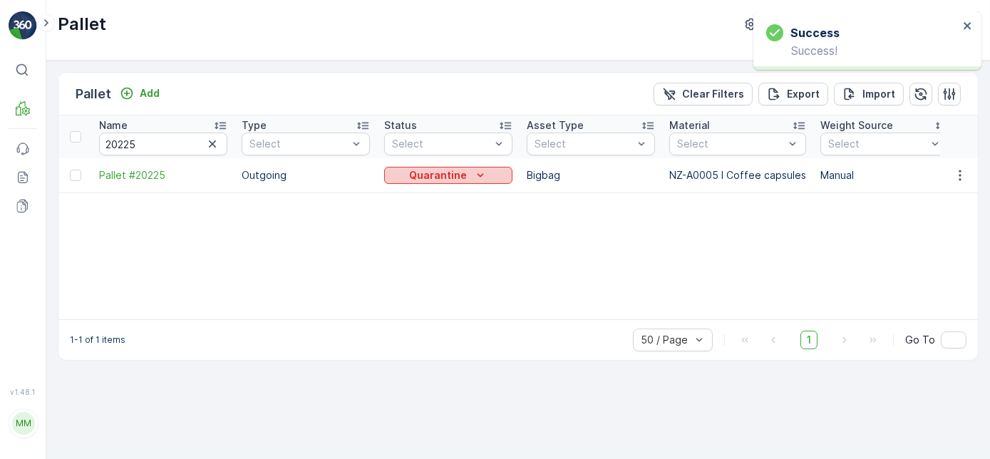
click at [437, 171] on p "Quarantine" at bounding box center [439, 175] width 58 height 14
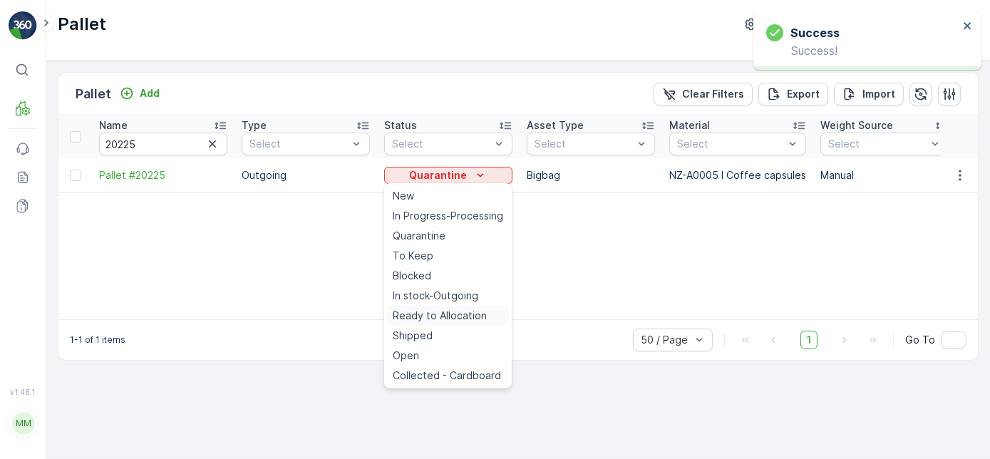
click at [456, 314] on span "Ready to Allocation" at bounding box center [440, 316] width 94 height 14
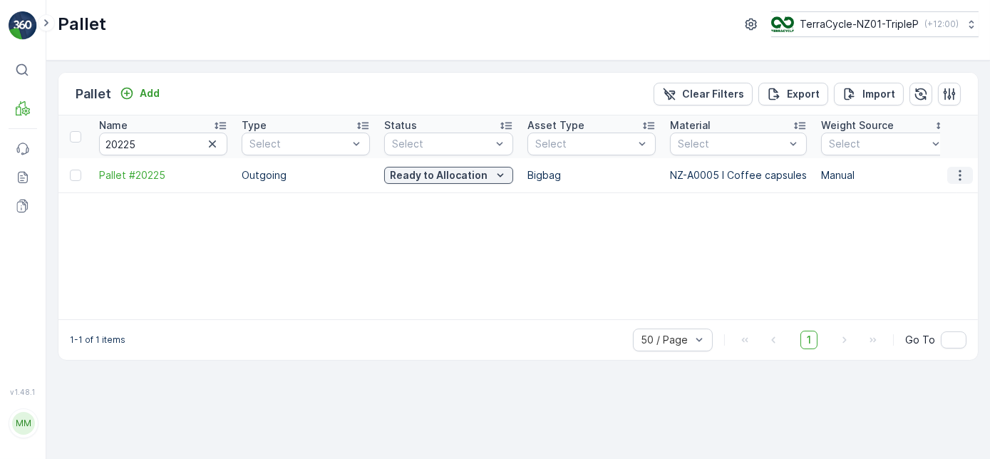
click at [965, 170] on icon "button" at bounding box center [960, 175] width 14 height 14
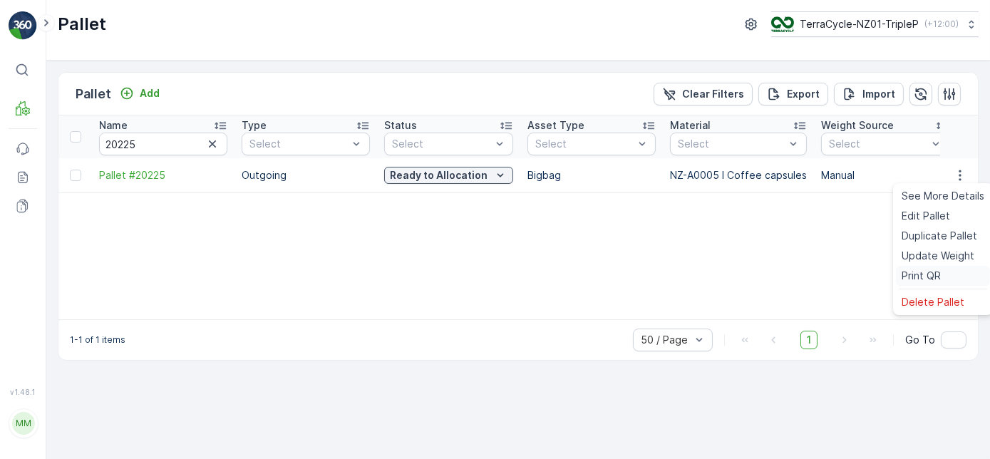
click at [925, 274] on span "Print QR" at bounding box center [921, 276] width 39 height 14
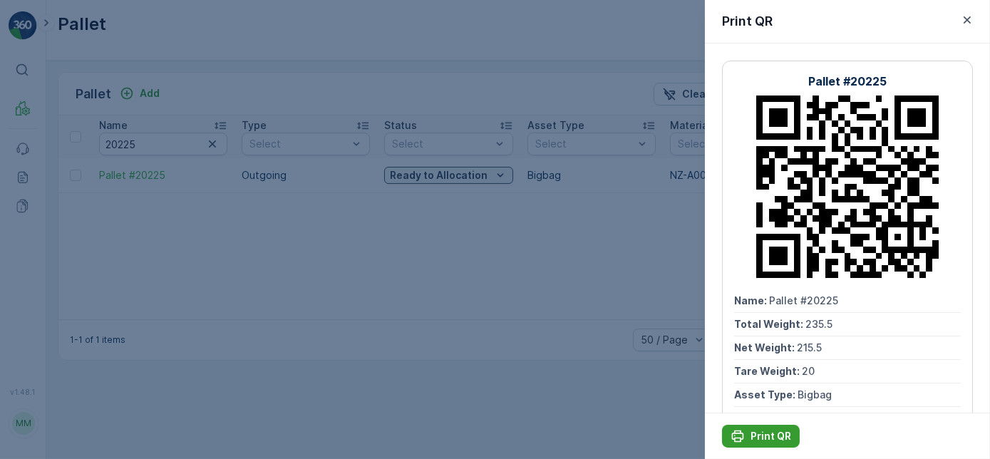
click at [777, 435] on p "Print QR" at bounding box center [771, 436] width 41 height 14
click at [306, 313] on div at bounding box center [495, 229] width 990 height 459
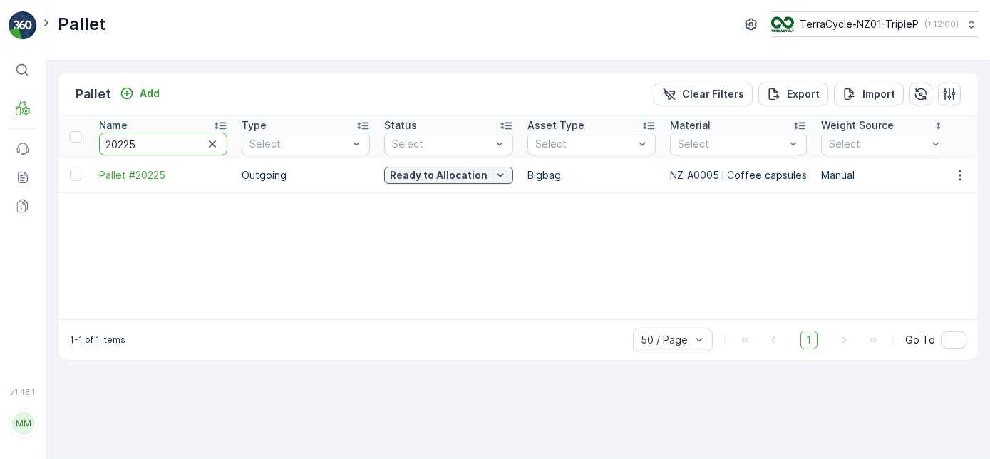
click at [148, 143] on input "20225" at bounding box center [163, 144] width 128 height 23
type input "202559"
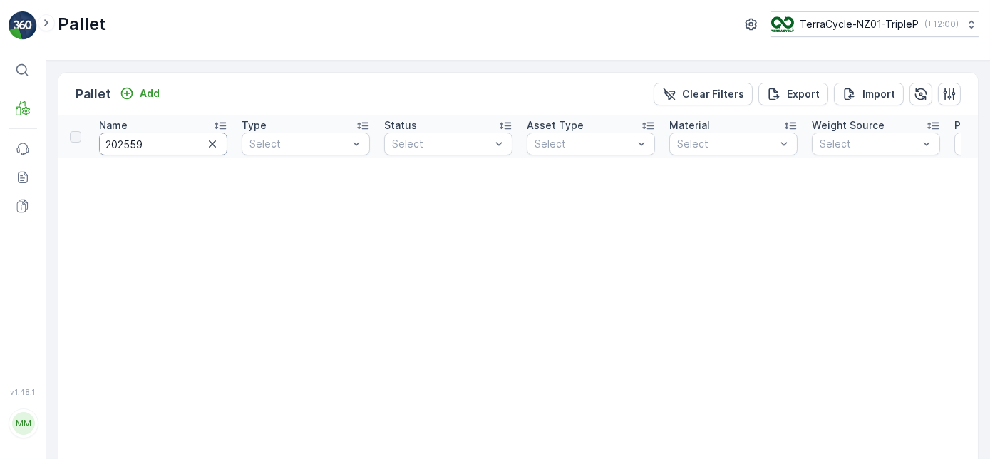
click at [123, 143] on input "202559" at bounding box center [163, 144] width 128 height 23
type input "20559"
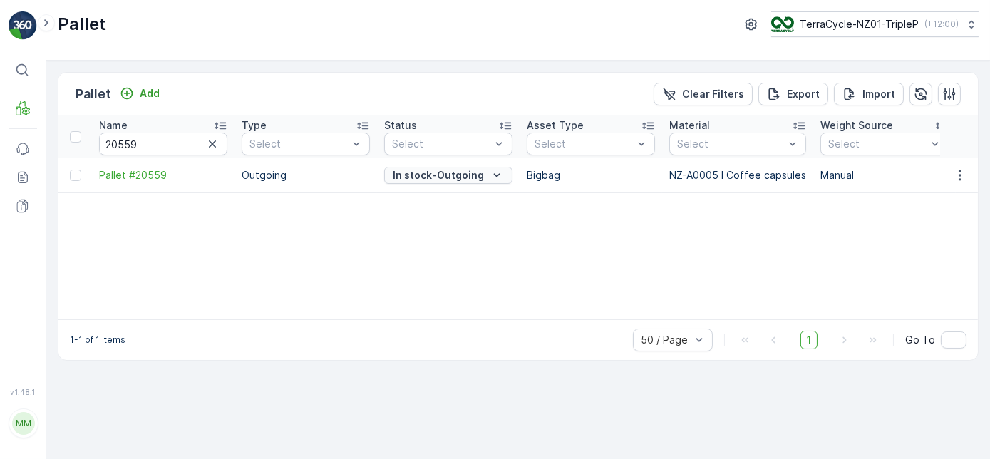
click at [451, 176] on p "In stock-Outgoing" at bounding box center [438, 175] width 91 height 14
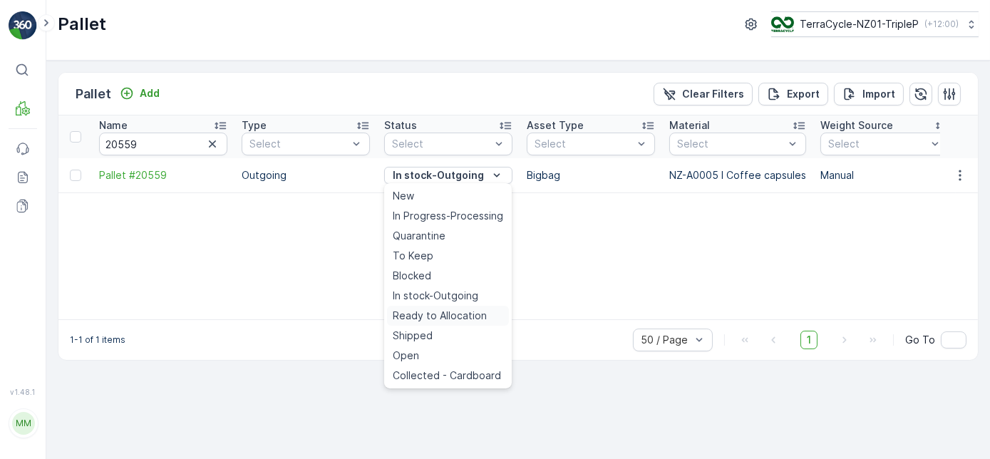
click at [439, 313] on span "Ready to Allocation" at bounding box center [440, 316] width 94 height 14
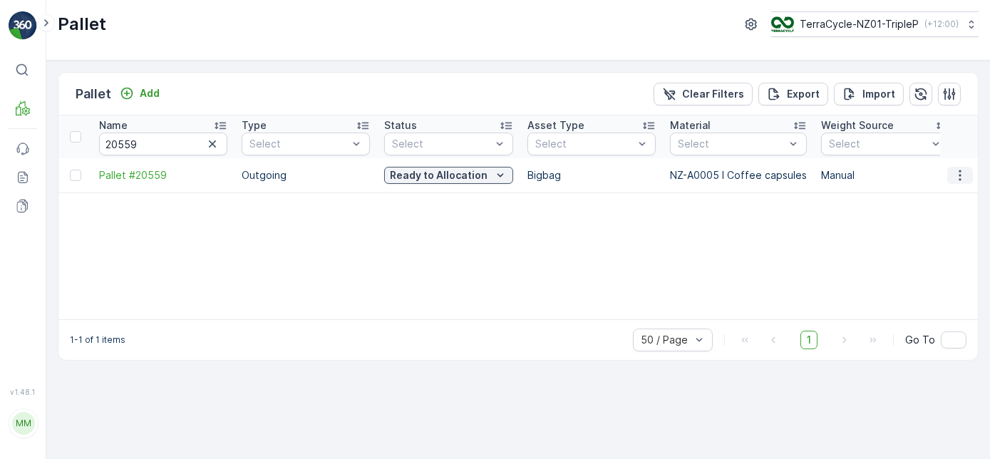
click at [962, 178] on icon "button" at bounding box center [960, 175] width 14 height 14
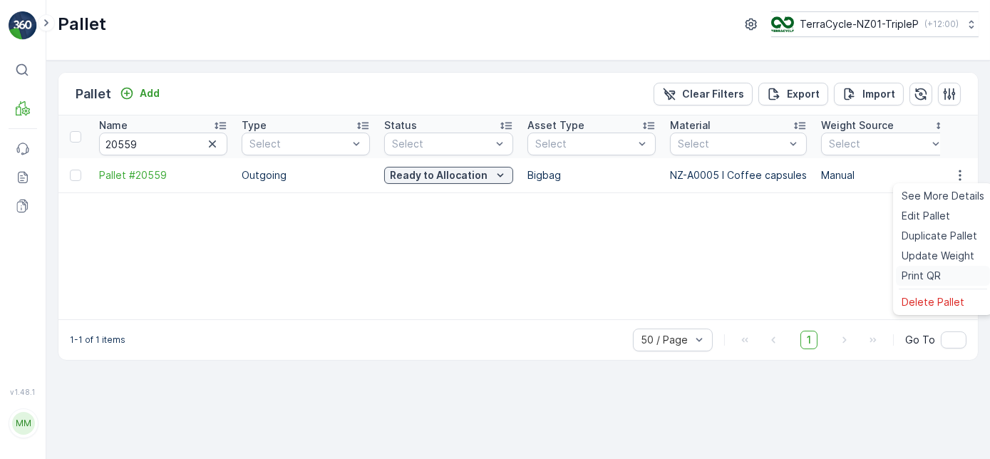
click at [931, 278] on span "Print QR" at bounding box center [921, 276] width 39 height 14
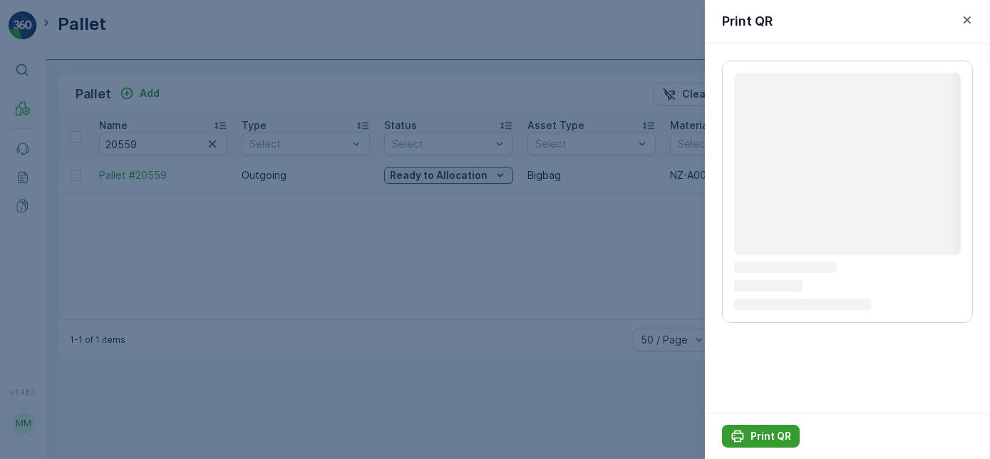
click at [783, 435] on p "Print QR" at bounding box center [771, 436] width 41 height 14
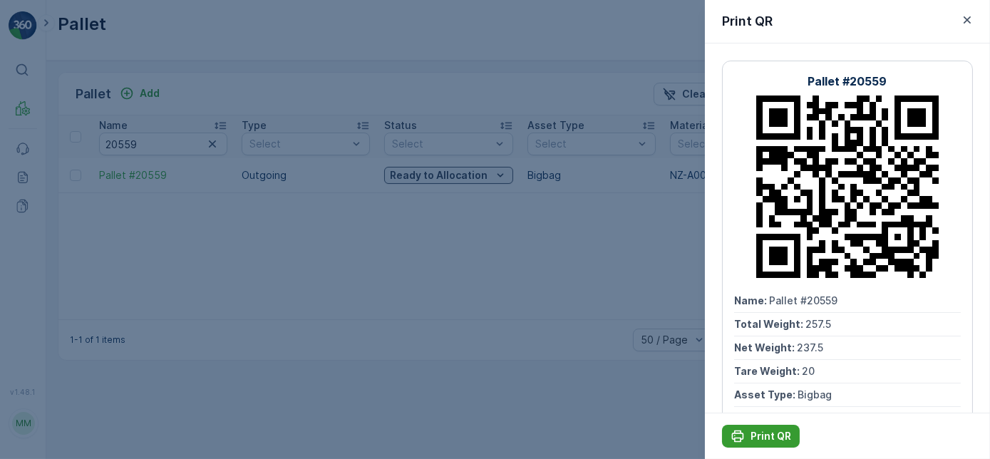
click at [734, 430] on icon "Print QR" at bounding box center [738, 436] width 14 height 14
click at [250, 227] on div at bounding box center [495, 229] width 990 height 459
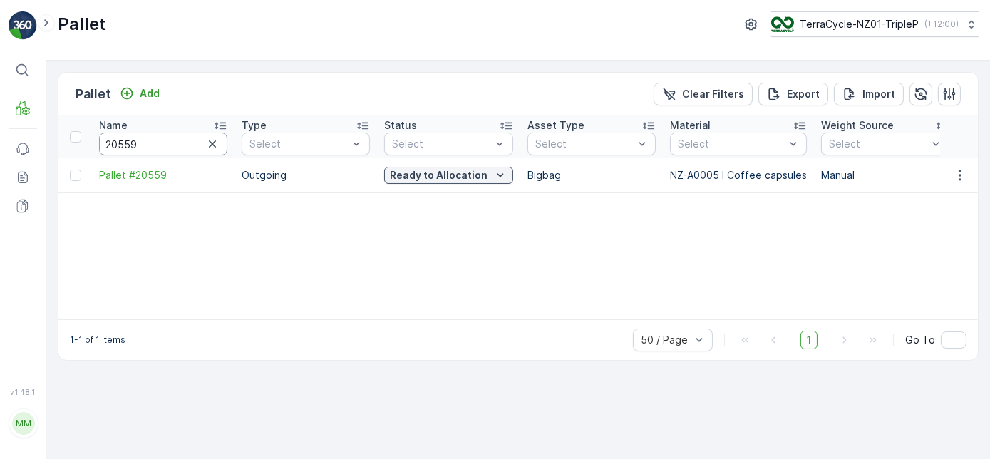
click at [150, 143] on input "20559" at bounding box center [163, 144] width 128 height 23
click at [173, 146] on input "20559" at bounding box center [163, 144] width 128 height 23
type input "205"
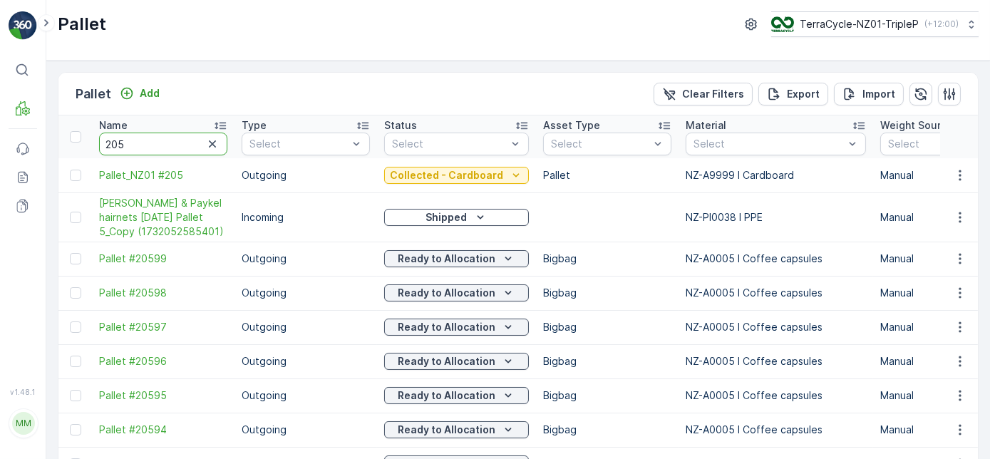
click at [173, 146] on input "205" at bounding box center [163, 144] width 128 height 23
type input "20223"
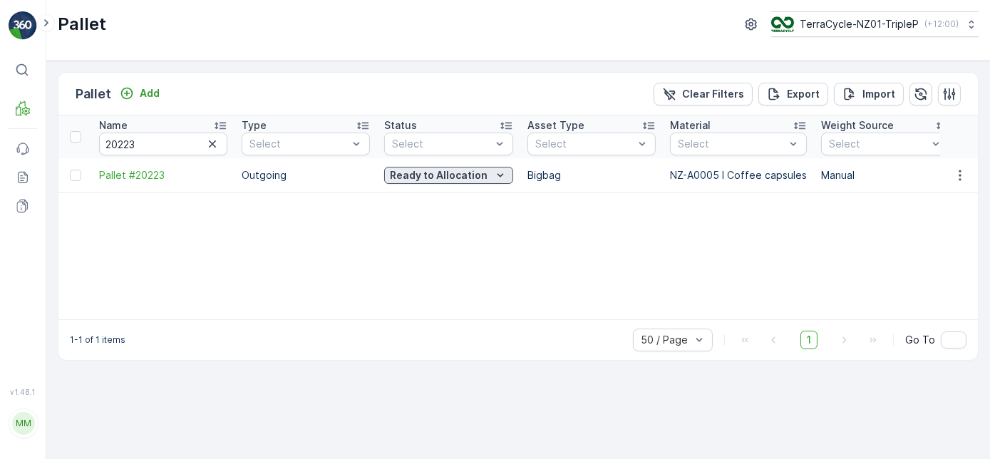
click at [453, 178] on p "Ready to Allocation" at bounding box center [439, 175] width 98 height 14
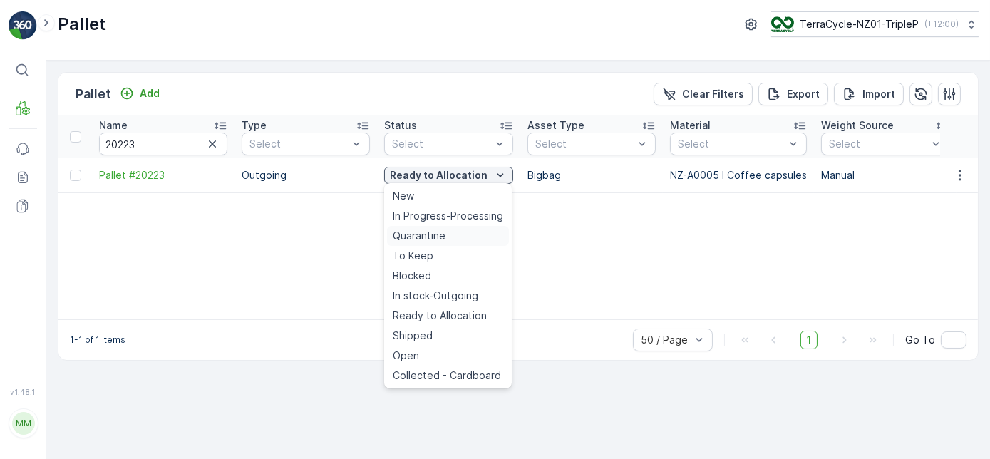
click at [421, 242] on span "Quarantine" at bounding box center [419, 236] width 53 height 14
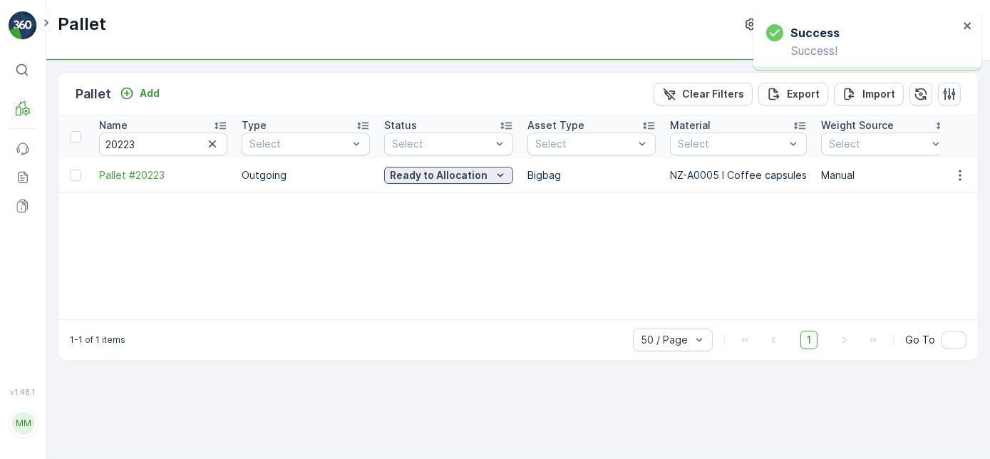
click at [423, 178] on p "Ready to Allocation" at bounding box center [439, 175] width 98 height 14
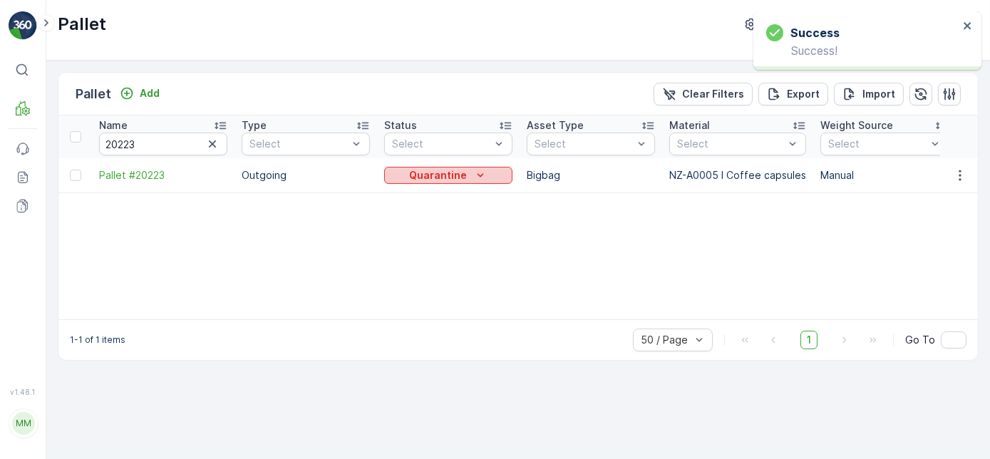
click at [457, 175] on p "Quarantine" at bounding box center [439, 175] width 58 height 14
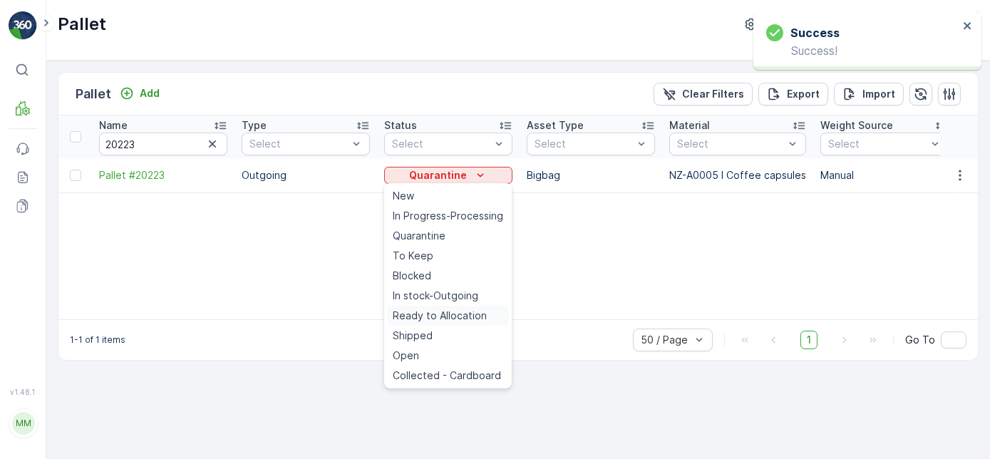
click at [458, 314] on span "Ready to Allocation" at bounding box center [440, 316] width 94 height 14
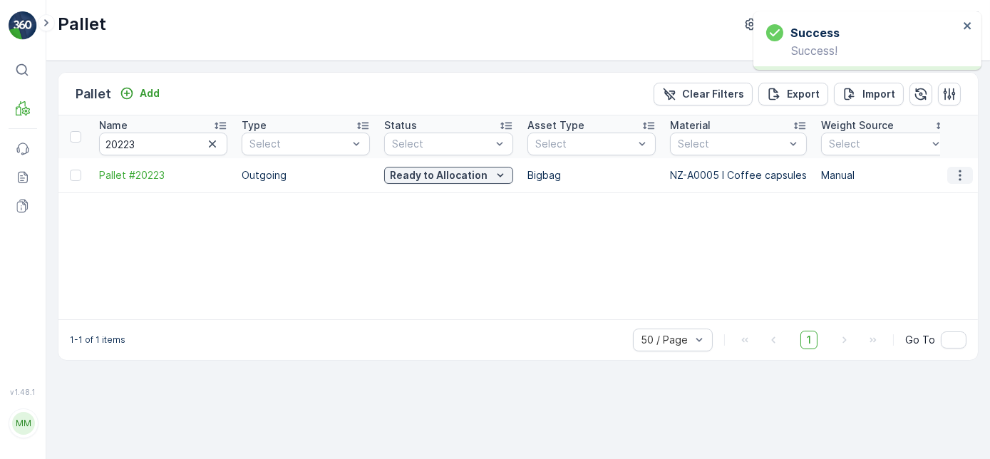
click at [953, 170] on icon "button" at bounding box center [960, 175] width 14 height 14
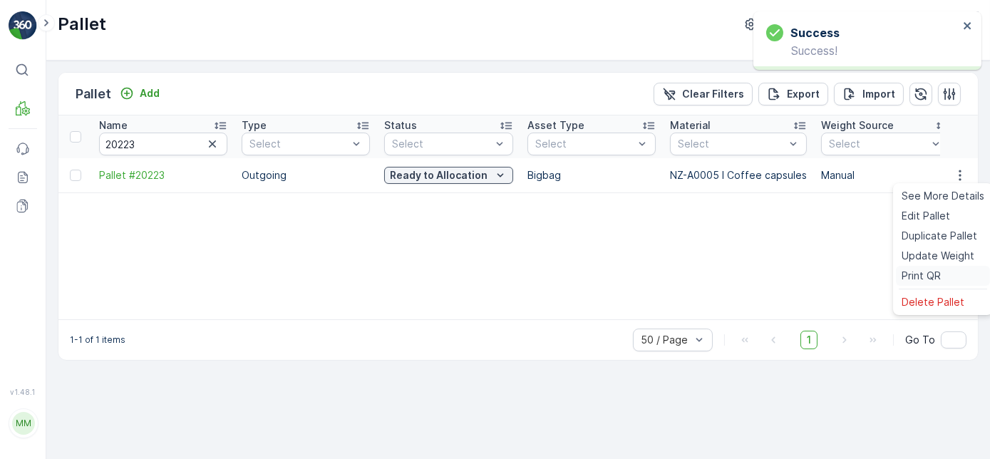
click at [909, 278] on span "Print QR" at bounding box center [921, 276] width 39 height 14
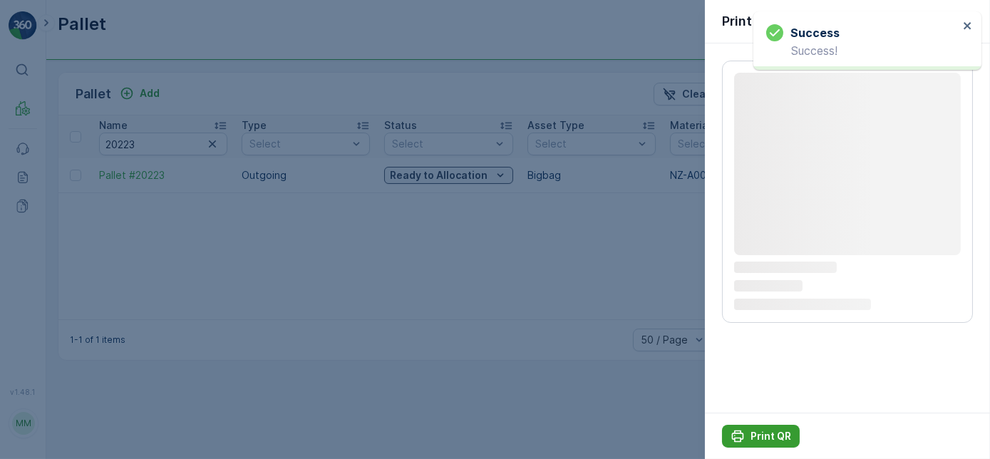
click at [772, 439] on p "Print QR" at bounding box center [771, 436] width 41 height 14
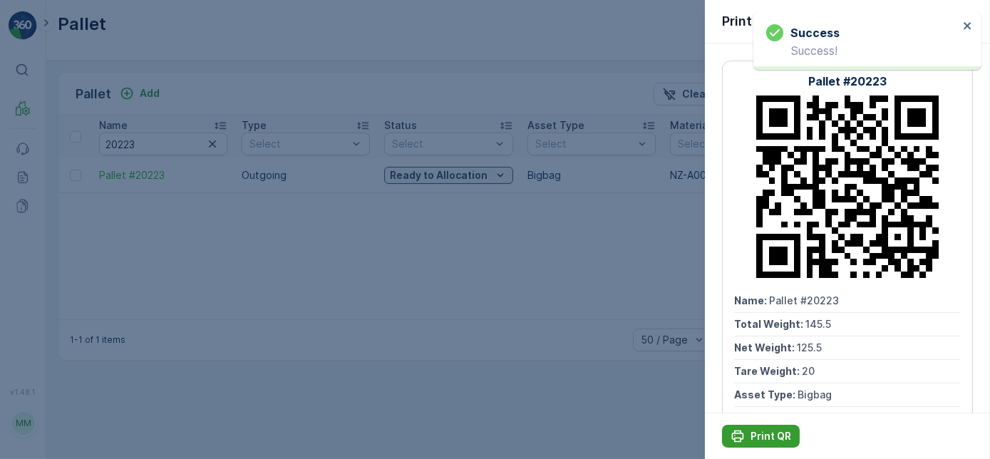
click at [772, 437] on p "Print QR" at bounding box center [771, 436] width 41 height 14
click at [210, 175] on div at bounding box center [495, 229] width 990 height 459
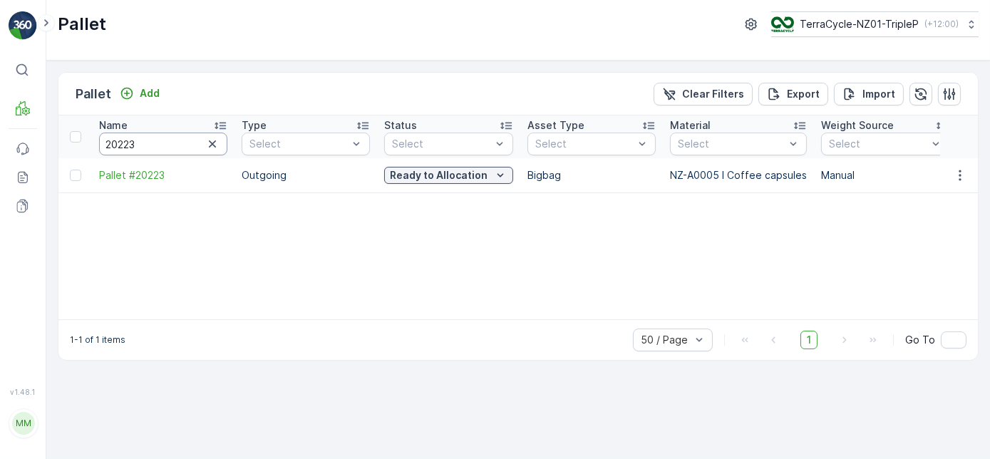
click at [152, 148] on input "20223" at bounding box center [163, 144] width 128 height 23
type input "20228"
click at [459, 173] on p "In stock-Outgoing" at bounding box center [438, 175] width 91 height 14
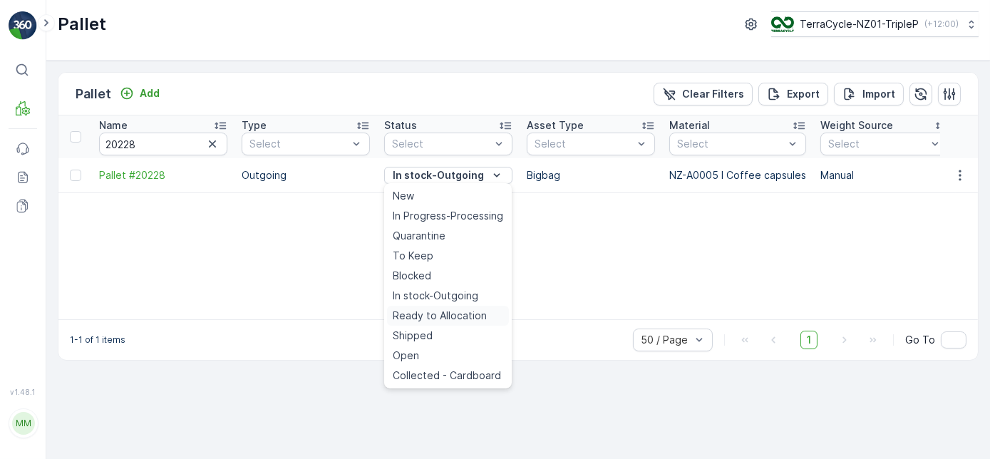
click at [441, 312] on span "Ready to Allocation" at bounding box center [440, 316] width 94 height 14
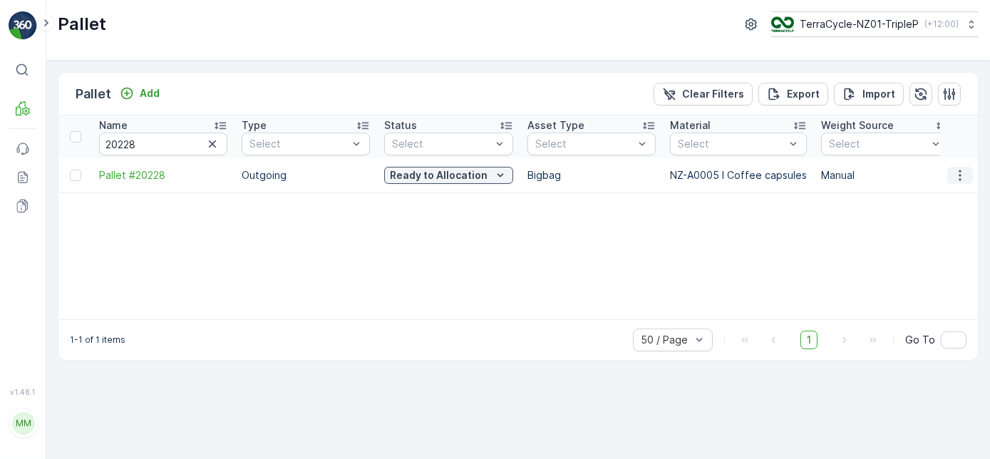
click at [956, 175] on icon "button" at bounding box center [960, 175] width 14 height 14
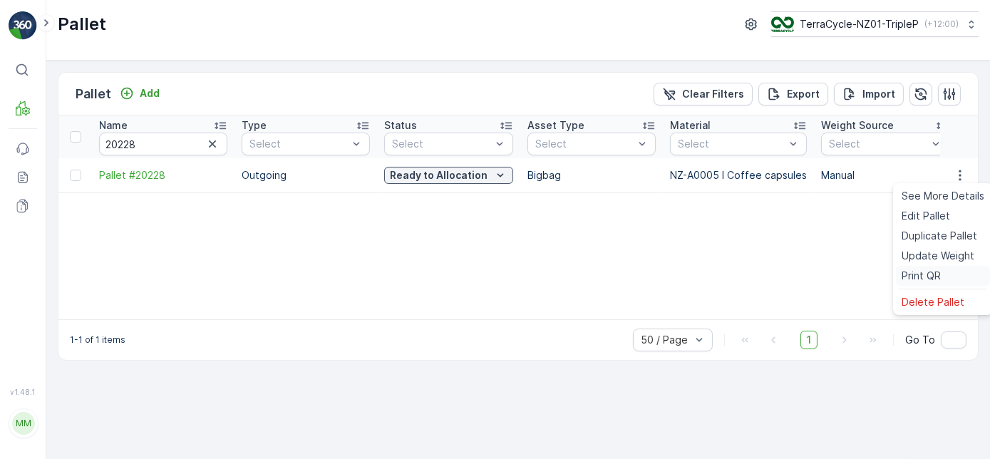
click at [935, 281] on span "Print QR" at bounding box center [921, 276] width 39 height 14
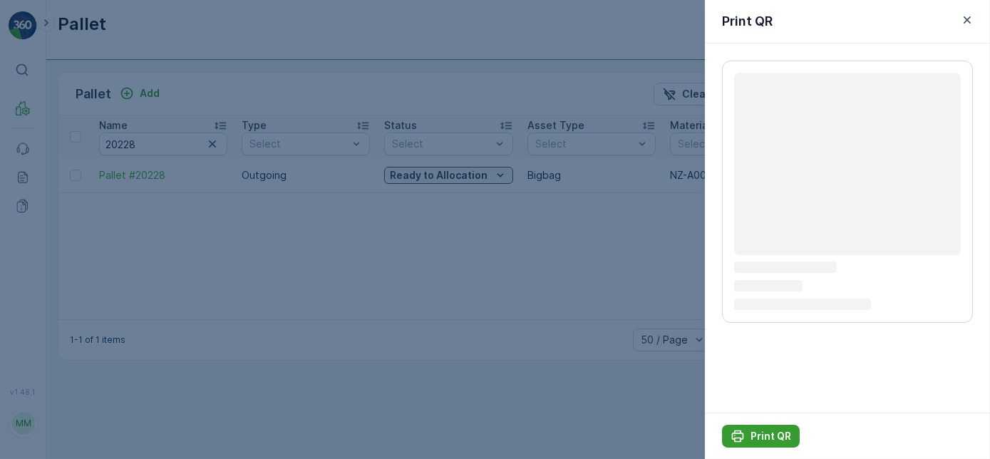
click at [766, 440] on p "Print QR" at bounding box center [771, 436] width 41 height 14
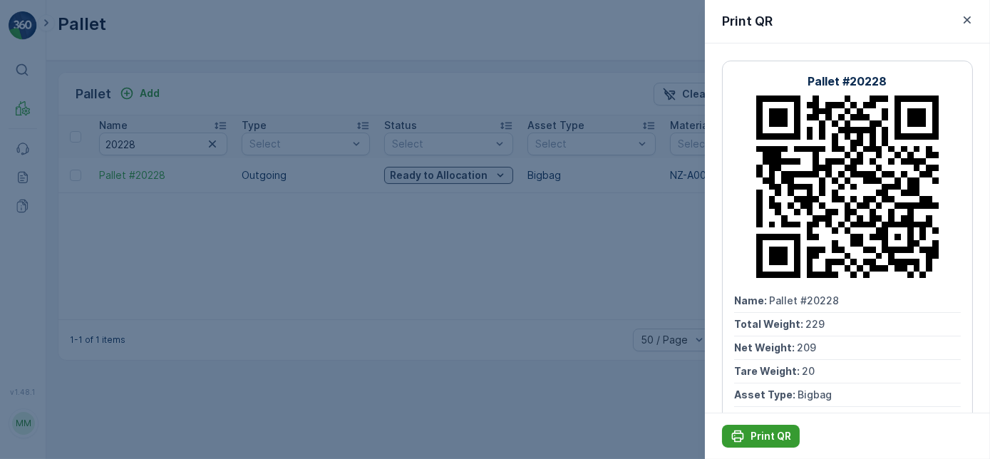
click at [758, 429] on p "Print QR" at bounding box center [771, 436] width 41 height 14
click at [372, 331] on div at bounding box center [495, 229] width 990 height 459
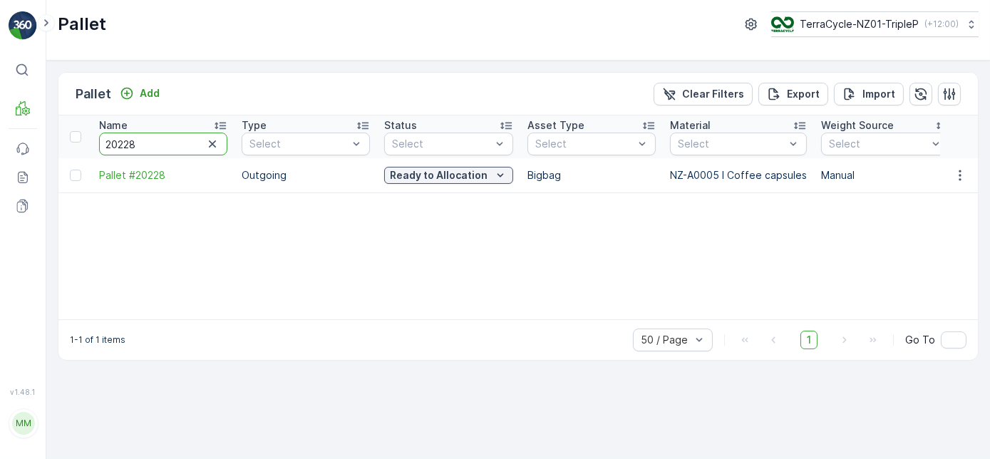
click at [165, 143] on input "20228" at bounding box center [163, 144] width 128 height 23
type input "20224"
click at [416, 172] on p "In stock-Outgoing" at bounding box center [438, 175] width 91 height 14
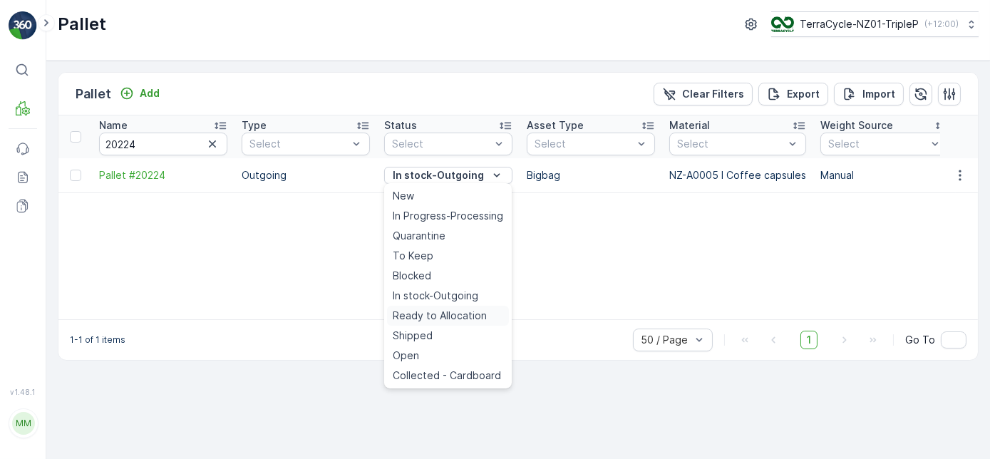
click at [436, 314] on span "Ready to Allocation" at bounding box center [440, 316] width 94 height 14
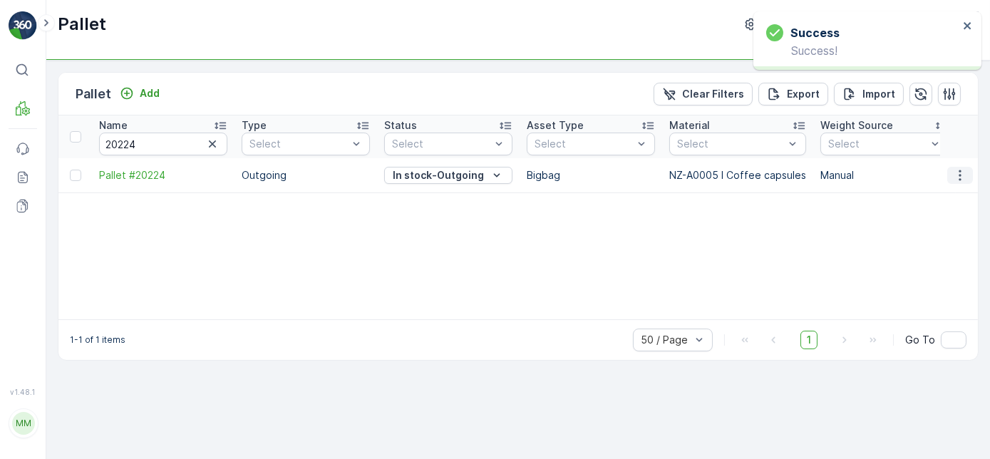
click at [957, 173] on icon "button" at bounding box center [960, 175] width 14 height 14
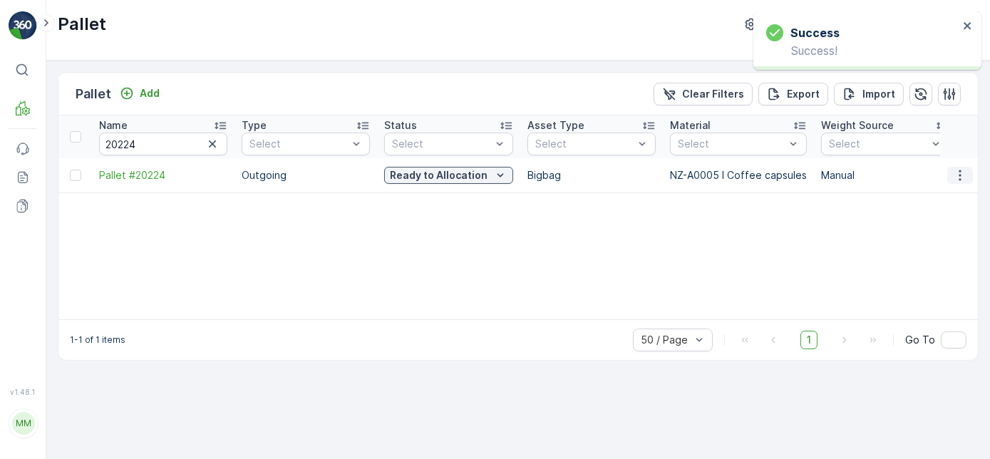
click at [967, 177] on icon "button" at bounding box center [960, 175] width 14 height 14
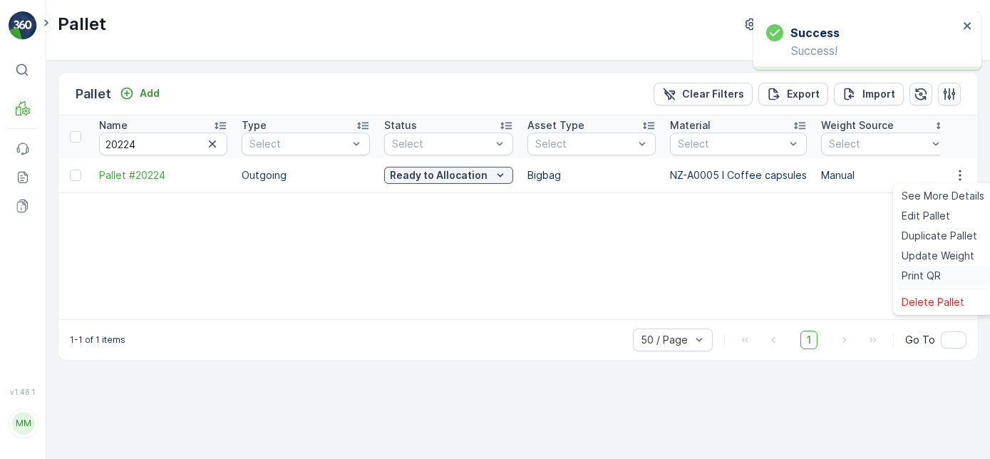
click at [942, 276] on div "Print QR" at bounding box center [943, 276] width 94 height 20
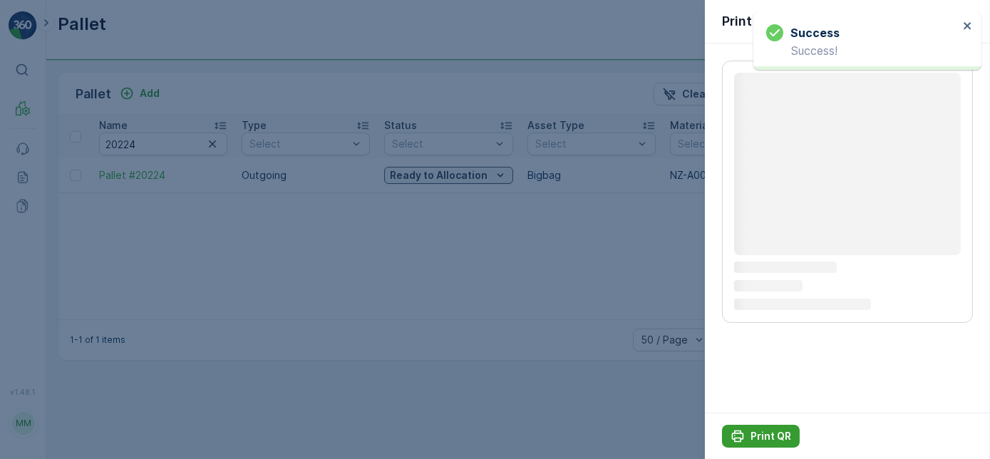
click at [768, 429] on p "Print QR" at bounding box center [771, 436] width 41 height 14
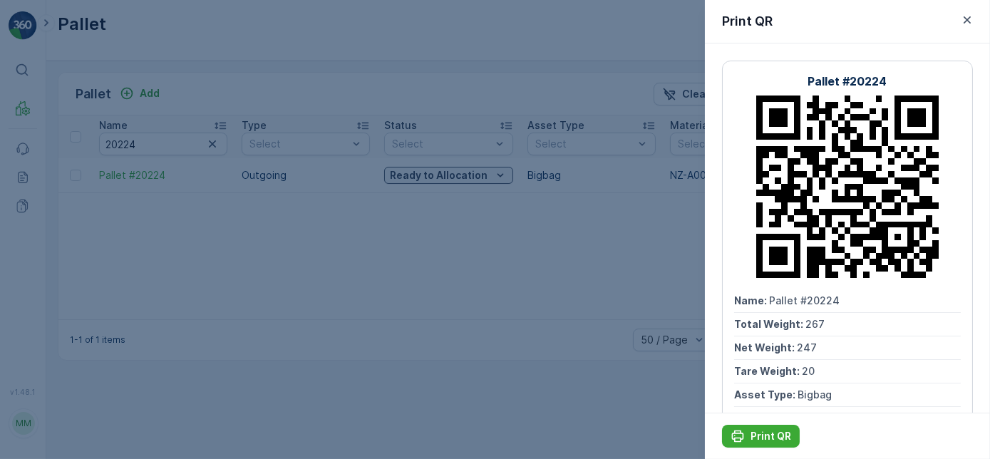
click at [480, 282] on div at bounding box center [495, 229] width 990 height 459
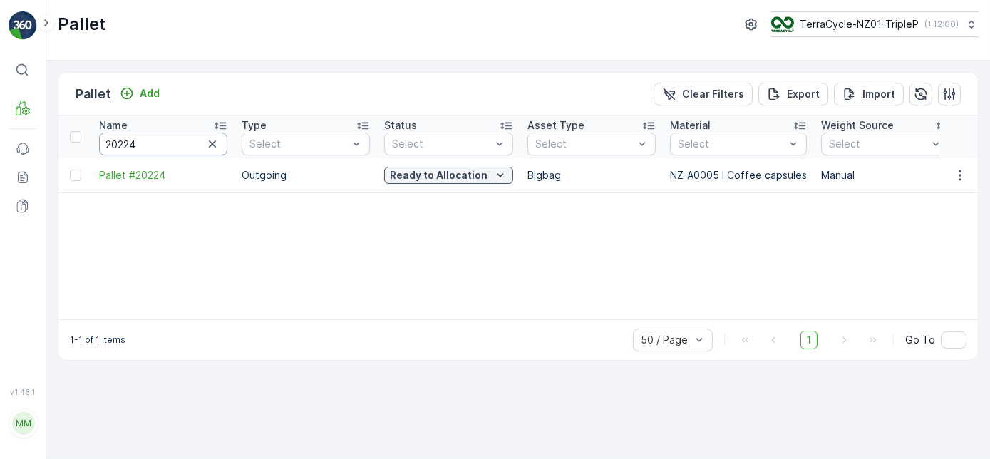
click at [140, 146] on input "20224" at bounding box center [163, 144] width 128 height 23
type input "20227"
click at [423, 173] on p "In stock-Outgoing" at bounding box center [438, 175] width 91 height 14
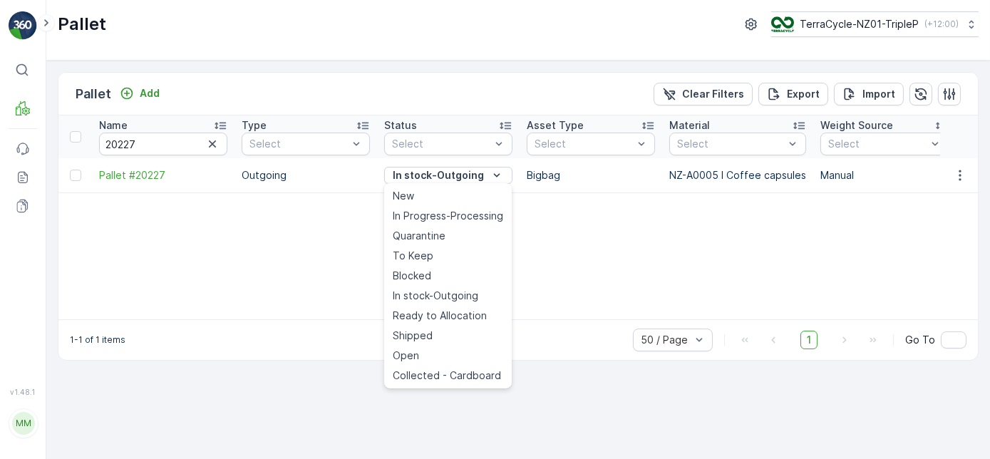
click at [425, 317] on span "Ready to Allocation" at bounding box center [440, 316] width 94 height 14
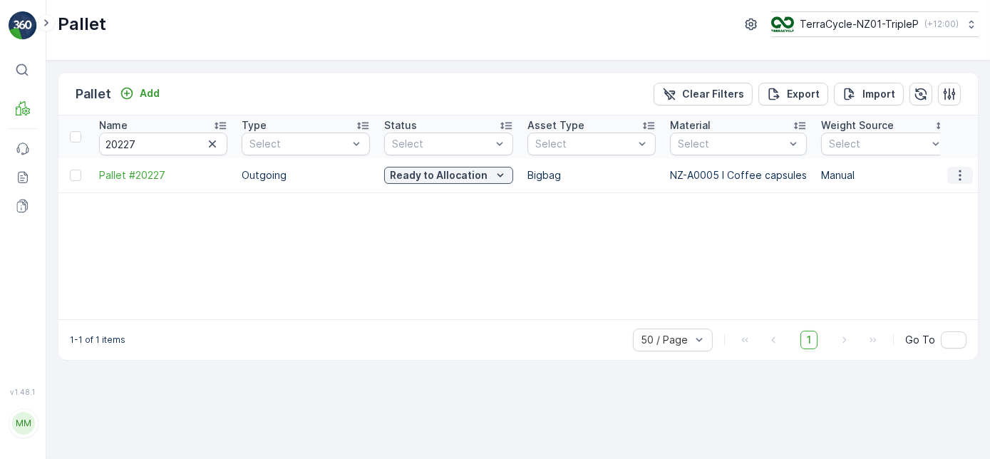
click at [954, 173] on icon "button" at bounding box center [960, 175] width 14 height 14
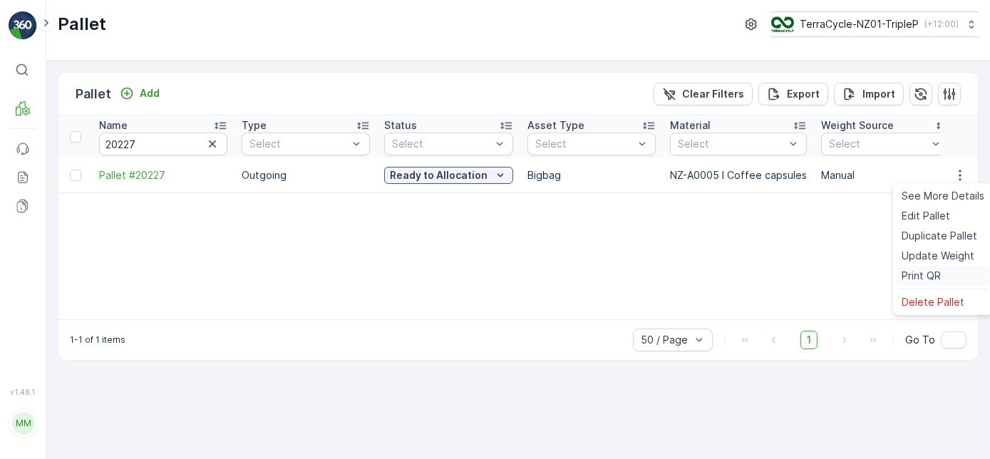
click at [932, 269] on span "Print QR" at bounding box center [921, 276] width 39 height 14
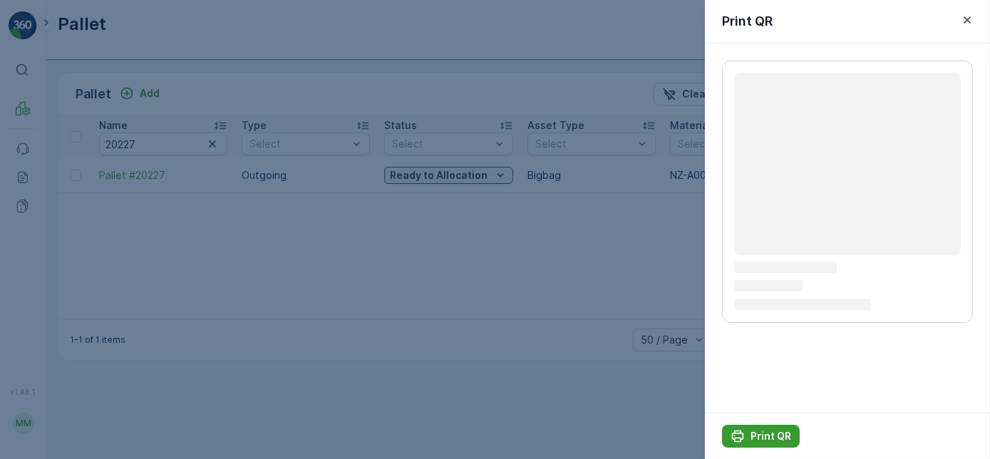
click at [761, 436] on p "Print QR" at bounding box center [771, 436] width 41 height 14
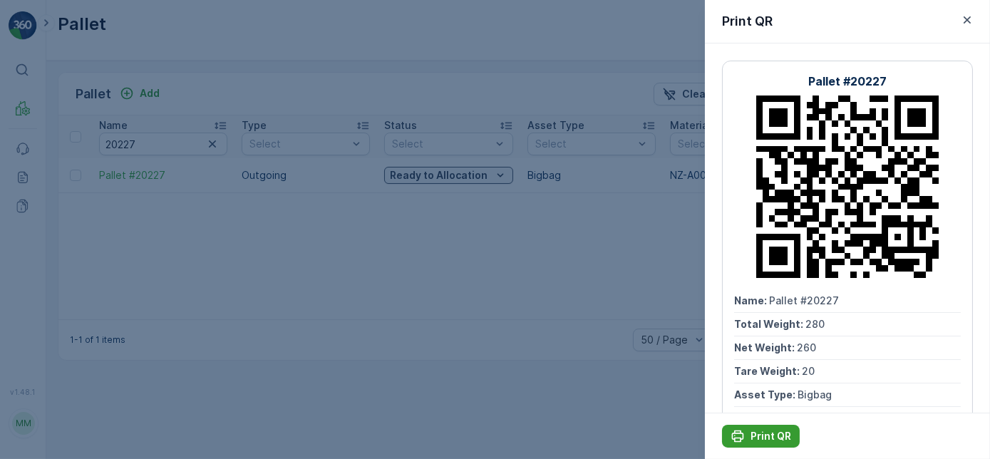
click at [751, 431] on p "Print QR" at bounding box center [771, 436] width 41 height 14
click at [289, 225] on div at bounding box center [495, 229] width 990 height 459
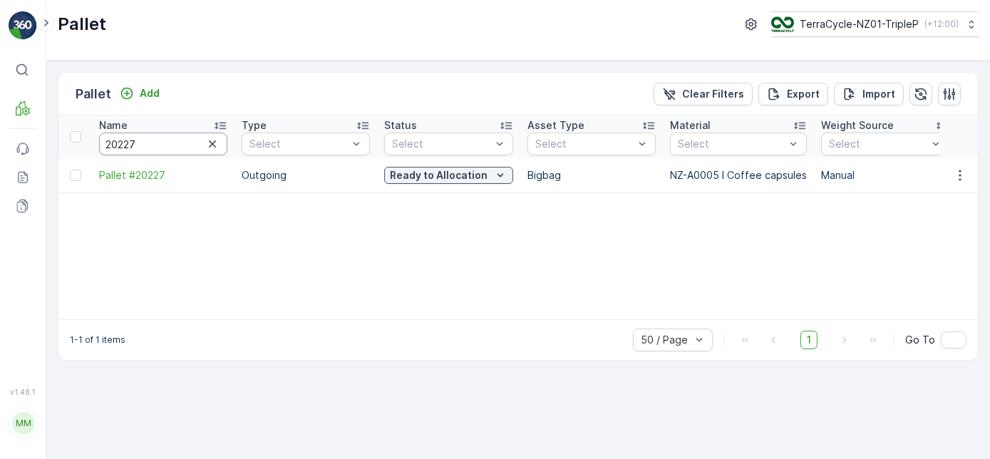
click at [152, 147] on input "20227" at bounding box center [163, 144] width 128 height 23
type input "20221"
click at [440, 178] on p "In stock-Outgoing" at bounding box center [438, 175] width 91 height 14
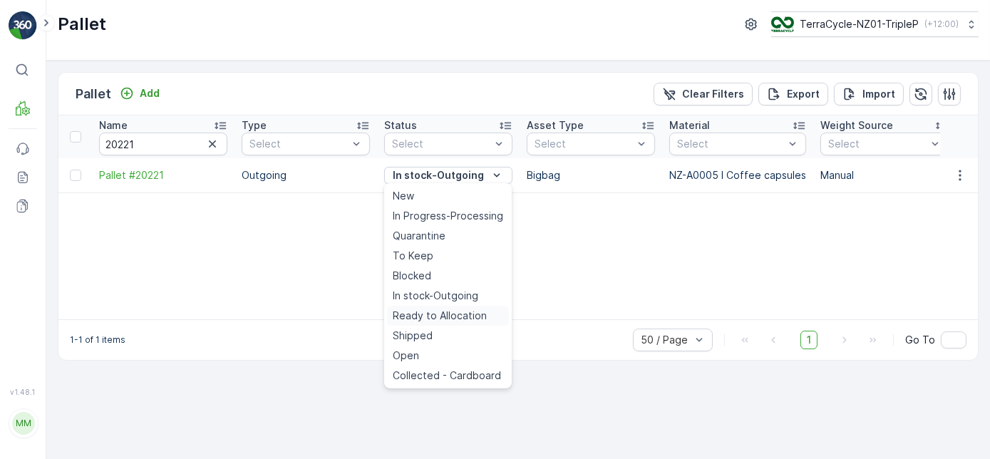
click at [422, 314] on span "Ready to Allocation" at bounding box center [440, 316] width 94 height 14
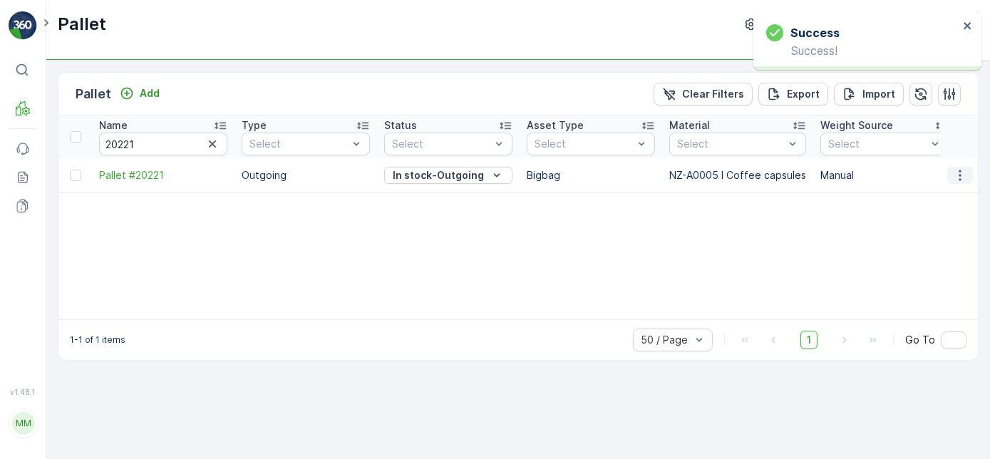
click at [954, 171] on icon "button" at bounding box center [960, 175] width 14 height 14
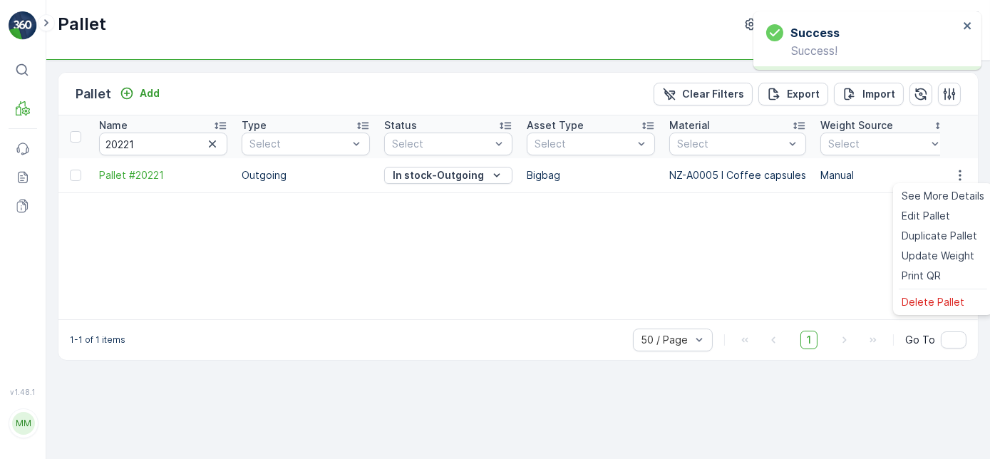
click at [935, 277] on div "Name 20221 Type Select Status Select Asset Type Select Material Select Weight S…" at bounding box center [518, 217] width 920 height 204
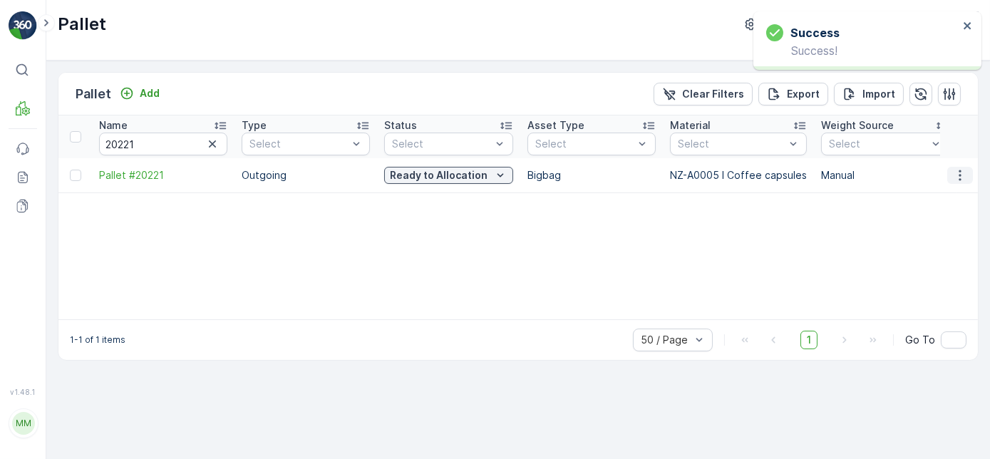
click at [953, 180] on icon "button" at bounding box center [960, 175] width 14 height 14
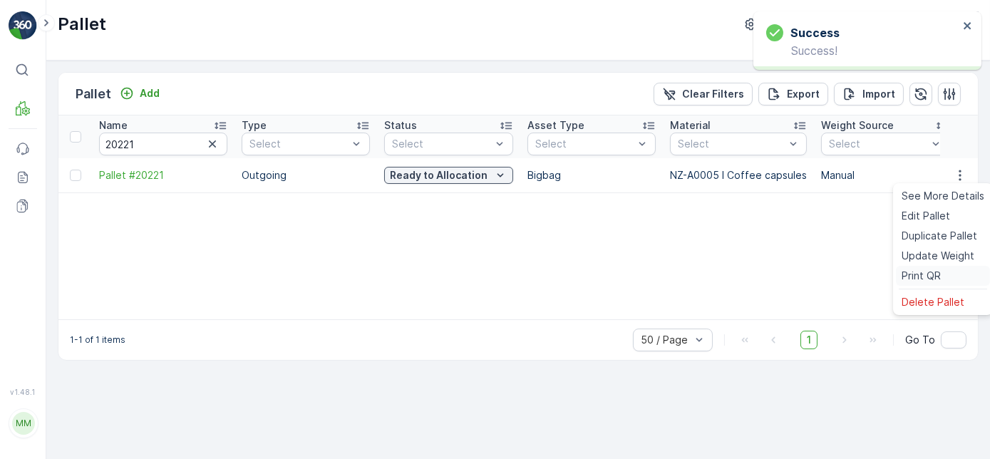
click at [929, 270] on span "Print QR" at bounding box center [921, 276] width 39 height 14
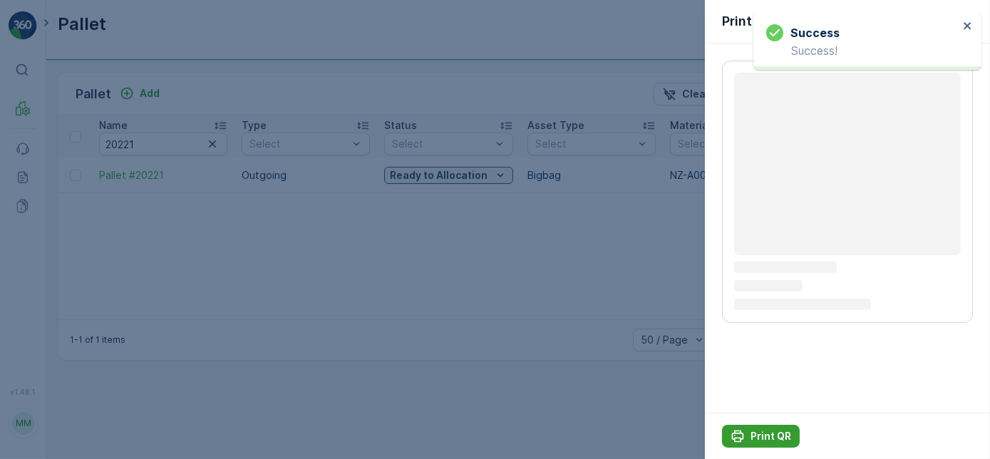
click at [783, 441] on p "Print QR" at bounding box center [771, 436] width 41 height 14
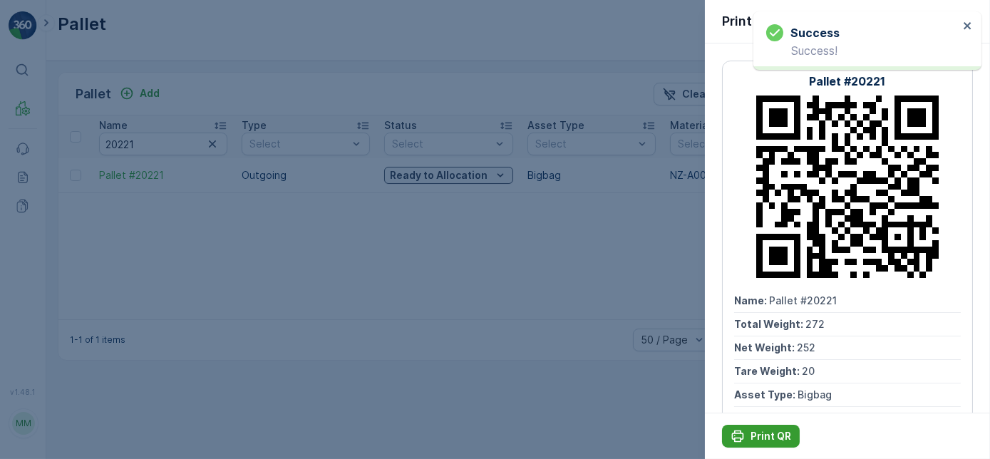
click at [777, 437] on p "Print QR" at bounding box center [771, 436] width 41 height 14
drag, startPoint x: 522, startPoint y: 358, endPoint x: 439, endPoint y: 301, distance: 100.5
click at [522, 357] on div at bounding box center [495, 229] width 990 height 459
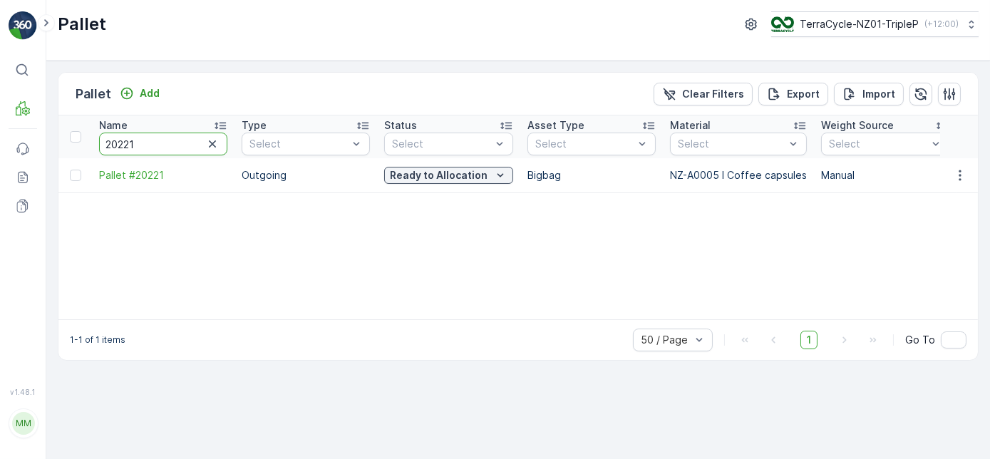
click at [155, 141] on input "20221" at bounding box center [163, 144] width 128 height 23
type input "20215"
click at [461, 177] on p "In stock-Outgoing" at bounding box center [438, 175] width 91 height 14
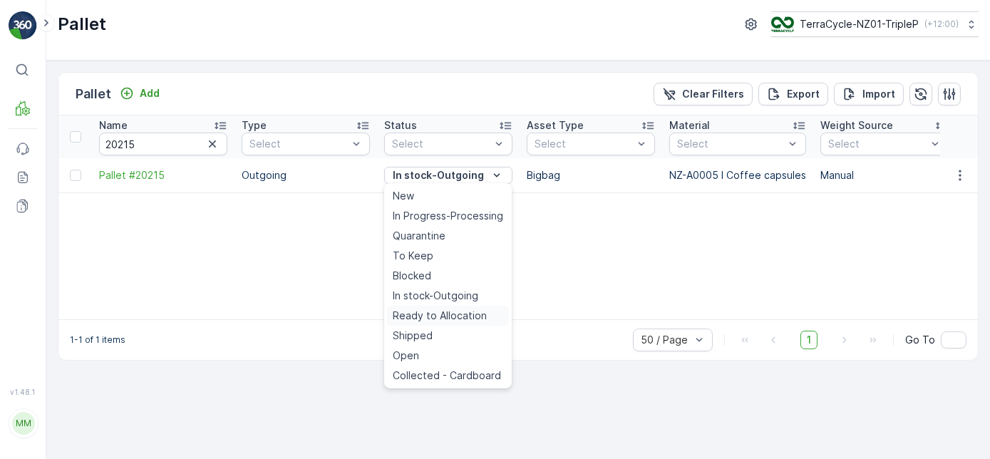
click at [441, 315] on span "Ready to Allocation" at bounding box center [440, 316] width 94 height 14
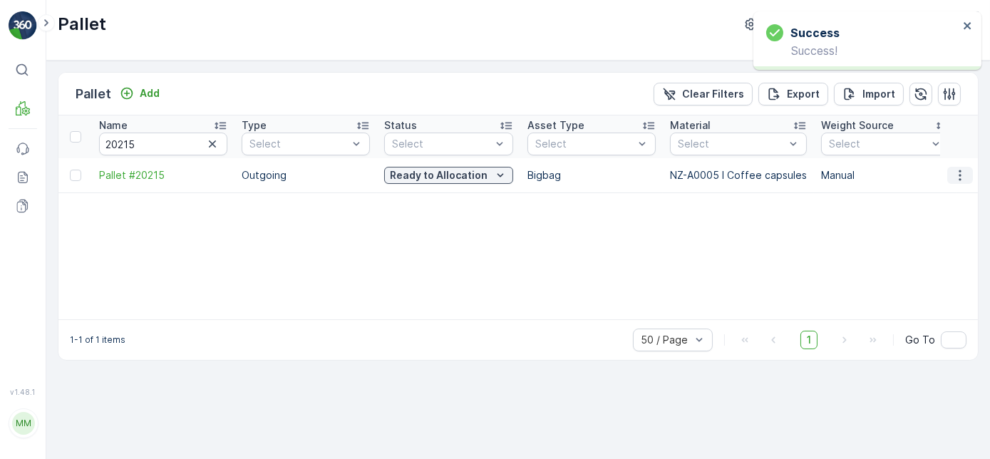
click at [958, 174] on icon "button" at bounding box center [960, 175] width 14 height 14
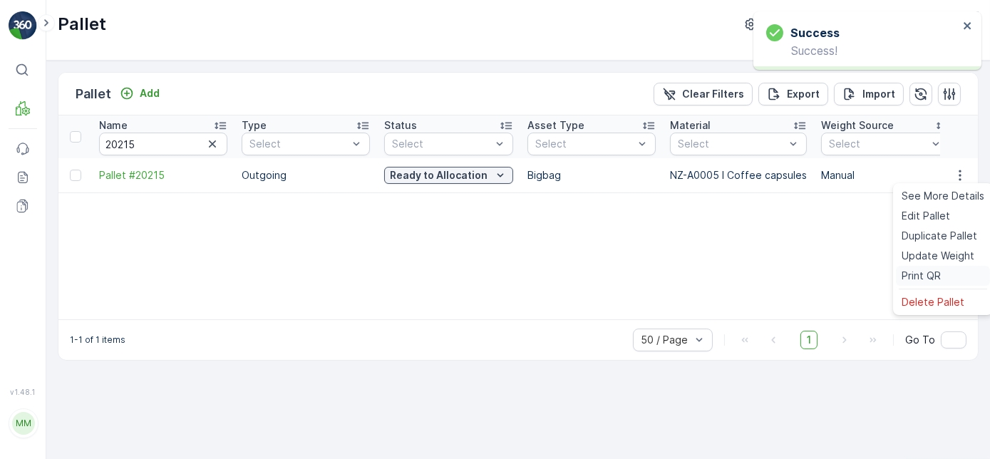
click at [942, 277] on div "Print QR" at bounding box center [943, 276] width 94 height 20
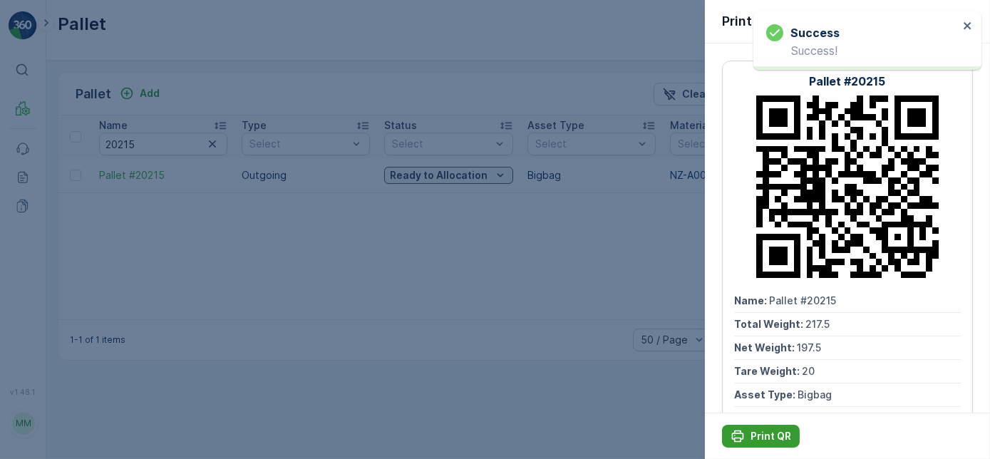
click at [776, 437] on p "Print QR" at bounding box center [771, 436] width 41 height 14
click at [148, 272] on div at bounding box center [495, 229] width 990 height 459
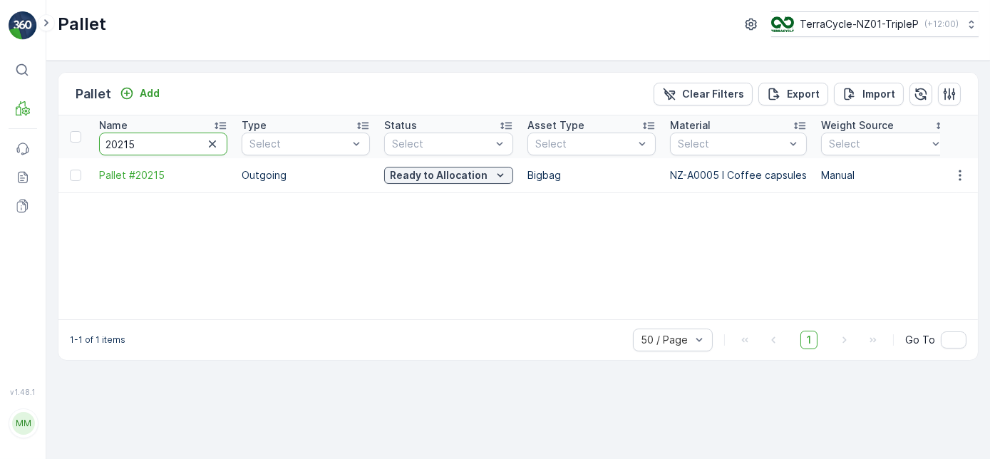
click at [150, 140] on input "20215" at bounding box center [163, 144] width 128 height 23
type input "20677"
click at [433, 176] on p "In stock-Outgoing" at bounding box center [438, 175] width 91 height 14
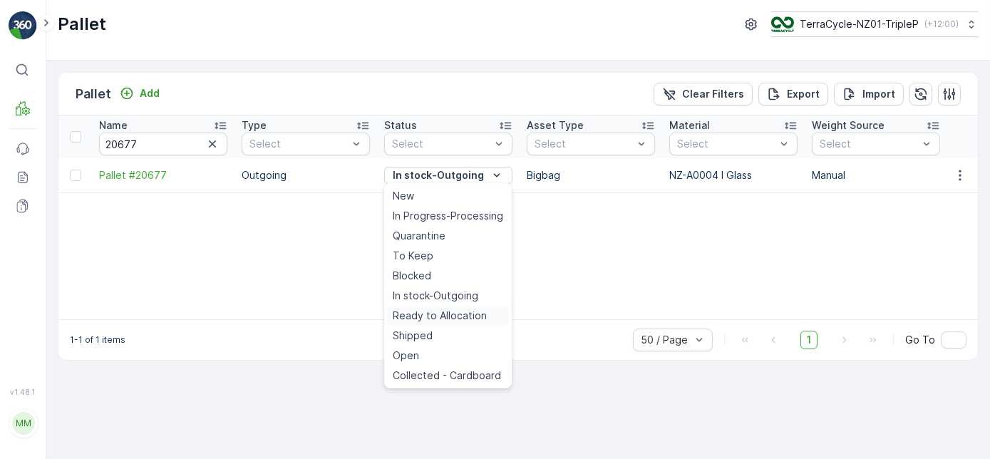
click at [435, 310] on span "Ready to Allocation" at bounding box center [440, 316] width 94 height 14
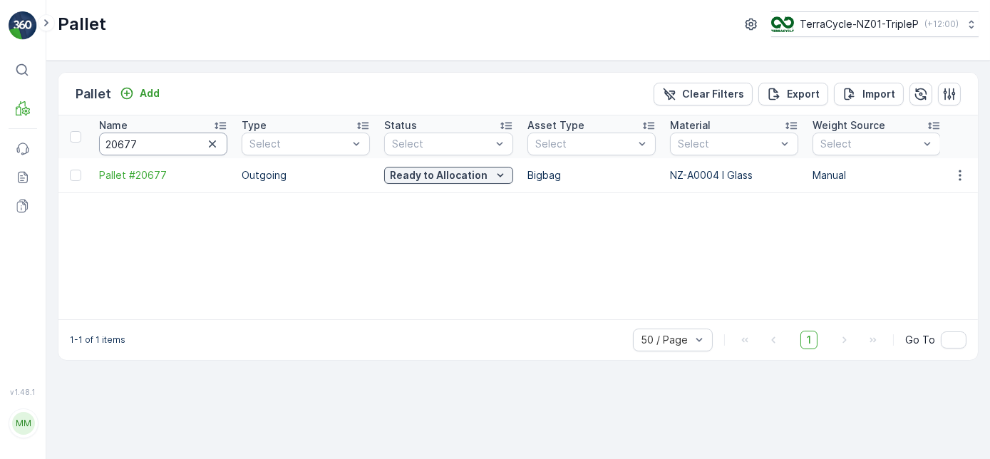
click at [152, 137] on input "20677" at bounding box center [163, 144] width 128 height 23
type input "20674"
click at [426, 175] on p "In stock-Outgoing" at bounding box center [438, 175] width 91 height 14
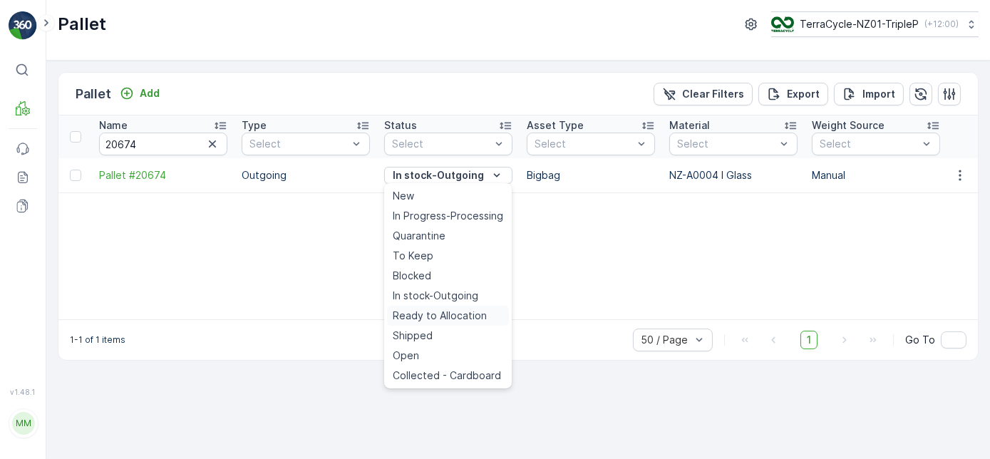
click at [422, 314] on span "Ready to Allocation" at bounding box center [440, 316] width 94 height 14
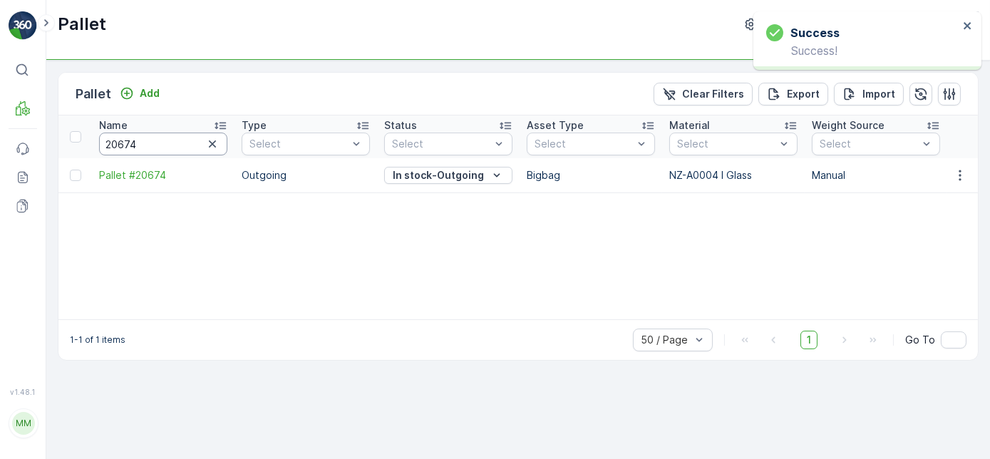
click at [150, 146] on input "20674" at bounding box center [163, 144] width 128 height 23
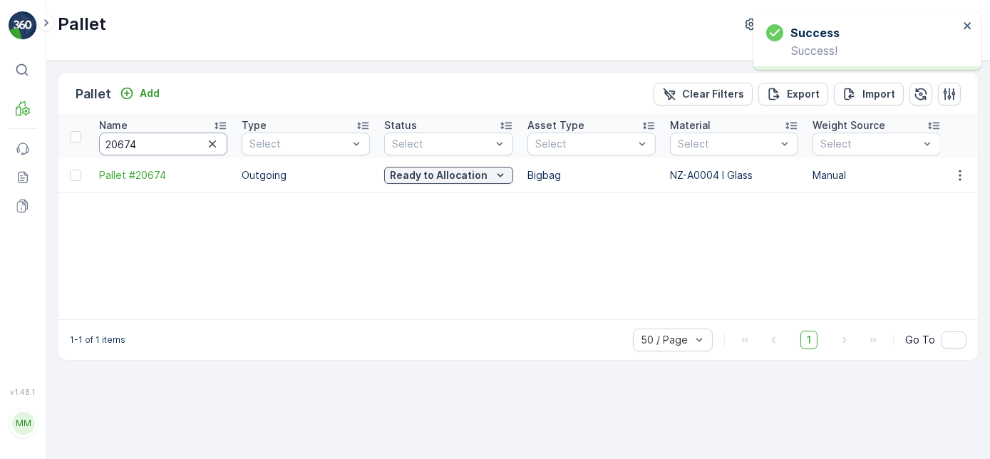
click at [150, 146] on input "20674" at bounding box center [163, 144] width 128 height 23
type input "20672"
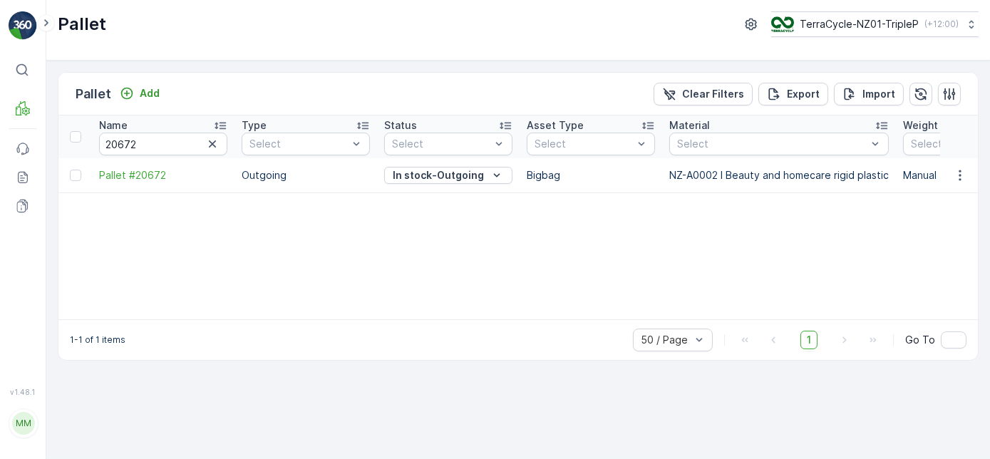
click at [453, 176] on p "In stock-Outgoing" at bounding box center [438, 175] width 91 height 14
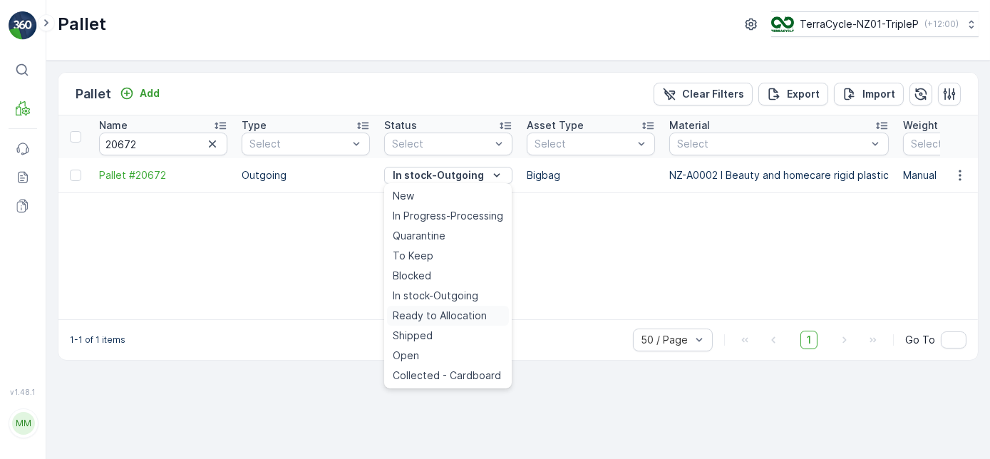
click at [447, 319] on span "Ready to Allocation" at bounding box center [440, 316] width 94 height 14
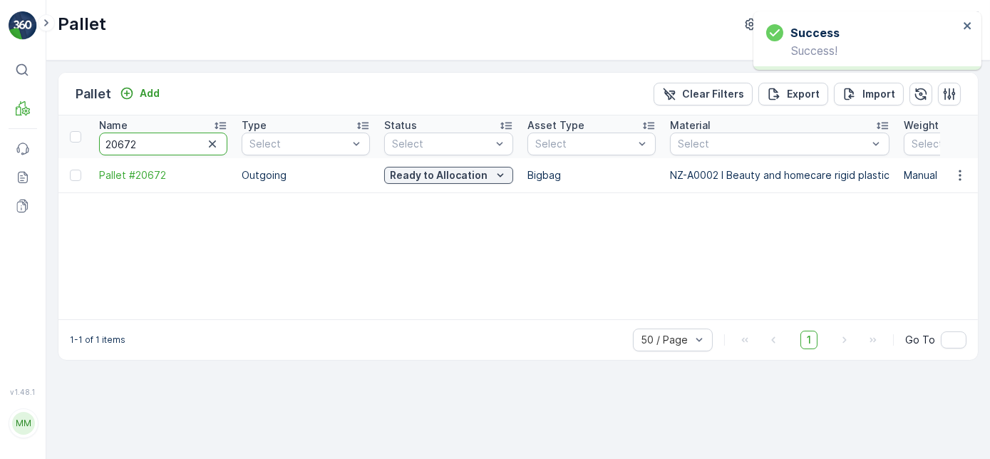
click at [173, 146] on input "20672" at bounding box center [163, 144] width 128 height 23
type input "20671"
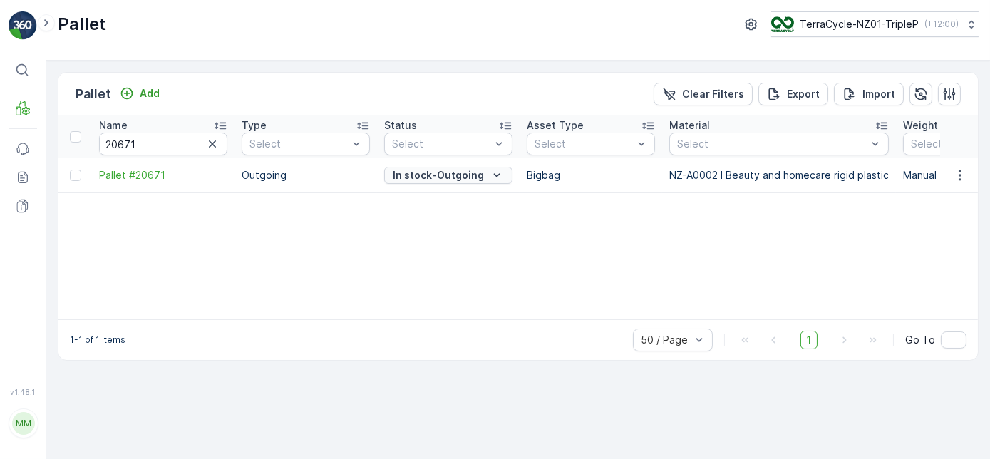
click at [457, 174] on p "In stock-Outgoing" at bounding box center [438, 175] width 91 height 14
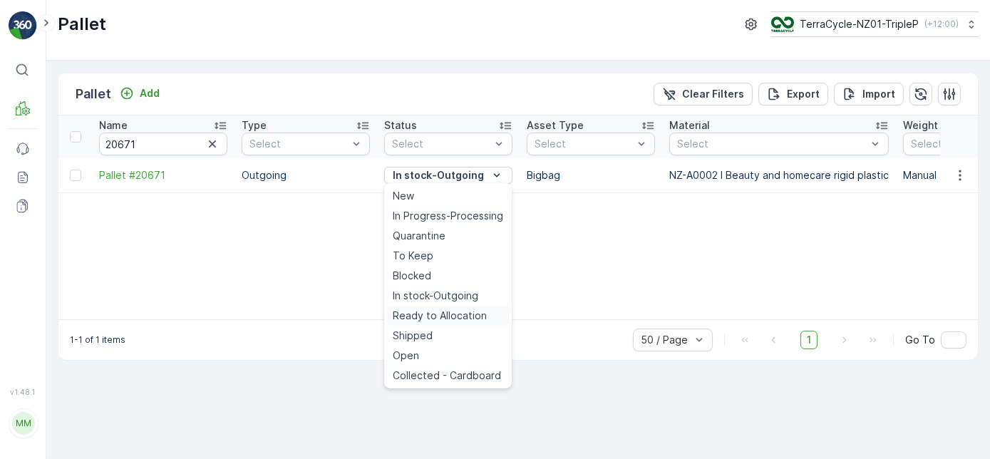
click at [432, 314] on span "Ready to Allocation" at bounding box center [440, 316] width 94 height 14
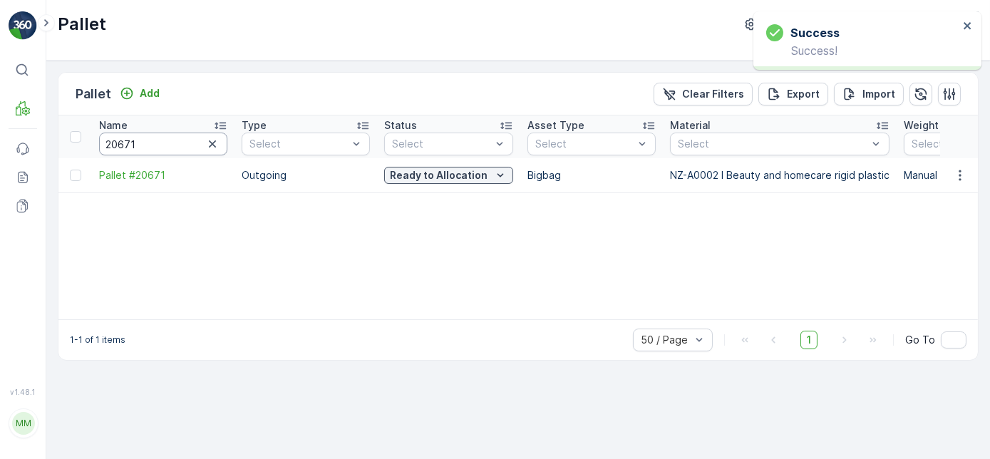
click at [177, 148] on input "20671" at bounding box center [163, 144] width 128 height 23
type input "20664"
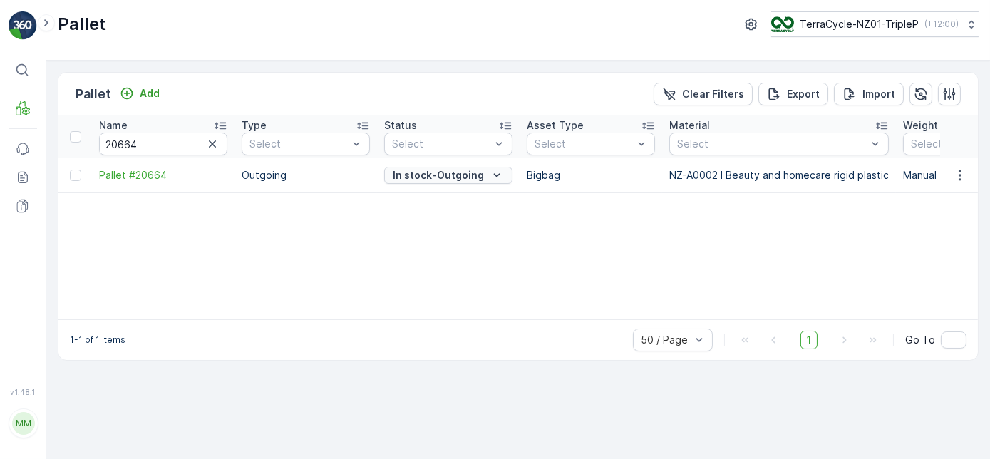
click at [465, 175] on p "In stock-Outgoing" at bounding box center [438, 175] width 91 height 14
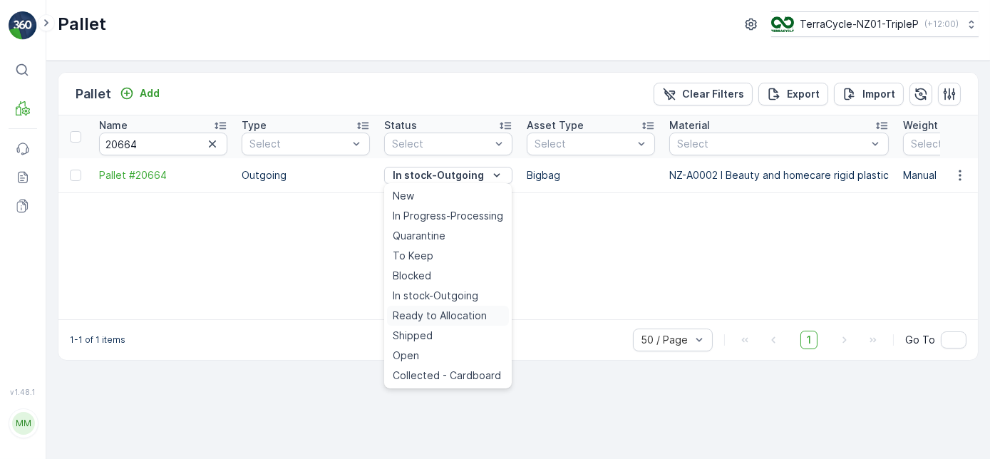
click at [435, 312] on span "Ready to Allocation" at bounding box center [440, 316] width 94 height 14
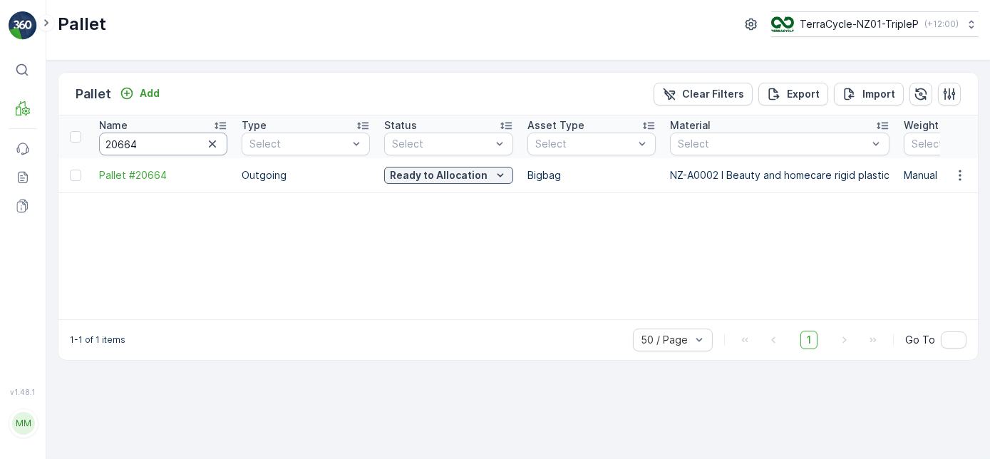
click at [152, 150] on input "20664" at bounding box center [163, 144] width 128 height 23
type input "20658"
click at [418, 177] on p "In stock-Outgoing" at bounding box center [438, 175] width 91 height 14
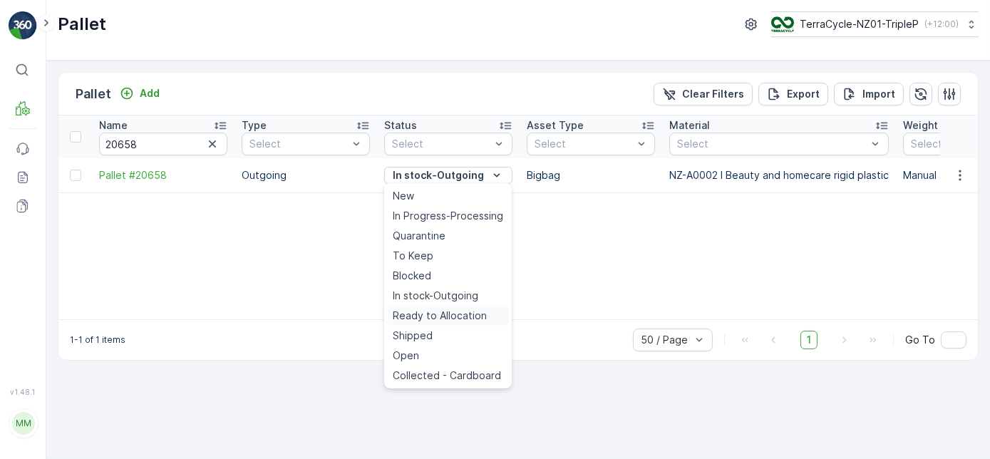
click at [435, 319] on span "Ready to Allocation" at bounding box center [440, 316] width 94 height 14
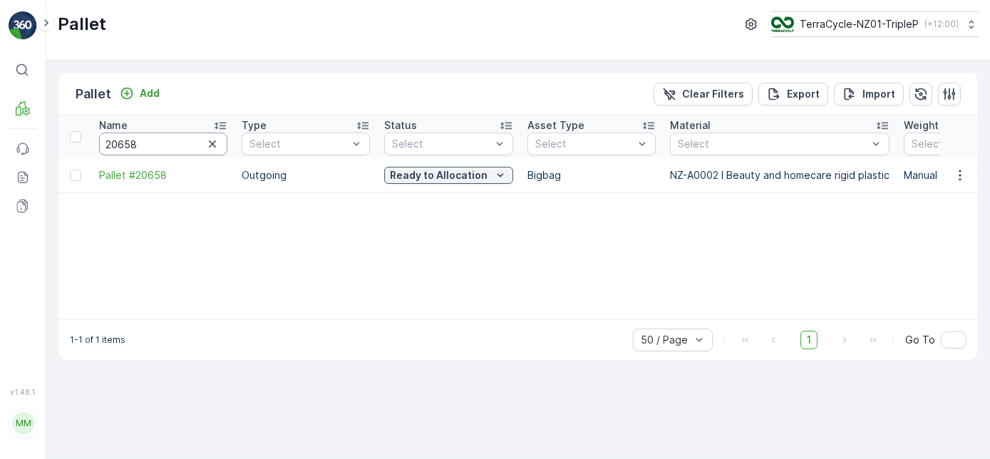
click at [177, 140] on input "20658" at bounding box center [163, 144] width 128 height 23
type input "20668"
click at [414, 171] on p "In stock-Outgoing" at bounding box center [438, 175] width 91 height 14
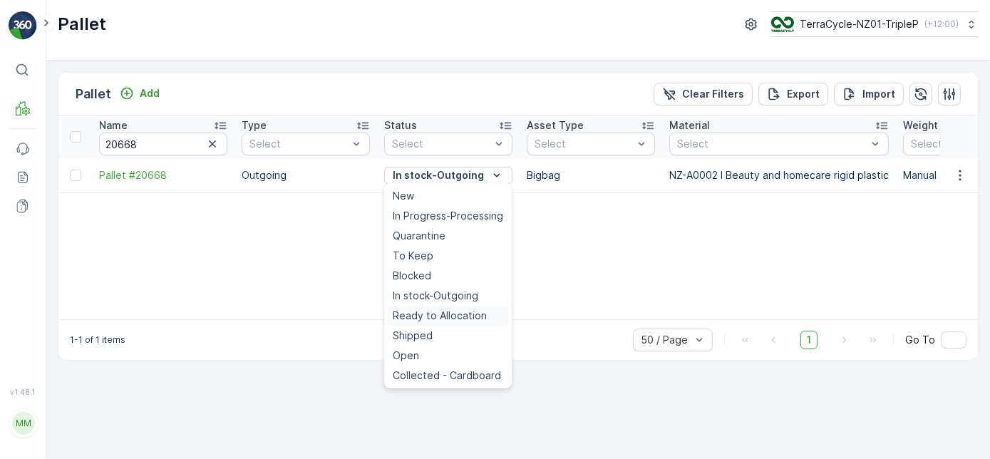
click at [451, 315] on span "Ready to Allocation" at bounding box center [440, 316] width 94 height 14
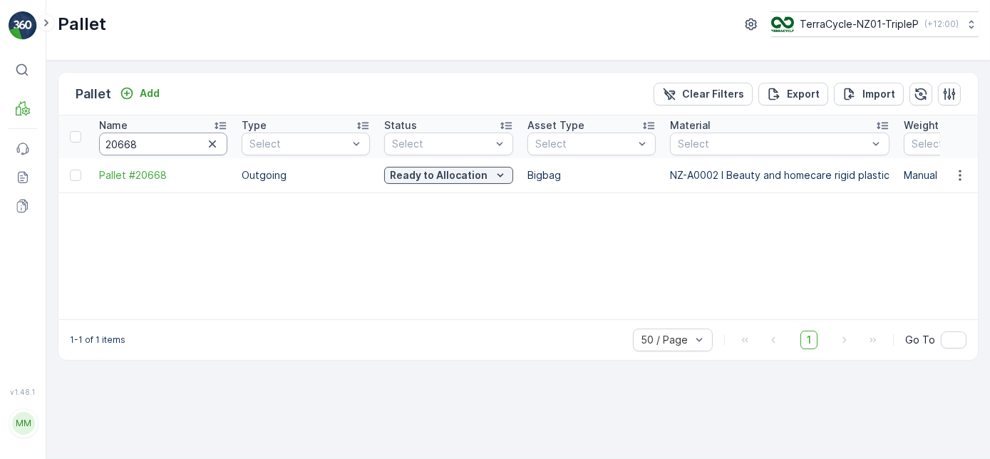
click at [178, 148] on input "20668" at bounding box center [163, 144] width 128 height 23
type input "20669"
click at [427, 175] on p "In stock-Outgoing" at bounding box center [438, 175] width 91 height 14
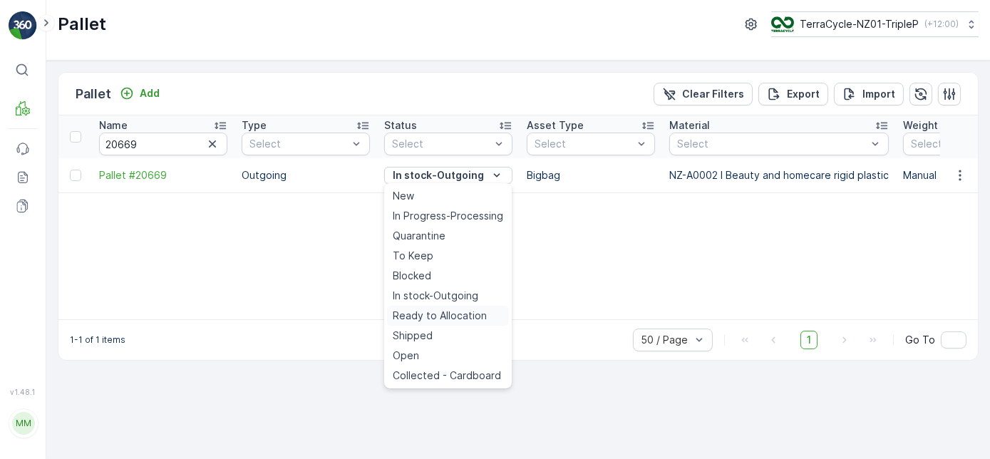
click at [451, 309] on span "Ready to Allocation" at bounding box center [440, 316] width 94 height 14
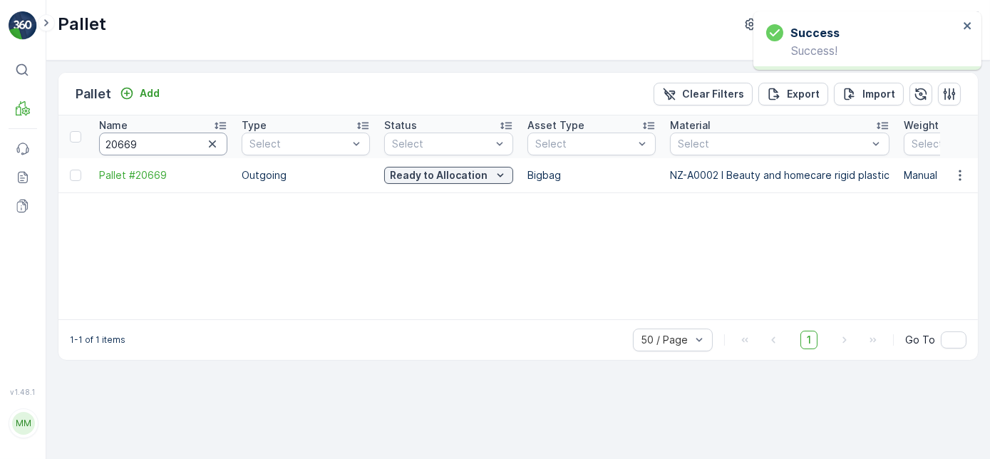
click at [170, 133] on input "20669" at bounding box center [163, 144] width 128 height 23
type input "20670"
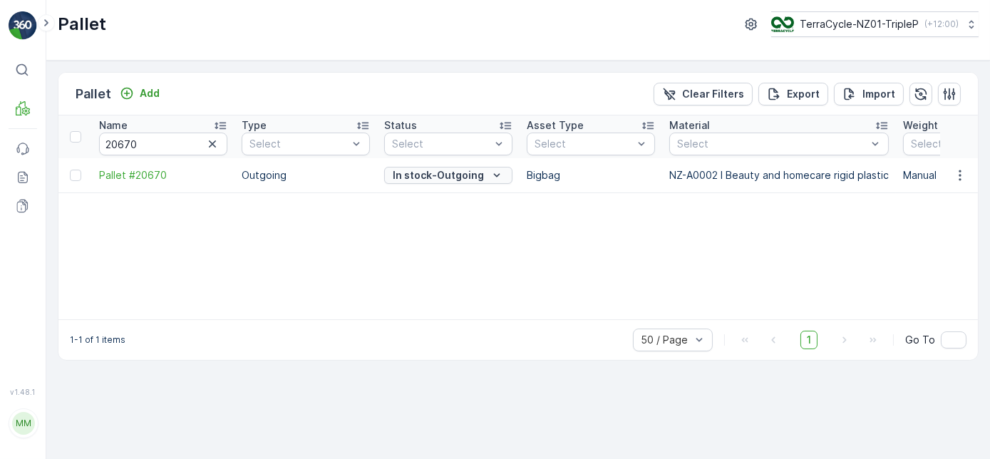
click at [485, 172] on div "In stock-Outgoing" at bounding box center [448, 175] width 117 height 14
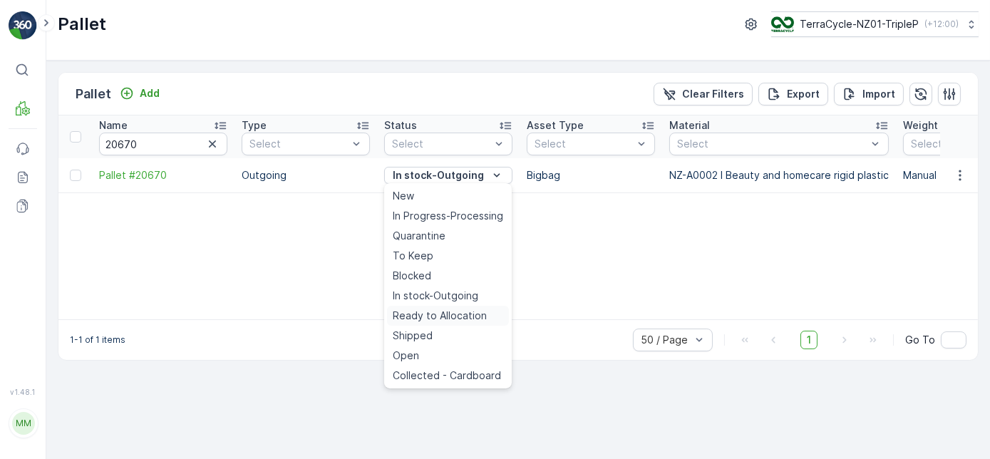
click at [436, 311] on span "Ready to Allocation" at bounding box center [440, 316] width 94 height 14
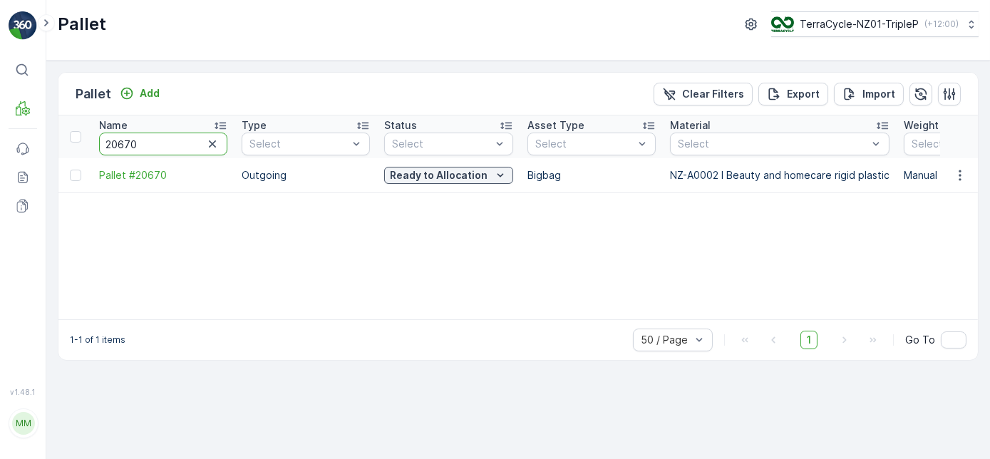
drag, startPoint x: 150, startPoint y: 152, endPoint x: 153, endPoint y: 160, distance: 8.3
type input "20680"
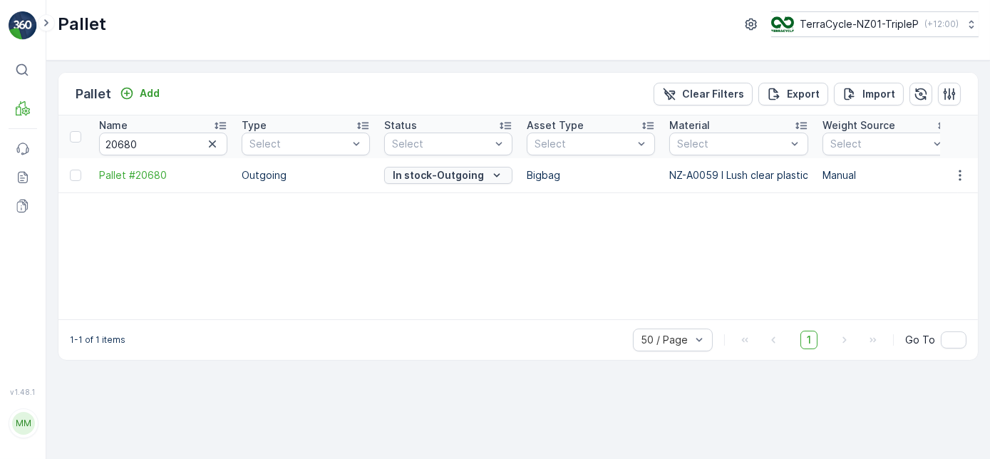
click at [483, 171] on div "In stock-Outgoing" at bounding box center [448, 175] width 117 height 14
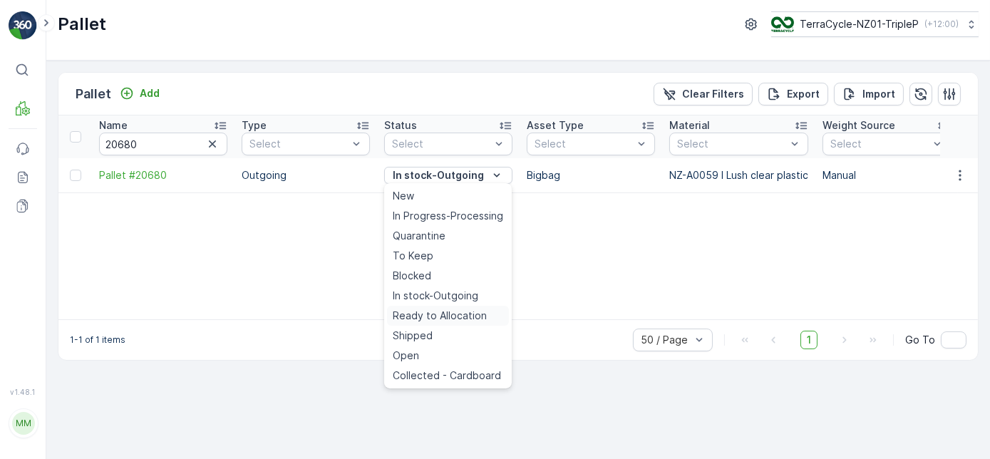
click at [444, 314] on span "Ready to Allocation" at bounding box center [440, 316] width 94 height 14
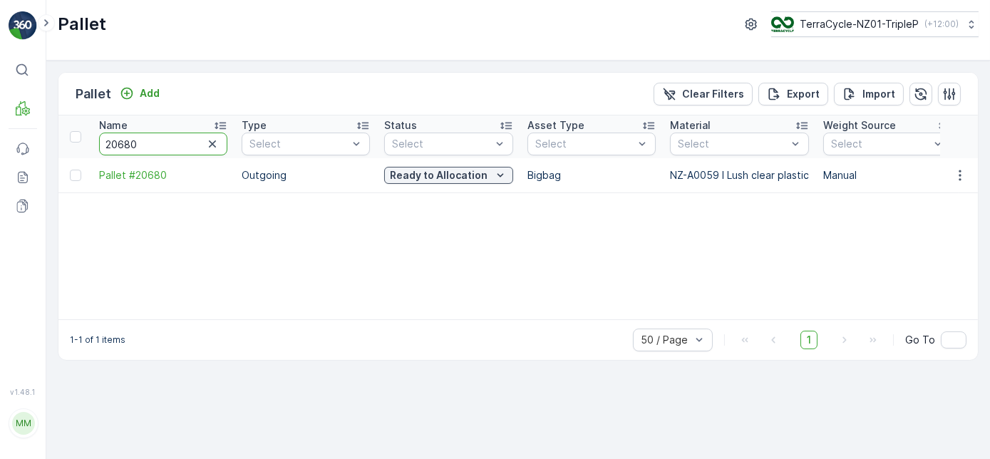
click at [158, 140] on input "20680" at bounding box center [163, 144] width 128 height 23
type input "20387"
click at [161, 139] on input "20387" at bounding box center [163, 144] width 128 height 23
type input "20681"
click at [404, 176] on p "Ready to Allocation" at bounding box center [439, 175] width 98 height 14
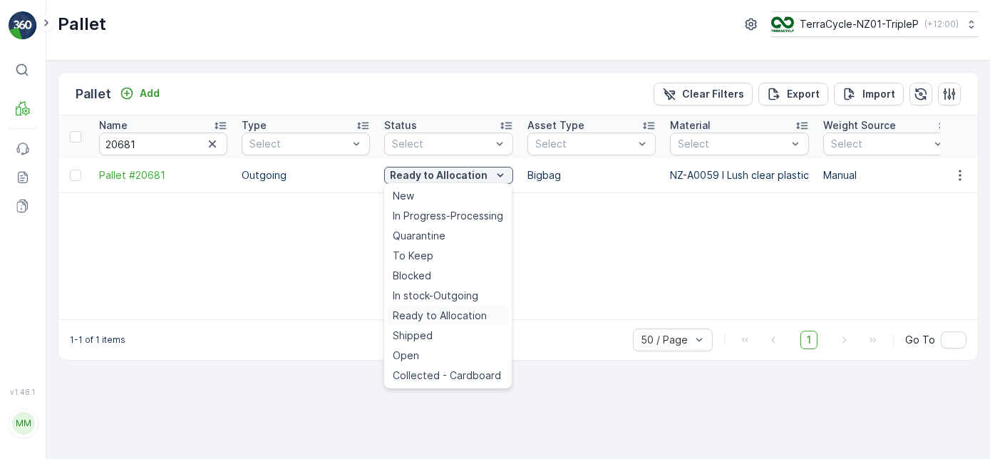
click at [424, 310] on span "Ready to Allocation" at bounding box center [440, 316] width 94 height 14
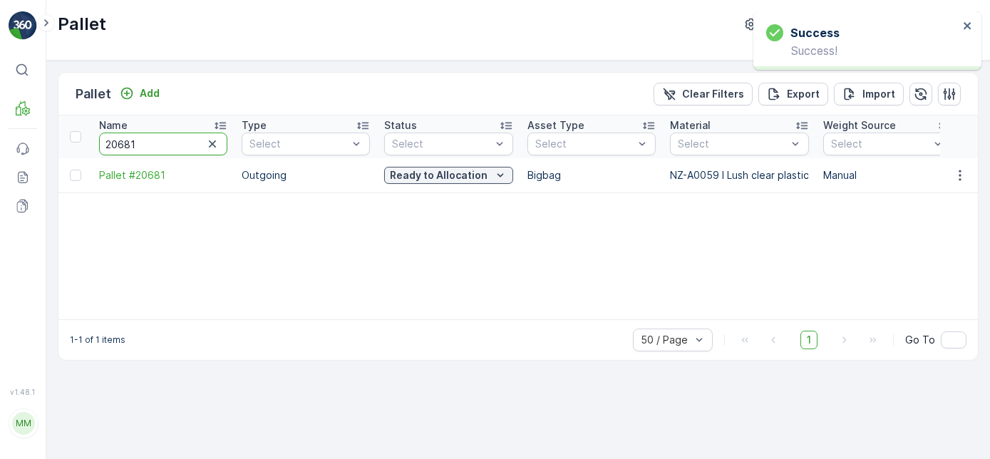
click at [155, 137] on input "20681" at bounding box center [163, 144] width 128 height 23
type input "20682"
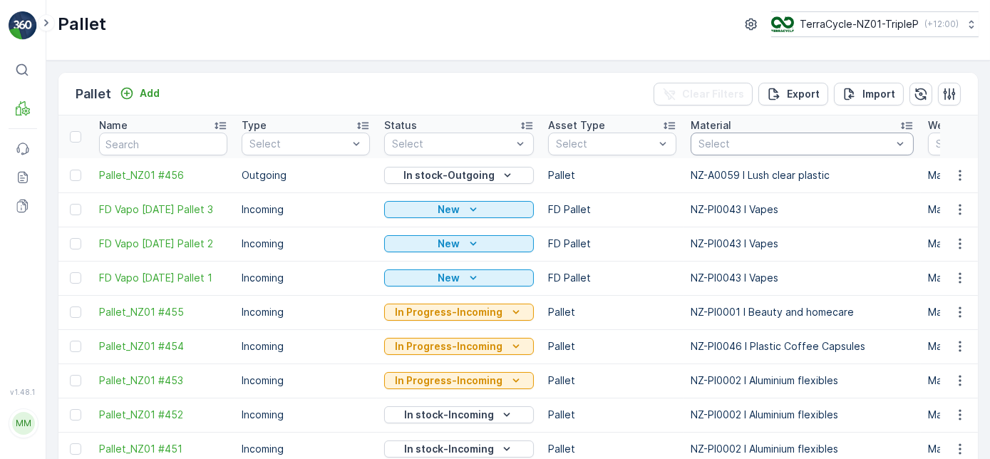
click at [735, 144] on div at bounding box center [795, 143] width 196 height 11
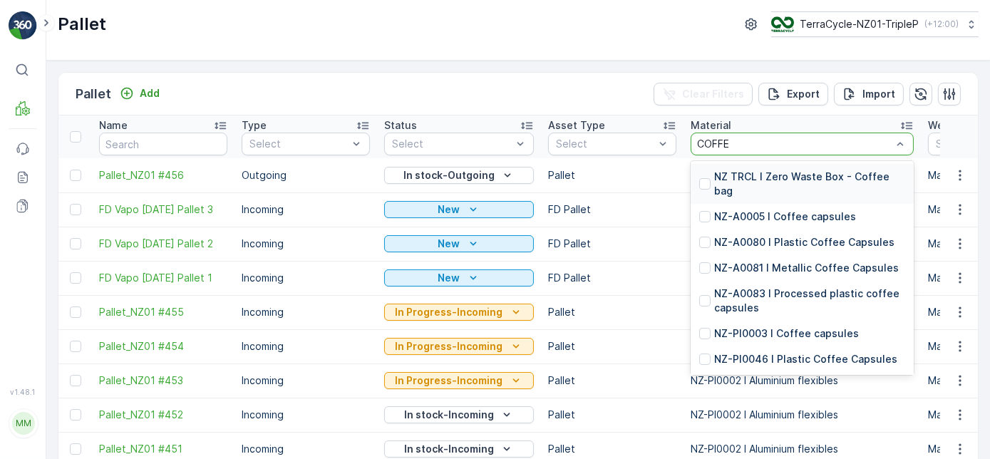
type input "COFFEE"
click at [754, 223] on div "NZ-A0005 I Coffee capsules" at bounding box center [802, 217] width 223 height 26
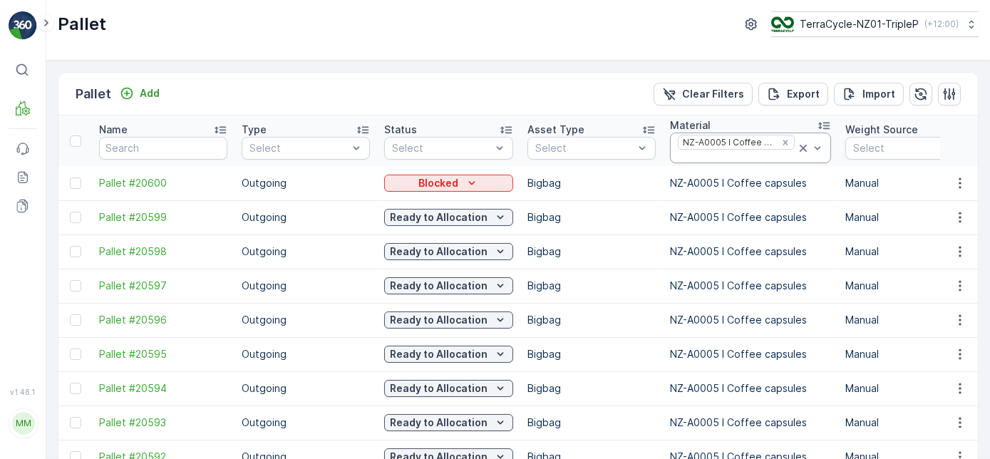
click at [750, 153] on div at bounding box center [737, 156] width 120 height 11
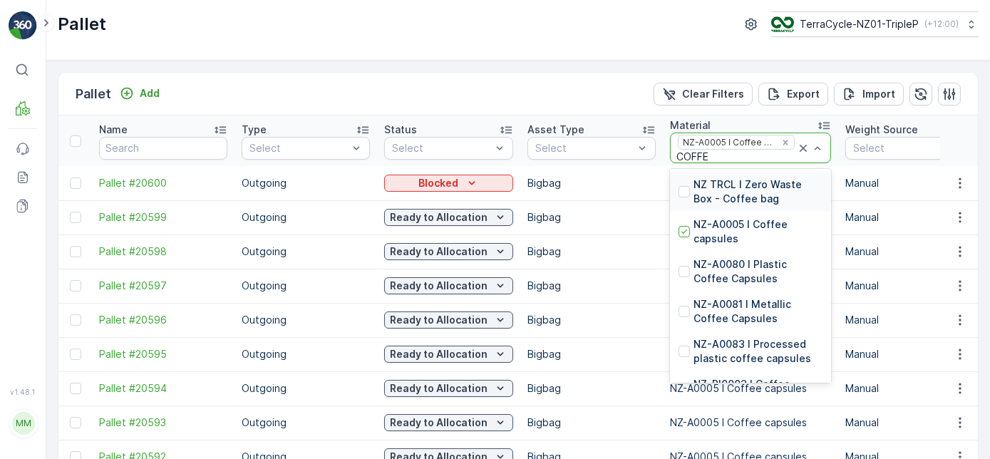
type input "COFFEE"
click at [747, 261] on p "NZ-A0080 I Plastic Coffee Capsules" at bounding box center [758, 271] width 129 height 29
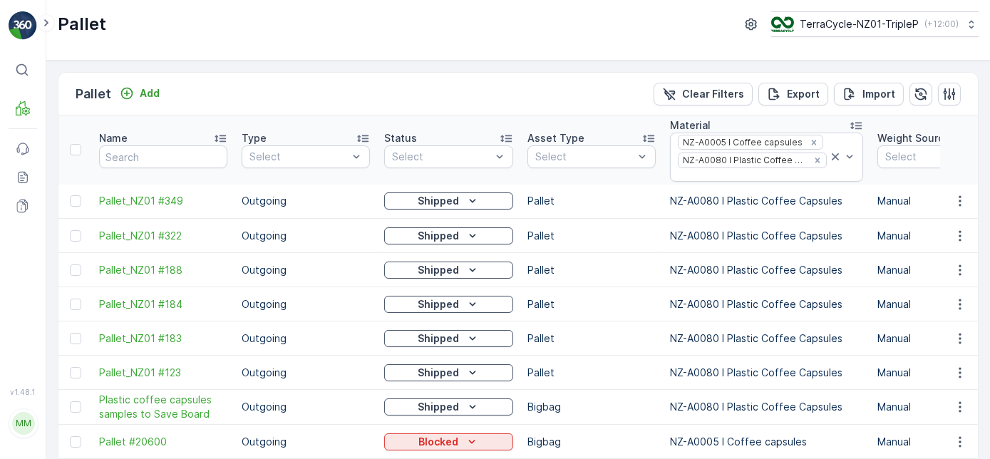
click at [735, 171] on div at bounding box center [753, 175] width 152 height 11
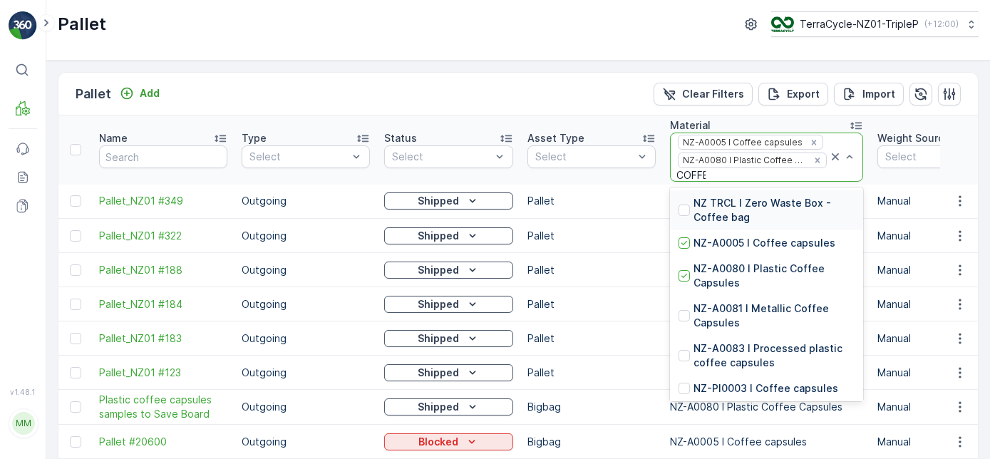
type input "COFFEE"
click at [764, 309] on p "NZ-A0081 I Metallic Coffee Capsules" at bounding box center [774, 316] width 161 height 29
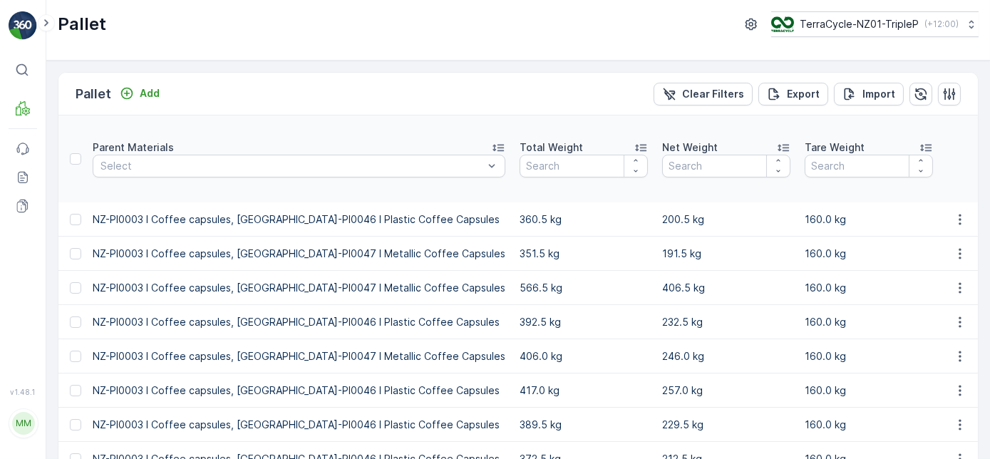
click at [662, 145] on div "Net Weight" at bounding box center [726, 147] width 128 height 14
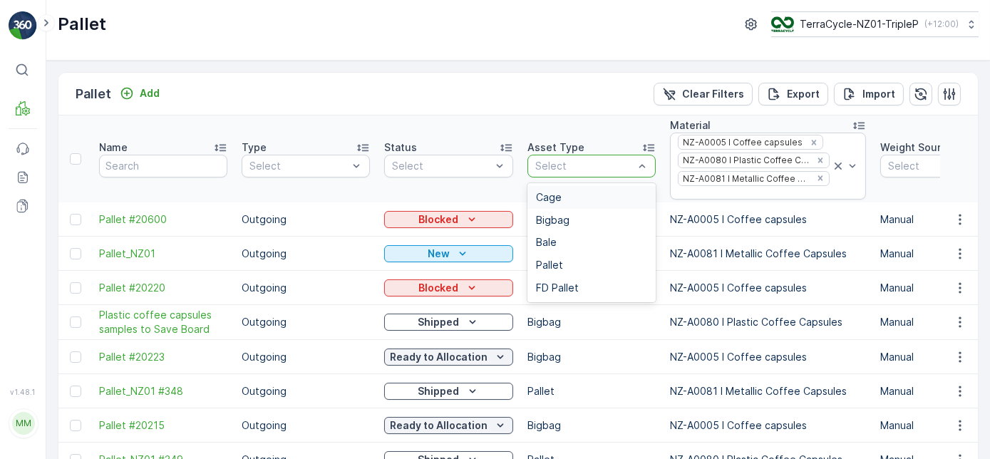
click at [566, 168] on div at bounding box center [584, 165] width 101 height 11
click at [556, 220] on span "Bigbag" at bounding box center [553, 220] width 34 height 11
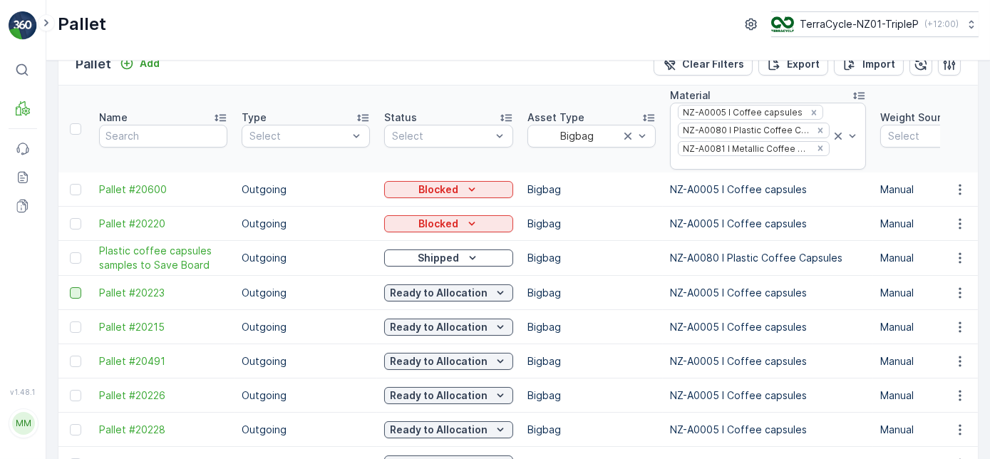
click at [74, 291] on div at bounding box center [75, 292] width 11 height 11
click at [70, 287] on input "checkbox" at bounding box center [70, 287] width 0 height 0
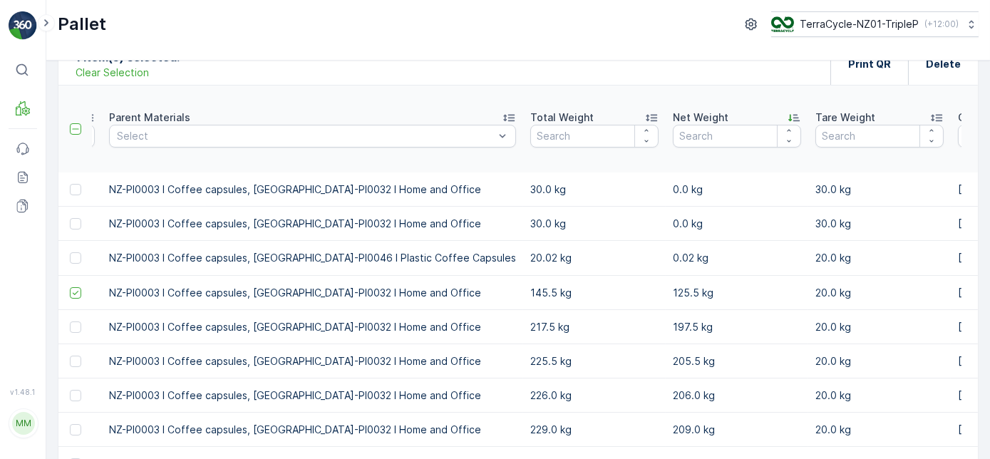
scroll to position [160, 0]
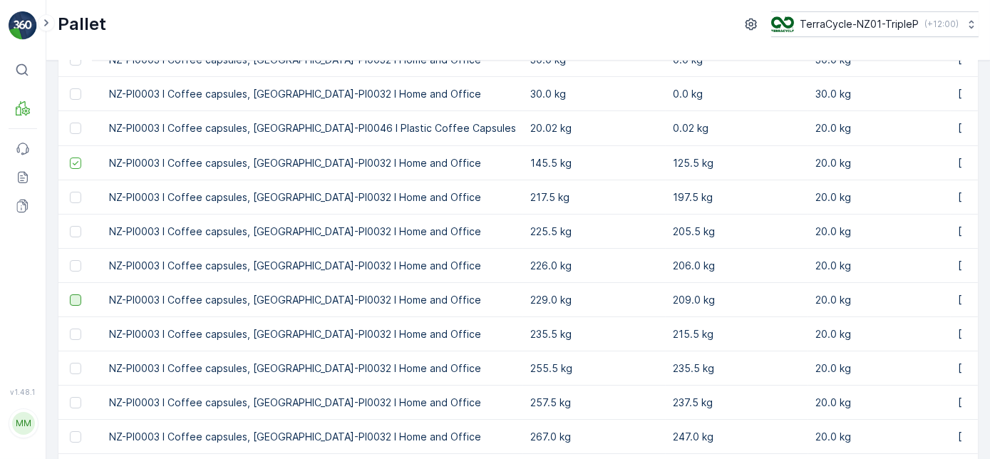
click at [78, 294] on div at bounding box center [75, 299] width 11 height 11
click at [70, 294] on input "checkbox" at bounding box center [70, 294] width 0 height 0
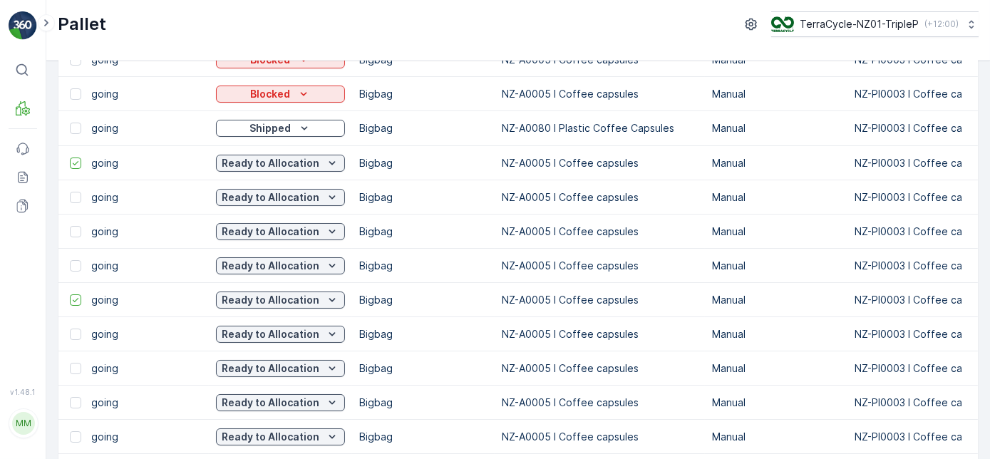
scroll to position [0, 0]
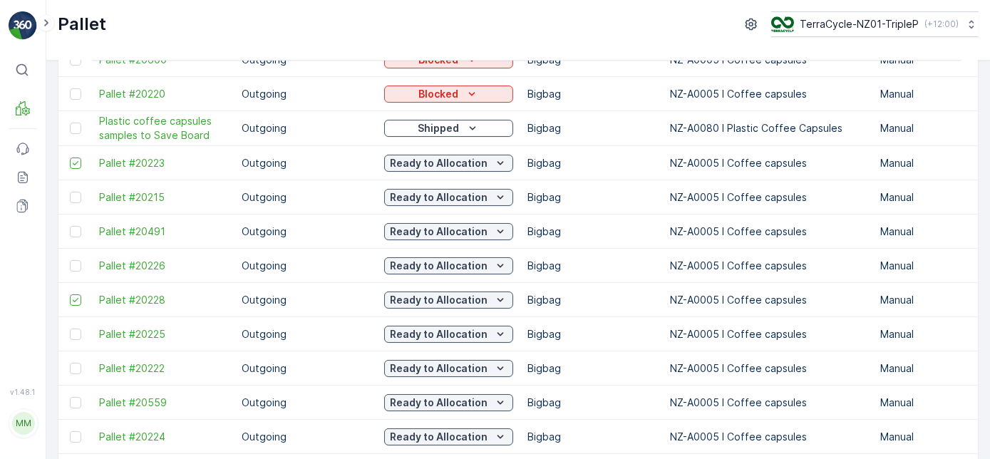
drag, startPoint x: 72, startPoint y: 158, endPoint x: 78, endPoint y: 211, distance: 53.8
click at [72, 158] on icon at bounding box center [76, 163] width 10 height 10
click at [70, 158] on input "checkbox" at bounding box center [70, 158] width 0 height 0
click at [74, 299] on icon at bounding box center [76, 300] width 10 height 10
click at [70, 294] on input "checkbox" at bounding box center [70, 294] width 0 height 0
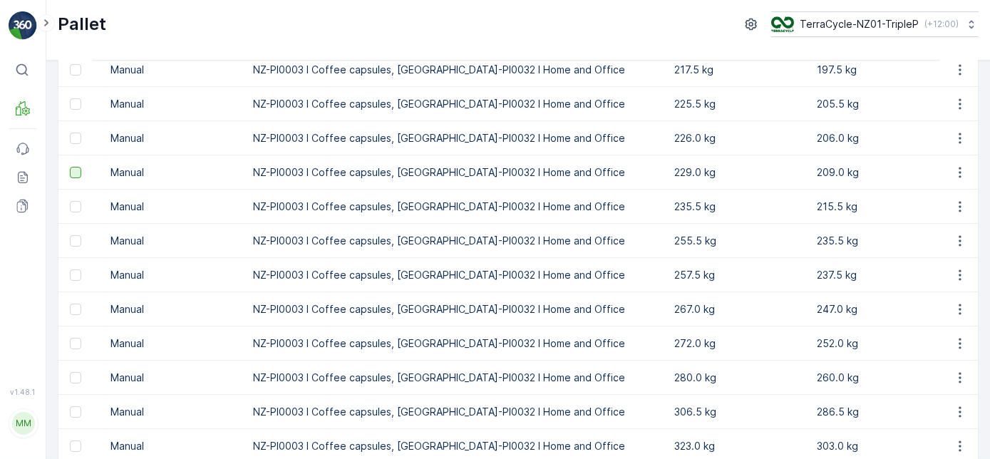
scroll to position [289, 0]
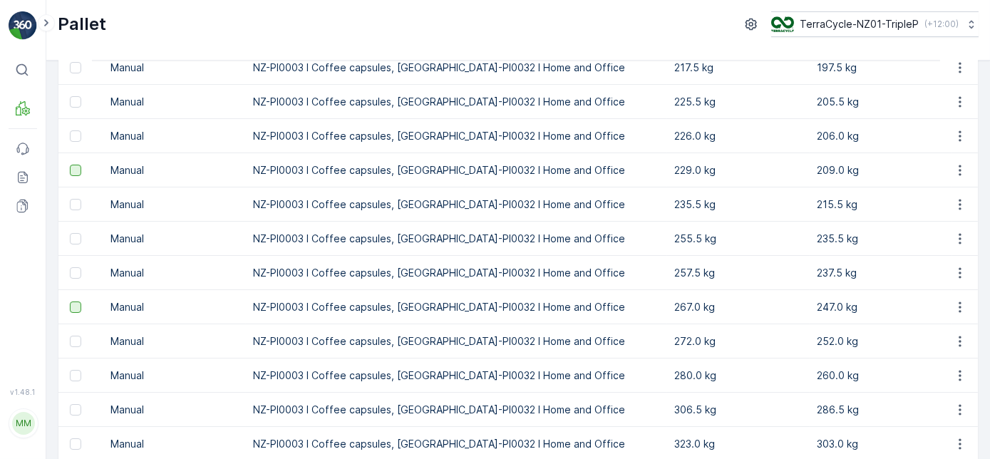
click at [70, 306] on div at bounding box center [75, 307] width 11 height 11
click at [70, 302] on input "checkbox" at bounding box center [70, 302] width 0 height 0
click at [81, 374] on div at bounding box center [75, 375] width 11 height 11
click at [70, 370] on input "checkbox" at bounding box center [70, 370] width 0 height 0
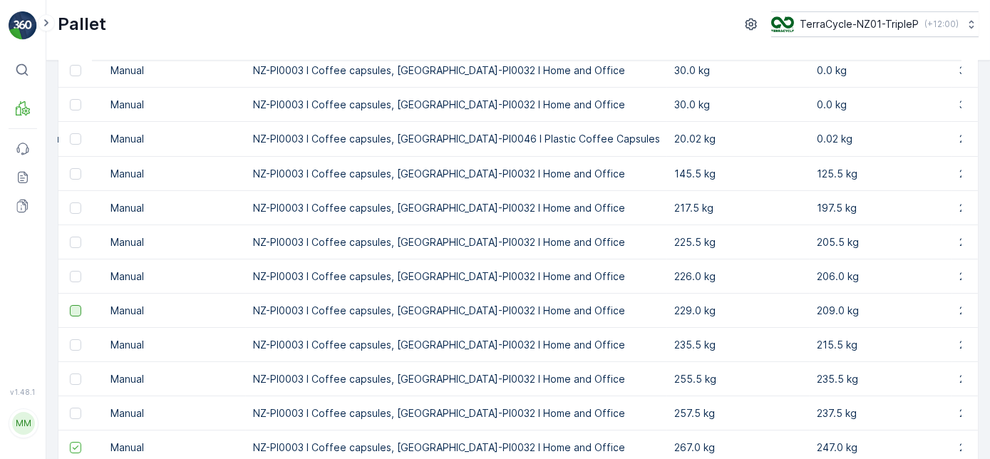
scroll to position [95, 0]
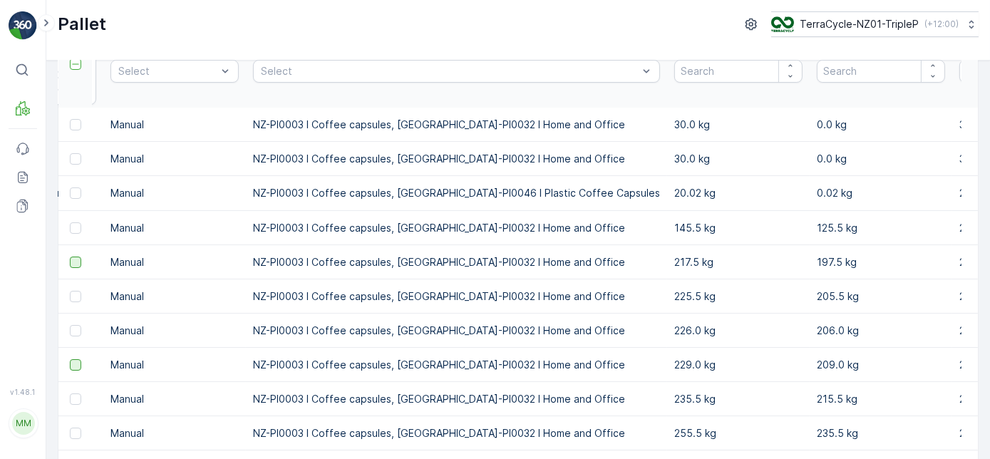
click at [80, 259] on div at bounding box center [75, 262] width 11 height 11
click at [70, 257] on input "checkbox" at bounding box center [70, 257] width 0 height 0
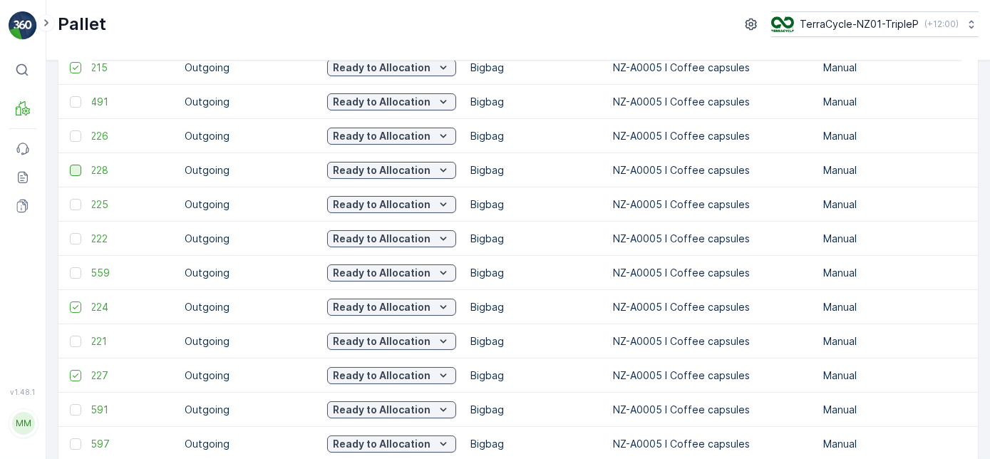
scroll to position [0, 0]
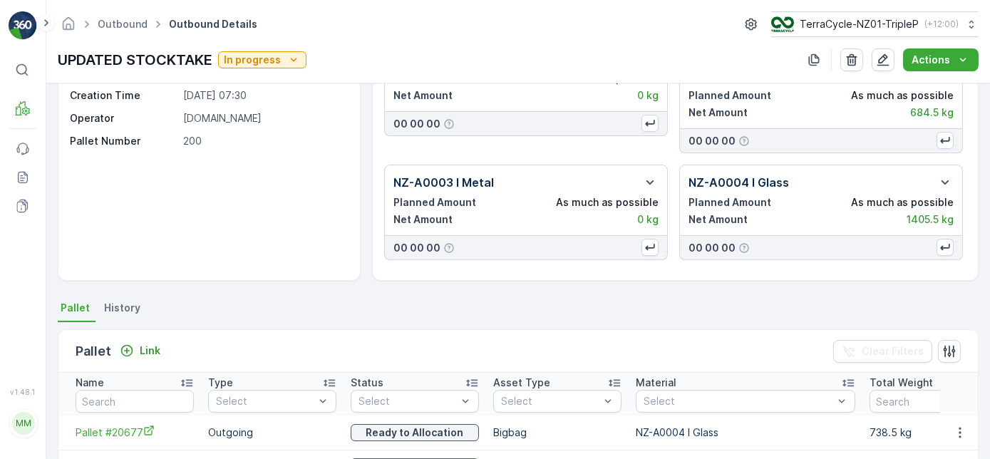
scroll to position [259, 0]
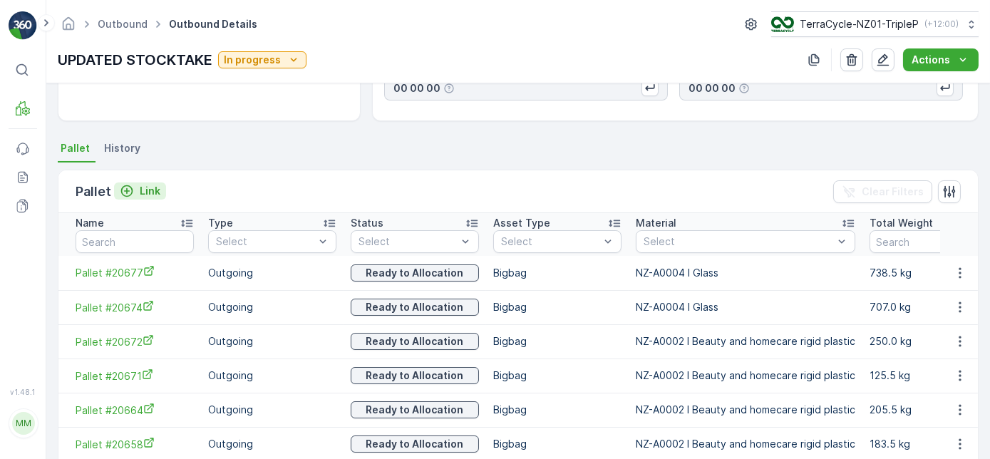
click at [150, 190] on p "Link" at bounding box center [150, 191] width 21 height 14
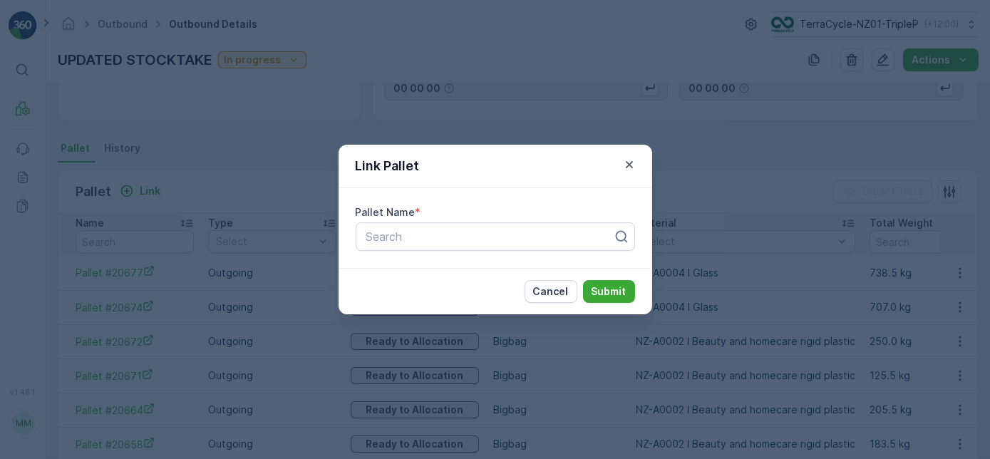
click at [203, 178] on div "Link Pallet Pallet Name * Search Cancel Submit" at bounding box center [495, 229] width 990 height 459
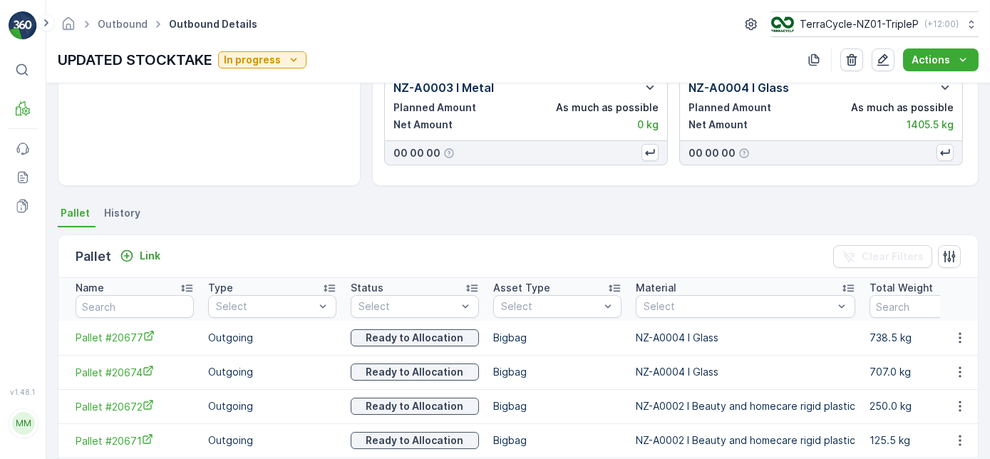
scroll to position [64, 0]
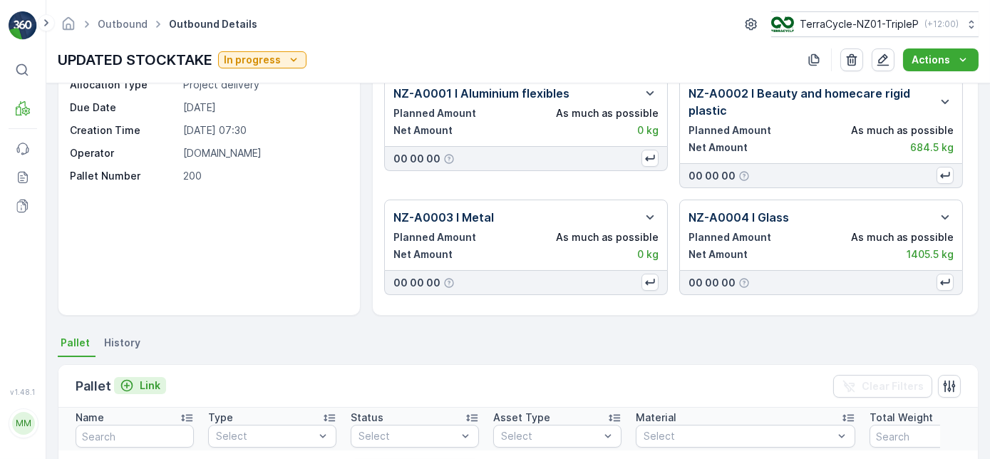
click at [158, 389] on p "Link" at bounding box center [150, 386] width 21 height 14
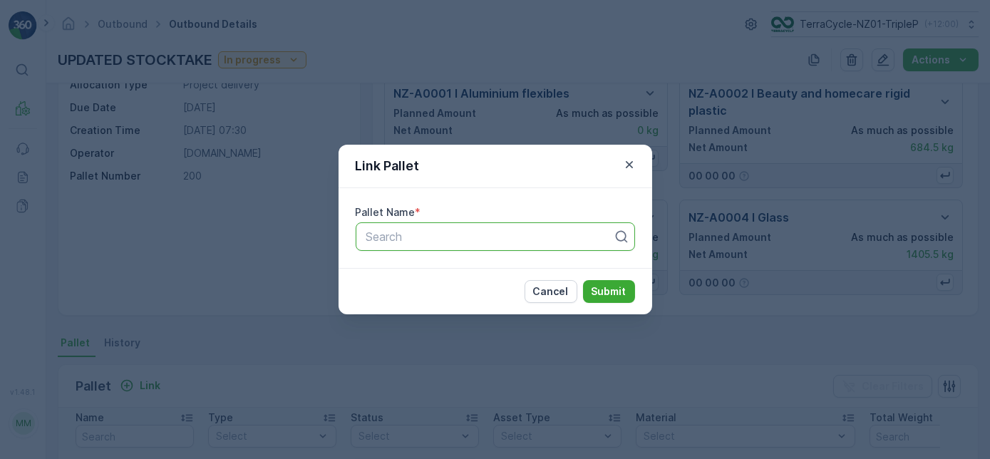
click at [408, 237] on div at bounding box center [490, 236] width 250 height 13
type input "20668"
drag, startPoint x: 384, startPoint y: 264, endPoint x: 412, endPoint y: 269, distance: 29.1
click at [386, 265] on span "Pallet #20668" at bounding box center [402, 271] width 76 height 13
click at [602, 294] on p "Submit" at bounding box center [609, 291] width 35 height 14
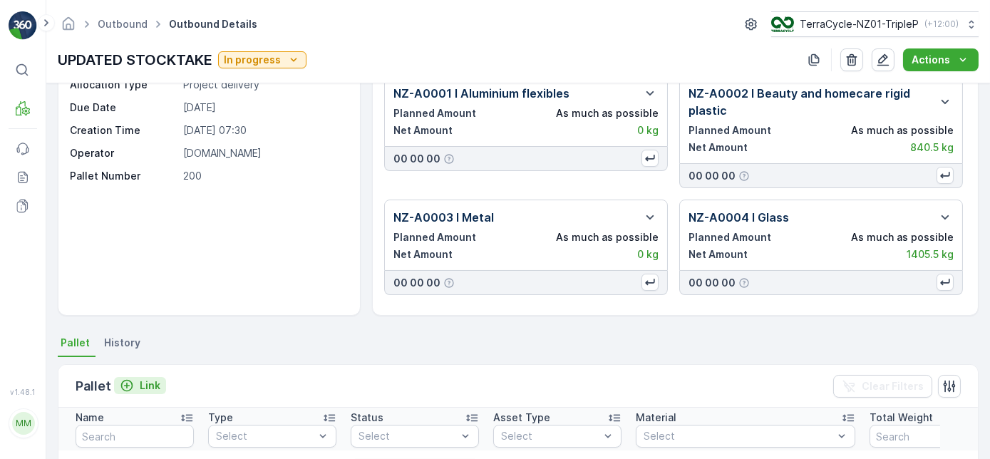
click at [143, 386] on p "Link" at bounding box center [150, 386] width 21 height 14
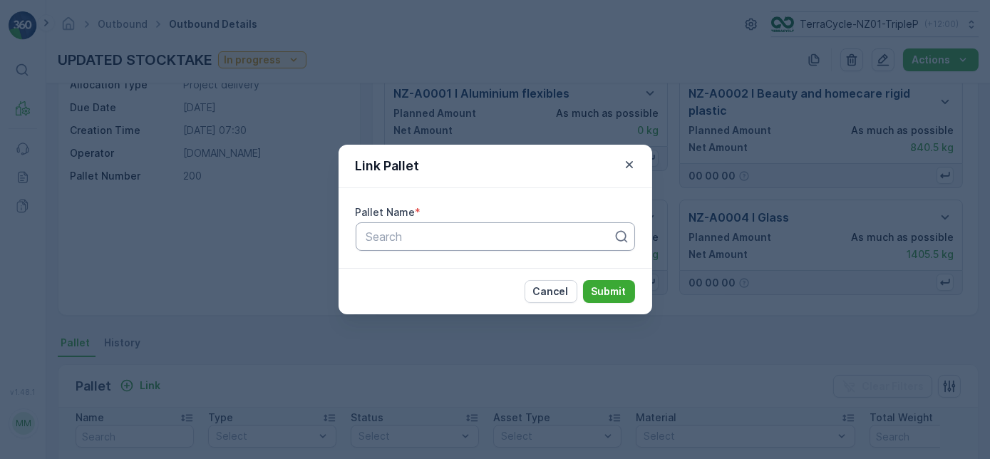
click at [448, 246] on div "Search" at bounding box center [495, 236] width 279 height 29
type input "20669"
click at [475, 277] on div "Pallet #20669" at bounding box center [495, 271] width 262 height 13
click at [595, 291] on p "Submit" at bounding box center [609, 291] width 35 height 14
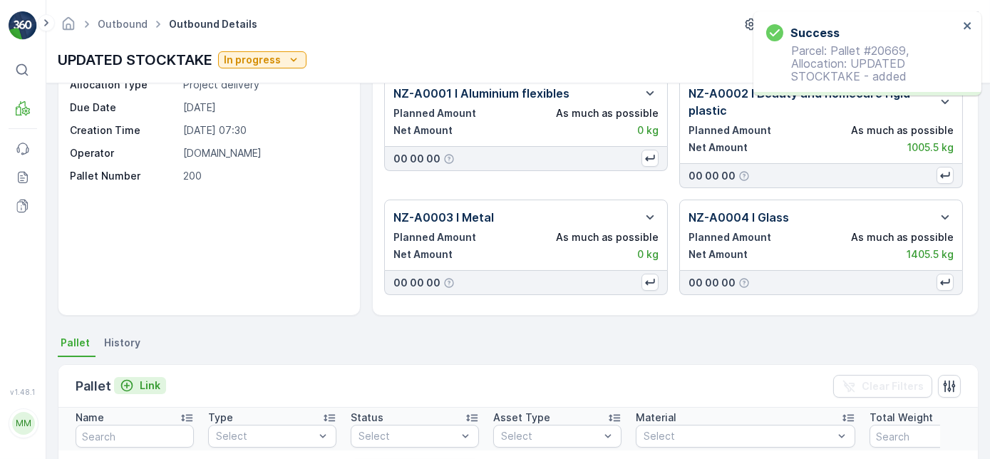
click at [150, 386] on p "Link" at bounding box center [150, 386] width 21 height 14
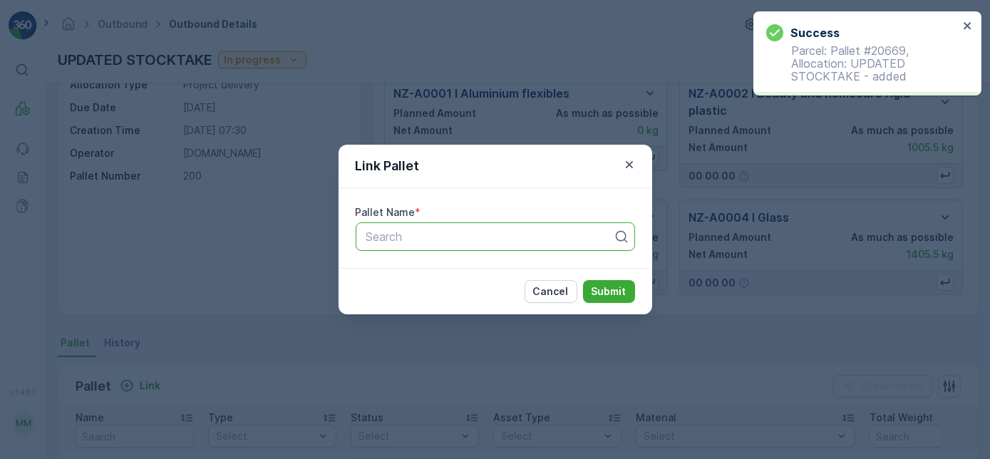
click at [531, 234] on div at bounding box center [490, 236] width 250 height 13
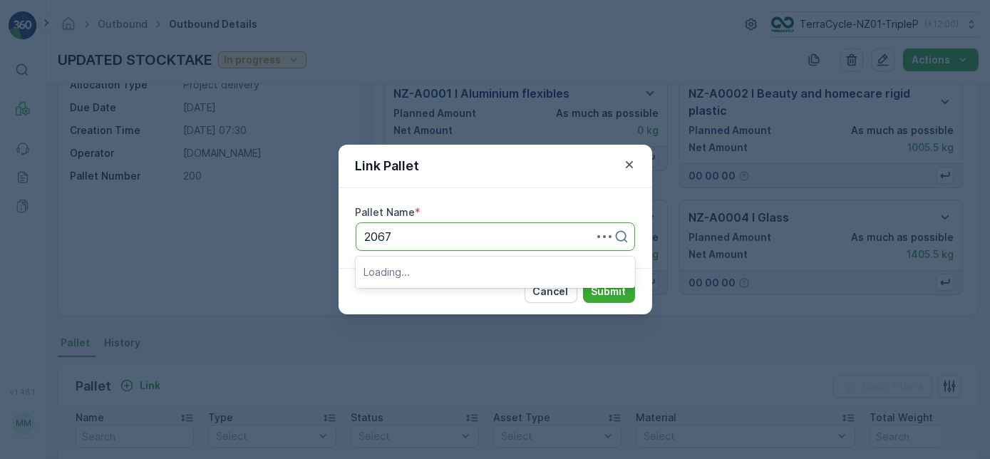
type input "20670"
click at [483, 269] on div "Pallet #20670" at bounding box center [495, 271] width 262 height 13
click at [607, 296] on p "Submit" at bounding box center [609, 291] width 35 height 14
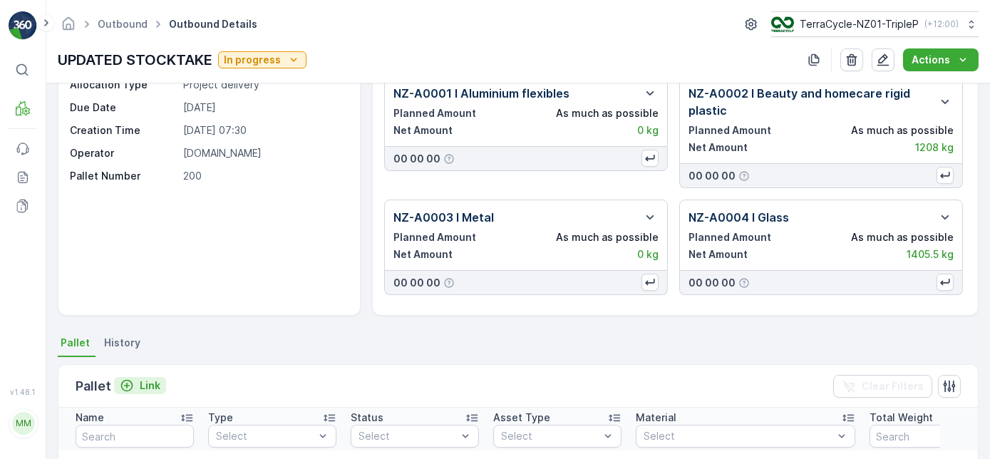
click at [162, 385] on button "Link" at bounding box center [140, 385] width 52 height 17
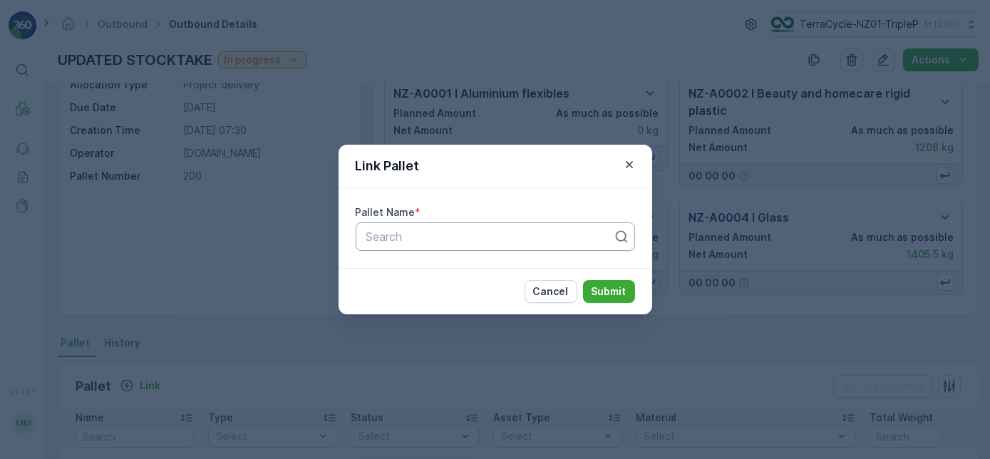
click at [449, 246] on div "Search" at bounding box center [495, 236] width 279 height 29
type input "20680"
click at [456, 267] on div "Pallet #20680" at bounding box center [495, 271] width 262 height 13
click at [614, 284] on p "Submit" at bounding box center [609, 291] width 35 height 14
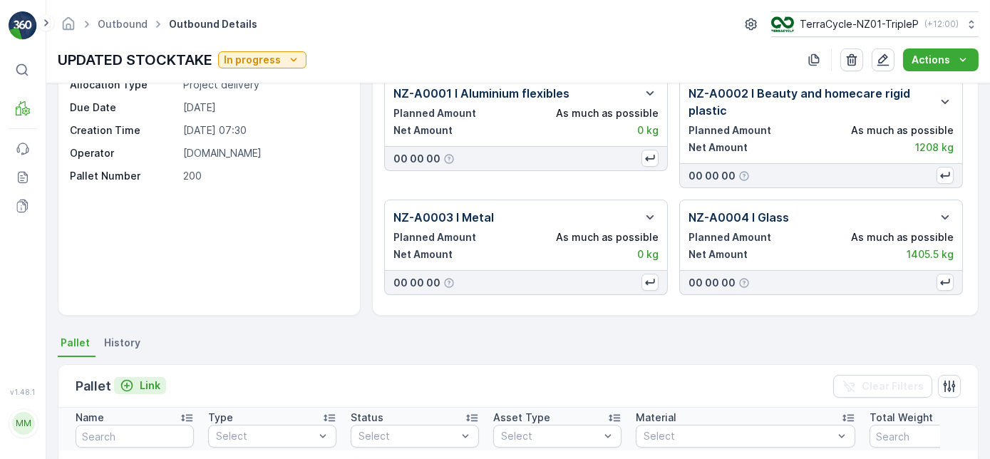
click at [145, 380] on p "Link" at bounding box center [150, 386] width 21 height 14
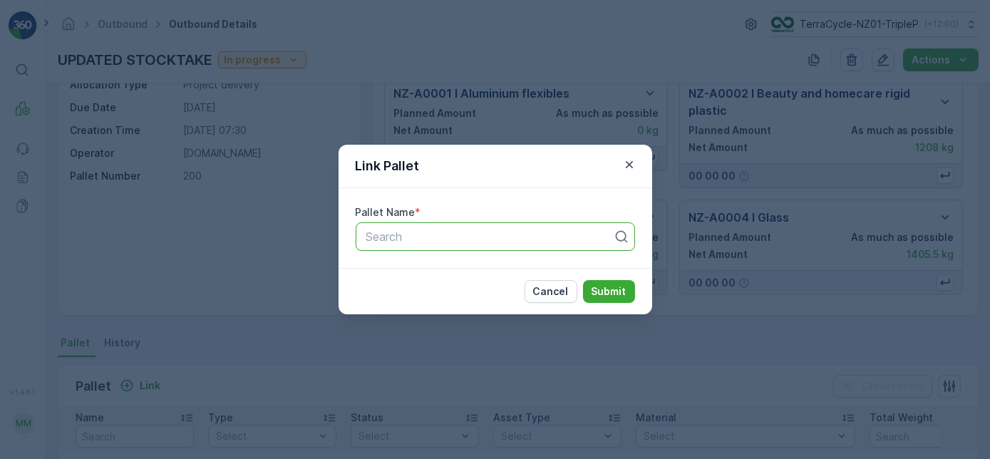
click at [465, 247] on div "Search" at bounding box center [495, 236] width 279 height 29
type input "20681"
click at [458, 276] on div "Pallet #20681" at bounding box center [495, 271] width 262 height 13
click at [600, 281] on button "Submit" at bounding box center [609, 291] width 52 height 23
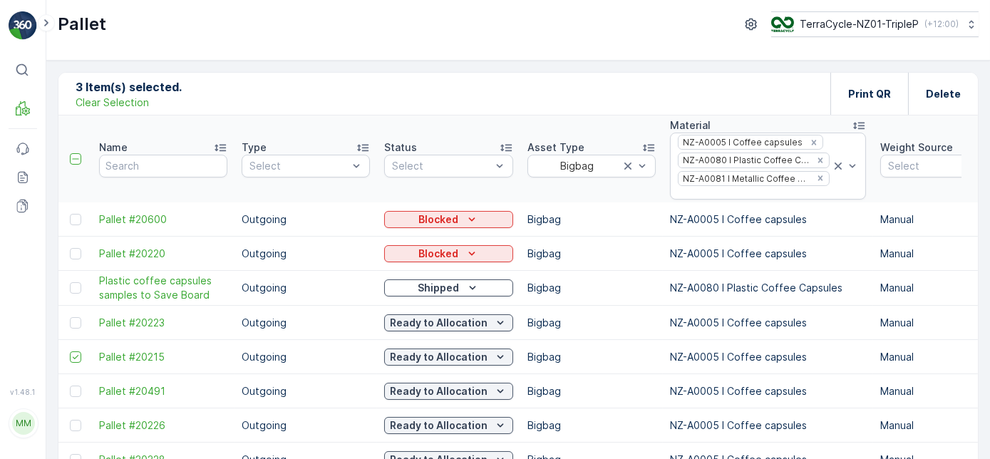
scroll to position [289, 0]
